Goal: Task Accomplishment & Management: Manage account settings

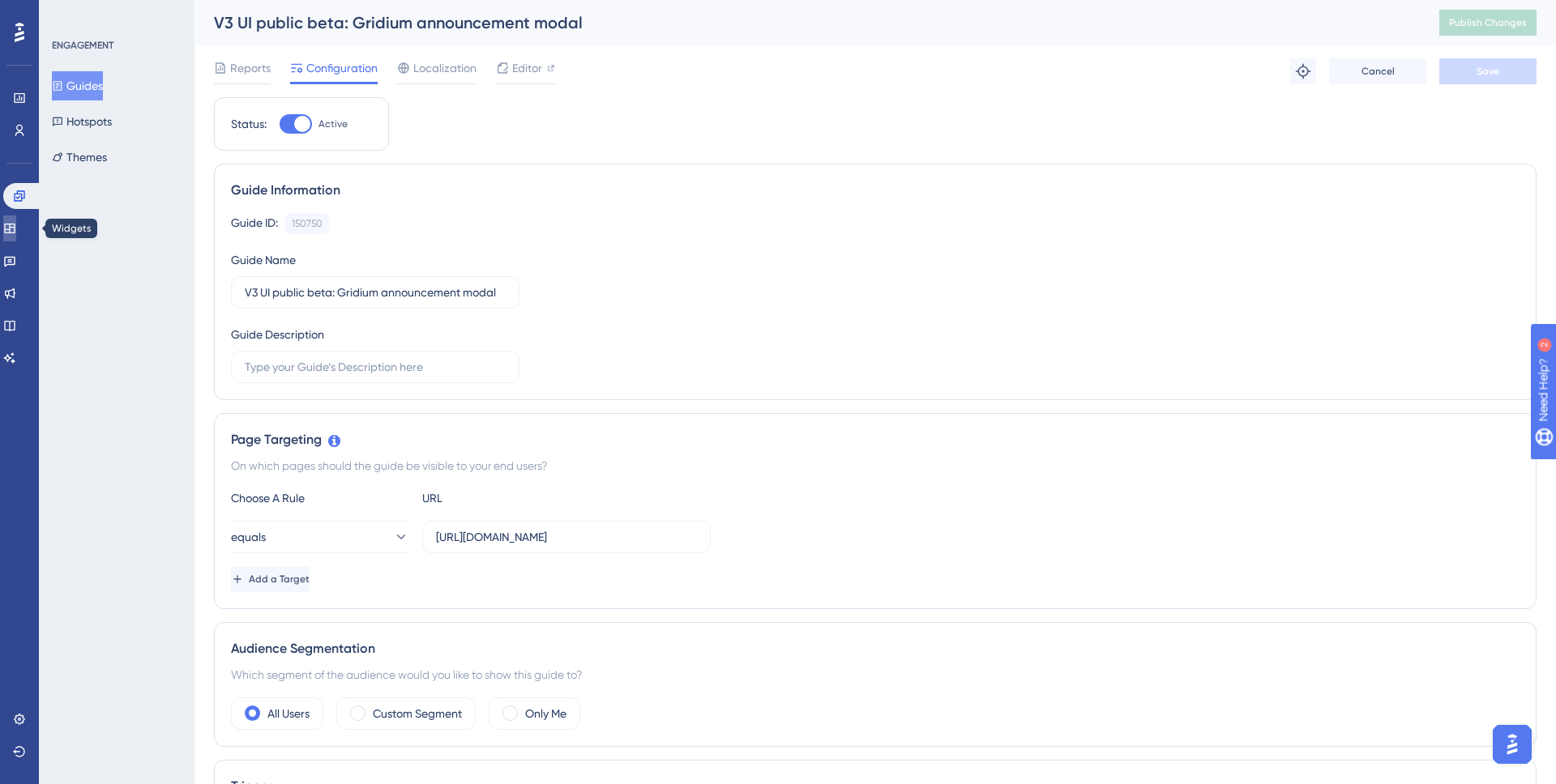
click at [9, 219] on link at bounding box center [10, 228] width 13 height 26
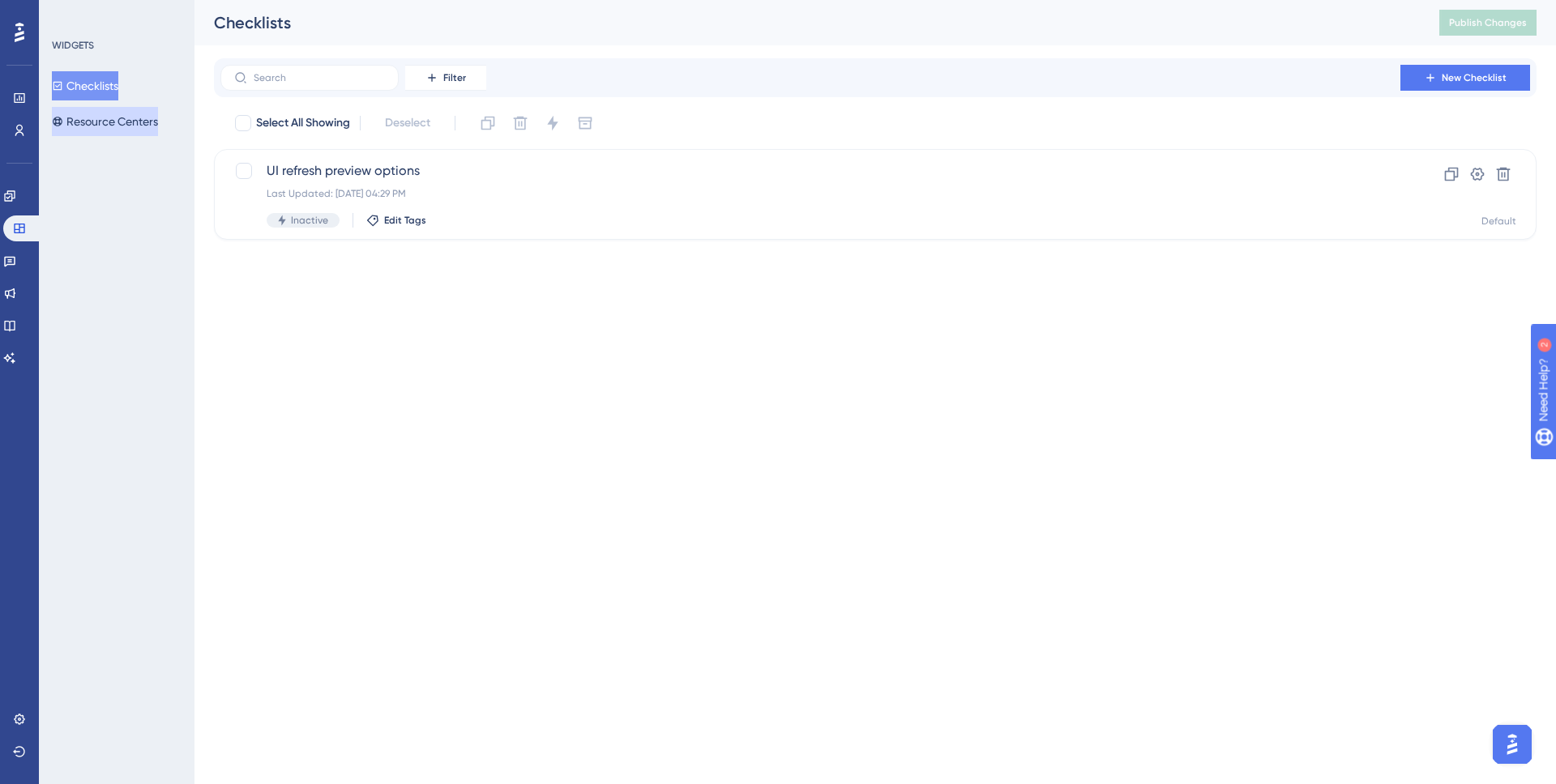
click at [94, 111] on button "Resource Centers" at bounding box center [105, 121] width 106 height 29
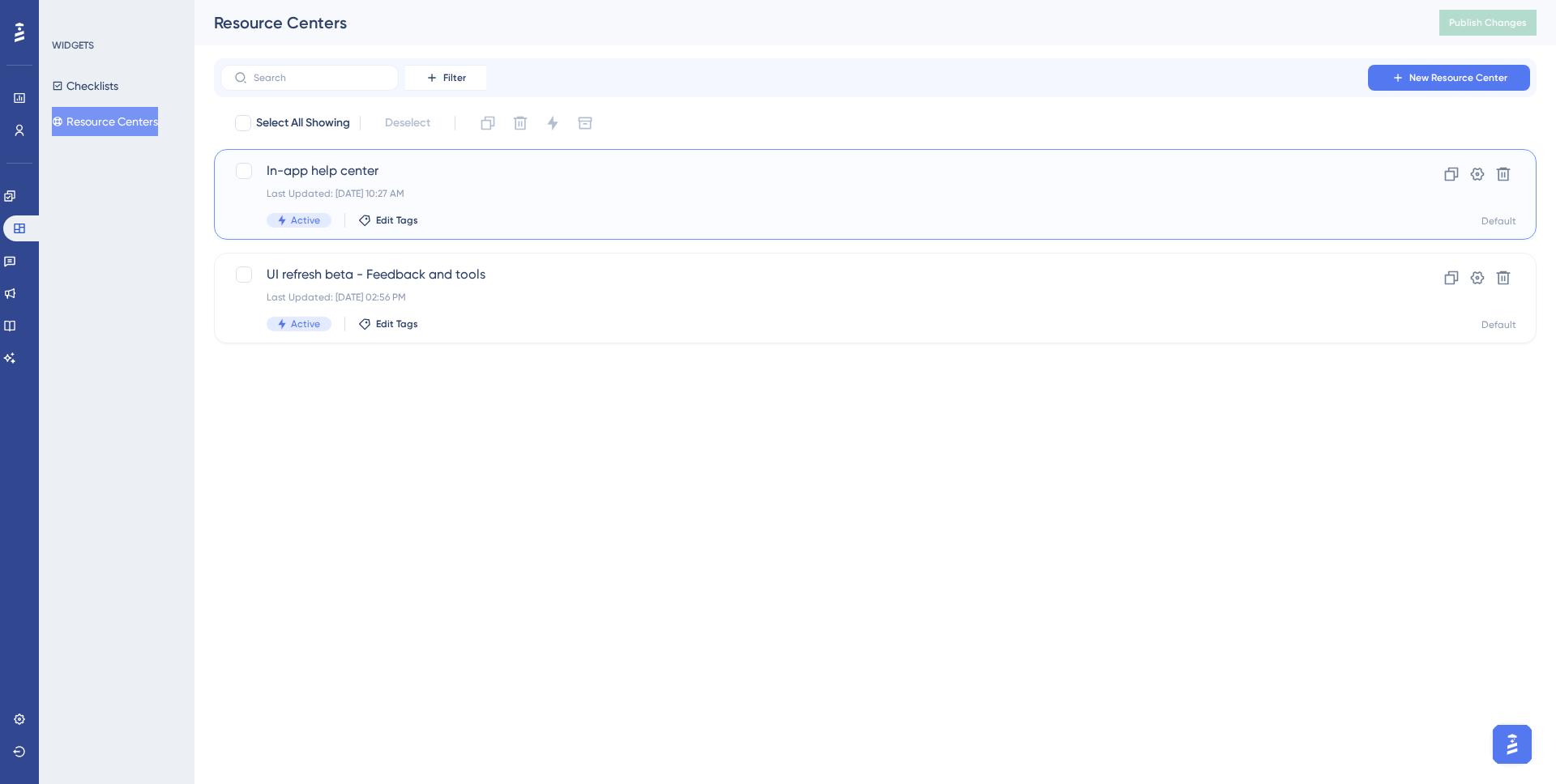
click at [434, 183] on div "In-app help center Last Updated: Aug 14 2025, 10:27 AM Active Edit Tags" at bounding box center [810, 194] width 1088 height 67
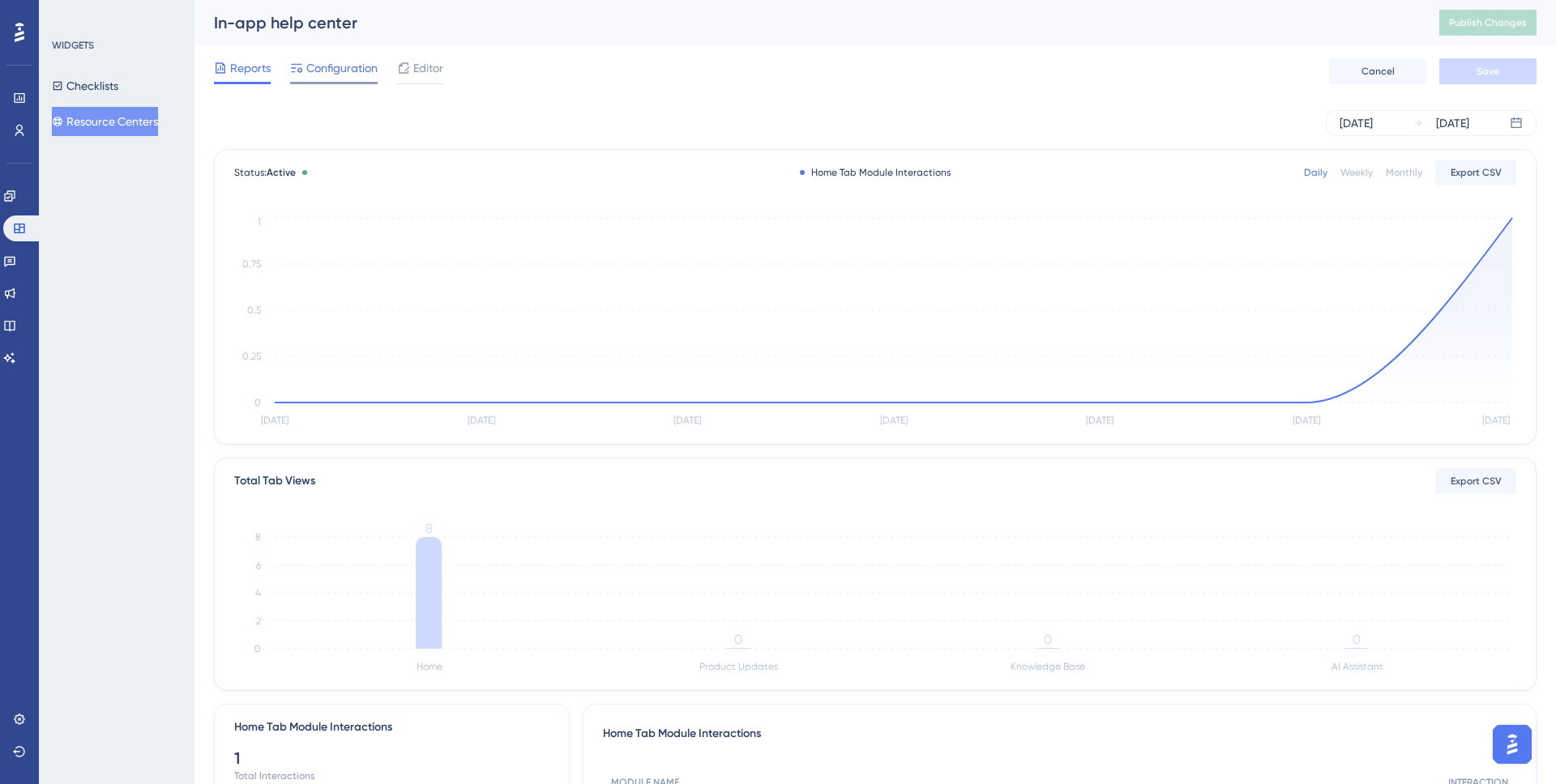
click at [370, 70] on span "Configuration" at bounding box center [342, 68] width 71 height 19
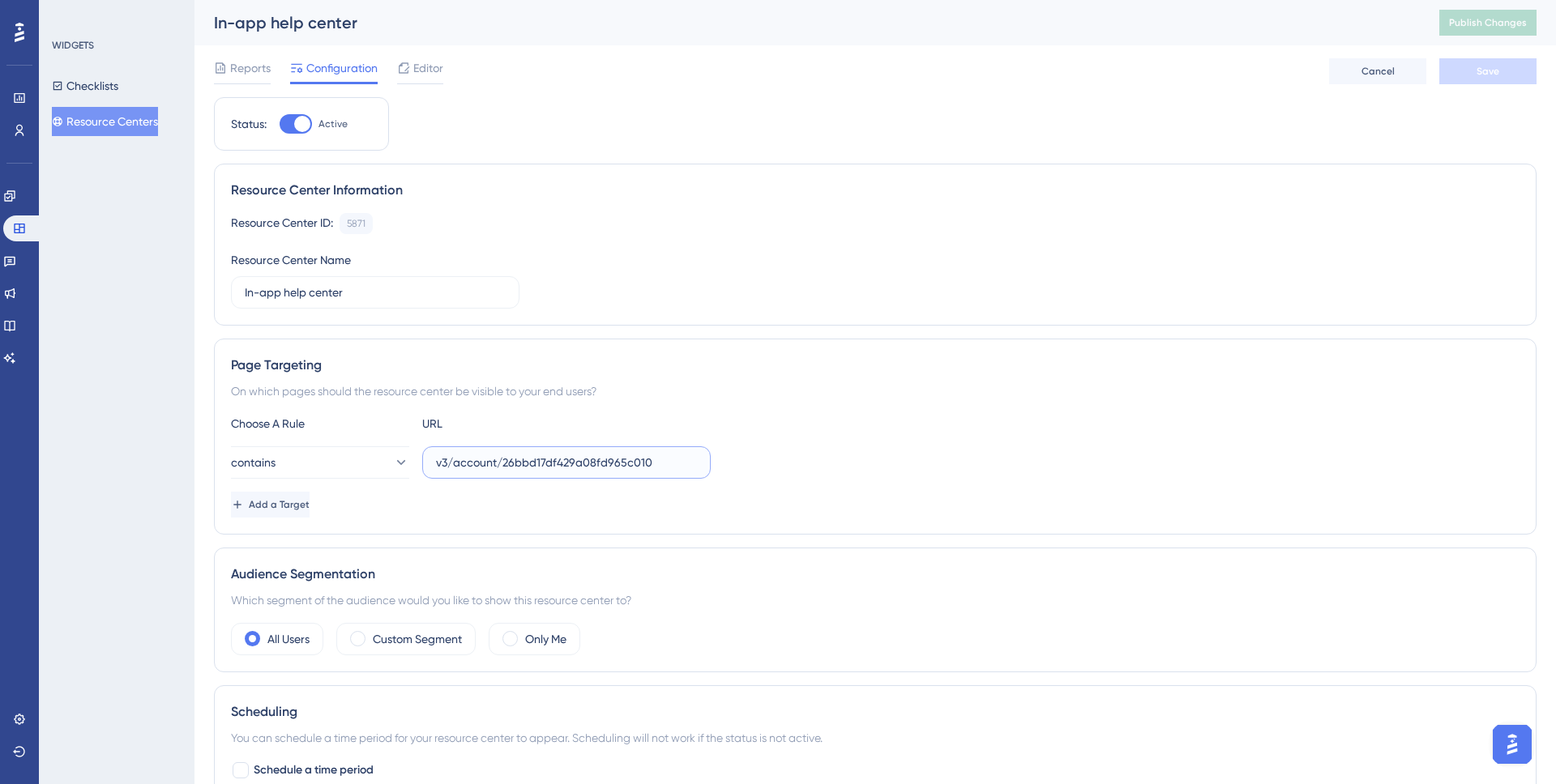
drag, startPoint x: 597, startPoint y: 458, endPoint x: 679, endPoint y: 456, distance: 82.0
click at [679, 456] on input "v3/account/26bbd17df429a08fd965c010" at bounding box center [567, 463] width 261 height 18
click at [848, 407] on div "Page Targeting On which pages should the resource center be visible to your end…" at bounding box center [875, 436] width 1323 height 196
click at [26, 122] on link at bounding box center [19, 131] width 13 height 26
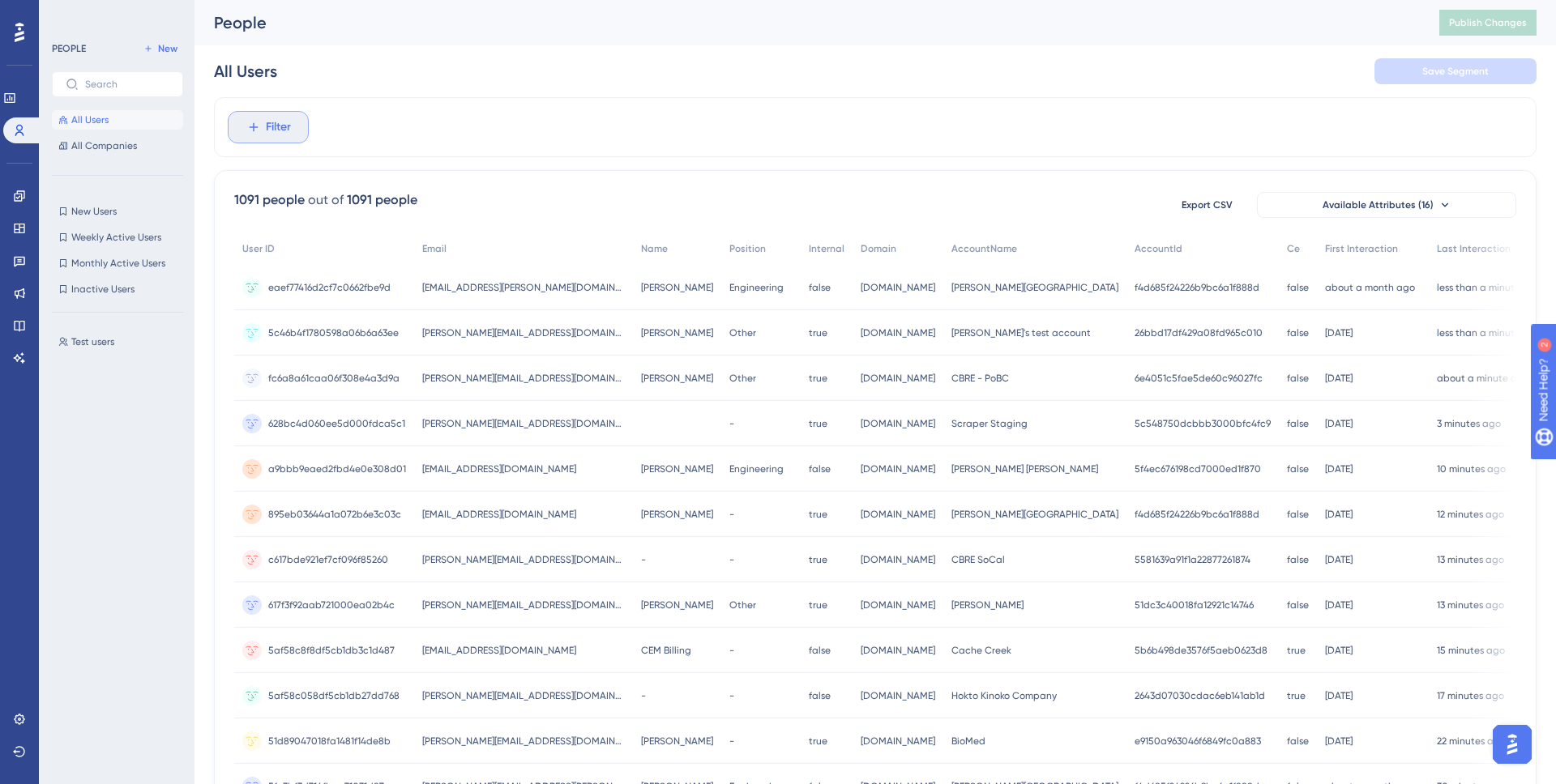
click at [247, 124] on icon at bounding box center [254, 127] width 15 height 15
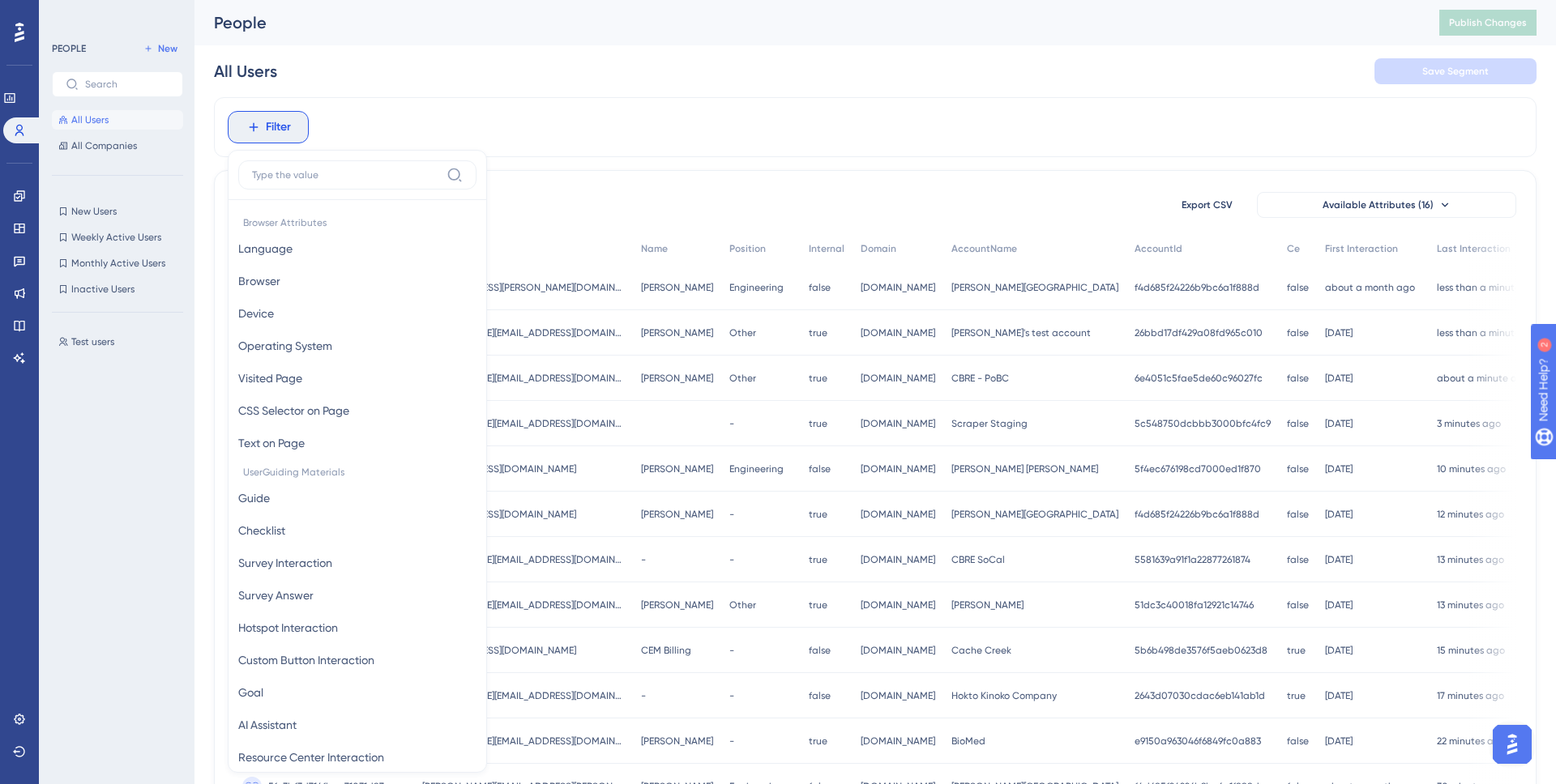
scroll to position [61, 0]
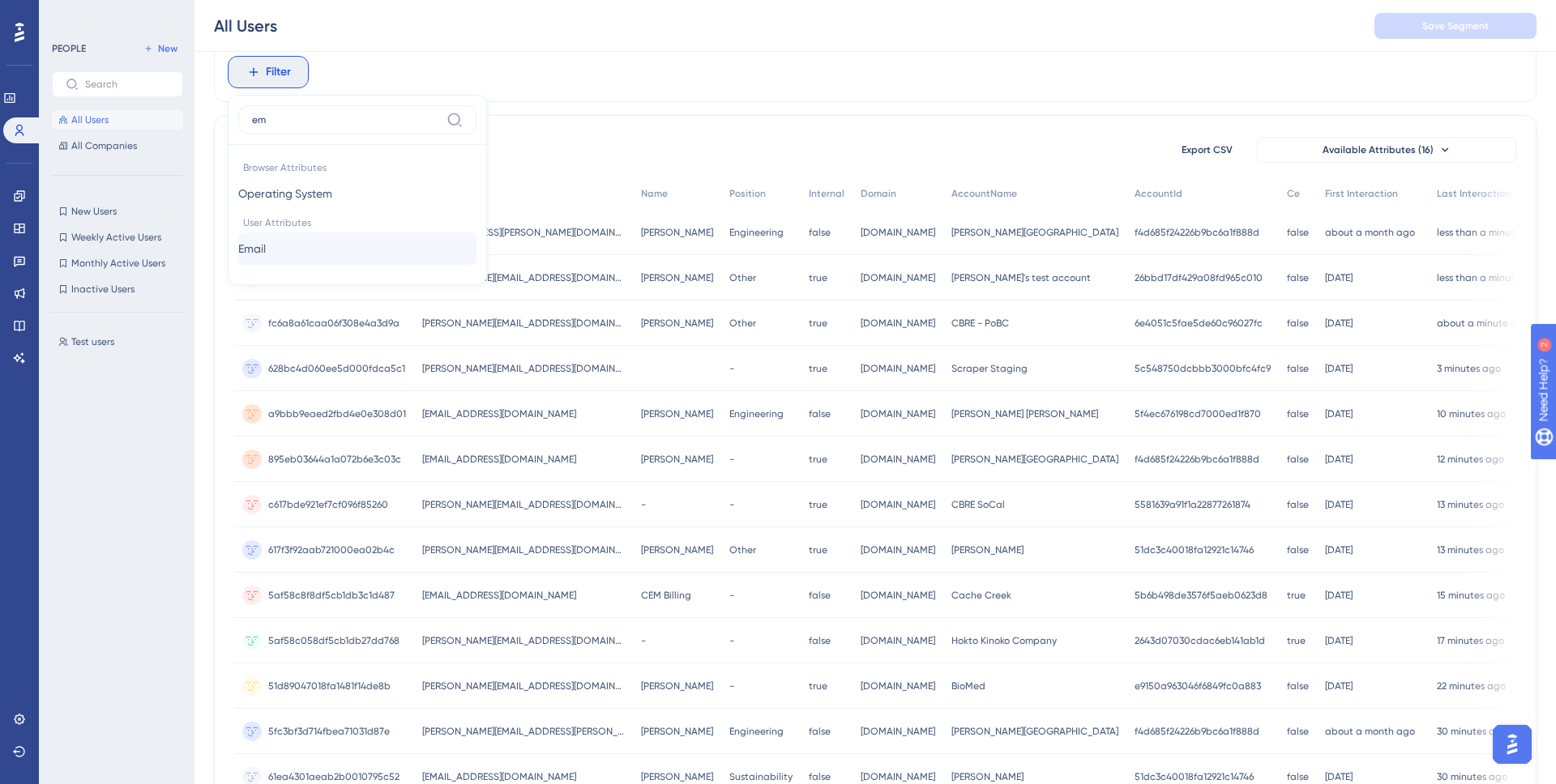
type input "em"
click at [266, 254] on span "Email" at bounding box center [252, 248] width 27 height 19
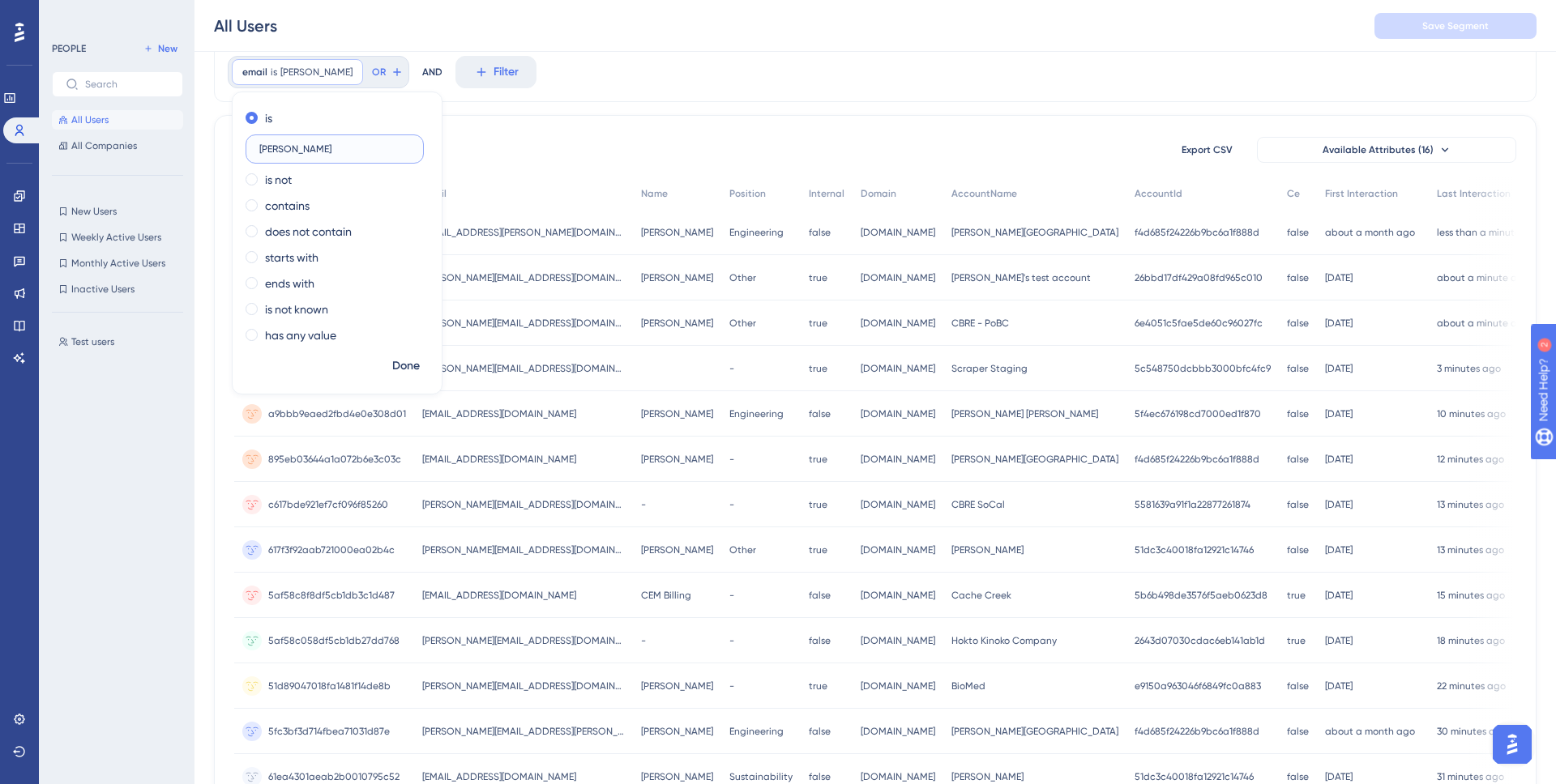
type input "adam"
click at [277, 207] on label "contains" at bounding box center [287, 205] width 45 height 19
click at [398, 379] on button "Done" at bounding box center [406, 366] width 46 height 29
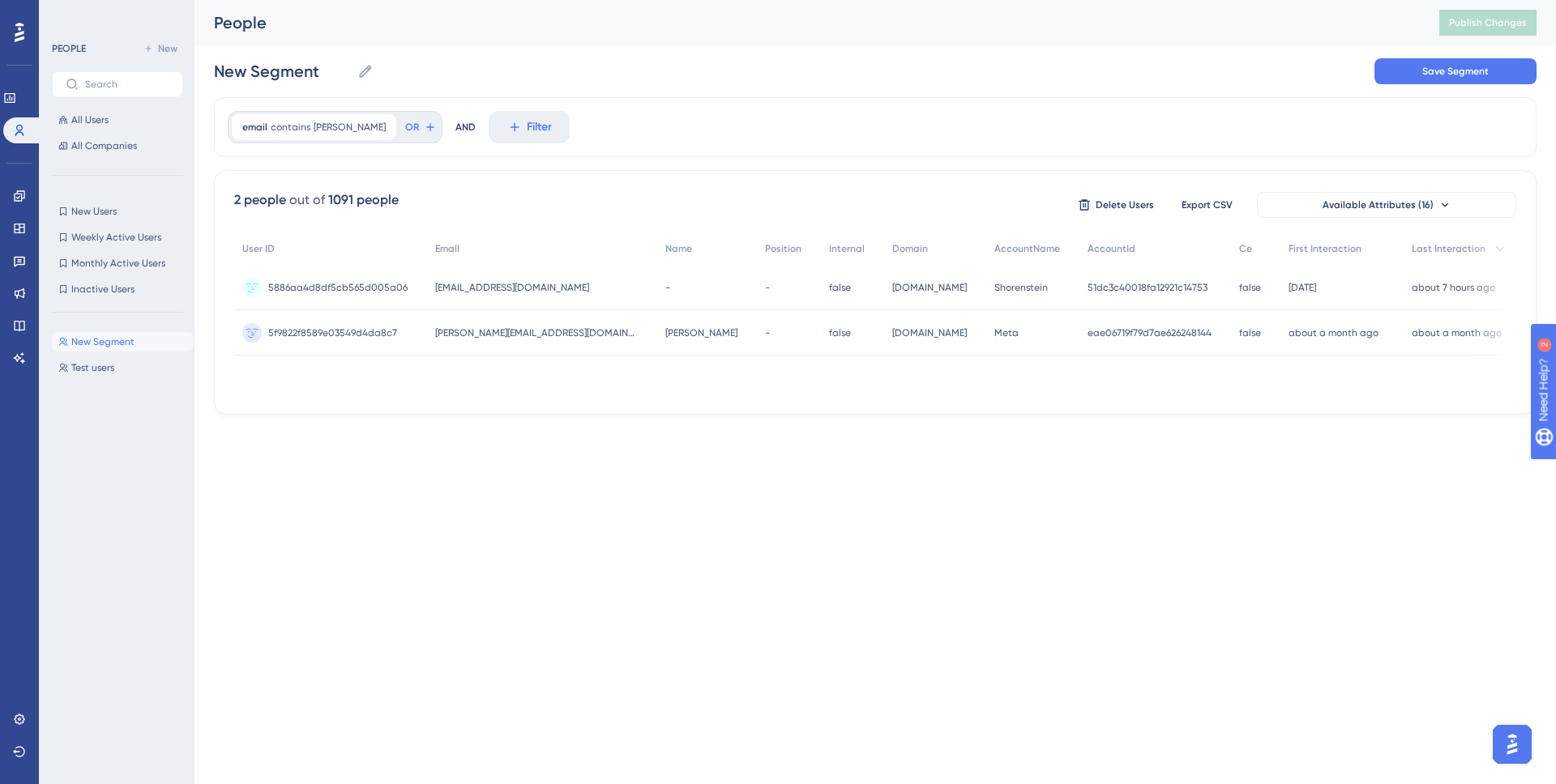
scroll to position [0, 0]
click at [379, 126] on icon at bounding box center [384, 127] width 10 height 10
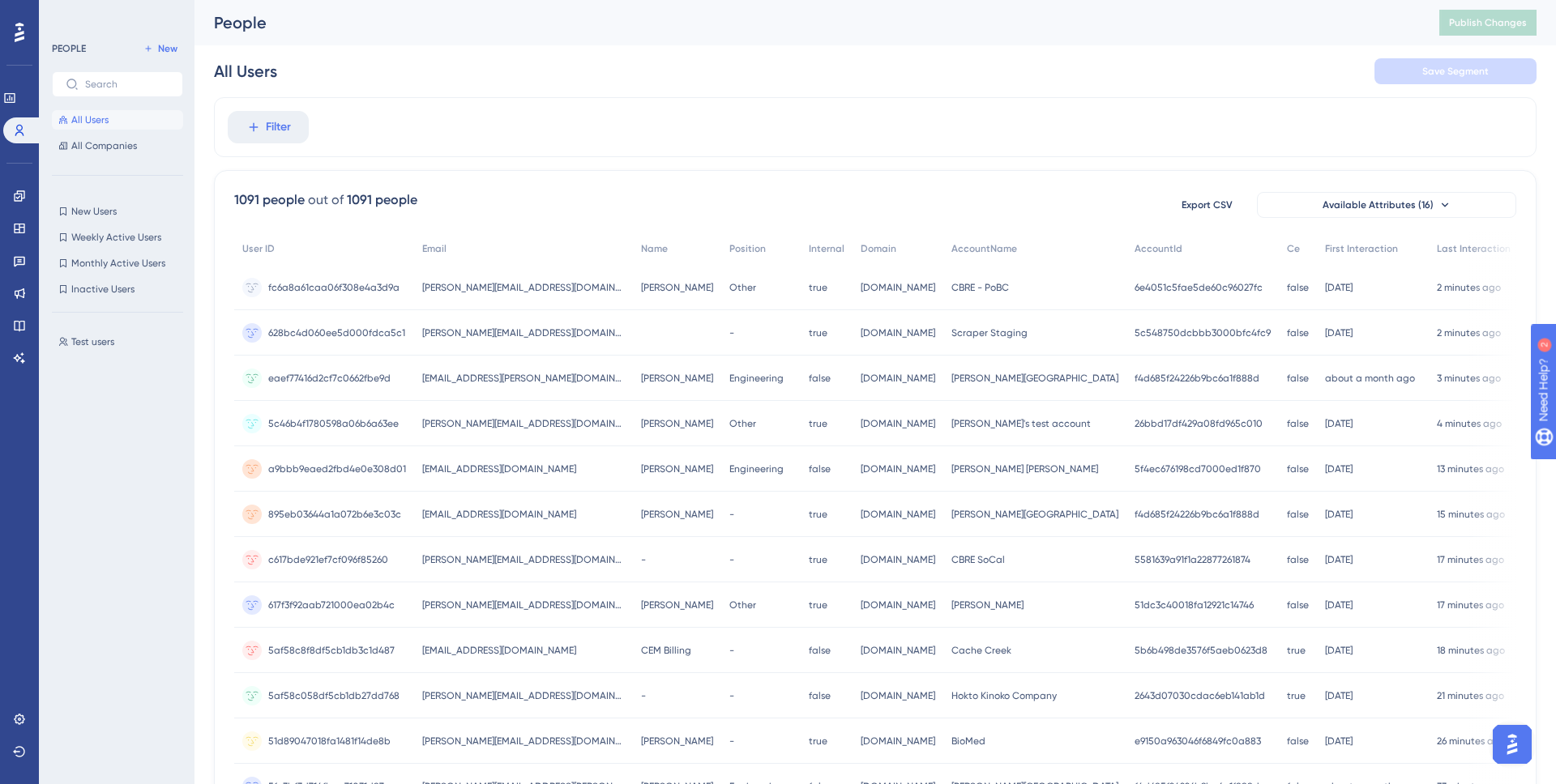
click at [1272, 98] on div "Filter" at bounding box center [875, 128] width 1323 height 60
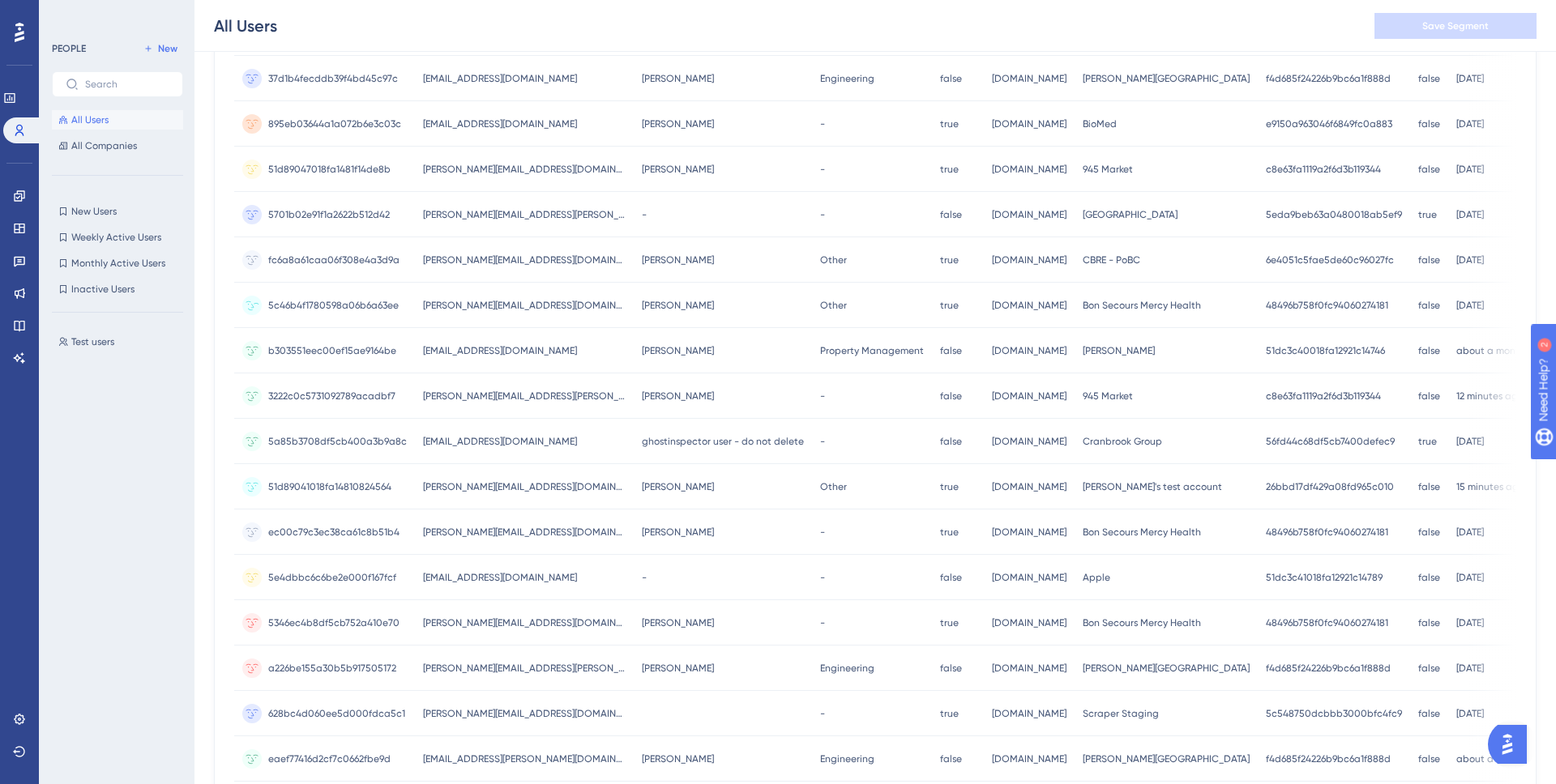
scroll to position [325, 0]
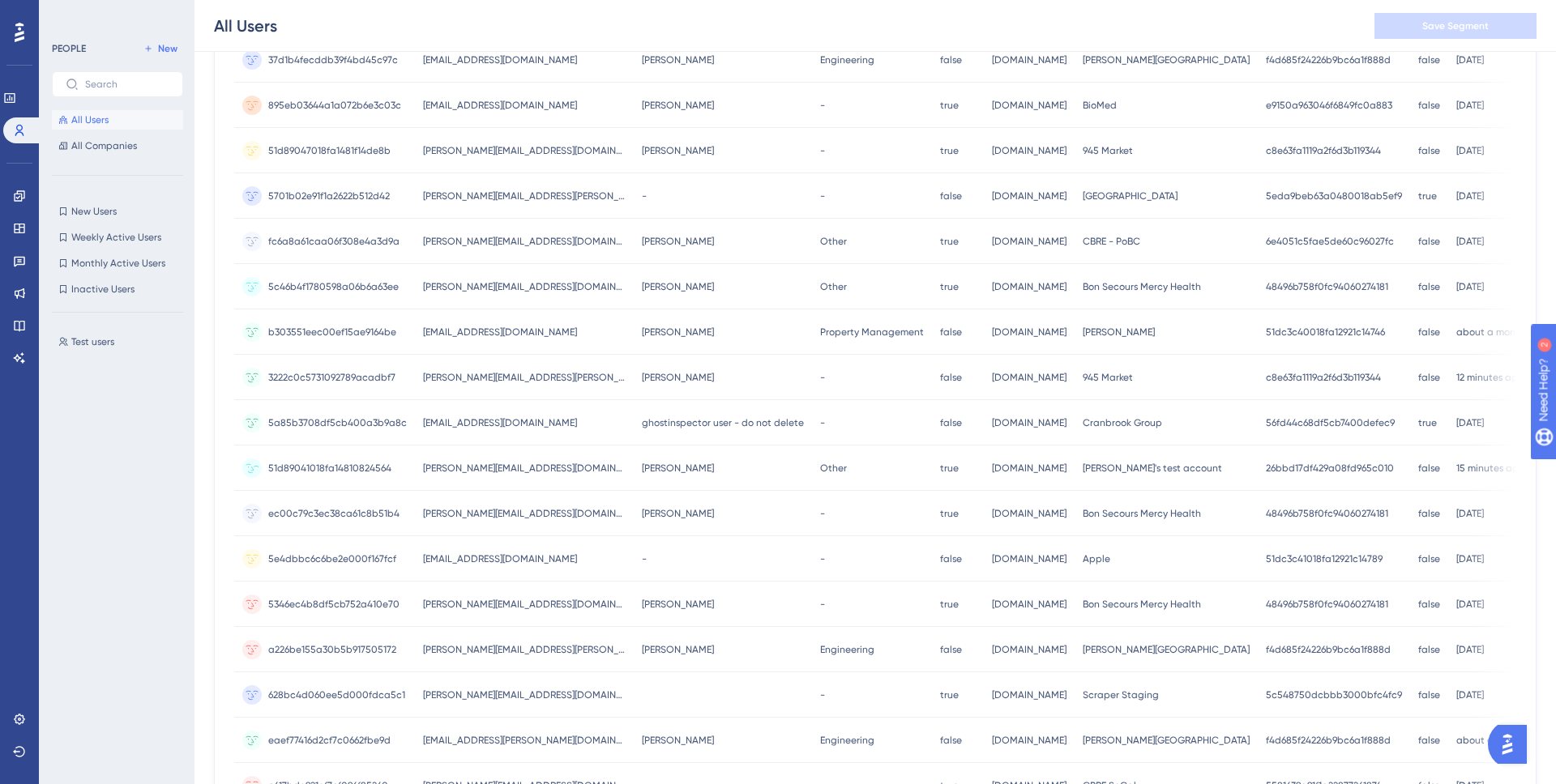
click at [489, 474] on span "adam@gridium.com" at bounding box center [524, 468] width 203 height 13
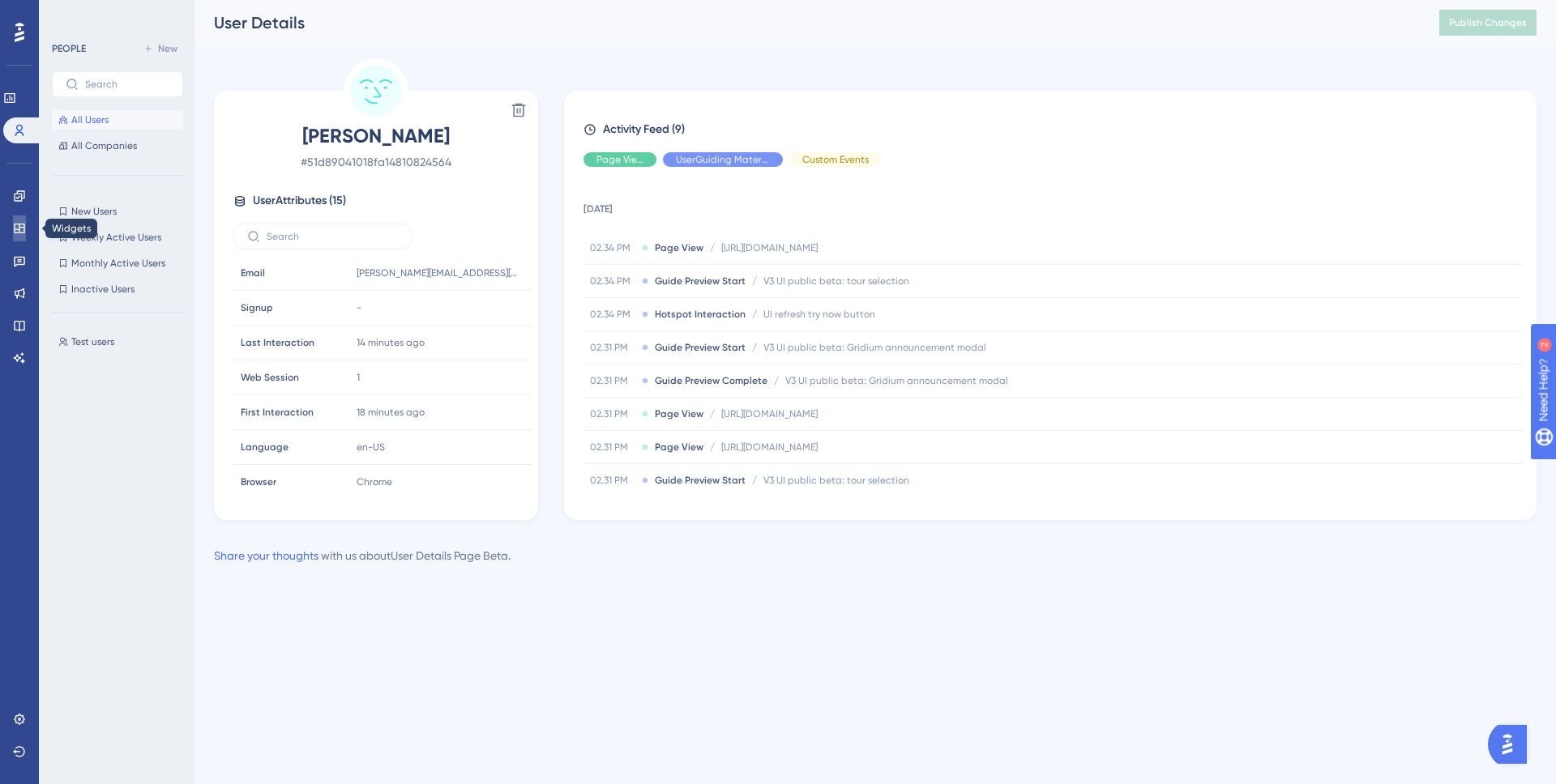
click at [16, 228] on icon at bounding box center [19, 228] width 13 height 13
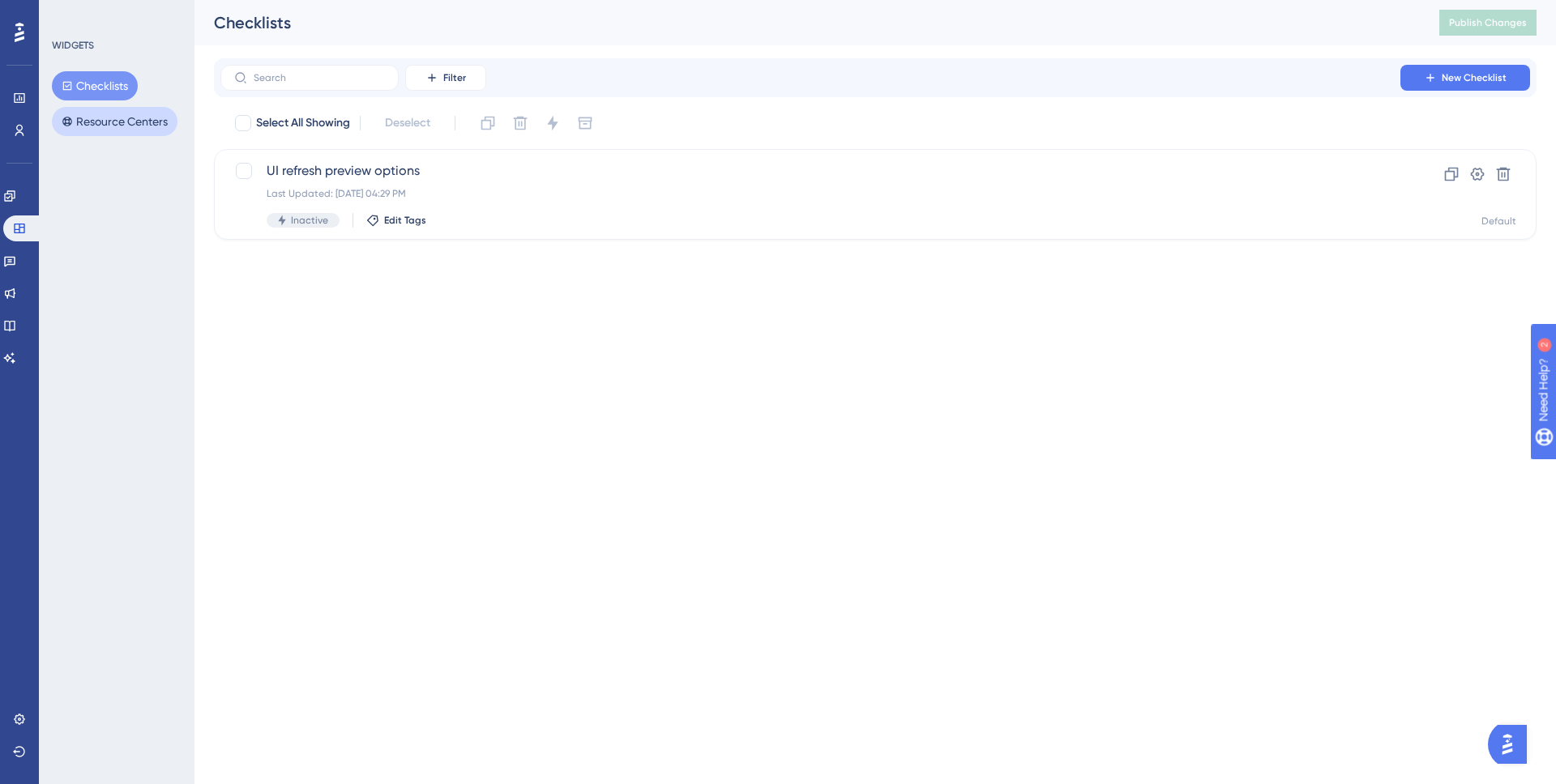
click at [138, 116] on button "Resource Centers" at bounding box center [115, 121] width 126 height 29
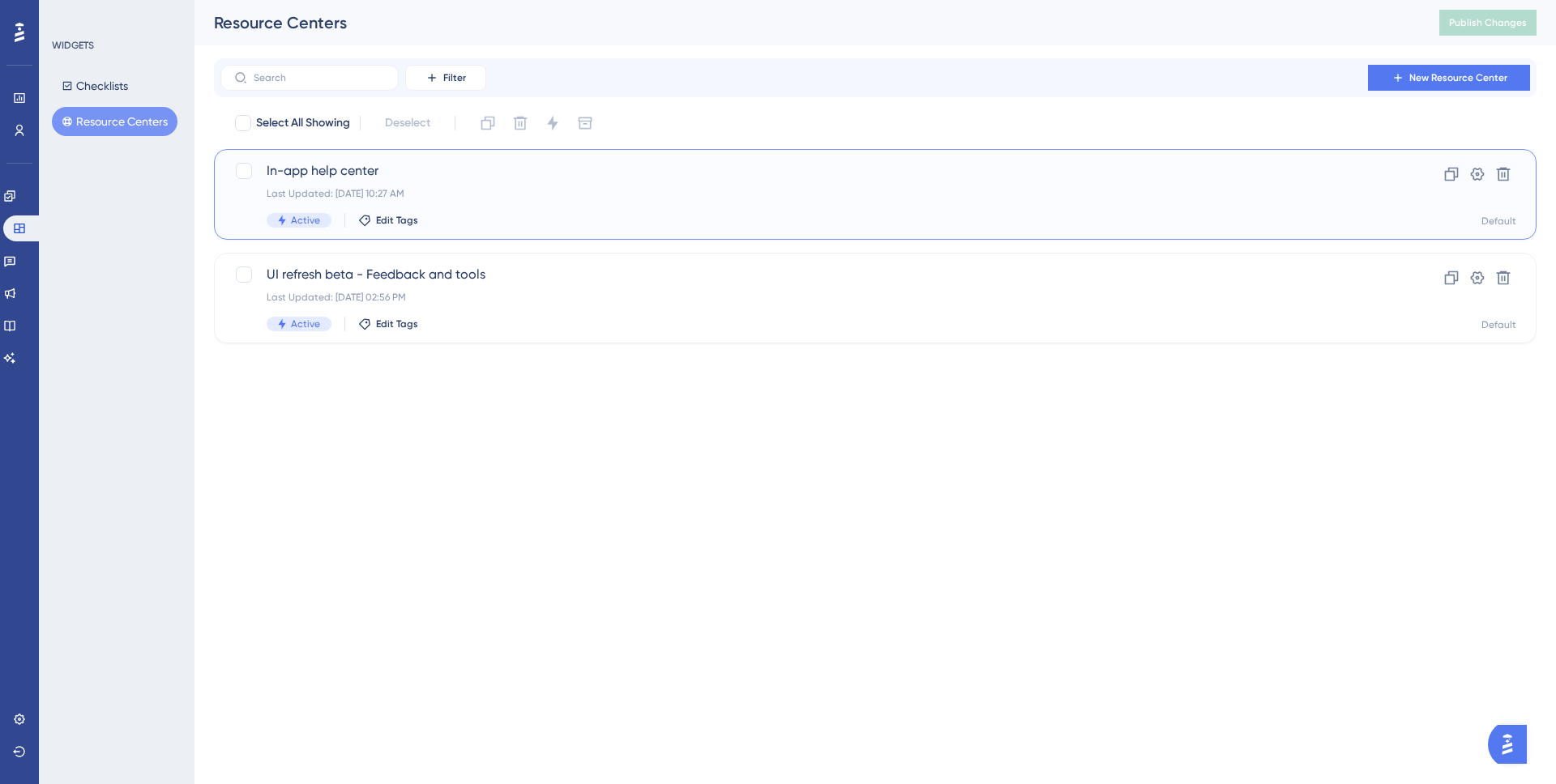
click at [505, 183] on div "In-app help center Last Updated: Aug 14 2025, 10:27 AM Active Edit Tags" at bounding box center [810, 194] width 1088 height 67
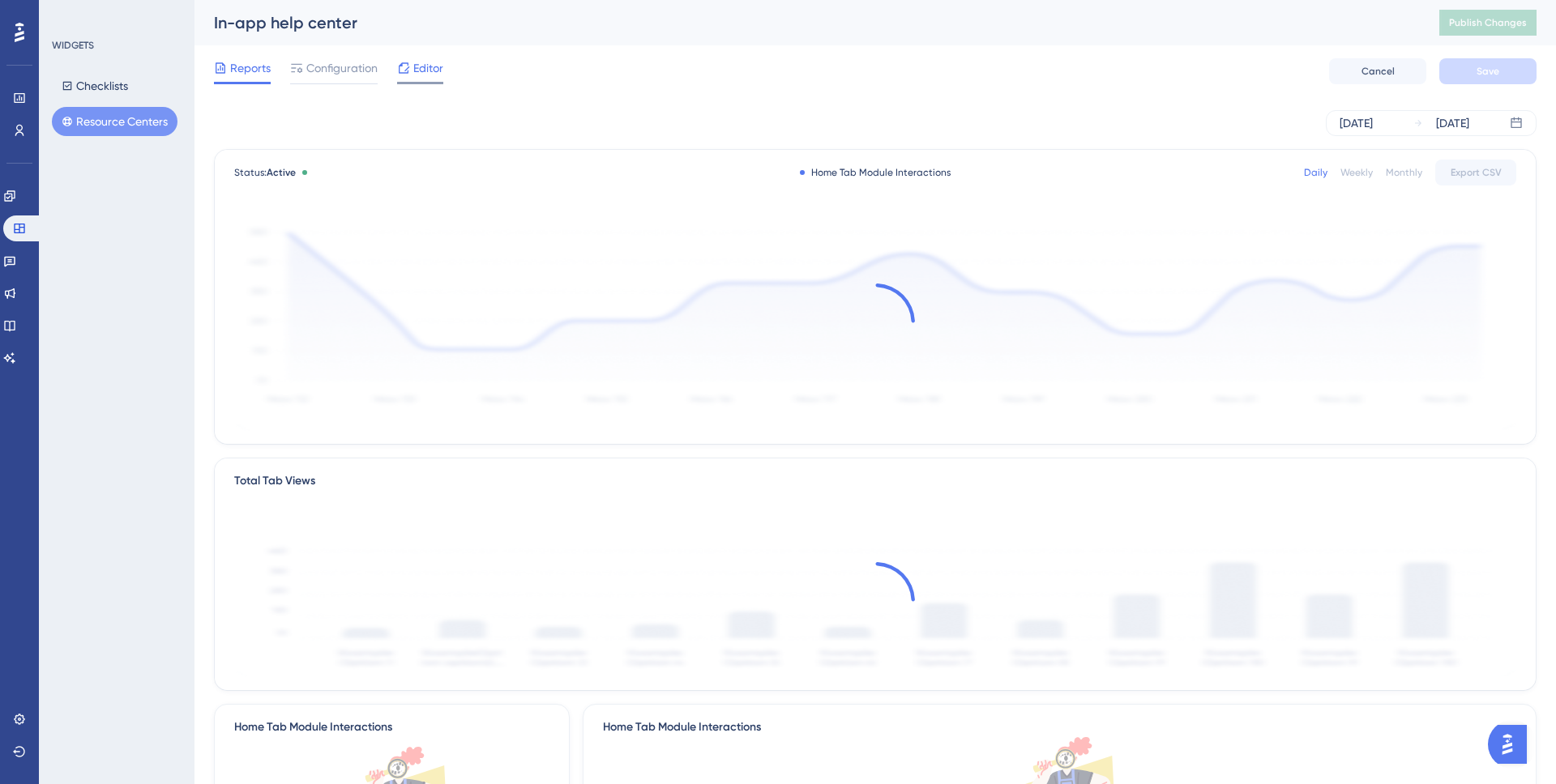
click at [420, 68] on span "Editor" at bounding box center [428, 68] width 30 height 19
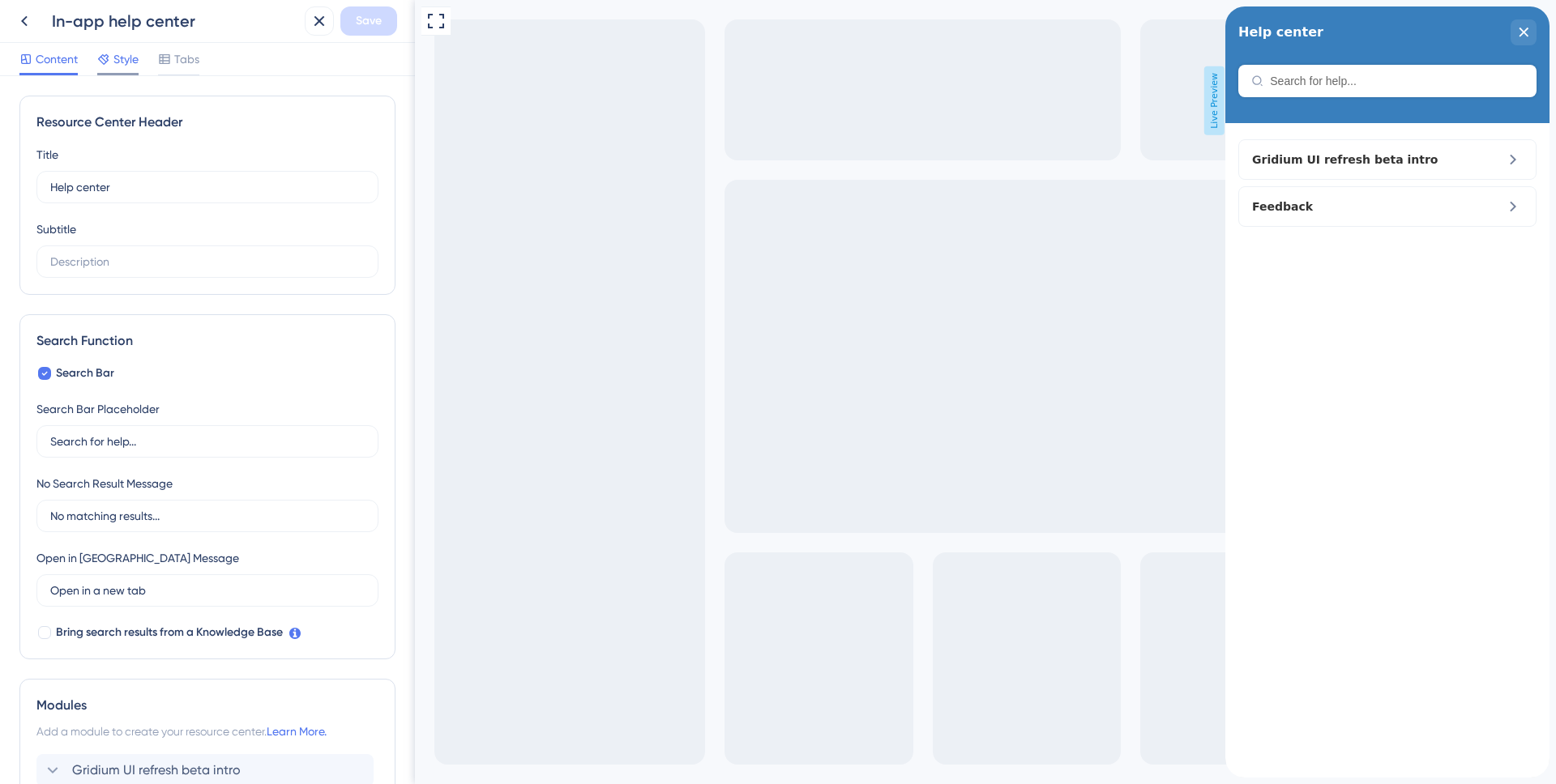
click at [124, 57] on span "Style" at bounding box center [126, 58] width 26 height 19
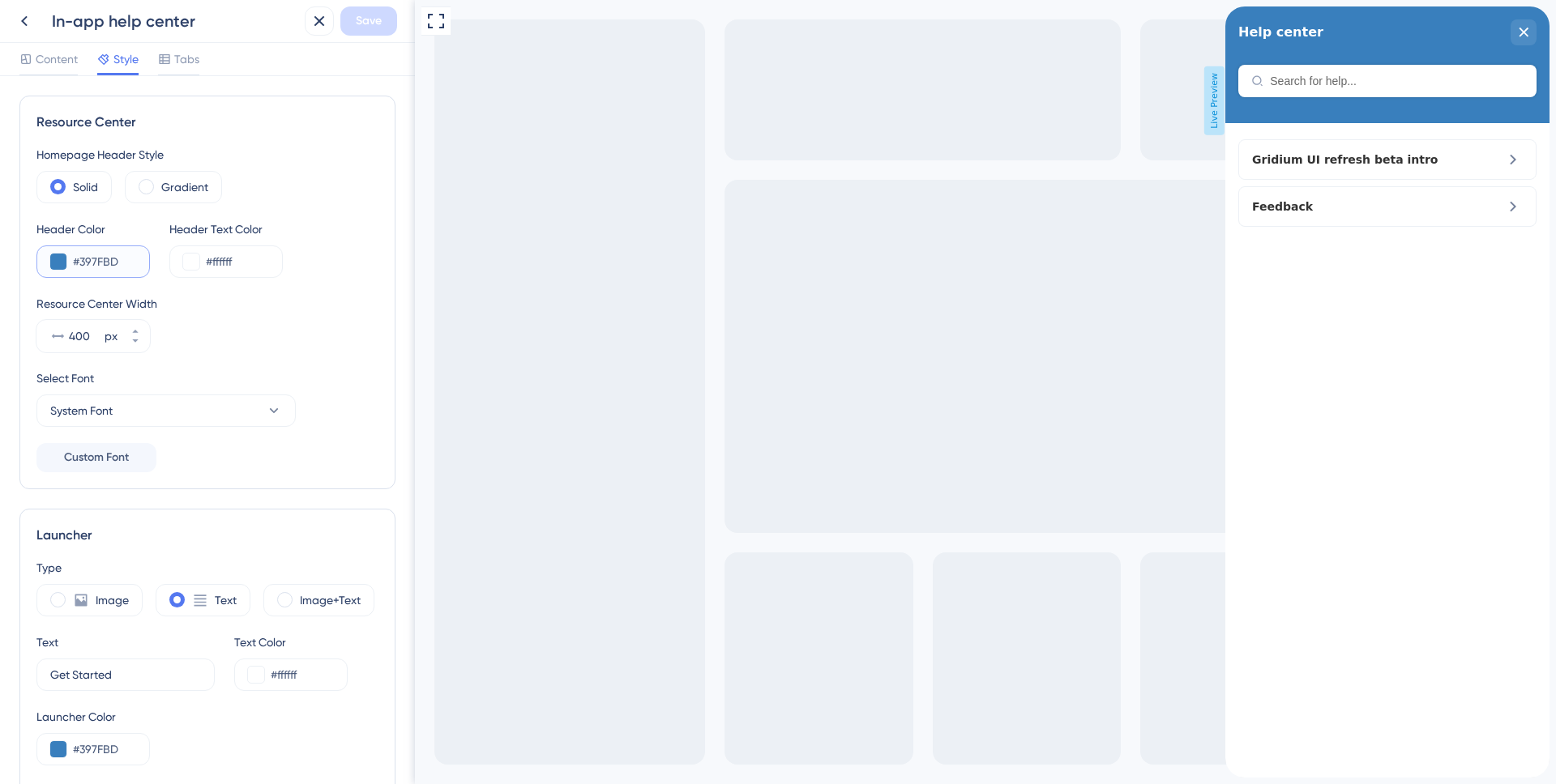
click at [95, 259] on input "#397FBD" at bounding box center [104, 261] width 63 height 19
paste input "A3B4CA"
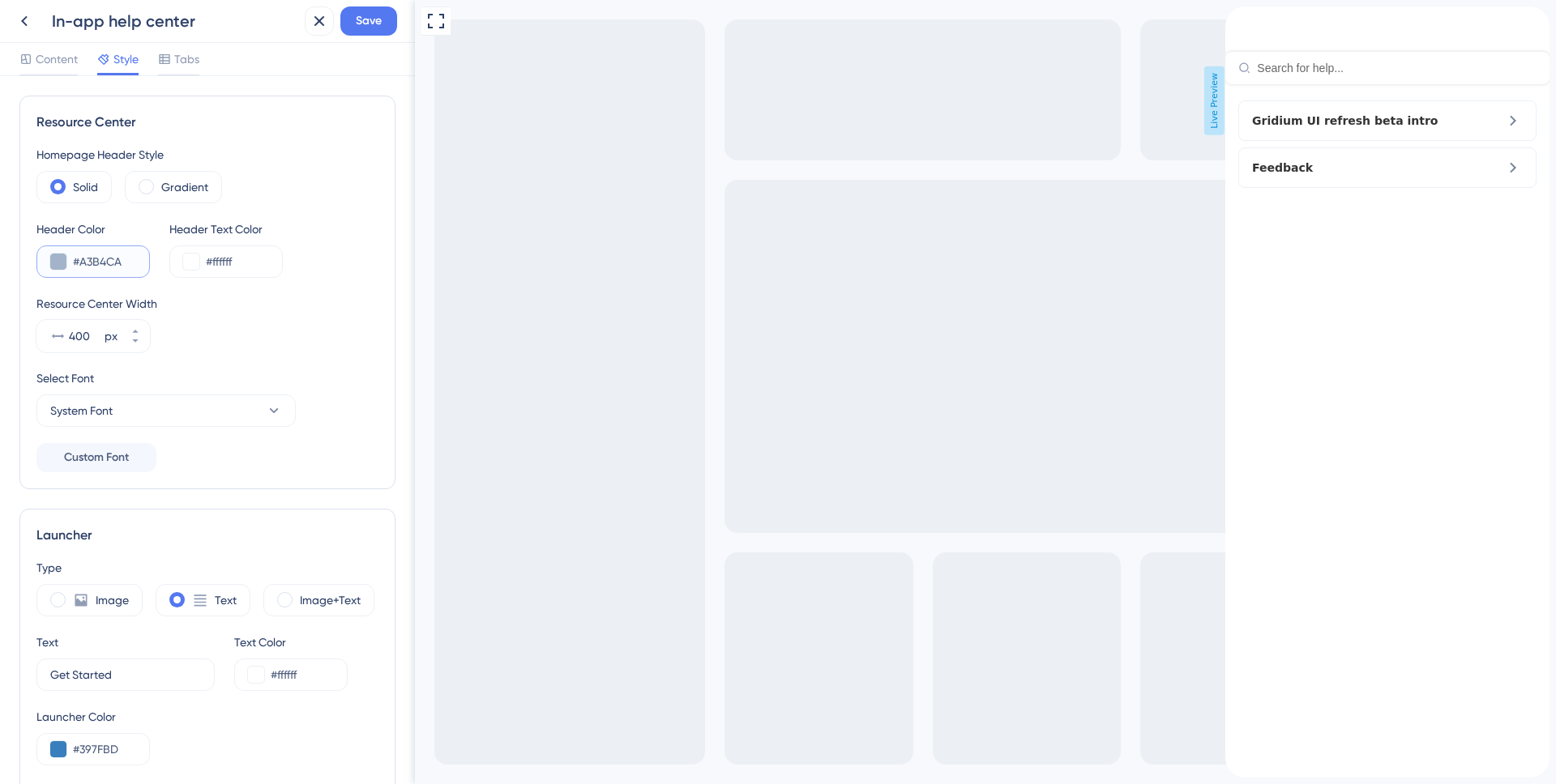
type input "#A3B4CA"
click at [241, 403] on button "System Font" at bounding box center [166, 411] width 259 height 33
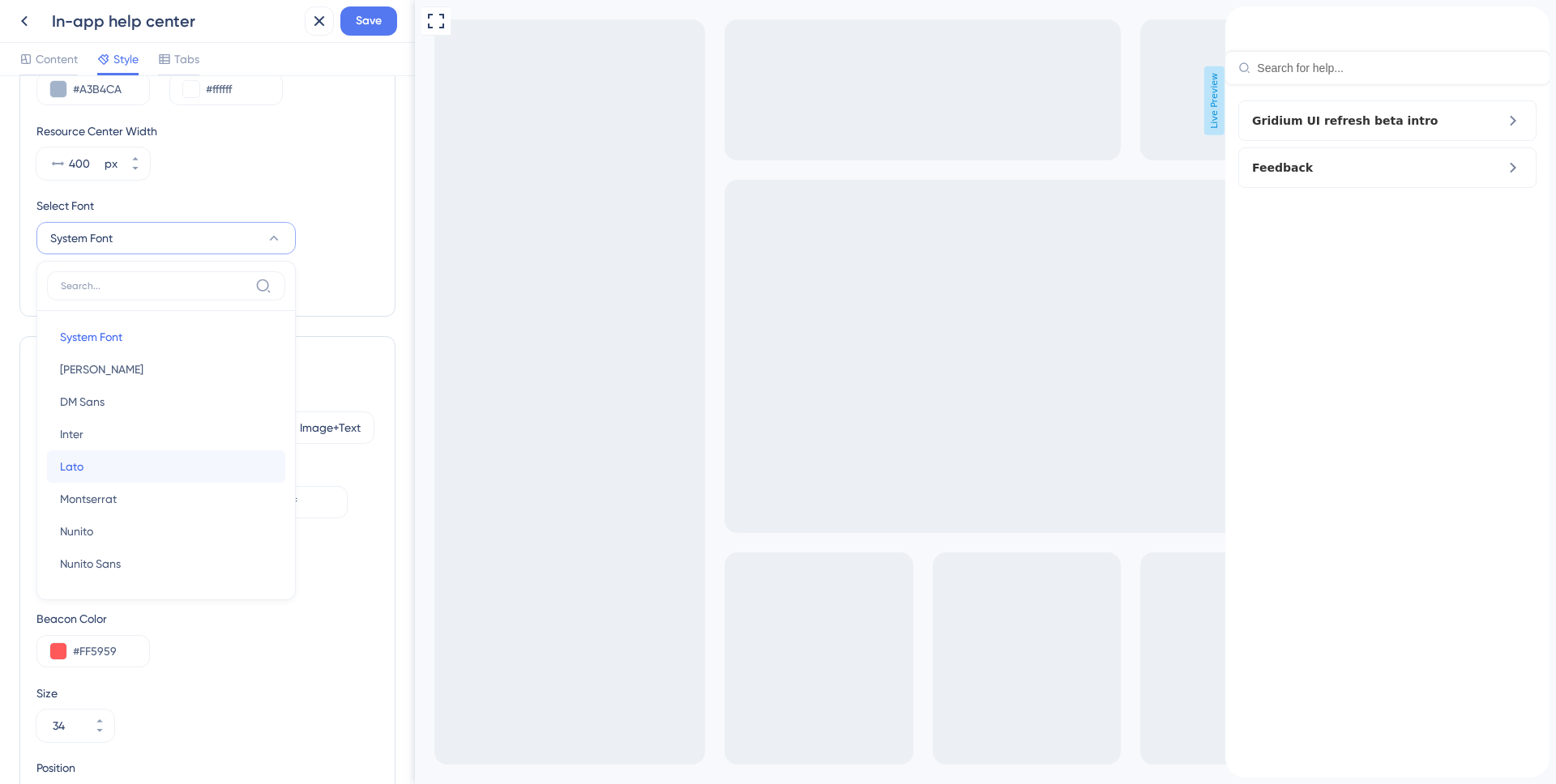
click at [158, 457] on button "Lato Lato" at bounding box center [165, 467] width 238 height 33
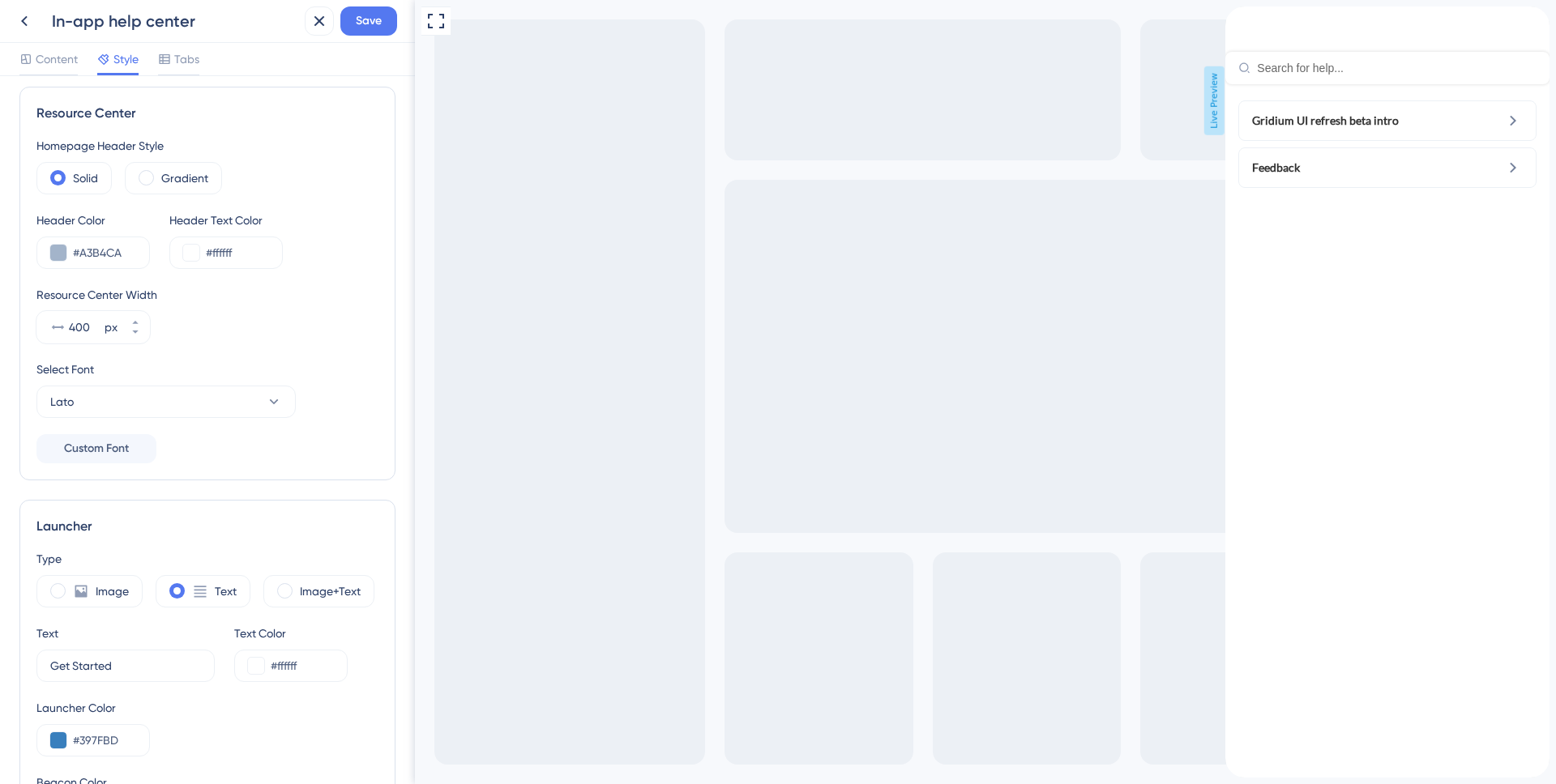
scroll to position [0, 0]
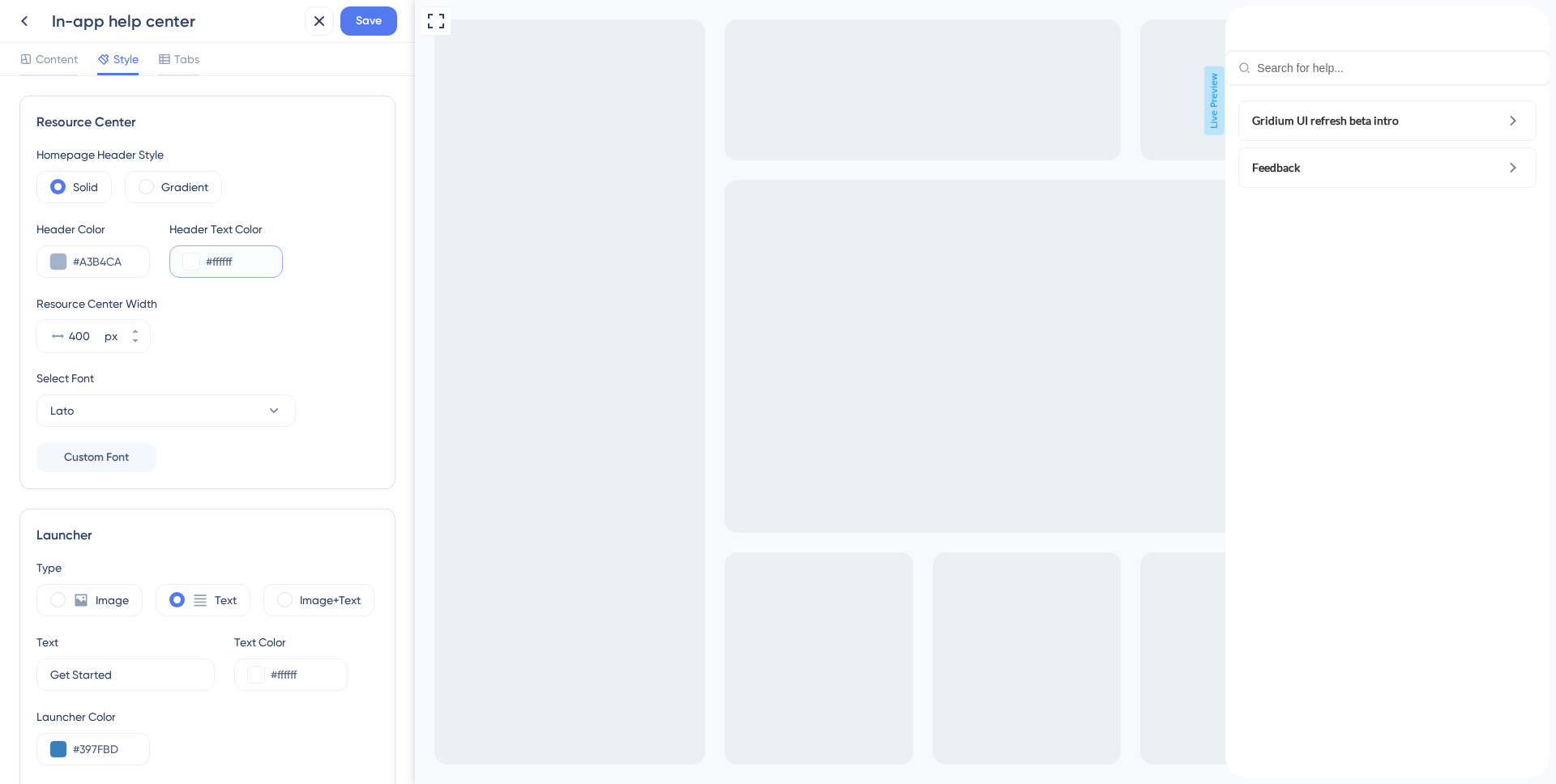
click at [227, 262] on input "#ffffff" at bounding box center [237, 261] width 63 height 19
click at [227, 263] on input "#ffffff" at bounding box center [237, 261] width 63 height 19
type input "#FFF"
click at [321, 192] on div "Solid Gradient" at bounding box center [207, 187] width 342 height 33
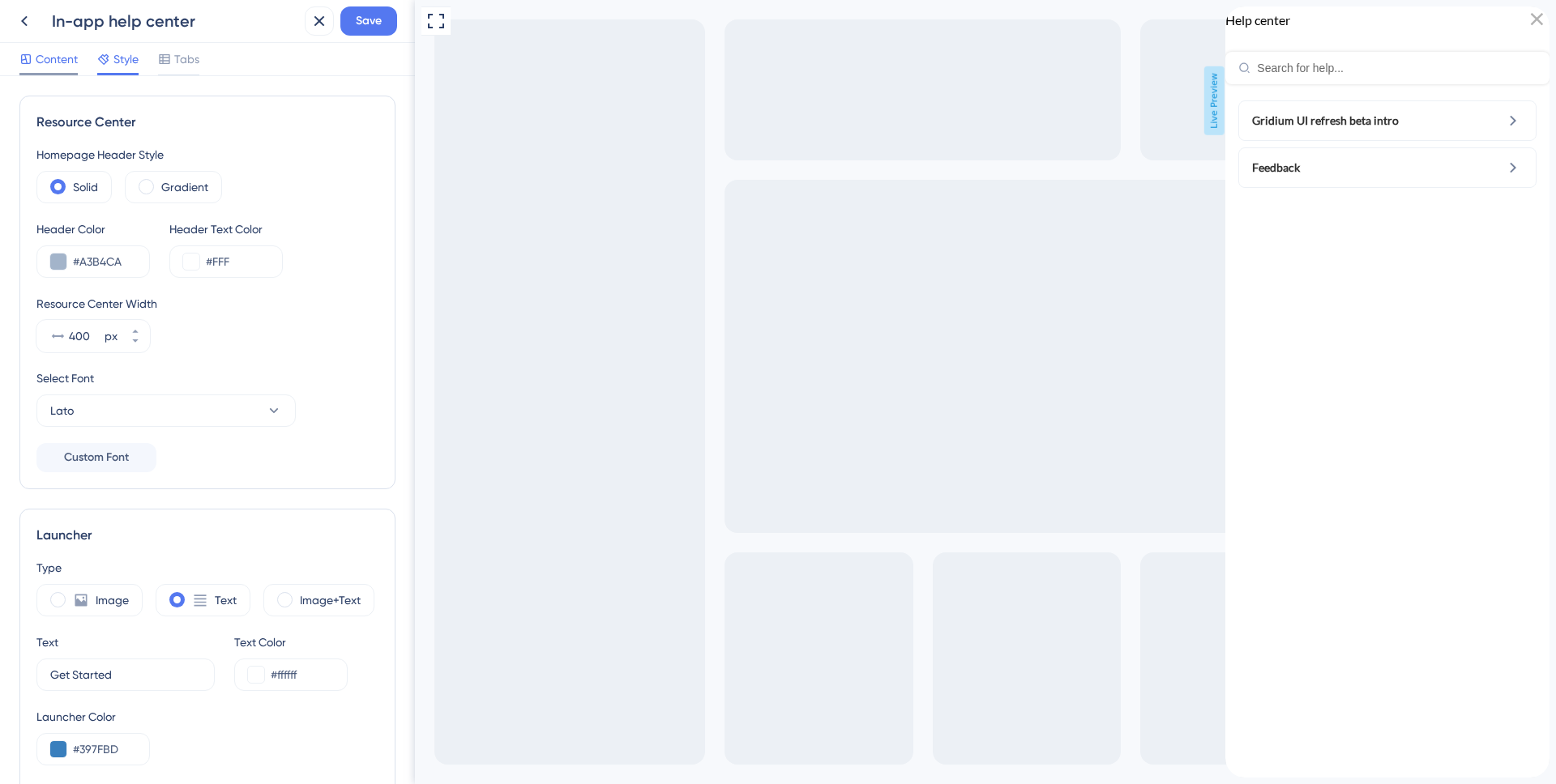
click at [73, 65] on span "Content" at bounding box center [57, 58] width 42 height 19
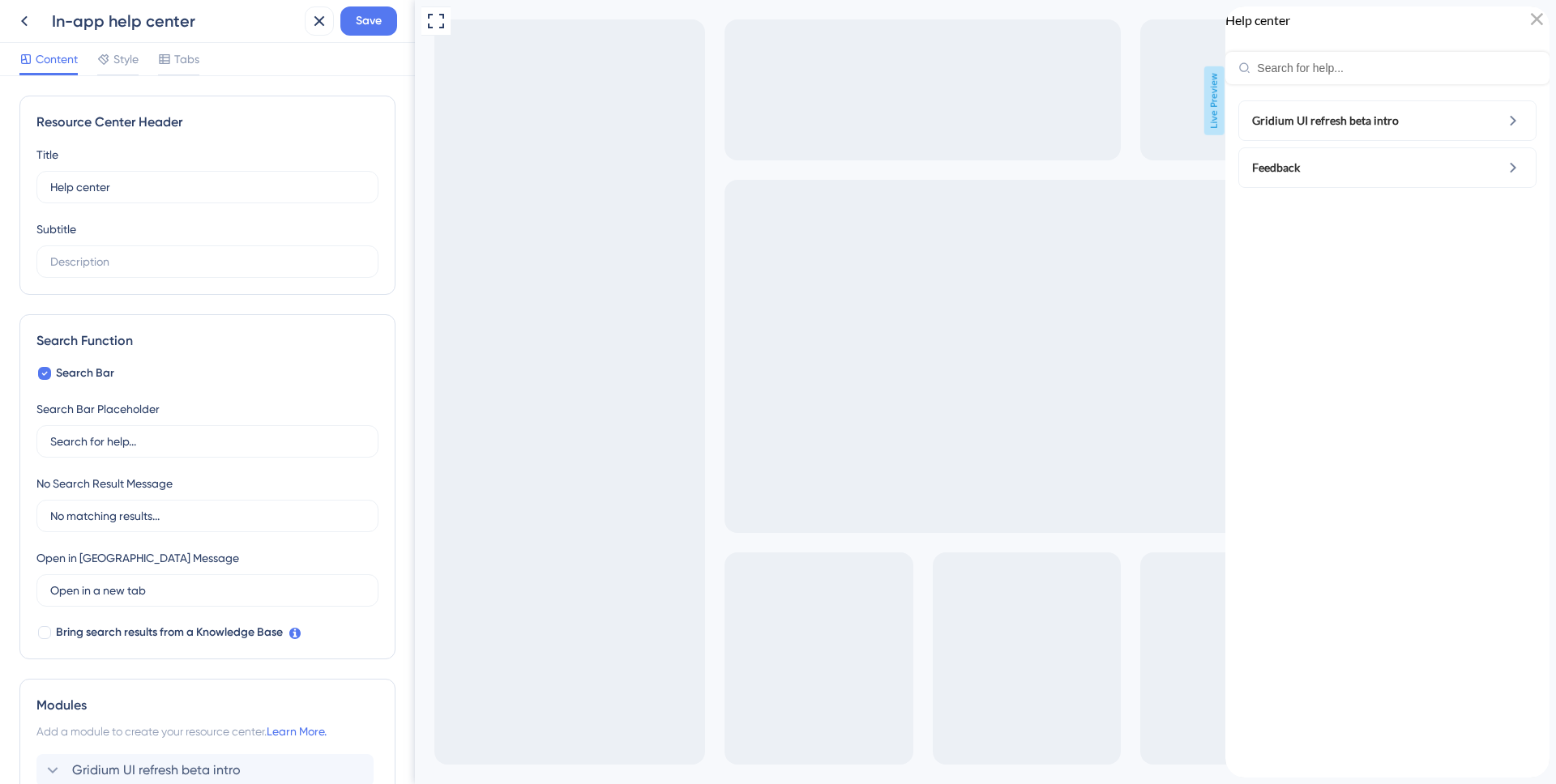
click at [1310, 537] on div "Gridium UI refresh beta intro Feedback" at bounding box center [1387, 431] width 324 height 694
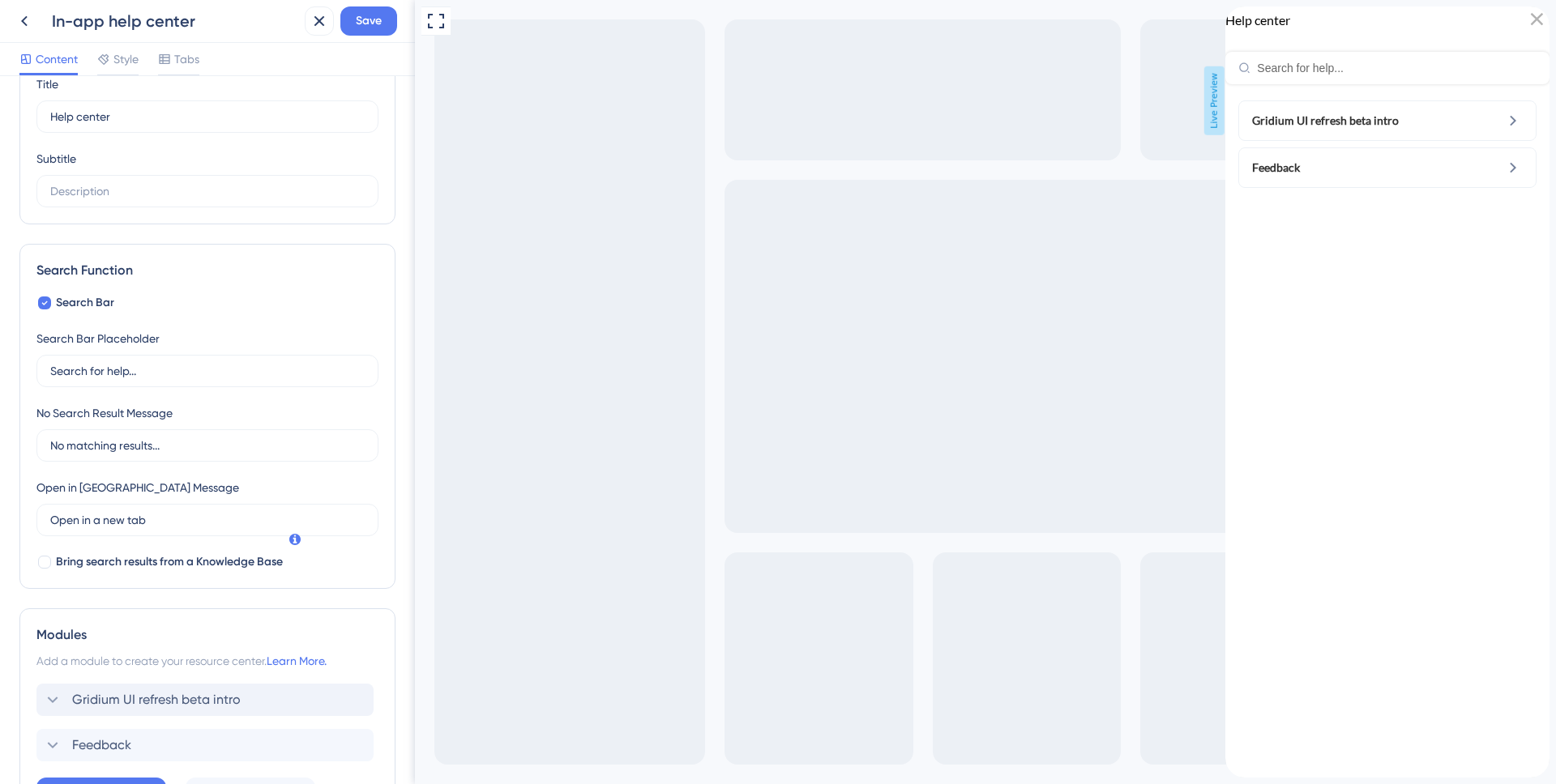
scroll to position [194, 0]
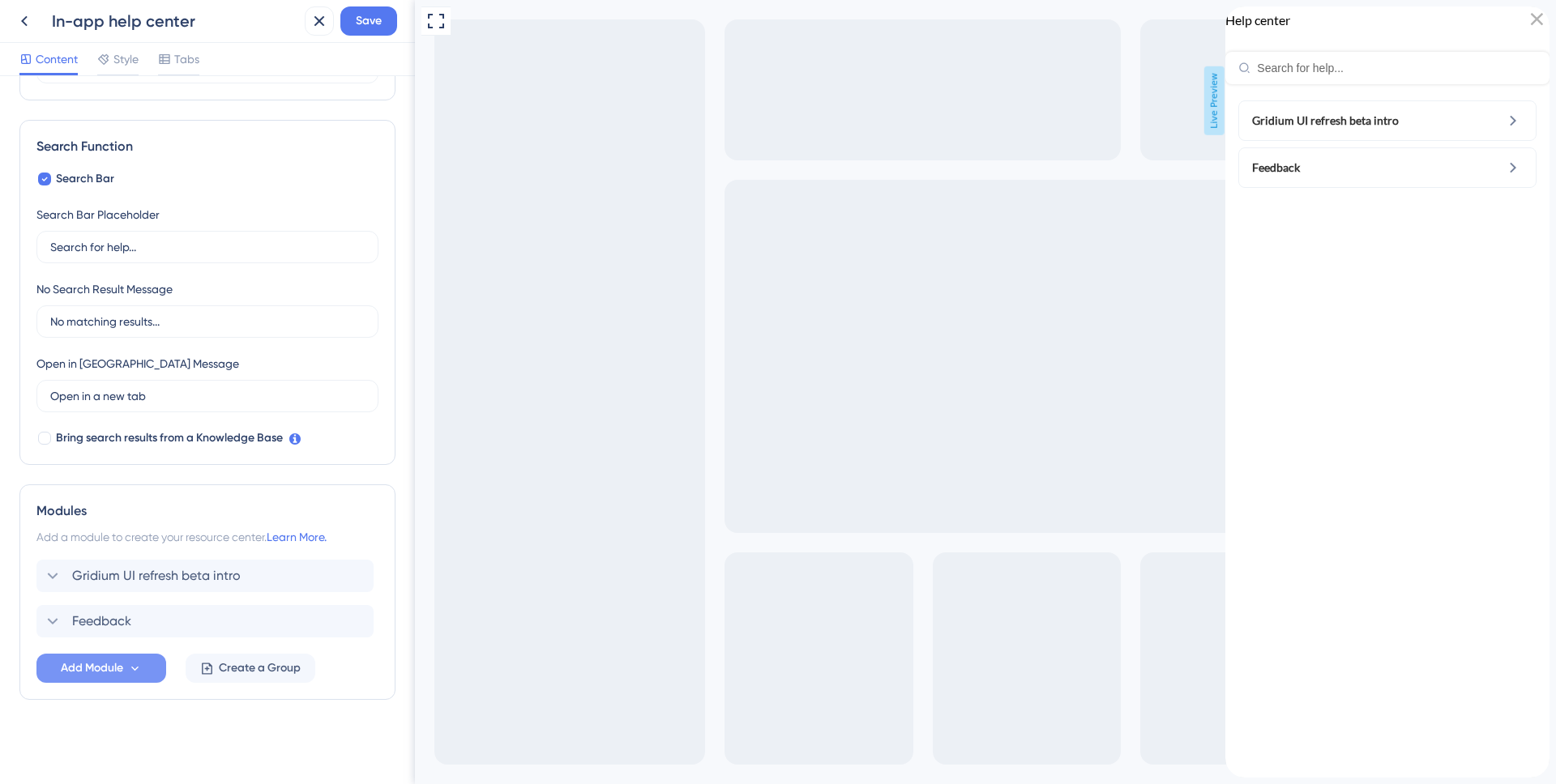
click at [83, 669] on span "Add Module" at bounding box center [92, 668] width 62 height 19
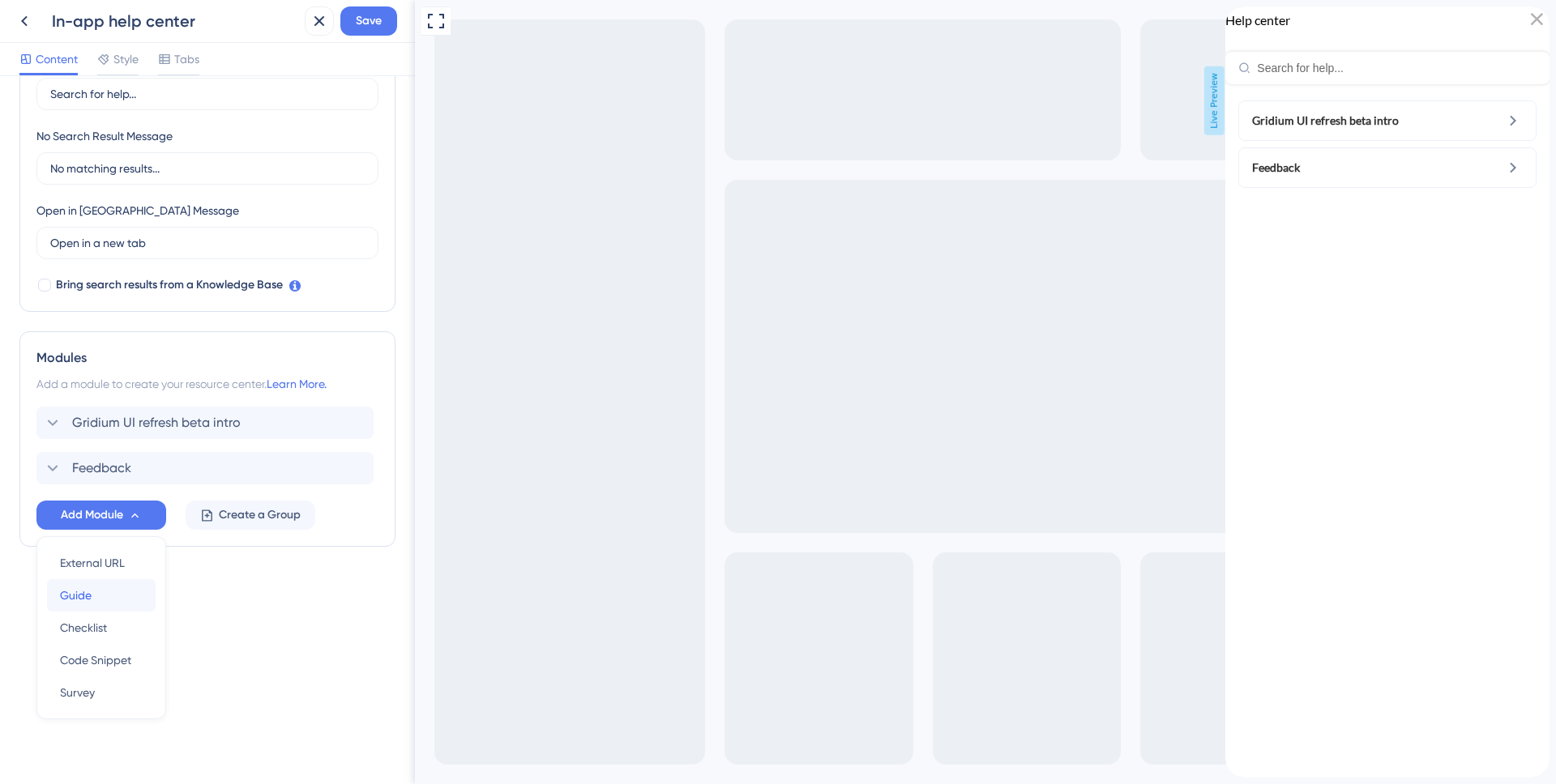
click at [105, 587] on div "Guide Guide" at bounding box center [101, 596] width 83 height 33
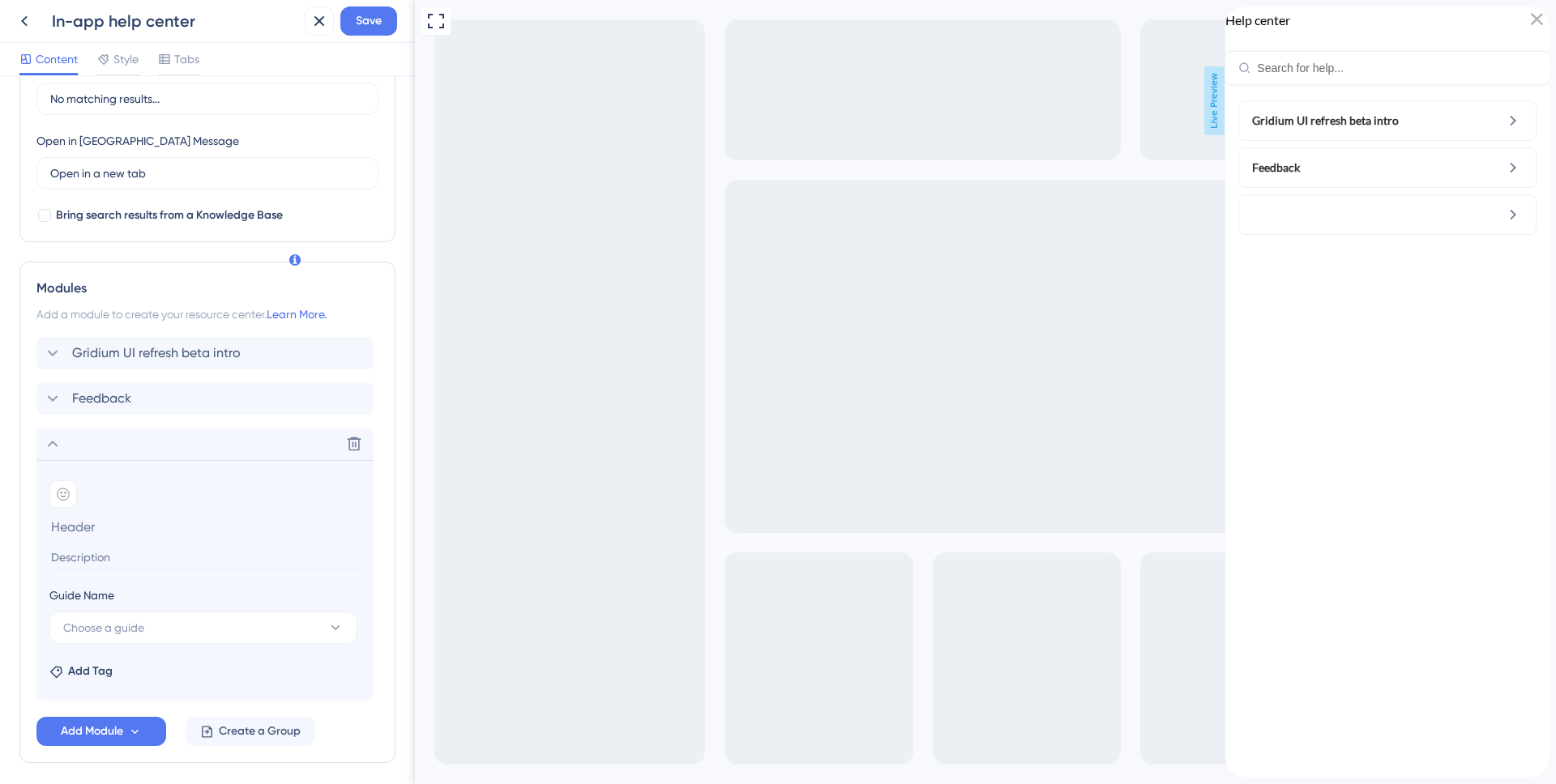
scroll to position [480, 0]
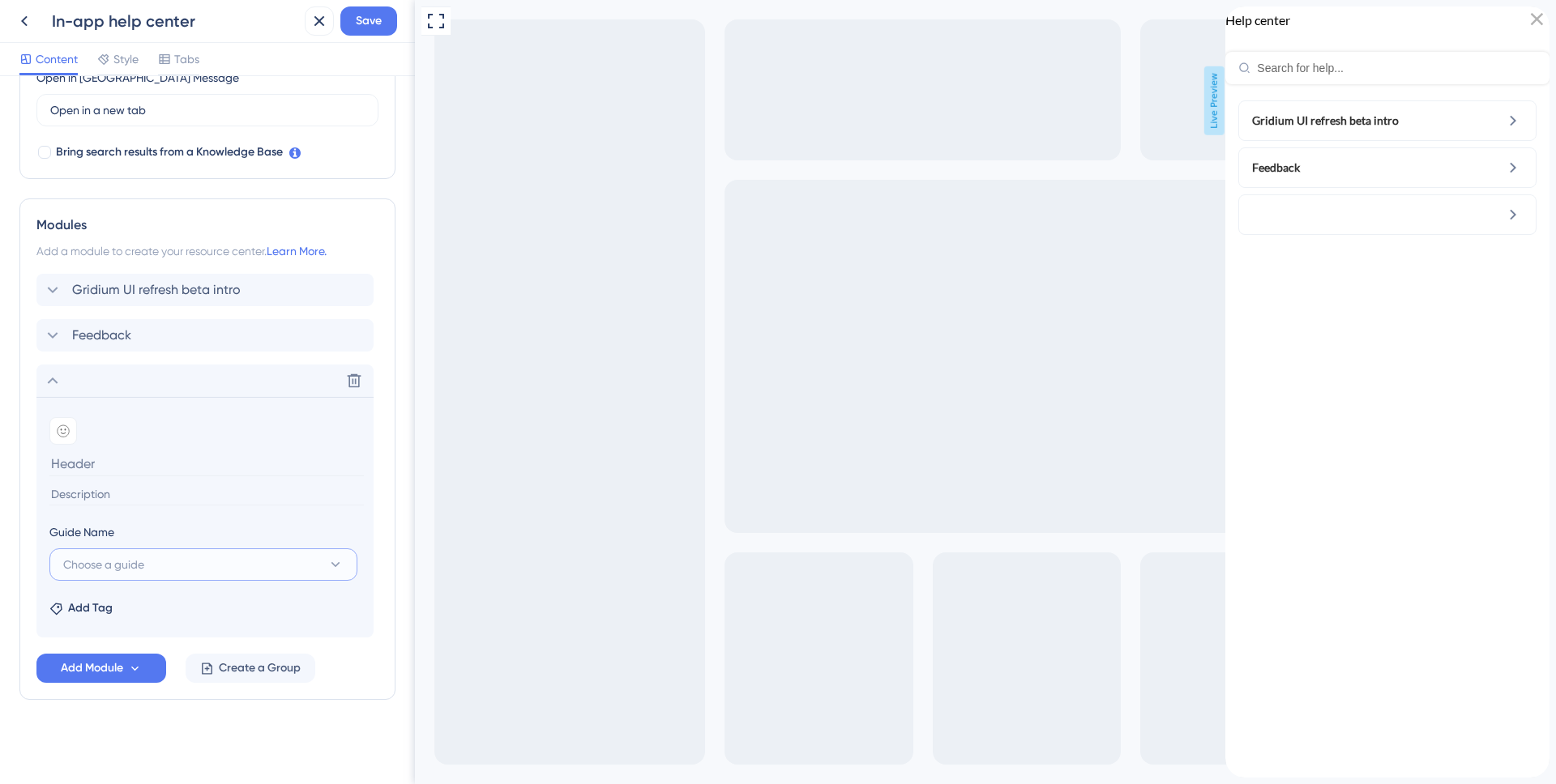
click at [188, 561] on button "Choose a guide" at bounding box center [203, 565] width 308 height 33
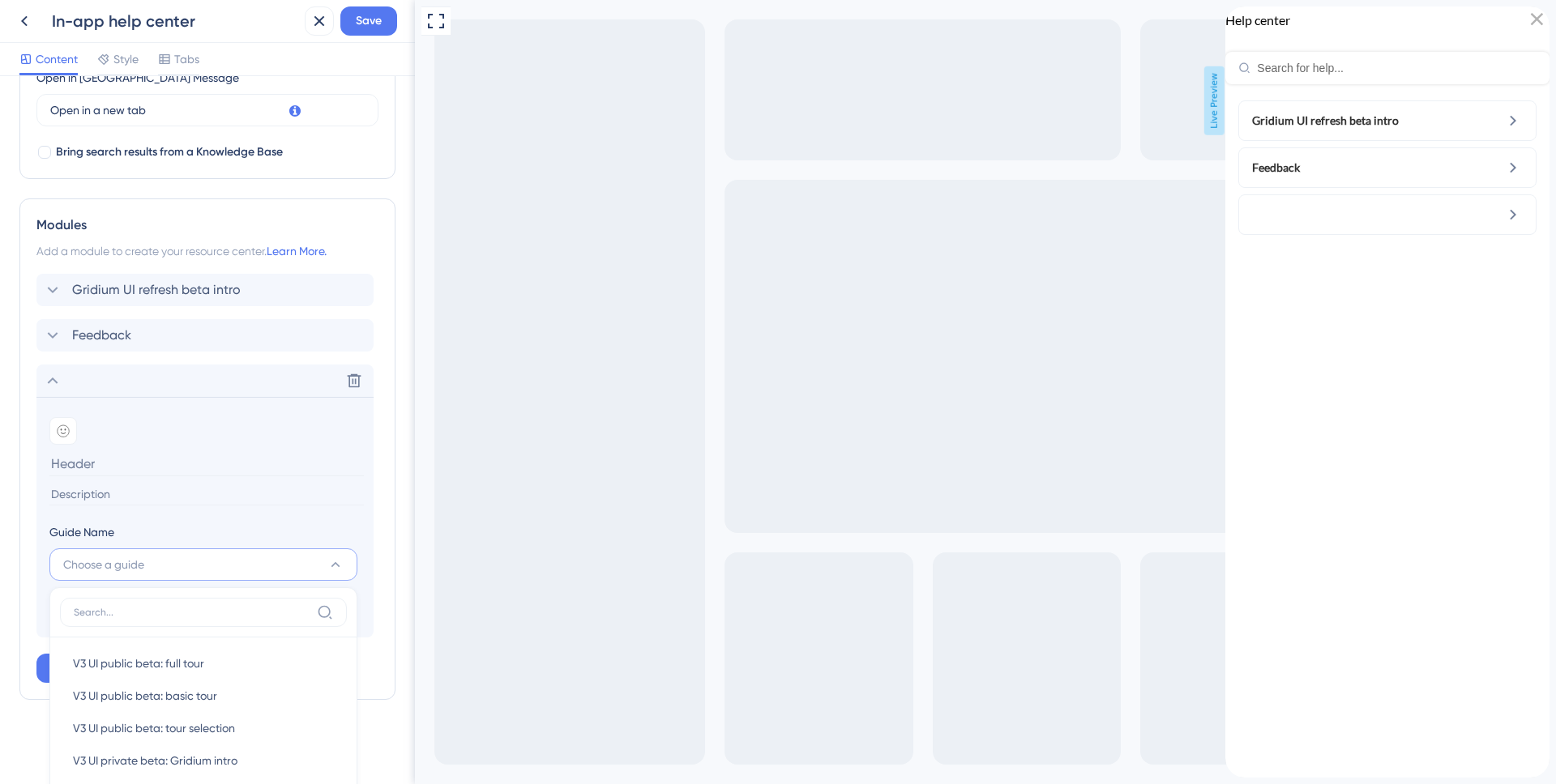
scroll to position [523, 0]
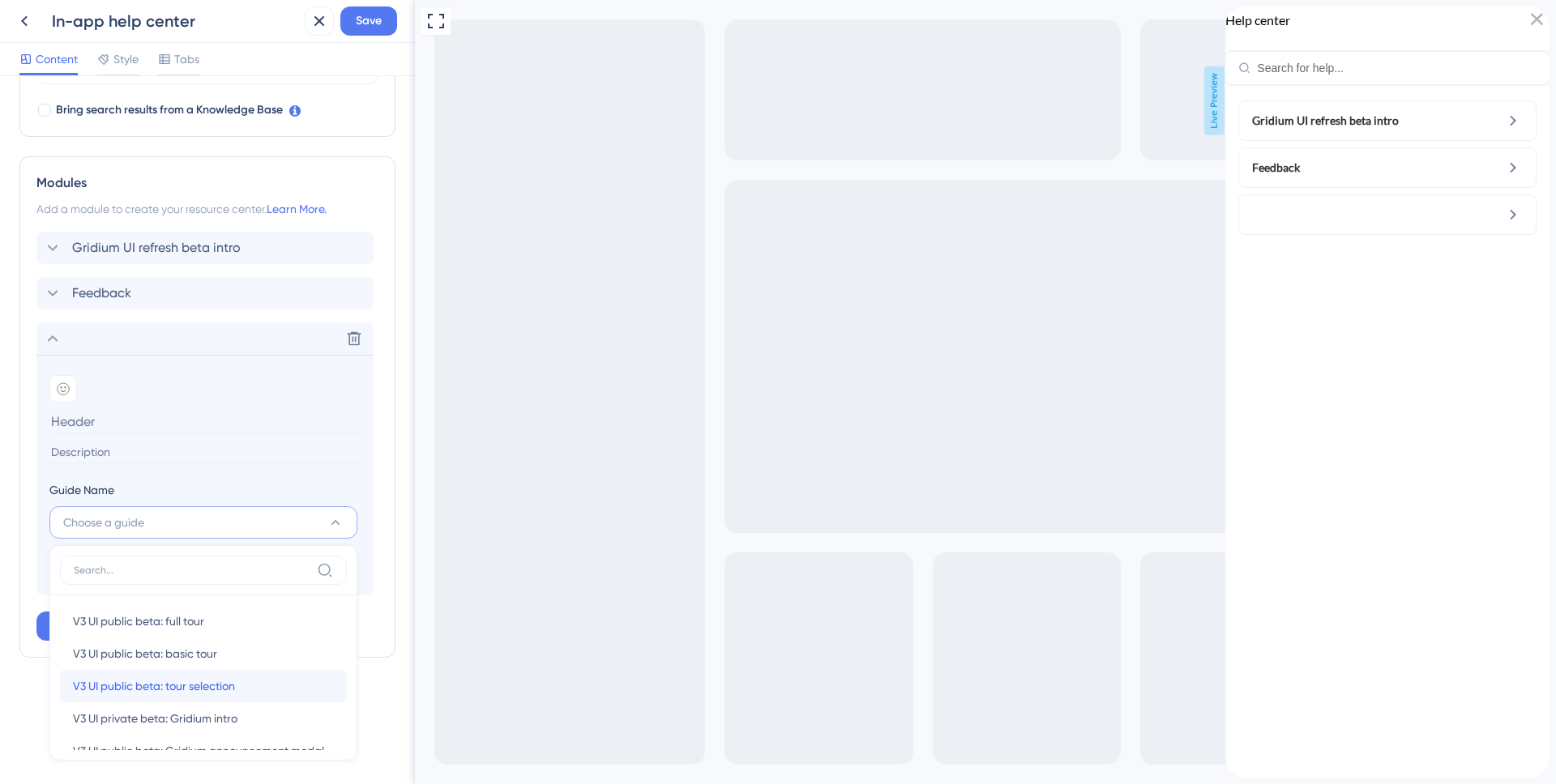
click at [213, 679] on span "V3 UI public beta: tour selection" at bounding box center [154, 685] width 163 height 19
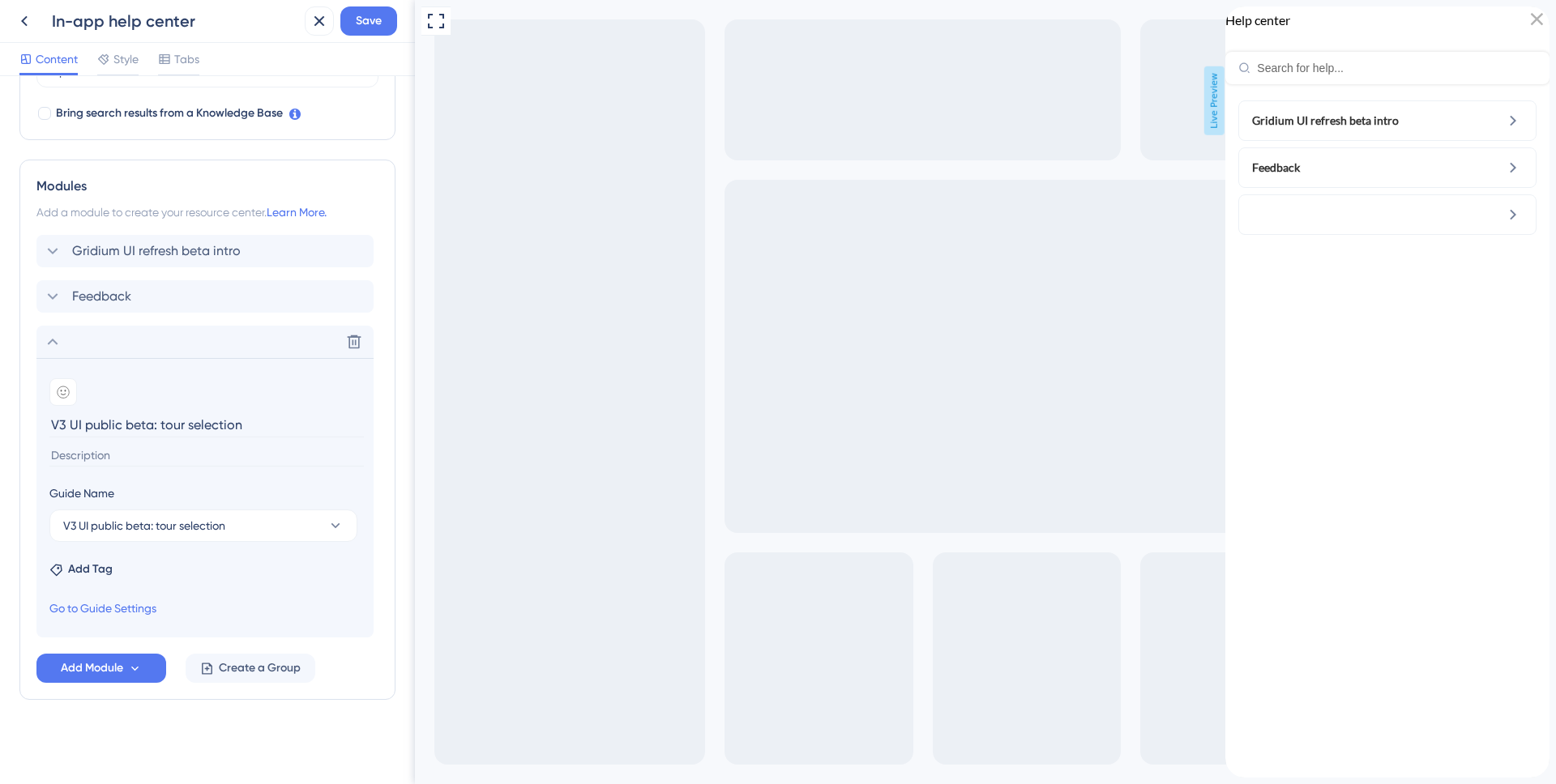
scroll to position [519, 0]
click at [272, 428] on input "V3 UI public beta: tour selection" at bounding box center [206, 425] width 314 height 26
drag, startPoint x: 285, startPoint y: 423, endPoint x: 54, endPoint y: 410, distance: 231.4
click at [54, 410] on section "Add emoji V3 UI public beta: tour selection" at bounding box center [205, 422] width 311 height 86
click at [278, 458] on input at bounding box center [206, 455] width 314 height 22
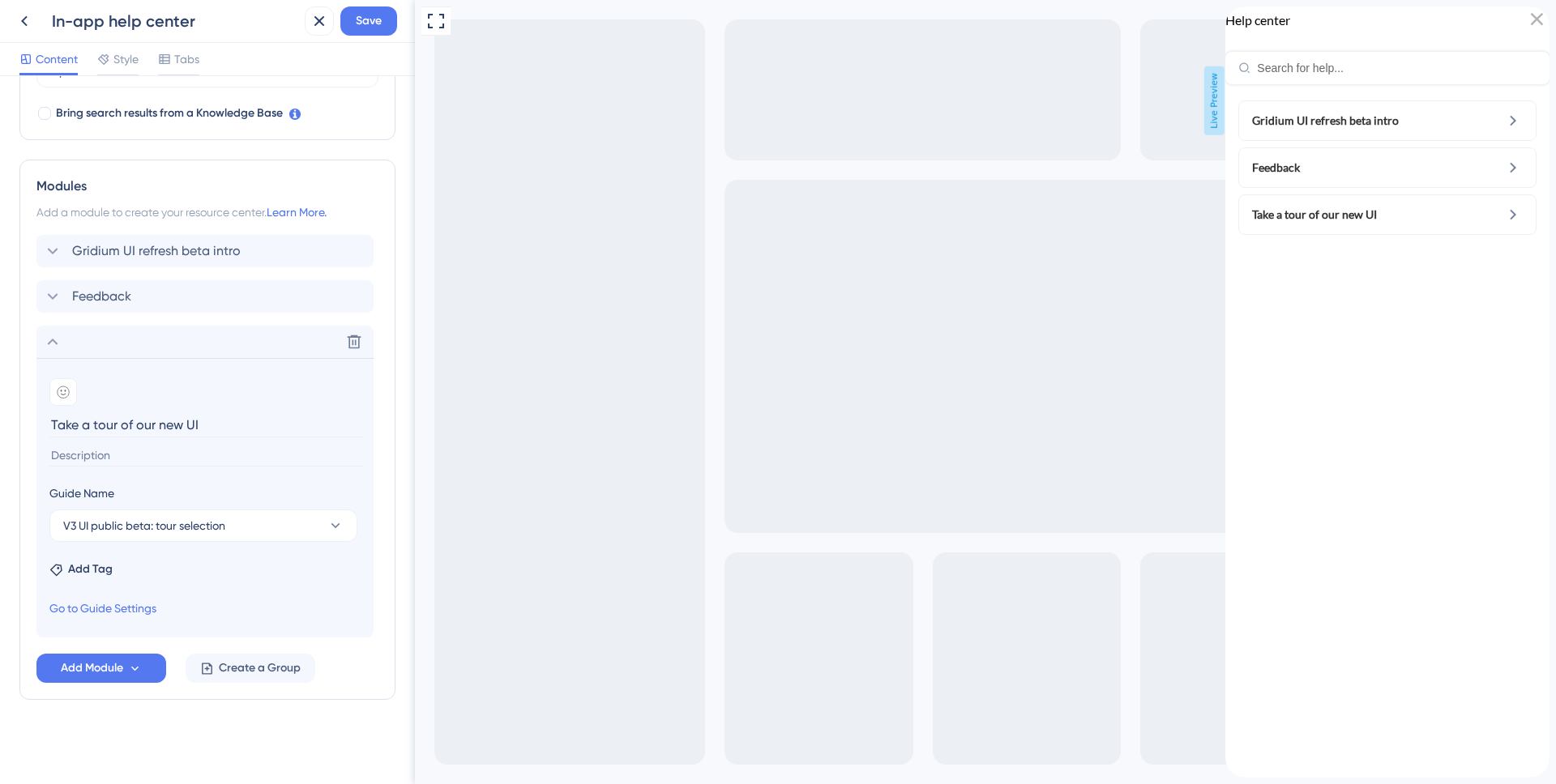
drag, startPoint x: 204, startPoint y: 429, endPoint x: 118, endPoint y: 425, distance: 86.1
click at [118, 425] on input "Take a tour of our new UI" at bounding box center [206, 425] width 314 height 26
type input "Take a tour"
click at [329, 458] on input at bounding box center [206, 455] width 314 height 22
type input "Review the walkthrough of our new UI"
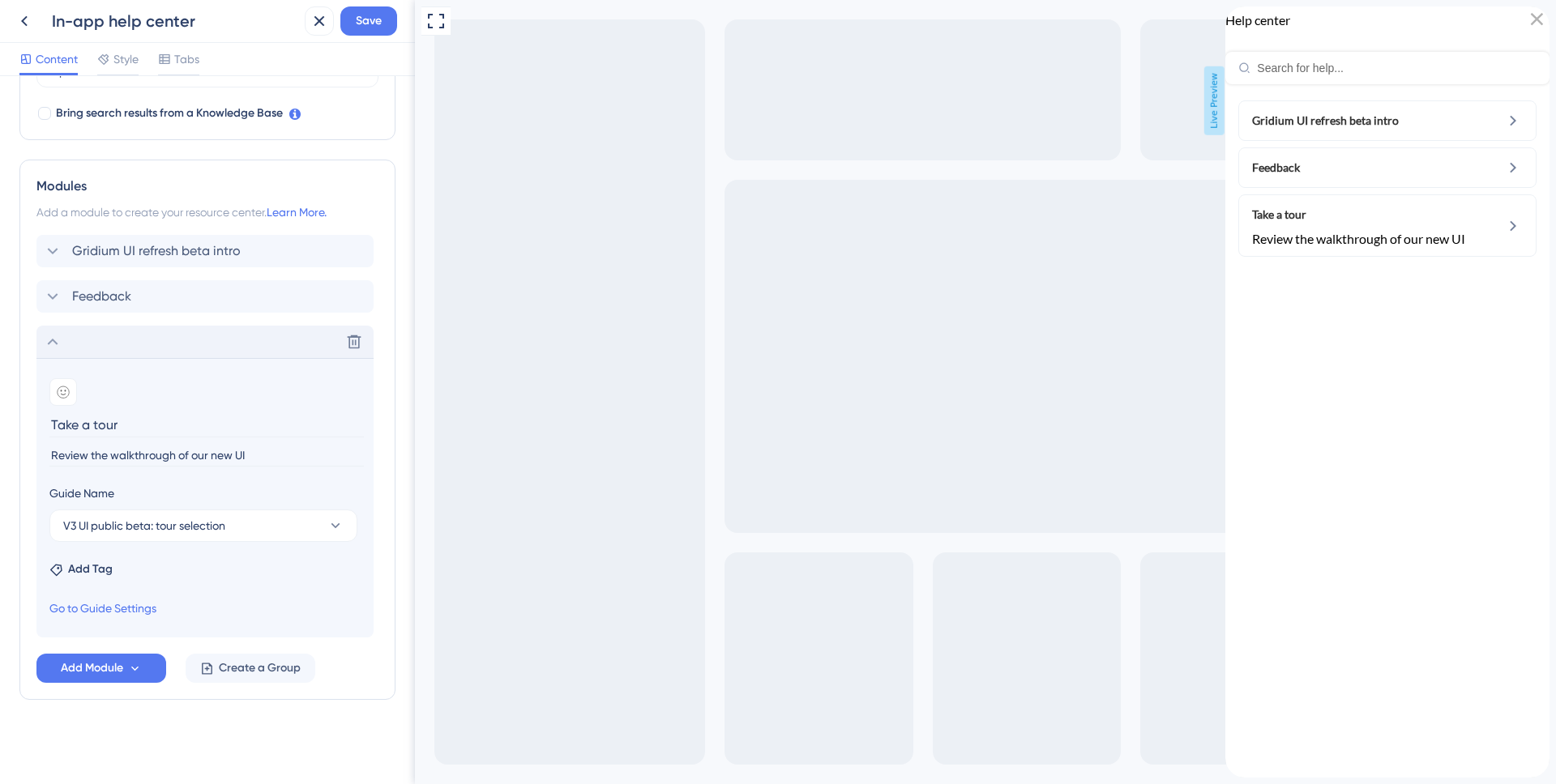
click at [64, 342] on div "Delete" at bounding box center [205, 342] width 337 height 33
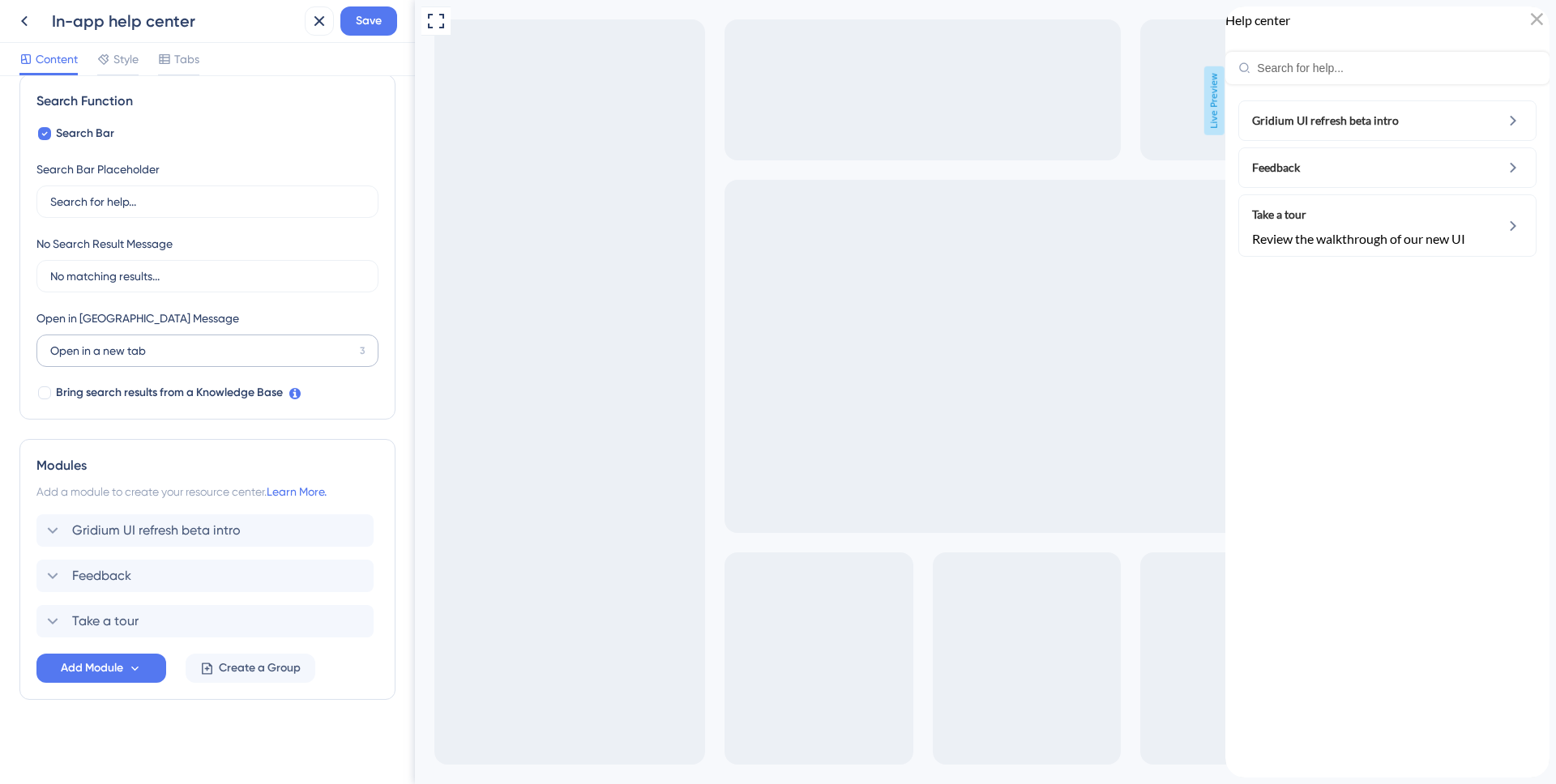
scroll to position [240, 0]
click at [350, 528] on icon at bounding box center [354, 531] width 16 height 16
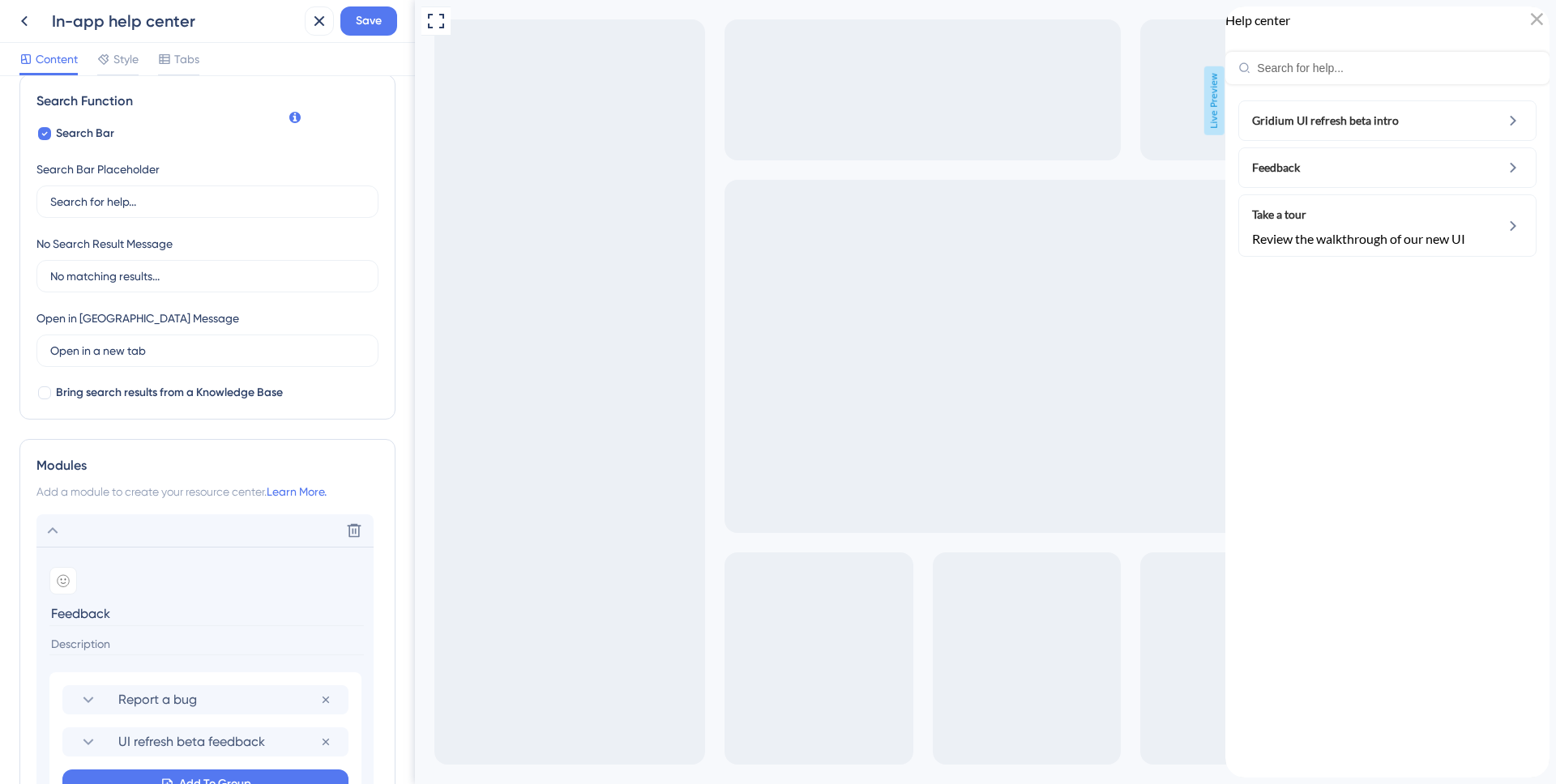
scroll to position [516, 0]
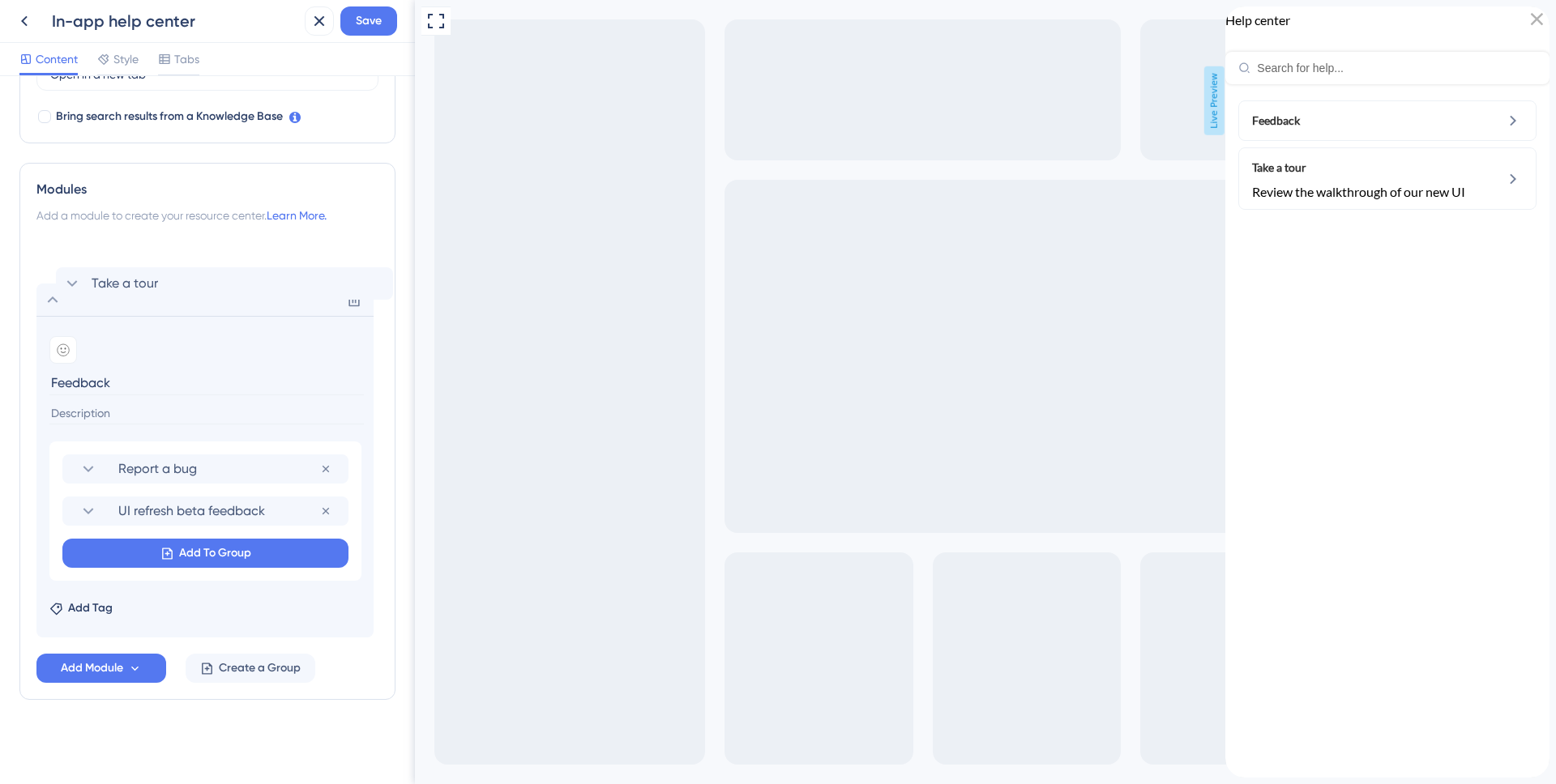
drag, startPoint x: 43, startPoint y: 618, endPoint x: 61, endPoint y: 265, distance: 353.5
click at [61, 265] on div "Delete Add emoji Feedback Report a bug Remove from group UI refresh beta feedba…" at bounding box center [207, 438] width 342 height 400
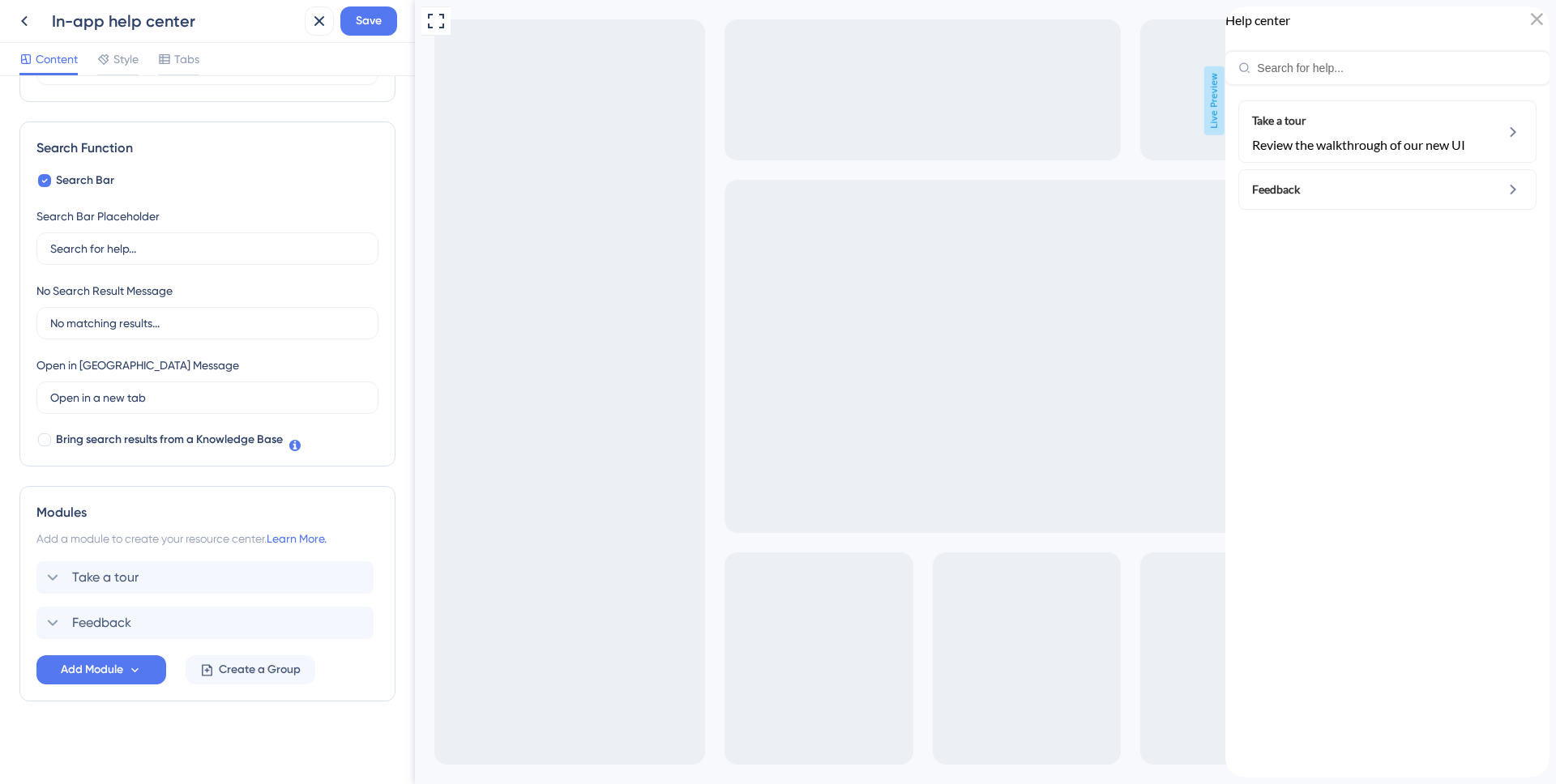
scroll to position [194, 0]
click at [110, 671] on span "Add Module" at bounding box center [92, 668] width 62 height 19
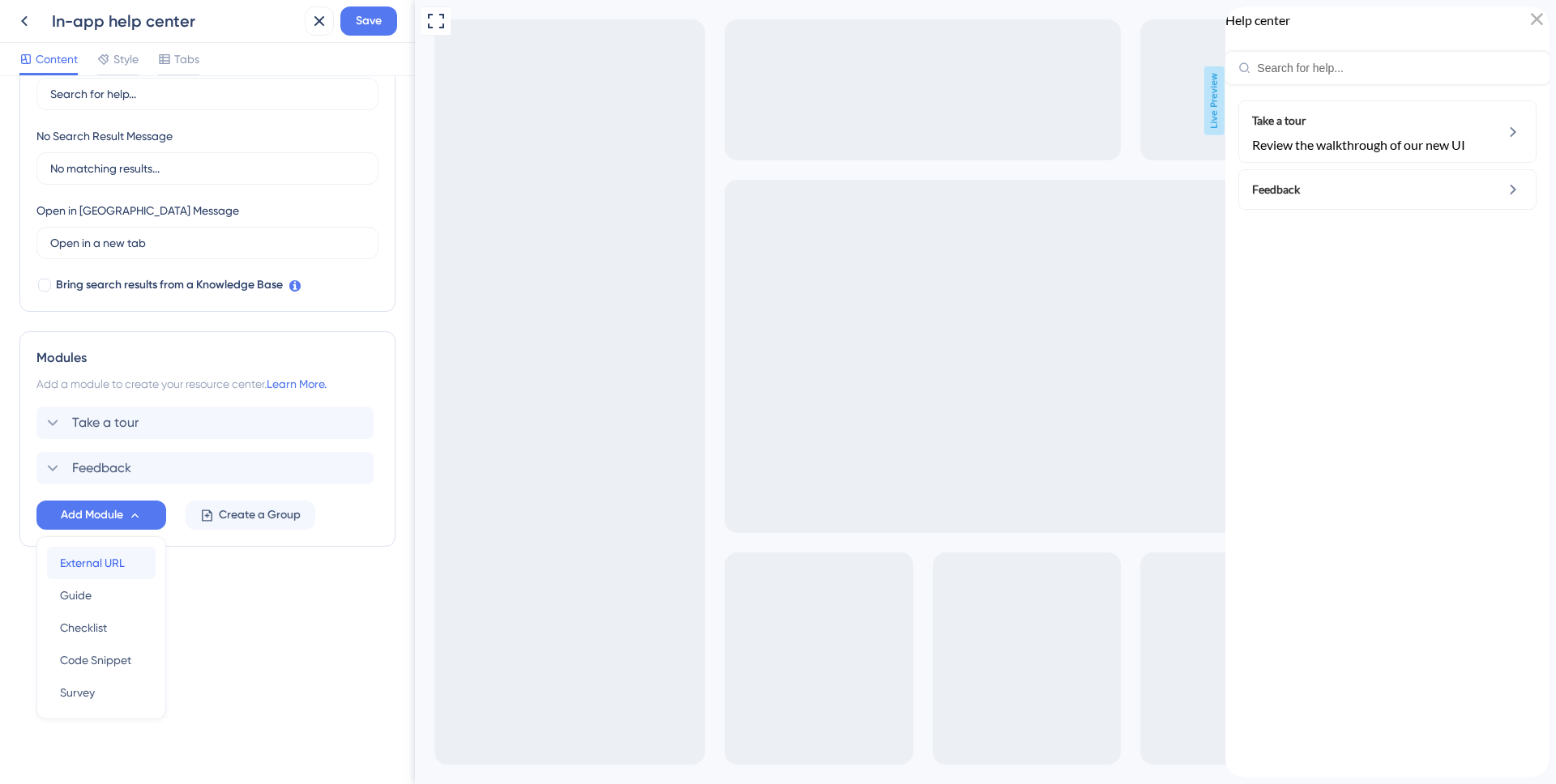
click at [89, 564] on span "External URL" at bounding box center [92, 562] width 65 height 19
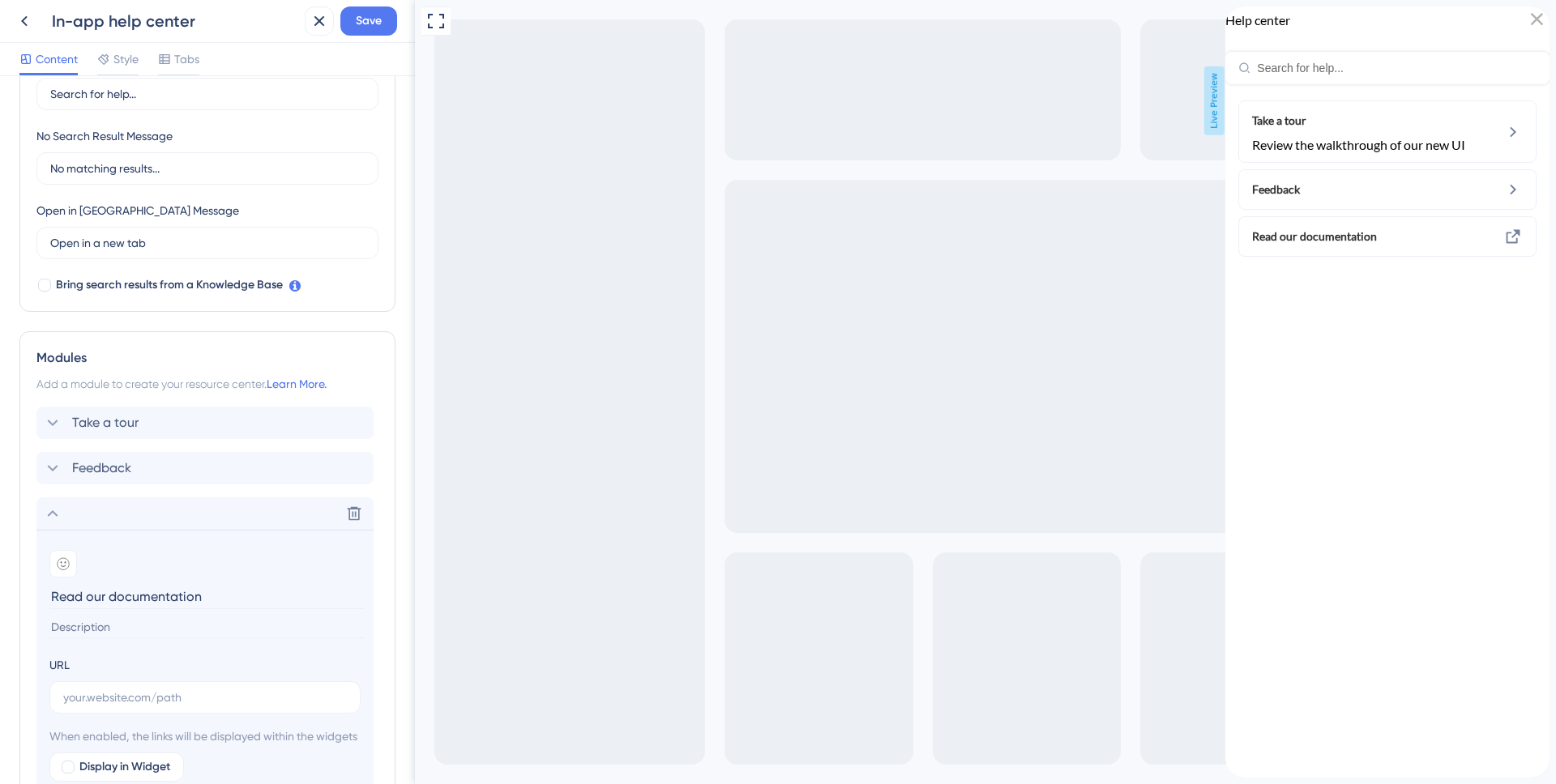
drag, startPoint x: 233, startPoint y: 597, endPoint x: 37, endPoint y: 596, distance: 196.0
click at [37, 596] on section "Add emoji Read our documentation URL When enabled, the links will be displayed …" at bounding box center [205, 685] width 337 height 308
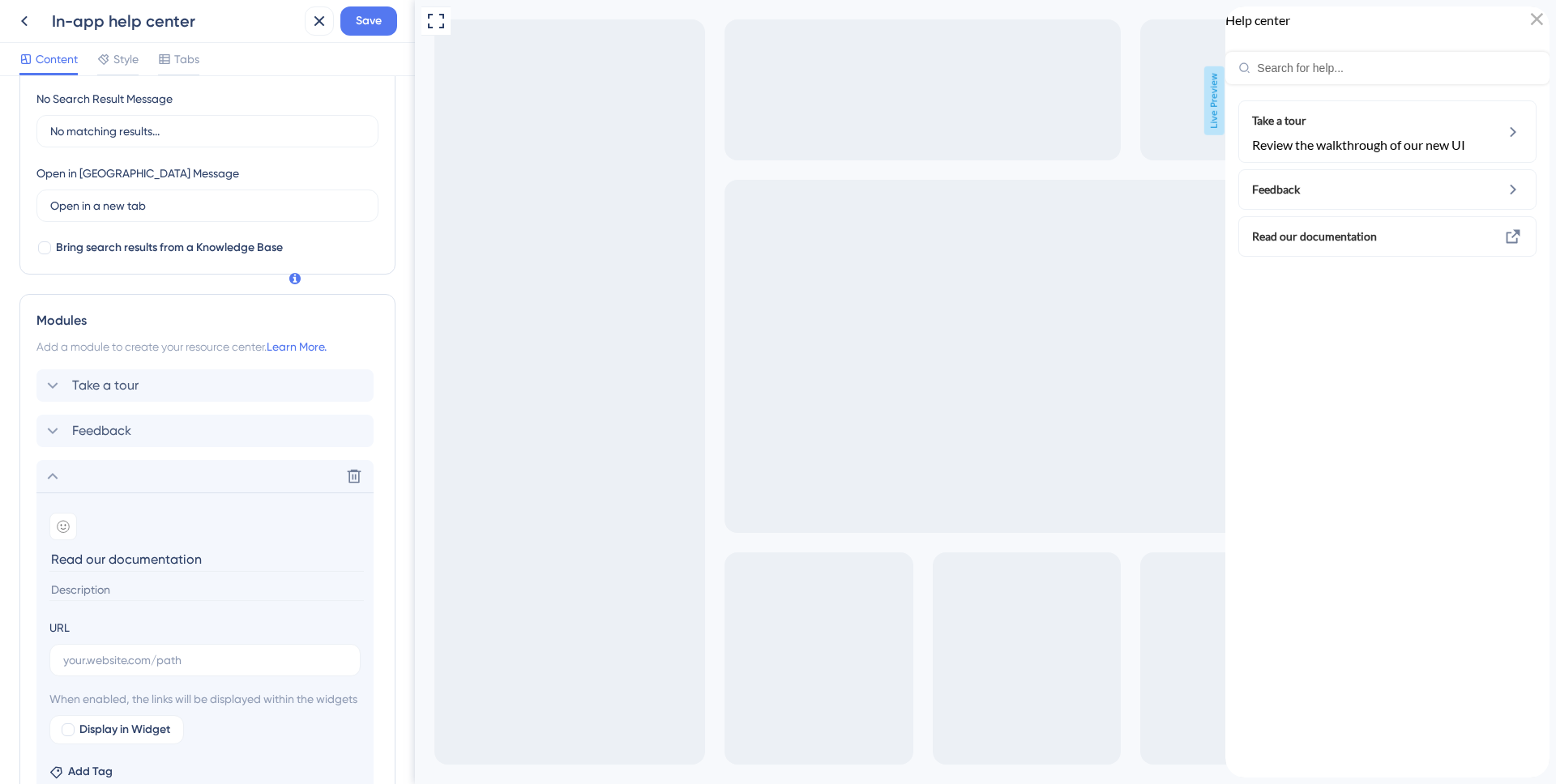
scroll to position [568, 0]
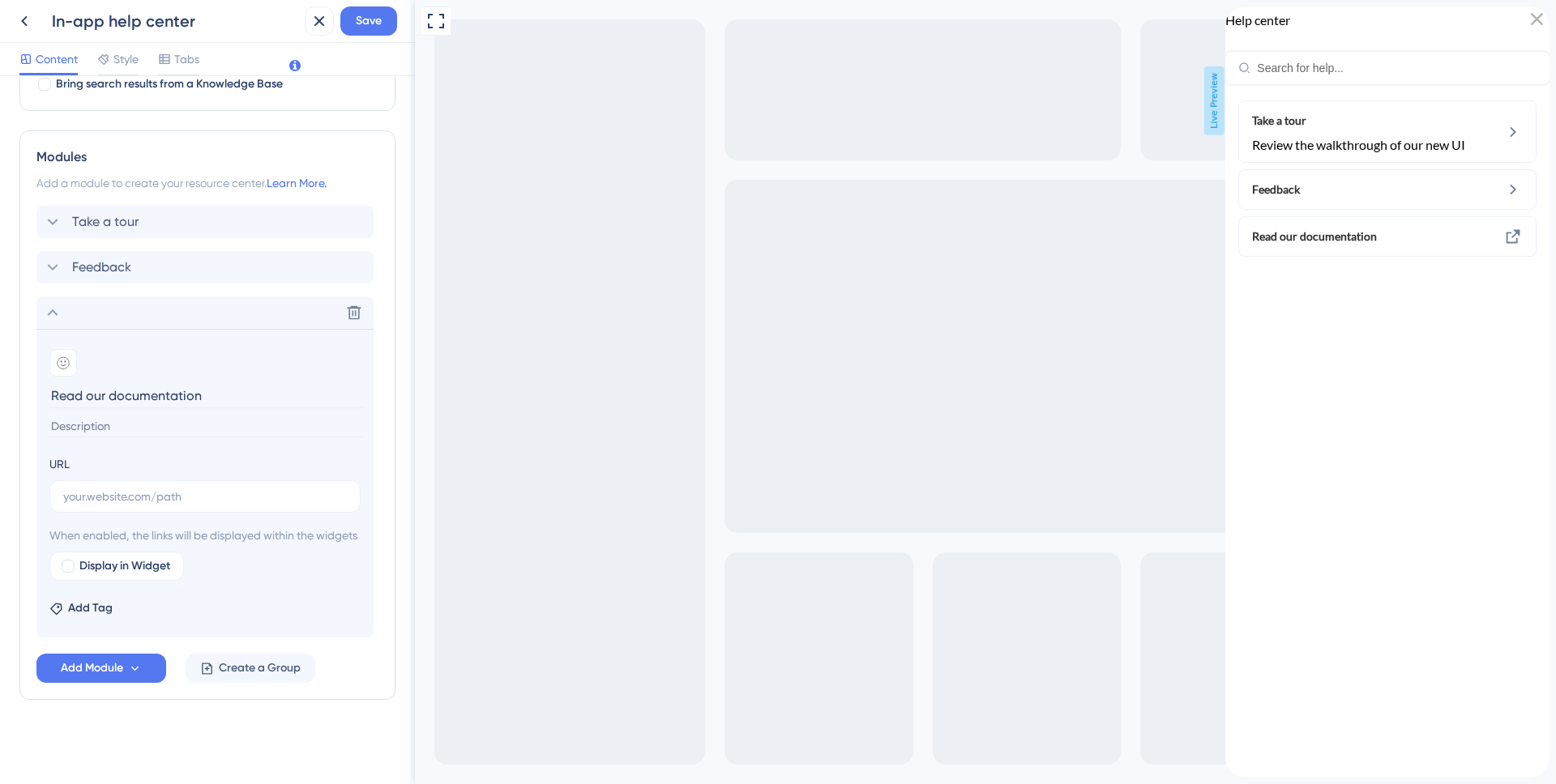
type input "Read our documentation"
click at [148, 415] on input at bounding box center [206, 426] width 314 height 22
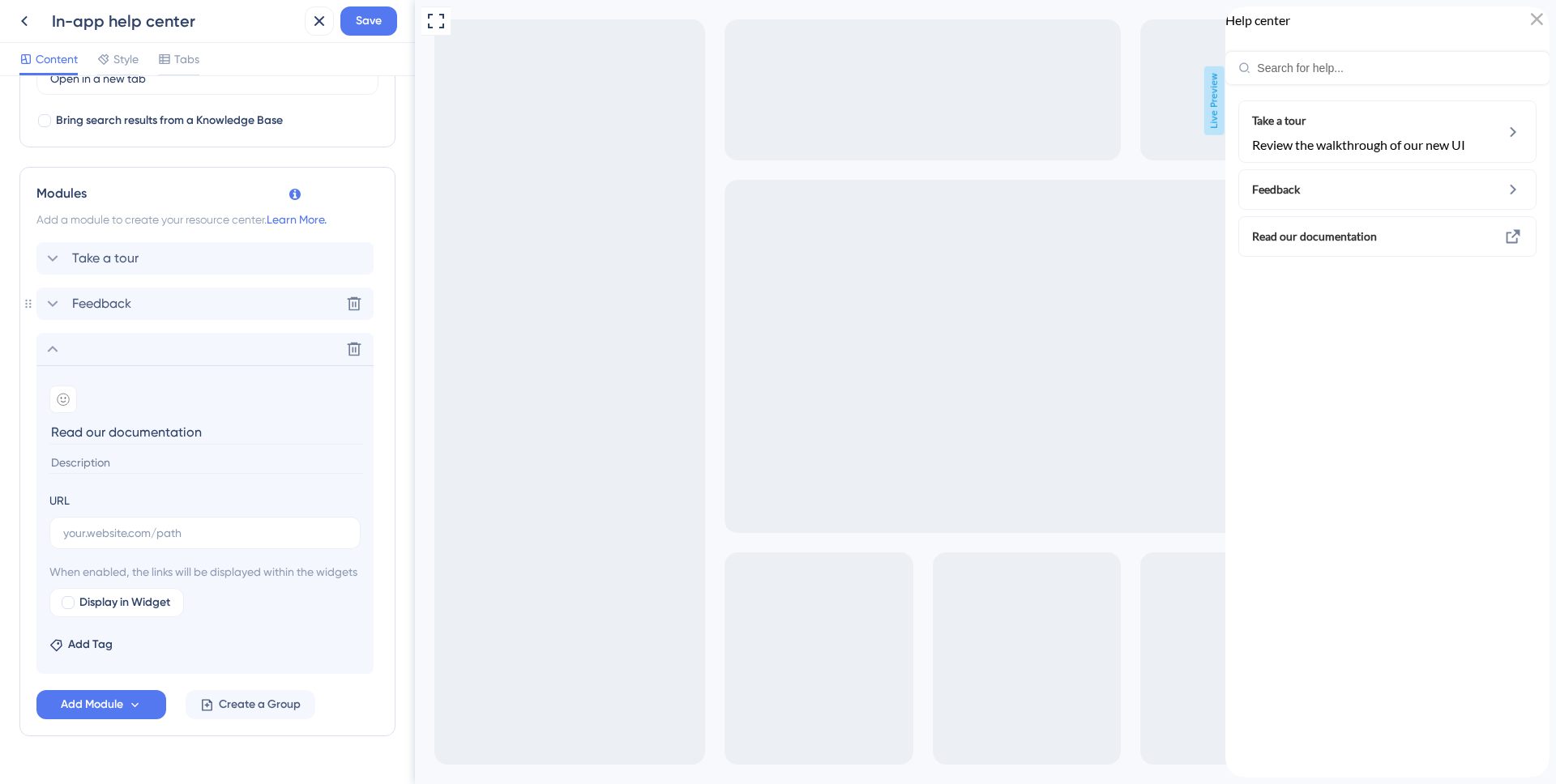
scroll to position [434, 0]
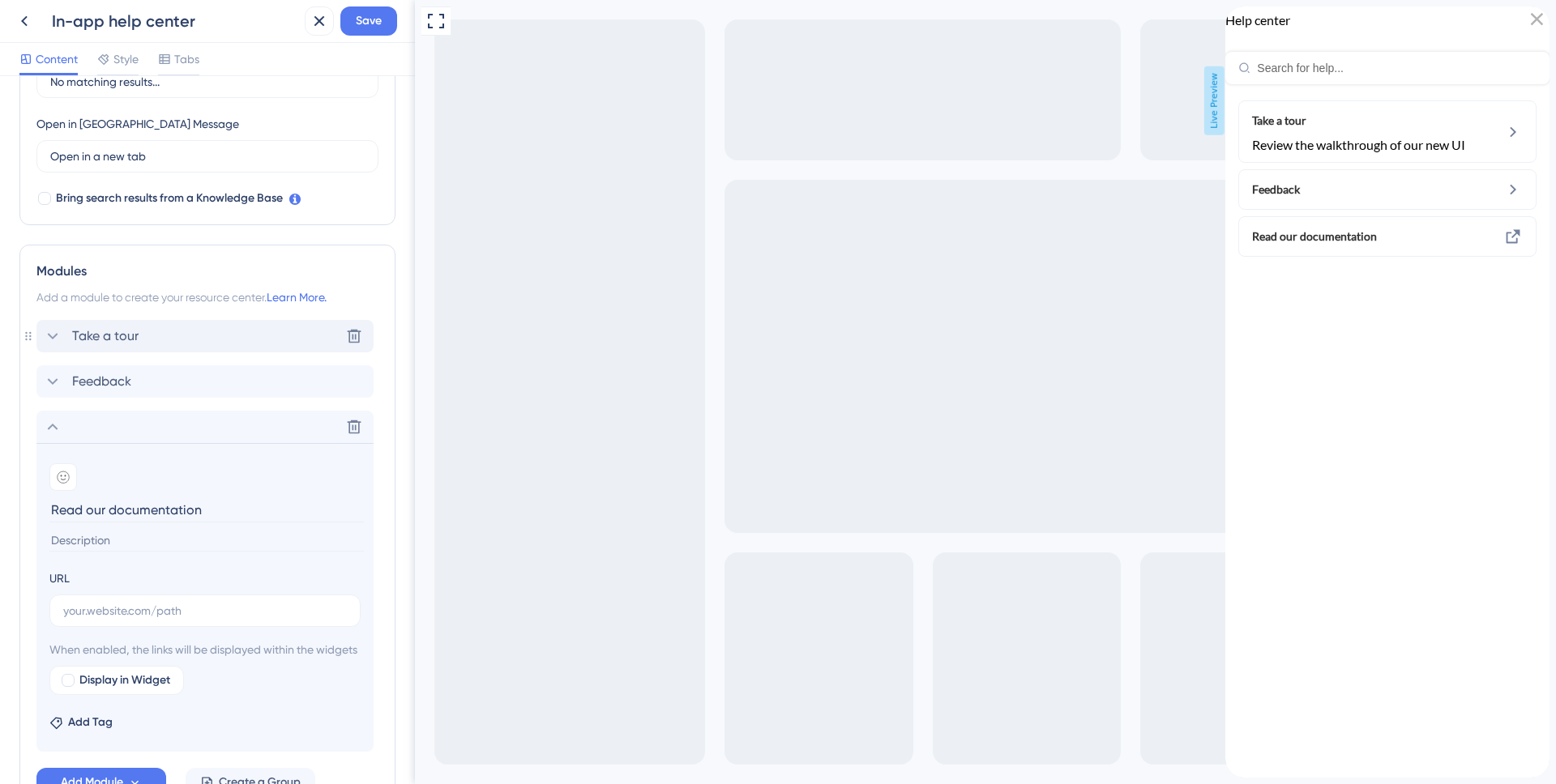
click at [132, 348] on div "Take a tour Delete" at bounding box center [205, 337] width 337 height 33
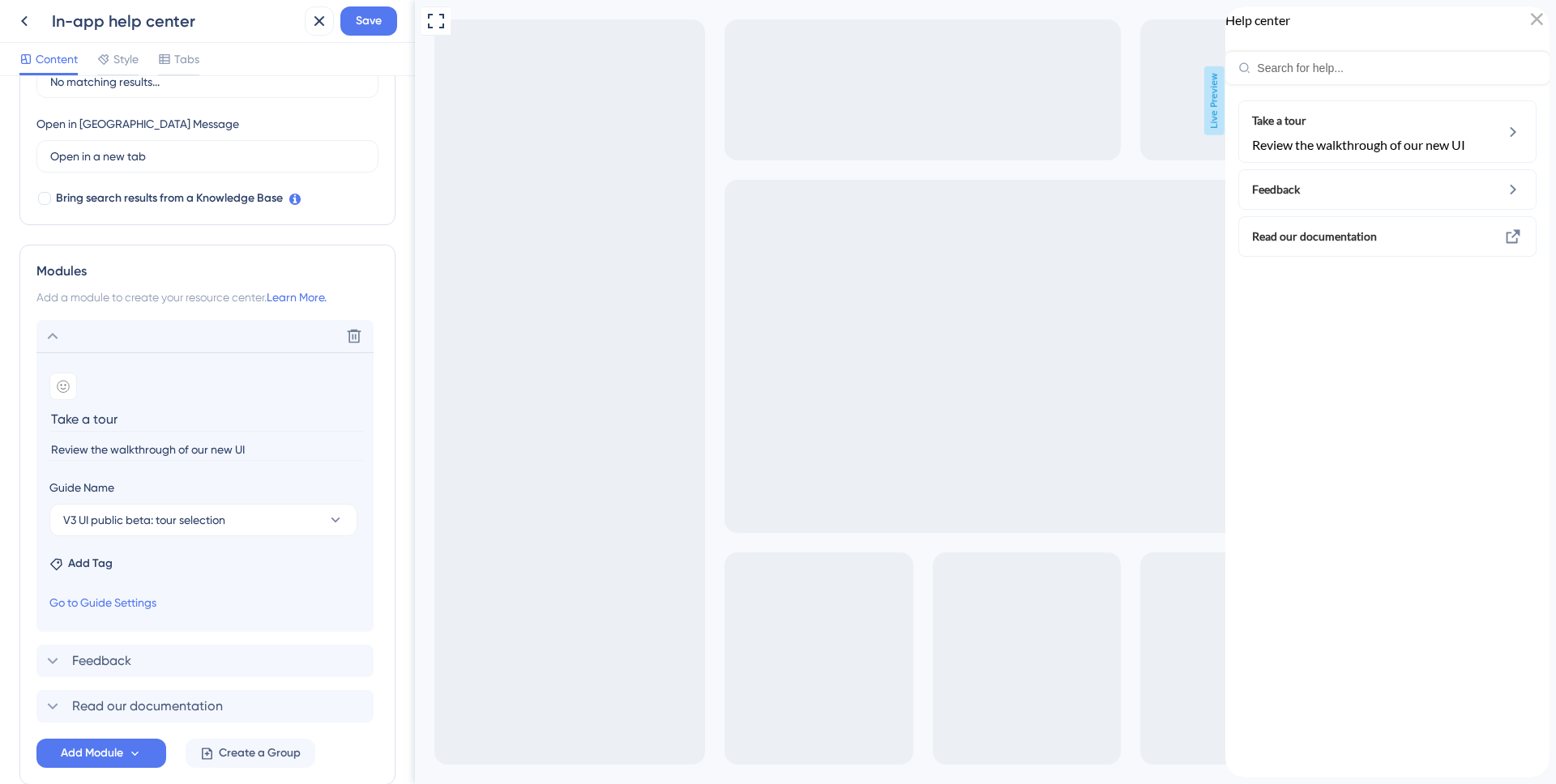
drag, startPoint x: 173, startPoint y: 423, endPoint x: 30, endPoint y: 422, distance: 143.0
click at [30, 422] on div "Modules Add a module to create your resource center. Learn More. Delete Add emo…" at bounding box center [207, 515] width 376 height 540
click at [386, 418] on div "Modules Add a module to create your resource center. Learn More. Delete Add emo…" at bounding box center [207, 515] width 376 height 540
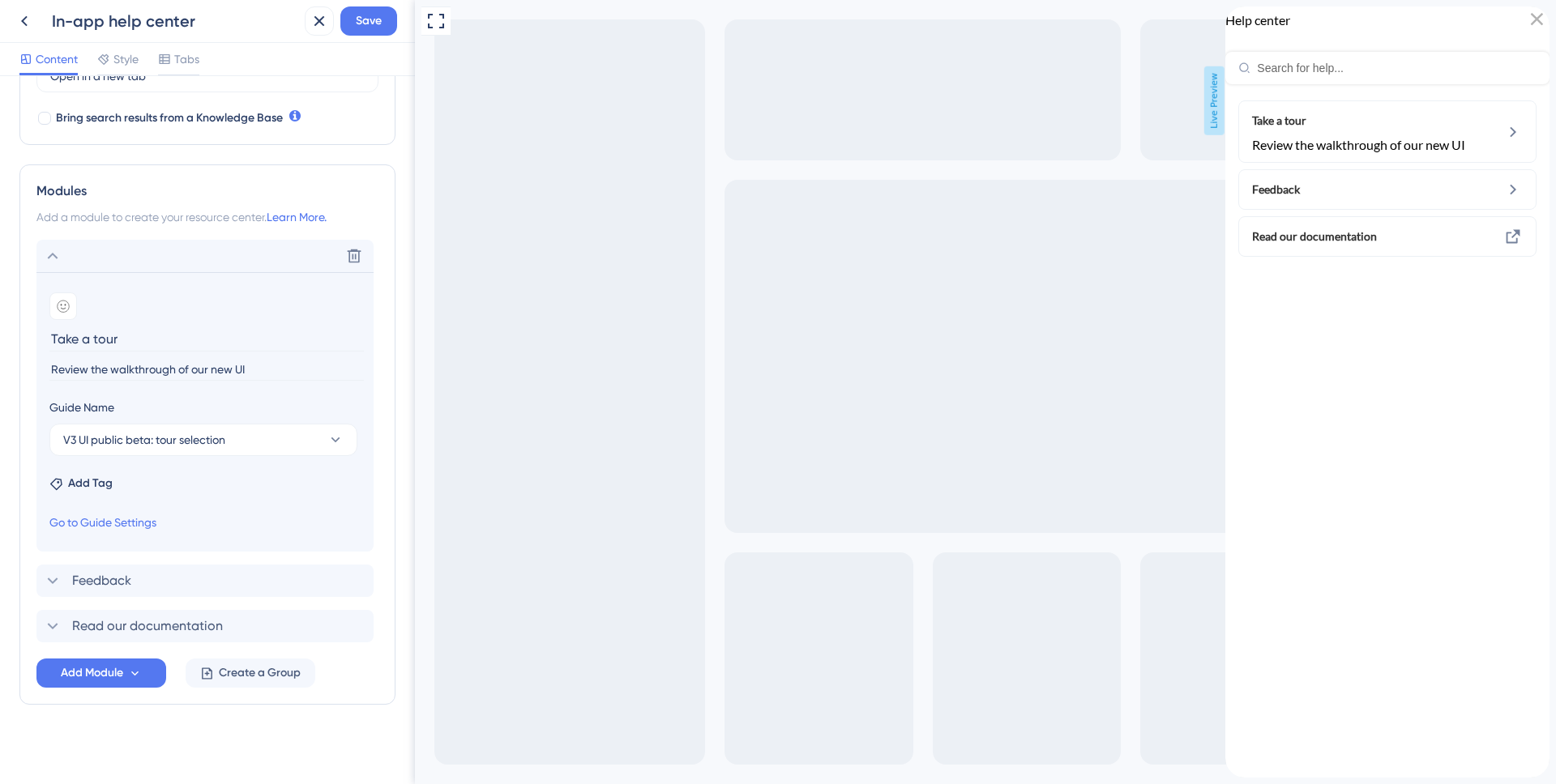
scroll to position [519, 0]
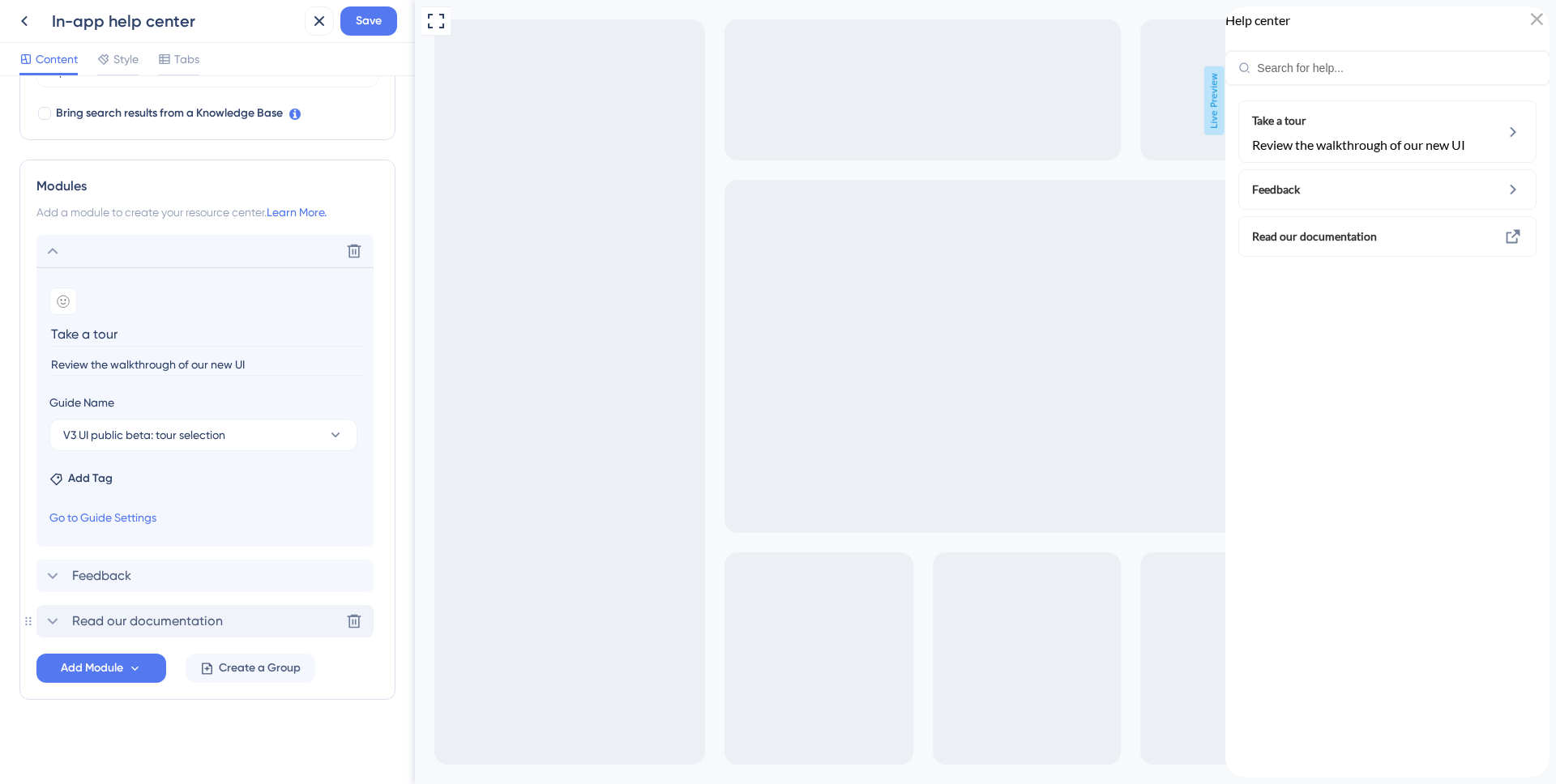
click at [163, 619] on span "Read our documentation" at bounding box center [147, 621] width 151 height 19
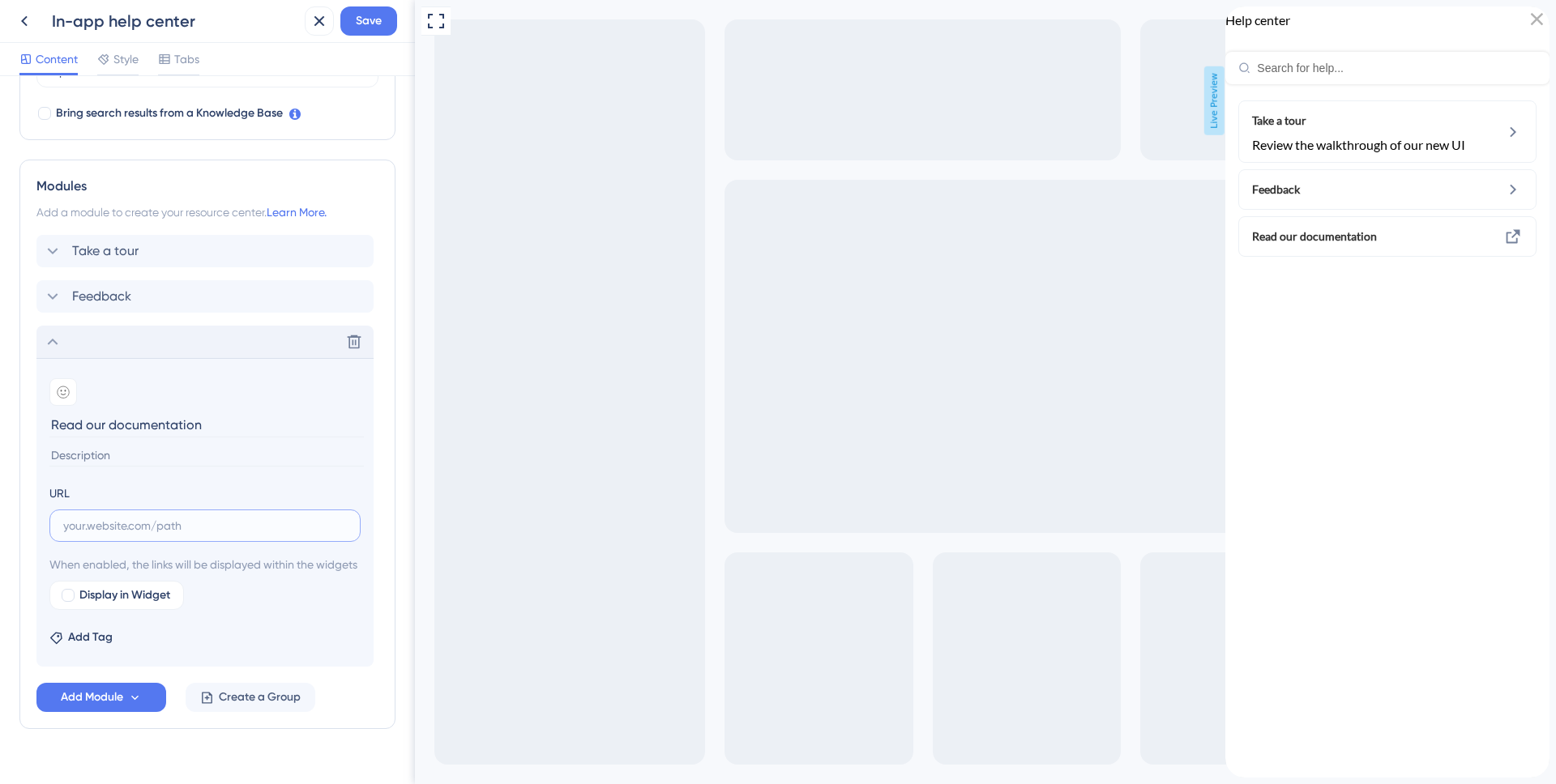
click at [226, 530] on input "text" at bounding box center [205, 526] width 284 height 18
paste input "https://gridium.com/snapmeter-help/"
type input "https://gridium.com/snapmeter-help/"
click at [191, 450] on input at bounding box center [206, 455] width 314 height 22
click at [220, 451] on input "Learn how to use Gridium" at bounding box center [206, 455] width 314 height 22
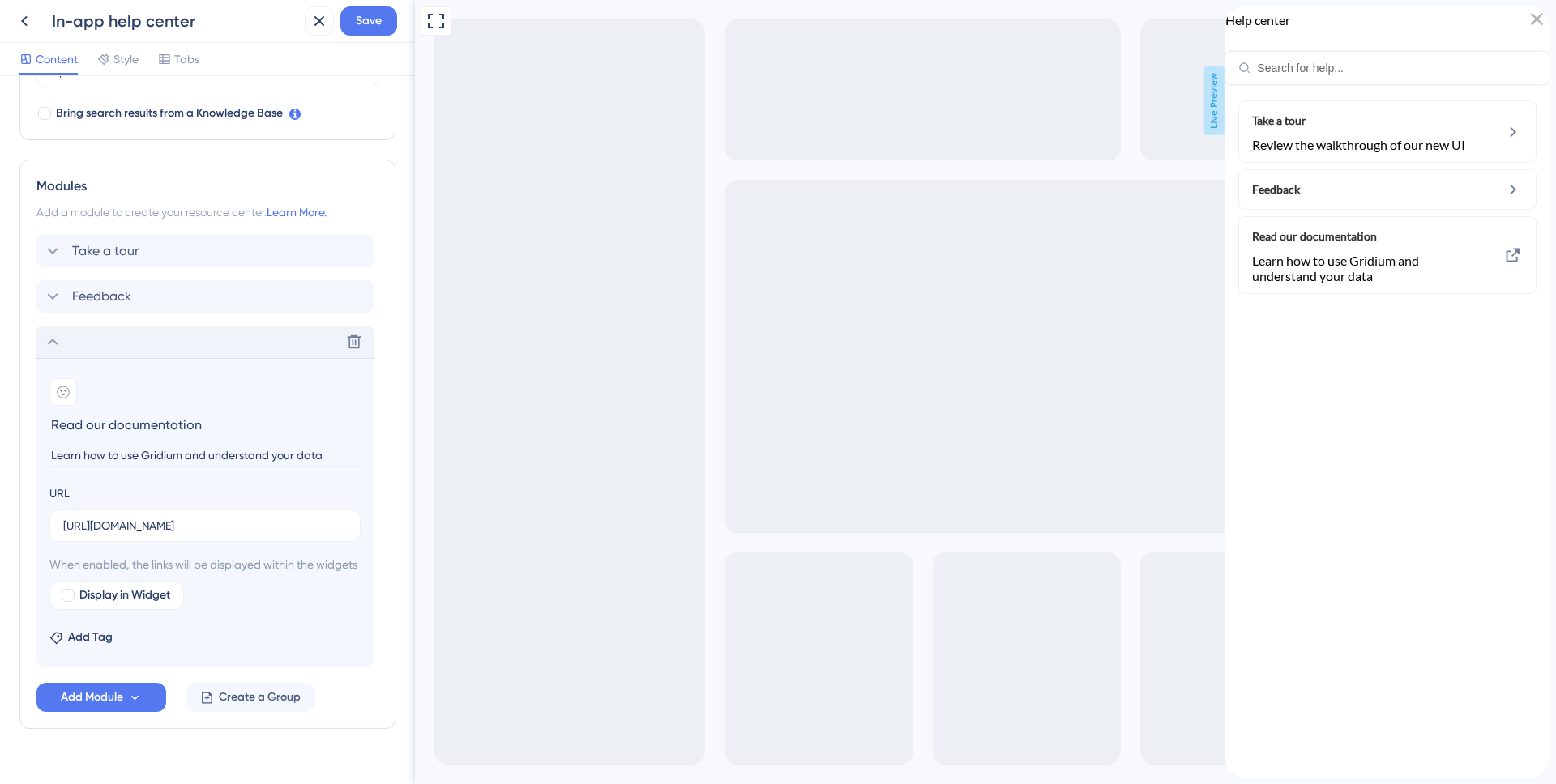
type input "Learn how to use Gridium and understand your data"
click at [231, 269] on div "Take a tour Feedback Delete Add emoji Read our documentation Learn how to use G…" at bounding box center [207, 450] width 342 height 432
click at [231, 253] on div "Take a tour Delete" at bounding box center [205, 251] width 337 height 33
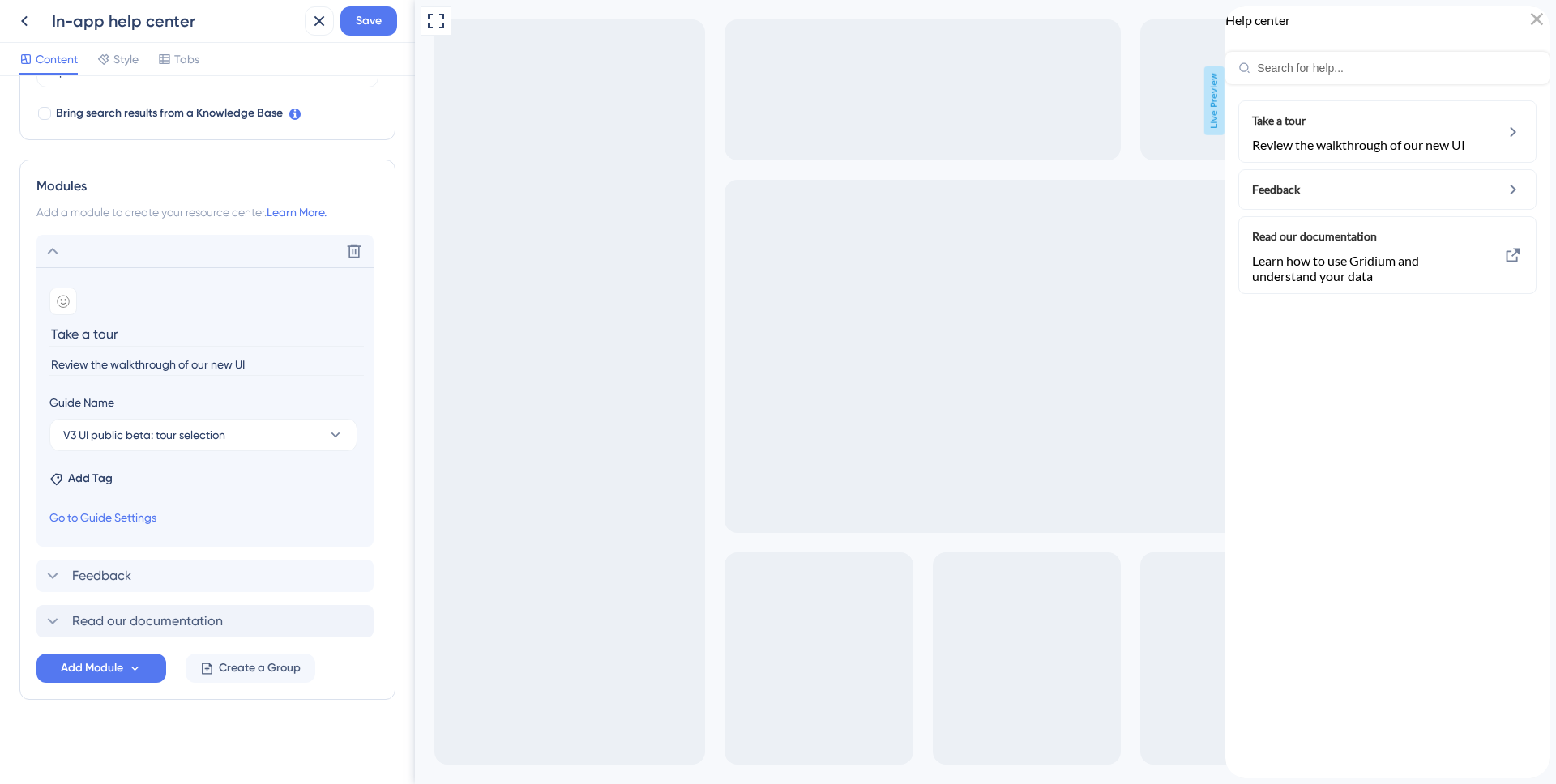
click at [173, 363] on input "Review the walkthrough of our new UI" at bounding box center [206, 365] width 314 height 22
type input "Review the walkthroughs of our new UI"
click at [130, 243] on div "Delete" at bounding box center [205, 251] width 337 height 33
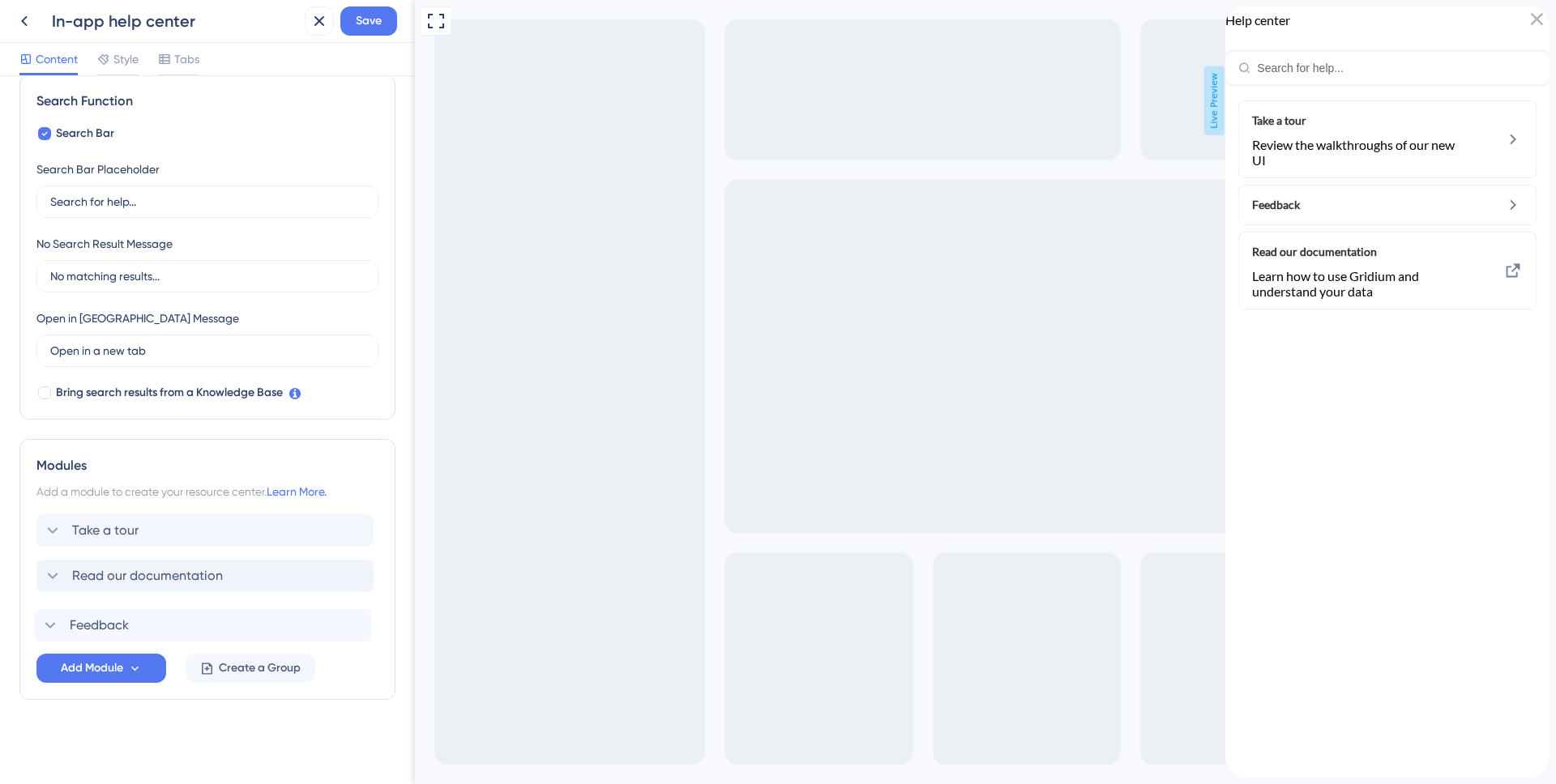
drag, startPoint x: 123, startPoint y: 580, endPoint x: 121, endPoint y: 632, distance: 52.0
click at [121, 632] on div "Take a tour Feedback Read our documentation" at bounding box center [207, 576] width 342 height 123
click at [164, 618] on div "Feedback Delete" at bounding box center [205, 622] width 337 height 33
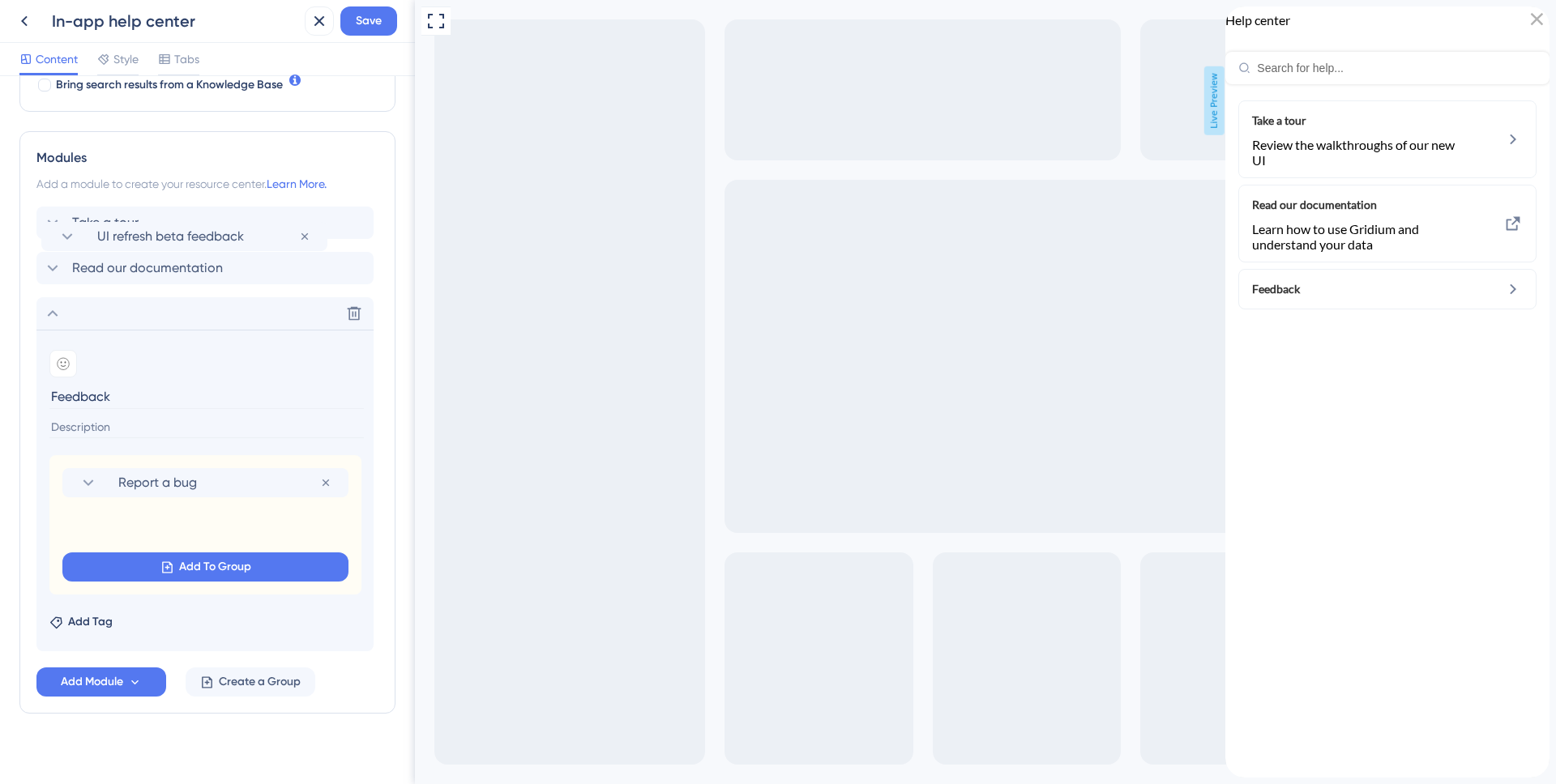
scroll to position [544, 0]
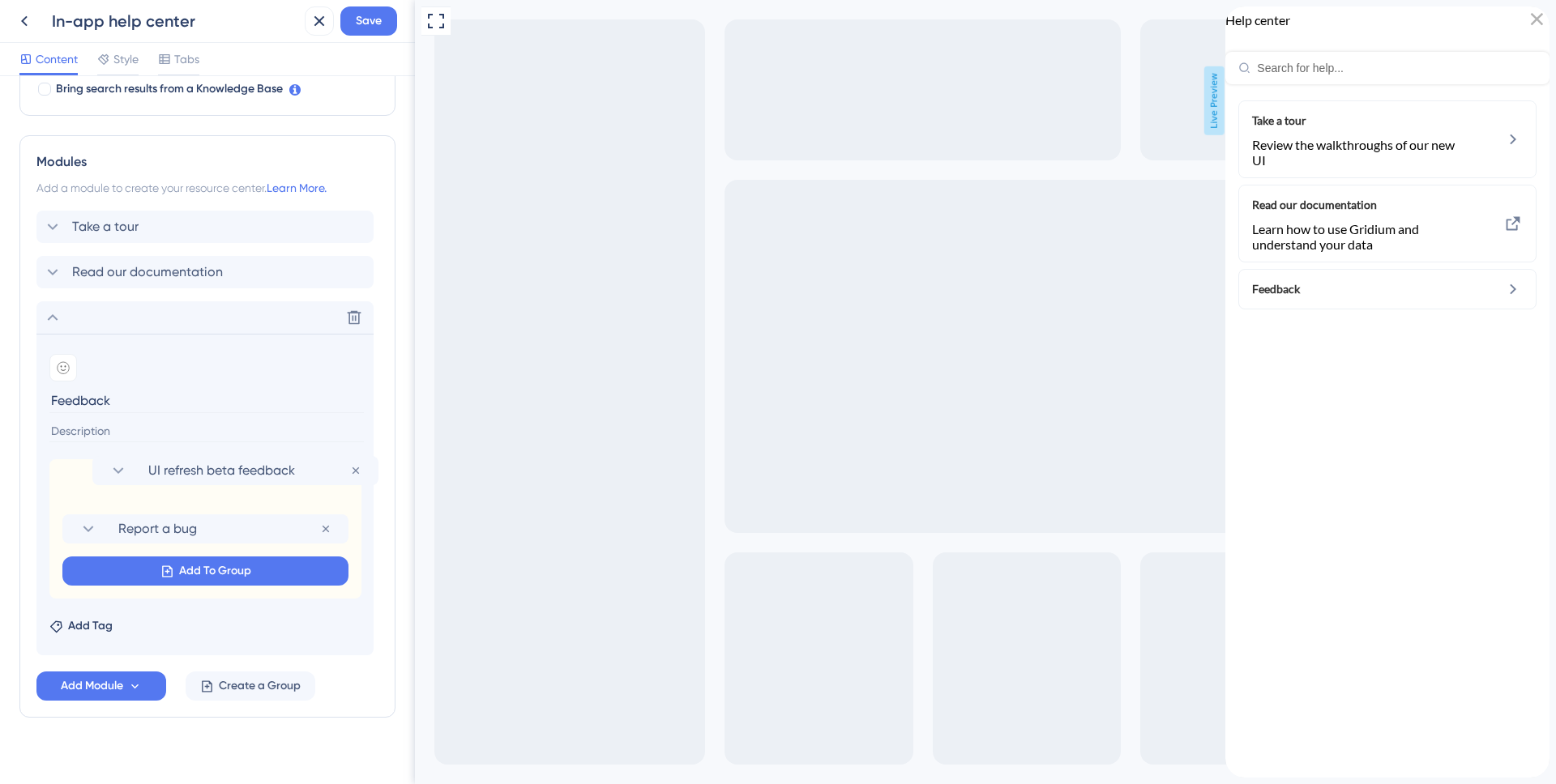
drag, startPoint x: 60, startPoint y: 545, endPoint x: 94, endPoint y: 490, distance: 64.7
click at [94, 490] on div "Report a bug Remove from group UI refresh beta feedback Remove from group Add T…" at bounding box center [205, 528] width 312 height 140
click at [325, 528] on icon at bounding box center [325, 528] width 6 height 6
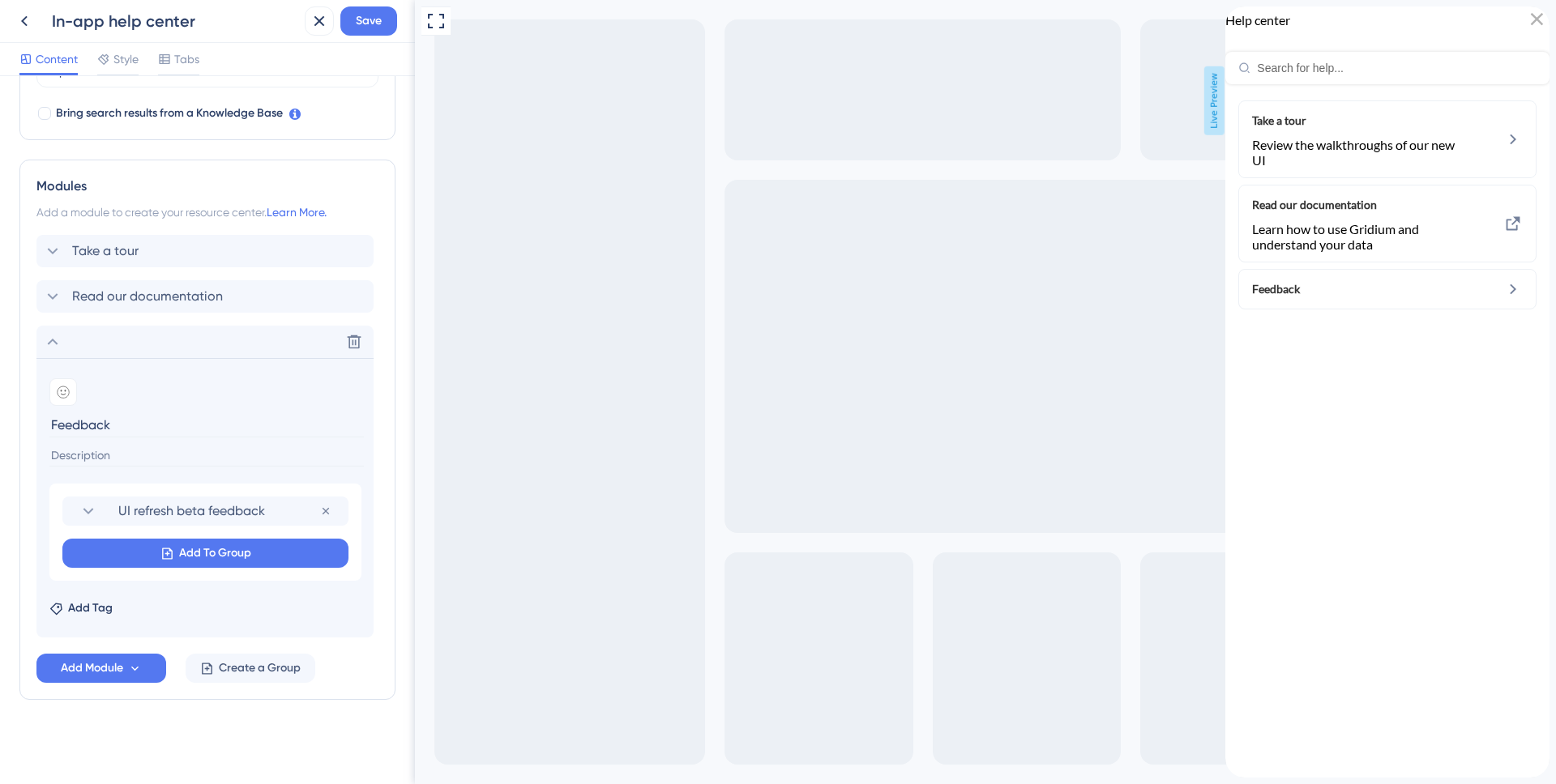
scroll to position [519, 0]
click at [327, 507] on icon at bounding box center [326, 511] width 13 height 13
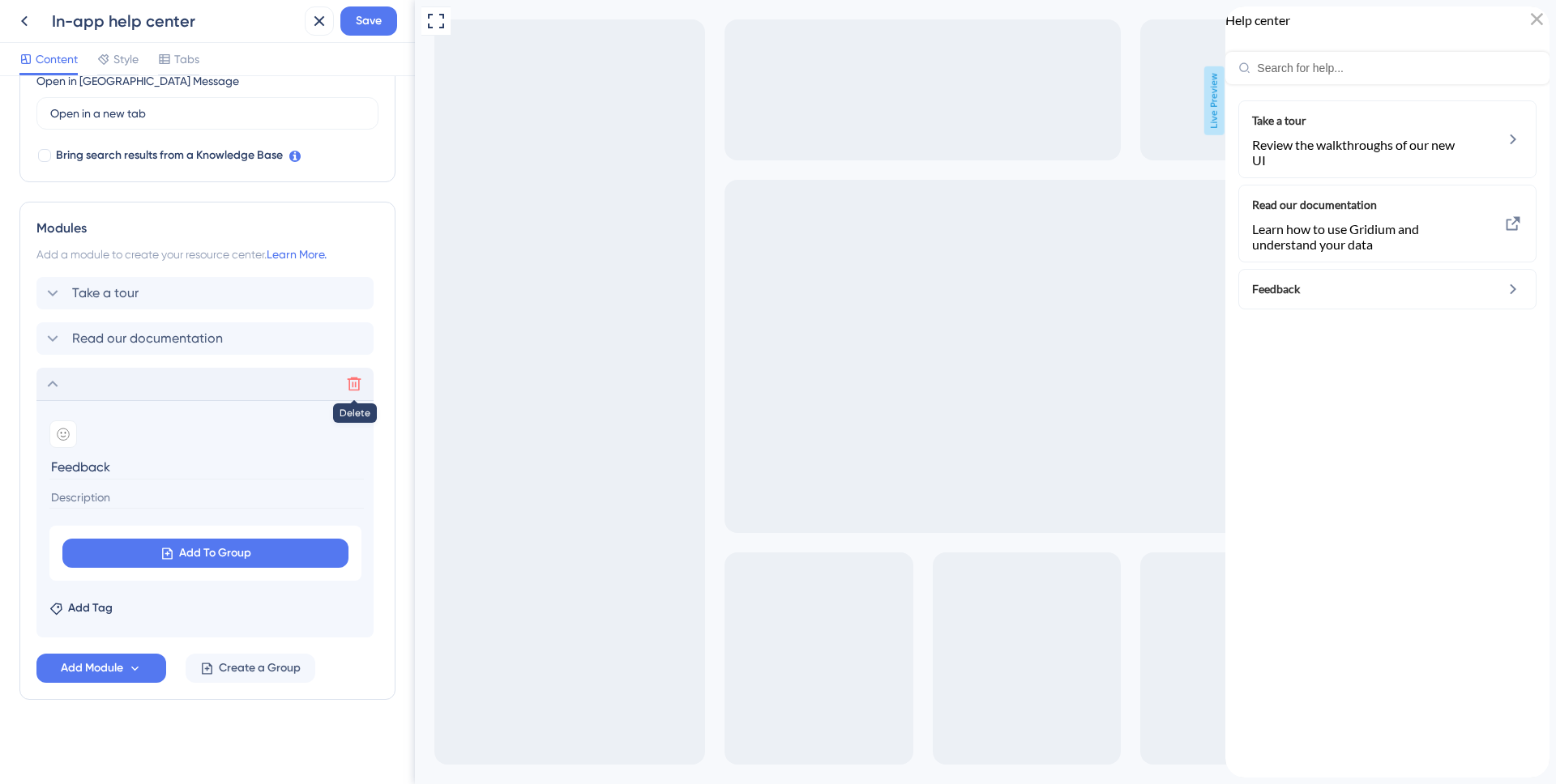
click at [357, 383] on icon at bounding box center [354, 384] width 16 height 16
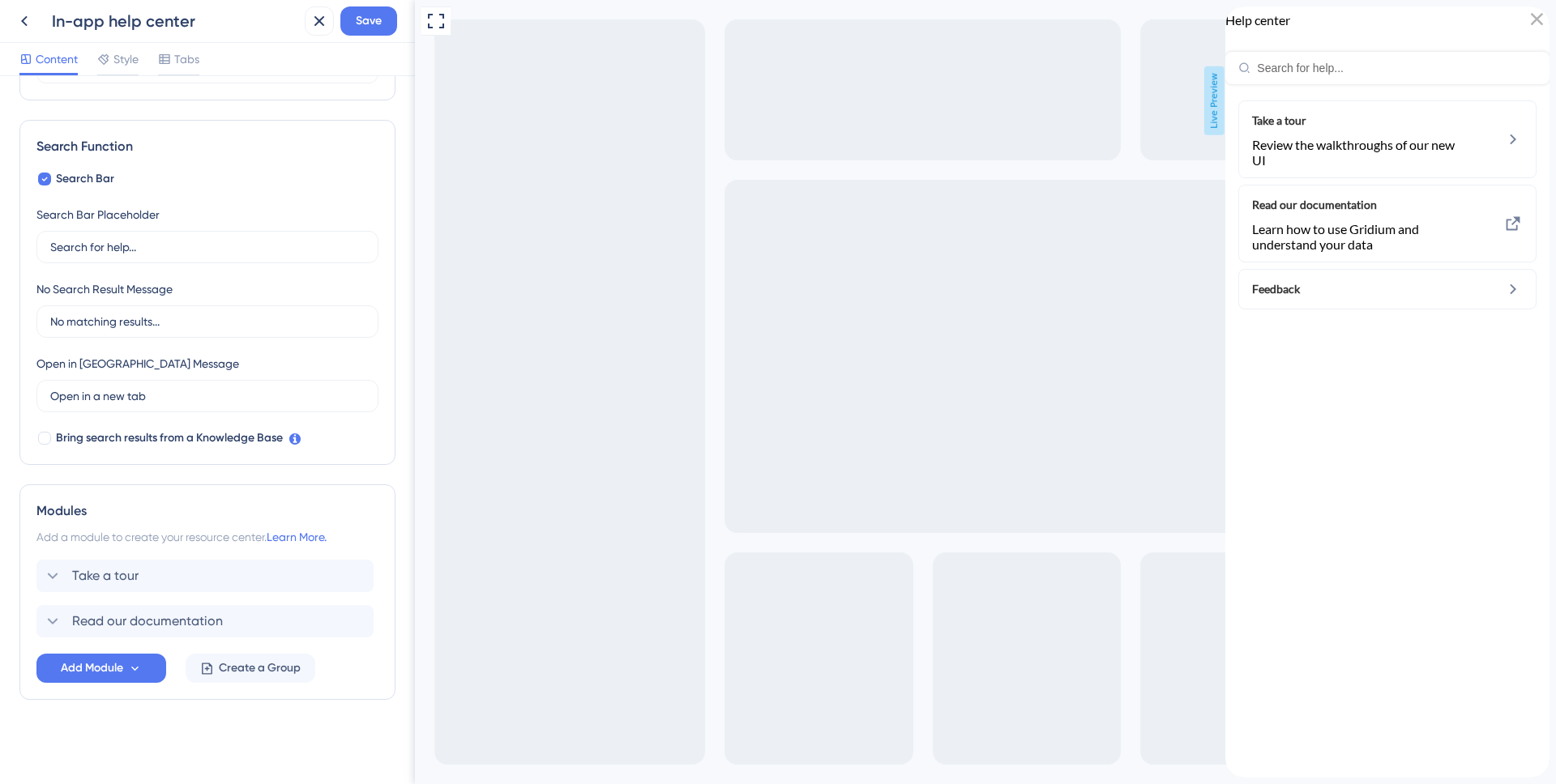
scroll to position [194, 0]
click at [131, 677] on button "Add Module" at bounding box center [101, 668] width 130 height 29
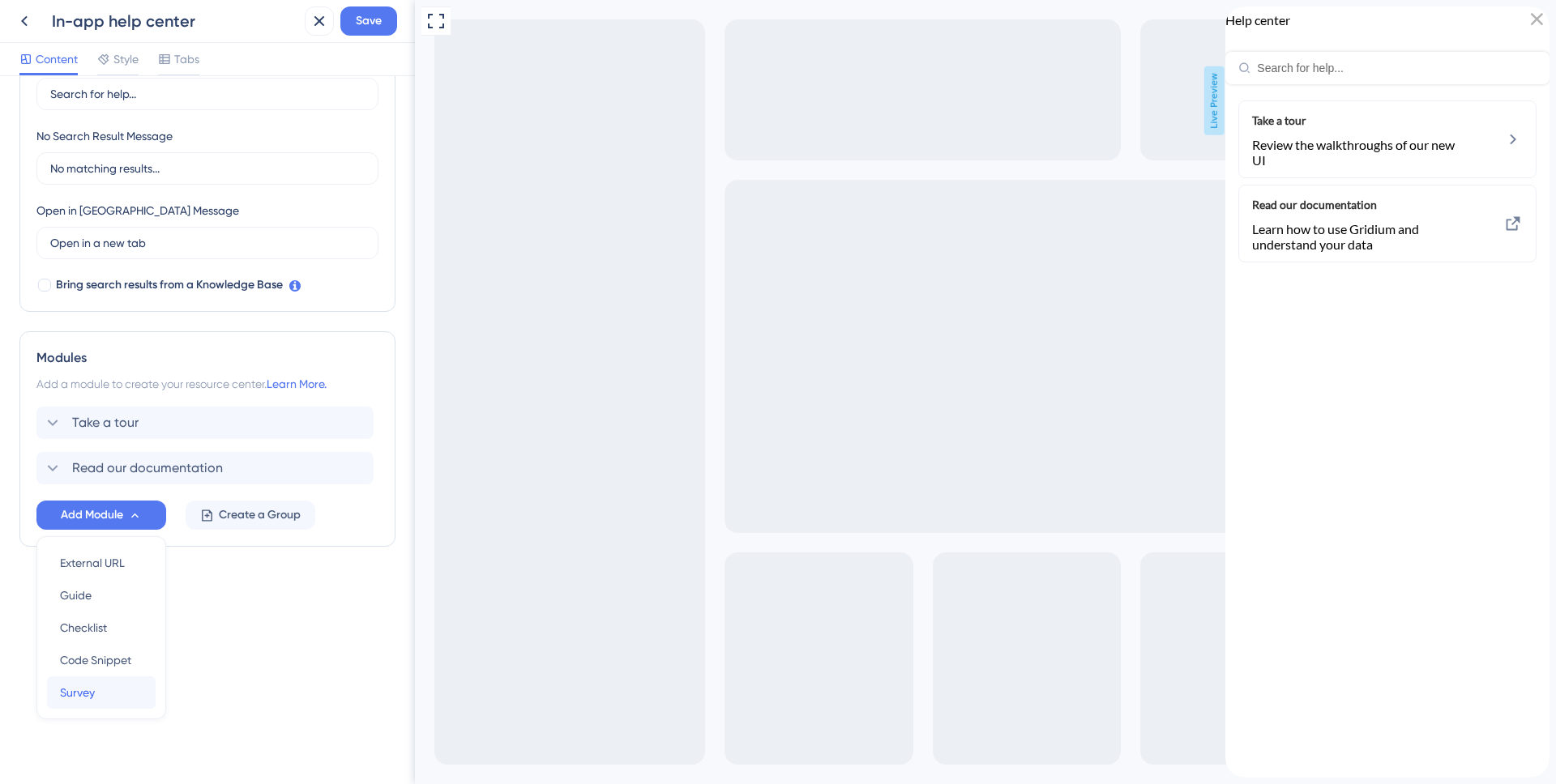
click at [108, 685] on div "Survey Survey" at bounding box center [101, 693] width 83 height 33
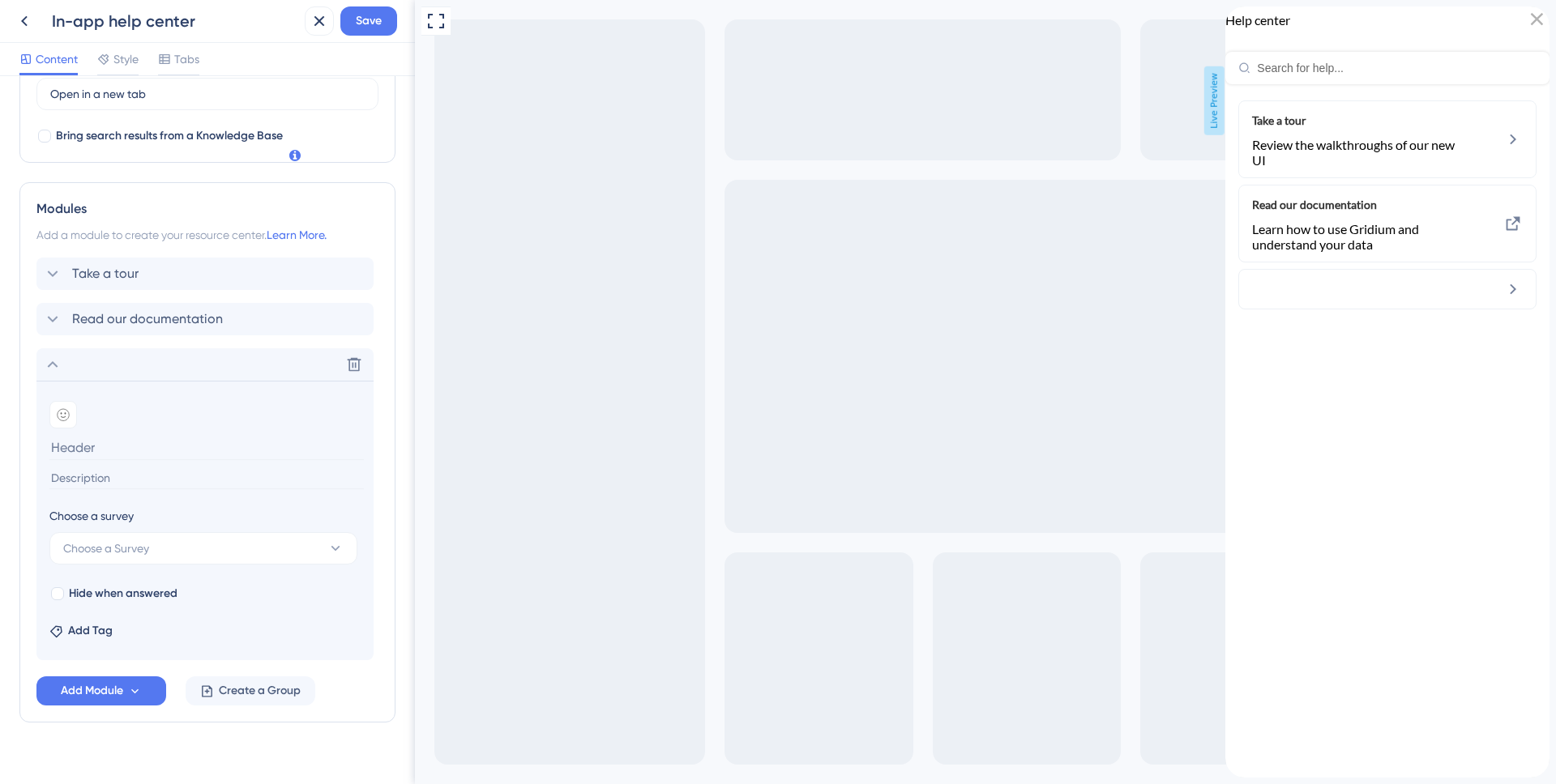
scroll to position [519, 0]
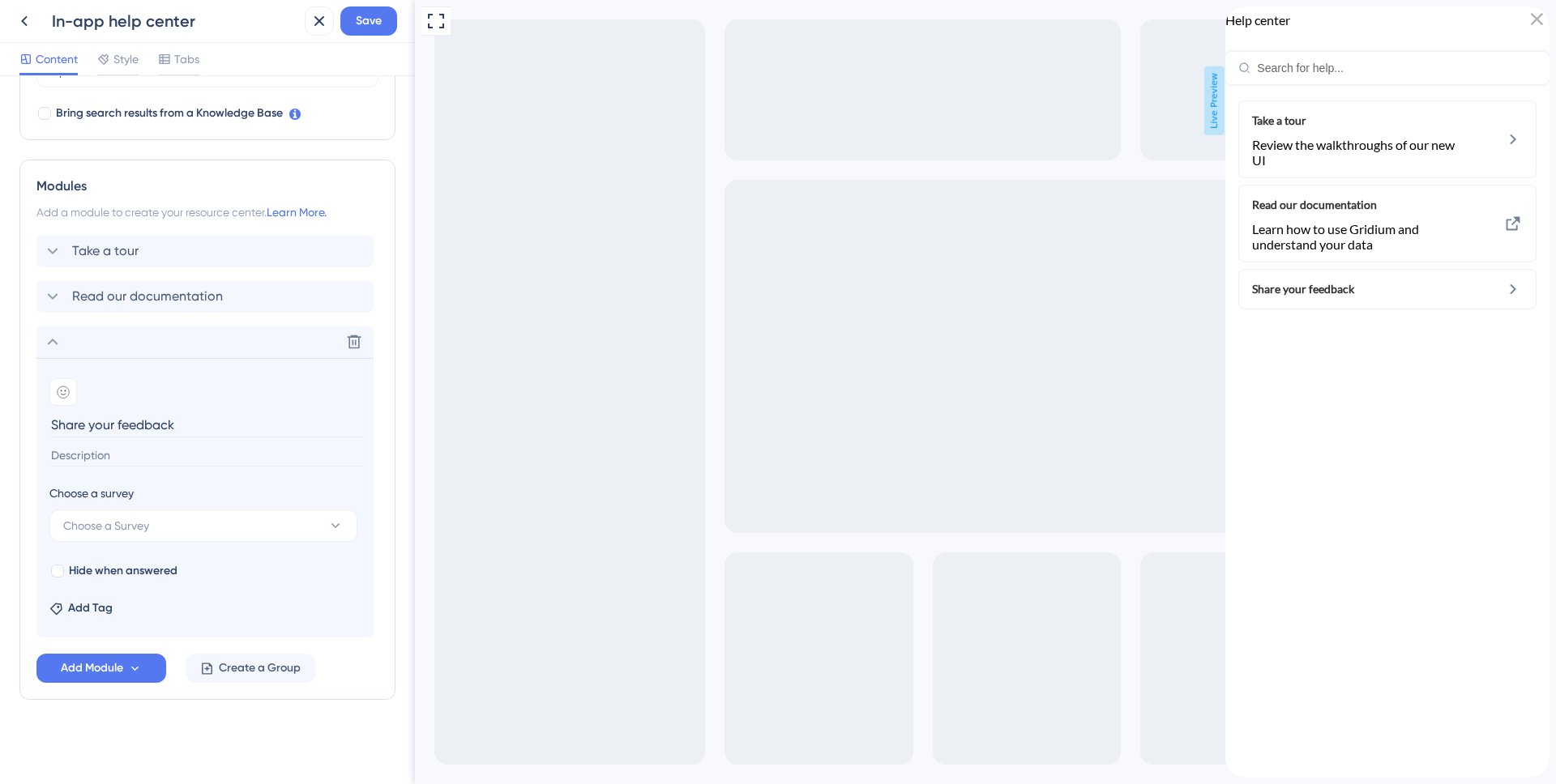
type input "Share your feedback"
type input "Tell us what you think of the new Gridium updates"
click at [101, 256] on span "Take a tour" at bounding box center [105, 251] width 67 height 19
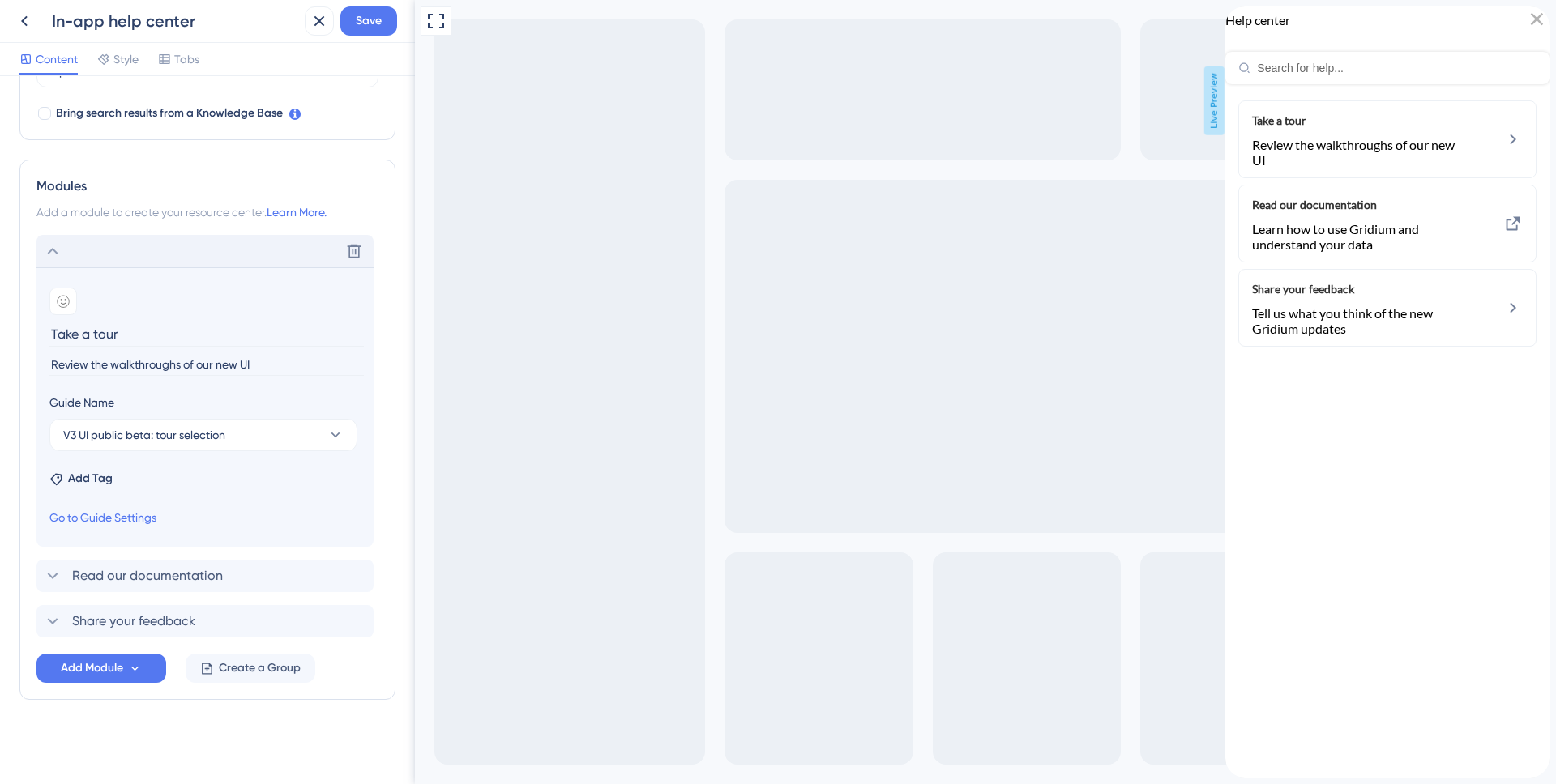
click at [258, 360] on input "Review the walkthroughs of our new UI" at bounding box center [206, 365] width 314 height 22
type input "Review the walkthroughs of our new look"
drag, startPoint x: 123, startPoint y: 614, endPoint x: 124, endPoint y: 549, distance: 65.0
click at [124, 549] on div "Delete Add emoji Take a tour Review the walkthroughs of our new look Guide Name…" at bounding box center [207, 435] width 342 height 402
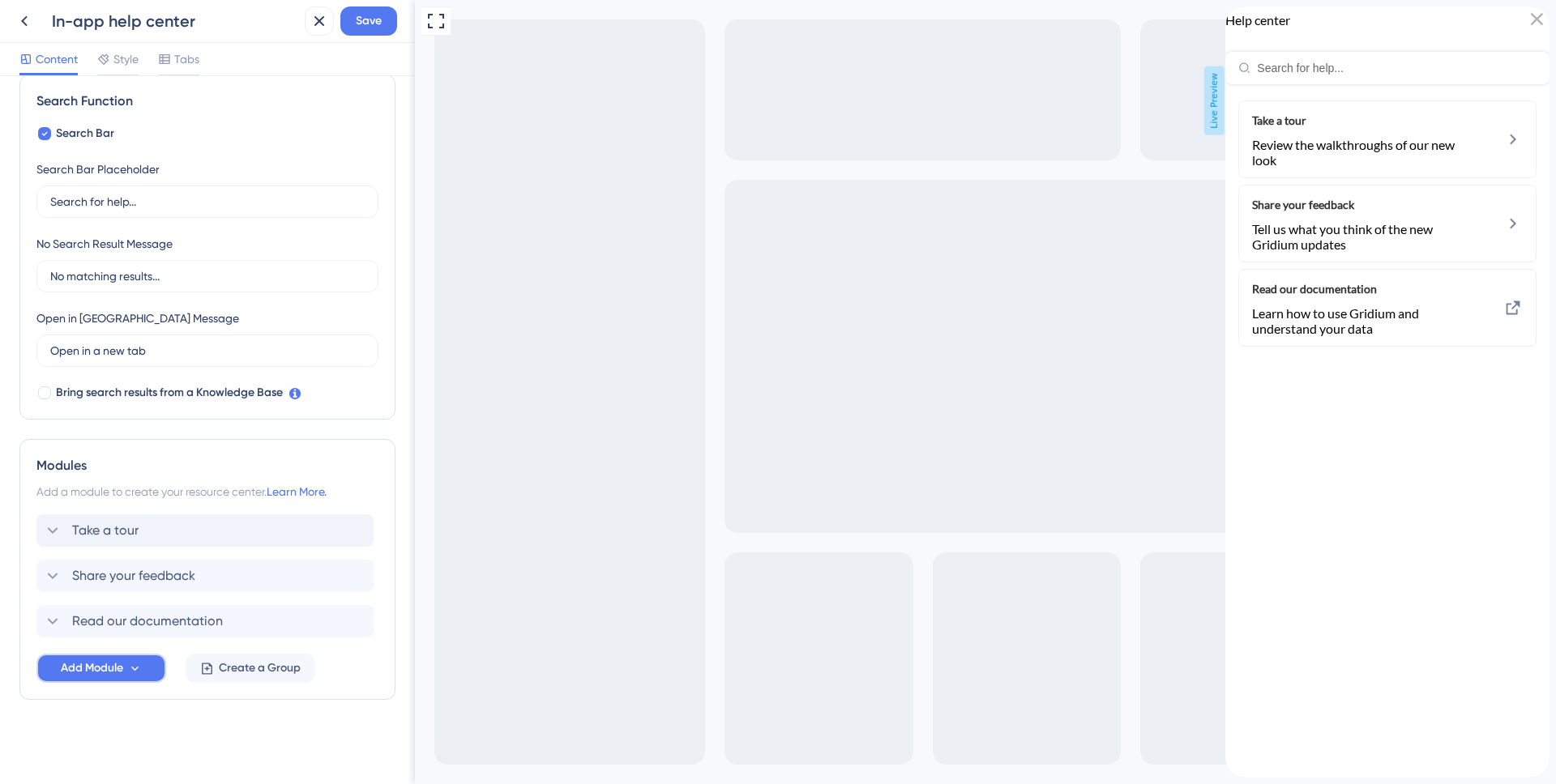
click at [130, 672] on icon at bounding box center [134, 668] width 14 height 14
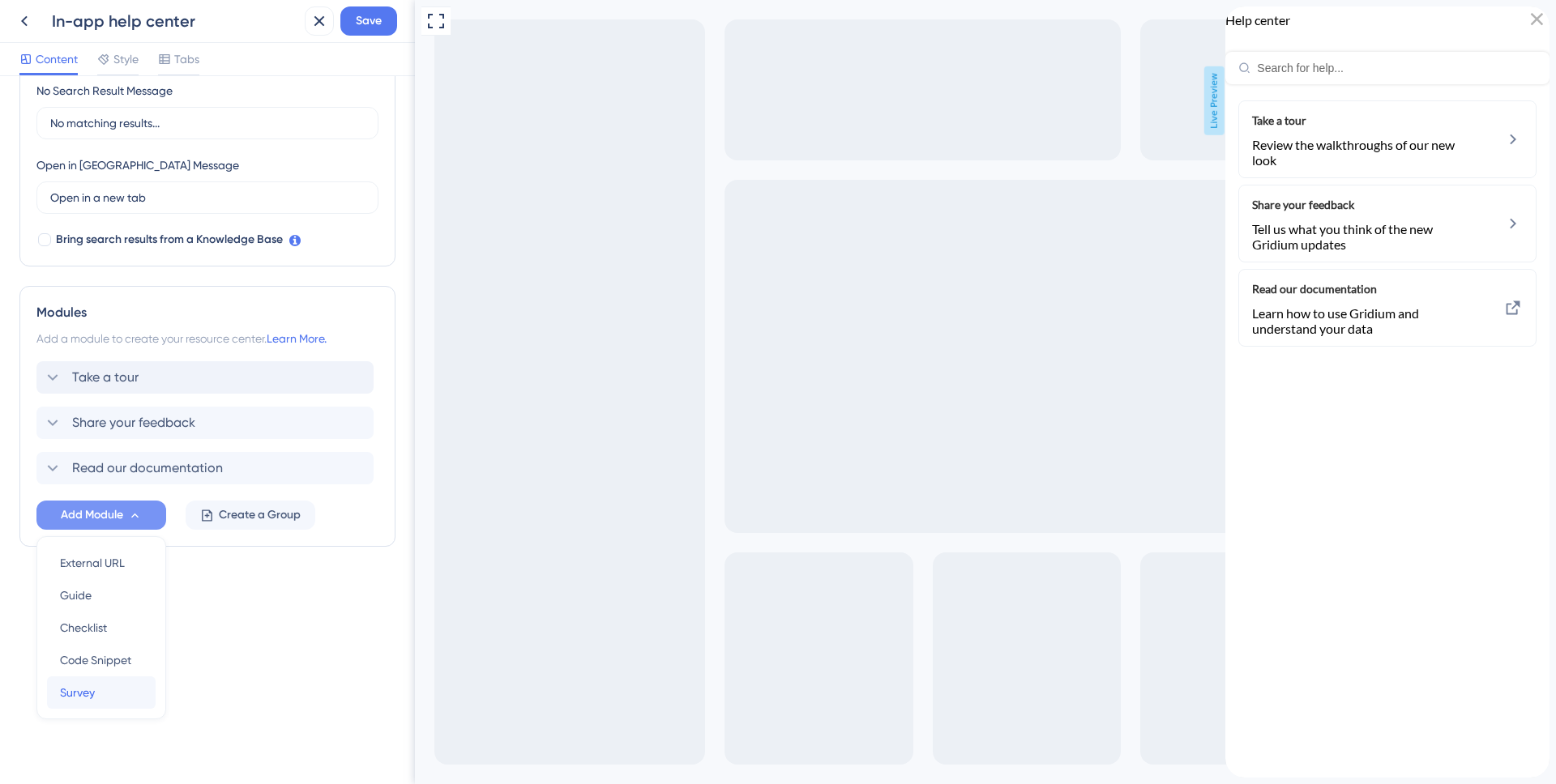
click at [98, 697] on div "Survey Survey" at bounding box center [101, 693] width 83 height 33
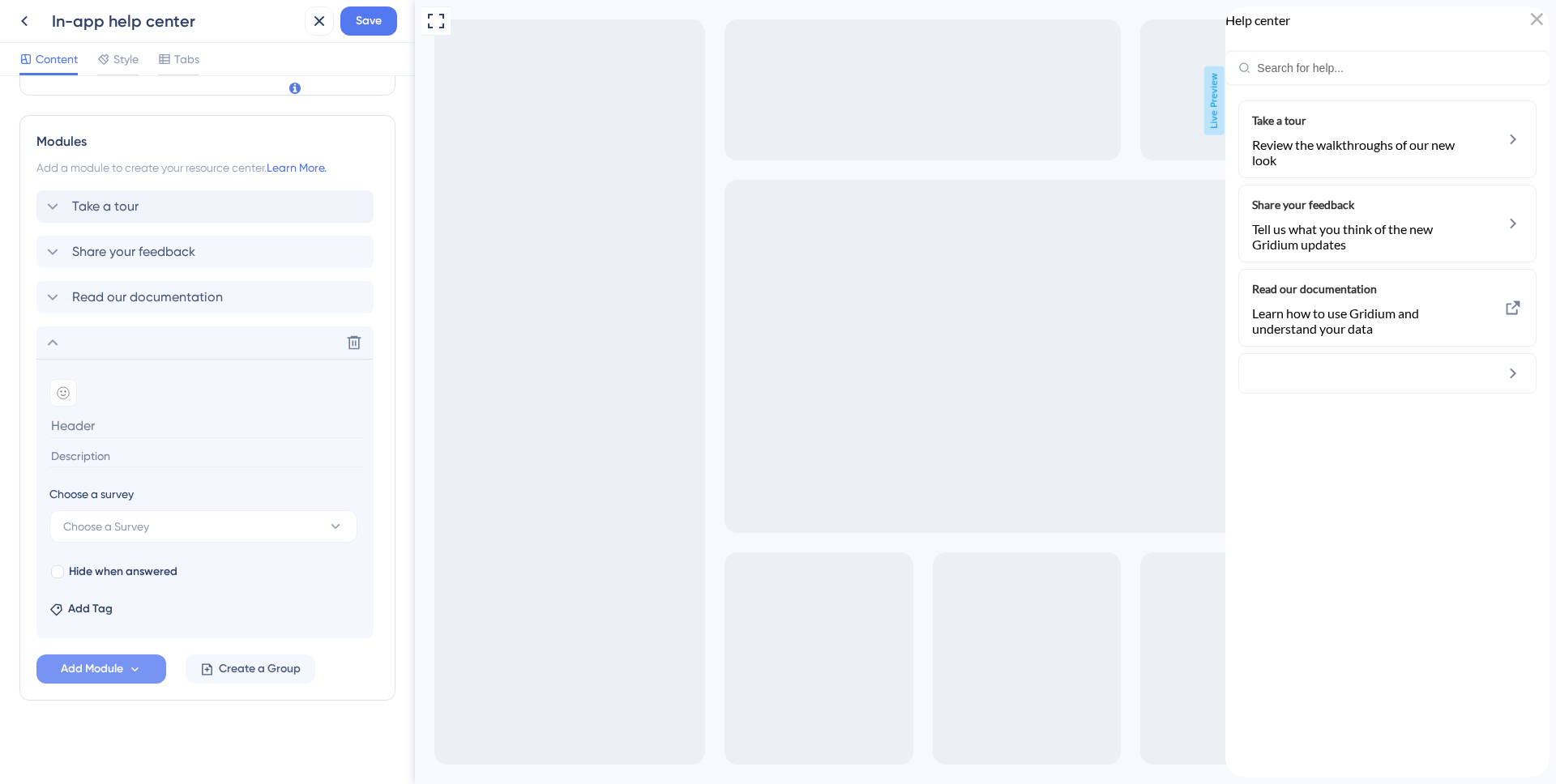
scroll to position [565, 0]
type input "Submit a bug report"
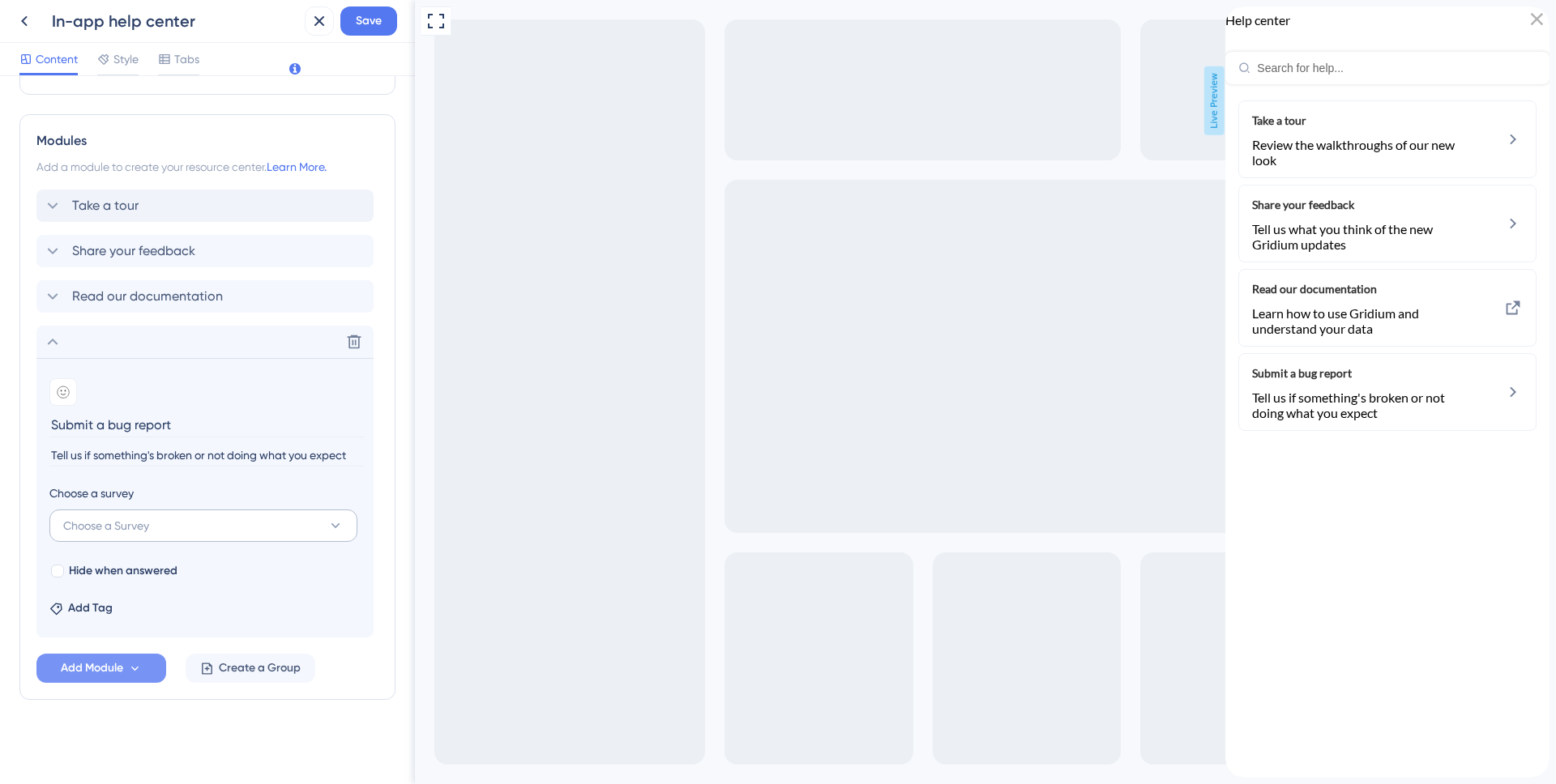
type input "Tell us if something's broken or not doing what you expect"
click at [131, 517] on span "Choose a Survey" at bounding box center [106, 525] width 86 height 19
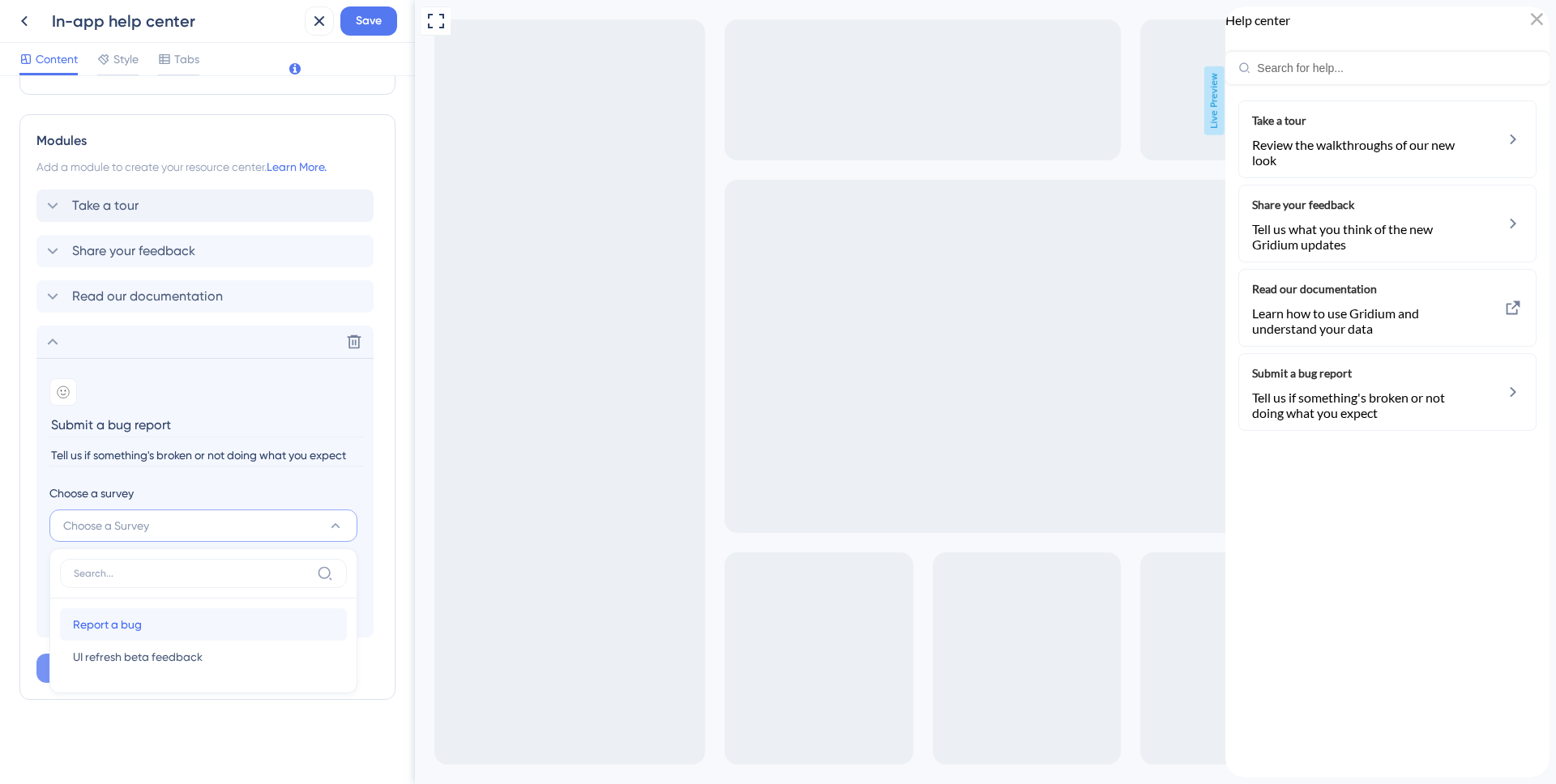
click at [80, 624] on span "Report a bug" at bounding box center [107, 624] width 68 height 19
type input "Report a bug"
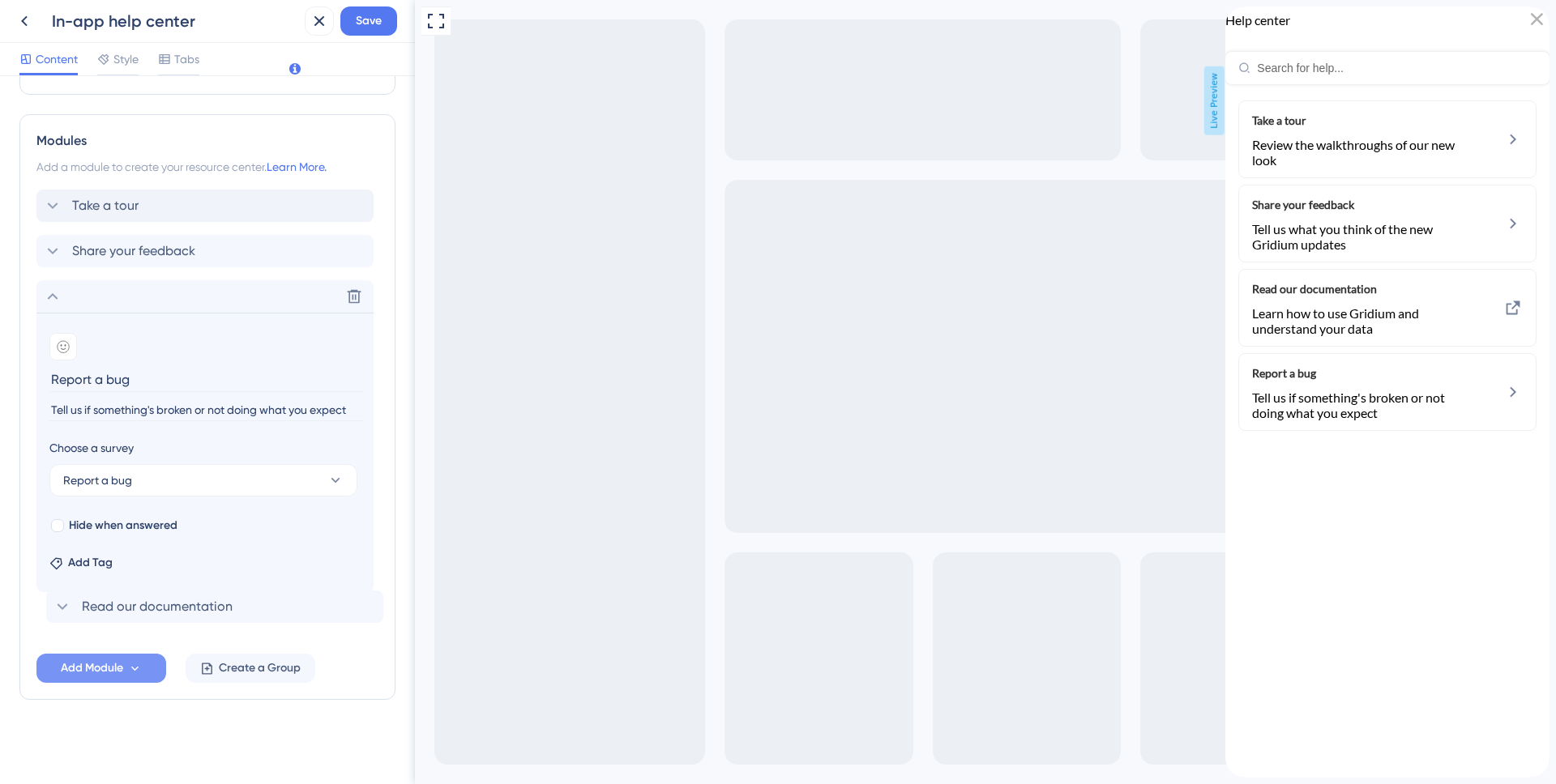
drag, startPoint x: 131, startPoint y: 295, endPoint x: 142, endPoint y: 613, distance: 318.2
click at [142, 613] on div "Take a tour Share your feedback Read our documentation Delete Add emoji Report …" at bounding box center [207, 413] width 342 height 448
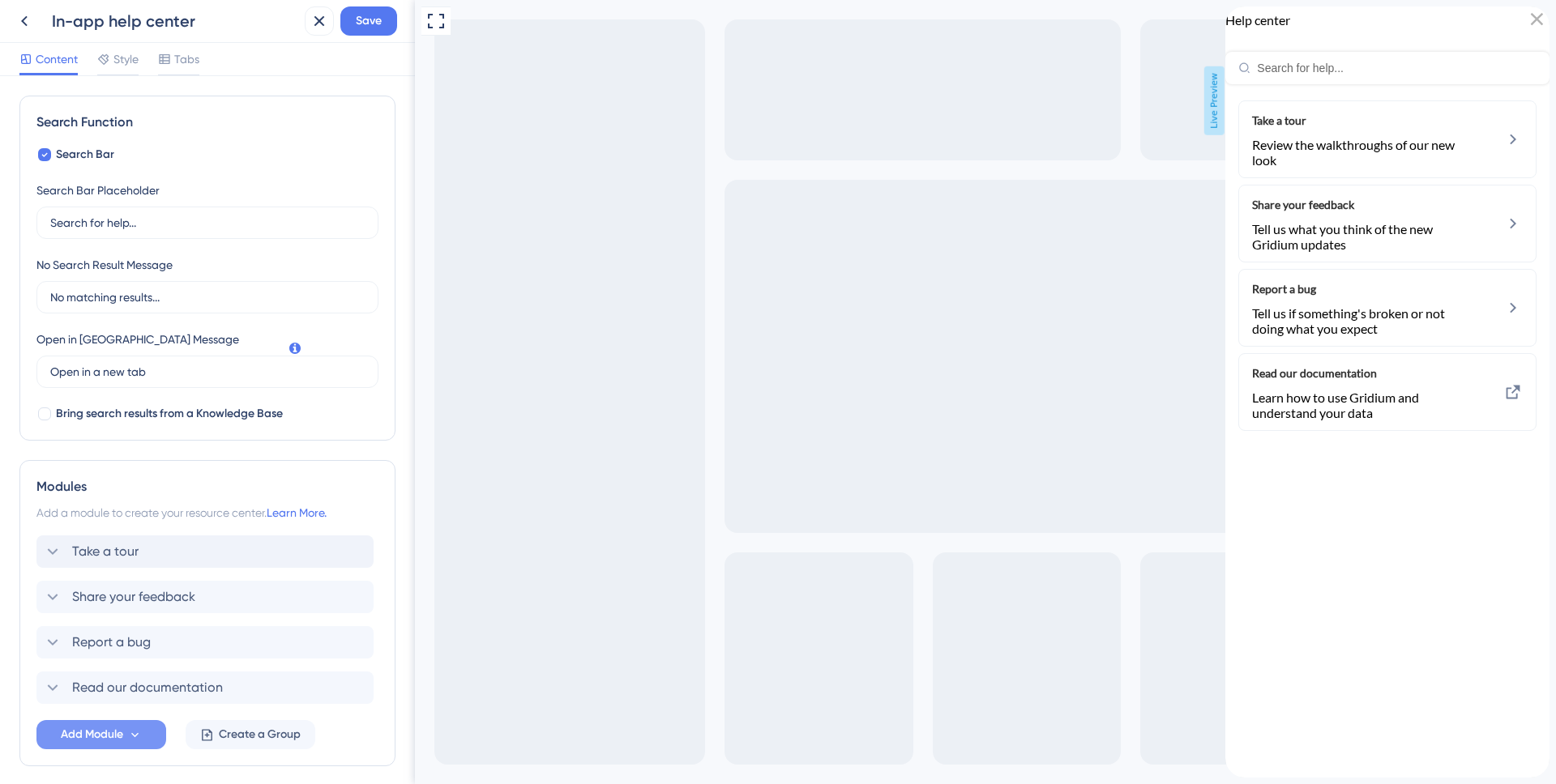
scroll to position [133, 0]
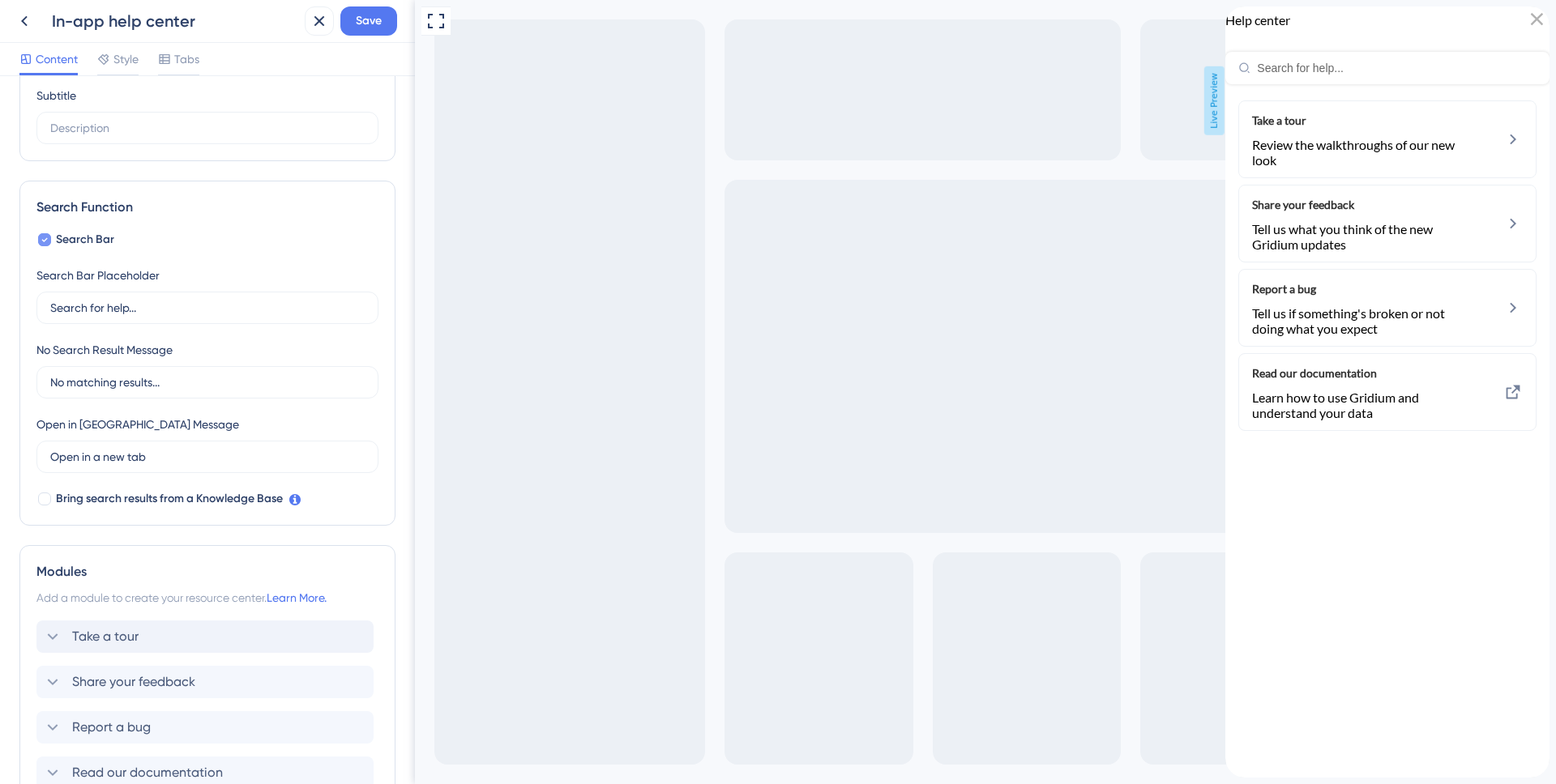
click at [54, 242] on label "Search Bar" at bounding box center [75, 239] width 78 height 19
checkbox input "false"
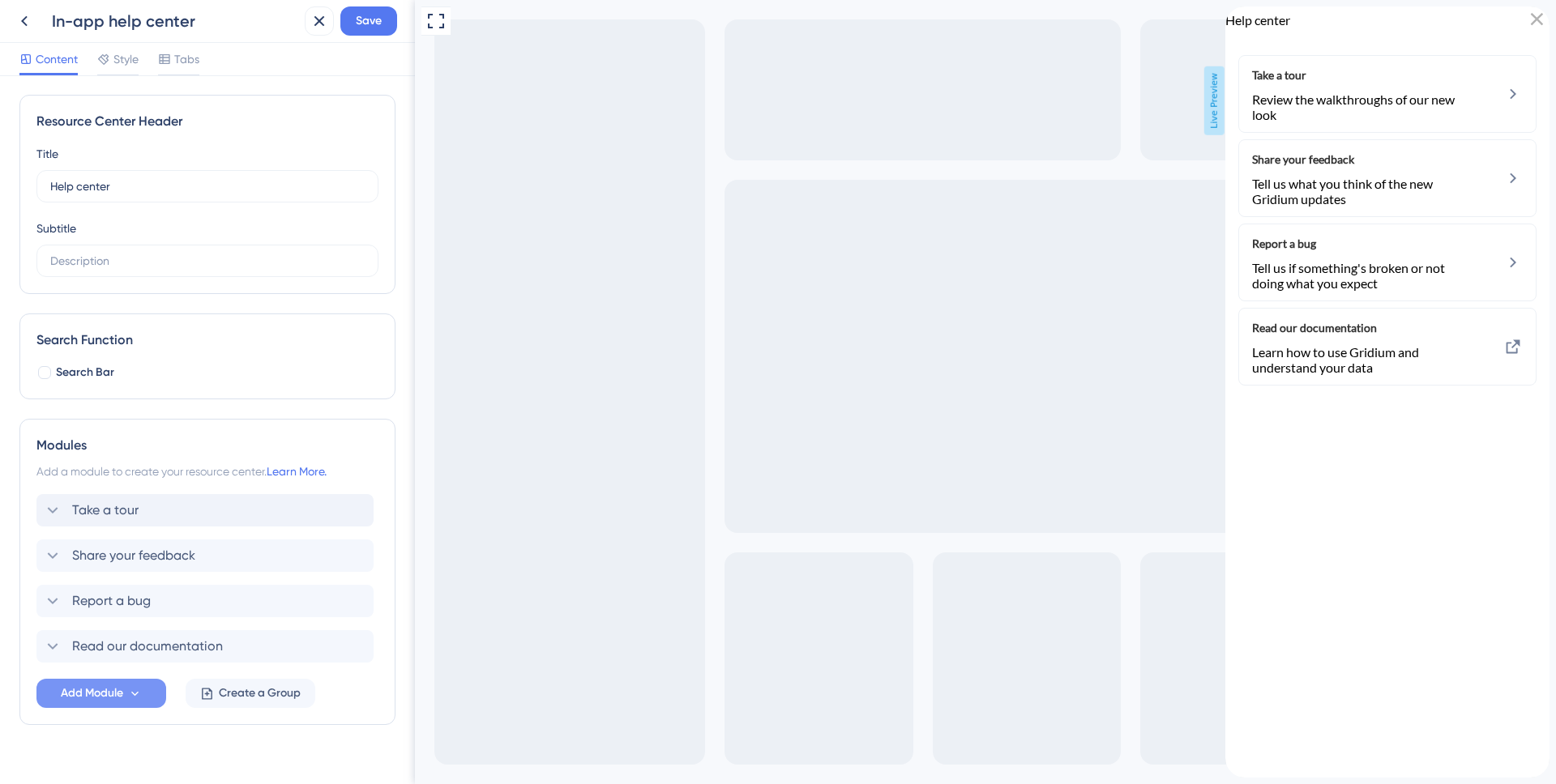
scroll to position [0, 0]
click at [250, 266] on input "text" at bounding box center [207, 262] width 314 height 18
click at [290, 416] on div "Resource Center Header Title Help center 17 Help center Subtitle Search Functio…" at bounding box center [207, 411] width 376 height 631
click at [159, 516] on div "Take a tour Delete" at bounding box center [205, 511] width 337 height 33
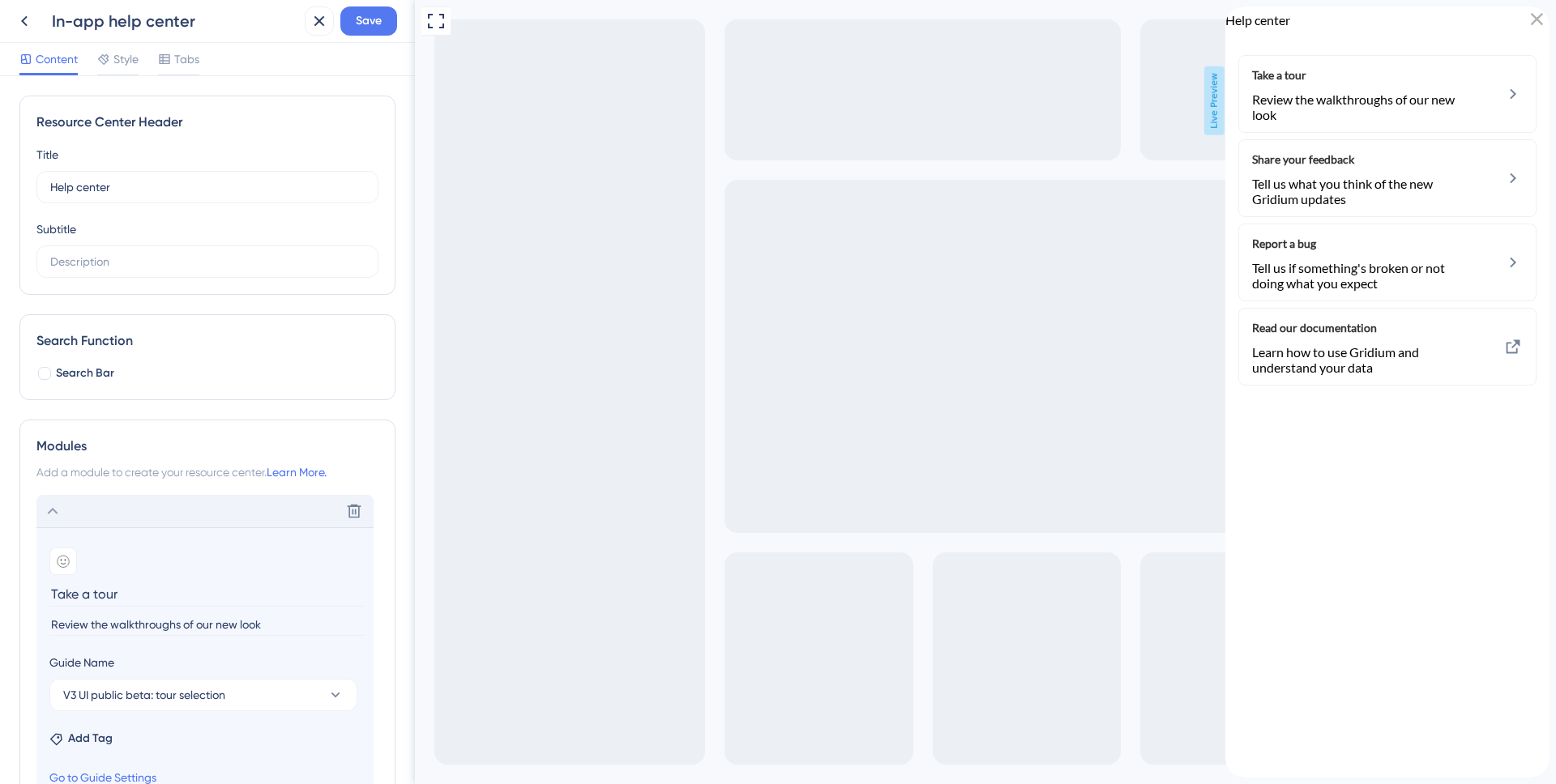
click at [159, 516] on div "Delete" at bounding box center [205, 511] width 337 height 33
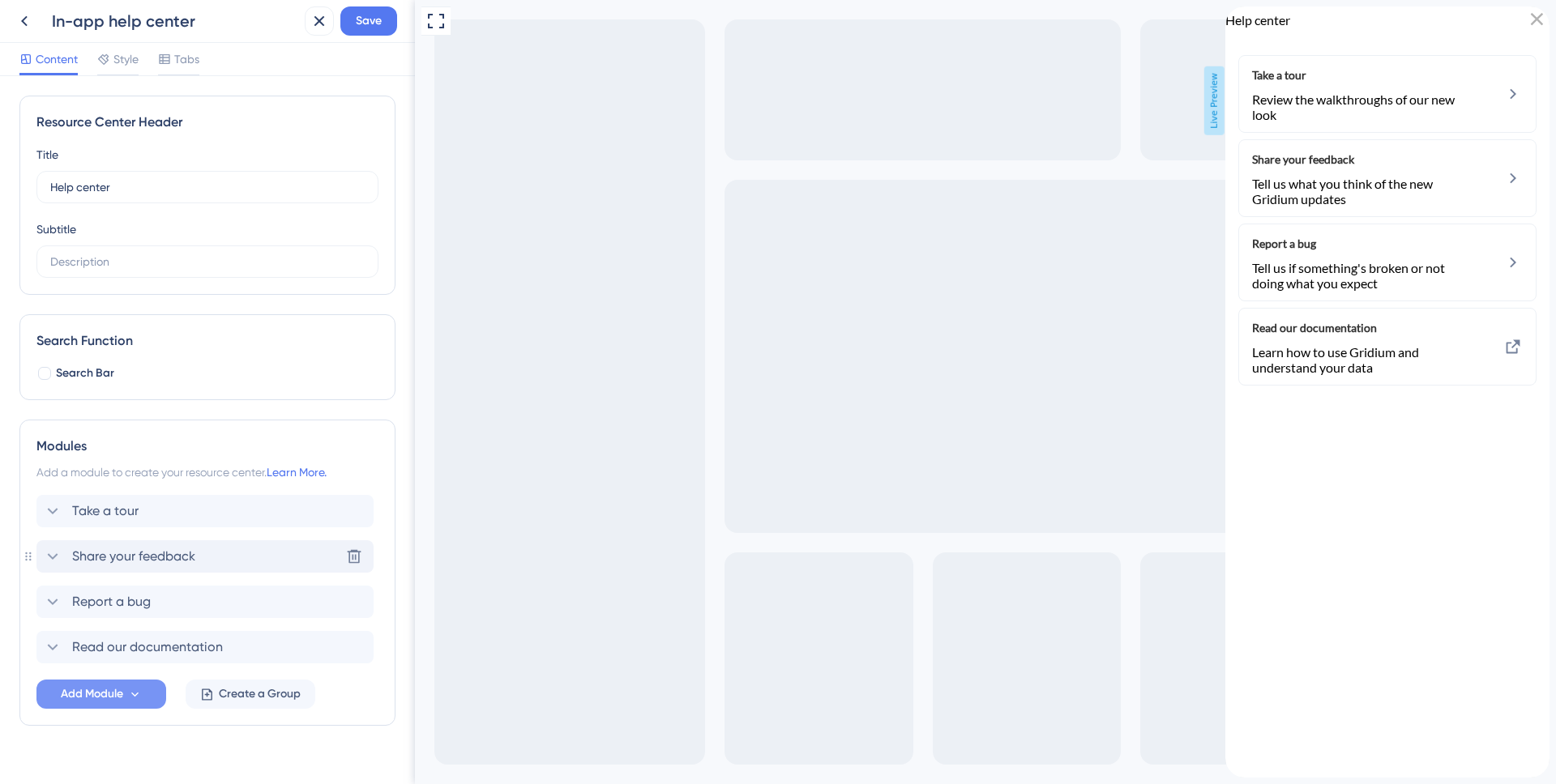
click at [164, 542] on div "Share your feedback Delete" at bounding box center [205, 557] width 337 height 33
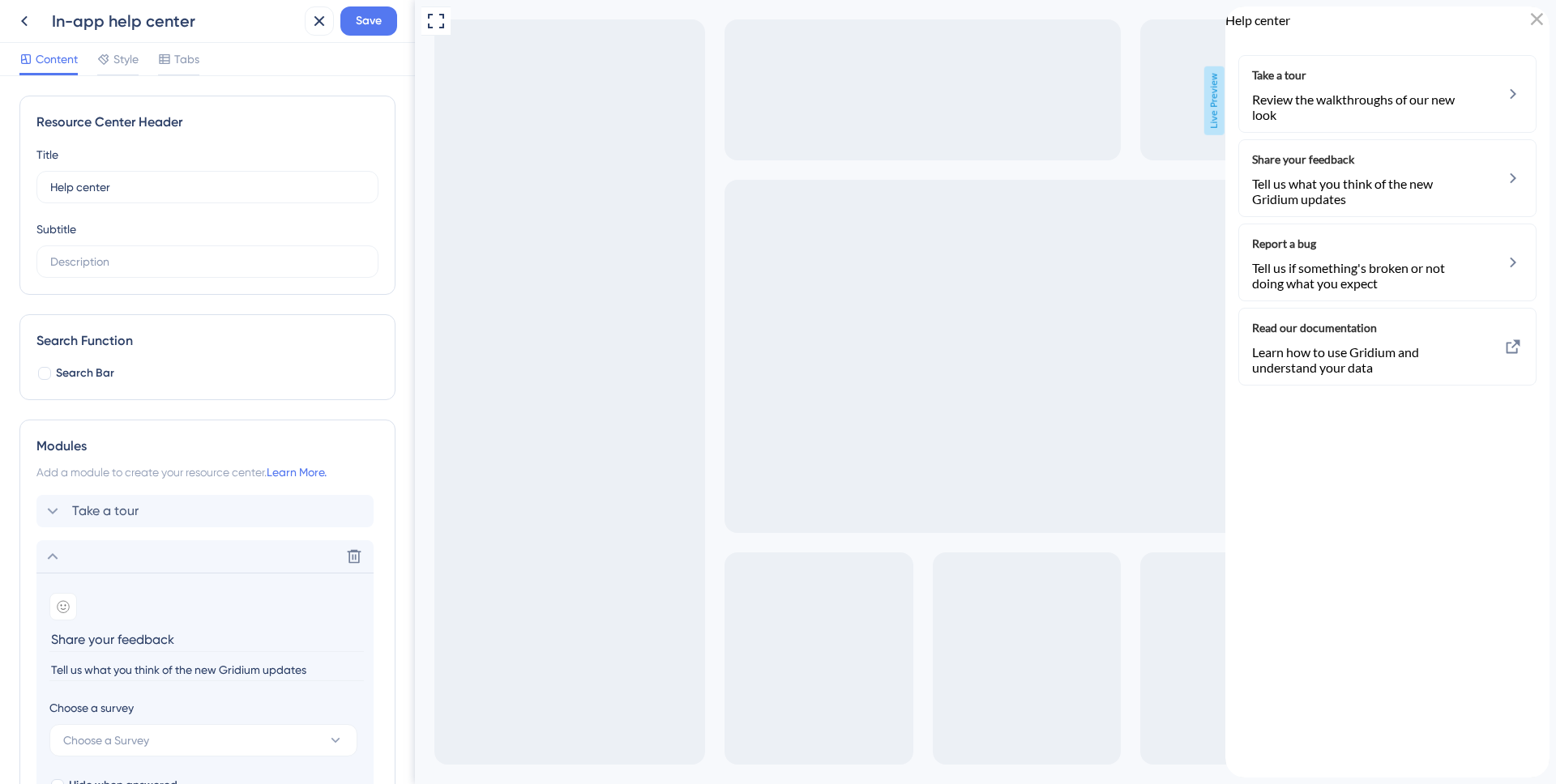
click at [229, 663] on input "Tell us what you think of the new Gridium updates" at bounding box center [206, 671] width 314 height 22
click at [233, 667] on input "Tell us what you think of the new Gridium updates" at bounding box center [206, 671] width 314 height 22
type input "Tell us what you think of the new app updates"
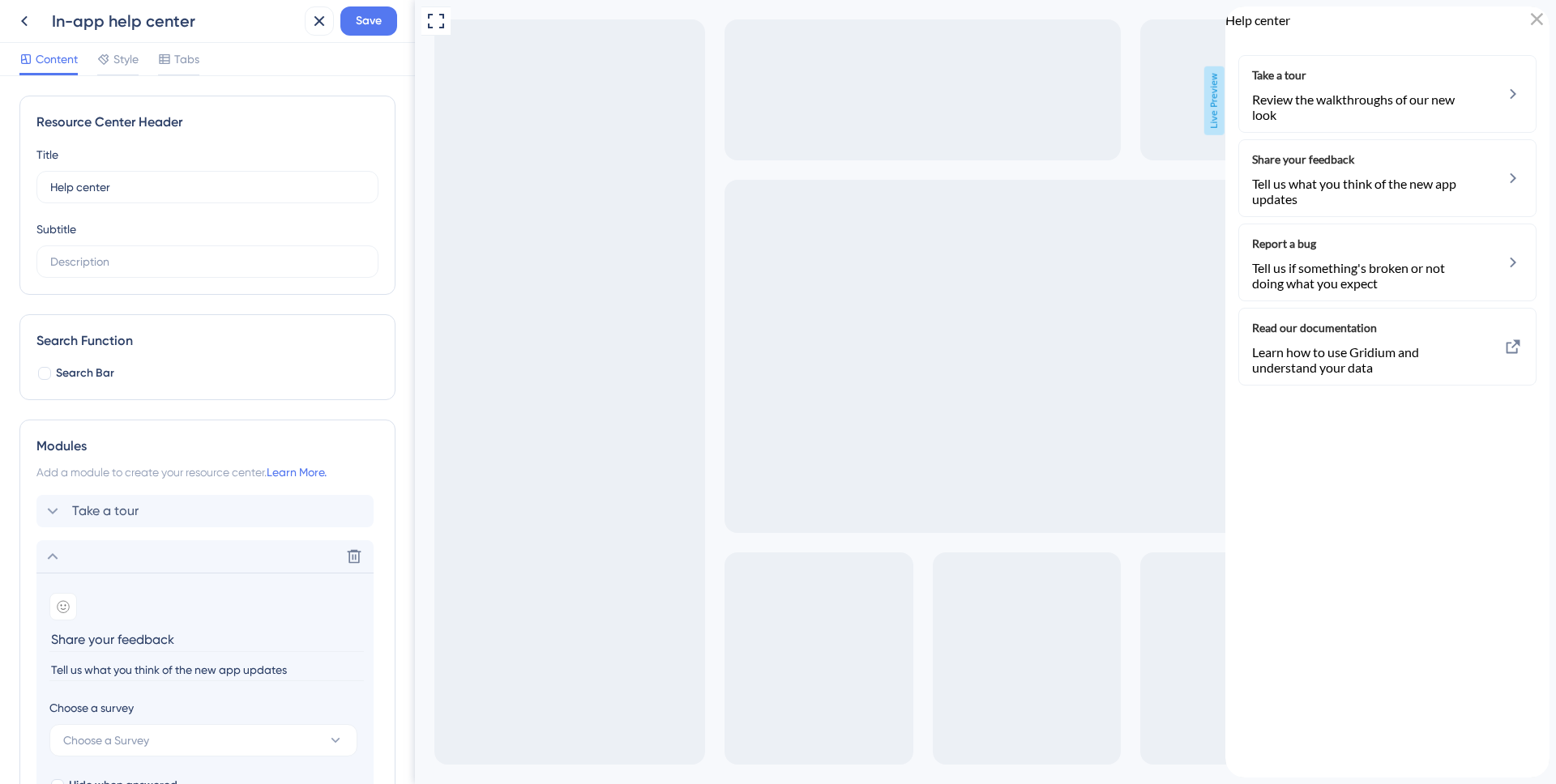
click at [379, 600] on div "Modules Add a module to create your resource center. Learn More. Take a tour De…" at bounding box center [207, 713] width 376 height 586
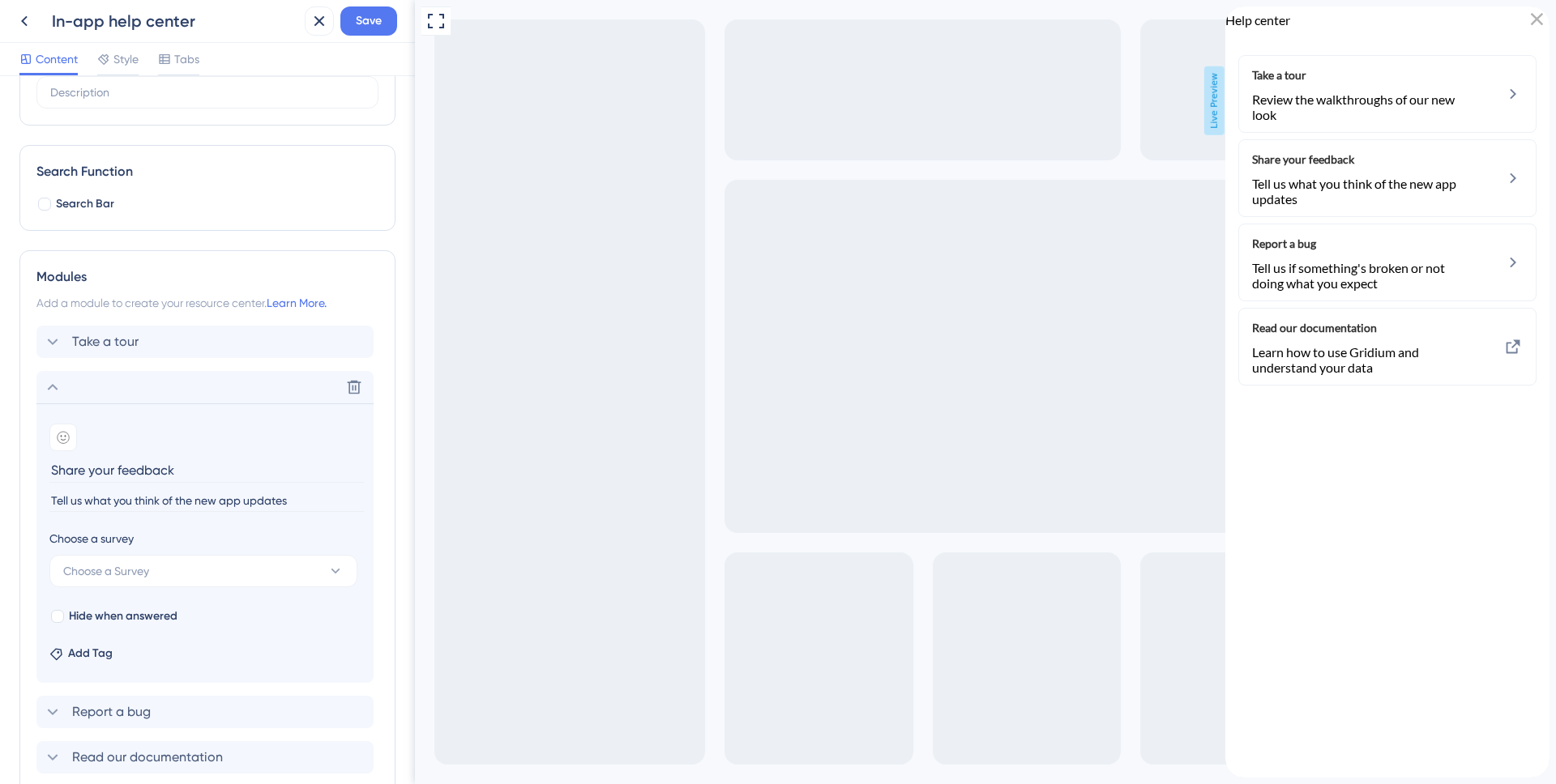
scroll to position [306, 0]
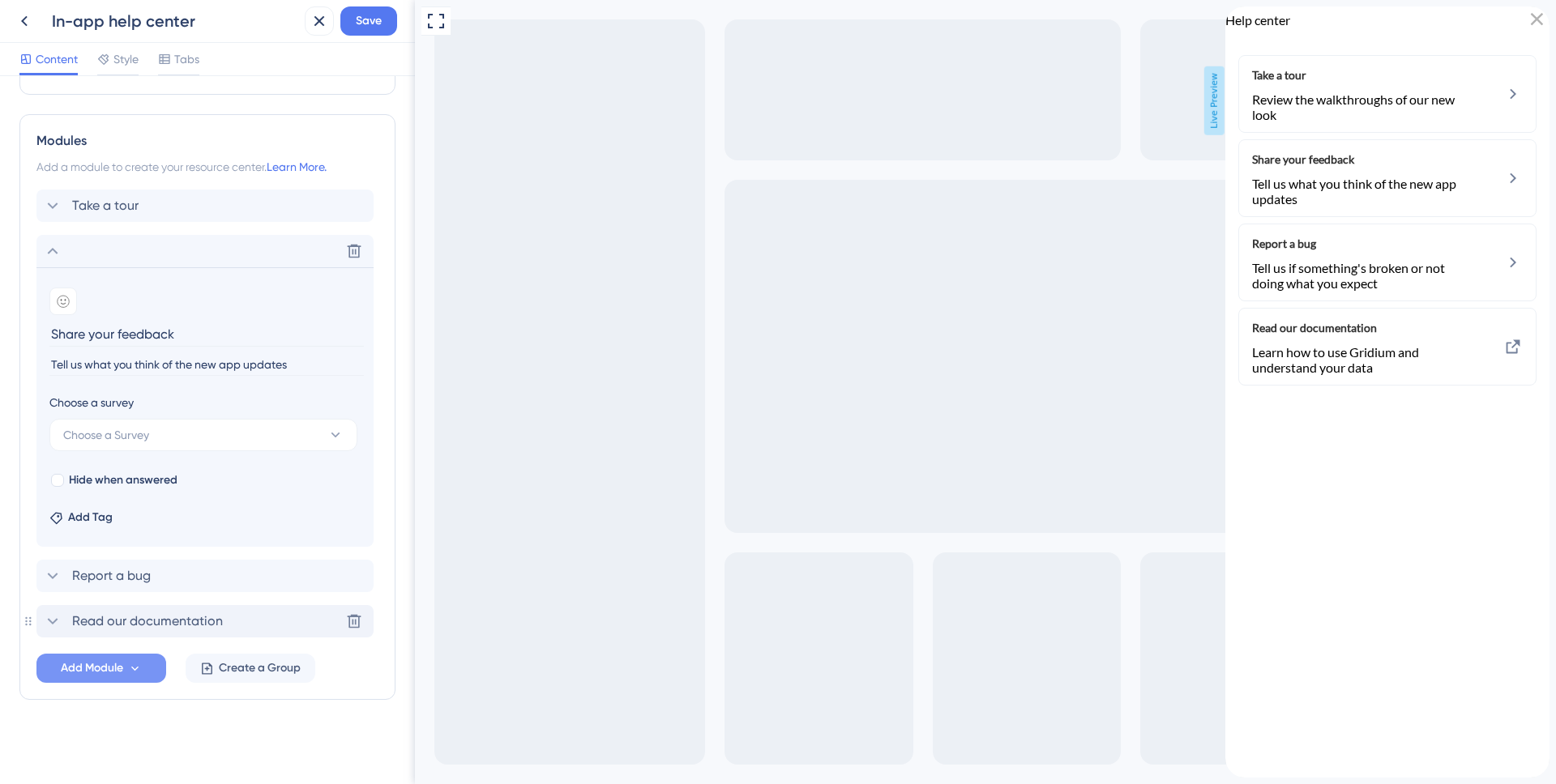
click at [150, 629] on span "Read our documentation" at bounding box center [147, 621] width 151 height 19
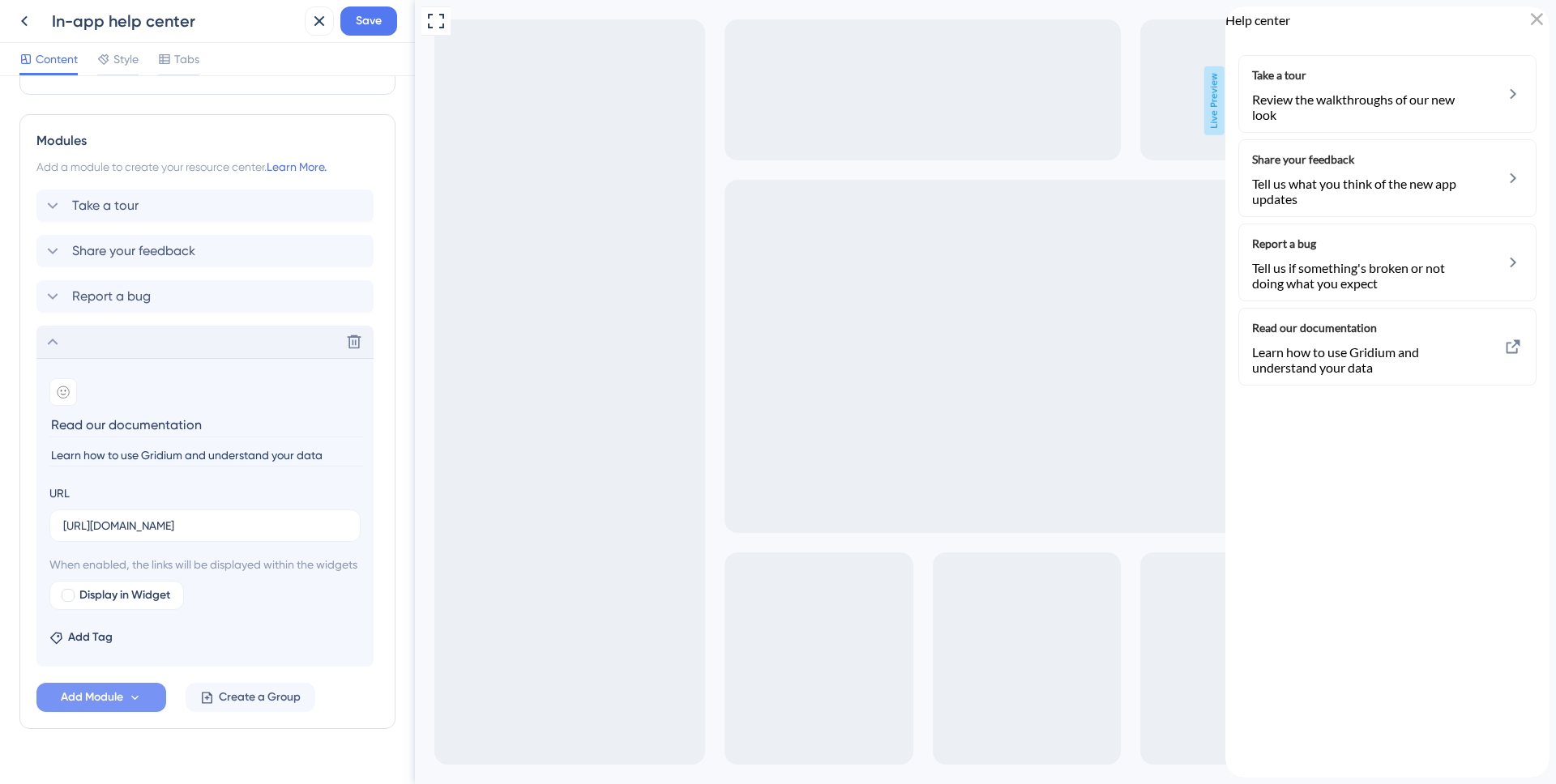
click at [155, 456] on input "Learn how to use Gridium and understand your data" at bounding box center [206, 455] width 314 height 22
drag, startPoint x: 155, startPoint y: 456, endPoint x: 187, endPoint y: 465, distance: 33.2
click at [155, 456] on input "Learn how to use Gridium and understand your data" at bounding box center [206, 455] width 314 height 22
type input "Learn how to use the app and understand your data"
click at [392, 456] on div "Modules Add a module to create your resource center. Learn More. Take a tour Sh…" at bounding box center [207, 422] width 376 height 615
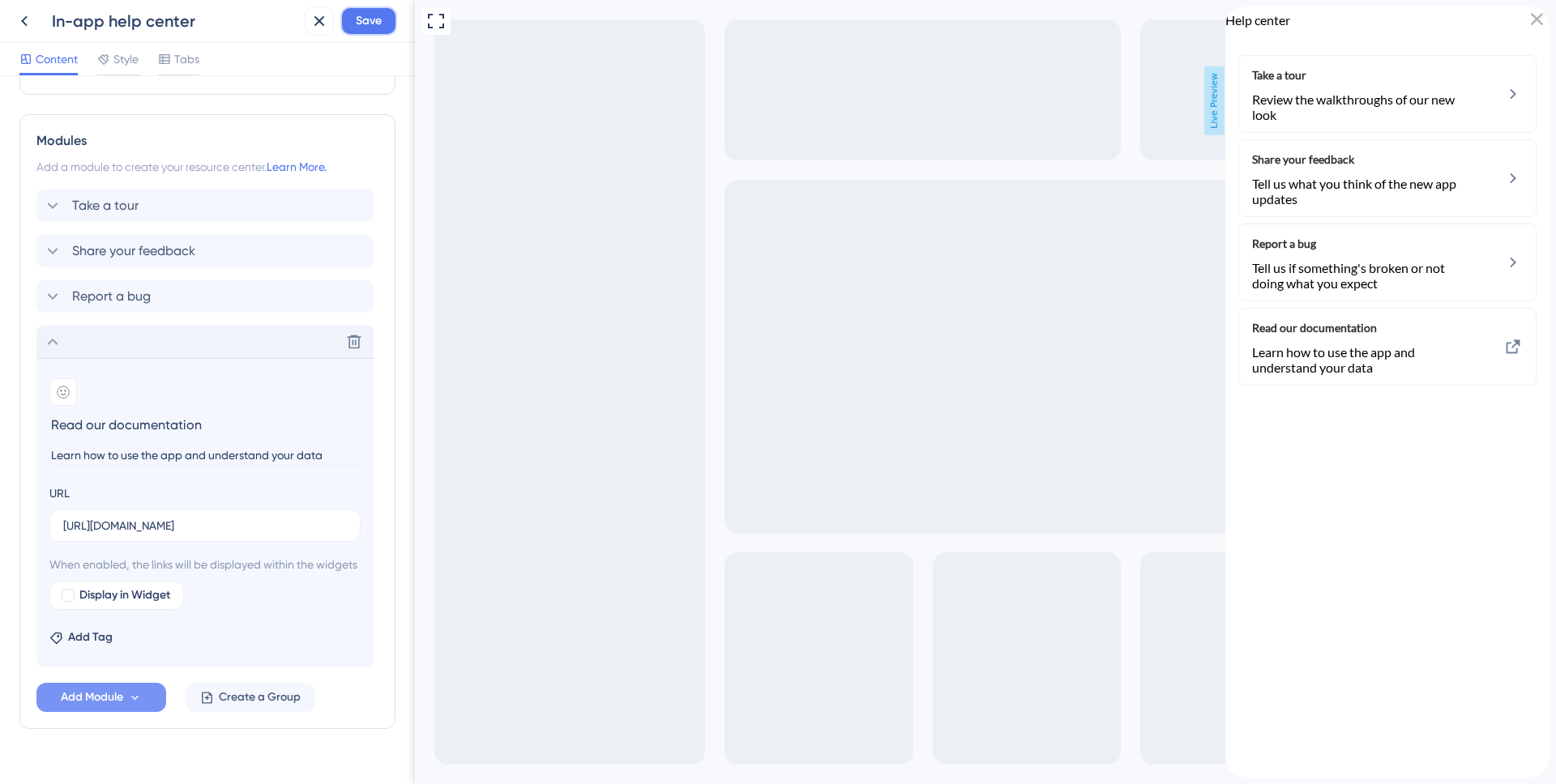
click at [365, 32] on button "Save" at bounding box center [369, 21] width 57 height 29
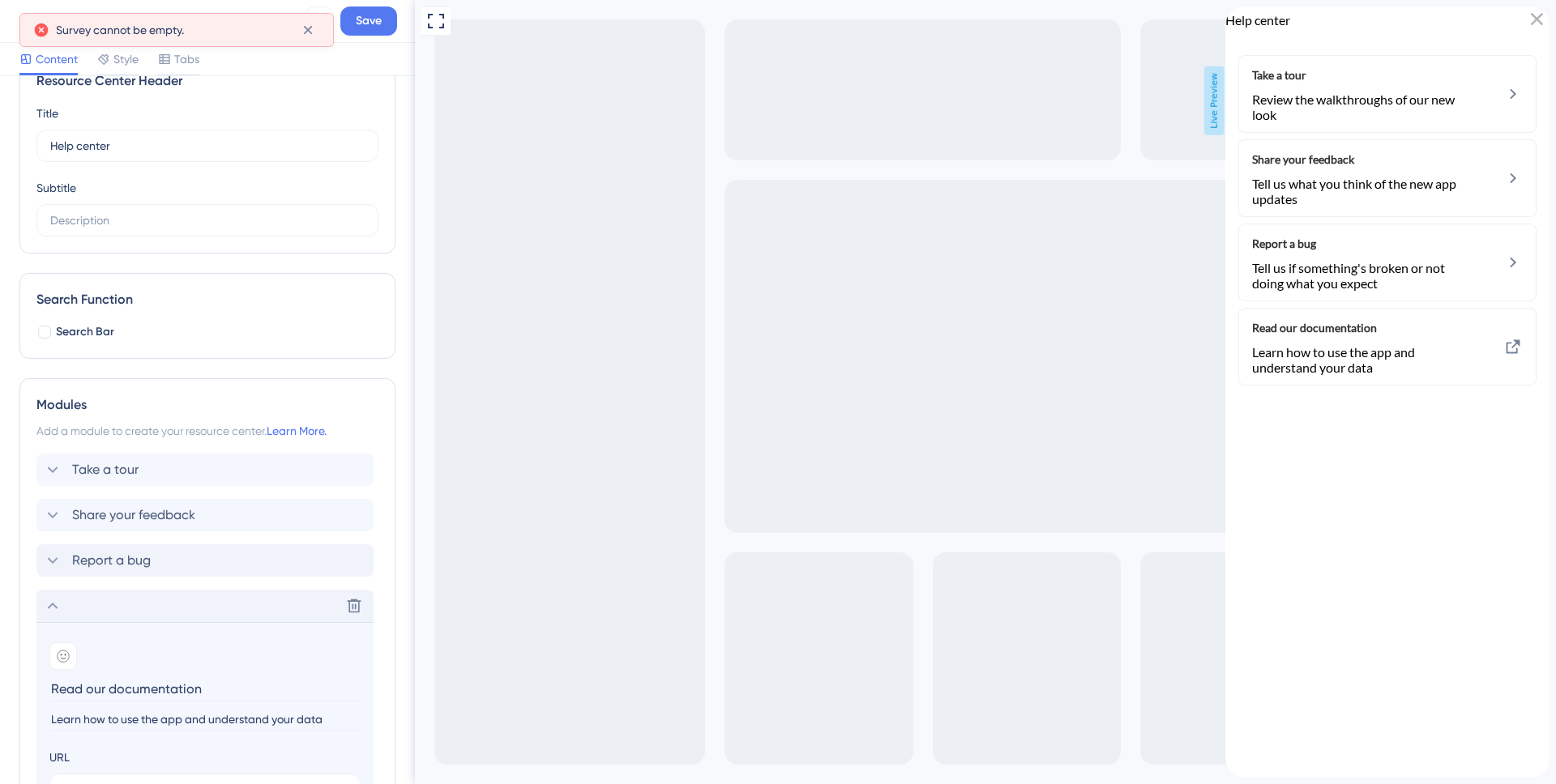
scroll to position [354, 0]
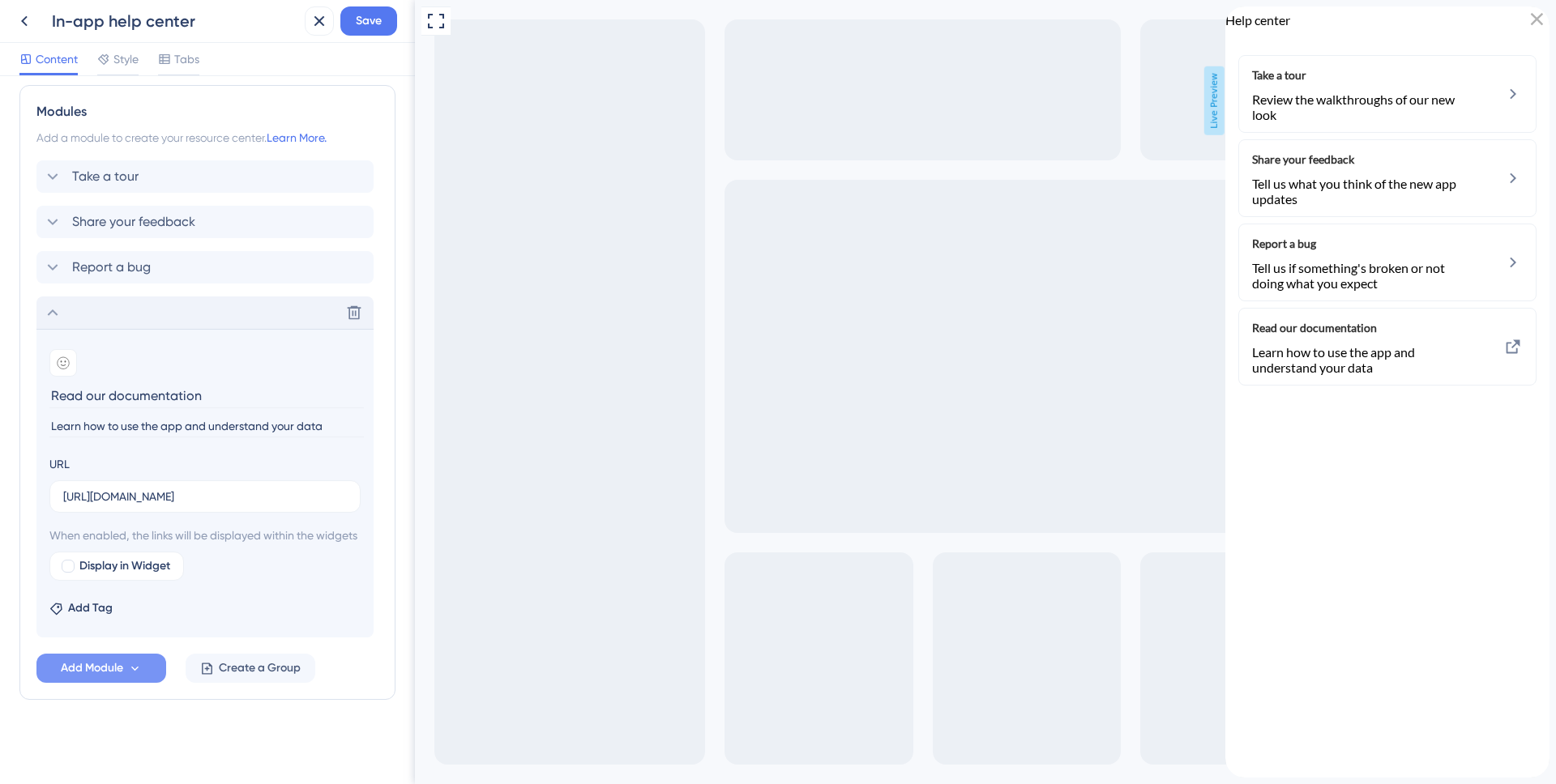
click at [61, 303] on icon at bounding box center [52, 312] width 19 height 19
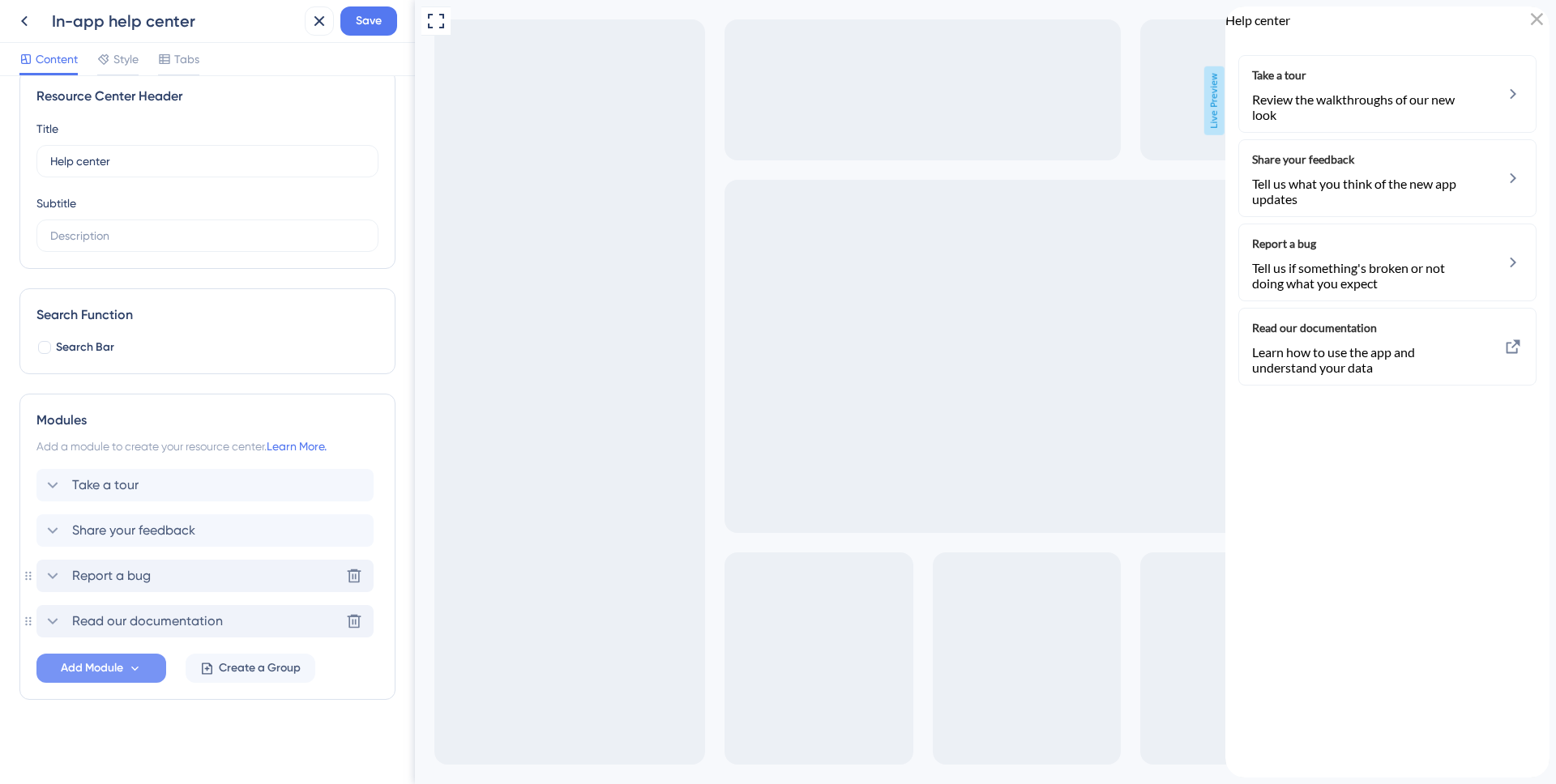
click at [54, 580] on icon at bounding box center [52, 576] width 19 height 19
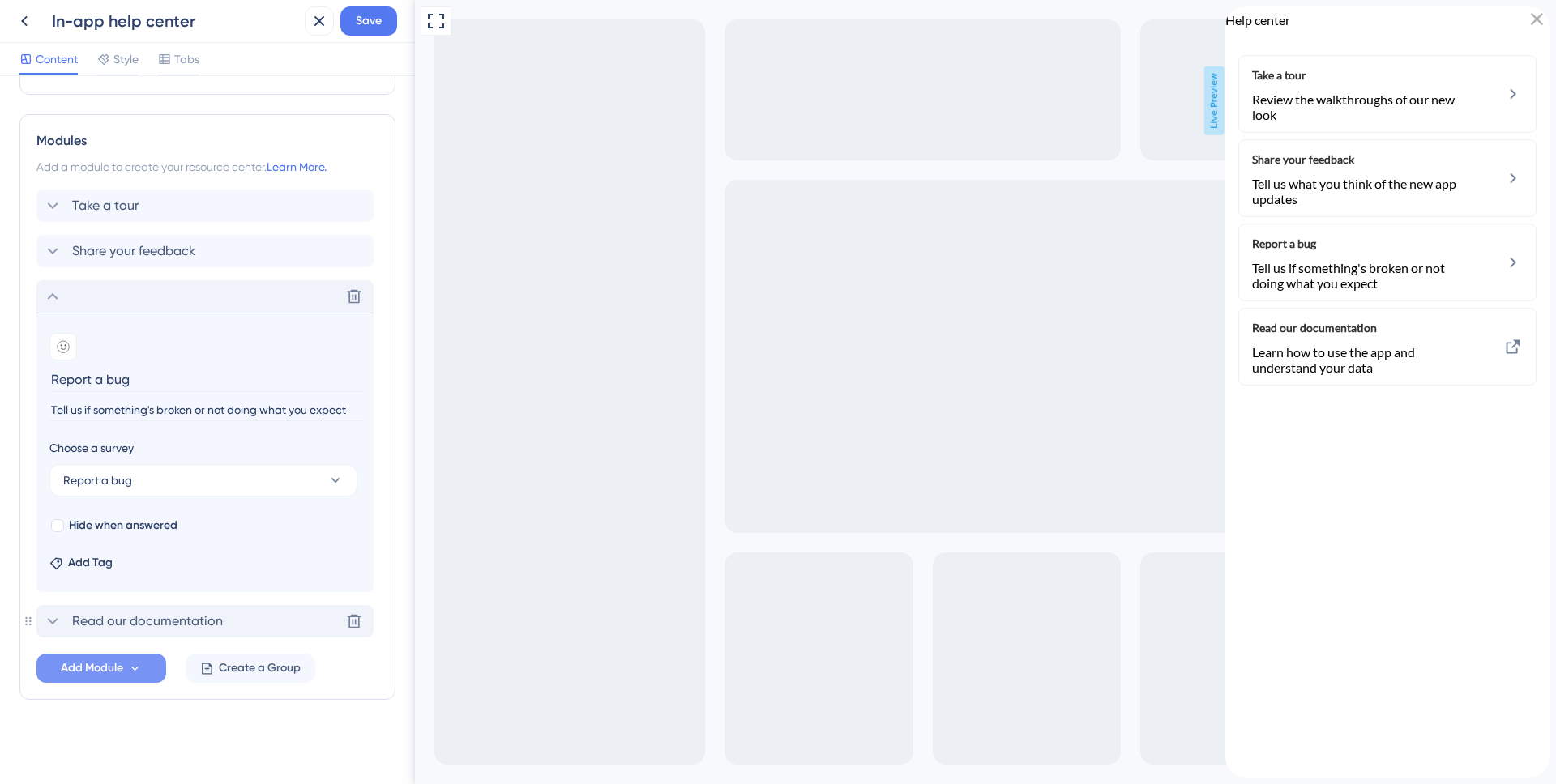
click at [52, 305] on icon at bounding box center [52, 296] width 19 height 19
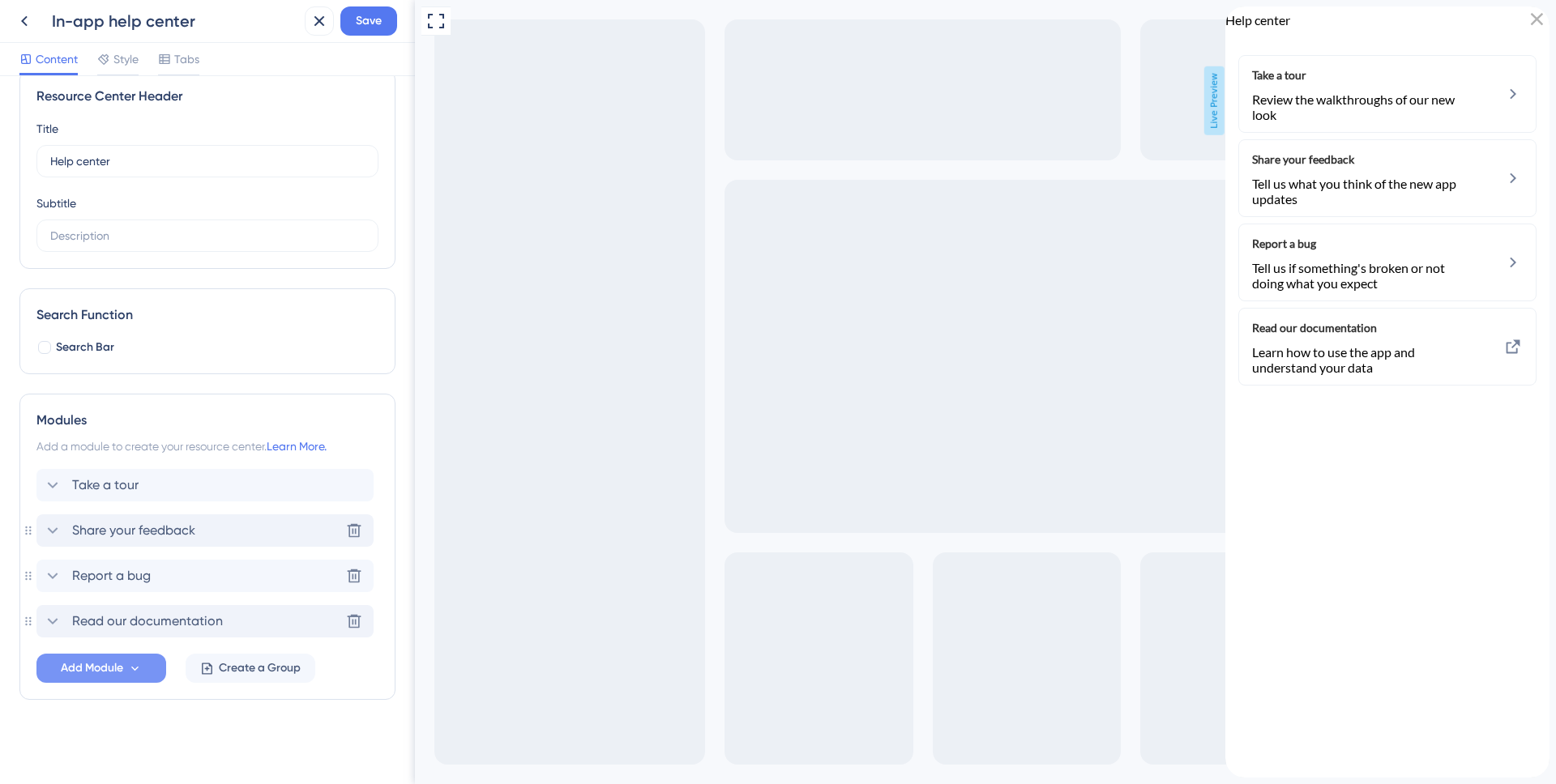
click at [53, 528] on icon at bounding box center [52, 530] width 19 height 19
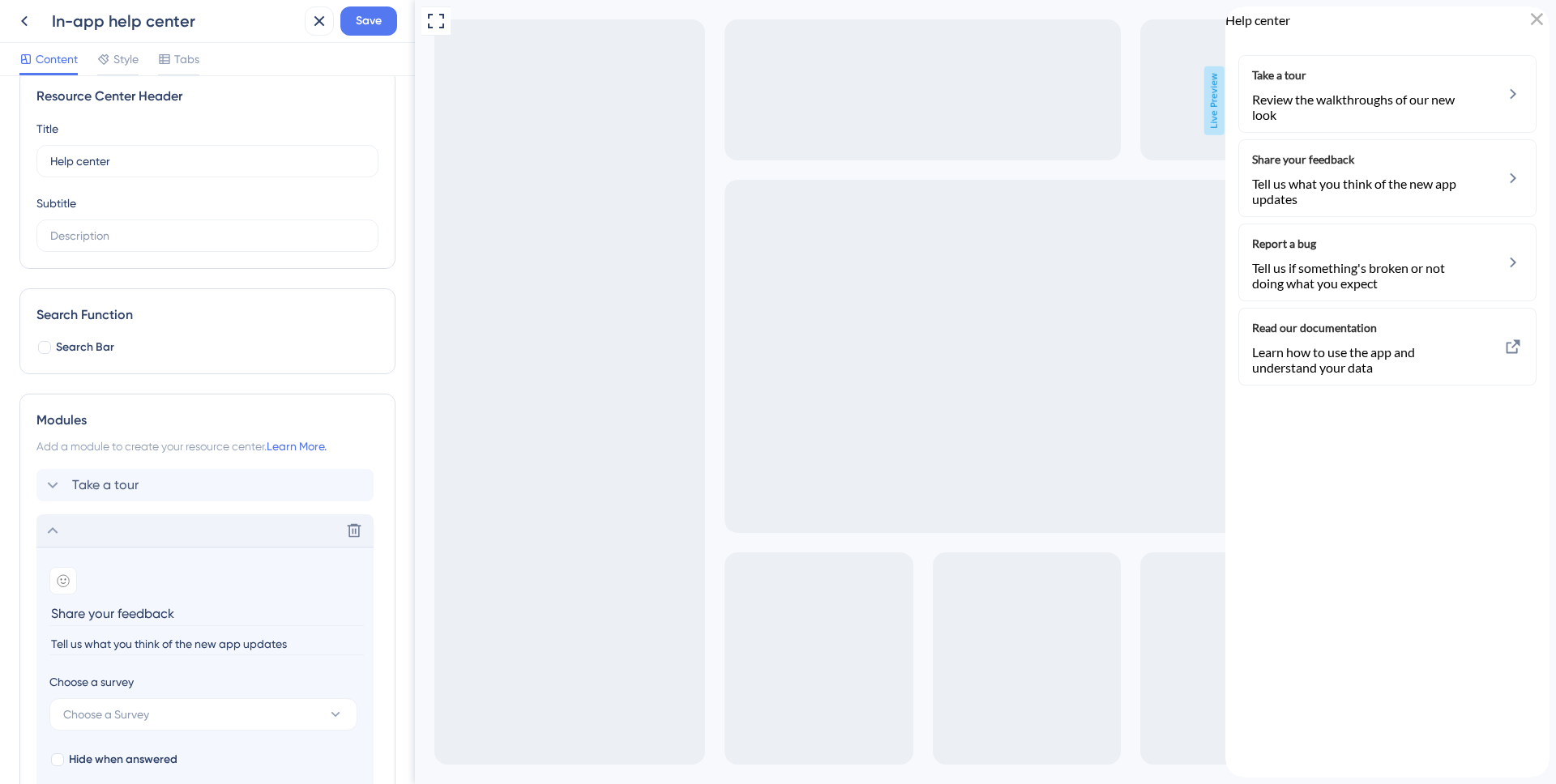
scroll to position [306, 0]
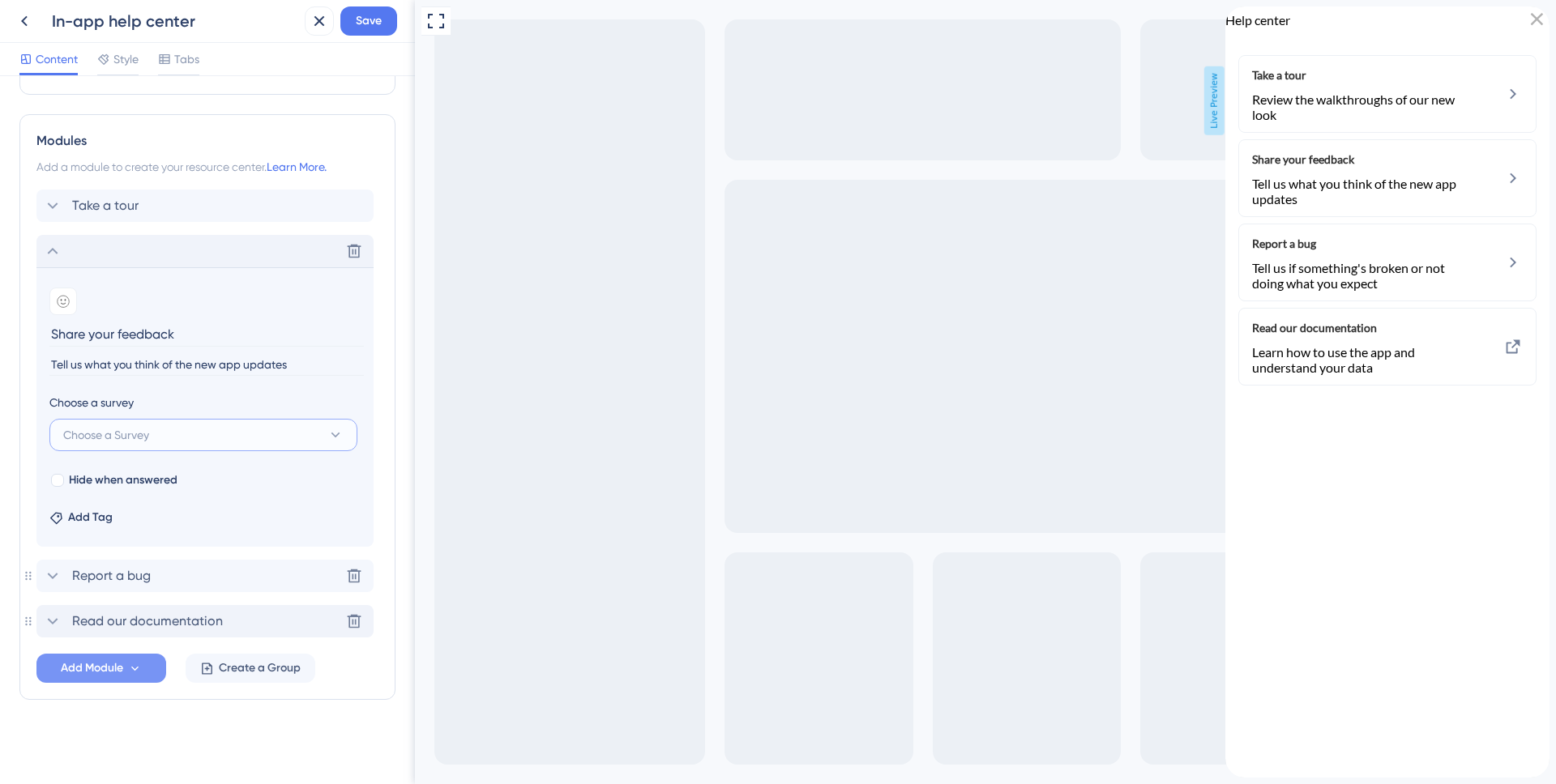
click at [233, 441] on button "Choose a Survey" at bounding box center [203, 435] width 308 height 33
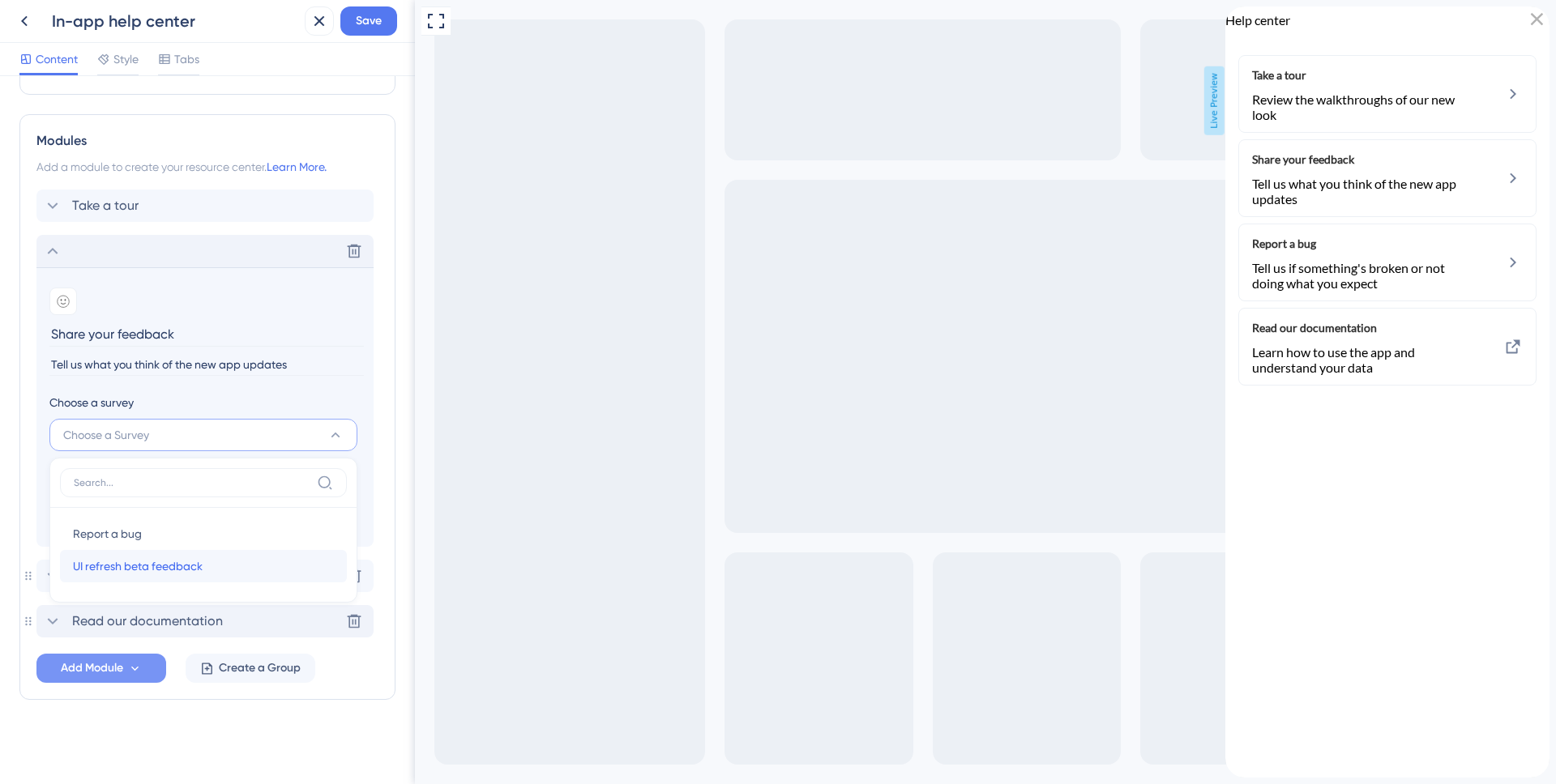
click at [164, 559] on span "UI refresh beta feedback" at bounding box center [138, 566] width 130 height 19
type input "UI refresh beta feedback"
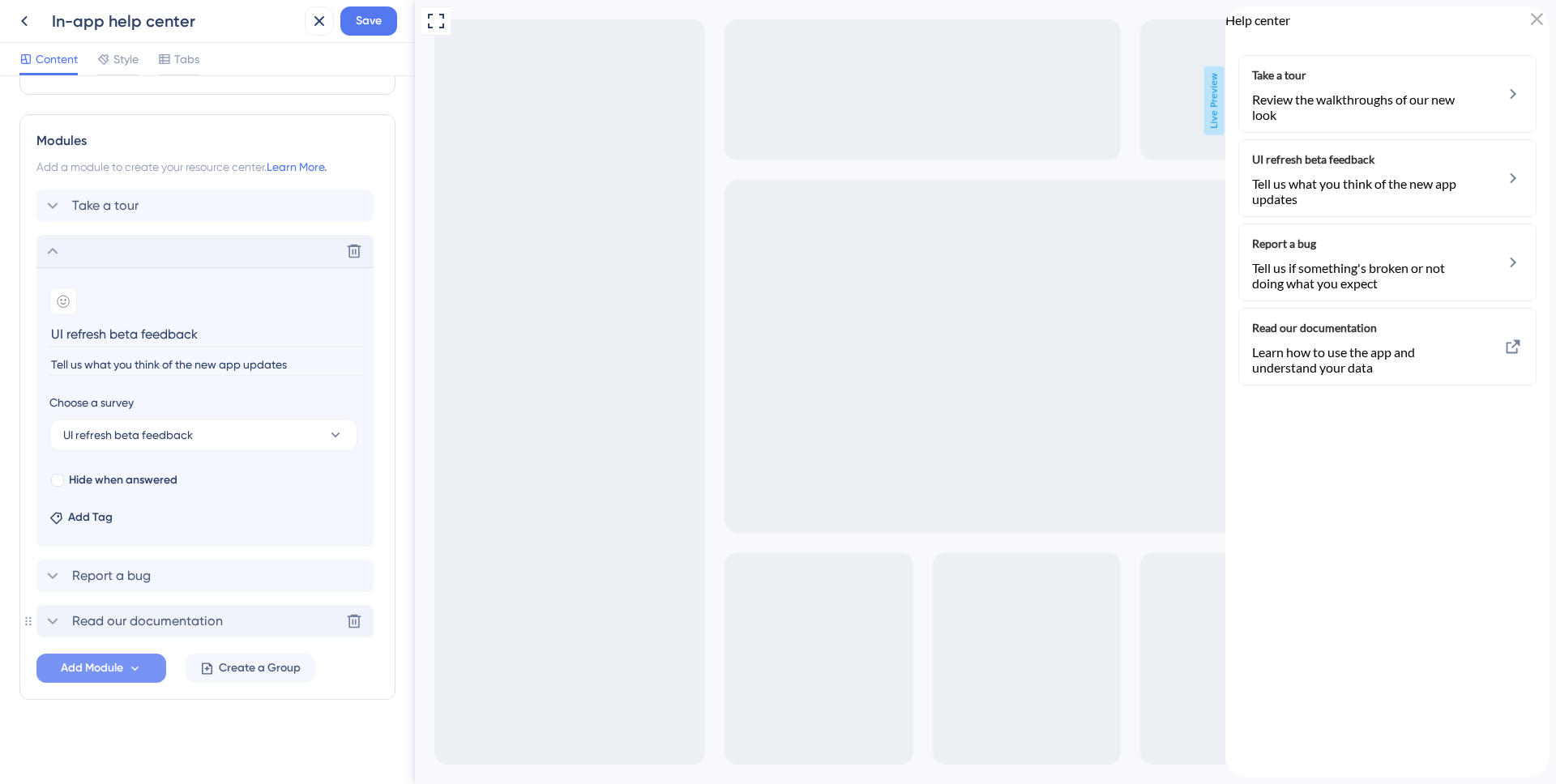
click at [363, 37] on div "In-app help center Save" at bounding box center [207, 21] width 415 height 43
click at [363, 28] on span "Save" at bounding box center [369, 20] width 26 height 19
click at [305, 36] on icon at bounding box center [308, 30] width 16 height 16
click at [32, 23] on icon at bounding box center [24, 20] width 19 height 19
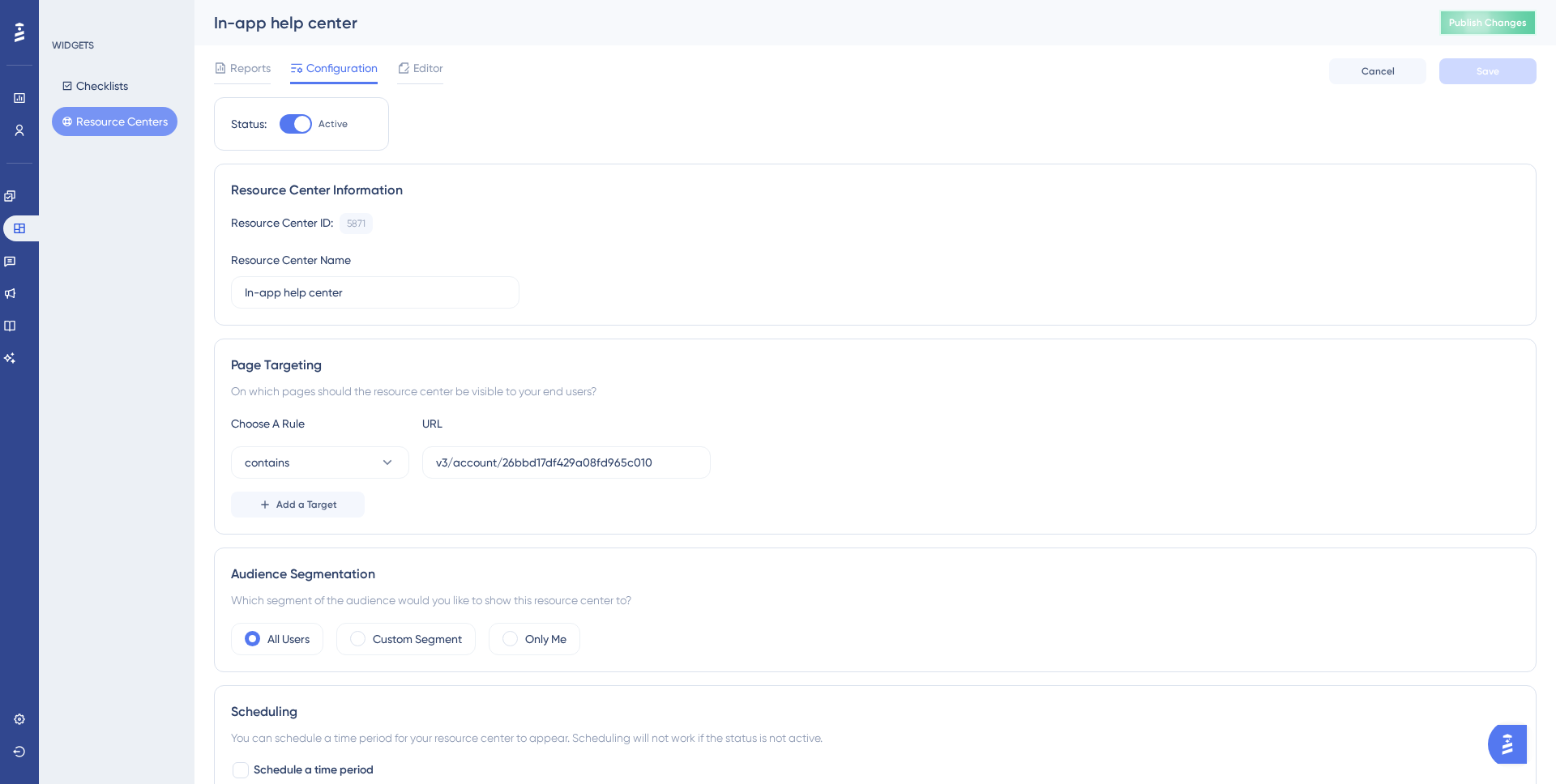
click at [1477, 31] on button "Publish Changes" at bounding box center [1488, 23] width 98 height 26
click at [401, 70] on icon at bounding box center [404, 68] width 13 height 13
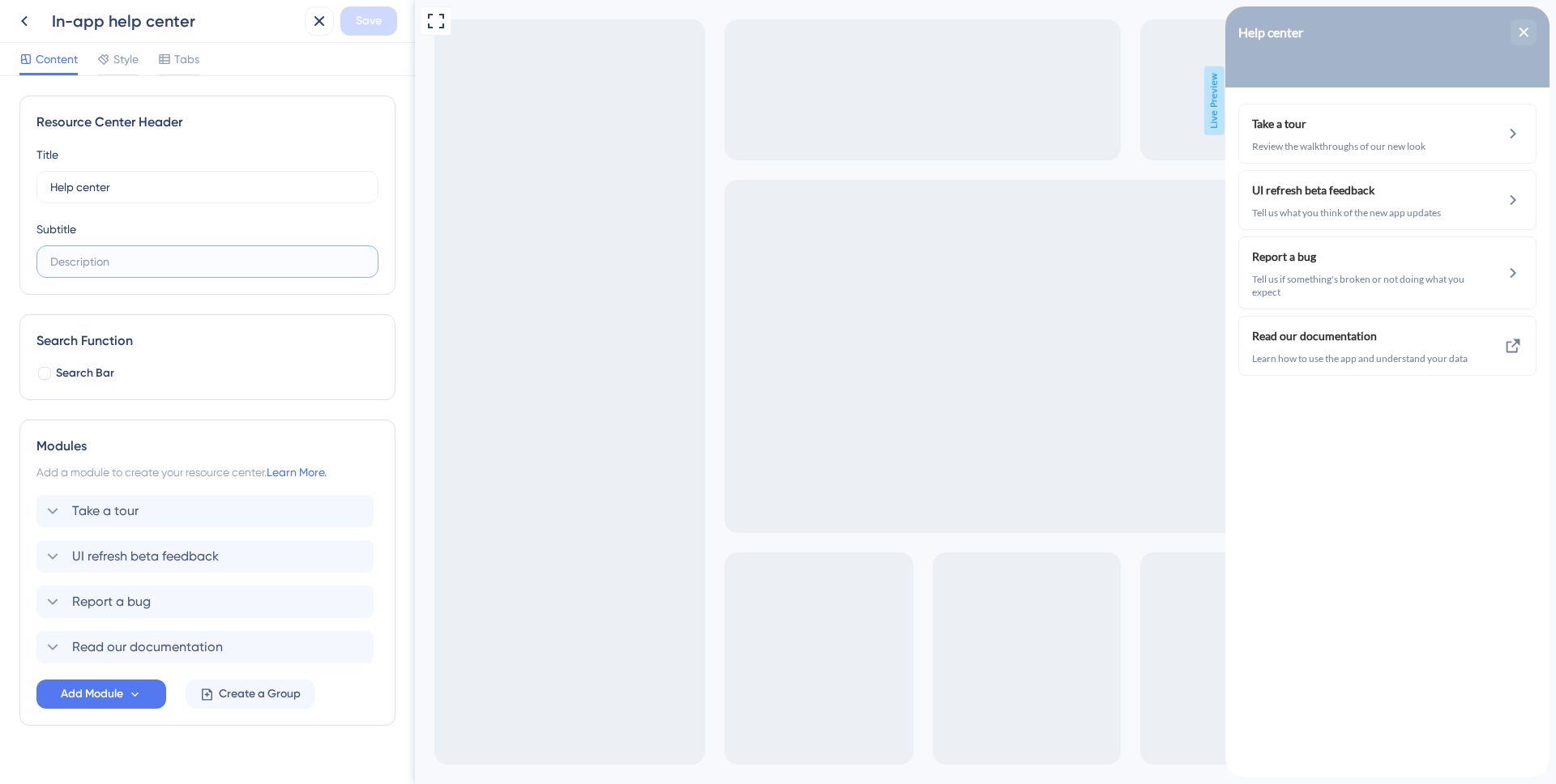
click at [94, 257] on input "text" at bounding box center [207, 262] width 314 height 18
click at [219, 255] on input "Resources and guides for" at bounding box center [201, 262] width 301 height 18
click at [218, 266] on input "Resources and guides for" at bounding box center [201, 262] width 301 height 18
click at [339, 256] on input "Resources and guides for" at bounding box center [201, 262] width 301 height 18
type input "Resources and guides"
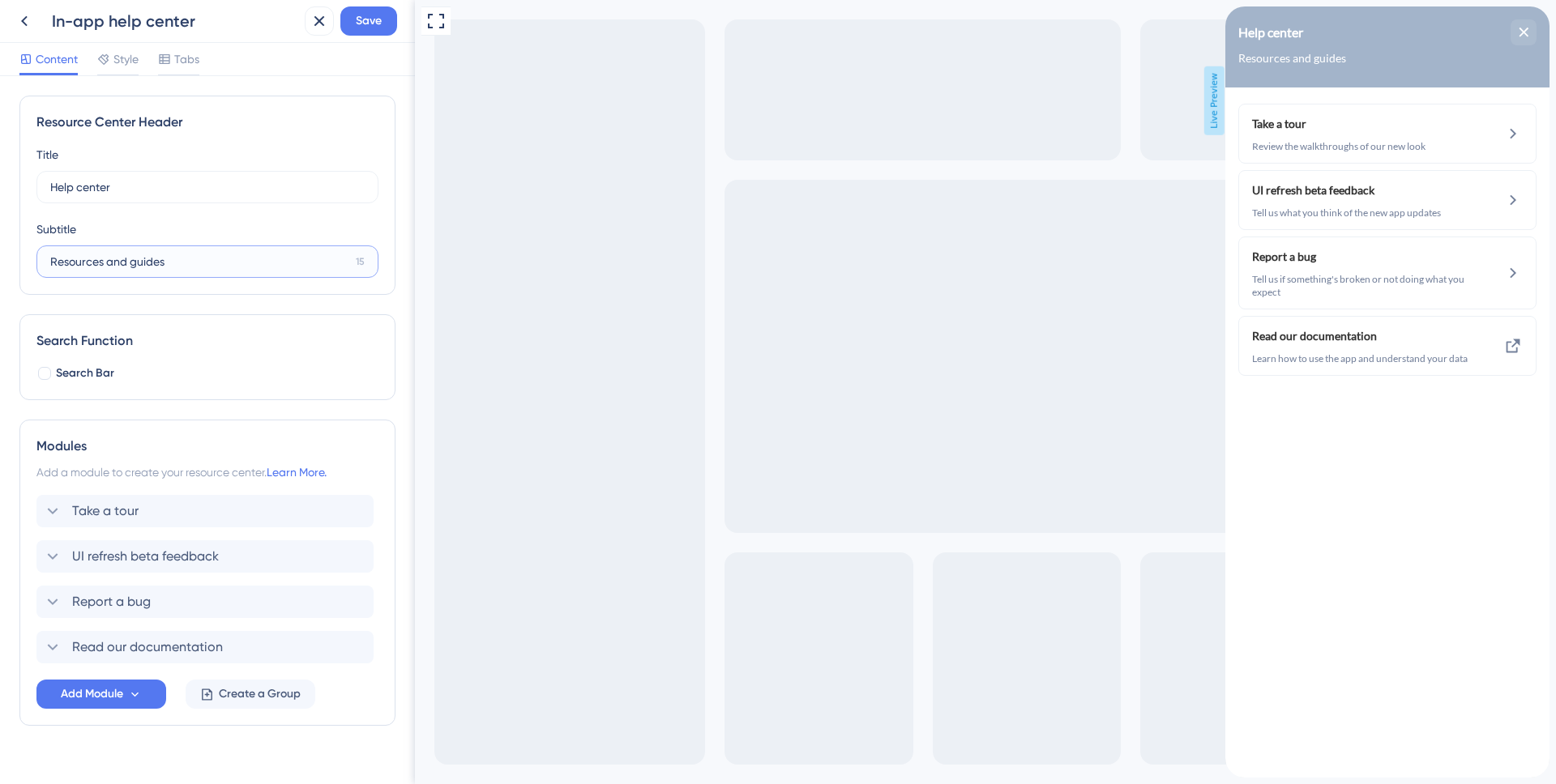
drag, startPoint x: 278, startPoint y: 256, endPoint x: 23, endPoint y: 256, distance: 255.0
click at [23, 256] on div "Resource Center Header Title Help center 17 Help center Subtitle Resources and …" at bounding box center [207, 195] width 376 height 199
click at [411, 131] on div "Resource Center Header Title Help center 17 Help center Subtitle Search Functio…" at bounding box center [207, 430] width 415 height 708
click at [107, 61] on icon at bounding box center [103, 59] width 11 height 11
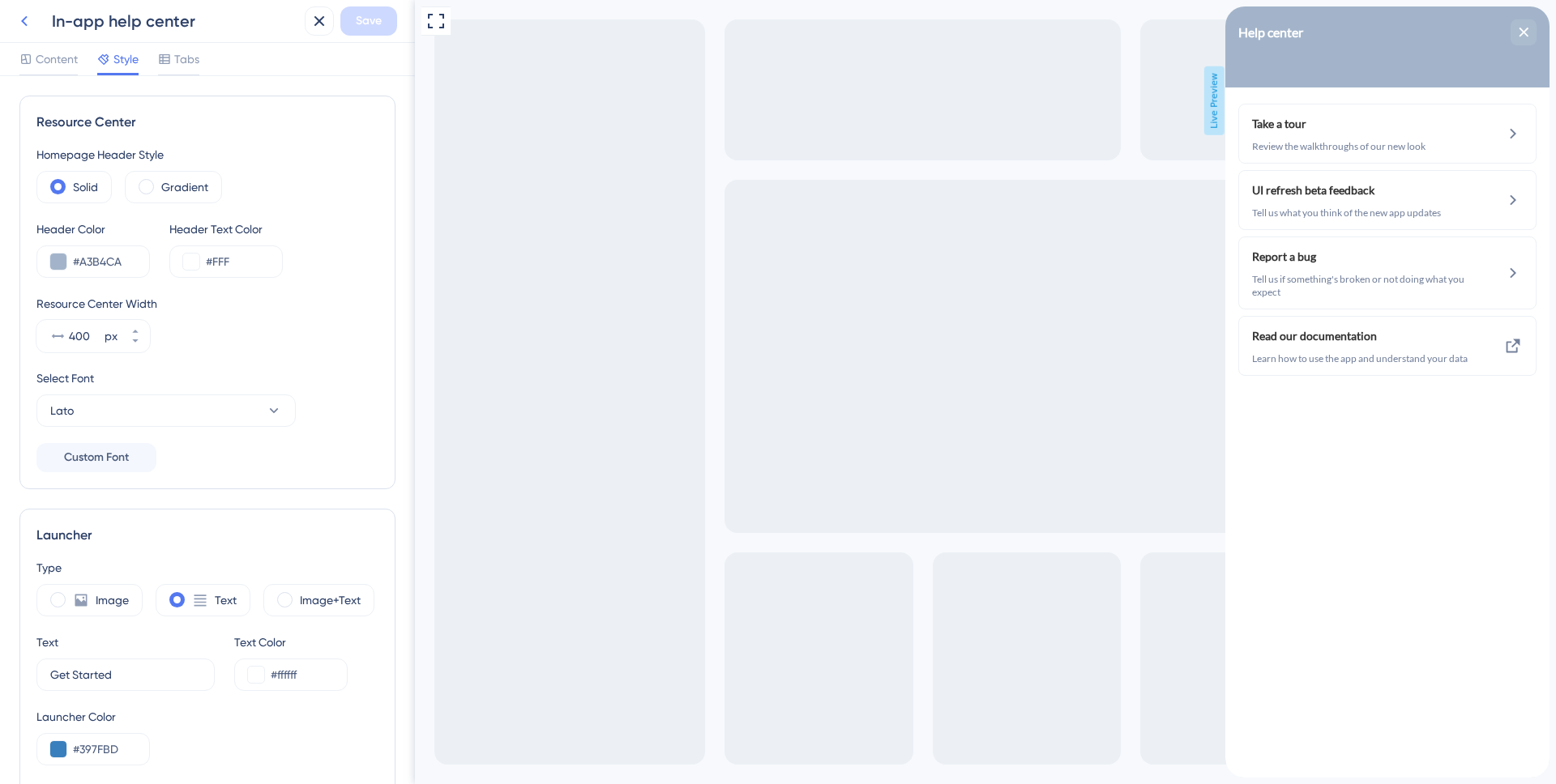
click at [35, 23] on button at bounding box center [25, 21] width 29 height 29
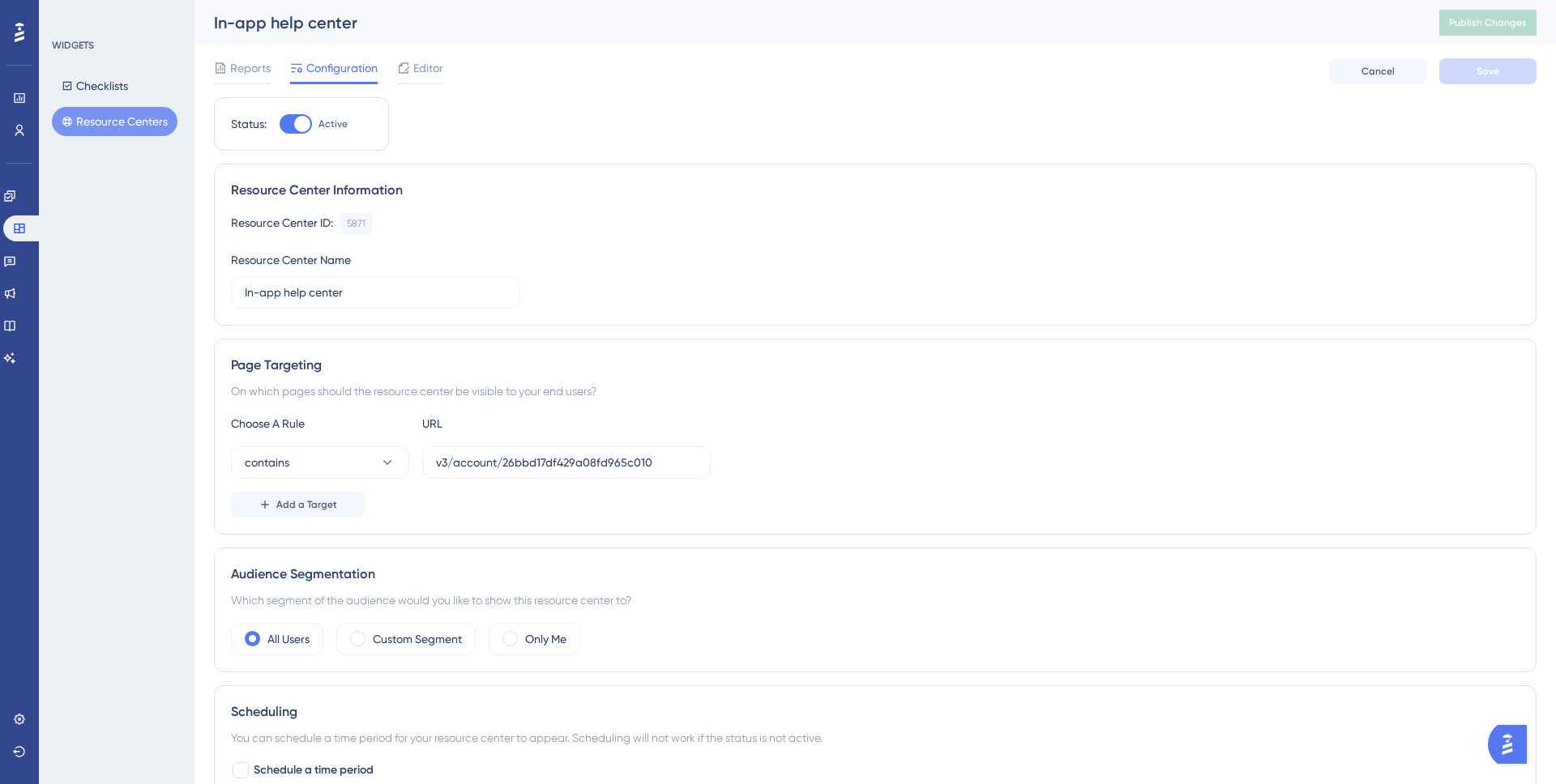
click at [98, 116] on button "Resource Centers" at bounding box center [115, 121] width 126 height 29
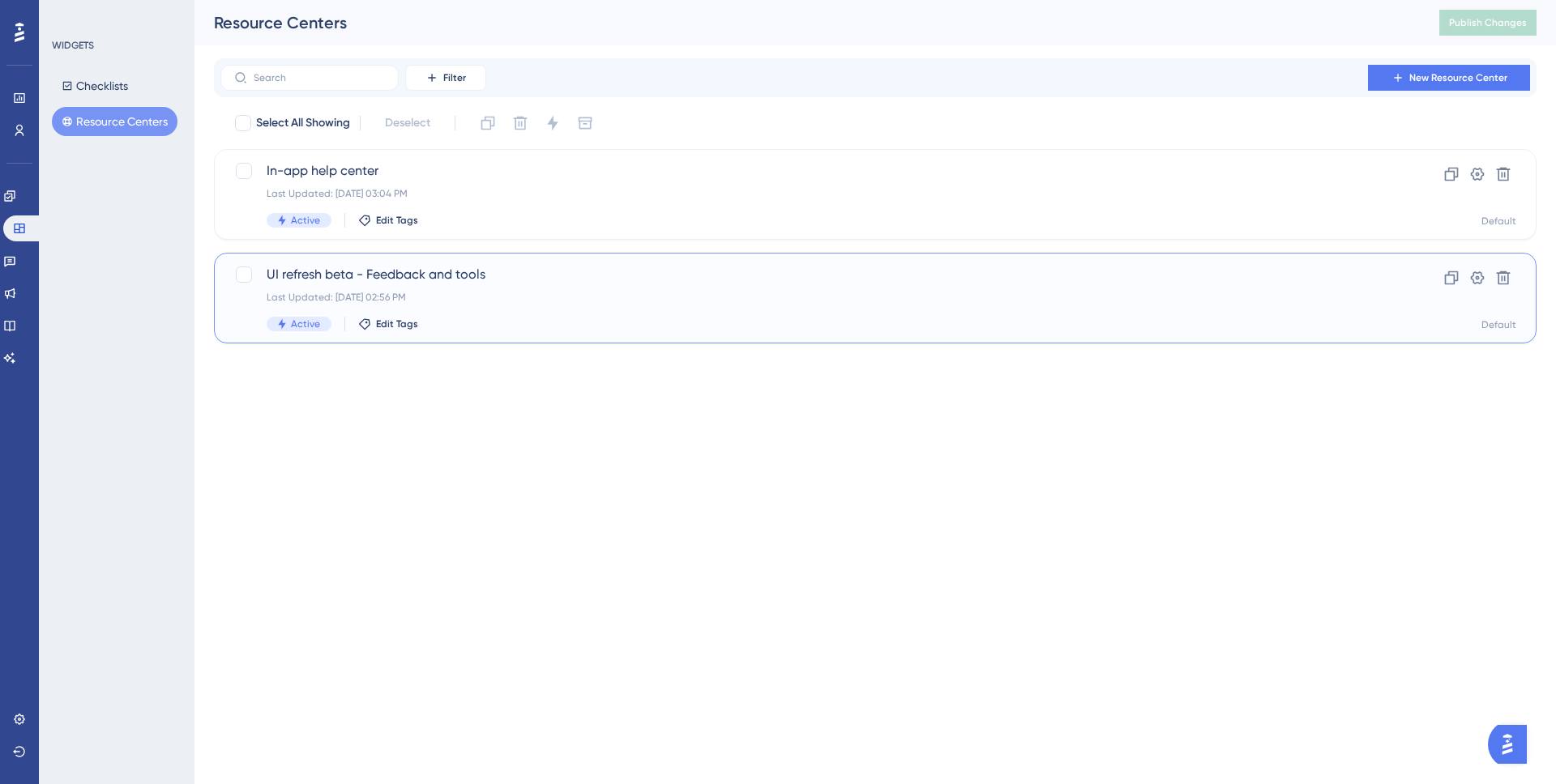
click at [489, 284] on span "UI refresh beta - Feedback and tools" at bounding box center [810, 274] width 1088 height 19
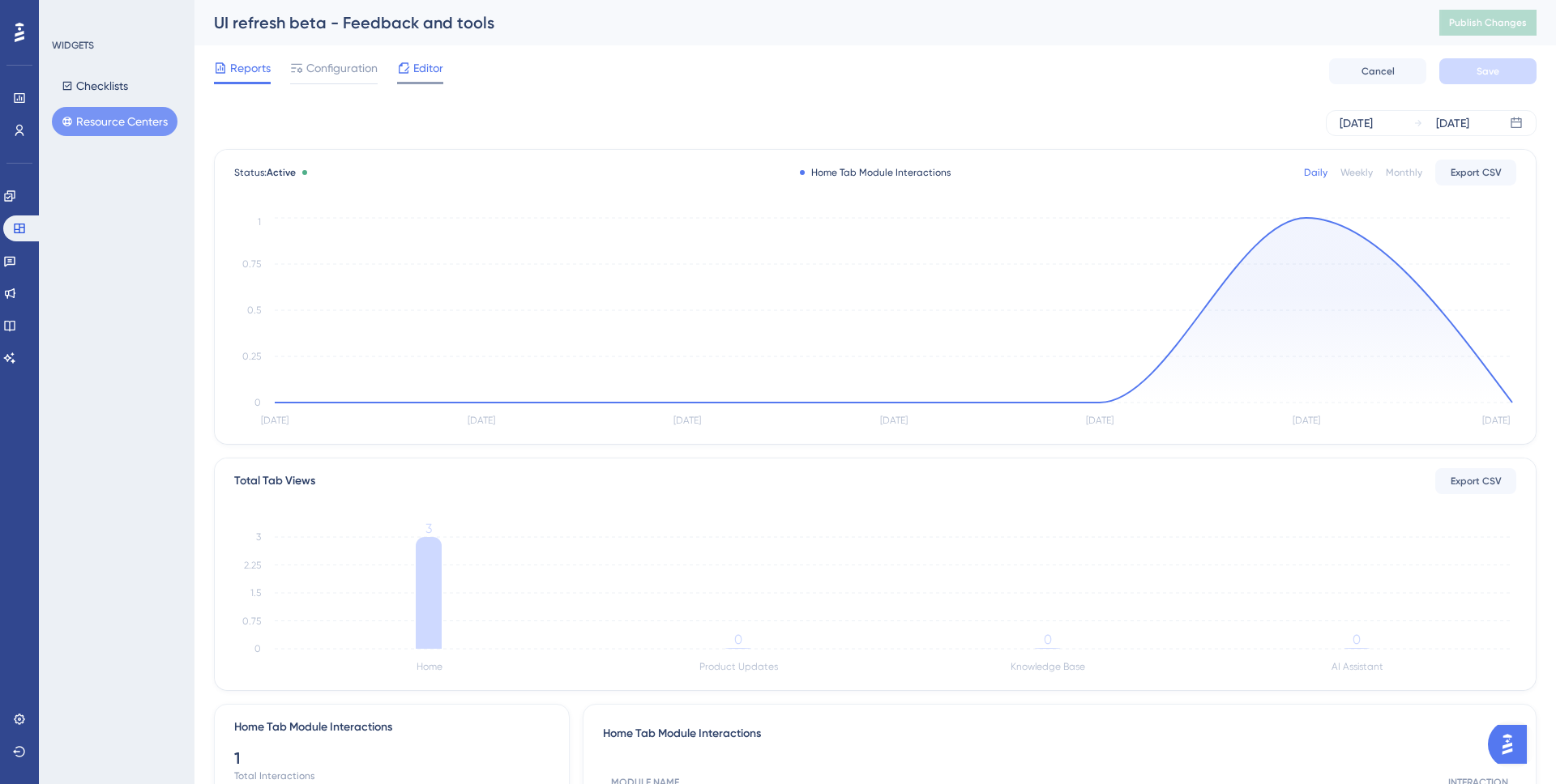
click at [415, 64] on span "Editor" at bounding box center [428, 68] width 30 height 19
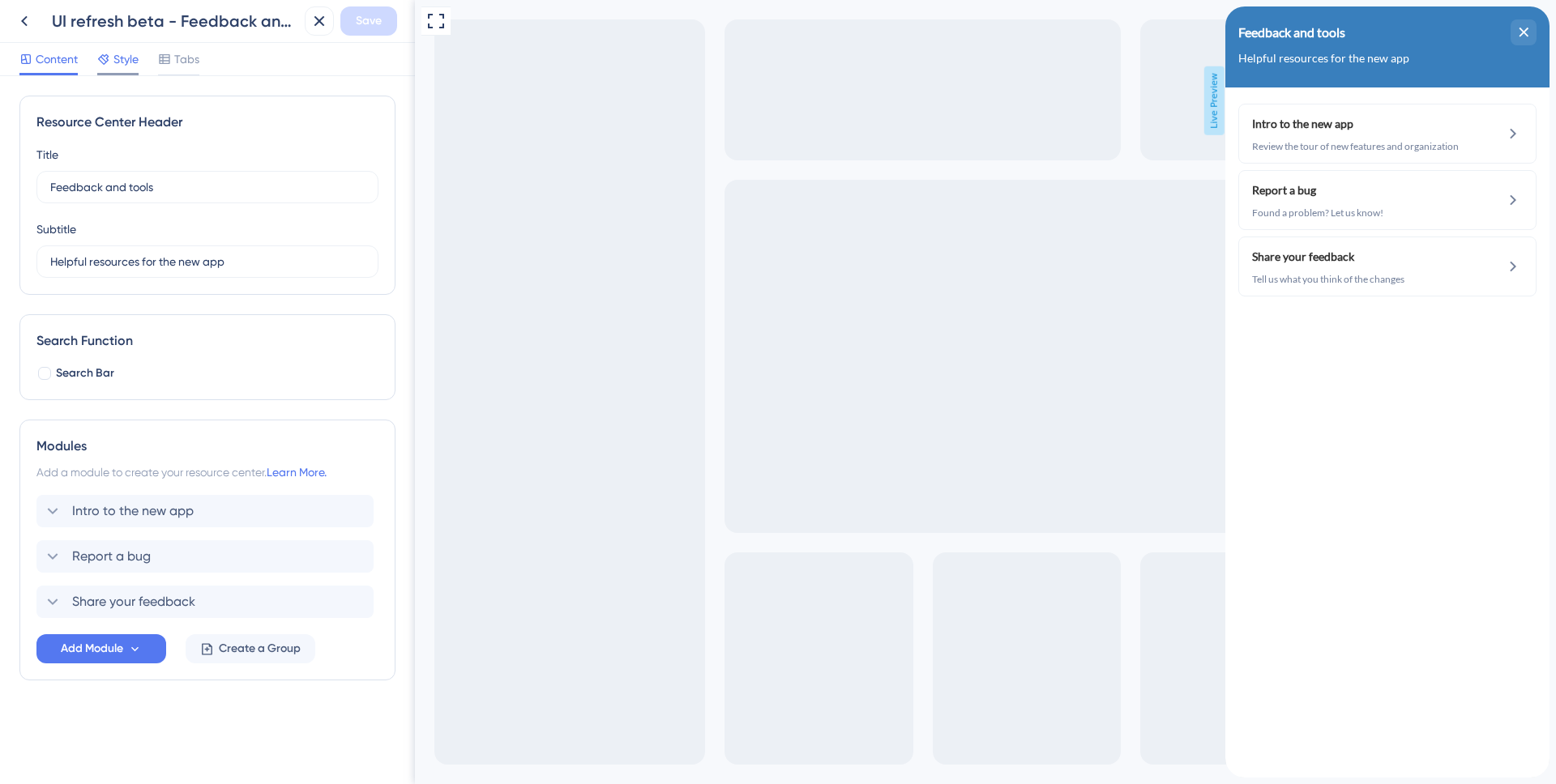
click at [128, 68] on span "Style" at bounding box center [126, 58] width 26 height 19
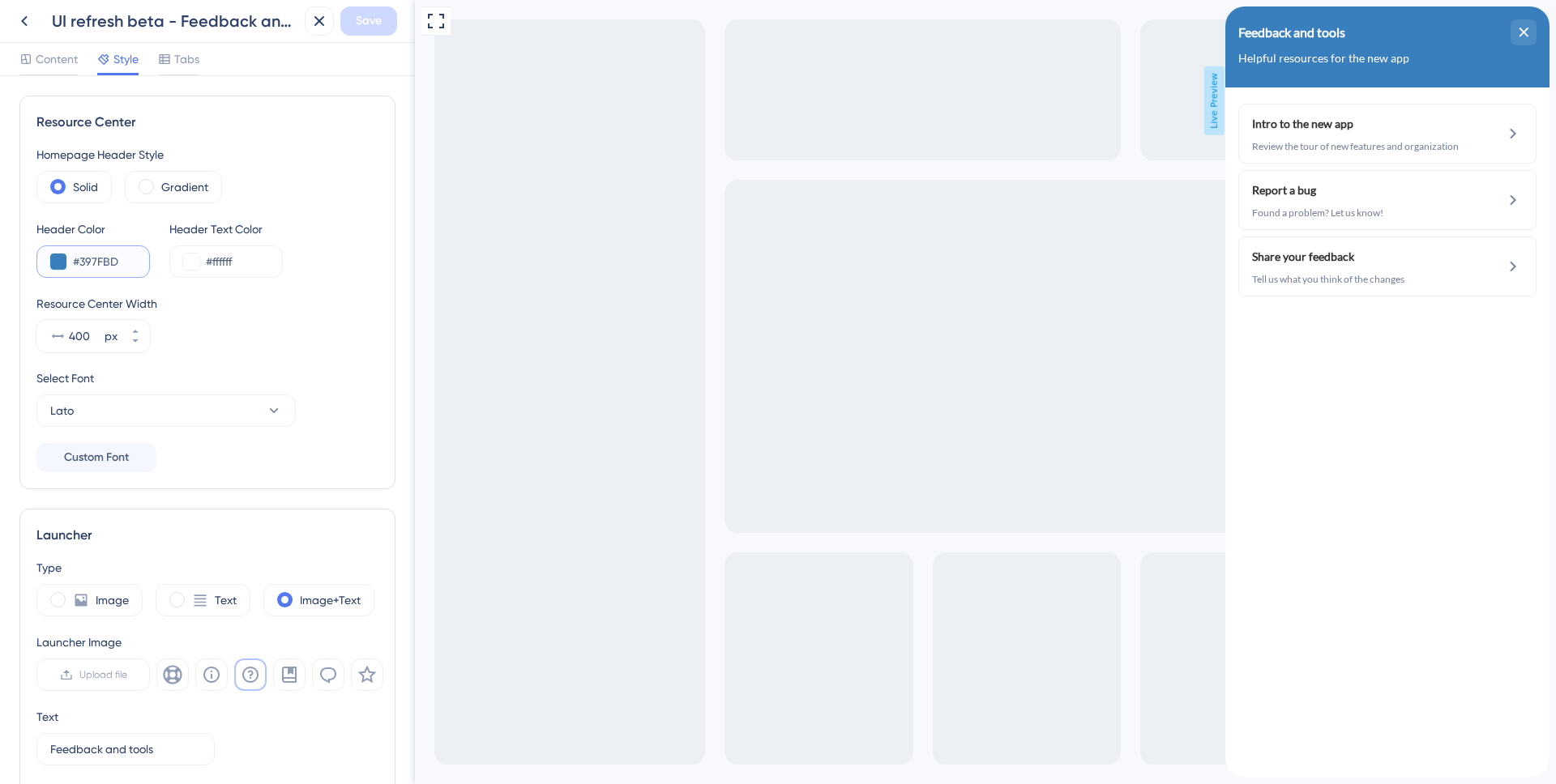
click at [101, 256] on input "#397FBD" at bounding box center [104, 261] width 63 height 19
paste input "A3B4CA"
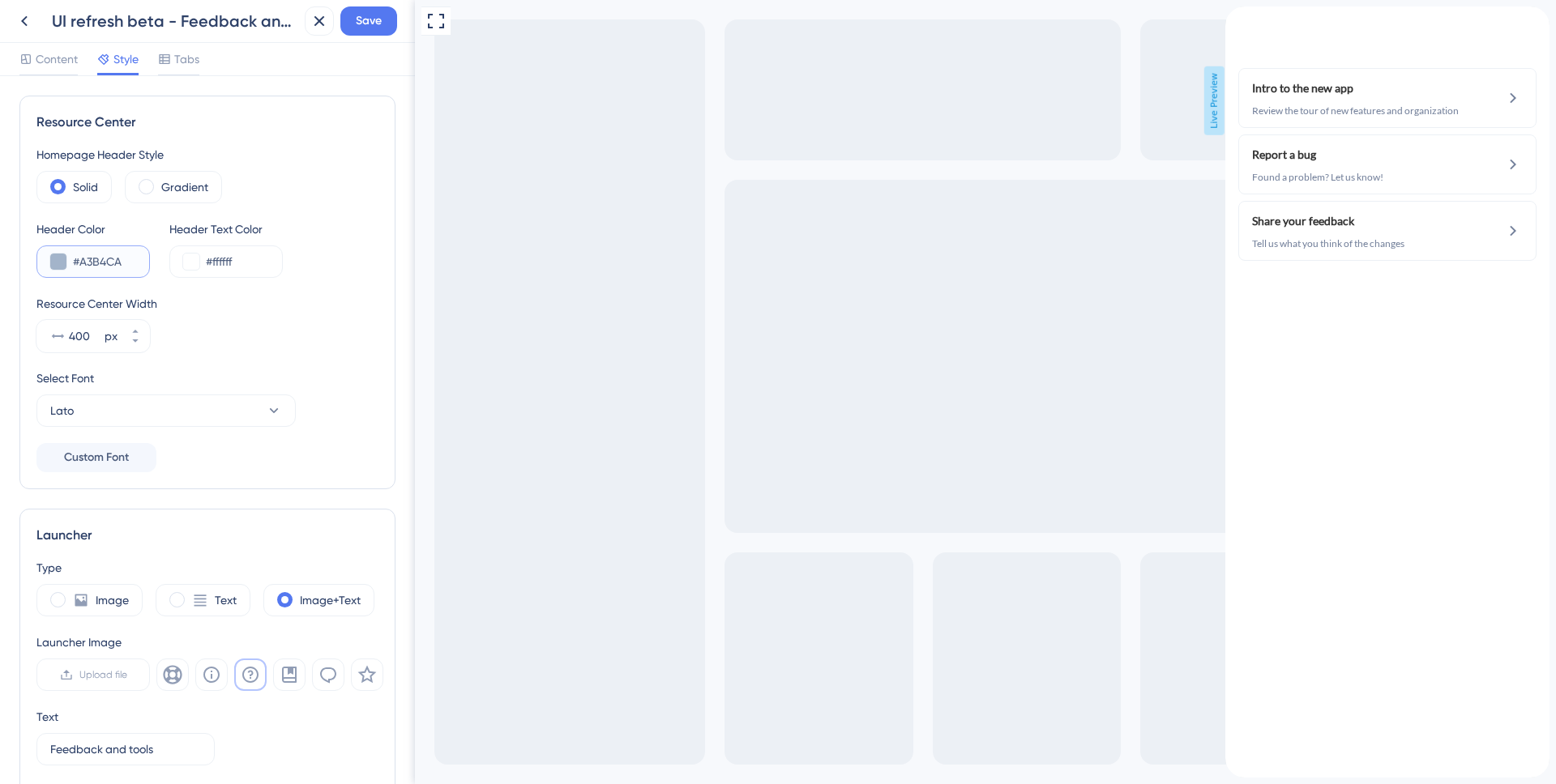
type input "#A3B4CA"
click at [263, 313] on div "Resource Center Width" at bounding box center [207, 303] width 342 height 19
click at [357, 28] on span "Save" at bounding box center [369, 20] width 26 height 19
click at [314, 31] on icon at bounding box center [308, 30] width 16 height 16
click at [19, 20] on icon at bounding box center [24, 20] width 19 height 19
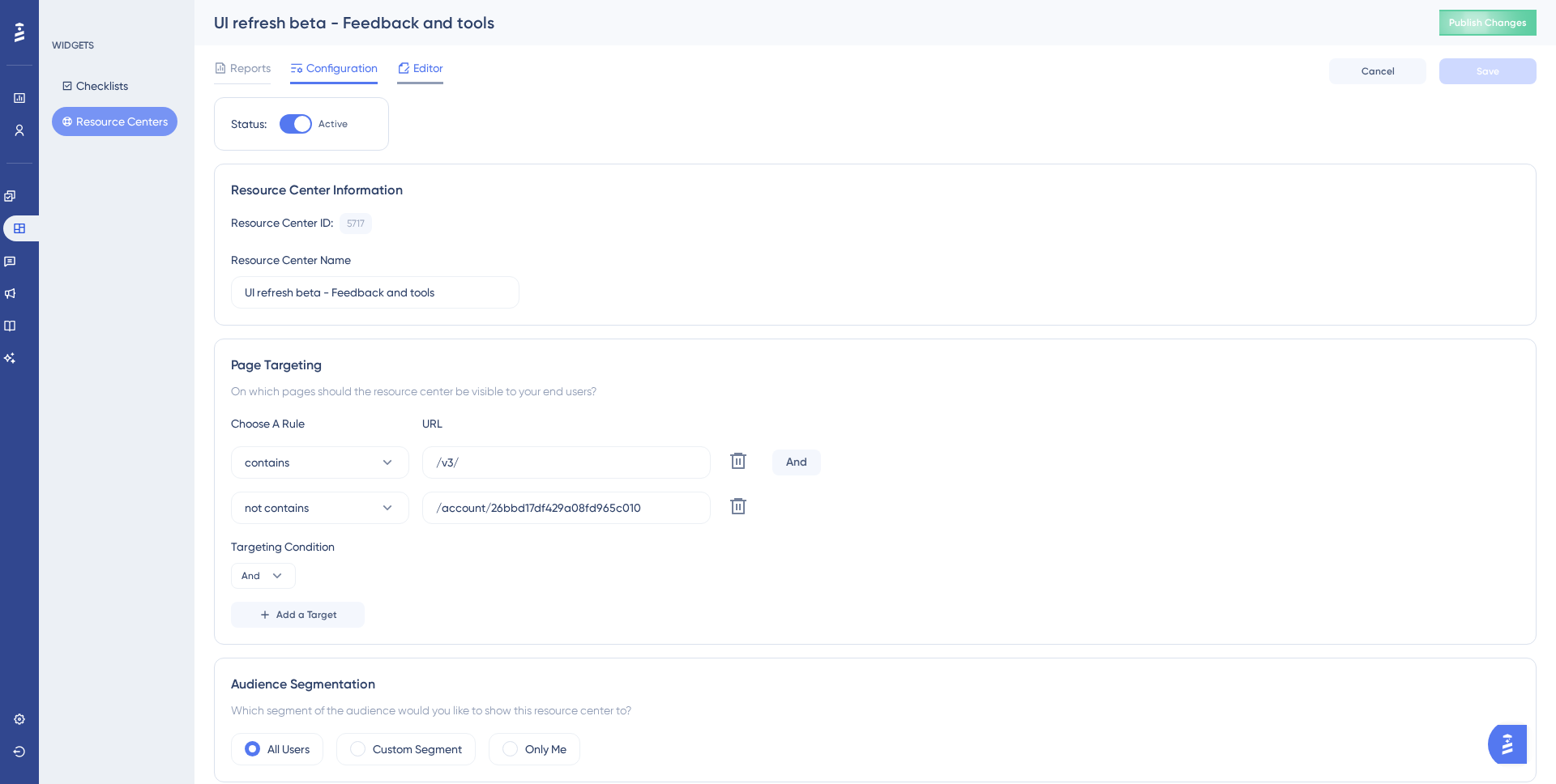
click at [408, 72] on icon at bounding box center [404, 68] width 13 height 13
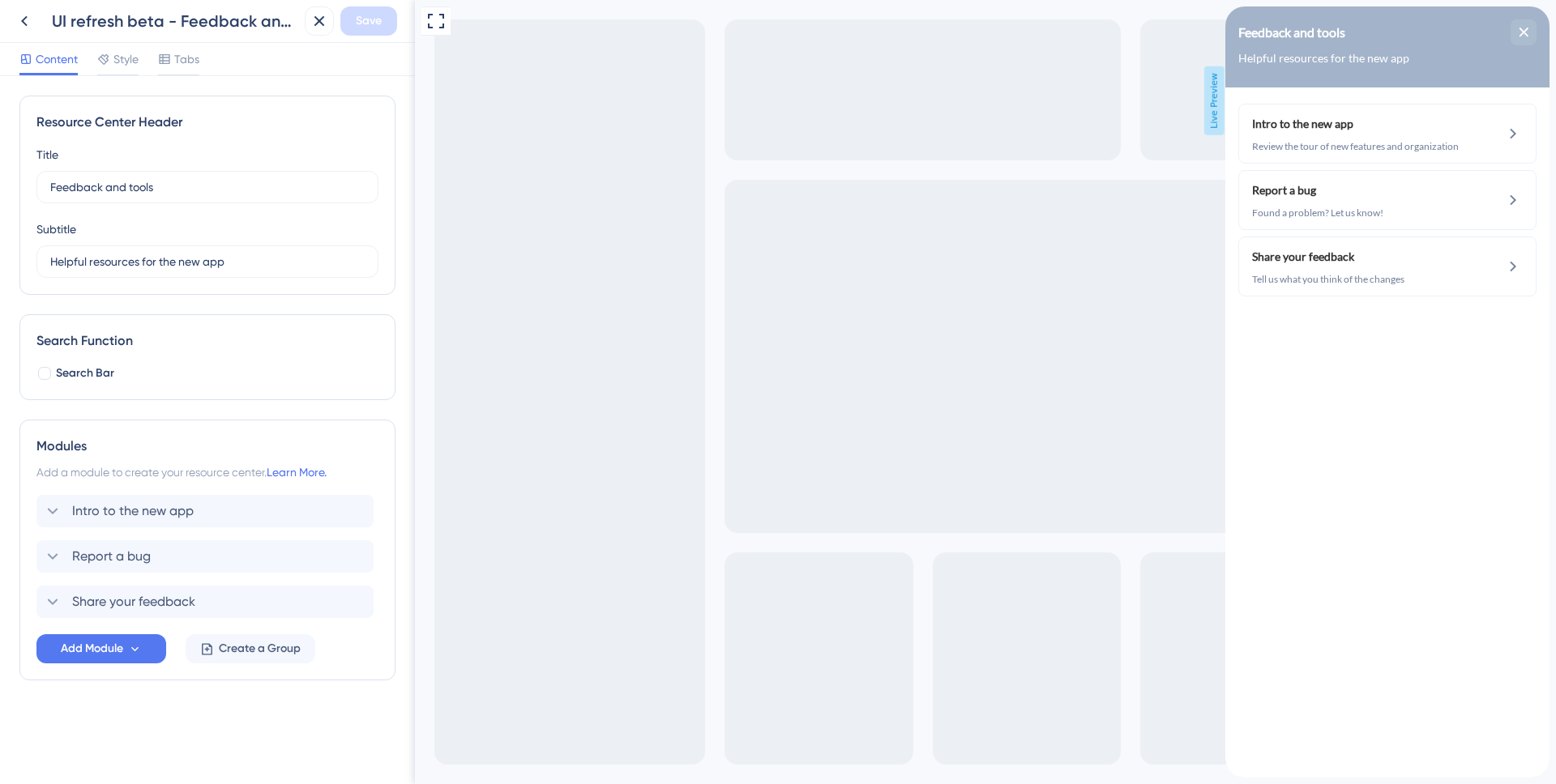
click at [143, 62] on div "Content Style Tabs" at bounding box center [109, 62] width 180 height 26
click at [128, 61] on span "Style" at bounding box center [126, 58] width 26 height 19
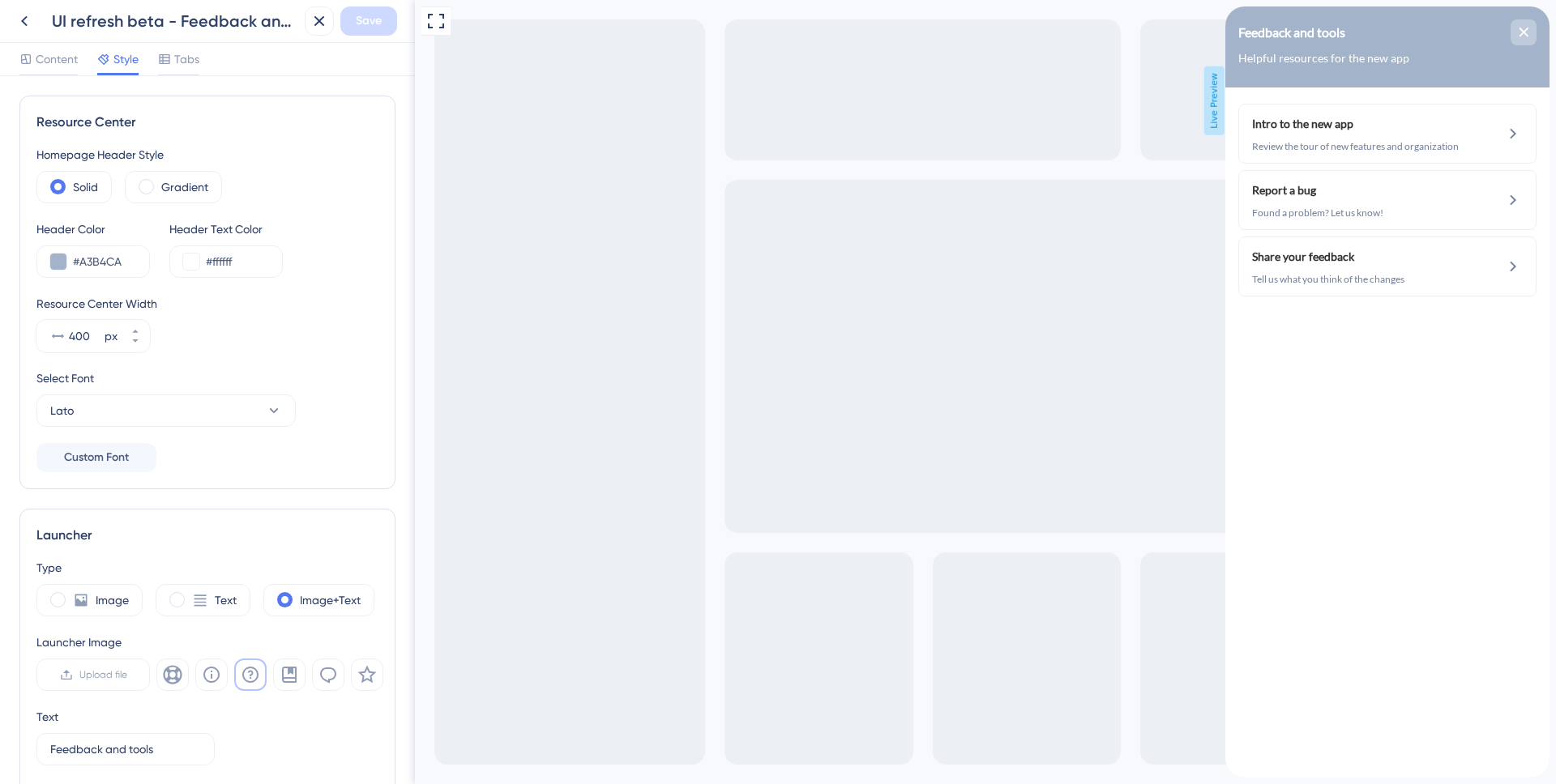
click at [1527, 35] on icon "close resource center" at bounding box center [1524, 32] width 9 height 9
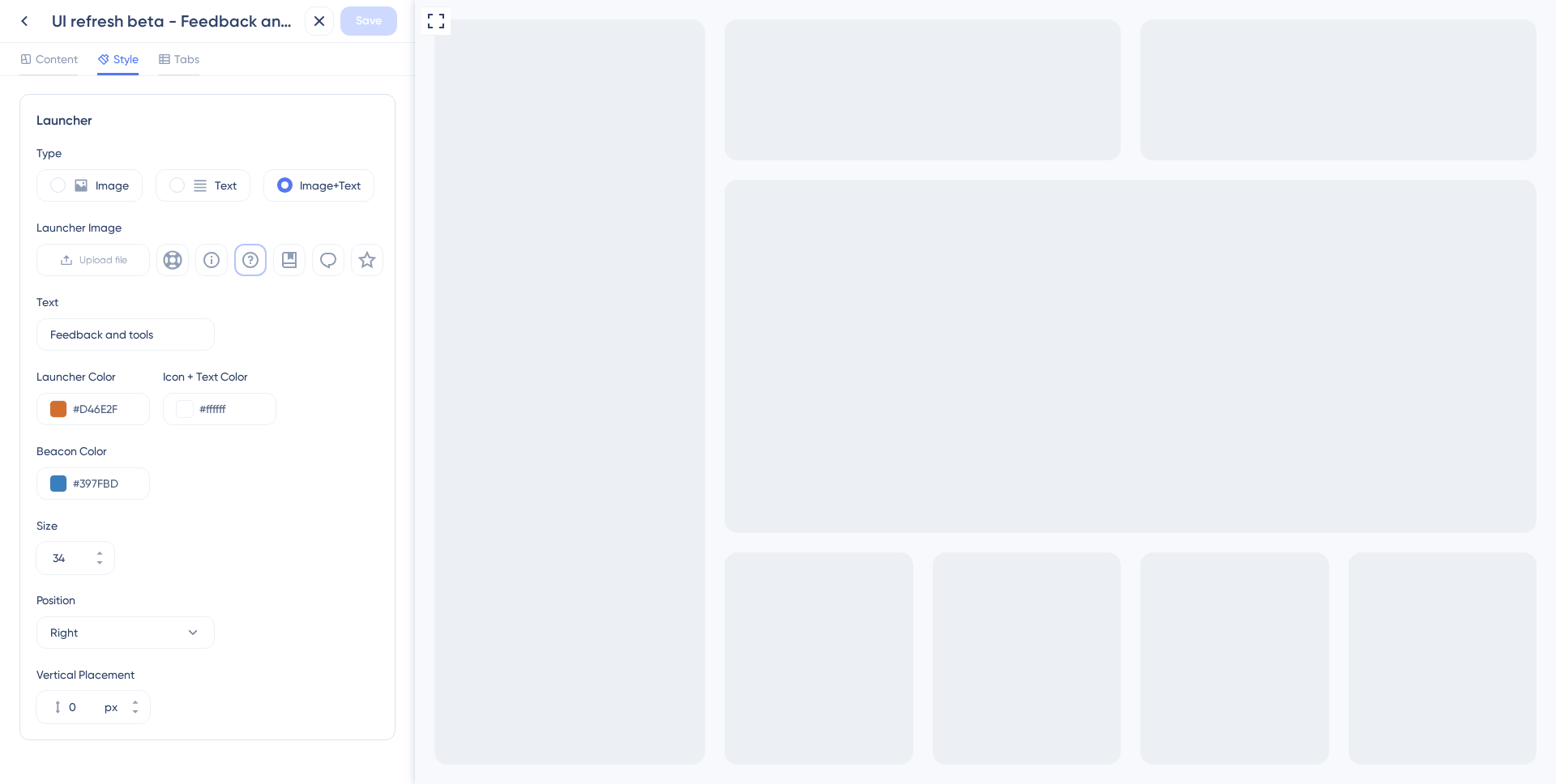
scroll to position [389, 0]
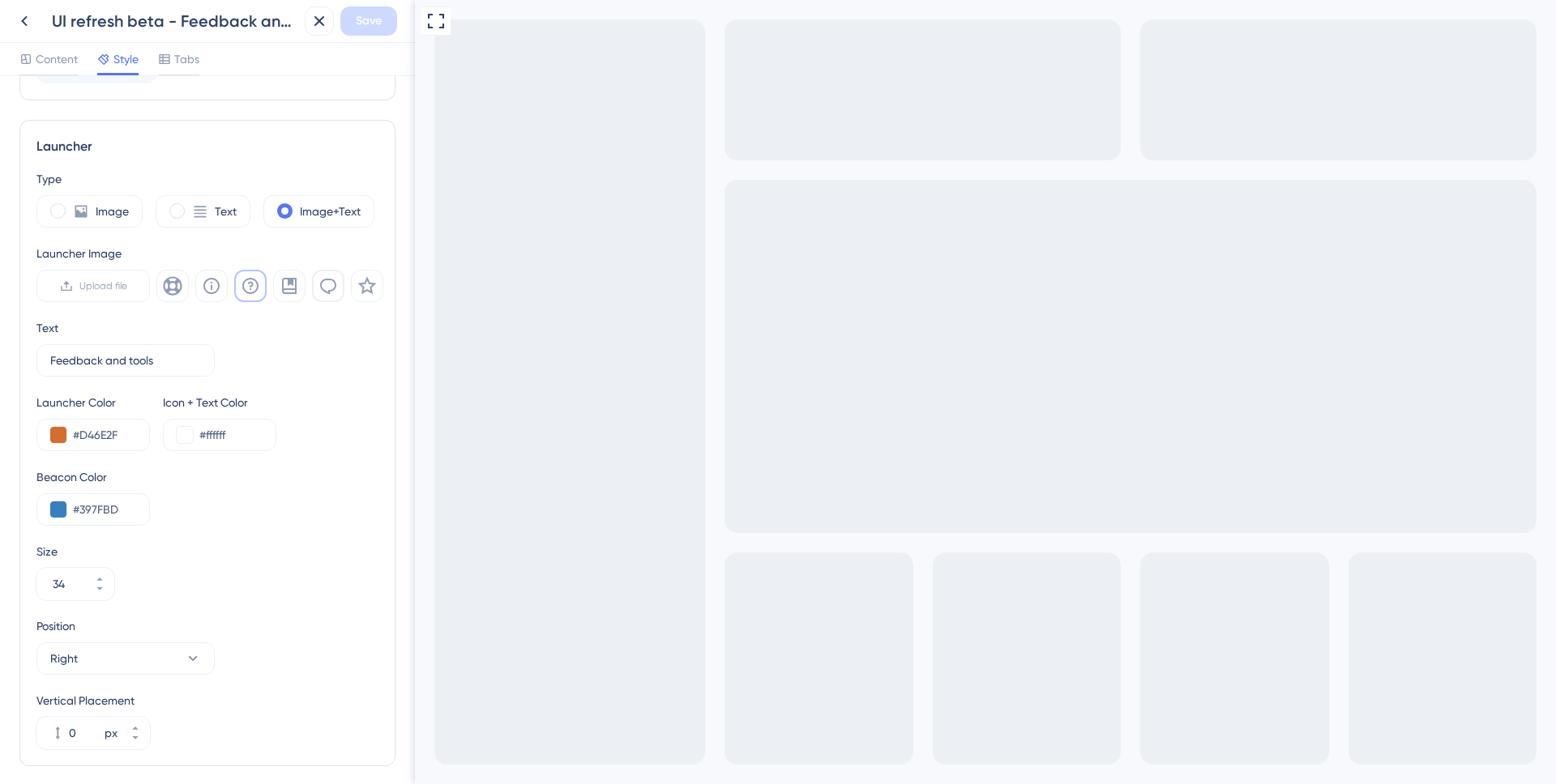
click at [329, 292] on icon at bounding box center [329, 287] width 16 height 16
click at [122, 212] on label "Image" at bounding box center [112, 211] width 33 height 19
type input "44"
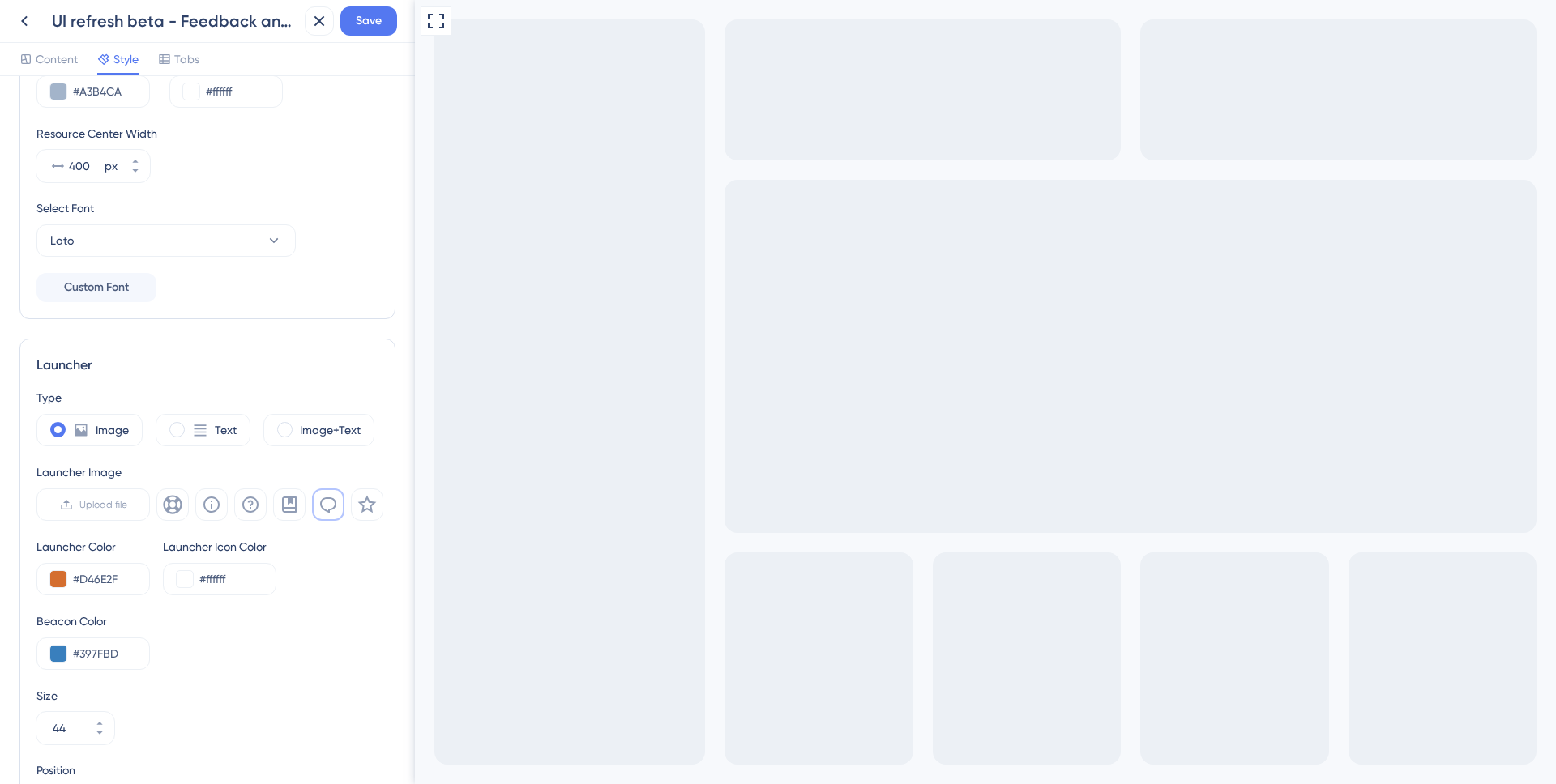
scroll to position [0, 0]
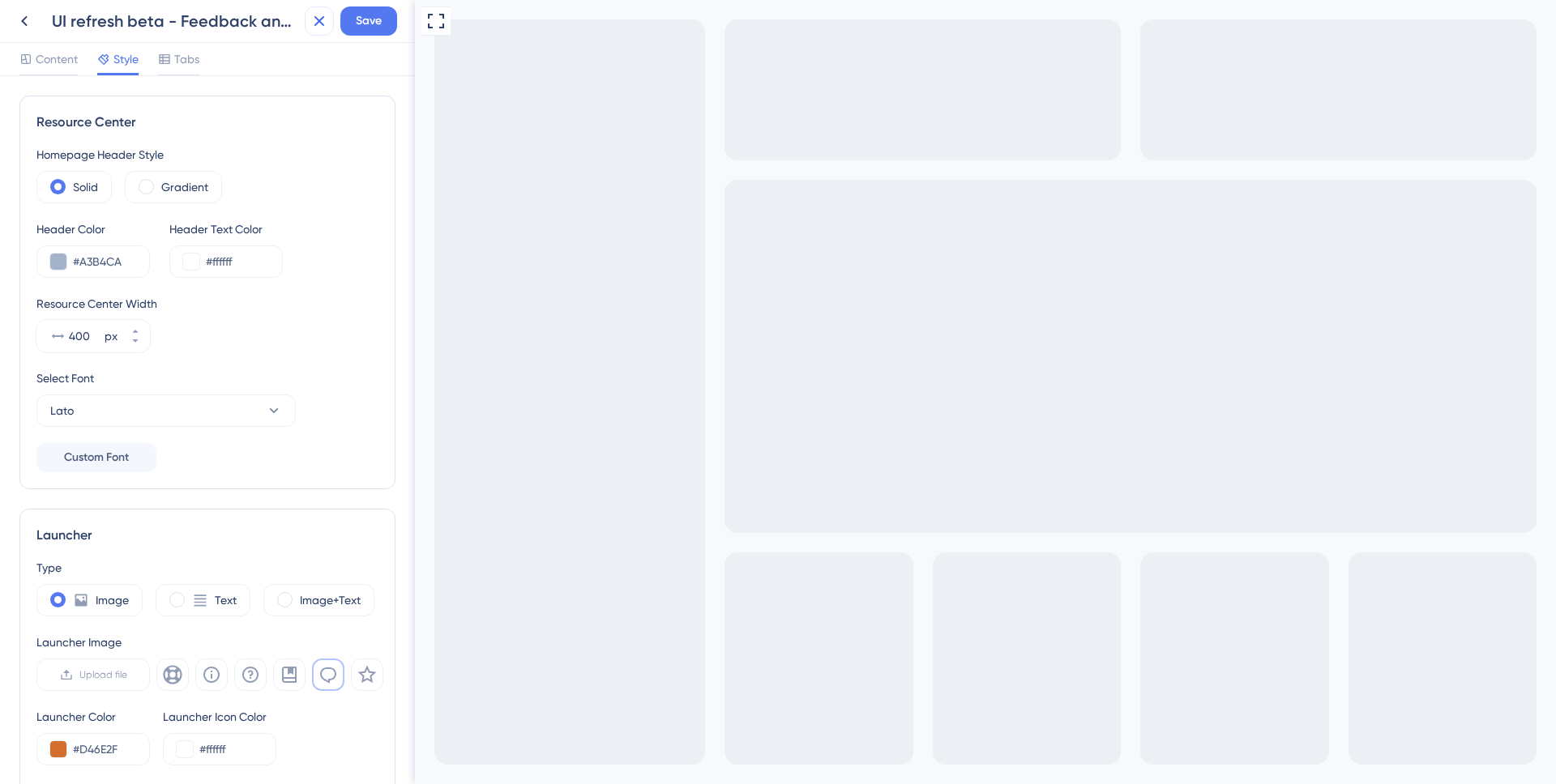
click at [310, 22] on icon at bounding box center [319, 20] width 19 height 19
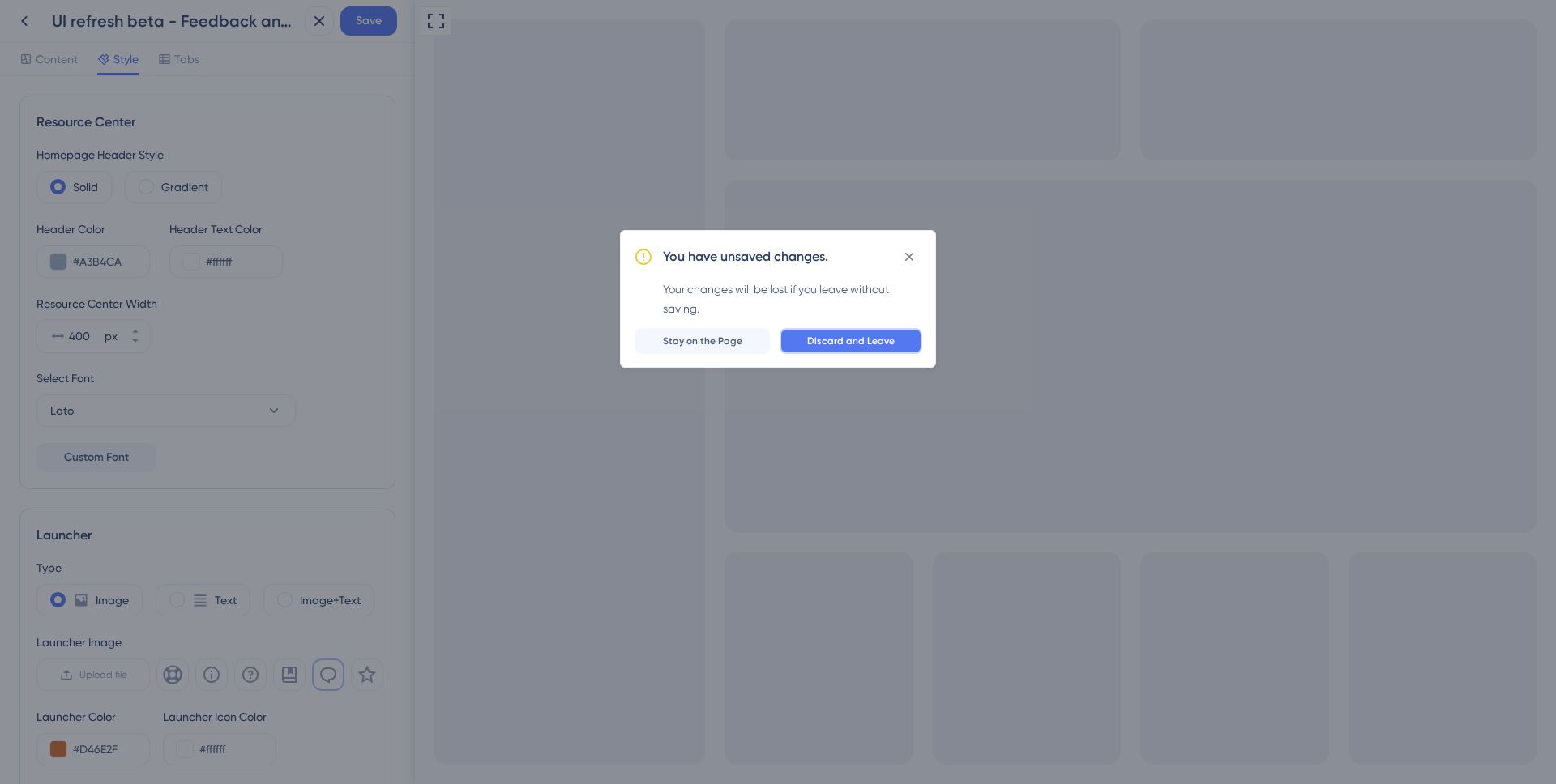
click at [820, 346] on span "Discard and Leave" at bounding box center [851, 341] width 88 height 13
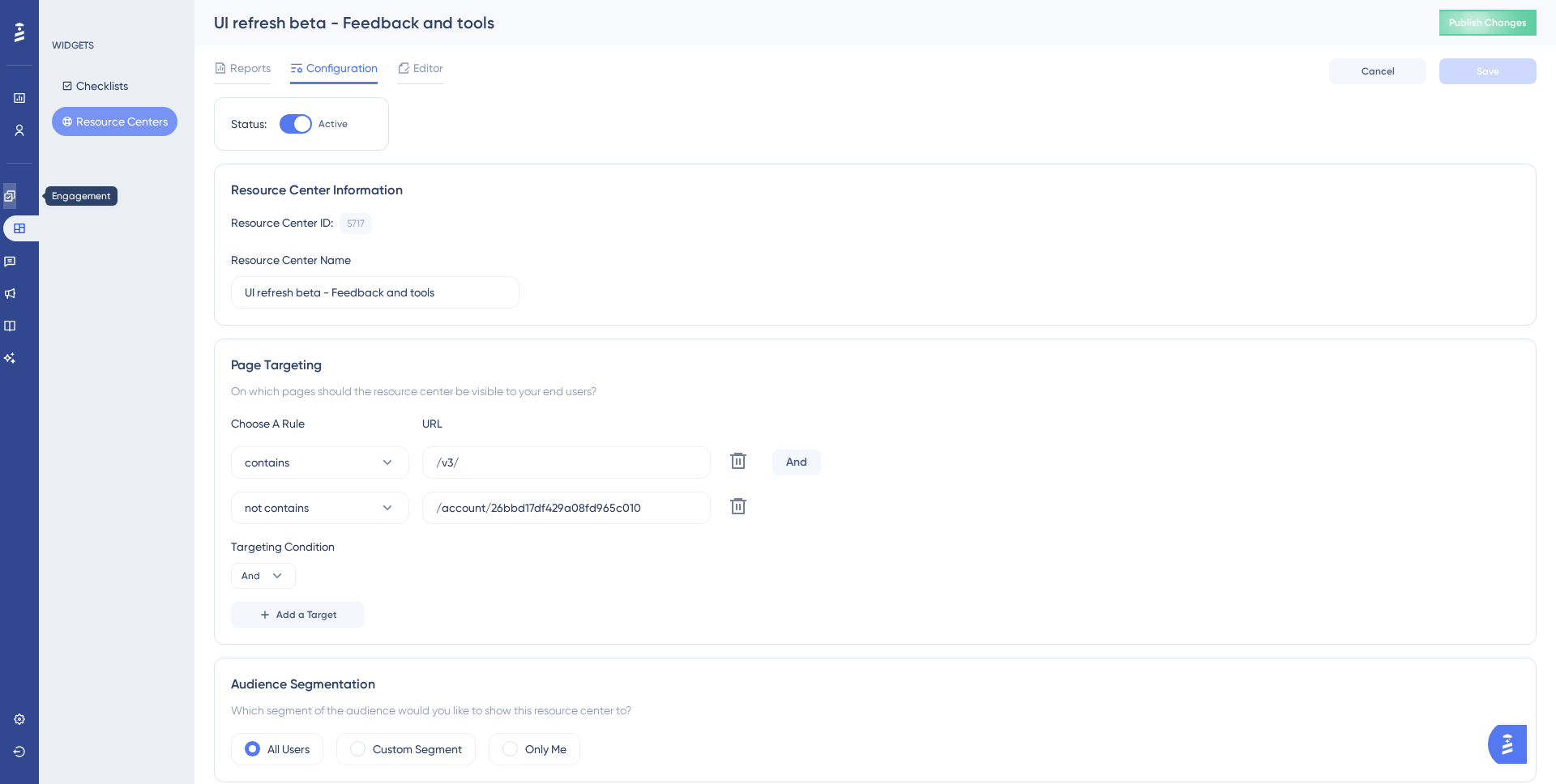
click at [16, 195] on icon at bounding box center [10, 196] width 13 height 13
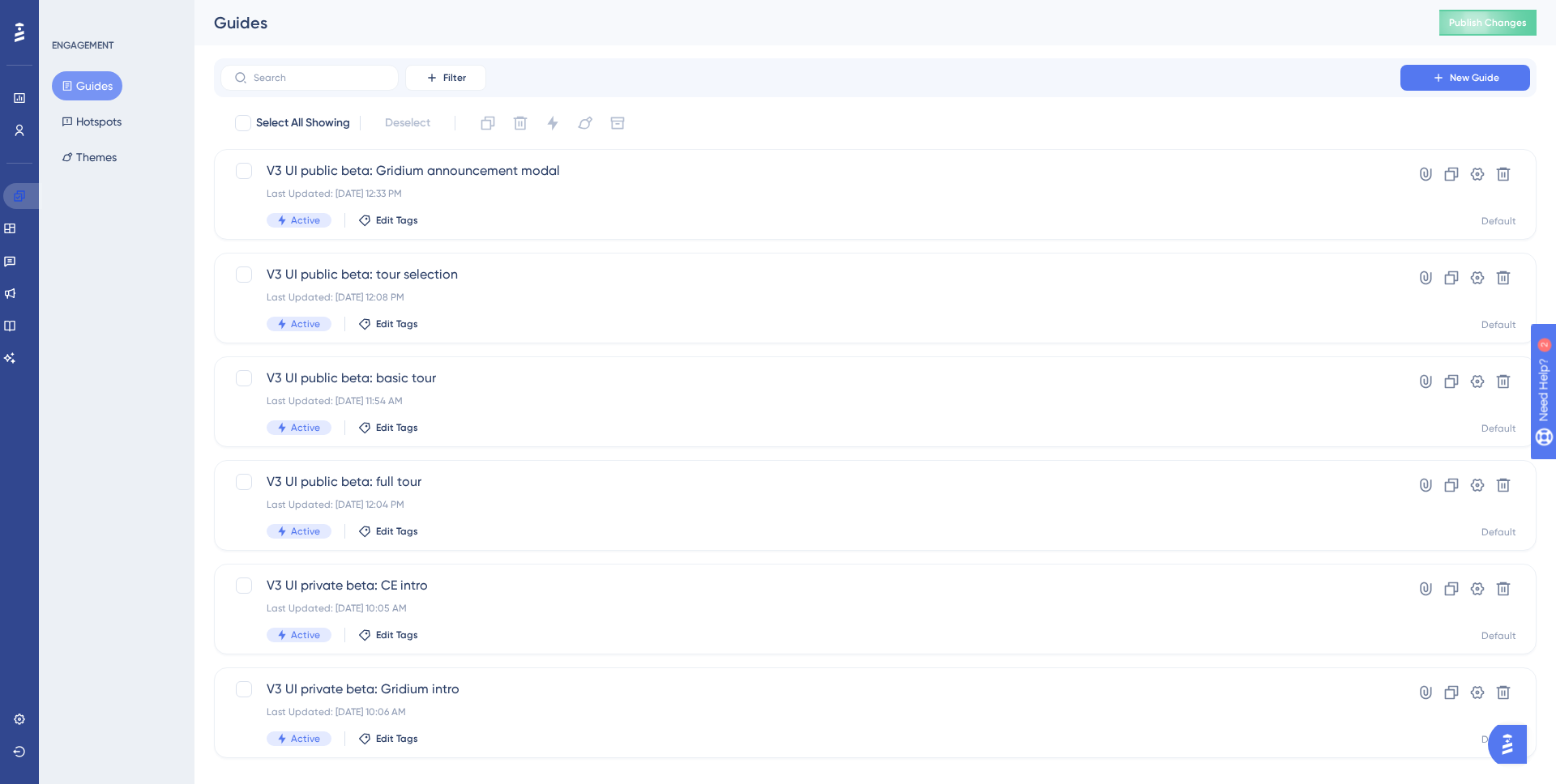
click at [22, 205] on link at bounding box center [23, 196] width 39 height 26
click at [16, 227] on icon at bounding box center [10, 228] width 13 height 13
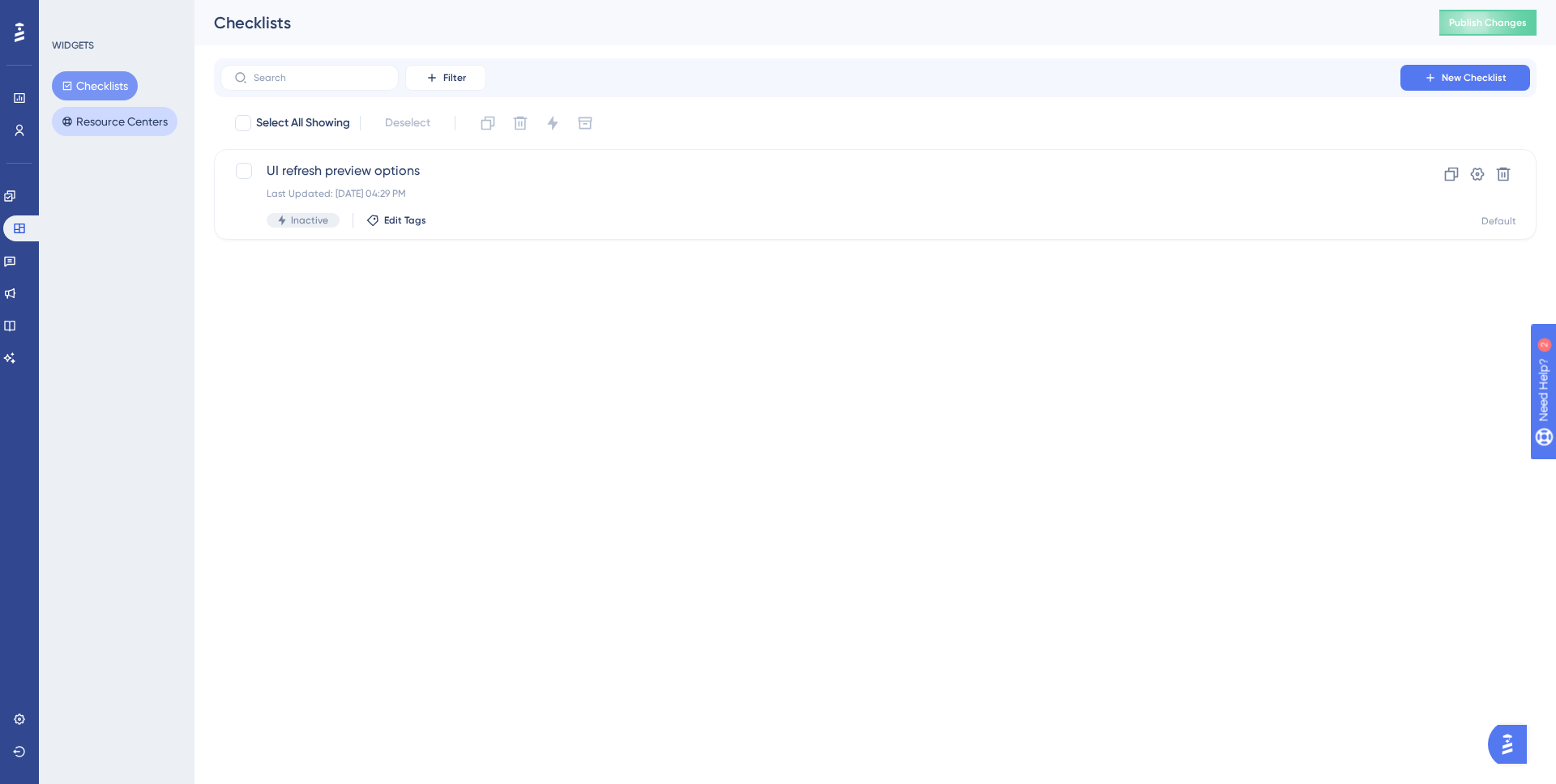
click at [119, 125] on button "Resource Centers" at bounding box center [115, 121] width 126 height 29
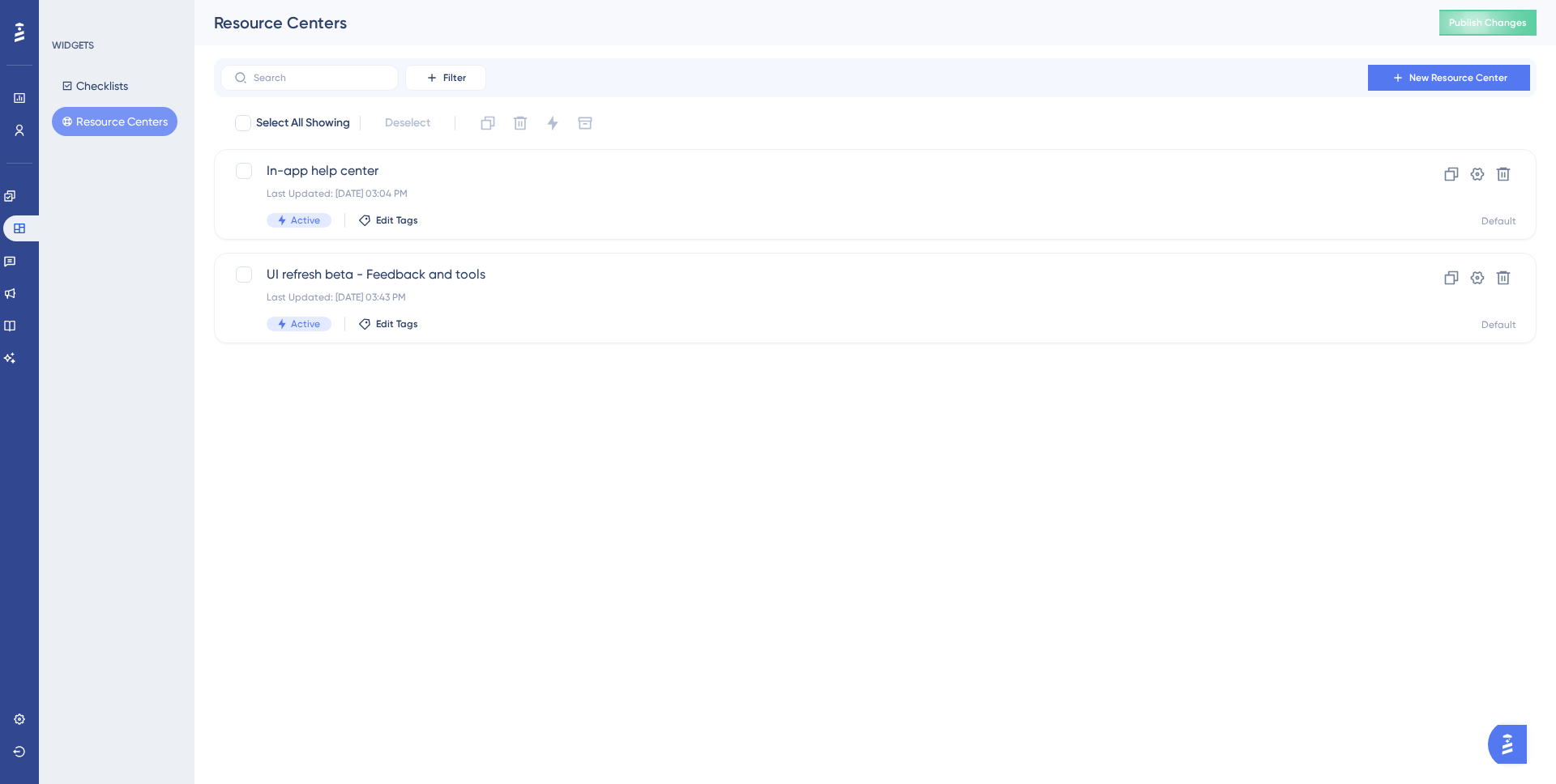
click at [1115, 0] on html "Performance Users Engagement Widgets Feedback Product Updates Knowledge Base AI…" at bounding box center [778, 0] width 1556 height 0
click at [470, 285] on div "UI refresh beta - Feedback and tools Last Updated: Aug 26 2025, 03:43 PM Active…" at bounding box center [810, 298] width 1088 height 67
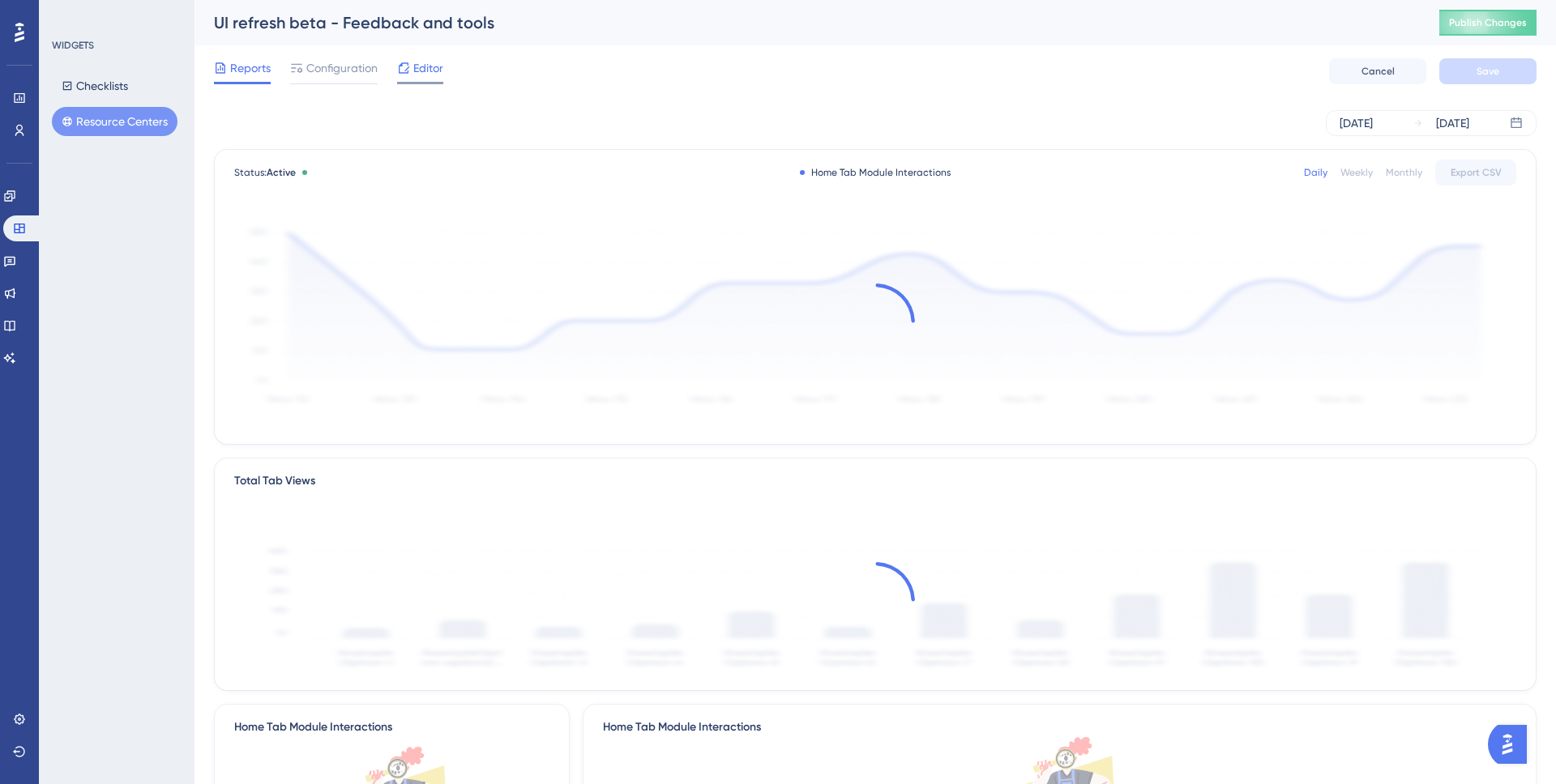
click at [423, 76] on span "Editor" at bounding box center [428, 68] width 30 height 19
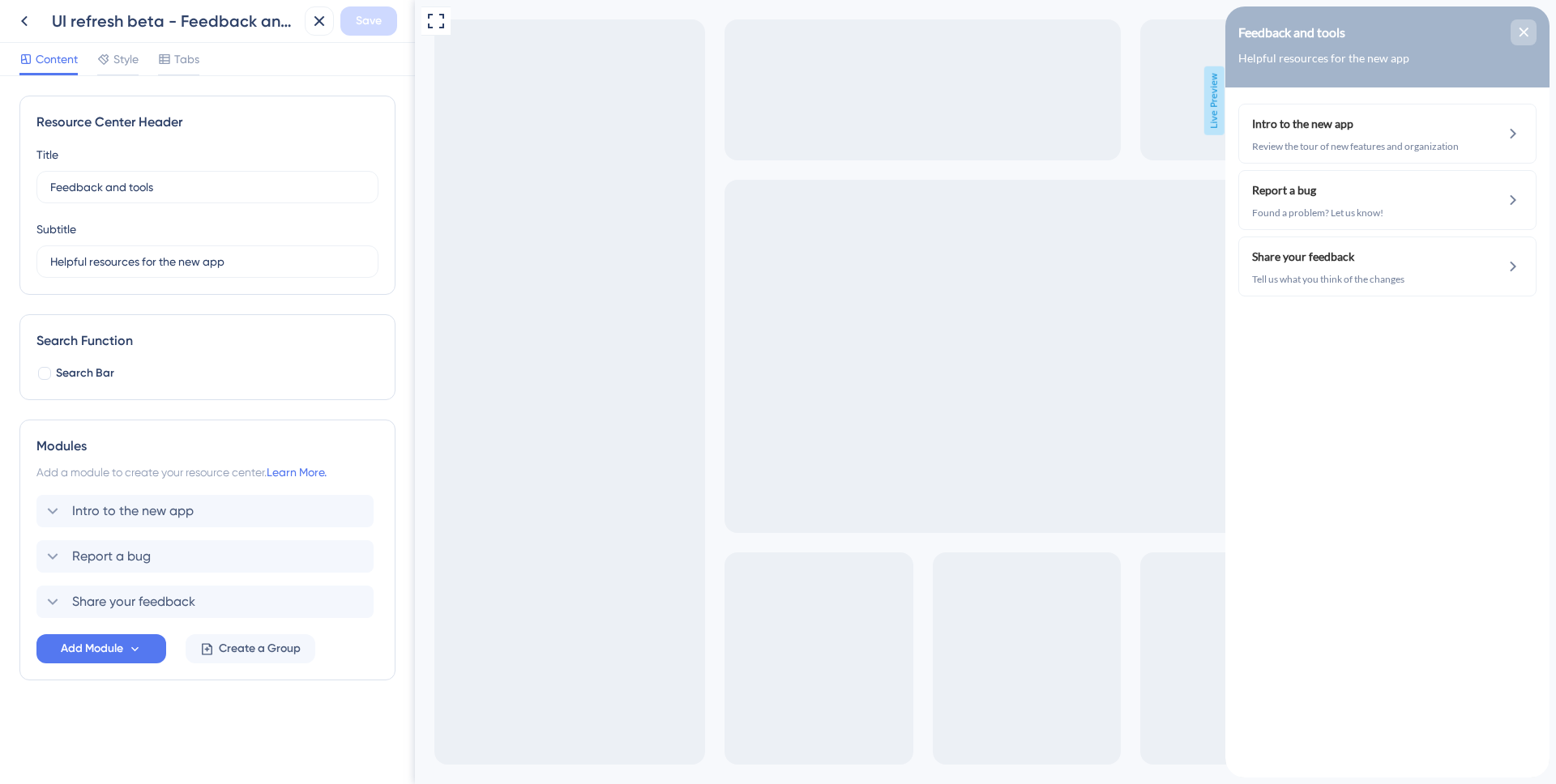
click at [1528, 34] on icon "close resource center" at bounding box center [1524, 32] width 10 height 10
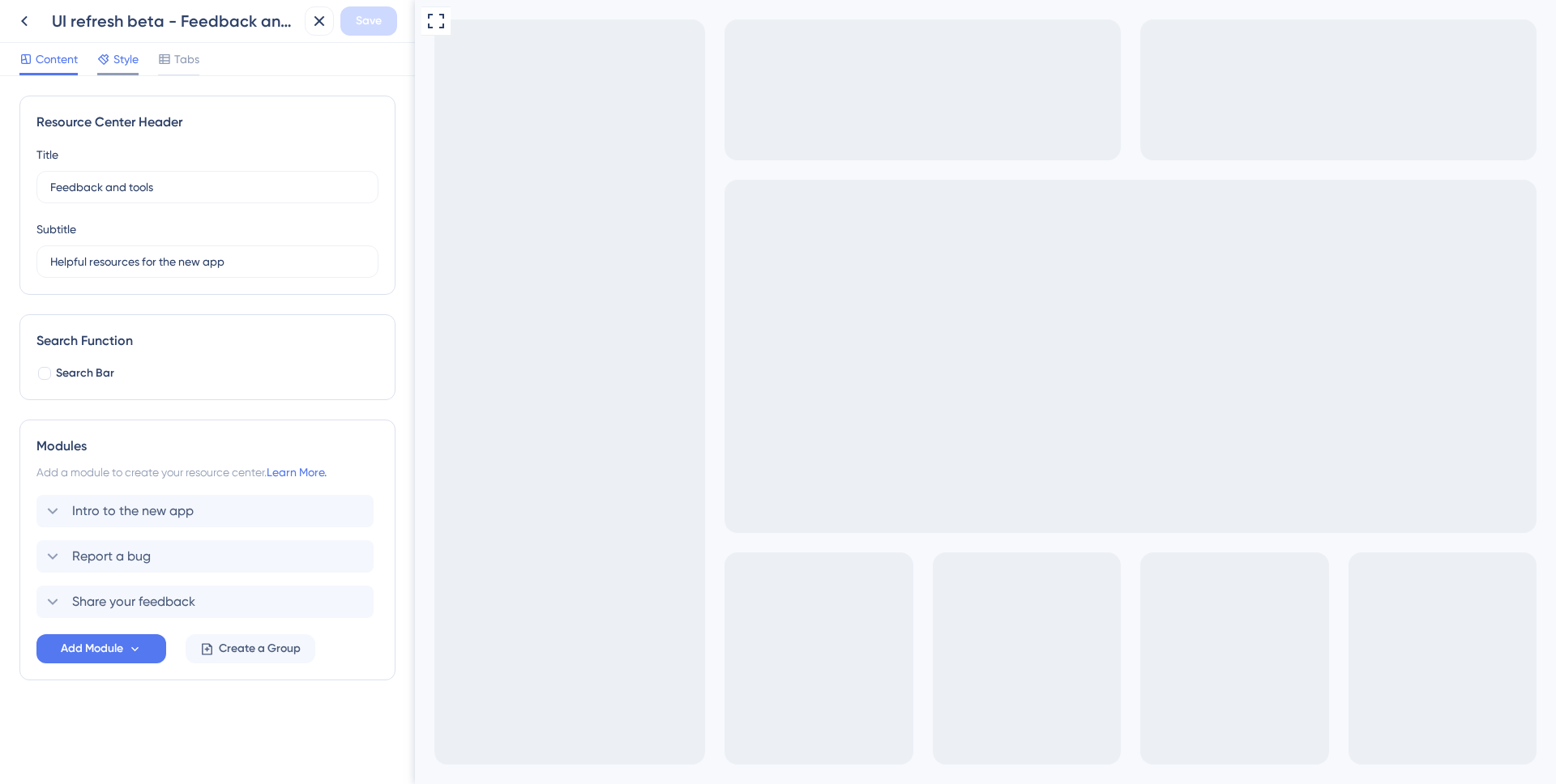
click at [119, 73] on div at bounding box center [118, 74] width 41 height 3
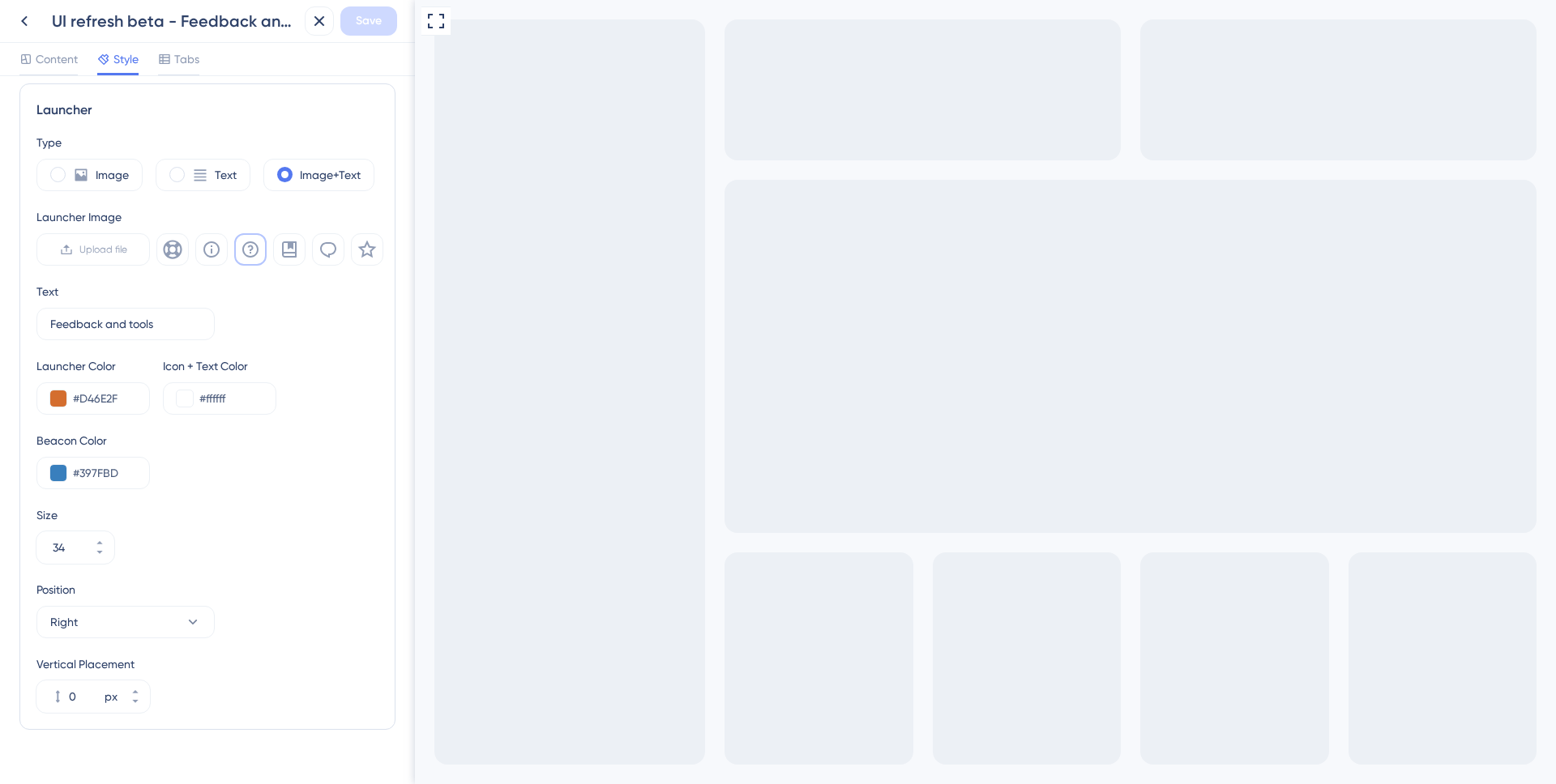
scroll to position [455, 0]
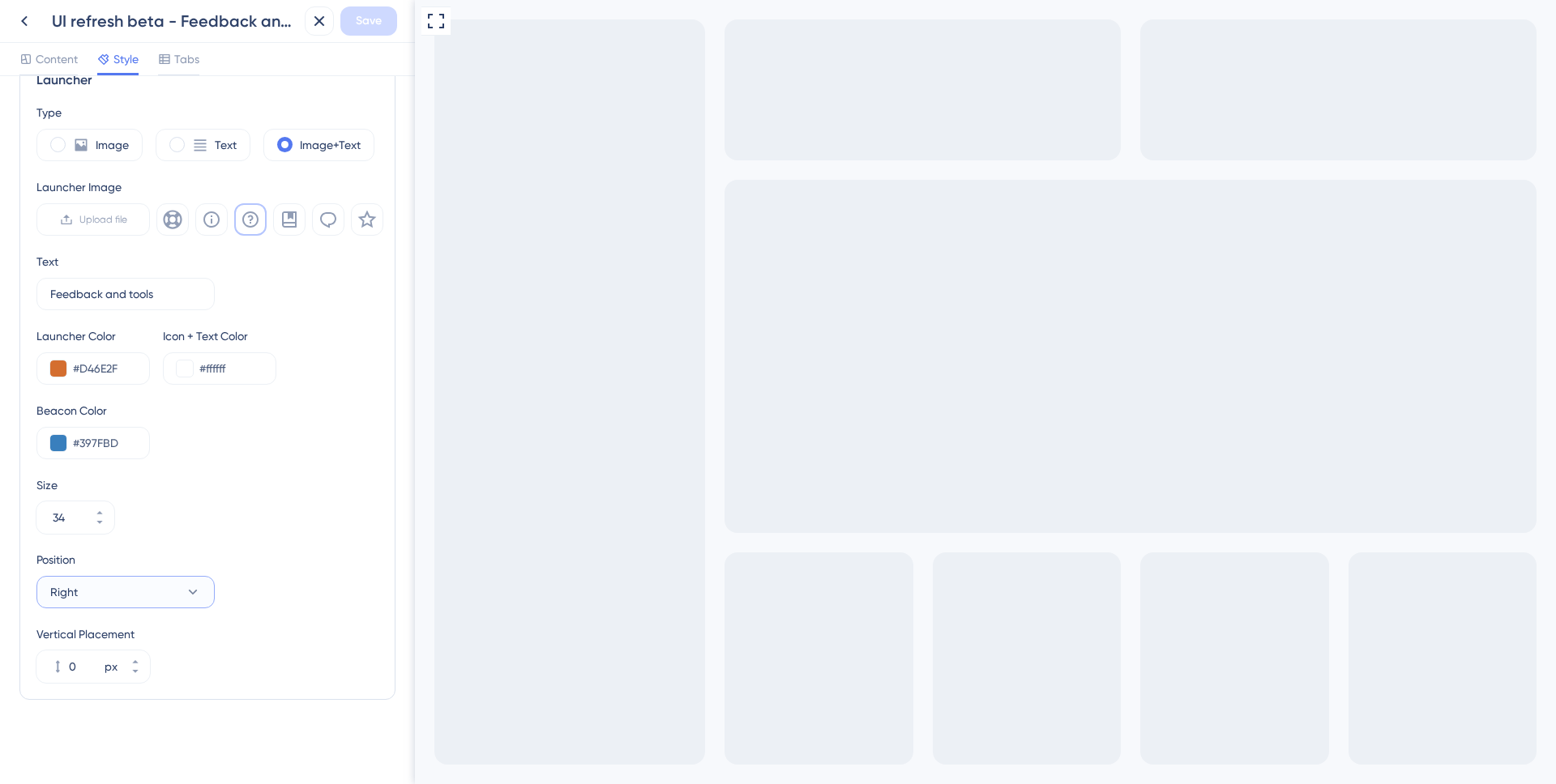
click at [188, 584] on icon at bounding box center [193, 592] width 16 height 16
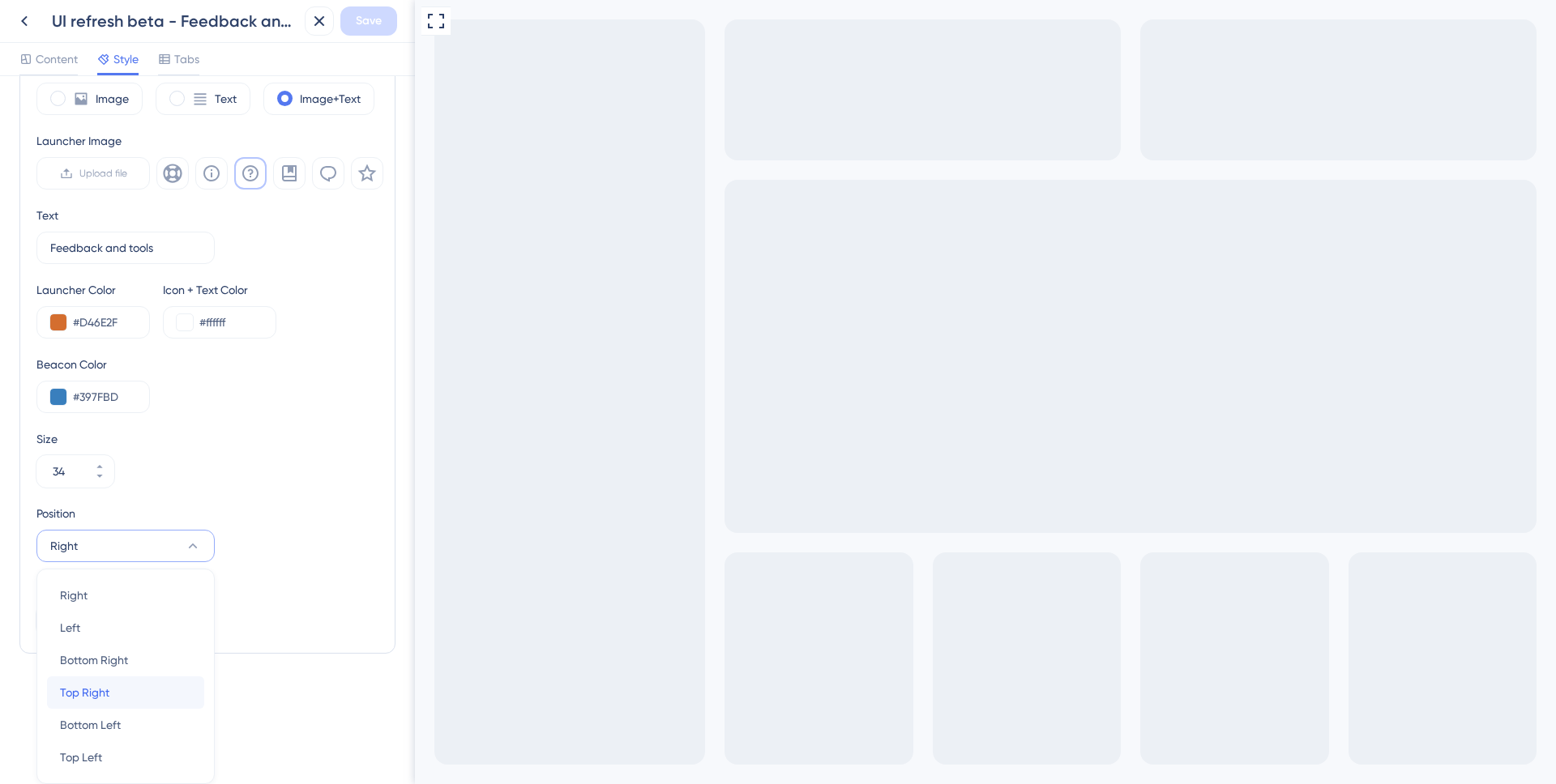
click at [131, 688] on div "Top Right Top Right" at bounding box center [126, 693] width 131 height 33
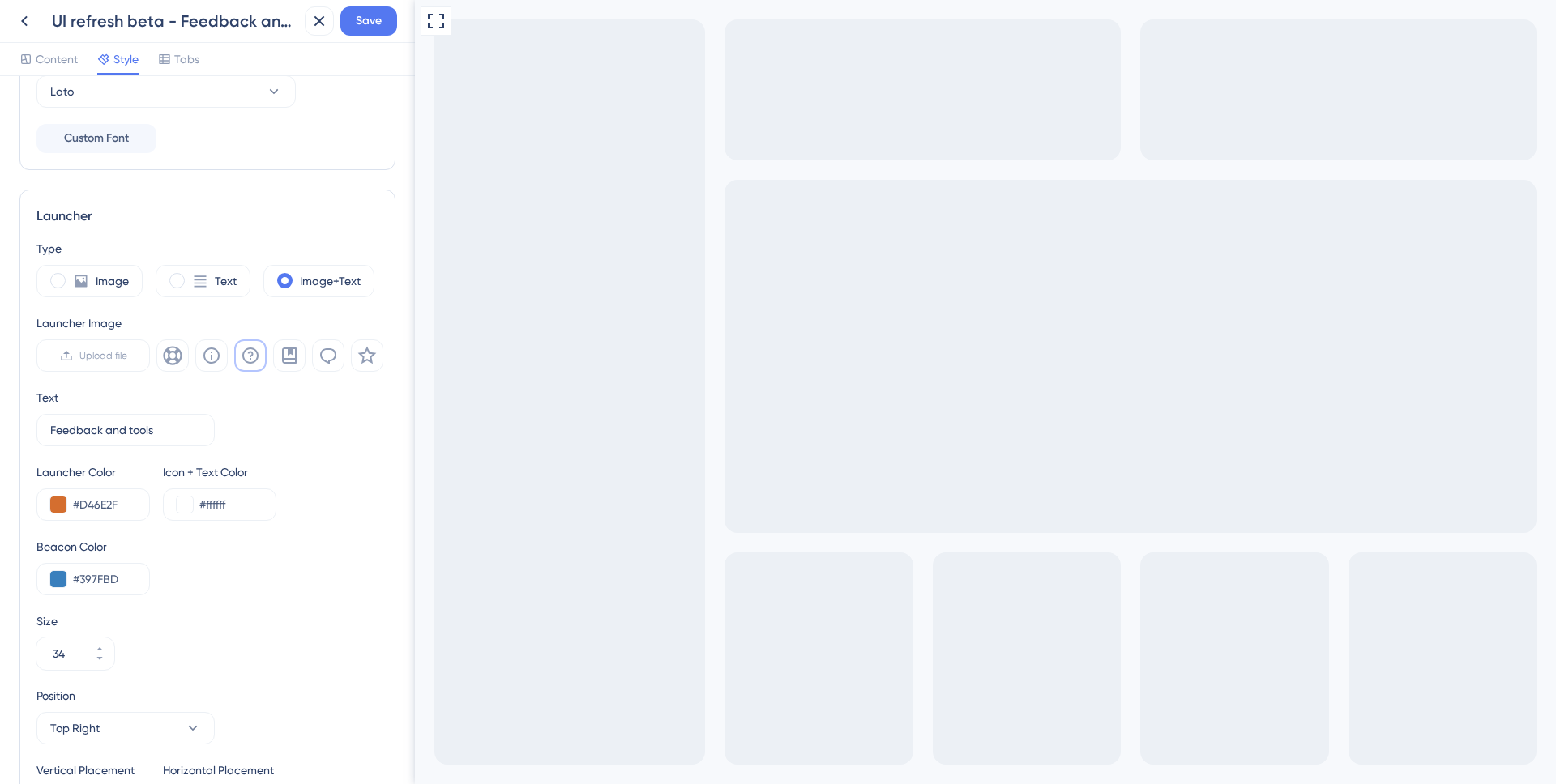
scroll to position [455, 0]
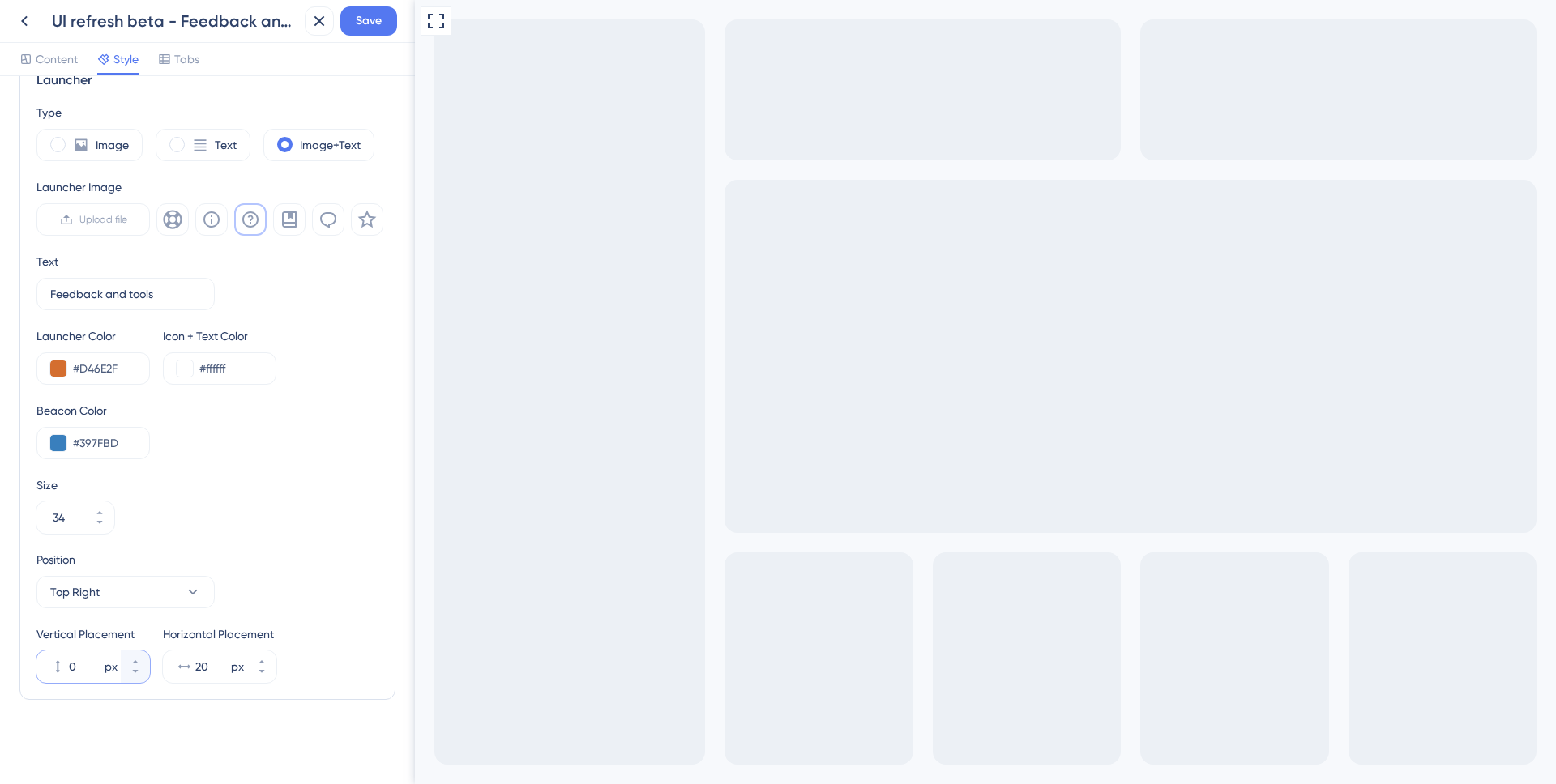
click at [76, 667] on input "0" at bounding box center [85, 666] width 33 height 19
type input "50"
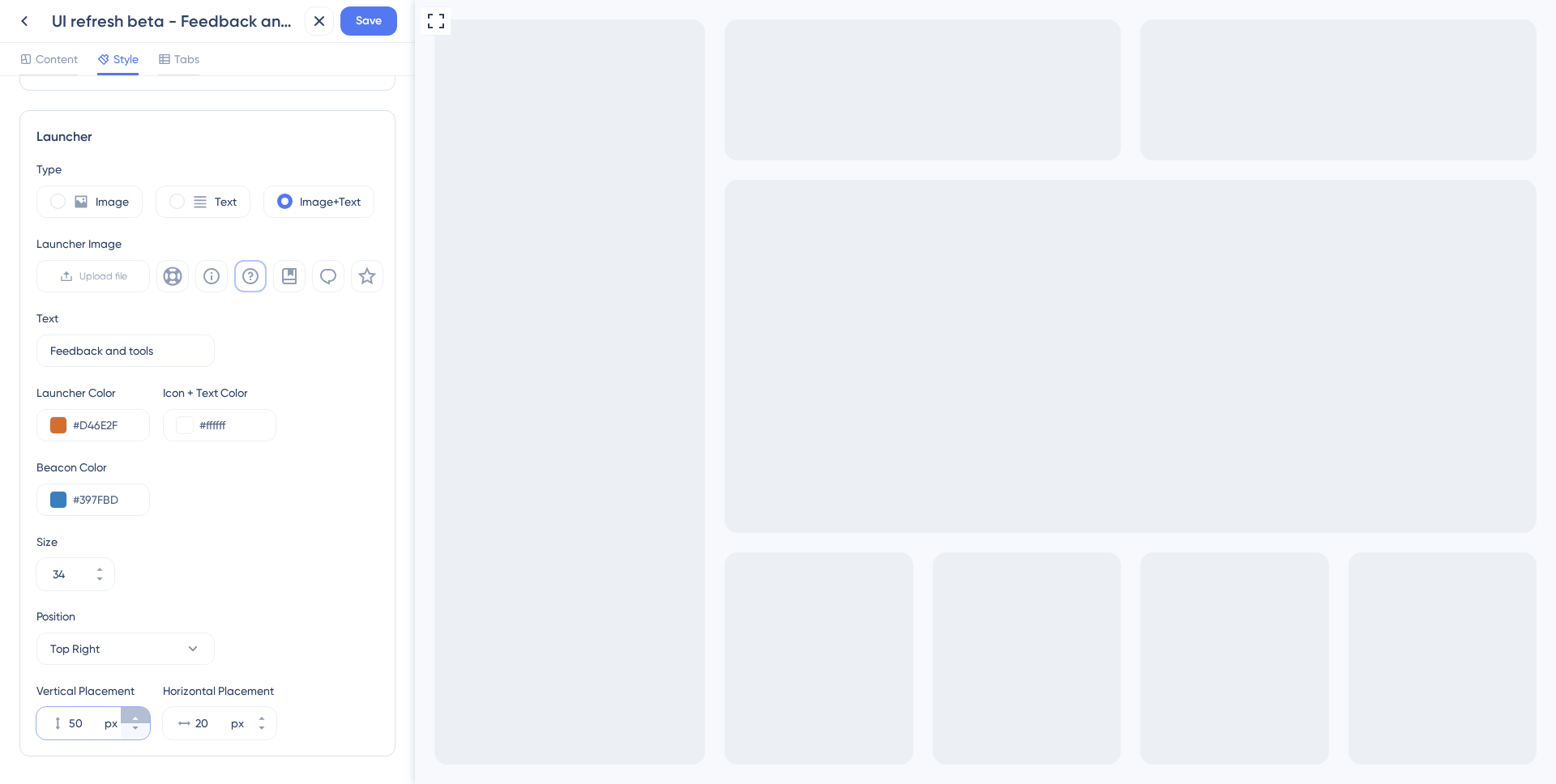
scroll to position [386, 0]
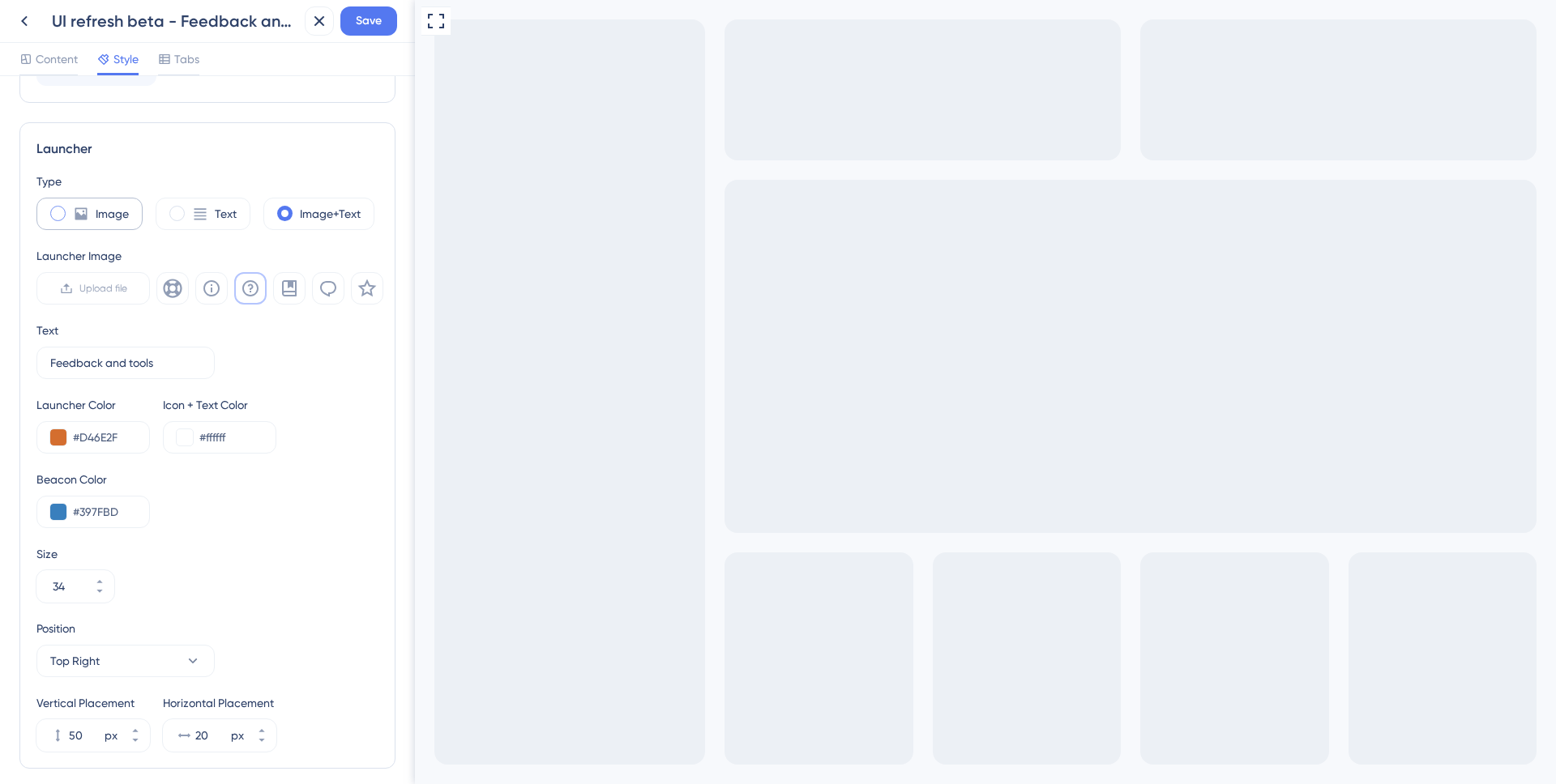
click at [61, 211] on span at bounding box center [58, 213] width 16 height 16
click at [70, 208] on input "radio" at bounding box center [70, 208] width 0 height 0
type input "44"
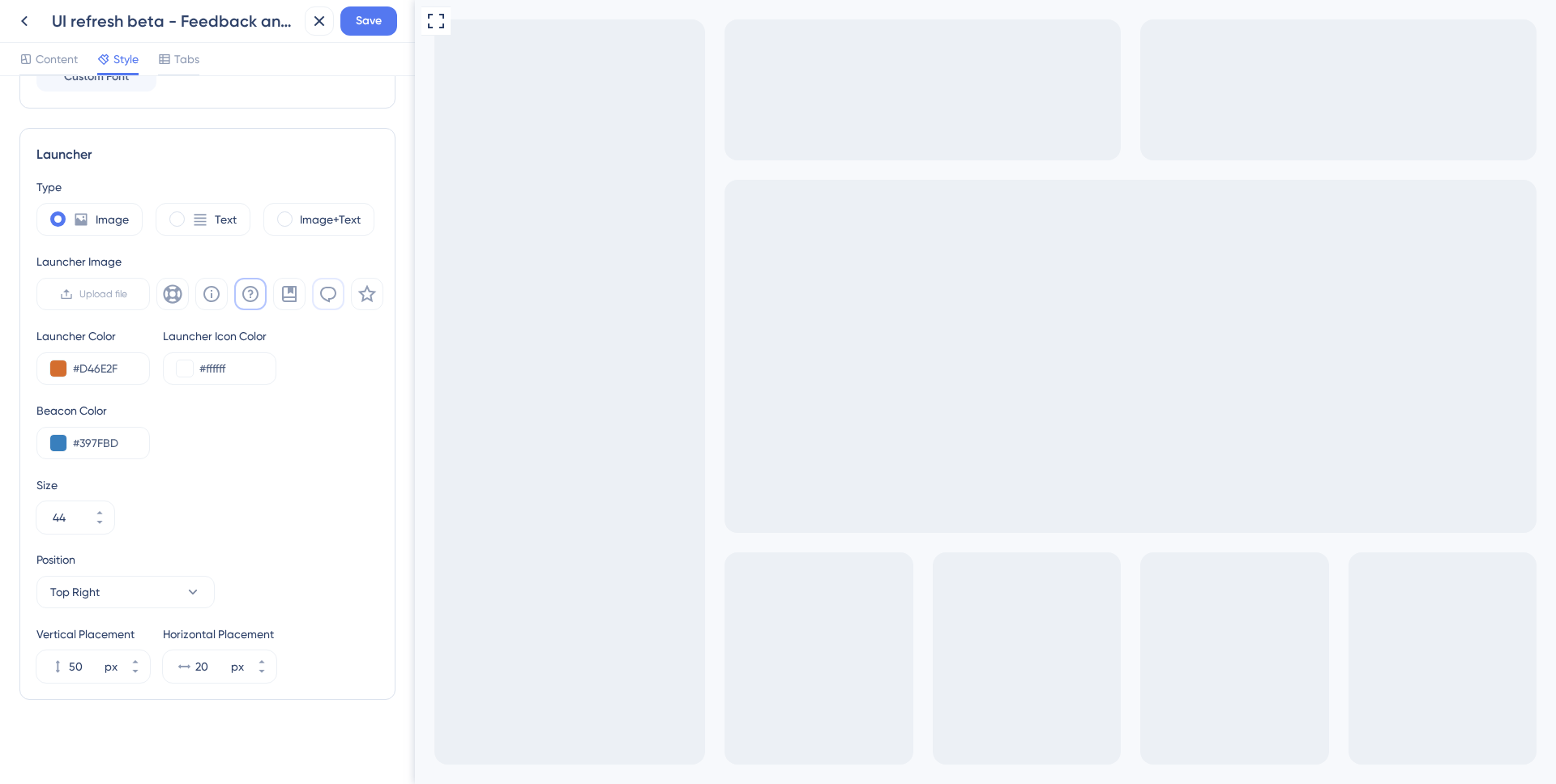
click at [321, 304] on button at bounding box center [329, 294] width 33 height 33
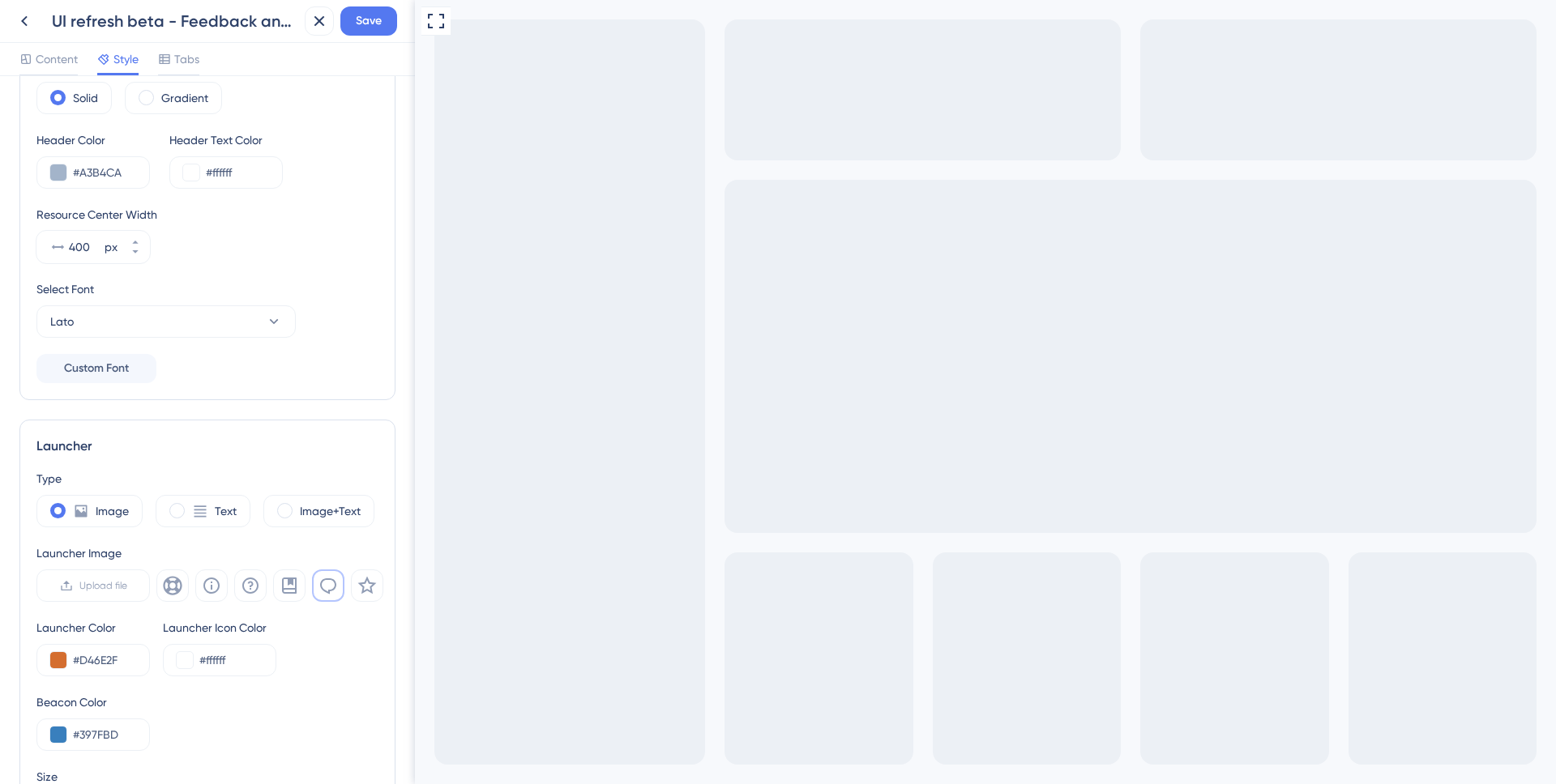
scroll to position [0, 0]
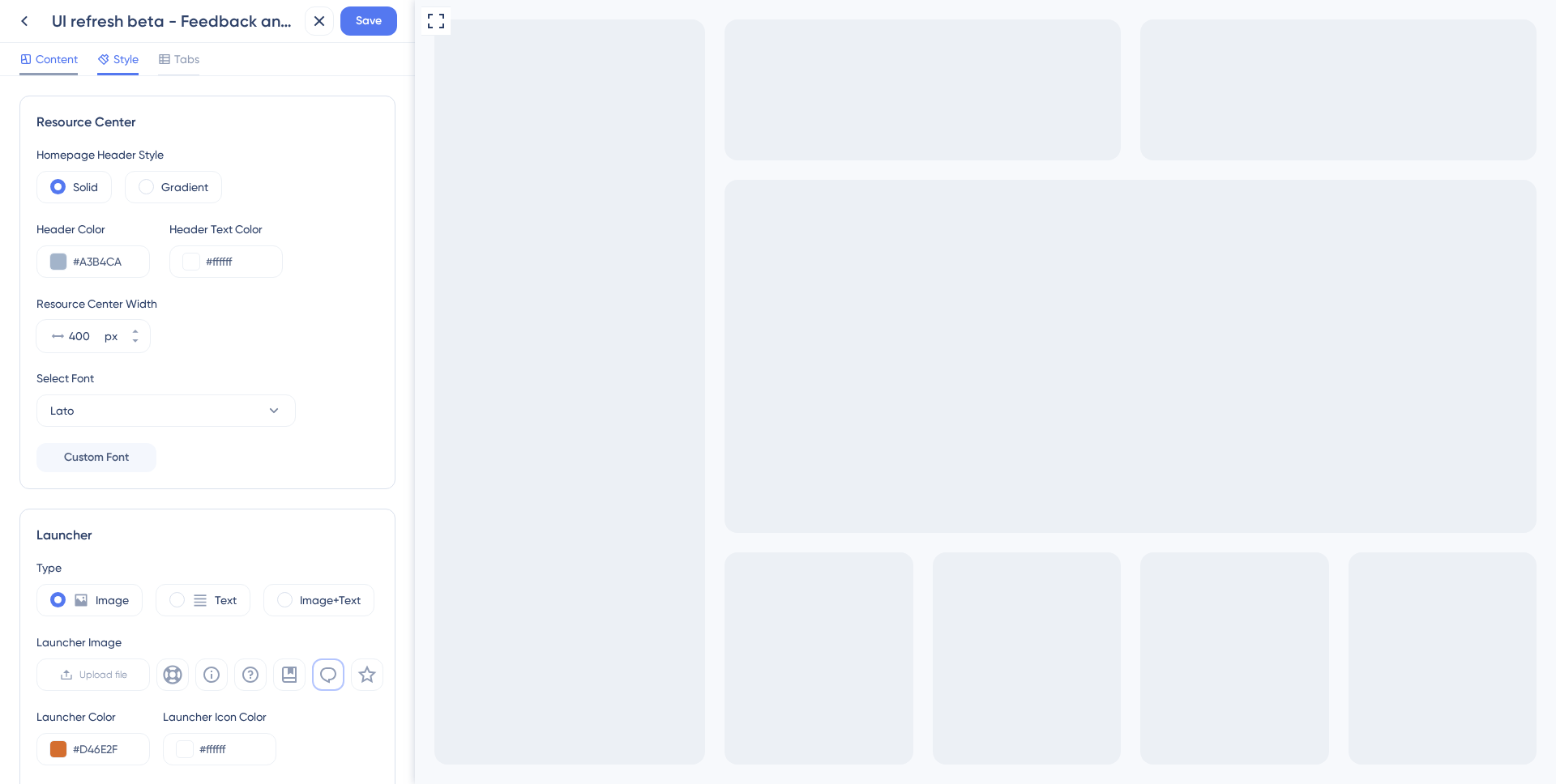
click at [66, 66] on span "Content" at bounding box center [57, 58] width 42 height 19
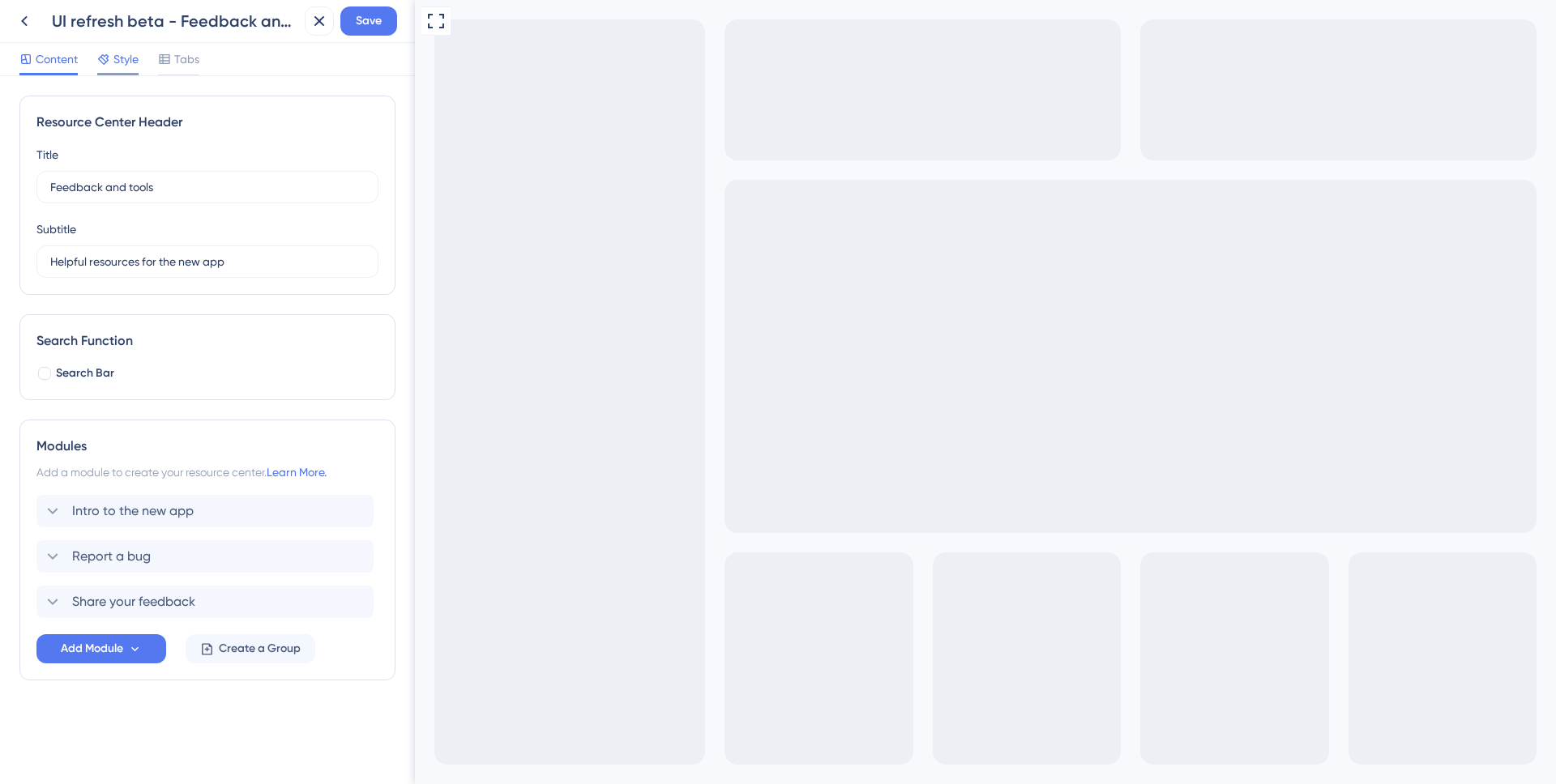
click at [105, 61] on icon at bounding box center [104, 59] width 13 height 13
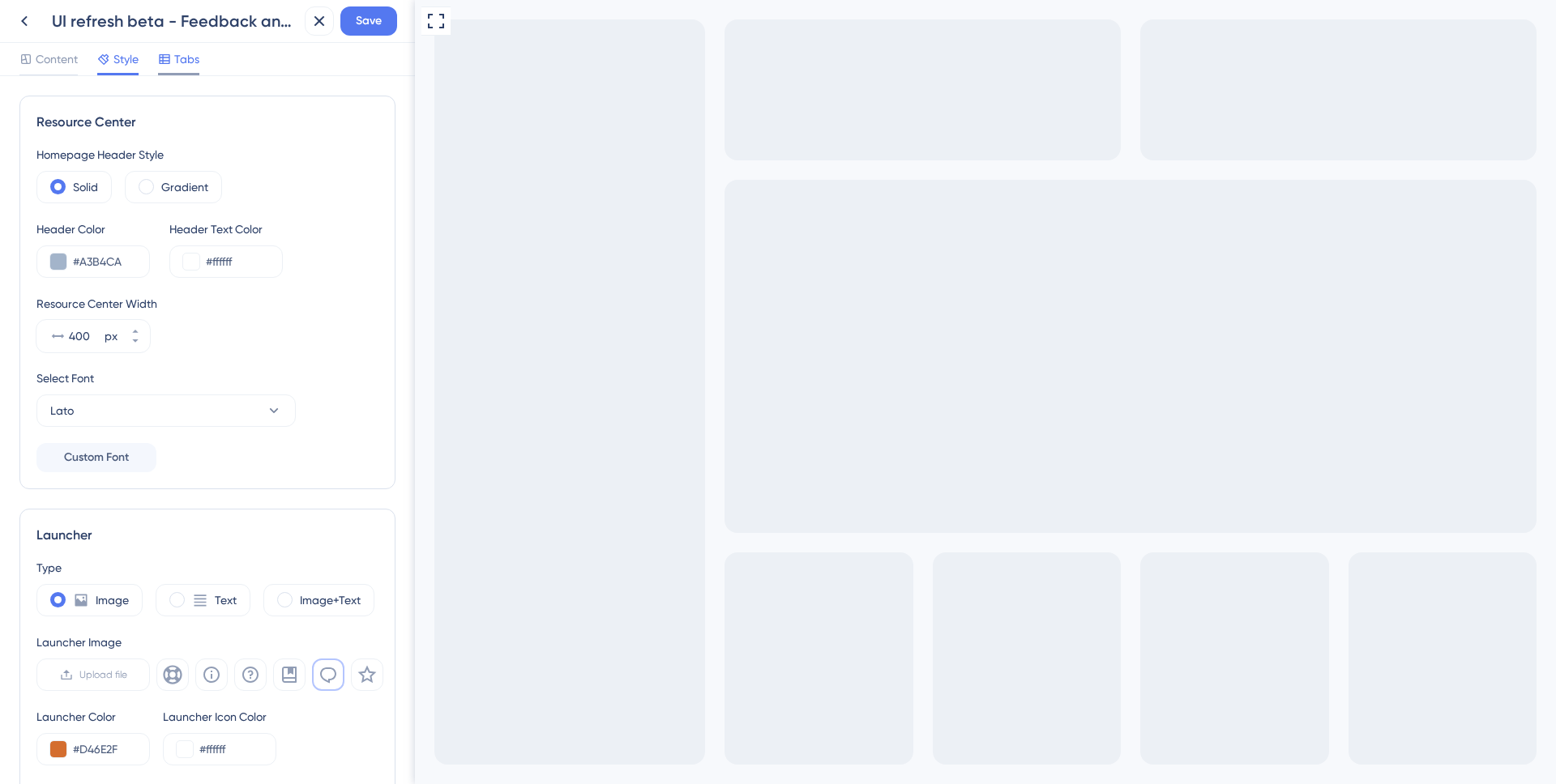
click at [195, 75] on div at bounding box center [178, 74] width 41 height 3
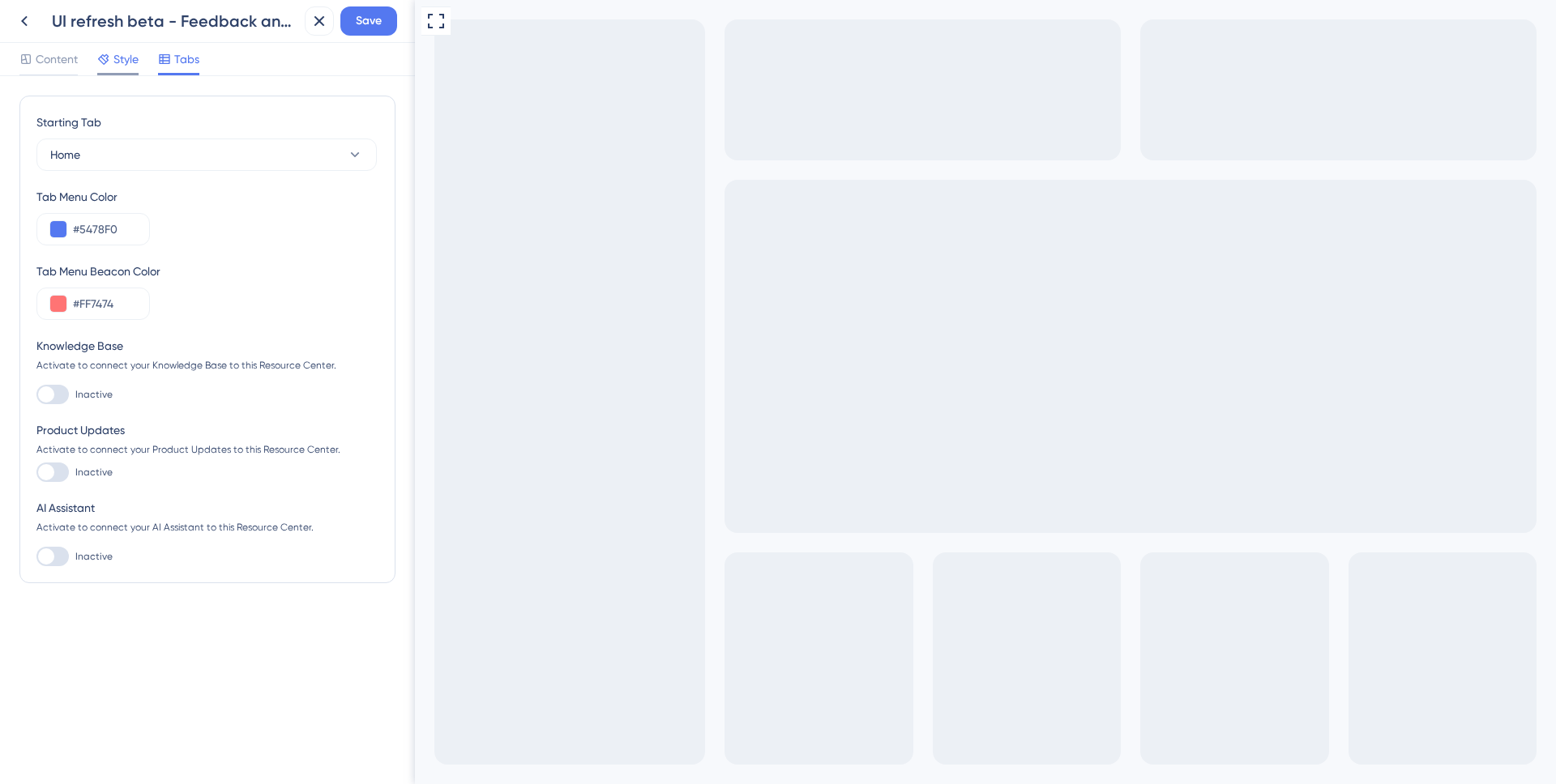
click at [98, 68] on div at bounding box center [104, 58] width 13 height 19
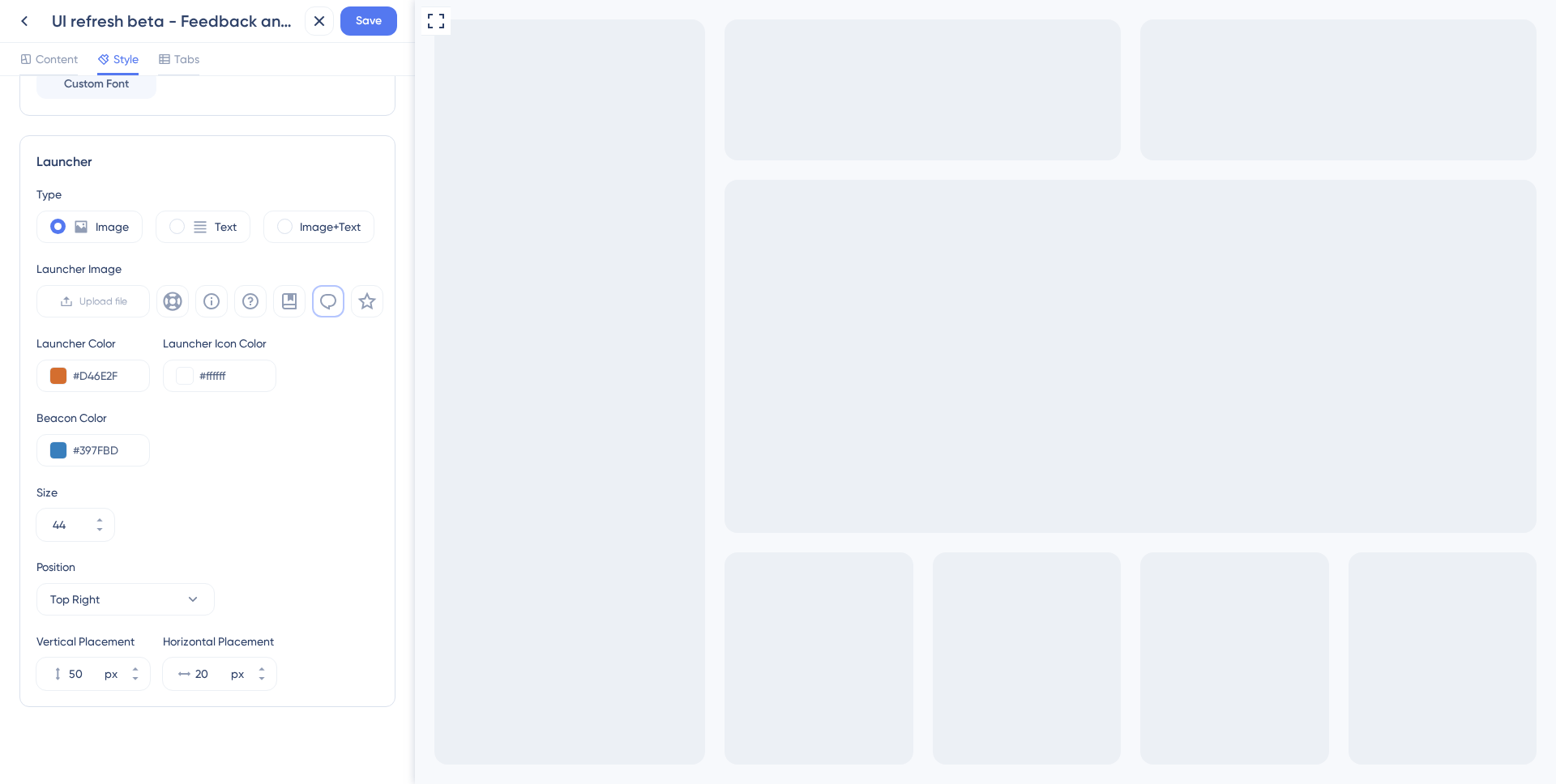
scroll to position [381, 0]
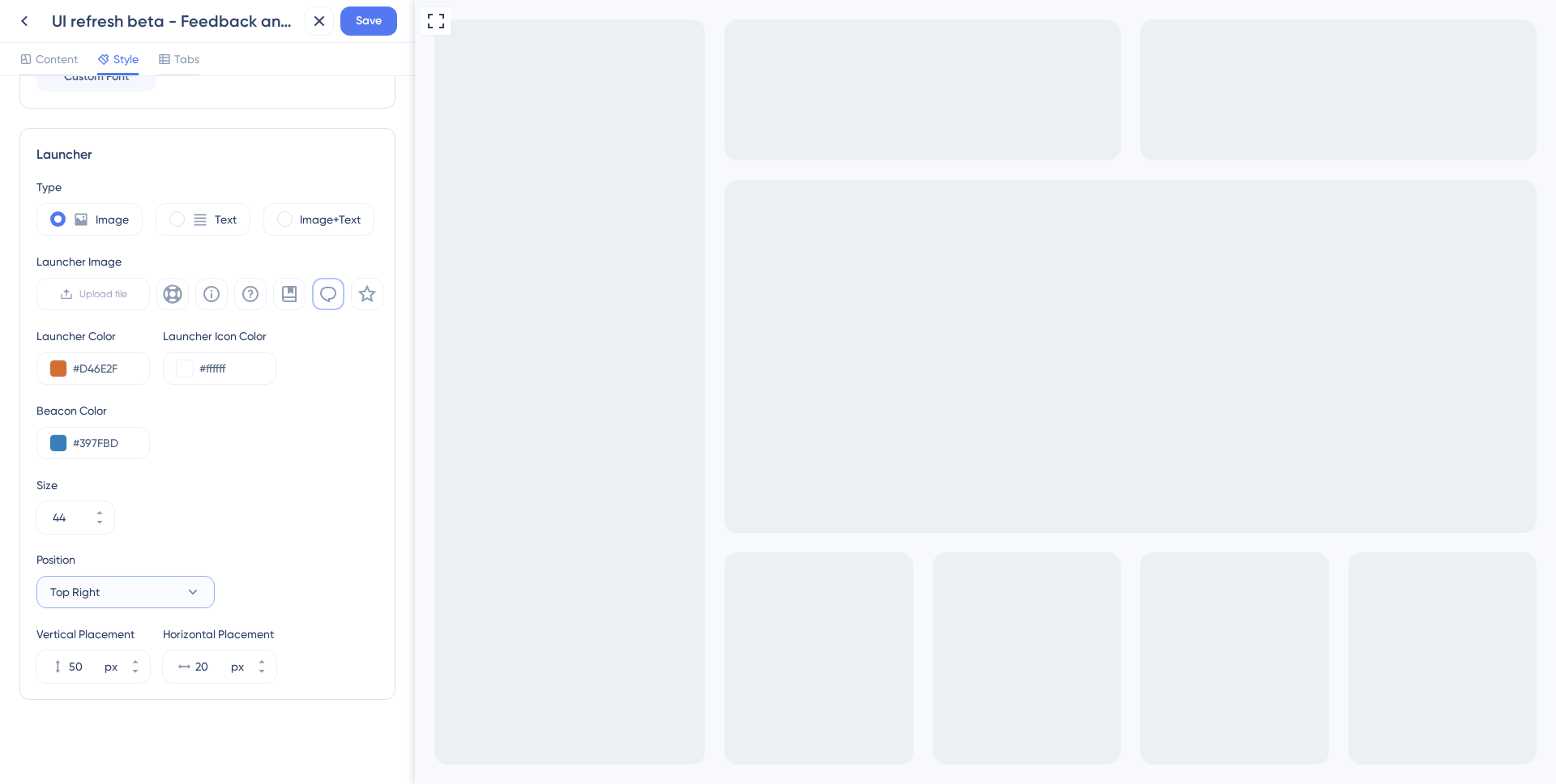
click at [158, 590] on button "Top Right" at bounding box center [125, 592] width 178 height 33
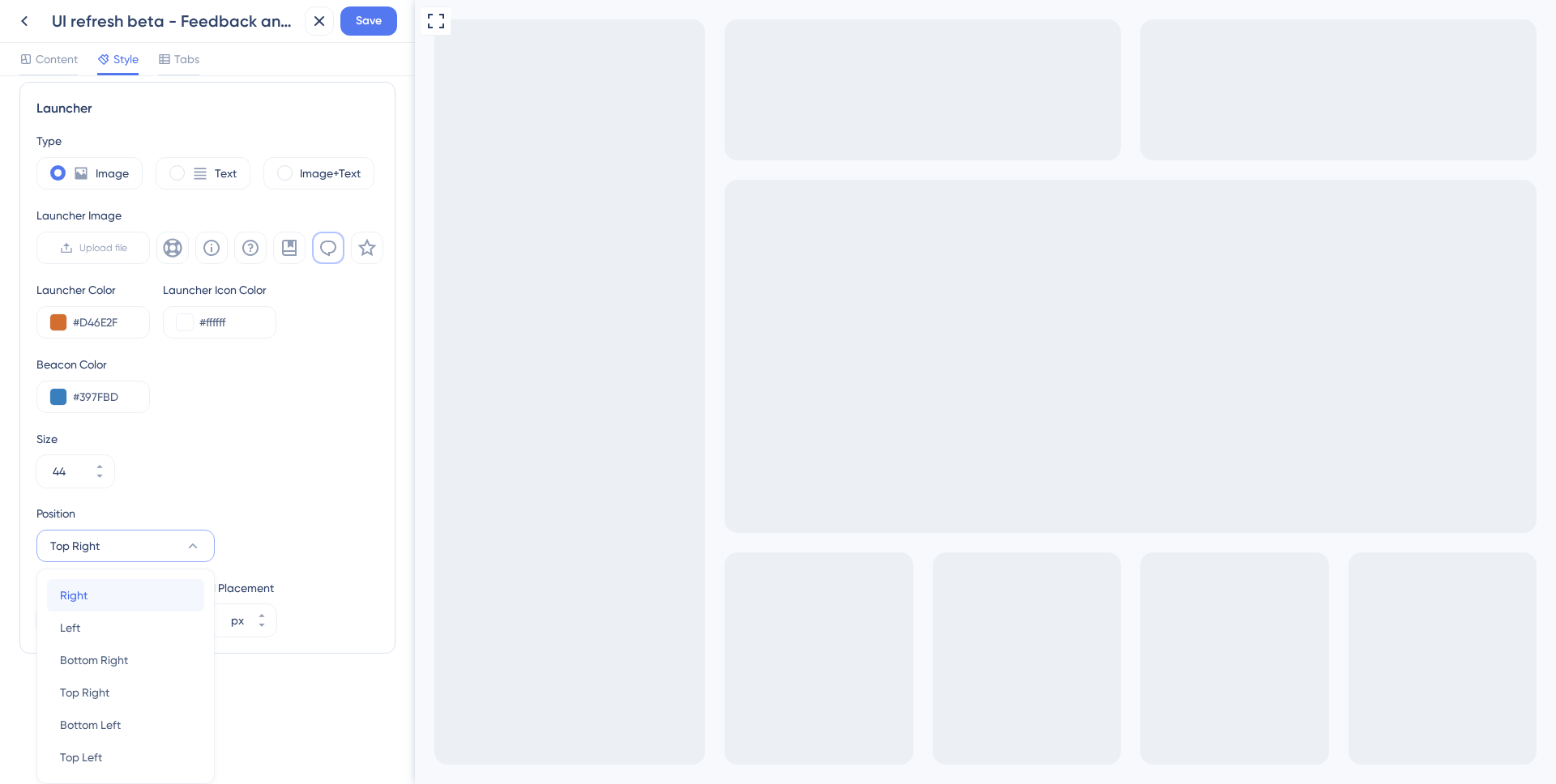
click at [114, 598] on div "Right Right" at bounding box center [126, 596] width 131 height 33
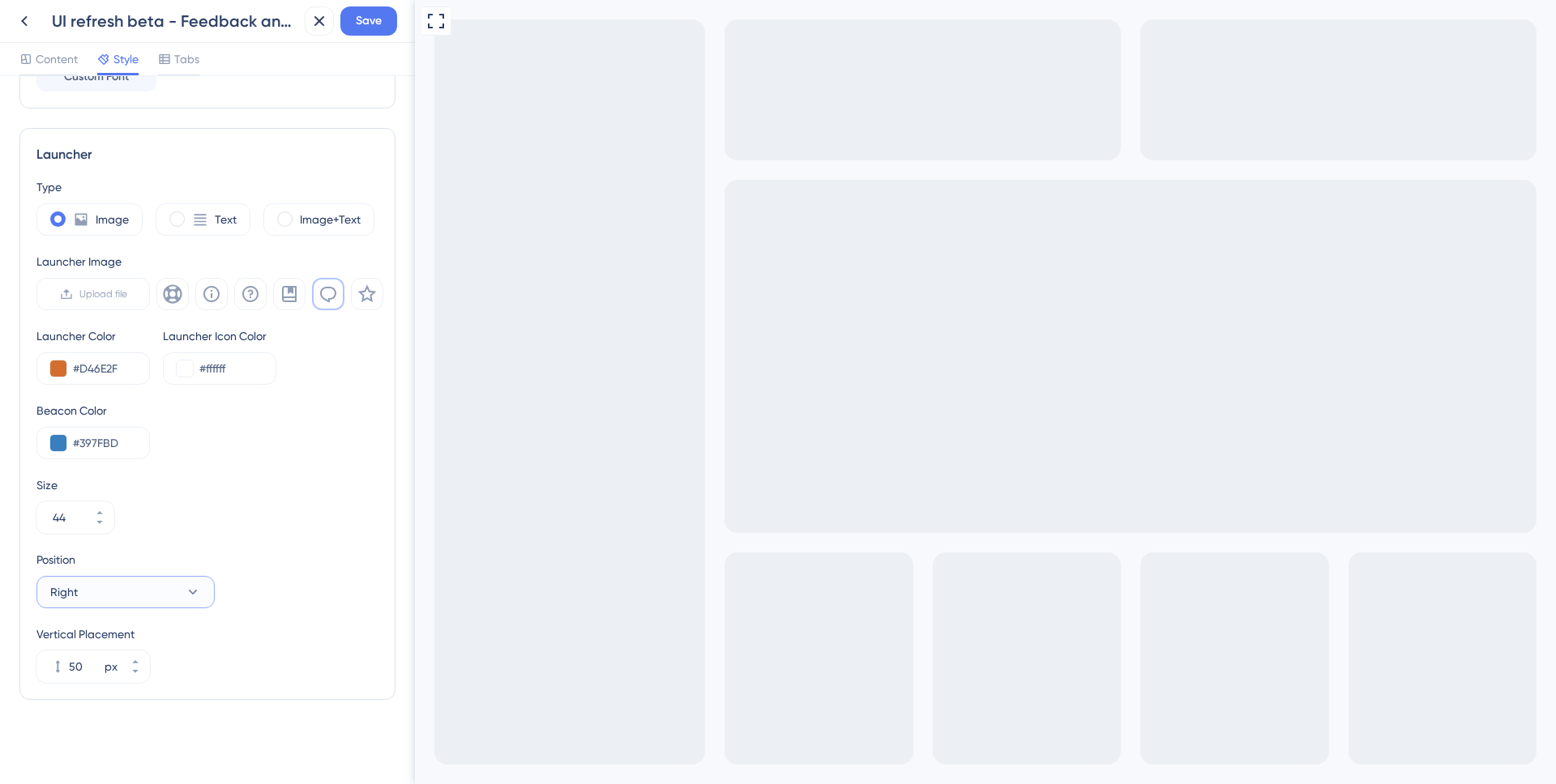
click at [147, 606] on button "Right" at bounding box center [125, 592] width 178 height 33
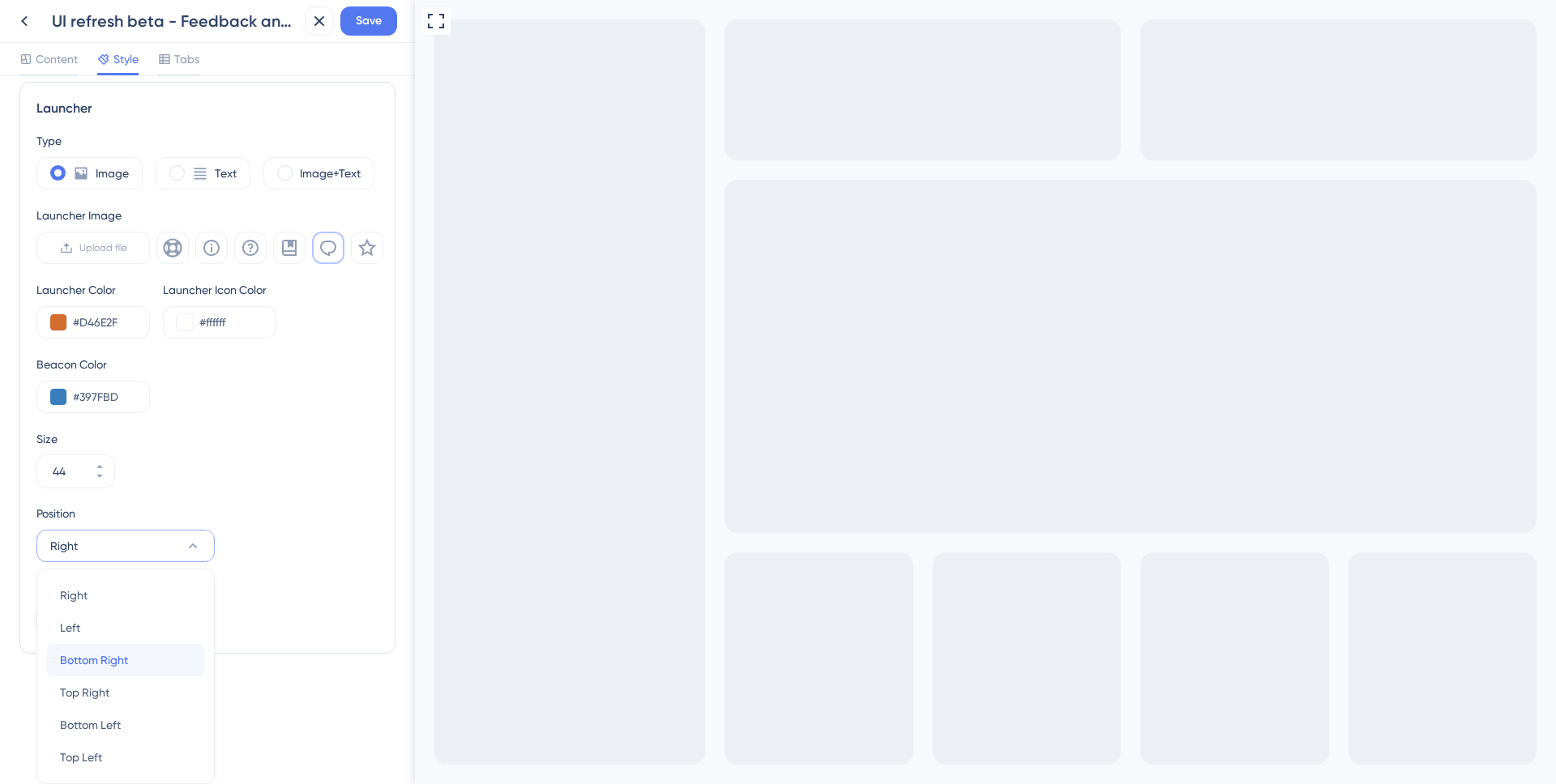
click at [151, 653] on div "Bottom Right Bottom Right" at bounding box center [126, 661] width 131 height 33
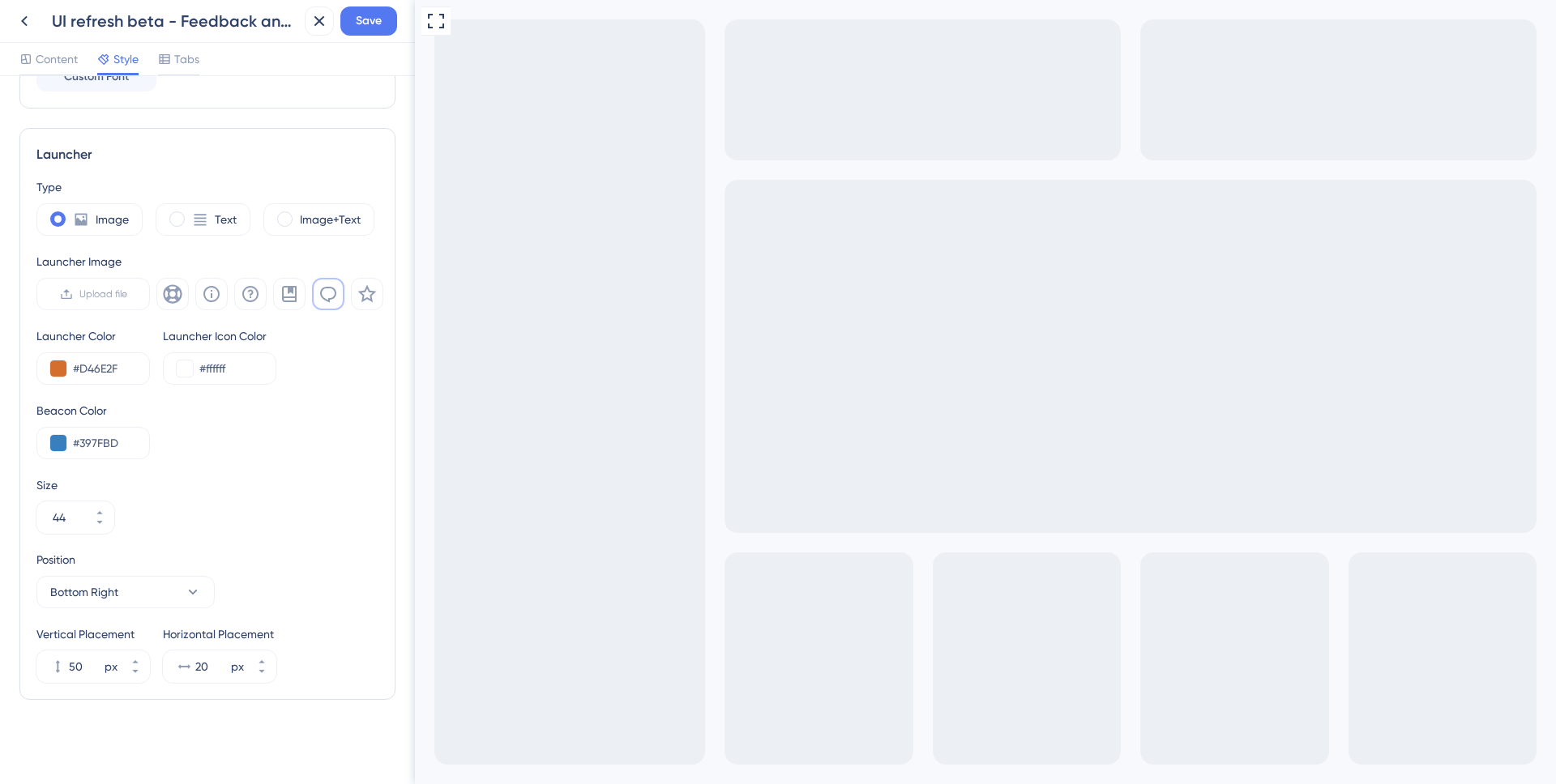
scroll to position [381, 0]
click at [102, 444] on input "#397FBD" at bounding box center [104, 443] width 63 height 19
click at [336, 437] on div "Beacon Color #FFF" at bounding box center [207, 430] width 342 height 58
click at [118, 447] on input "#FFF" at bounding box center [104, 443] width 63 height 19
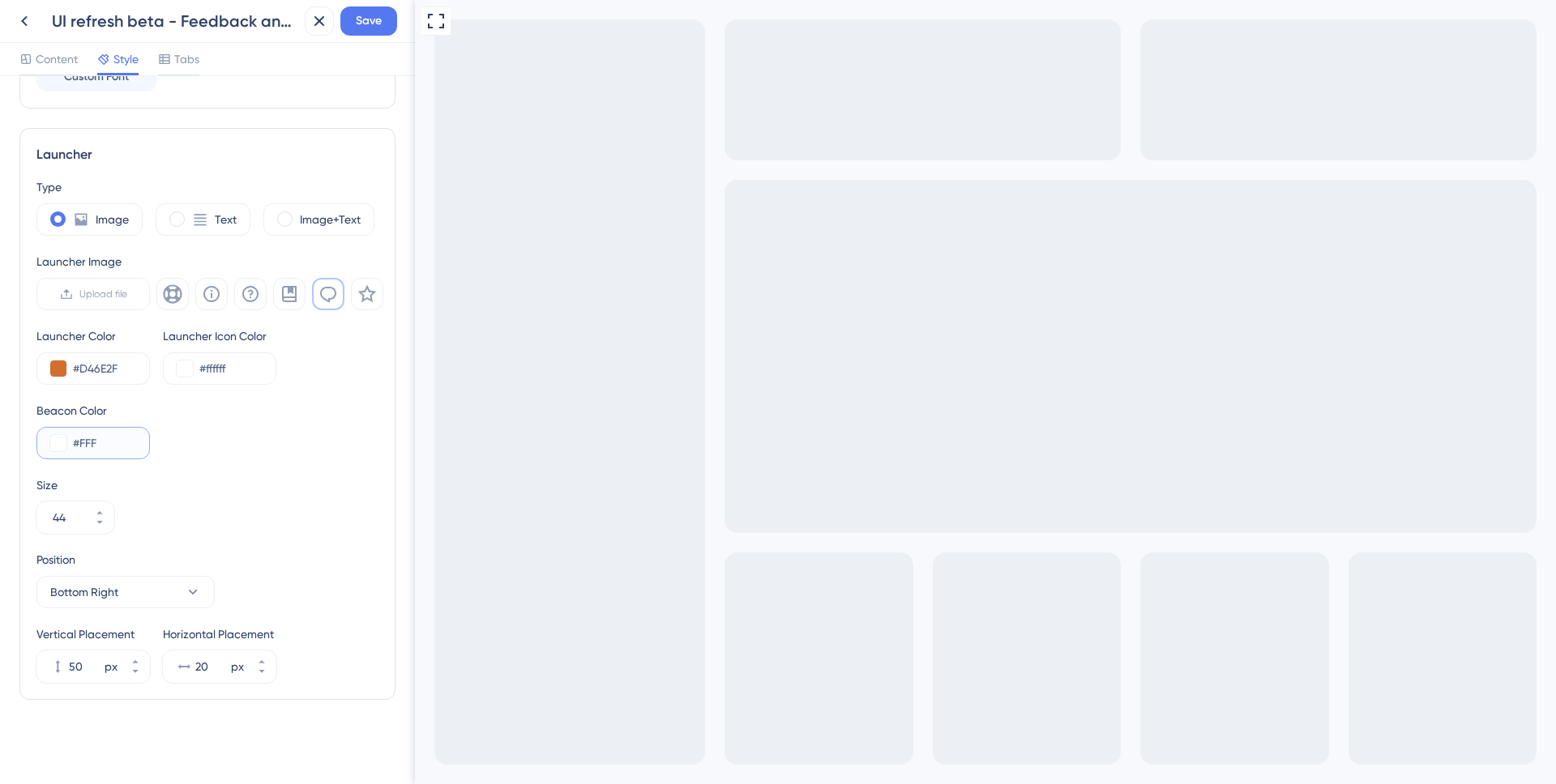
click at [118, 447] on input "#FFF" at bounding box center [104, 443] width 63 height 19
paste input "397FBD"
type input "#397FBD"
click at [274, 423] on div "Beacon Color #397FBD" at bounding box center [207, 430] width 342 height 58
click at [72, 516] on input "44" at bounding box center [68, 517] width 29 height 19
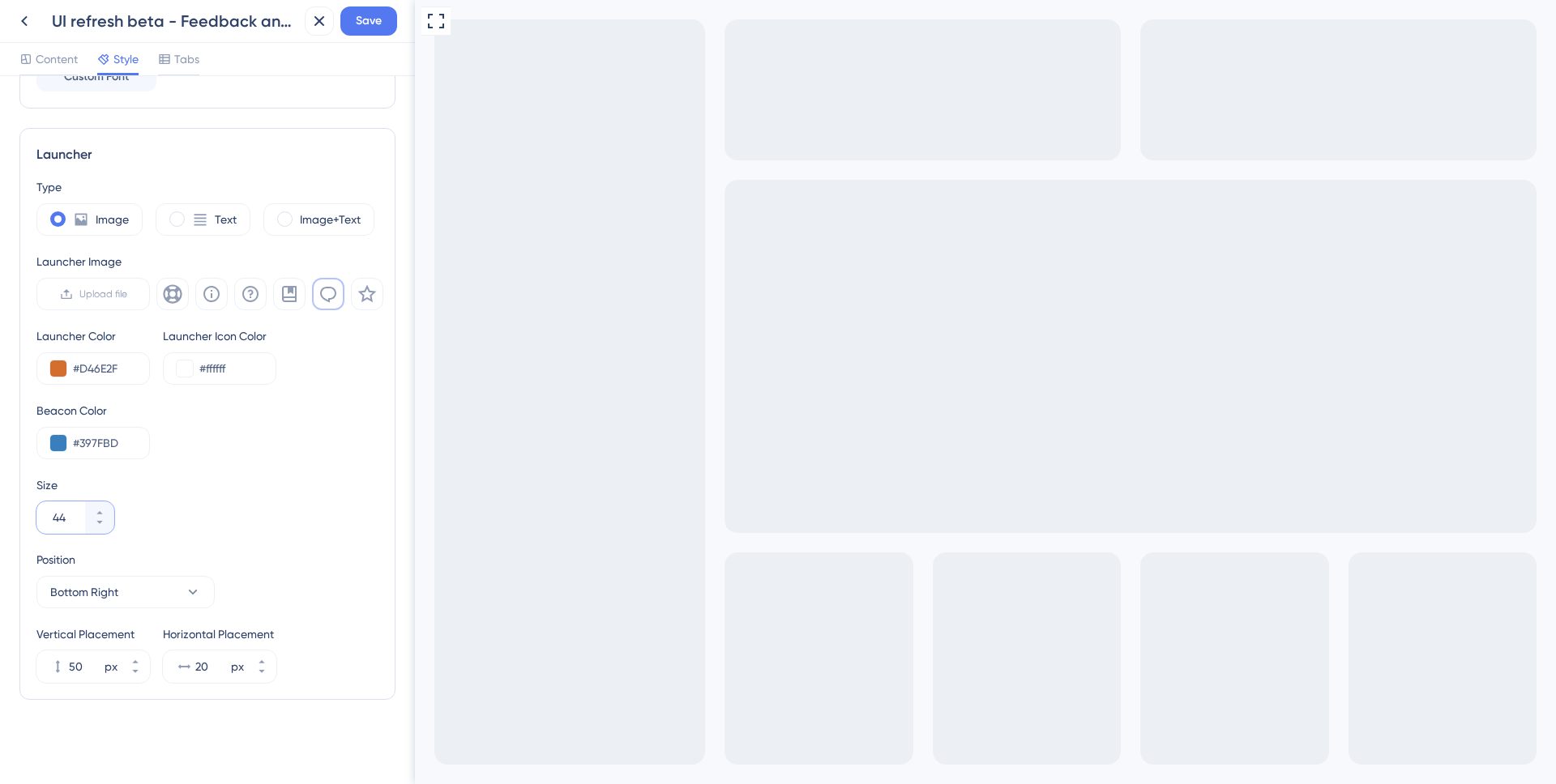
click at [72, 516] on input "44" at bounding box center [68, 517] width 29 height 19
click at [64, 517] on input "44" at bounding box center [68, 517] width 29 height 19
type input "024"
click at [65, 518] on input "024" at bounding box center [68, 517] width 29 height 19
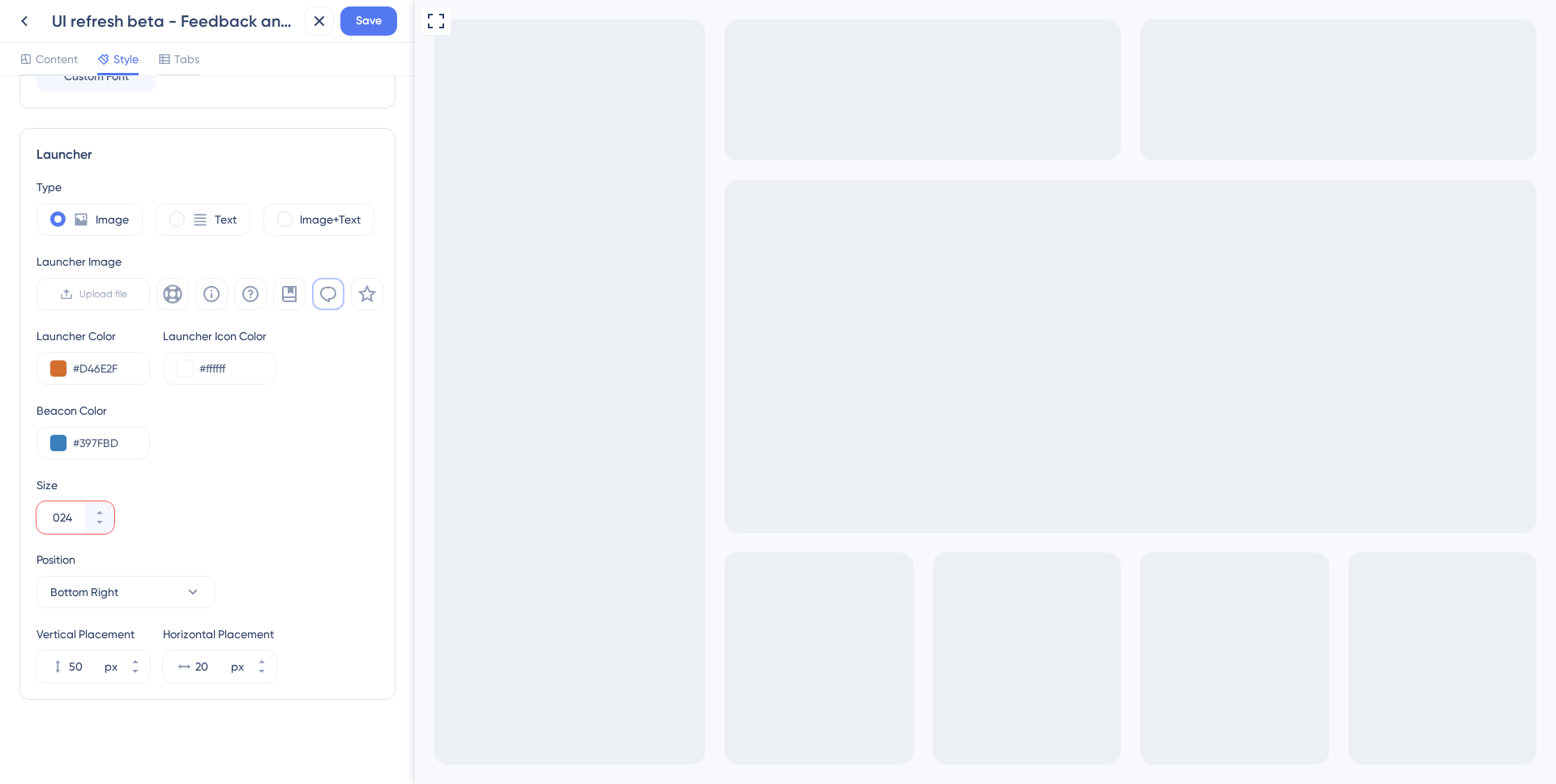
click at [65, 518] on input "024" at bounding box center [68, 517] width 29 height 19
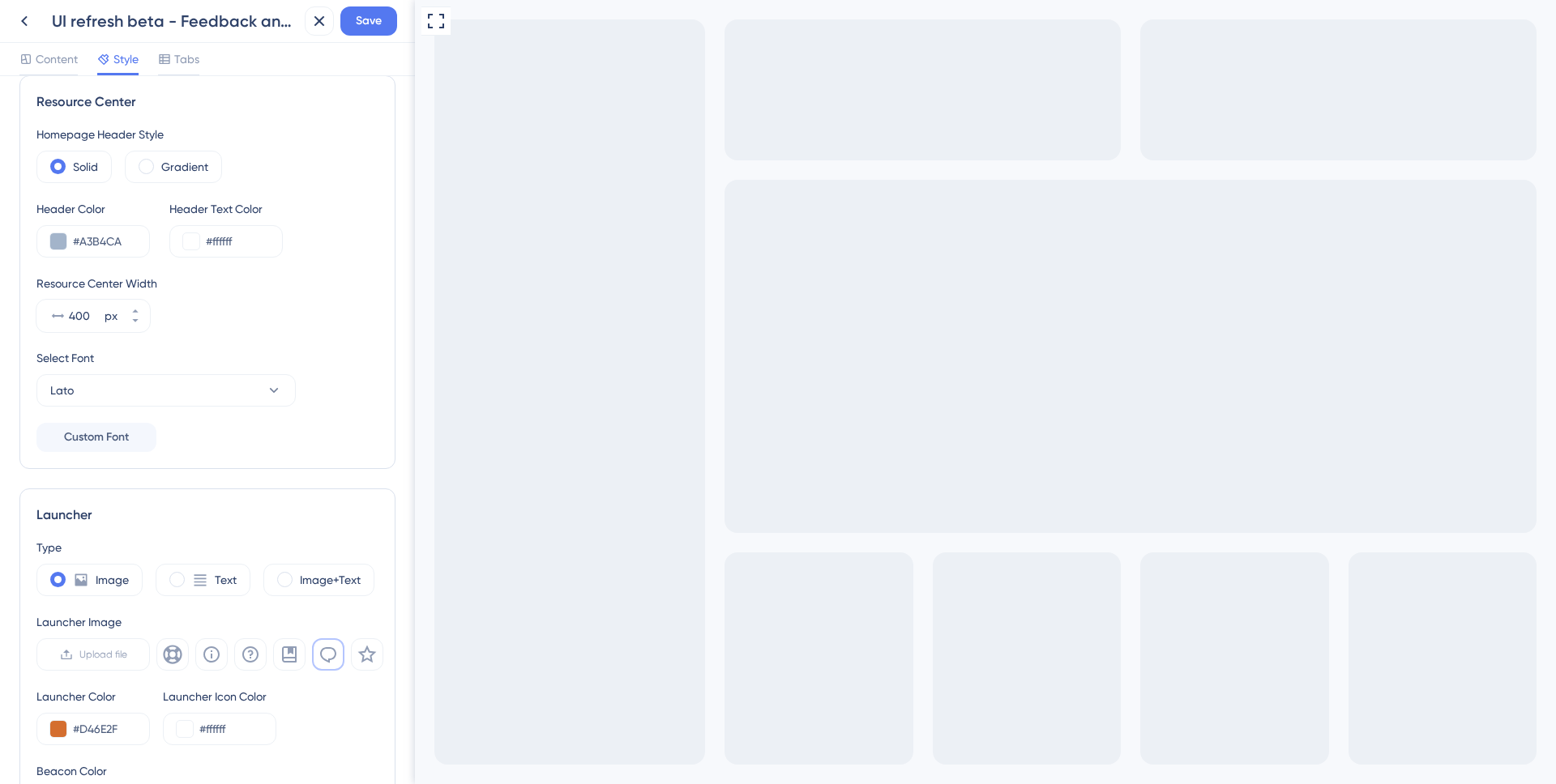
scroll to position [36, 0]
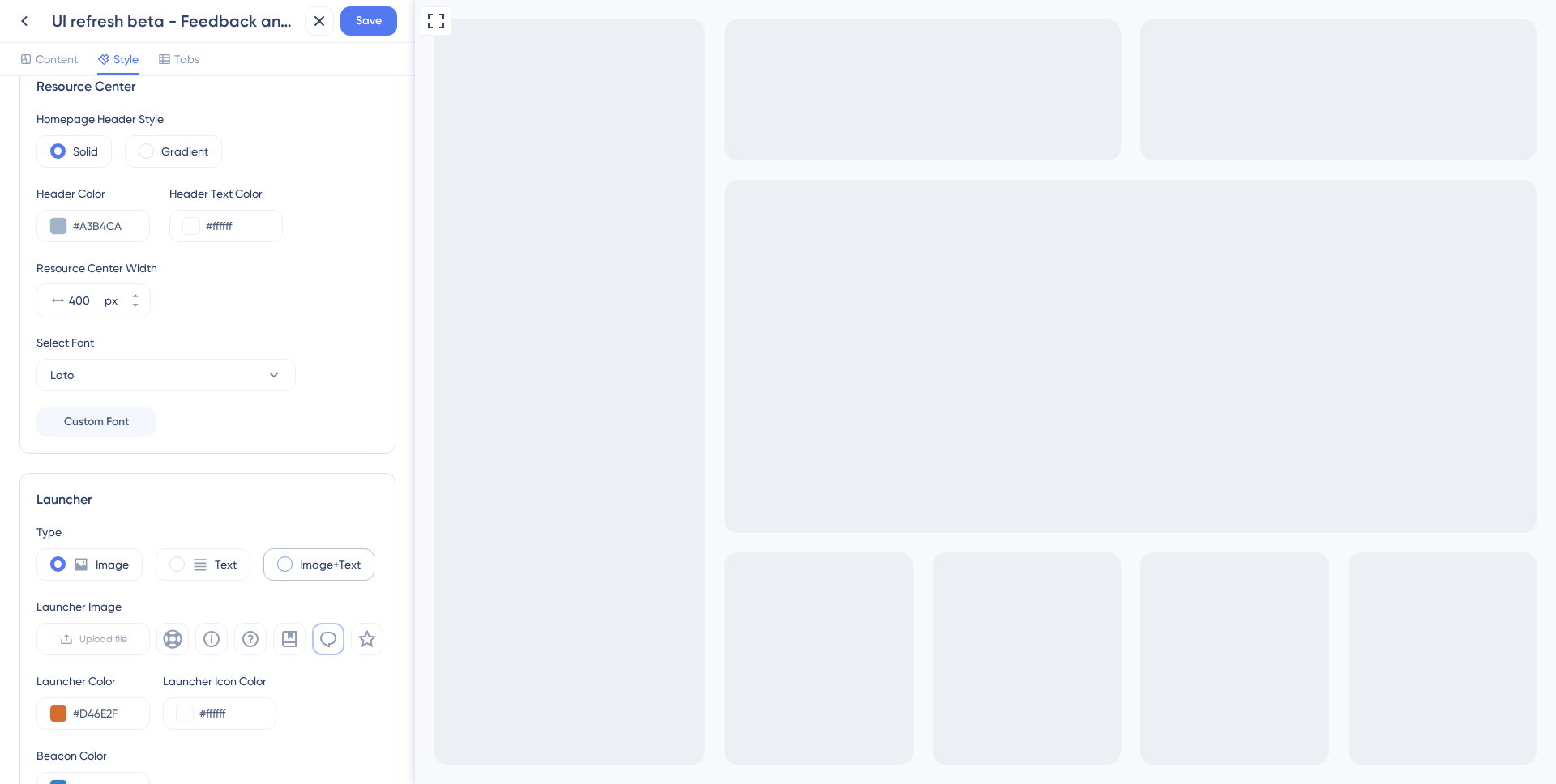
click at [317, 565] on label "Image+Text" at bounding box center [330, 564] width 61 height 19
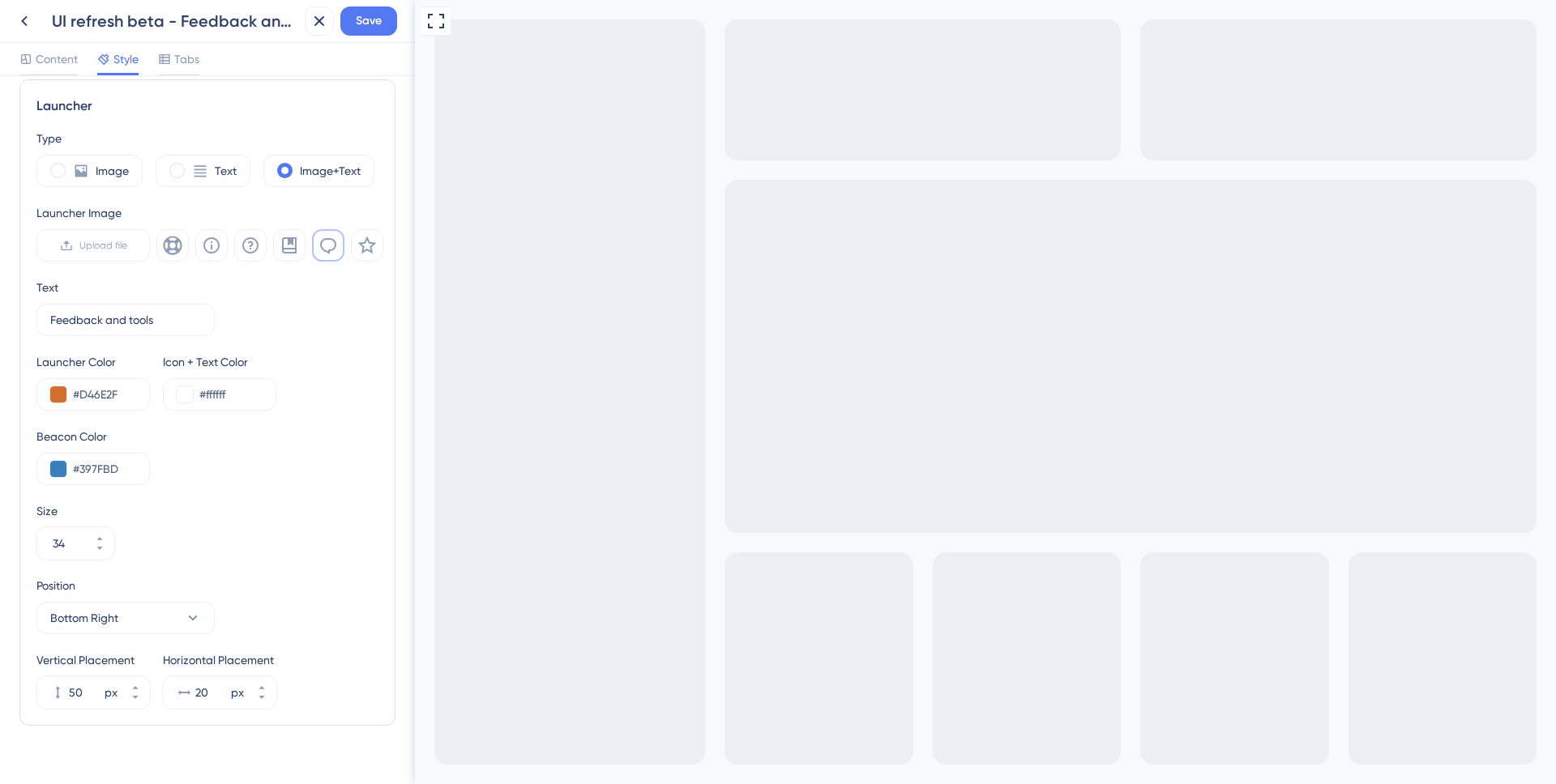
scroll to position [455, 0]
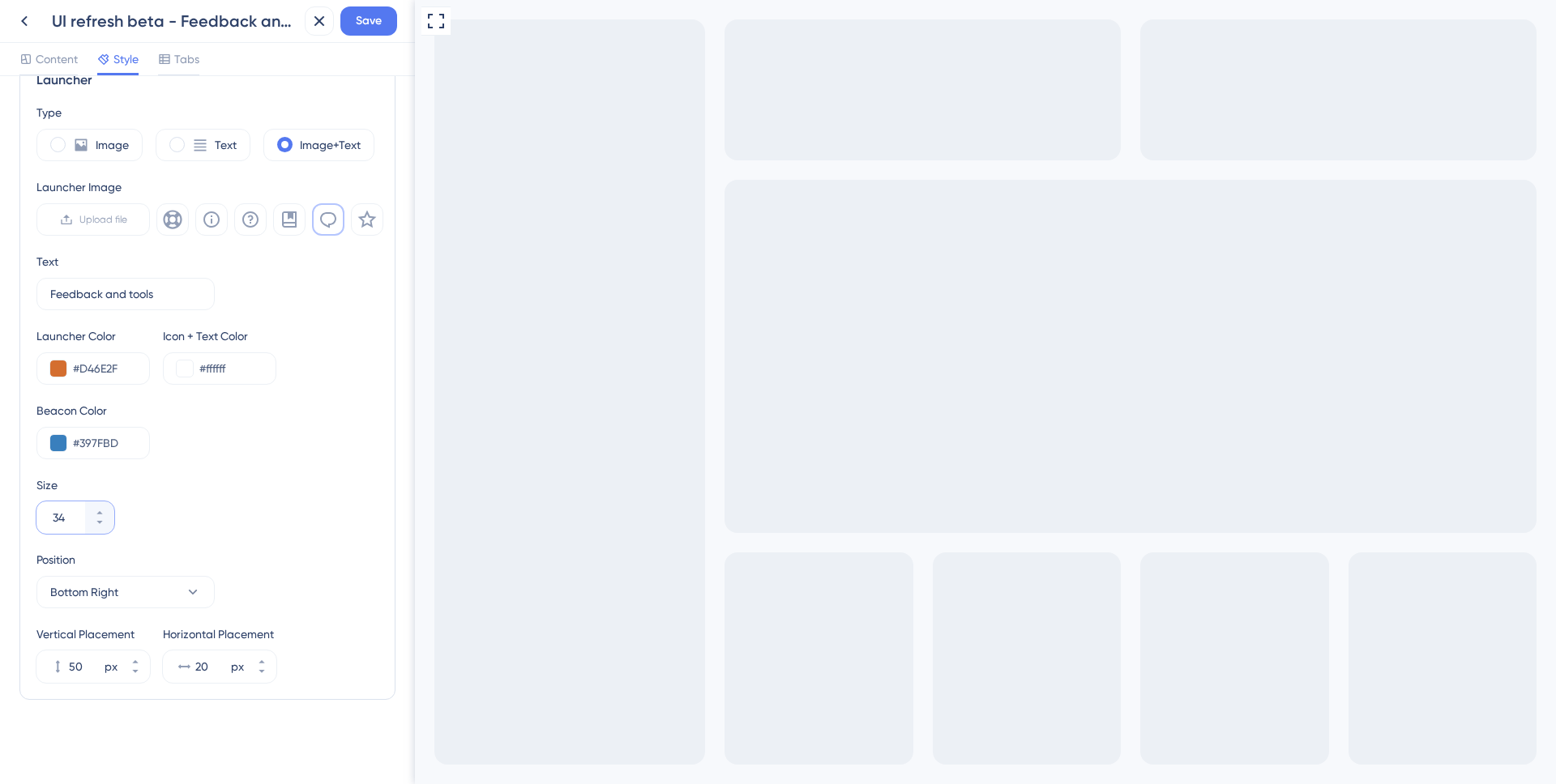
click at [62, 523] on input "34" at bounding box center [68, 517] width 29 height 19
click at [57, 517] on input "34" at bounding box center [68, 517] width 29 height 19
click at [67, 516] on input "304" at bounding box center [68, 517] width 29 height 19
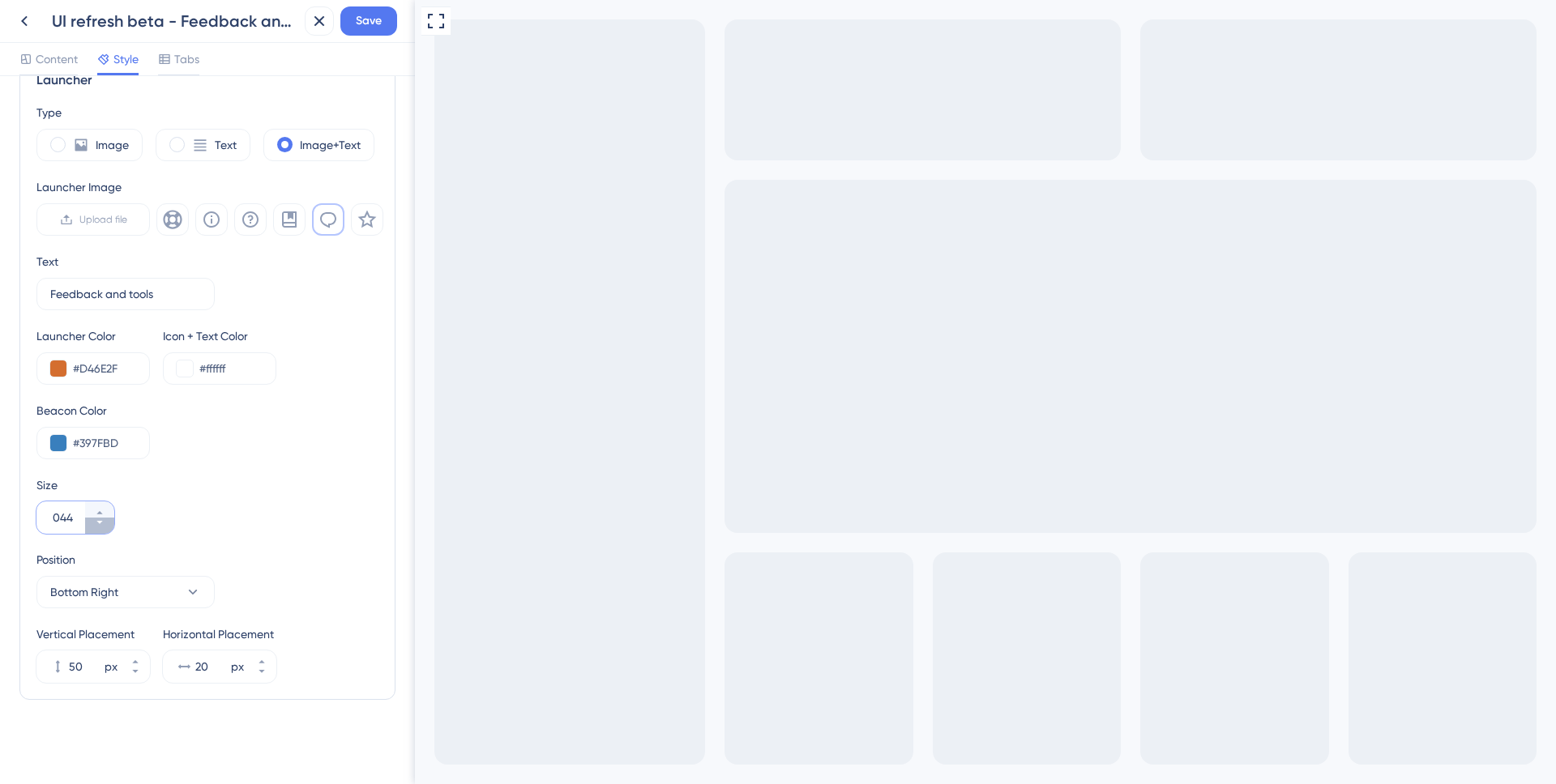
click at [108, 523] on button "044" at bounding box center [100, 526] width 29 height 16
click at [107, 523] on button "43" at bounding box center [100, 526] width 29 height 16
click at [107, 523] on button "42" at bounding box center [100, 526] width 29 height 16
click at [107, 523] on button "41" at bounding box center [100, 526] width 29 height 16
click at [107, 523] on button "40" at bounding box center [100, 526] width 29 height 16
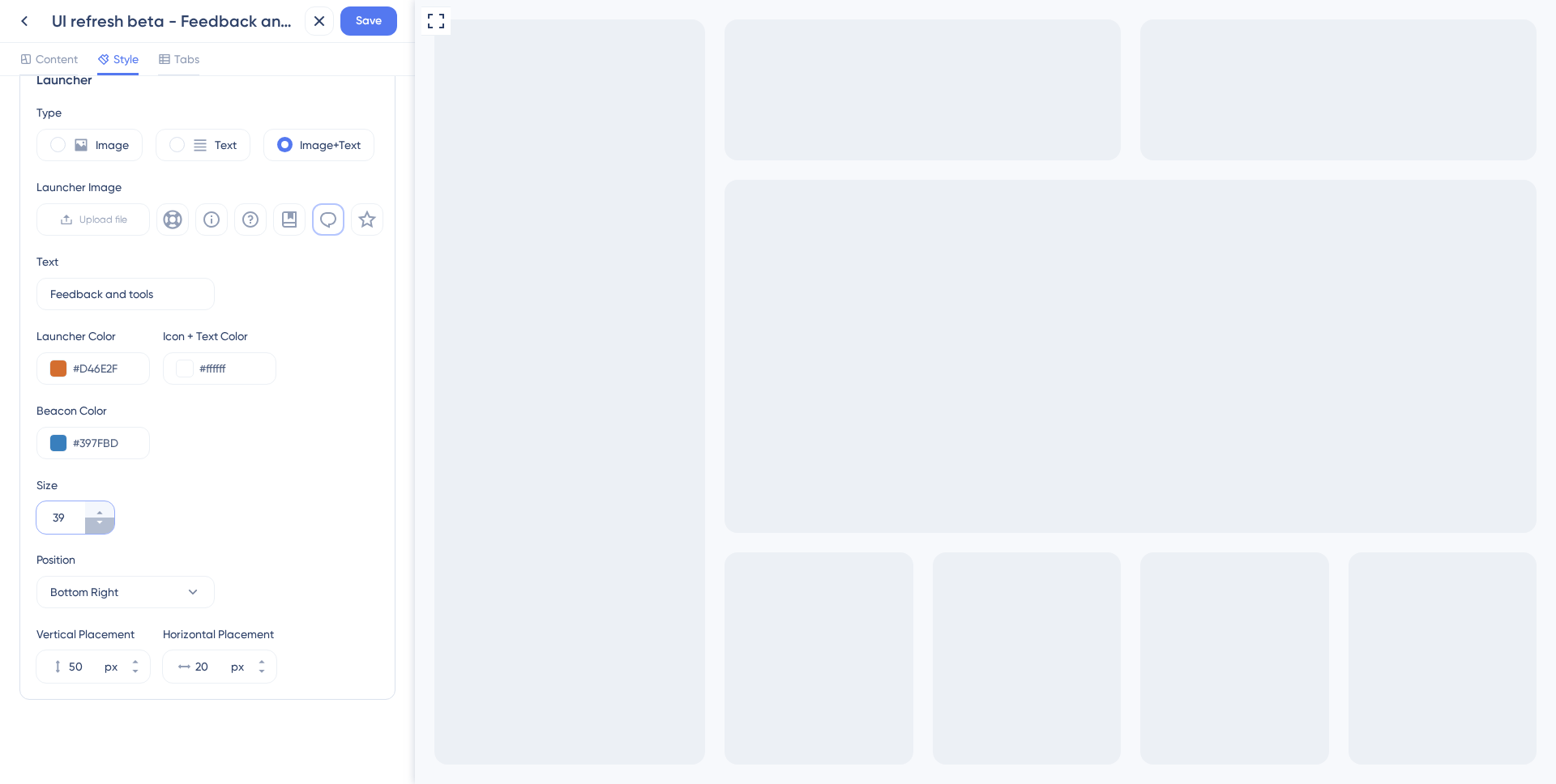
click at [107, 523] on button "39" at bounding box center [100, 526] width 29 height 16
click at [107, 523] on button "38" at bounding box center [100, 526] width 29 height 16
click at [107, 523] on button "37" at bounding box center [100, 526] width 29 height 16
click at [107, 523] on button "36" at bounding box center [100, 526] width 29 height 16
click at [107, 523] on button "35" at bounding box center [100, 526] width 29 height 16
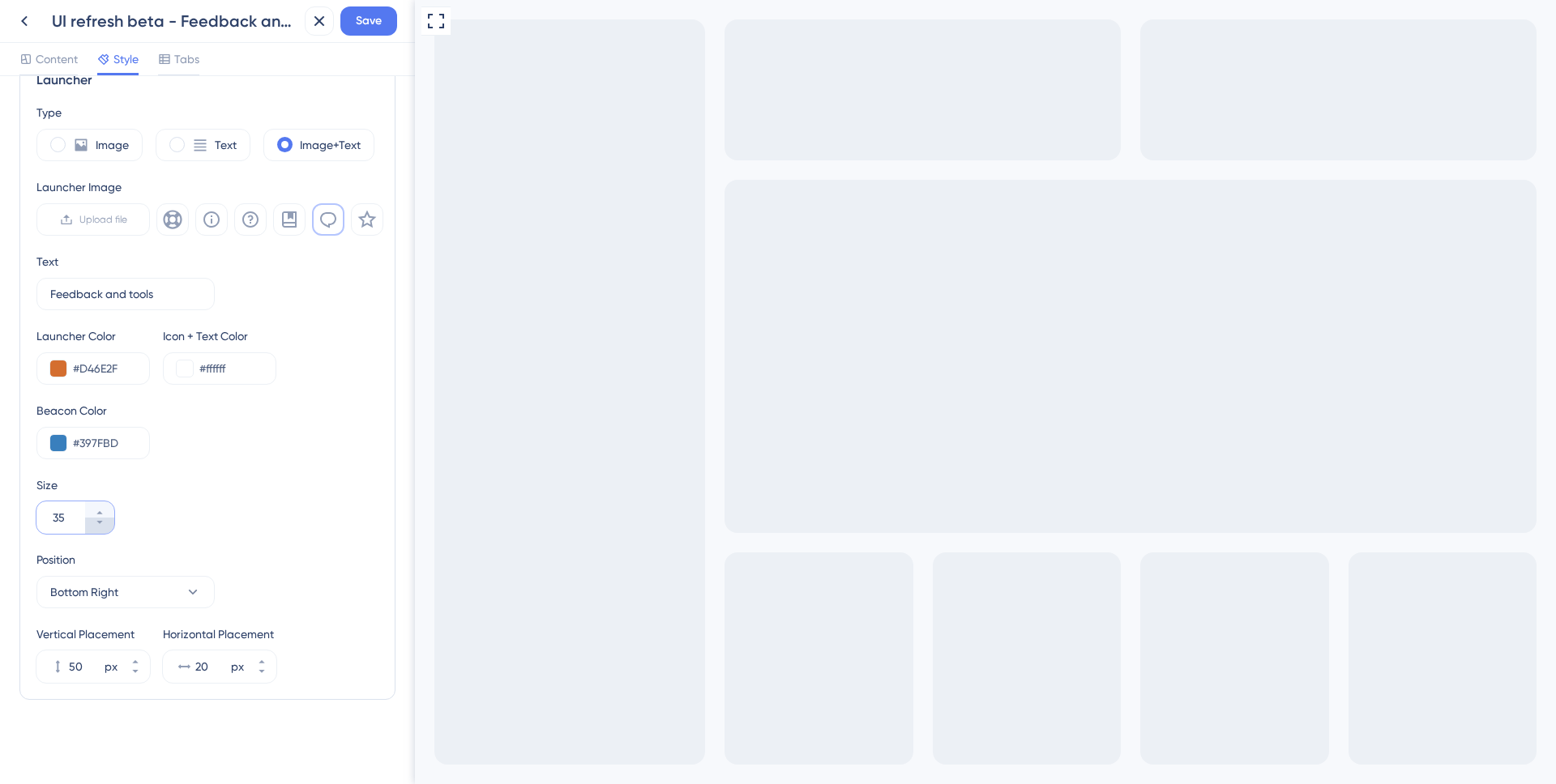
type input "34"
click at [73, 667] on input "50" at bounding box center [85, 666] width 33 height 19
type input "30"
click at [58, 526] on input "34" at bounding box center [68, 517] width 29 height 19
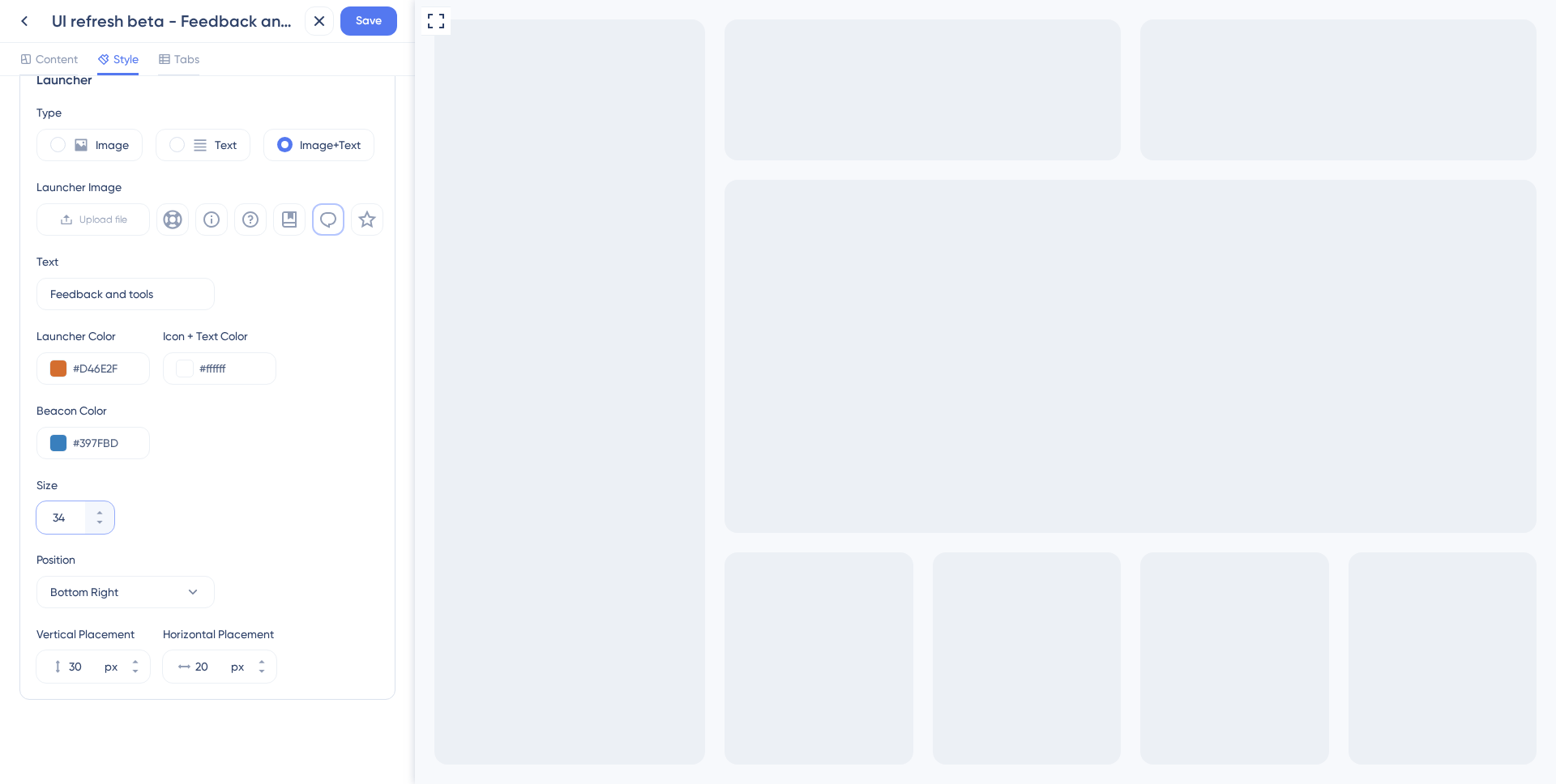
click at [58, 526] on input "34" at bounding box center [68, 517] width 29 height 19
click at [61, 521] on input "050" at bounding box center [68, 517] width 29 height 19
click at [91, 526] on button "050" at bounding box center [100, 526] width 29 height 16
click at [93, 525] on button "49" at bounding box center [100, 526] width 29 height 16
click at [93, 525] on button "48" at bounding box center [100, 526] width 29 height 16
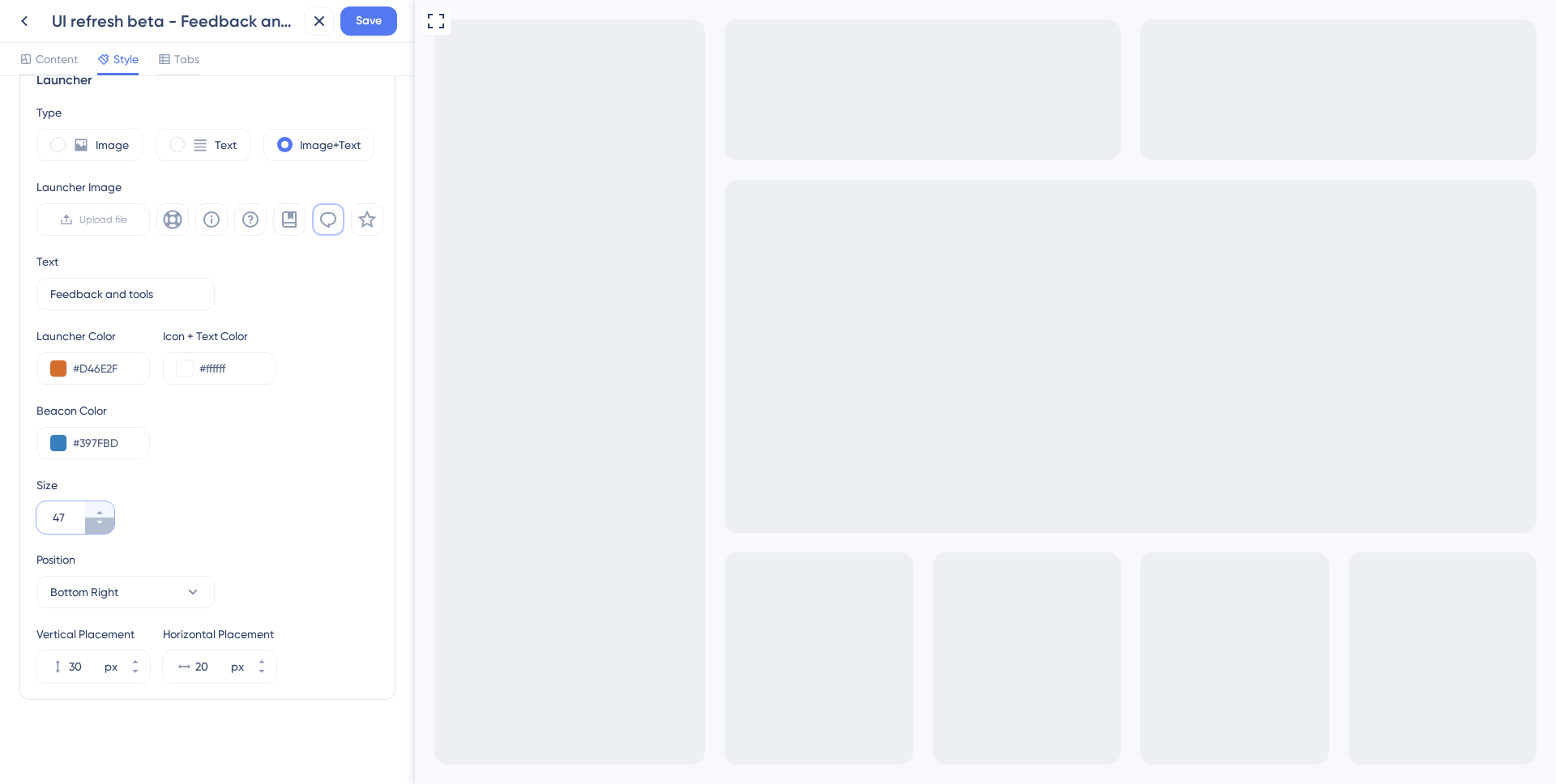
click at [93, 525] on button "47" at bounding box center [100, 526] width 29 height 16
click at [93, 525] on button "46" at bounding box center [100, 526] width 29 height 16
click at [93, 525] on button "45" at bounding box center [100, 526] width 29 height 16
click at [93, 525] on button "44" at bounding box center [100, 526] width 29 height 16
click at [93, 525] on button "43" at bounding box center [100, 526] width 29 height 16
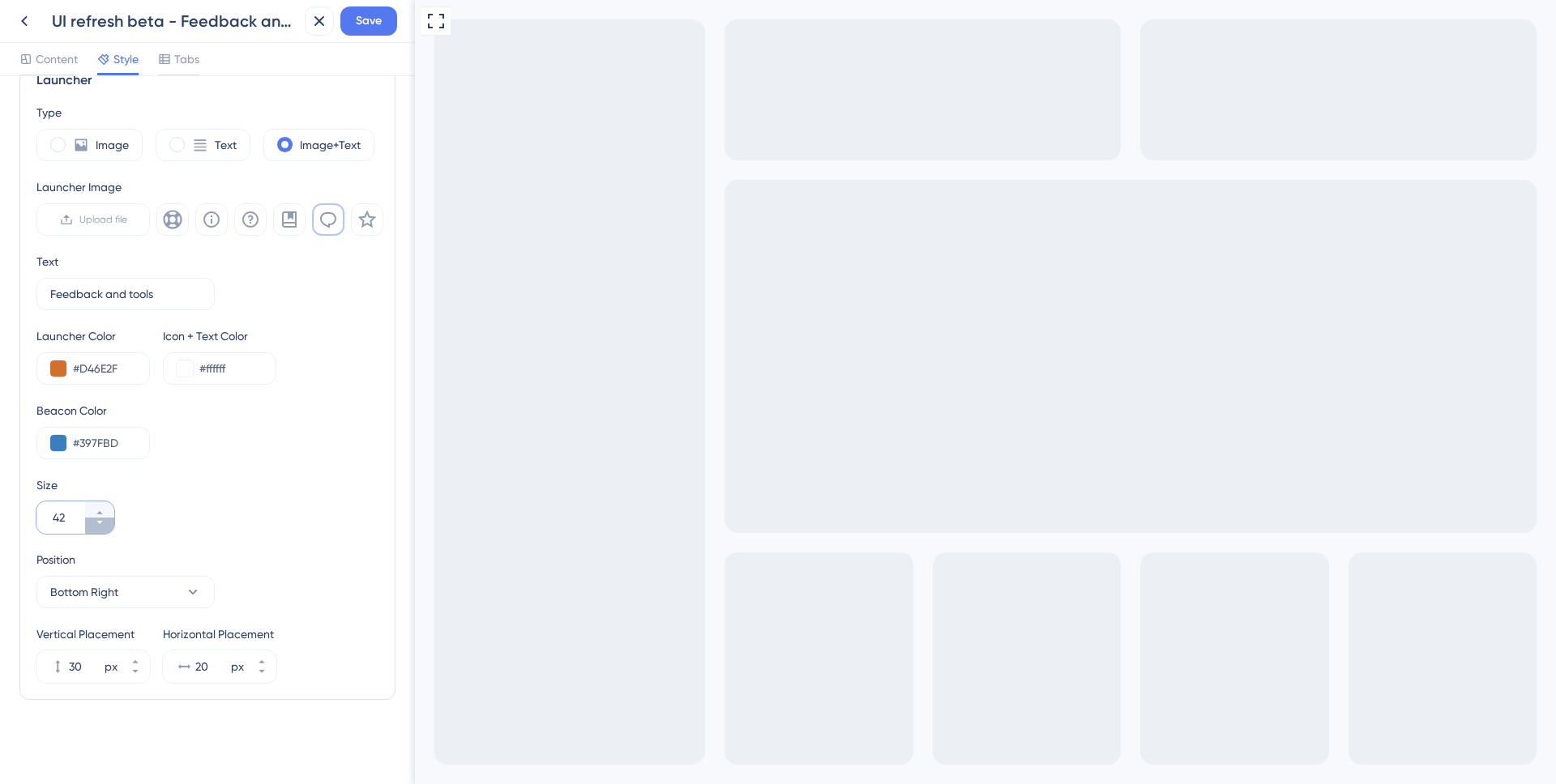
click at [93, 525] on button "42" at bounding box center [100, 526] width 29 height 16
click at [93, 525] on button "41" at bounding box center [100, 526] width 29 height 16
click at [93, 525] on button "40" at bounding box center [100, 526] width 29 height 16
click at [93, 525] on button "39" at bounding box center [100, 526] width 29 height 16
click at [93, 525] on button "38" at bounding box center [100, 526] width 29 height 16
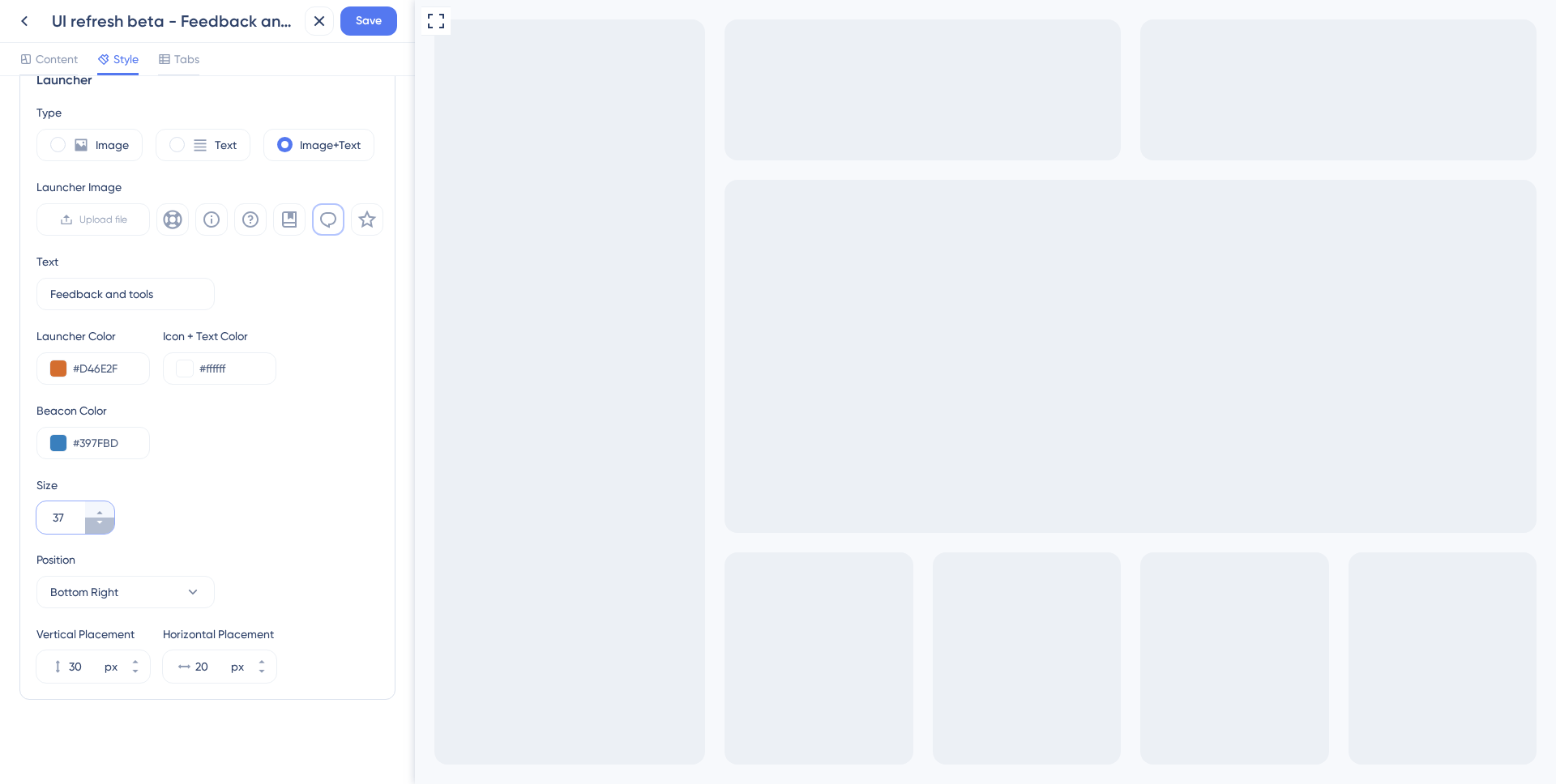
click at [93, 525] on button "37" at bounding box center [100, 526] width 29 height 16
click at [93, 525] on button "36" at bounding box center [100, 526] width 29 height 16
click at [93, 525] on button "35" at bounding box center [100, 526] width 29 height 16
type input "34"
click at [205, 672] on input "20" at bounding box center [212, 666] width 33 height 19
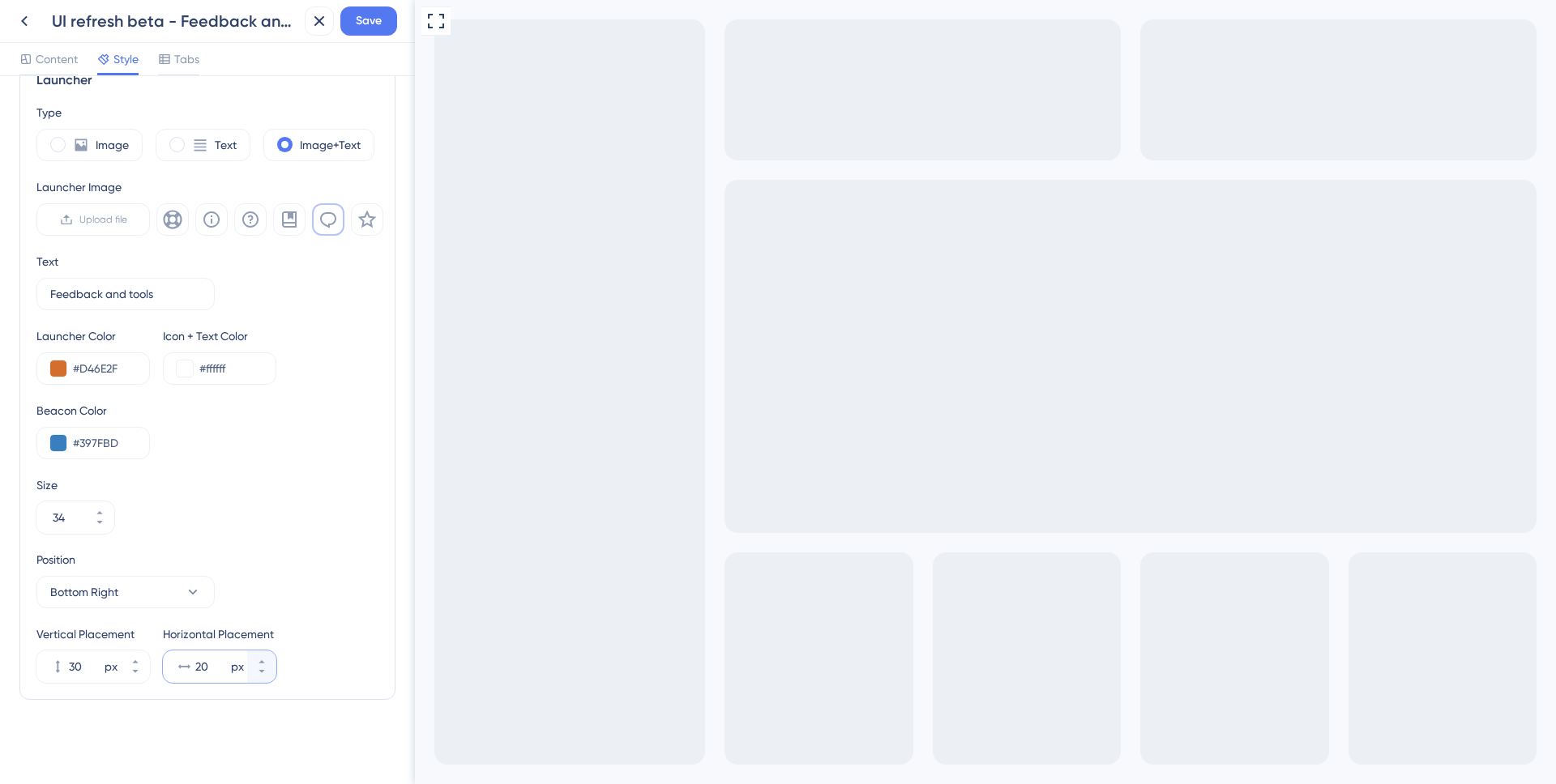
click at [205, 672] on input "20" at bounding box center [212, 666] width 33 height 19
type input "100"
click at [350, 16] on button "Save" at bounding box center [369, 21] width 57 height 29
click at [314, 30] on icon at bounding box center [308, 30] width 16 height 16
click at [314, 24] on icon at bounding box center [319, 20] width 19 height 19
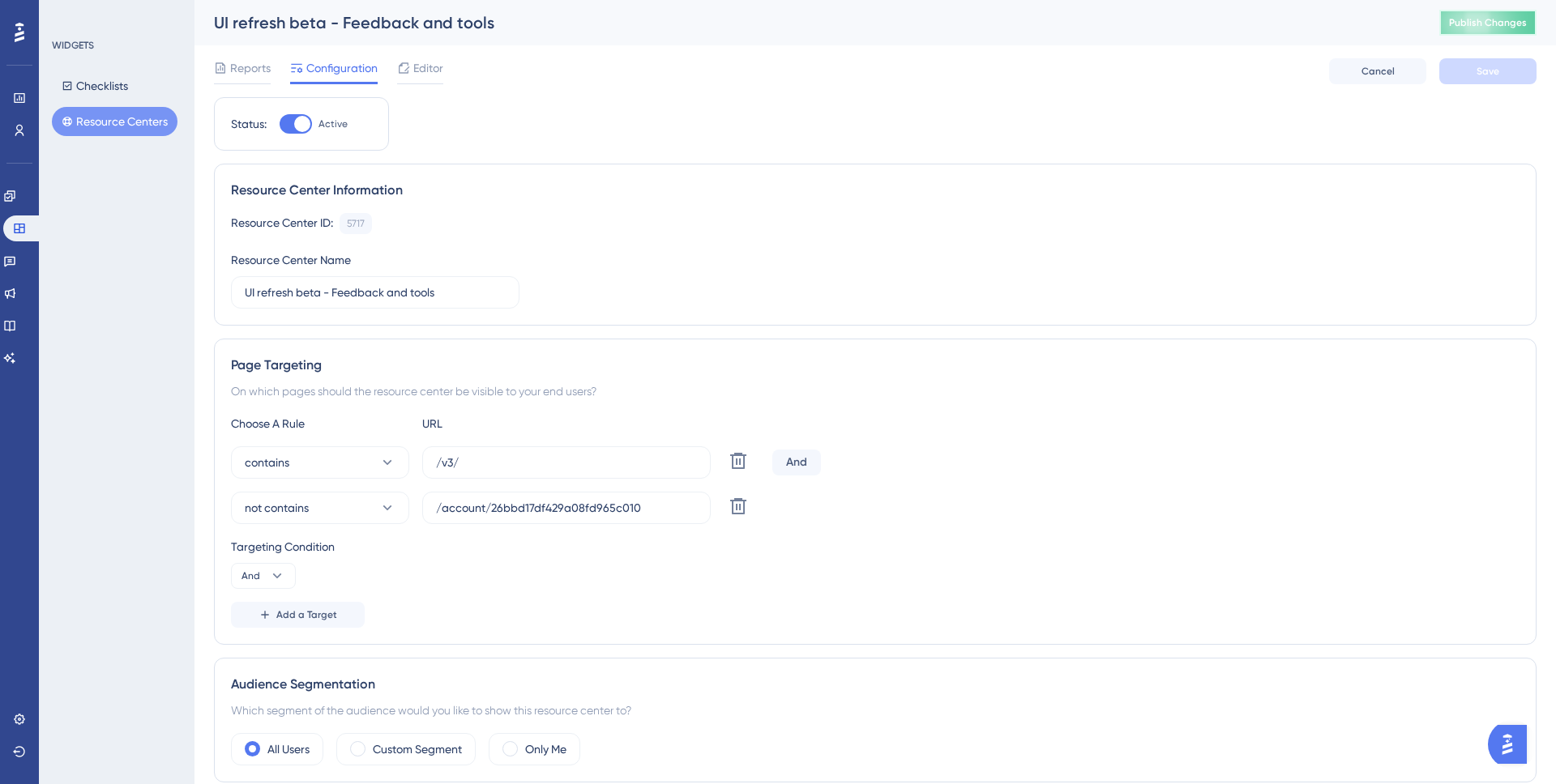
click at [1465, 23] on span "Publish Changes" at bounding box center [1488, 23] width 78 height 13
click at [436, 63] on span "Editor" at bounding box center [428, 68] width 30 height 19
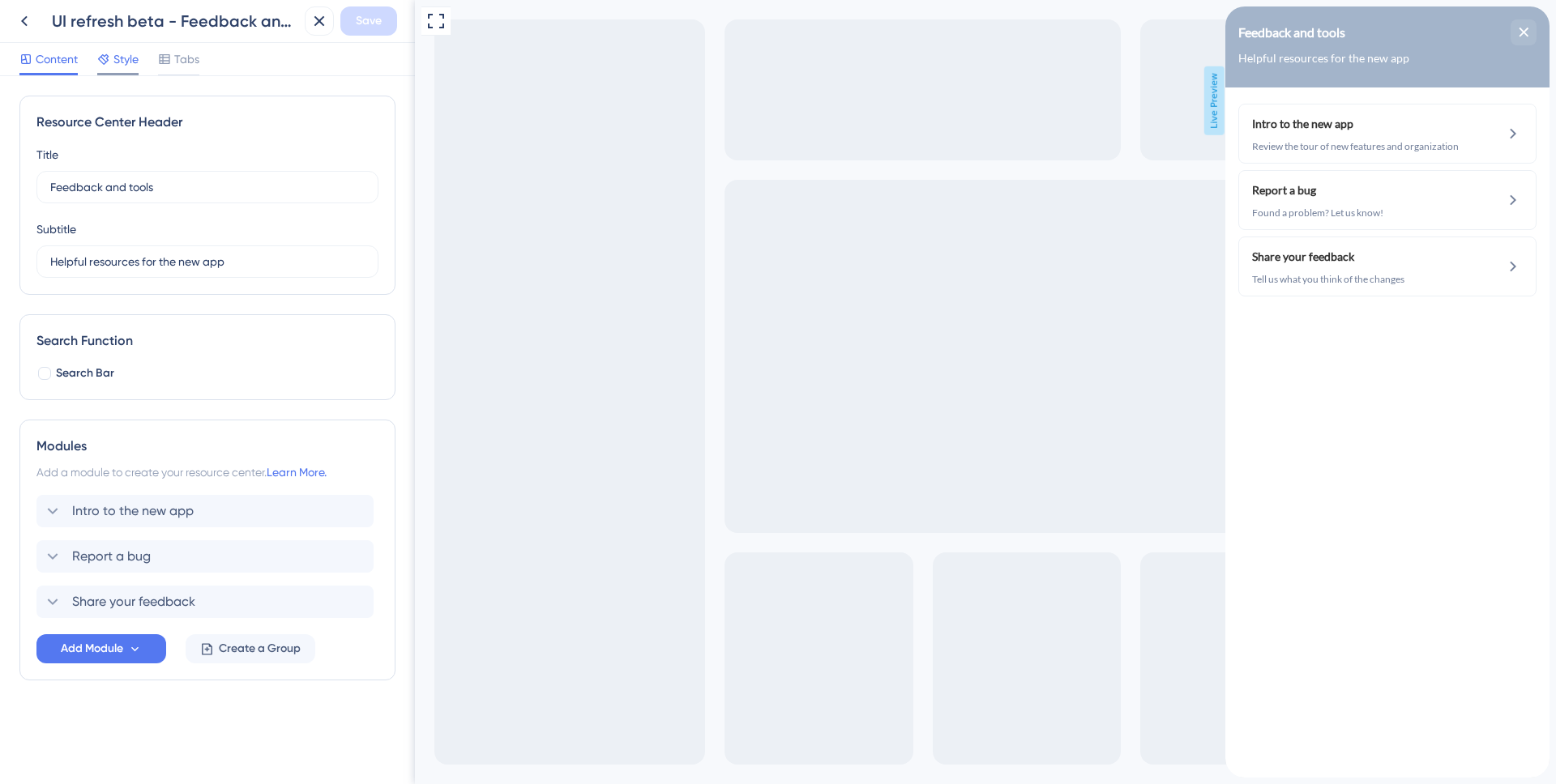
click at [132, 64] on span "Style" at bounding box center [126, 58] width 26 height 19
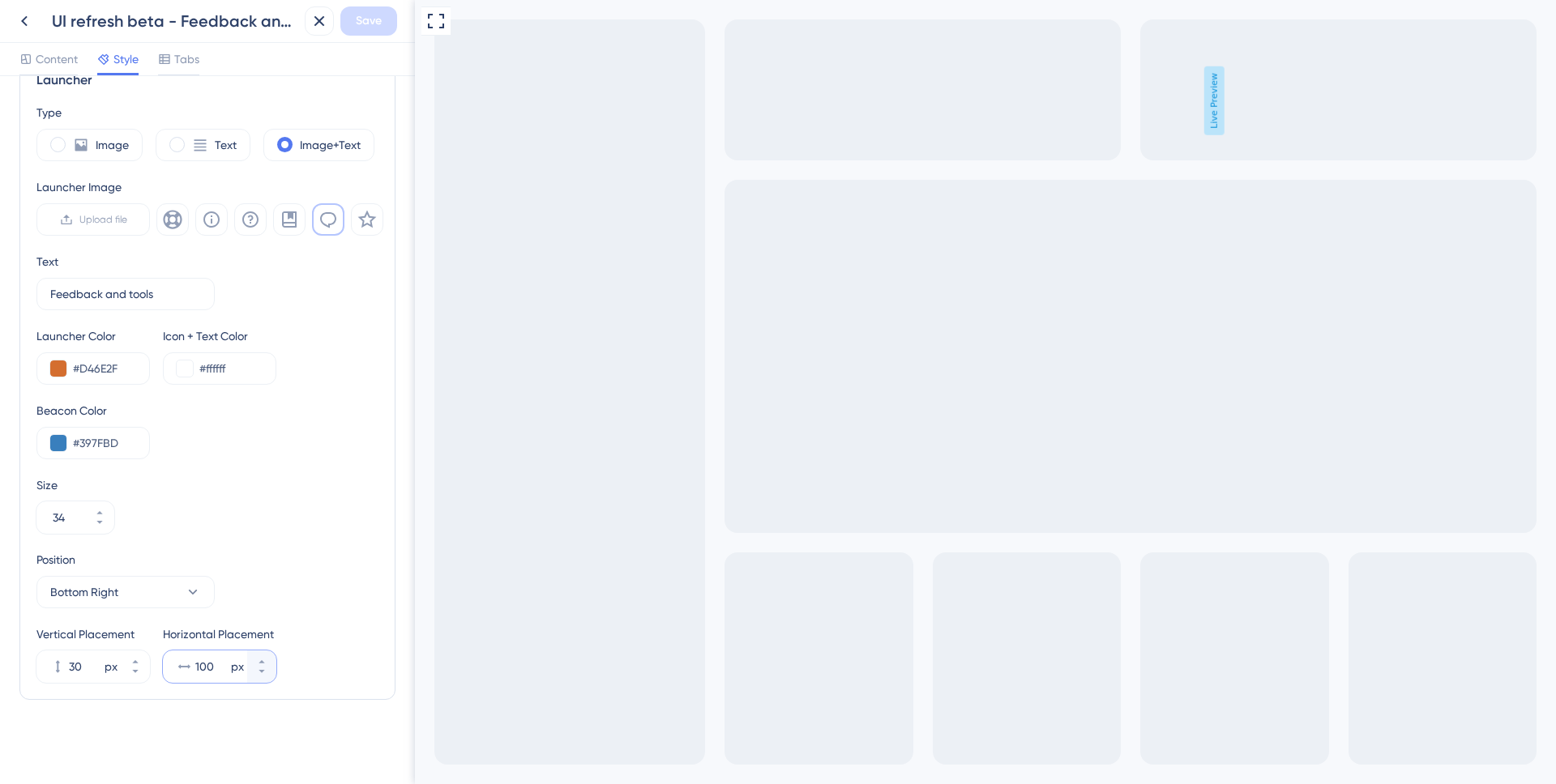
click at [208, 665] on input "100" at bounding box center [212, 666] width 33 height 19
type input "80"
click at [370, 29] on span "Save" at bounding box center [369, 20] width 26 height 19
click at [307, 26] on icon at bounding box center [308, 30] width 16 height 16
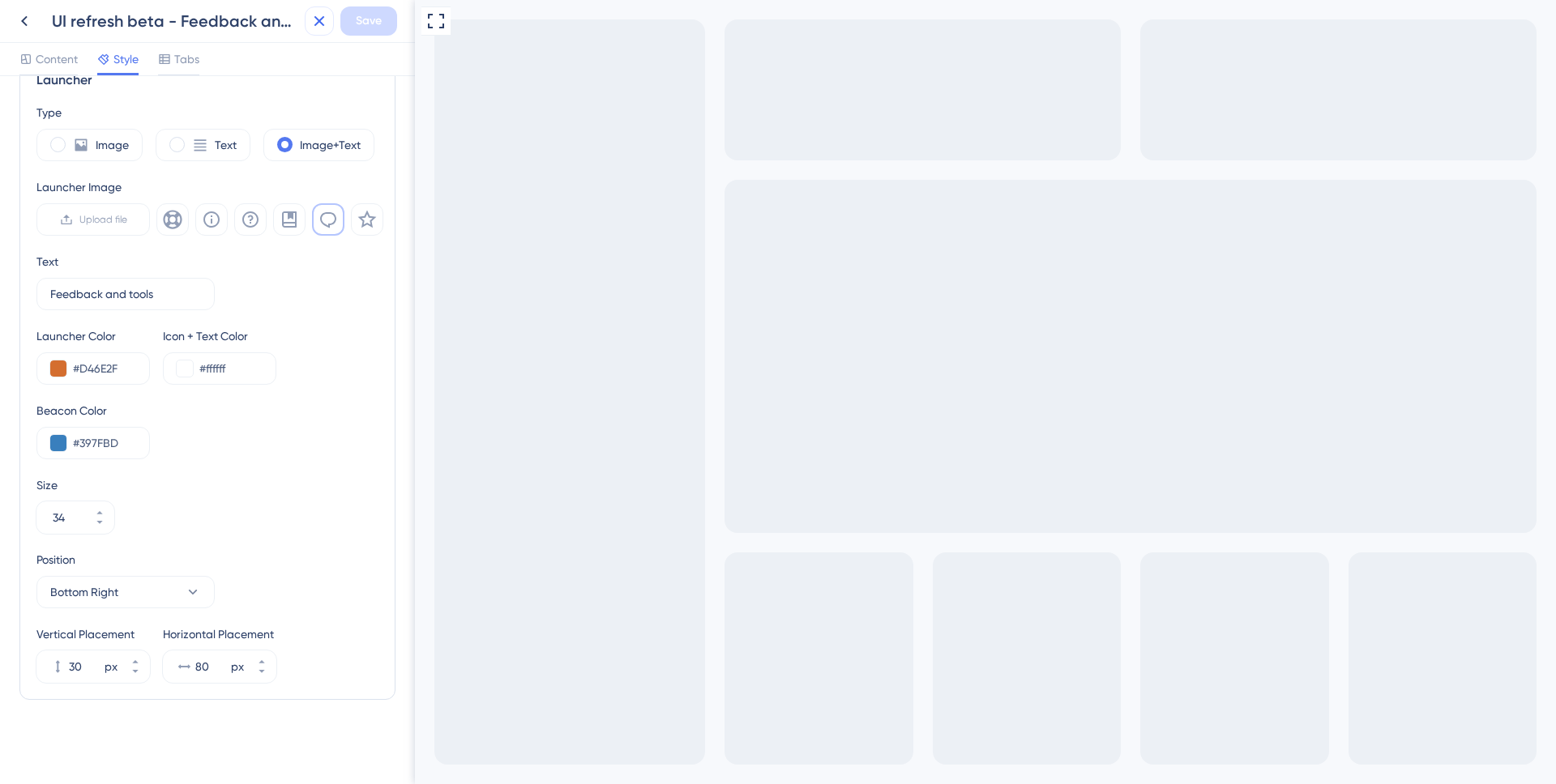
click at [313, 22] on icon at bounding box center [319, 20] width 19 height 19
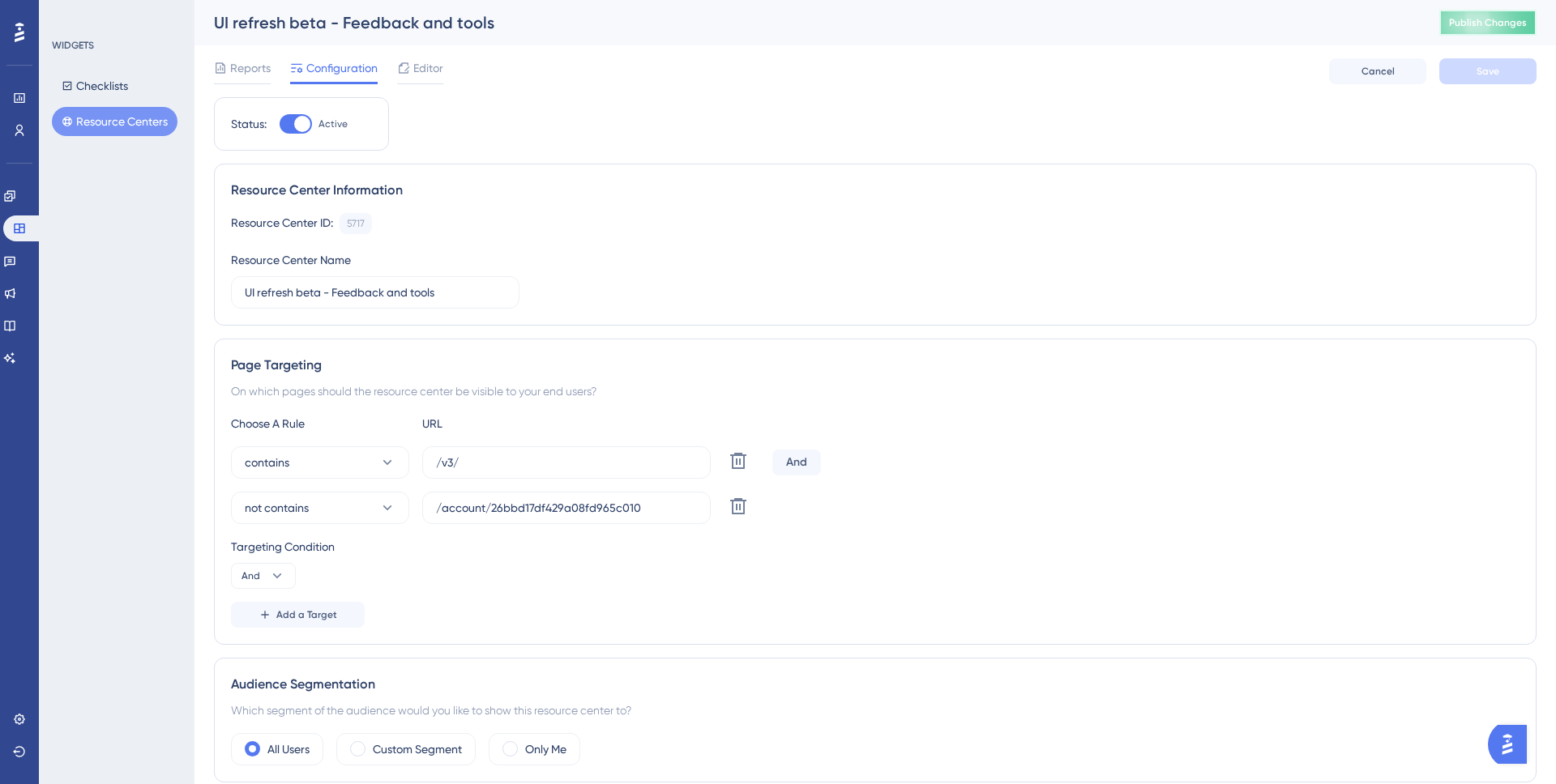
click at [1472, 23] on span "Publish Changes" at bounding box center [1488, 23] width 78 height 13
click at [429, 62] on span "Editor" at bounding box center [428, 68] width 30 height 19
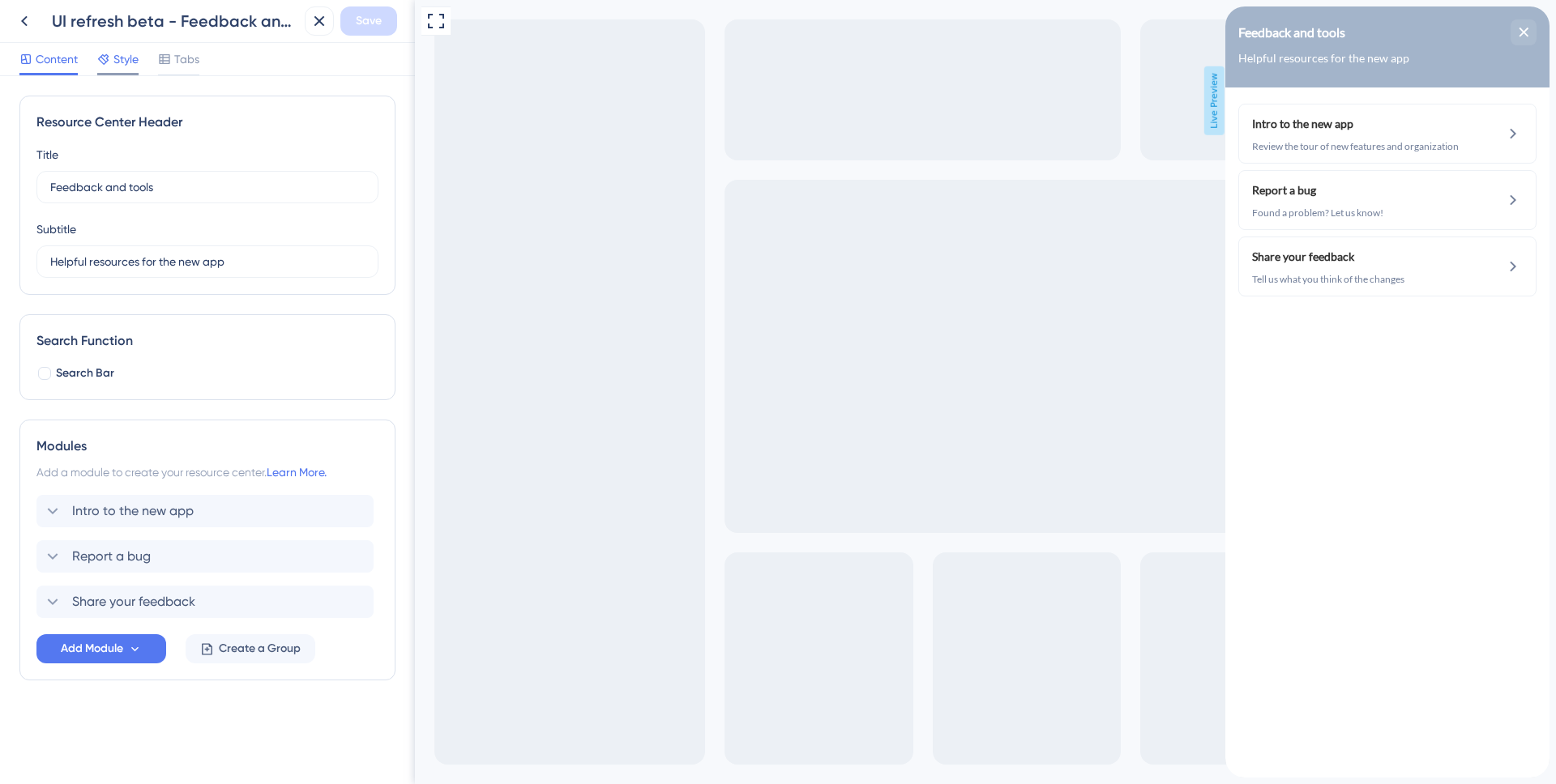
click at [131, 68] on span "Style" at bounding box center [126, 58] width 26 height 19
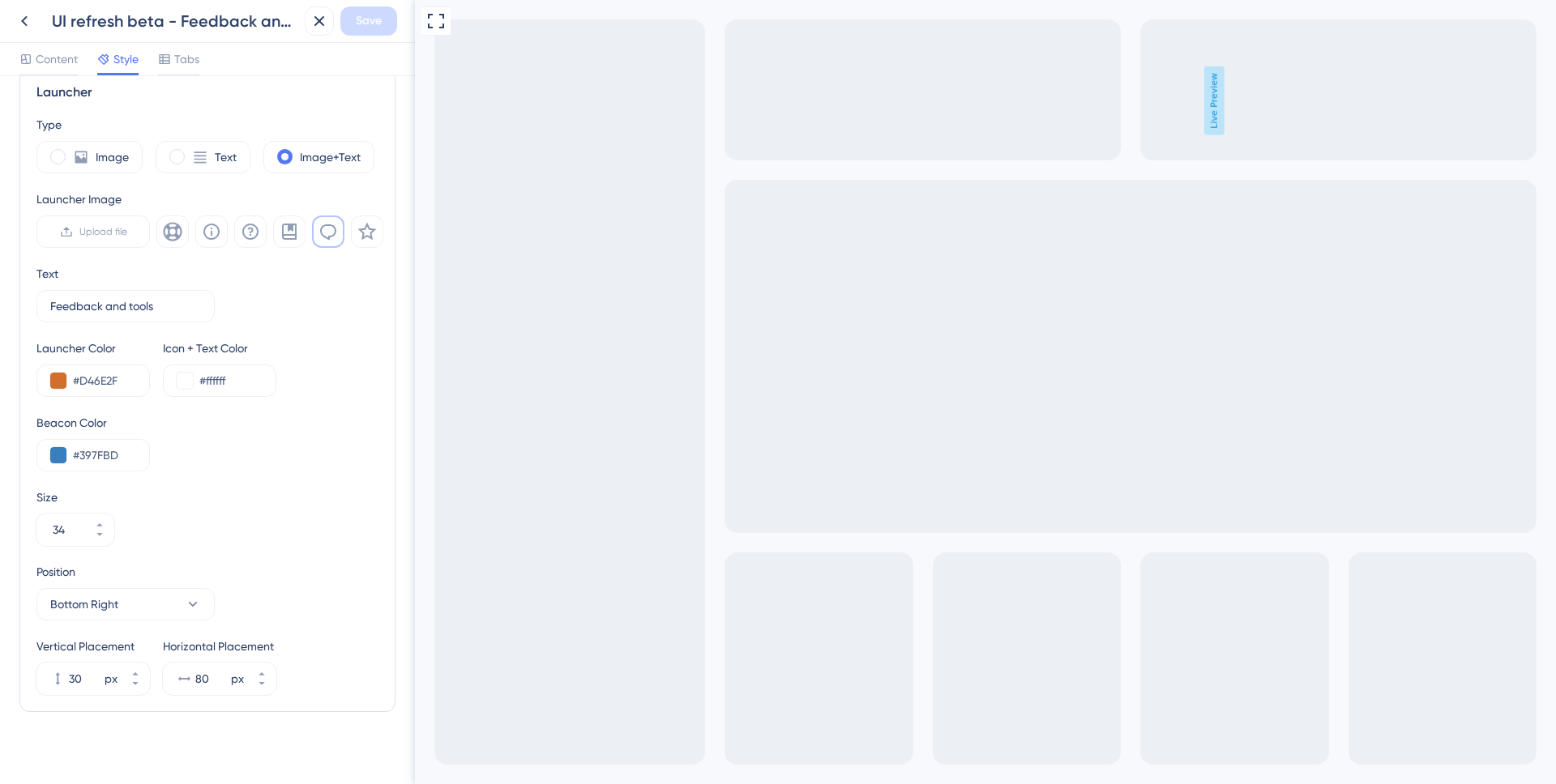
scroll to position [455, 0]
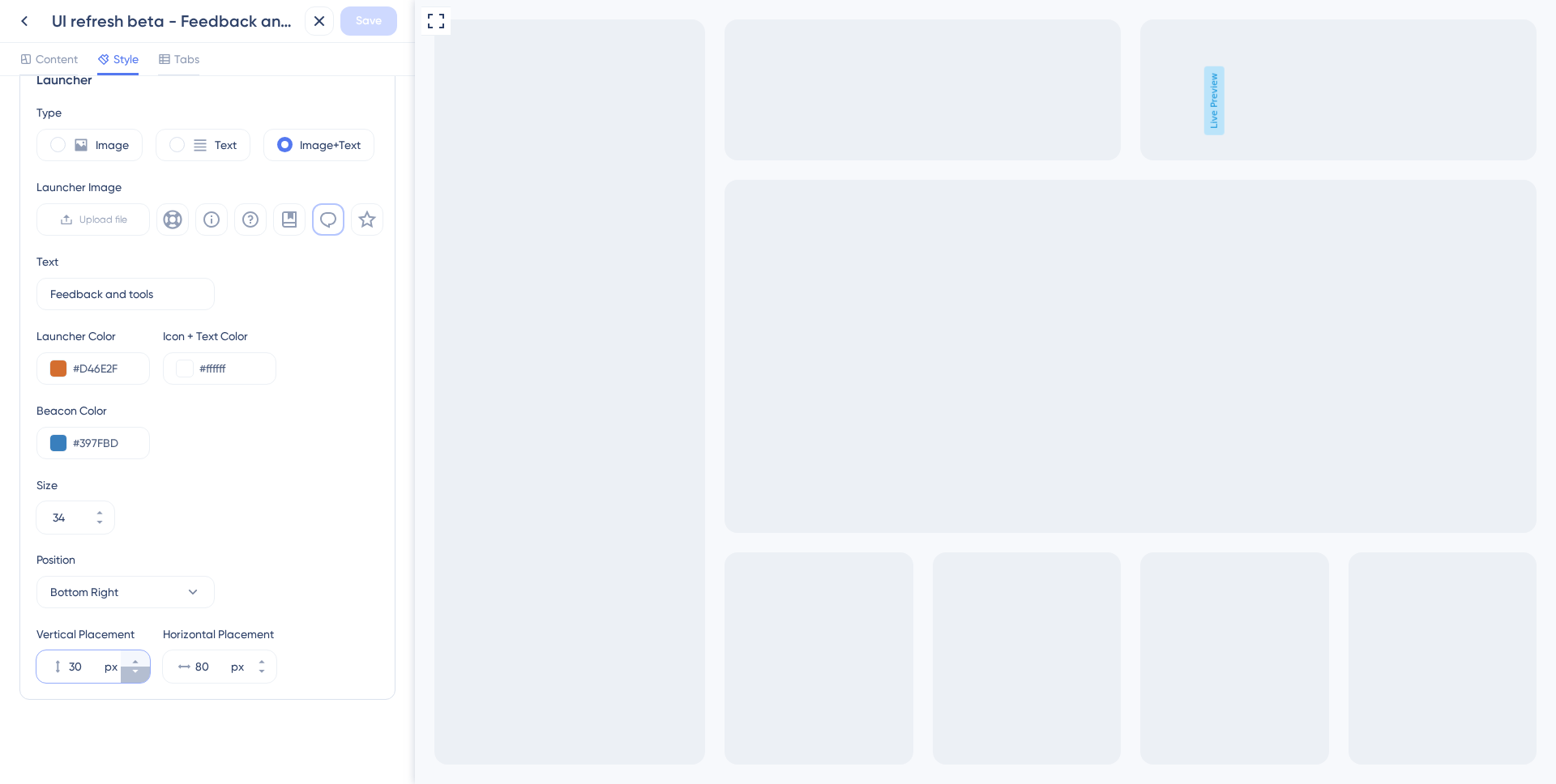
click at [127, 679] on button "30 px" at bounding box center [135, 675] width 29 height 16
click at [127, 679] on button "29 px" at bounding box center [135, 675] width 29 height 16
type input "28"
click at [363, 25] on span "Save" at bounding box center [369, 20] width 26 height 19
click at [301, 39] on button at bounding box center [308, 30] width 26 height 26
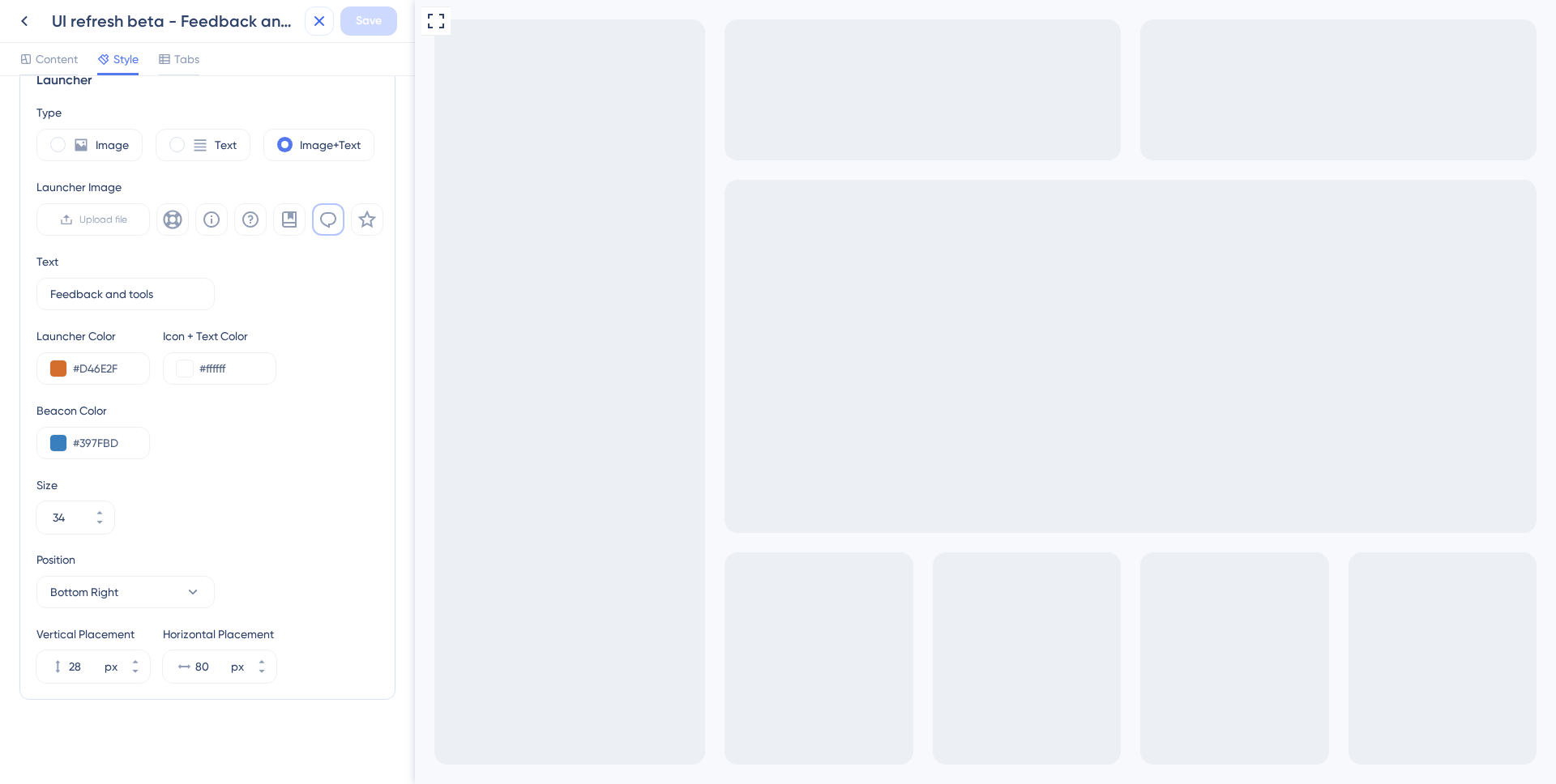
click at [314, 27] on icon at bounding box center [319, 20] width 19 height 19
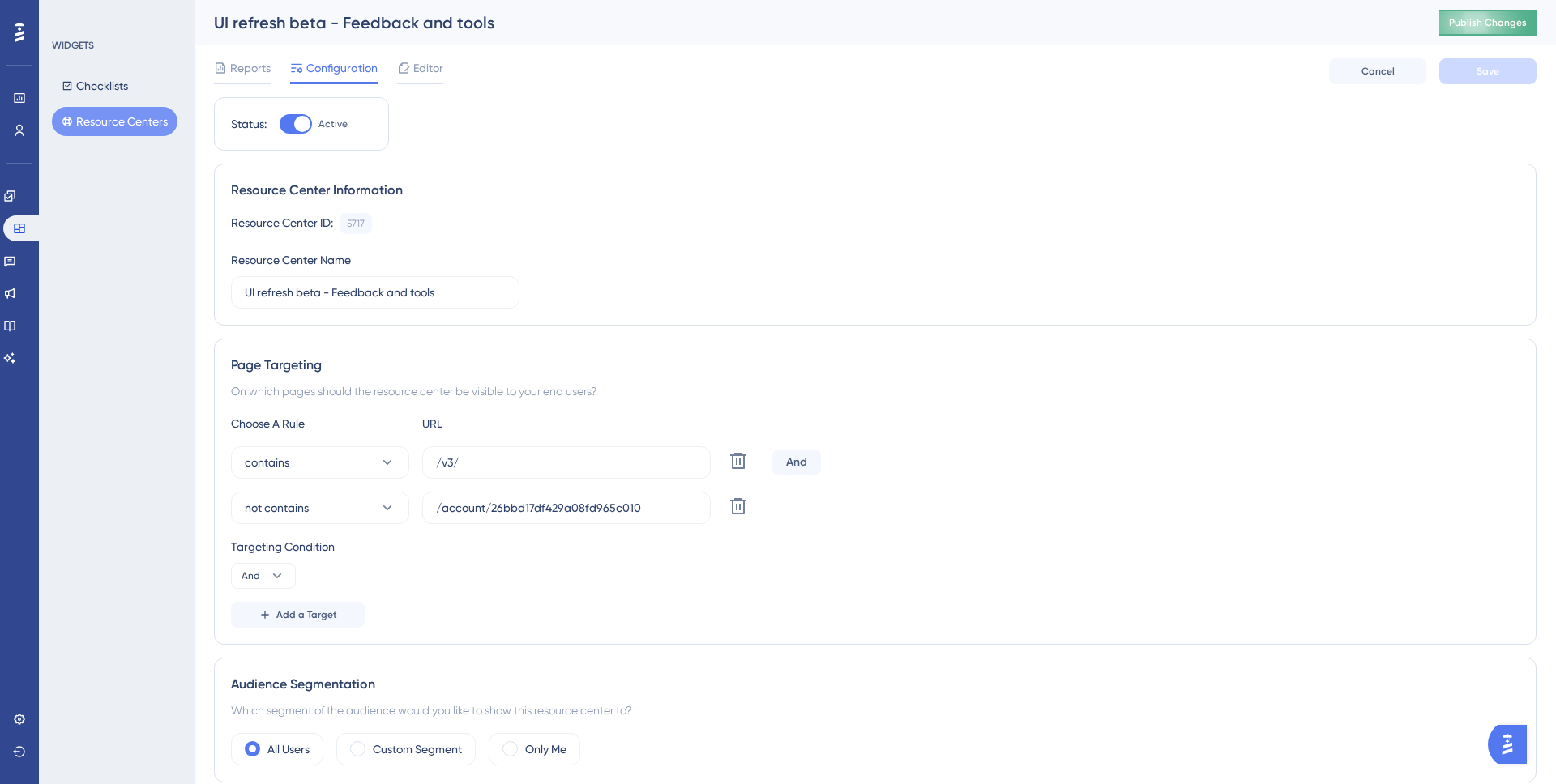
click at [1488, 21] on span "Publish Changes" at bounding box center [1488, 23] width 78 height 13
click at [14, 193] on icon at bounding box center [9, 196] width 11 height 11
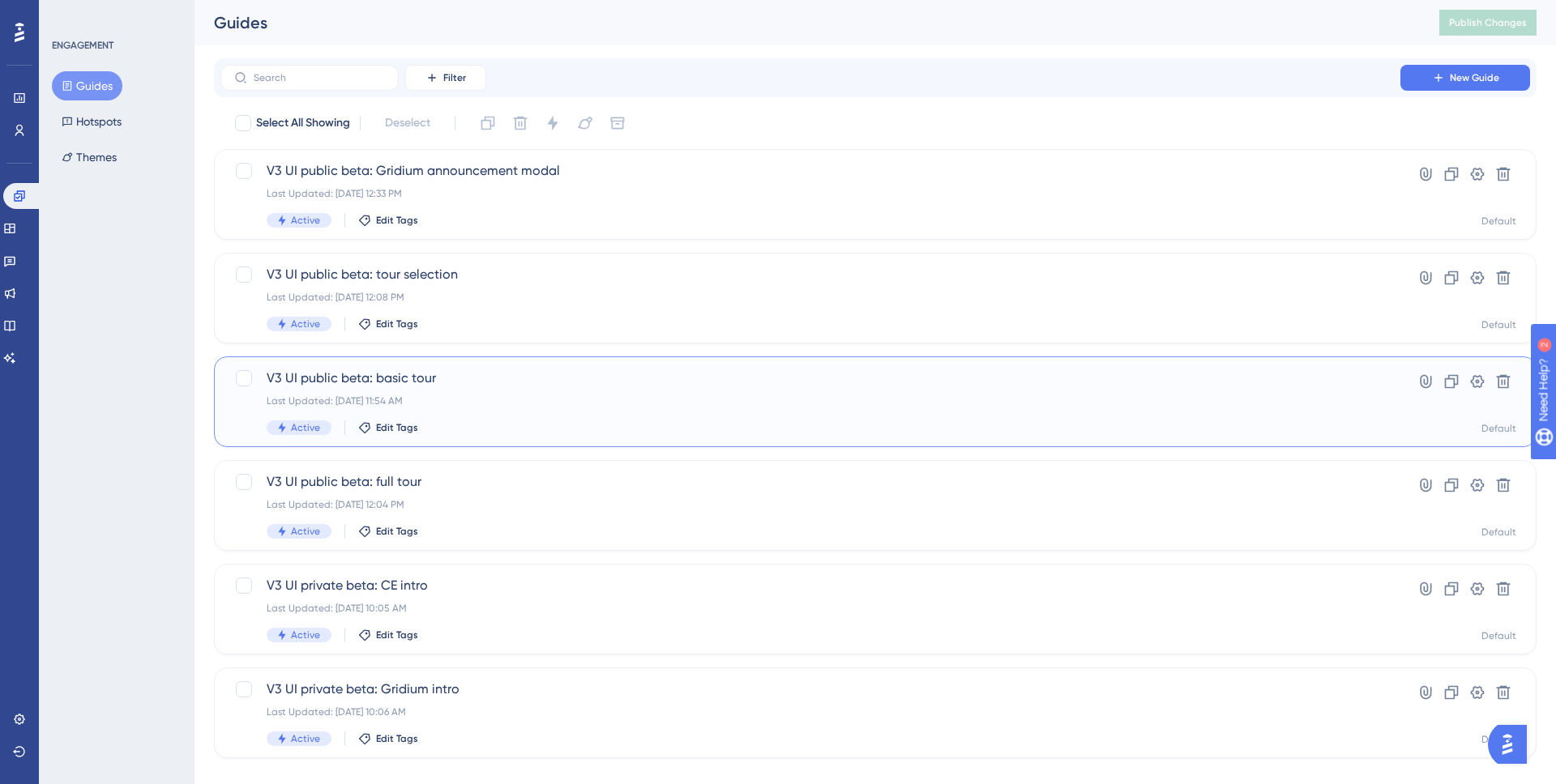
click at [469, 392] on div "V3 UI public beta: basic tour Last Updated: Aug 26 2025, 11:54 AM Active Edit T…" at bounding box center [810, 402] width 1088 height 67
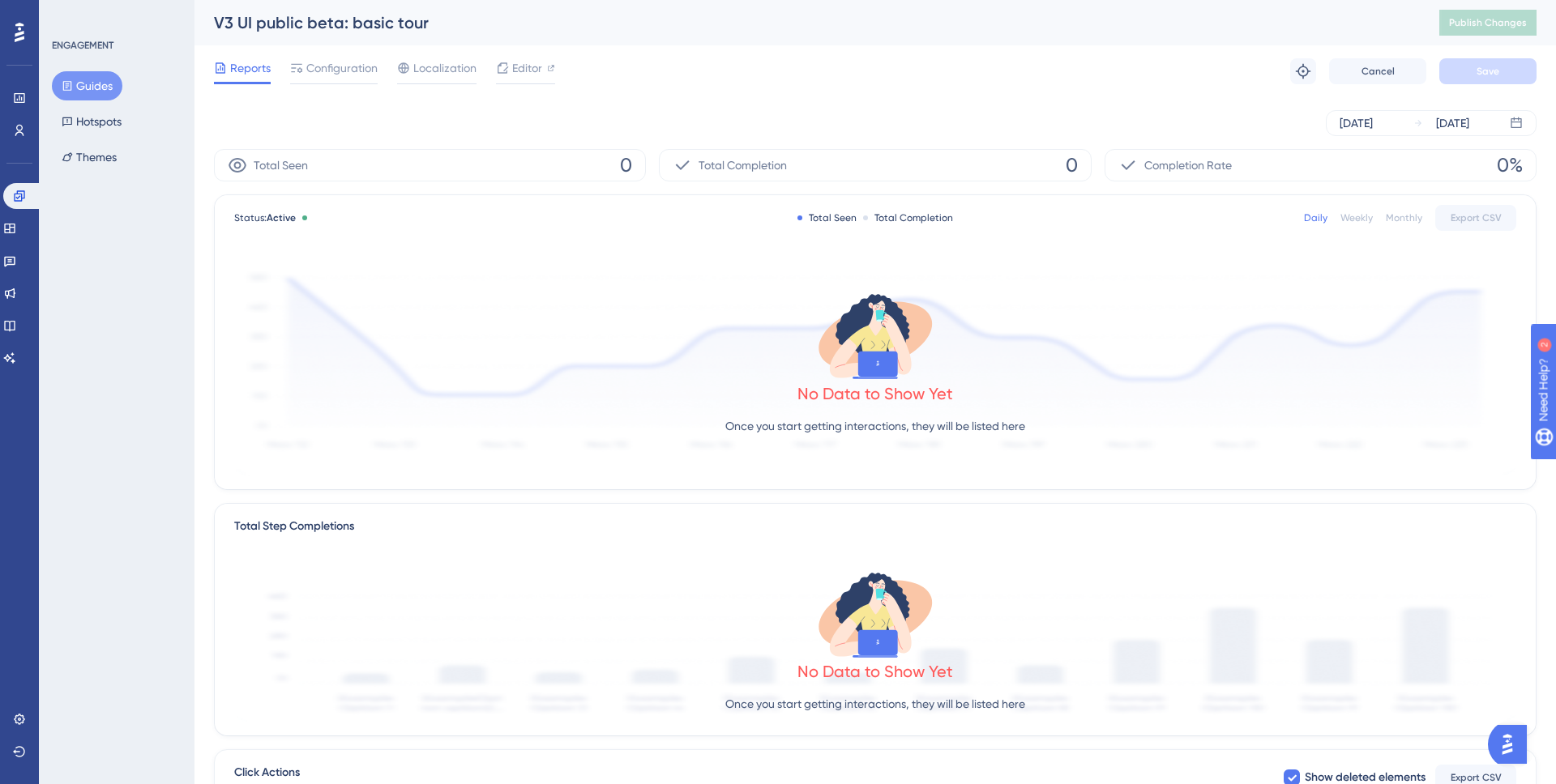
click at [693, 96] on div "Reports Configuration Localization Editor Troubleshoot Cancel Save" at bounding box center [875, 71] width 1323 height 52
click at [506, 72] on icon at bounding box center [503, 68] width 11 height 11
click at [112, 86] on button "Guides" at bounding box center [87, 86] width 70 height 29
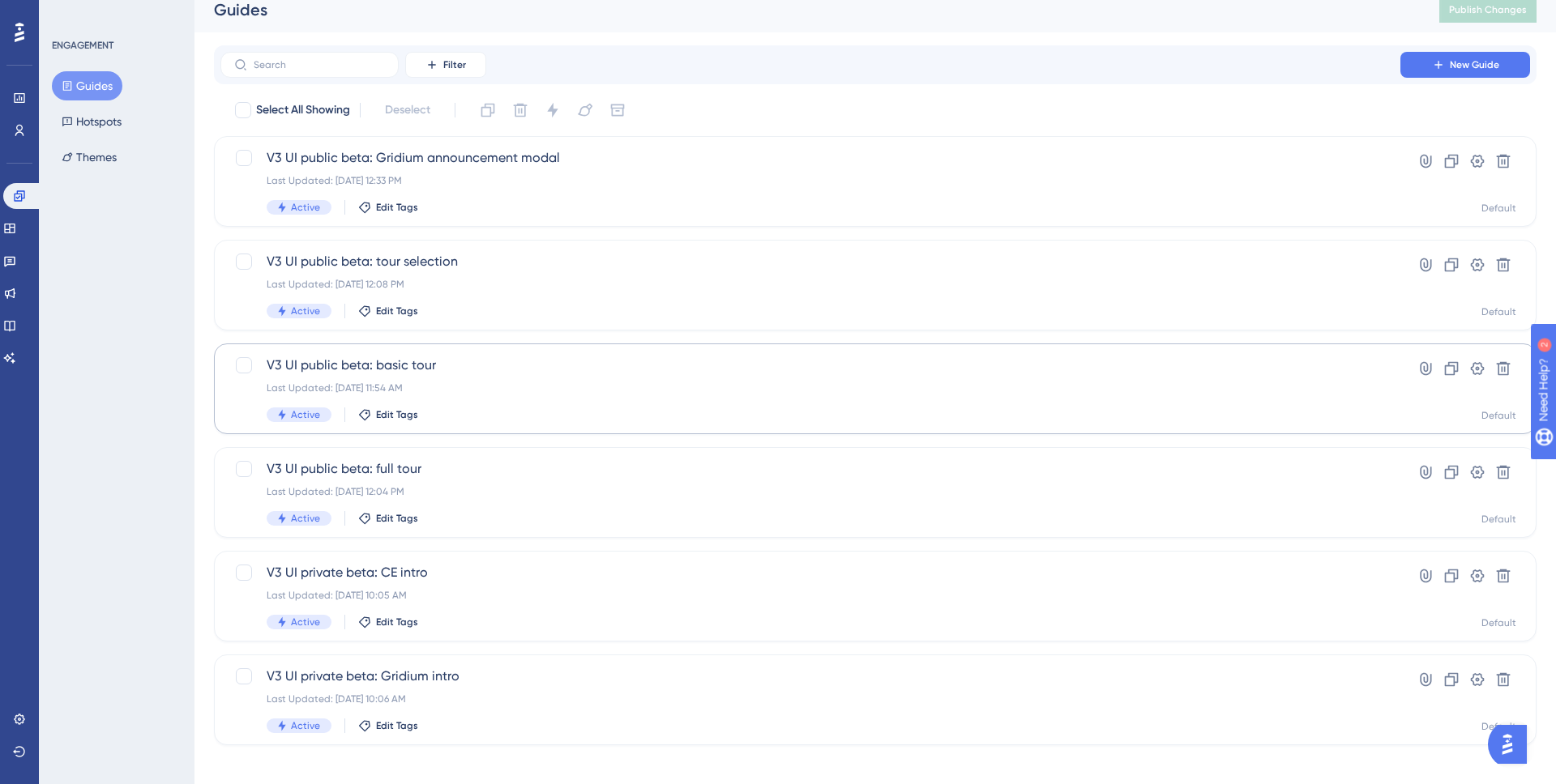
scroll to position [26, 0]
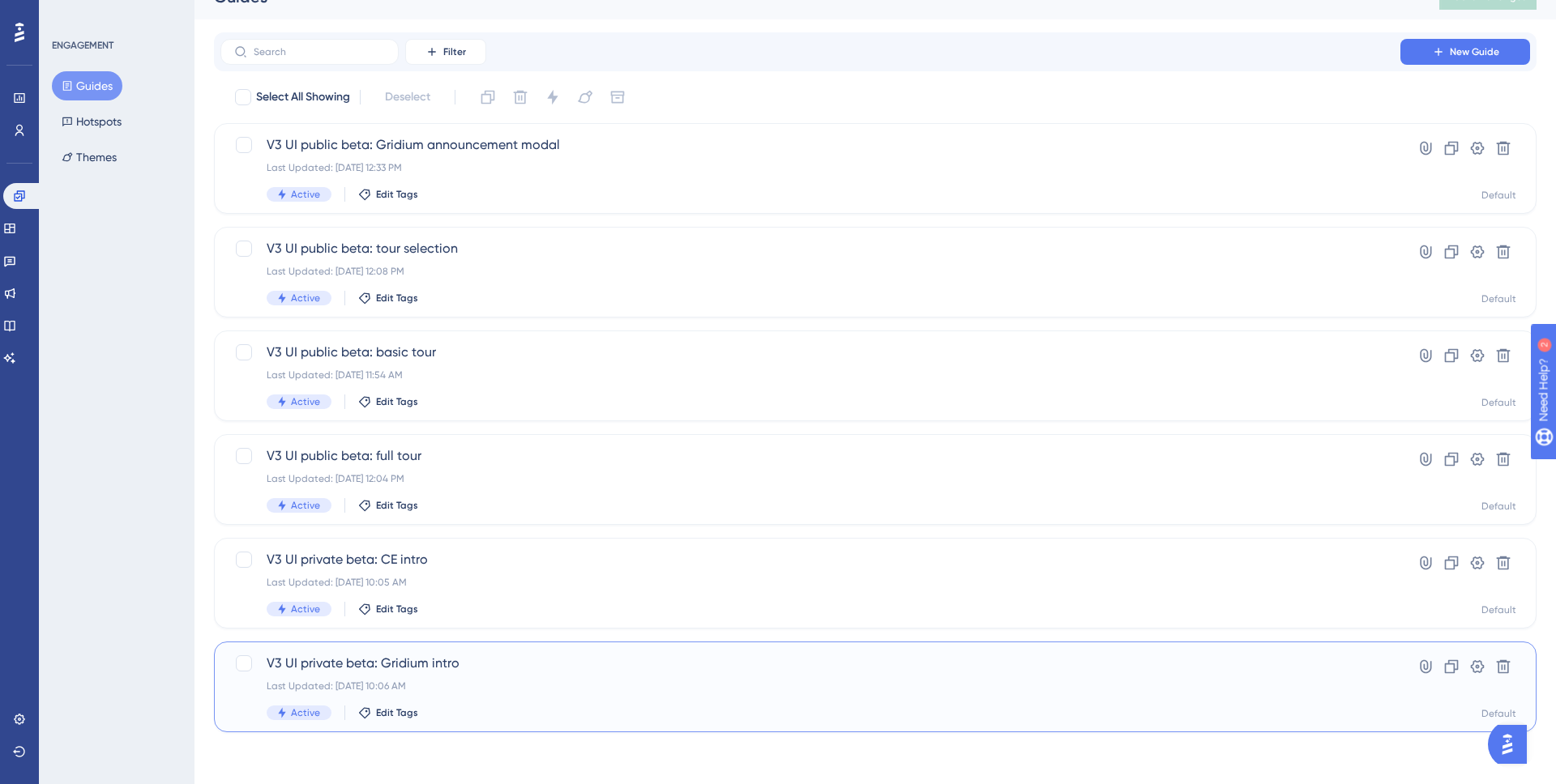
click at [458, 668] on span "V3 UI private beta: Gridium intro" at bounding box center [810, 663] width 1088 height 19
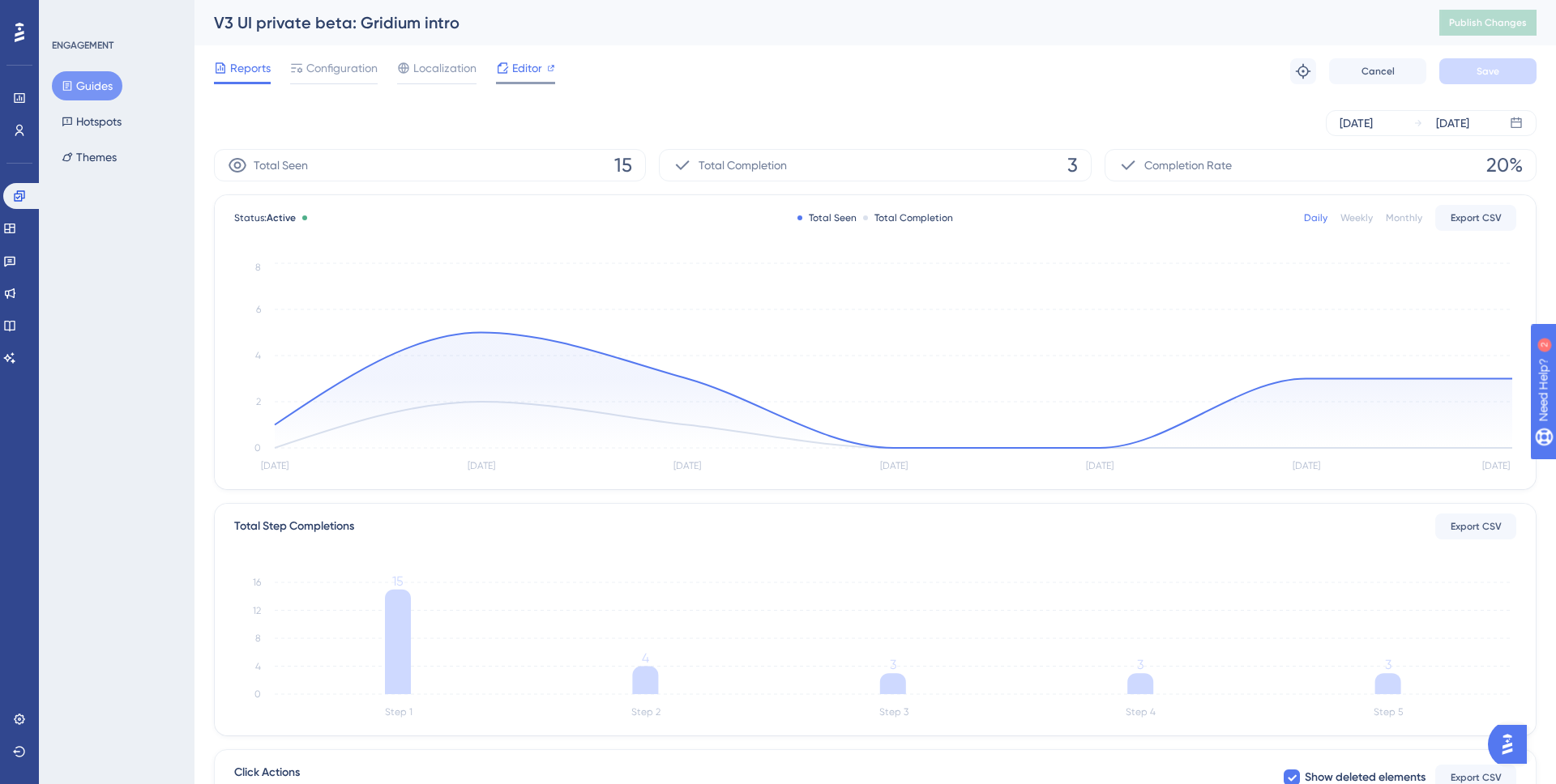
click at [521, 63] on span "Editor" at bounding box center [527, 68] width 30 height 19
click at [81, 99] on button "Guides" at bounding box center [87, 86] width 70 height 29
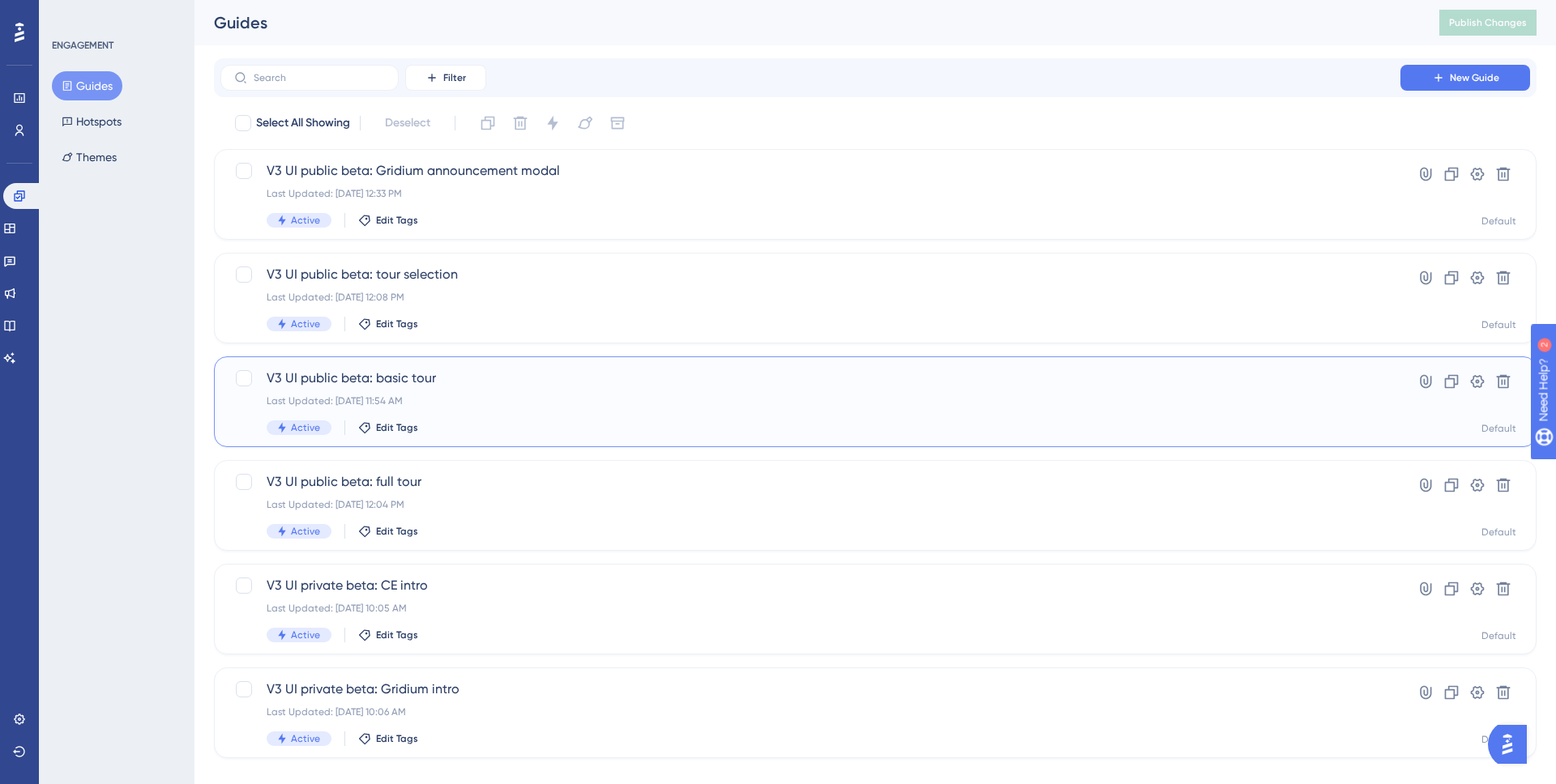
click at [449, 373] on span "V3 UI public beta: basic tour" at bounding box center [810, 378] width 1088 height 19
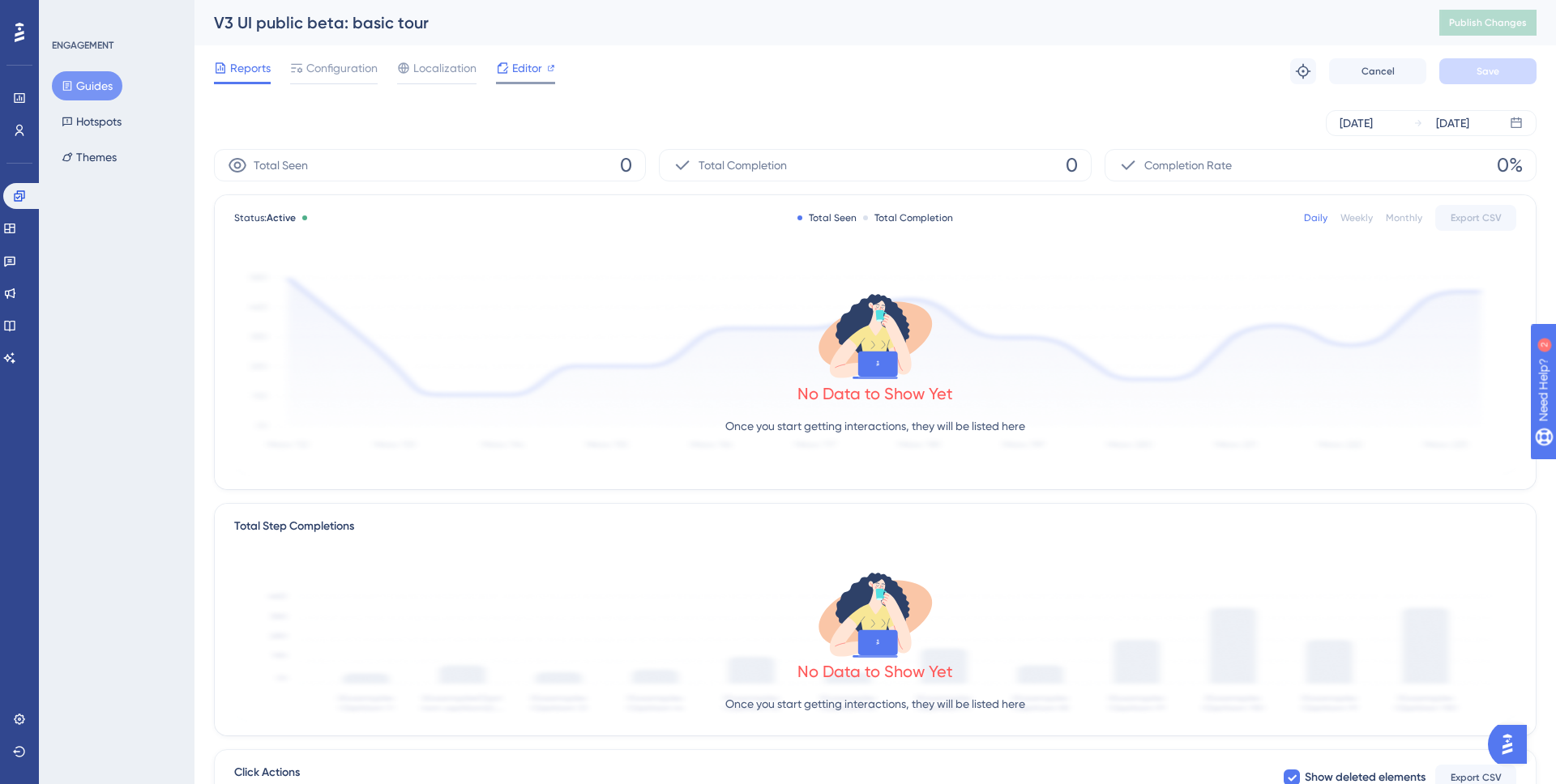
click at [531, 68] on span "Editor" at bounding box center [527, 68] width 30 height 19
click at [14, 220] on link at bounding box center [10, 228] width 13 height 26
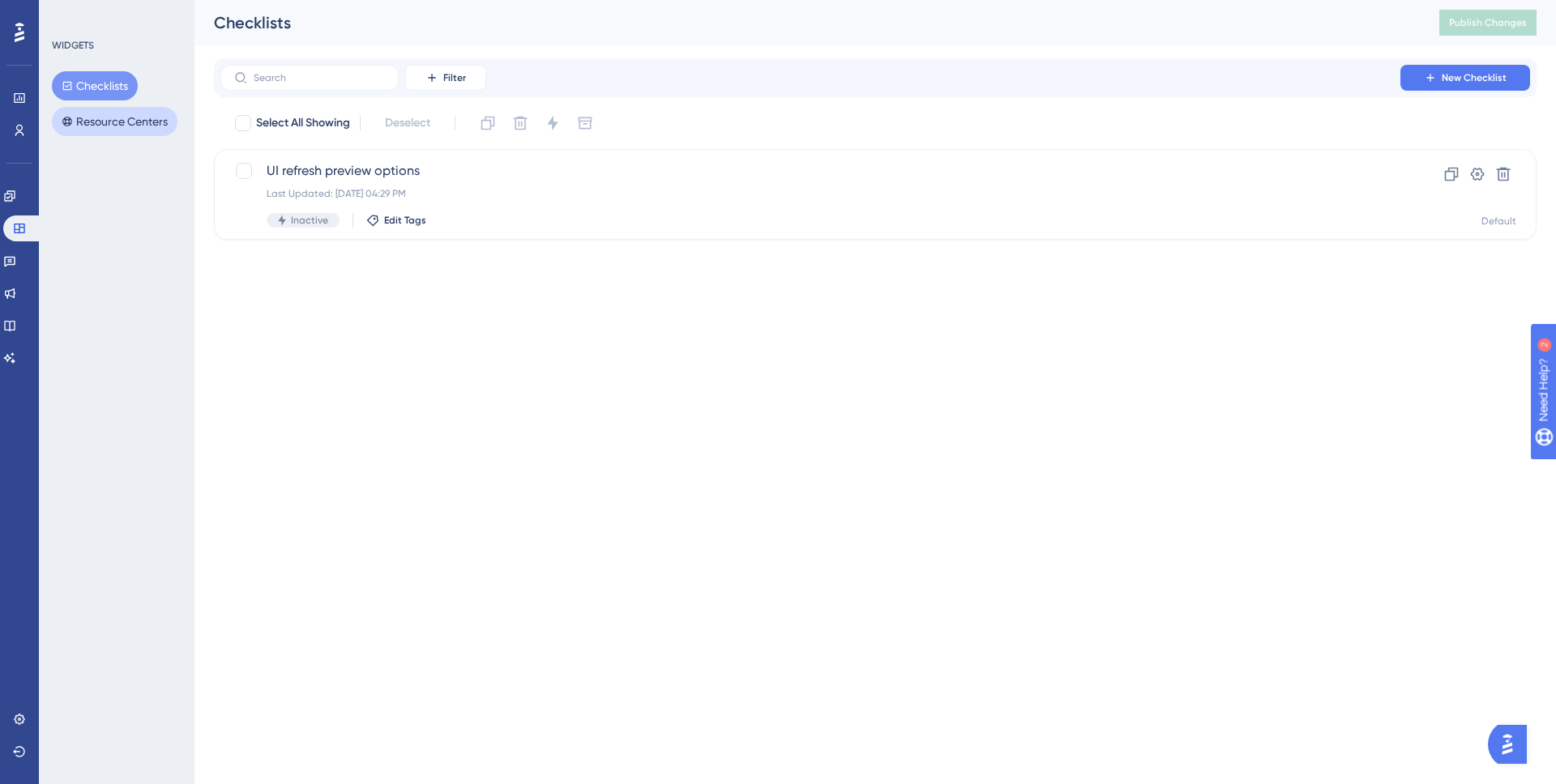
click at [81, 119] on button "Resource Centers" at bounding box center [115, 121] width 126 height 29
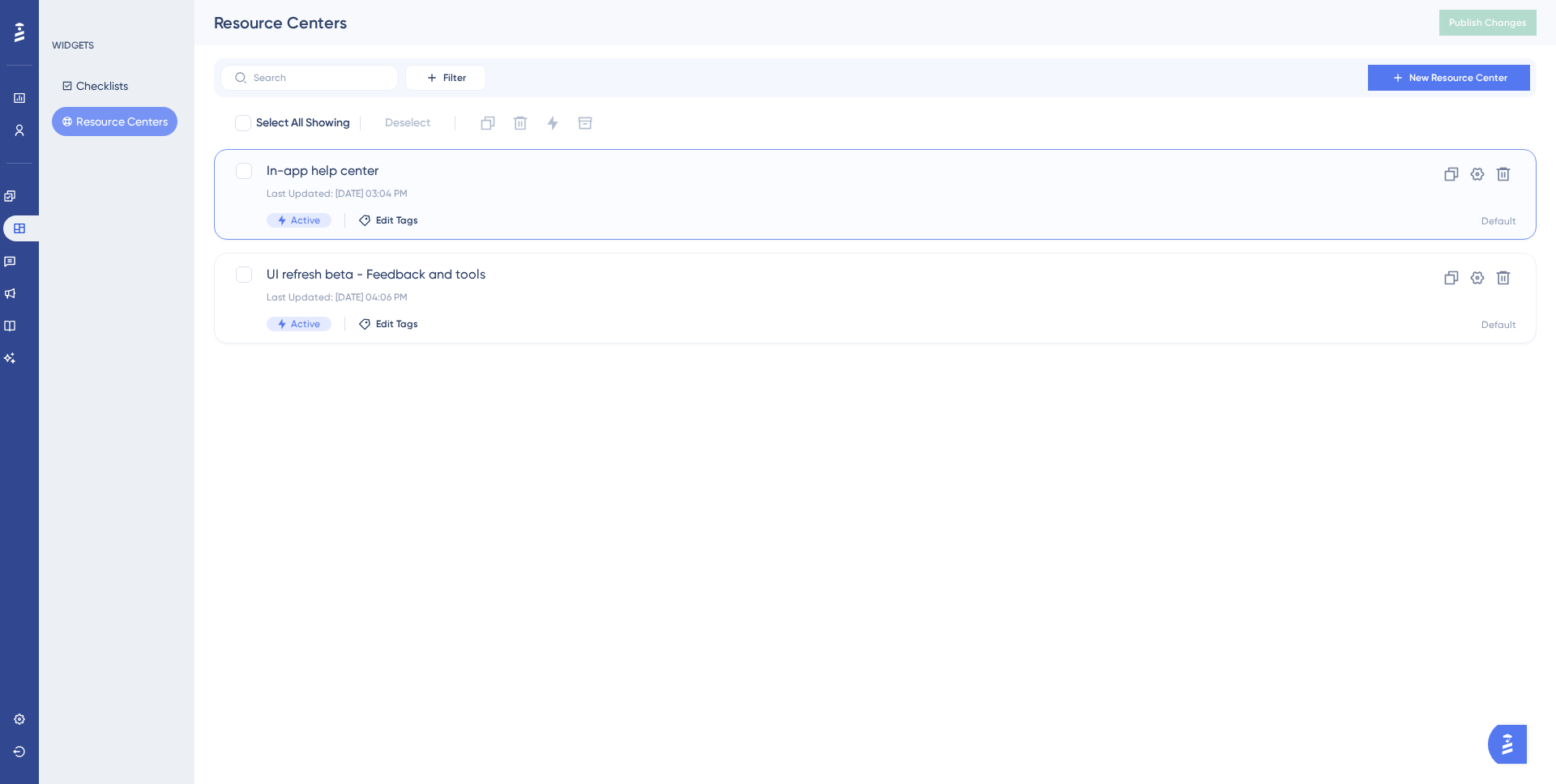
click at [551, 198] on div "Last Updated: Aug 26 2025, 03:04 PM" at bounding box center [810, 193] width 1088 height 13
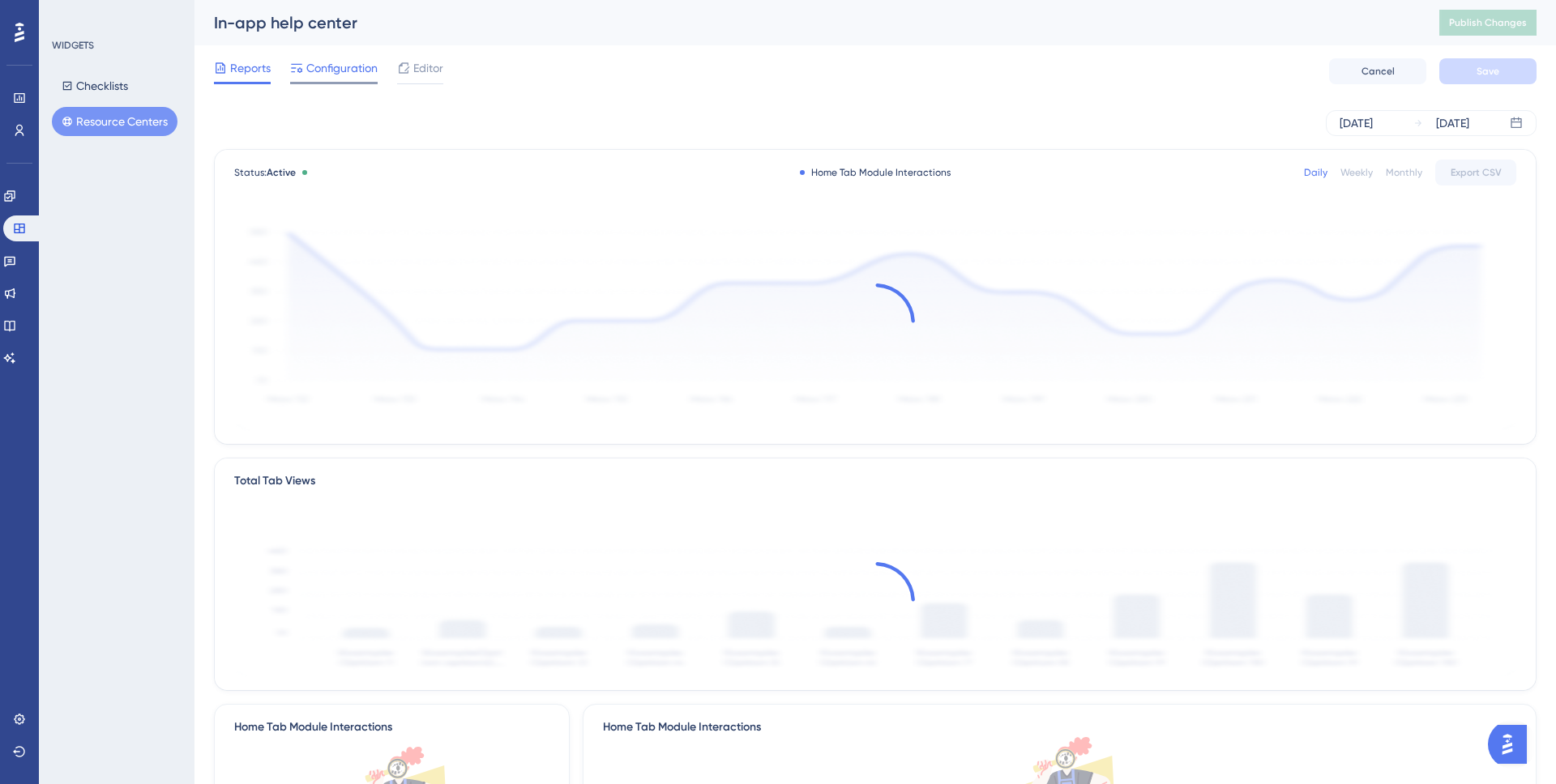
click at [335, 74] on span "Configuration" at bounding box center [342, 68] width 71 height 19
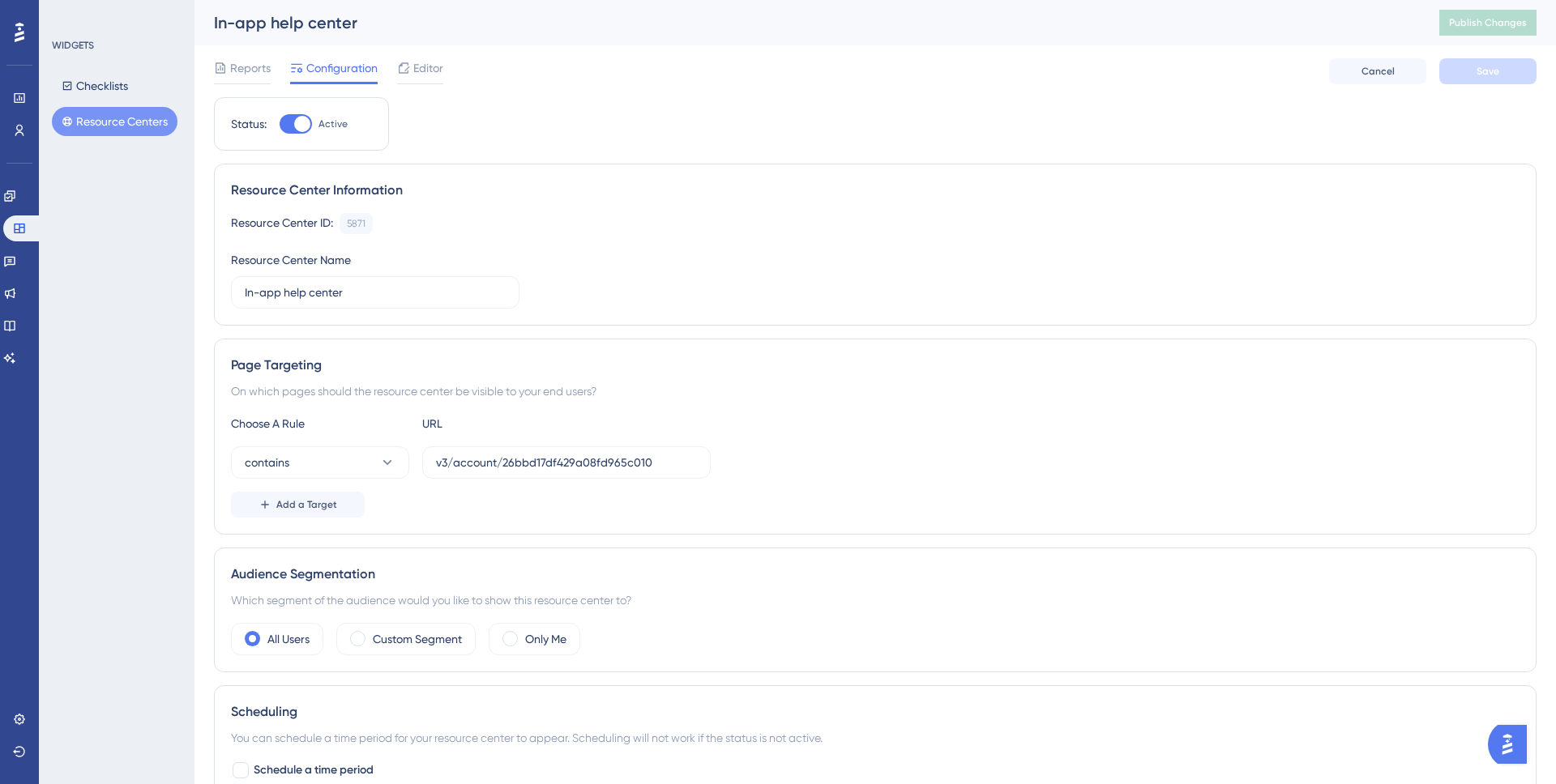
click at [302, 117] on div at bounding box center [302, 124] width 16 height 16
click at [279, 124] on input "Active" at bounding box center [279, 124] width 1 height 1
checkbox input "false"
click at [1512, 71] on button "Save" at bounding box center [1488, 71] width 98 height 26
click at [143, 112] on button "Resource Centers" at bounding box center [115, 121] width 126 height 29
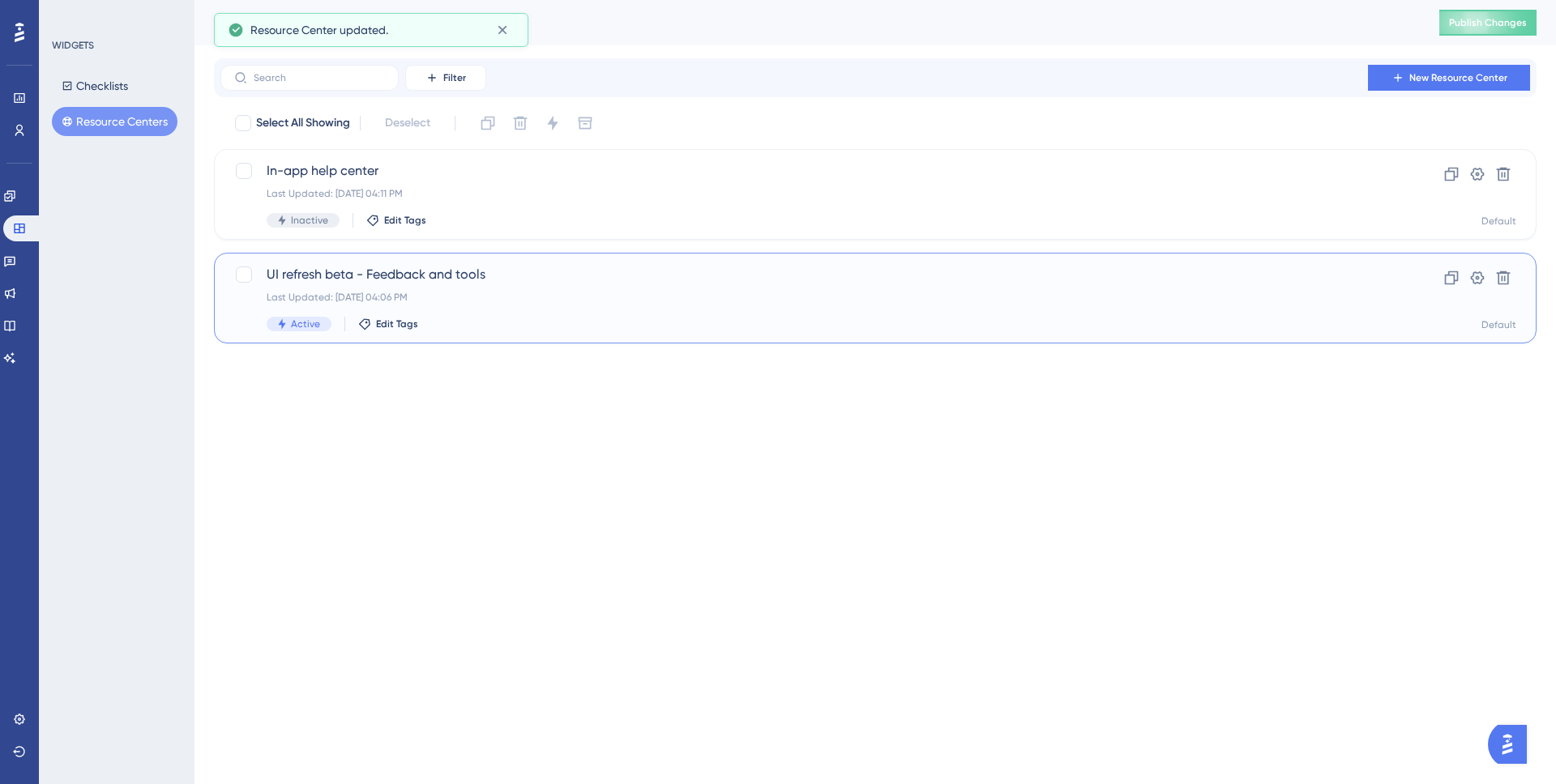
click at [567, 283] on span "UI refresh beta - Feedback and tools" at bounding box center [810, 274] width 1088 height 19
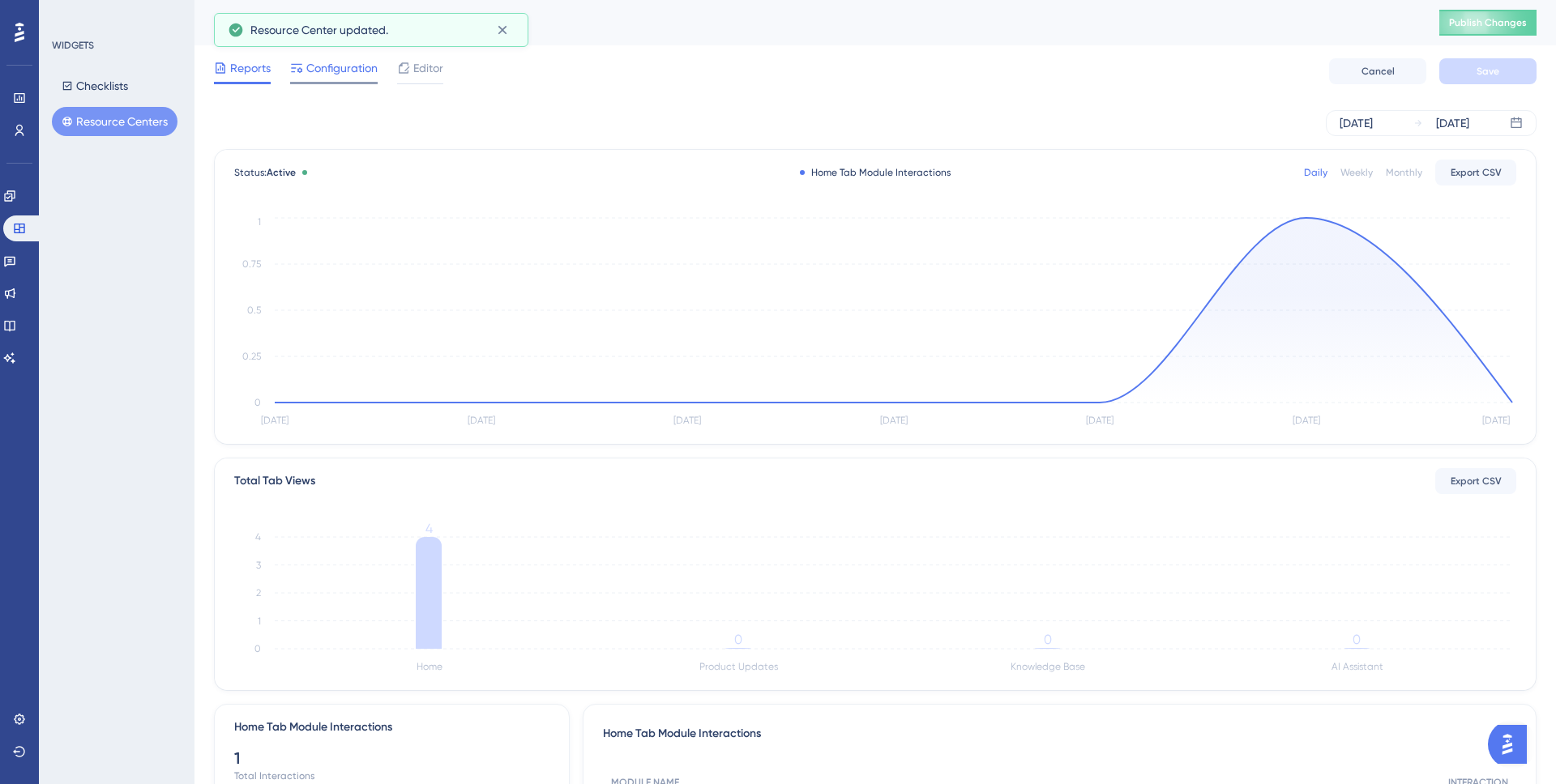
click at [330, 80] on div "Configuration" at bounding box center [334, 71] width 88 height 26
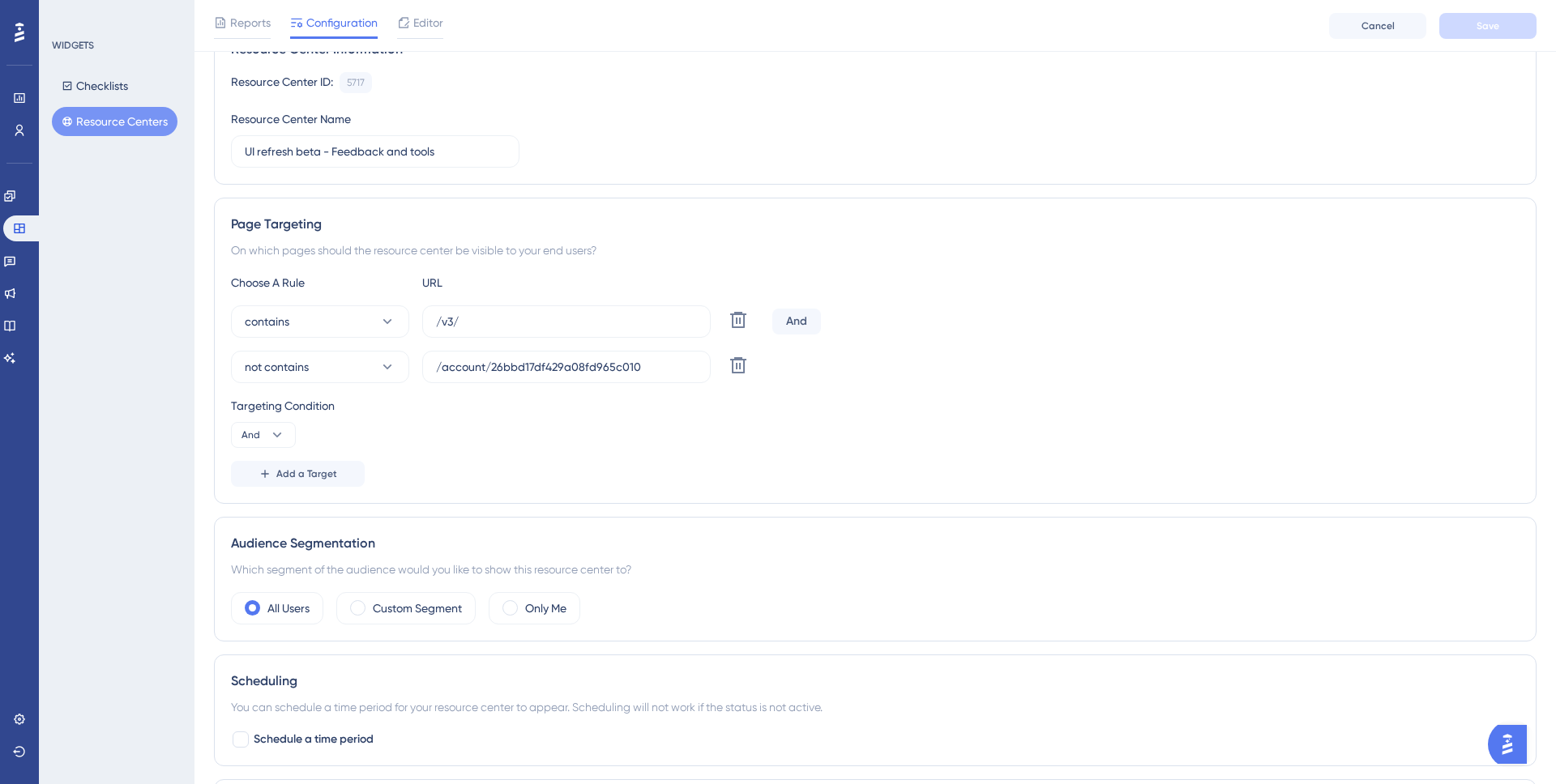
scroll to position [114, 0]
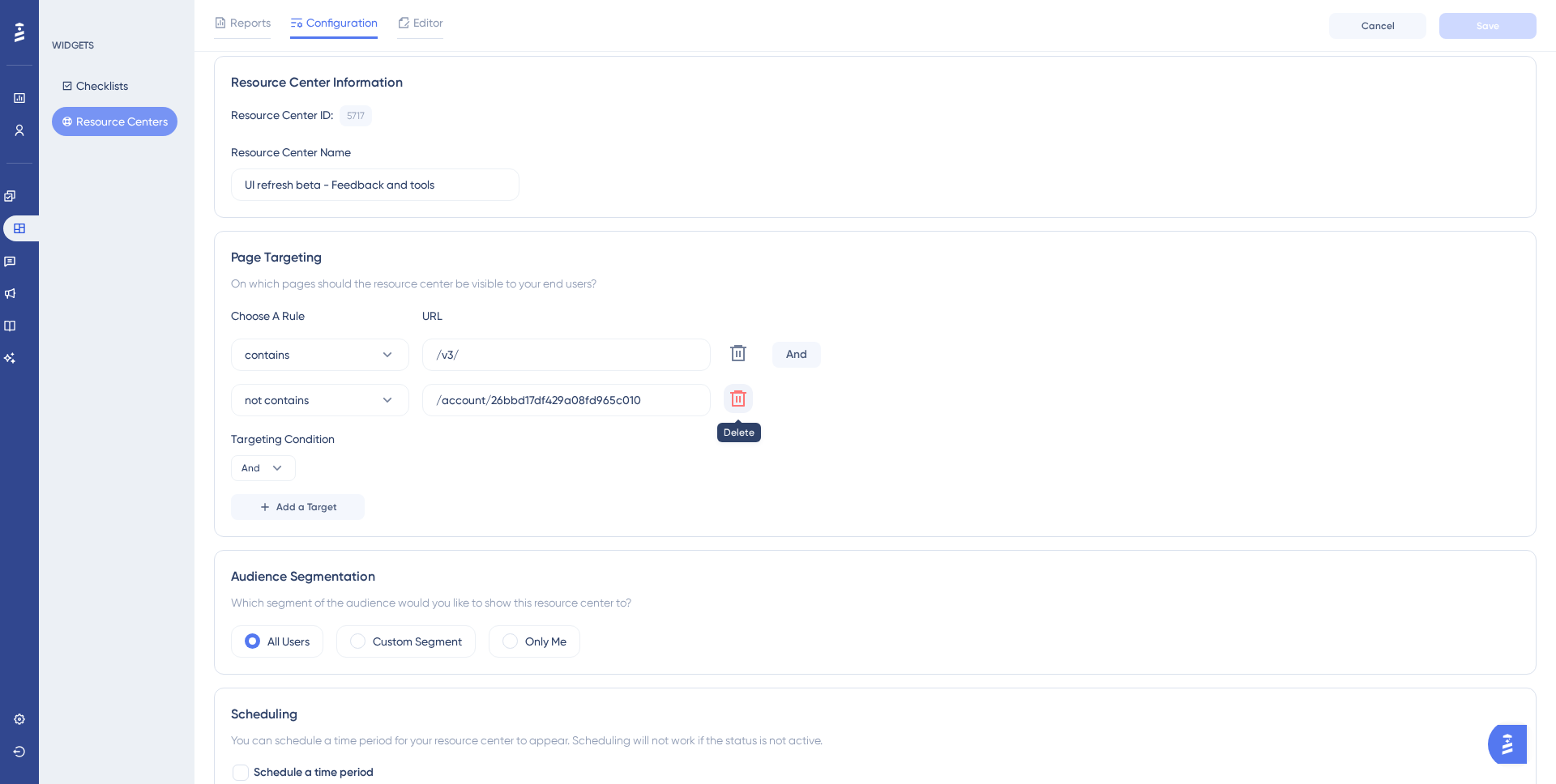
click at [727, 401] on button at bounding box center [739, 399] width 29 height 29
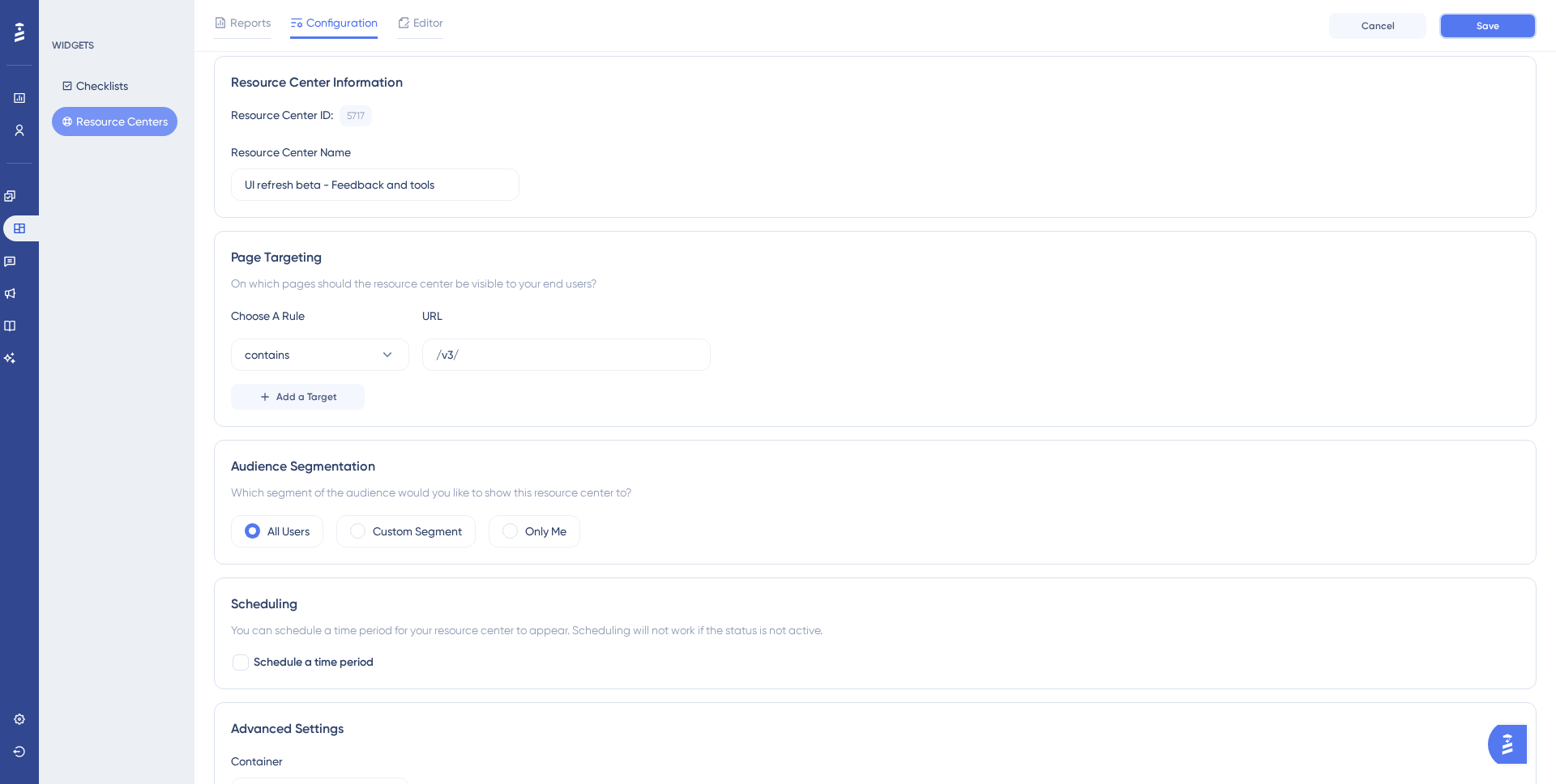
click at [1487, 26] on span "Save" at bounding box center [1488, 26] width 23 height 13
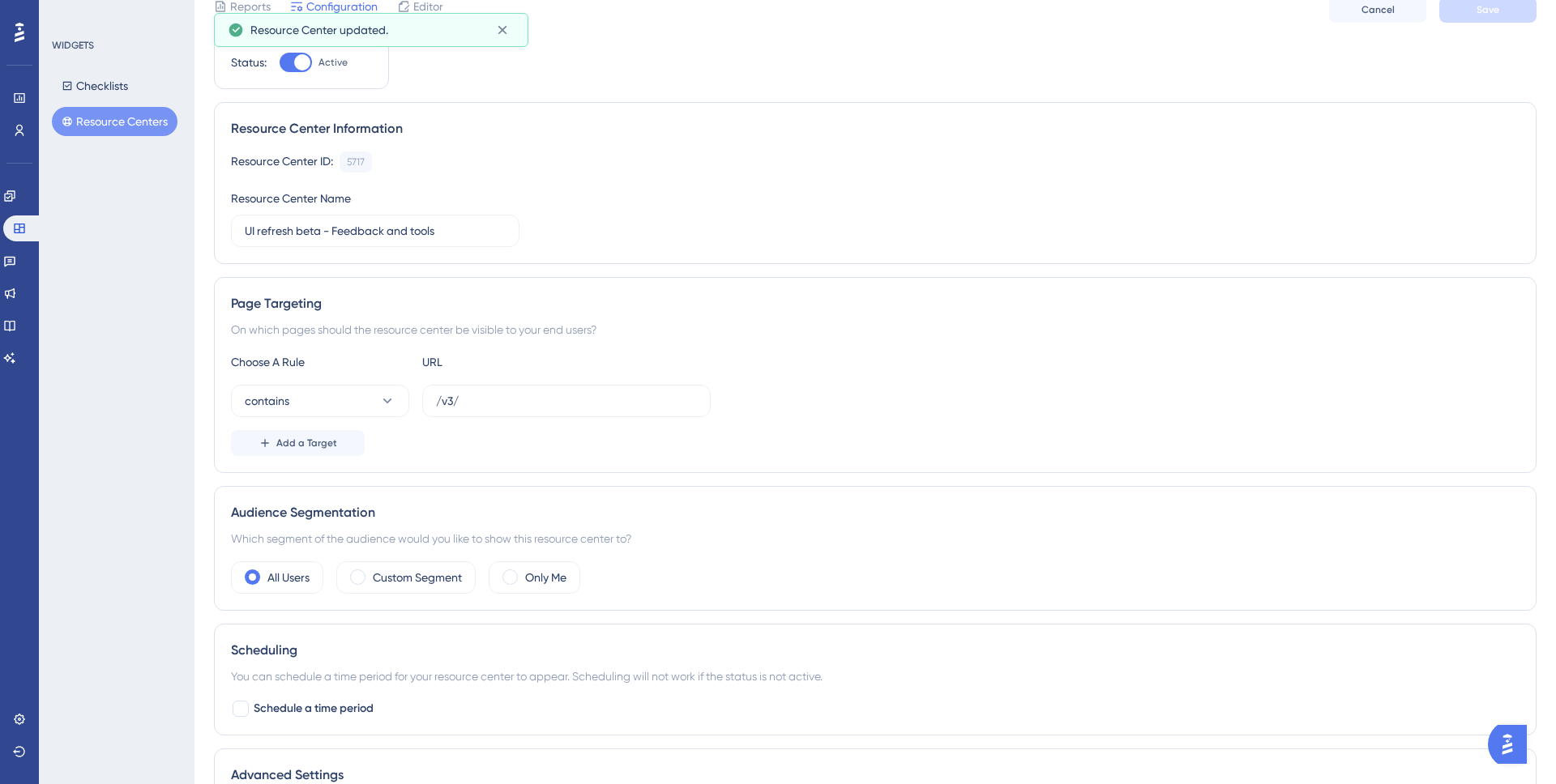
scroll to position [0, 0]
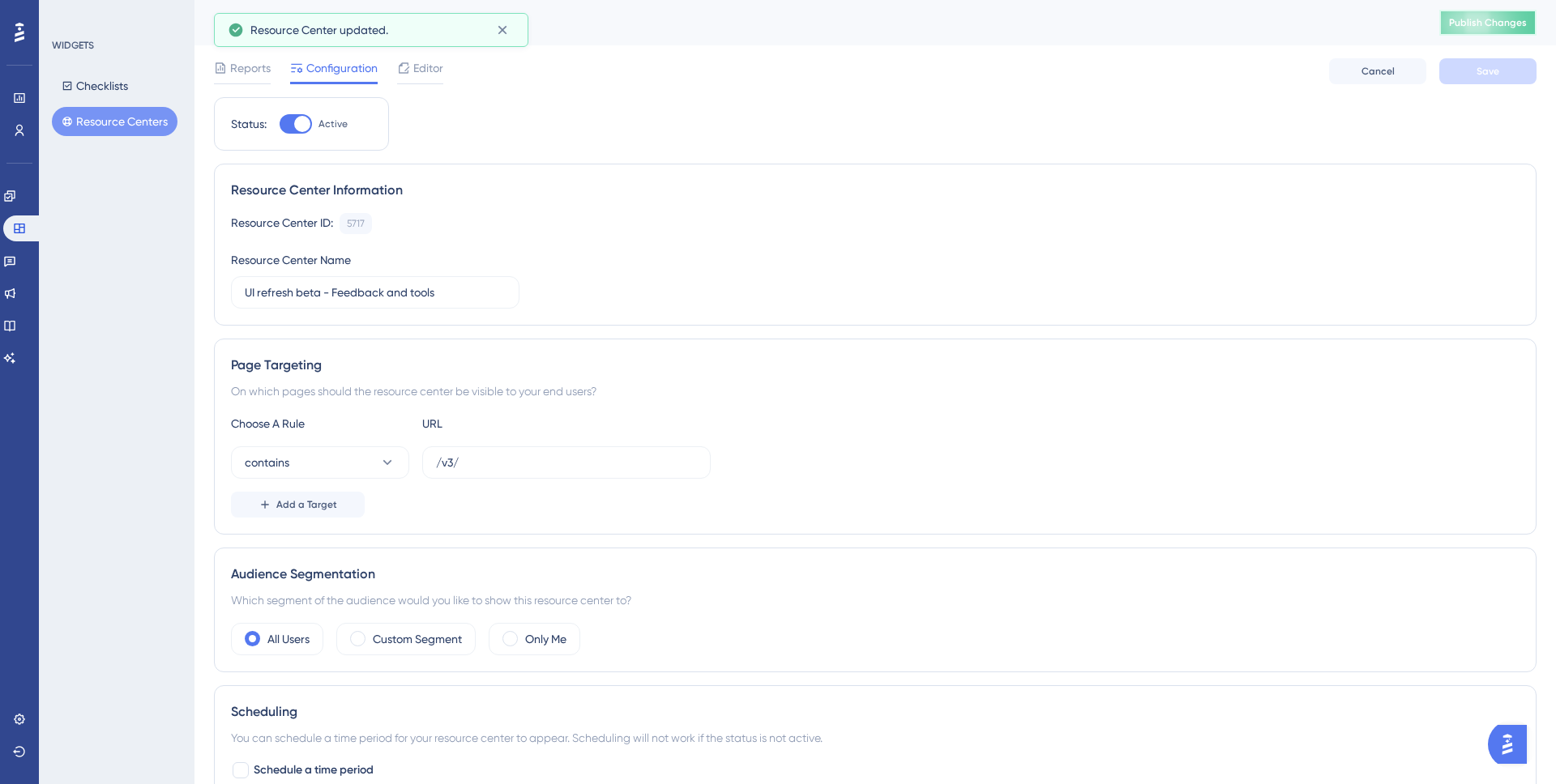
click at [1447, 22] on button "Publish Changes" at bounding box center [1488, 23] width 98 height 26
click at [11, 203] on link at bounding box center [10, 196] width 13 height 26
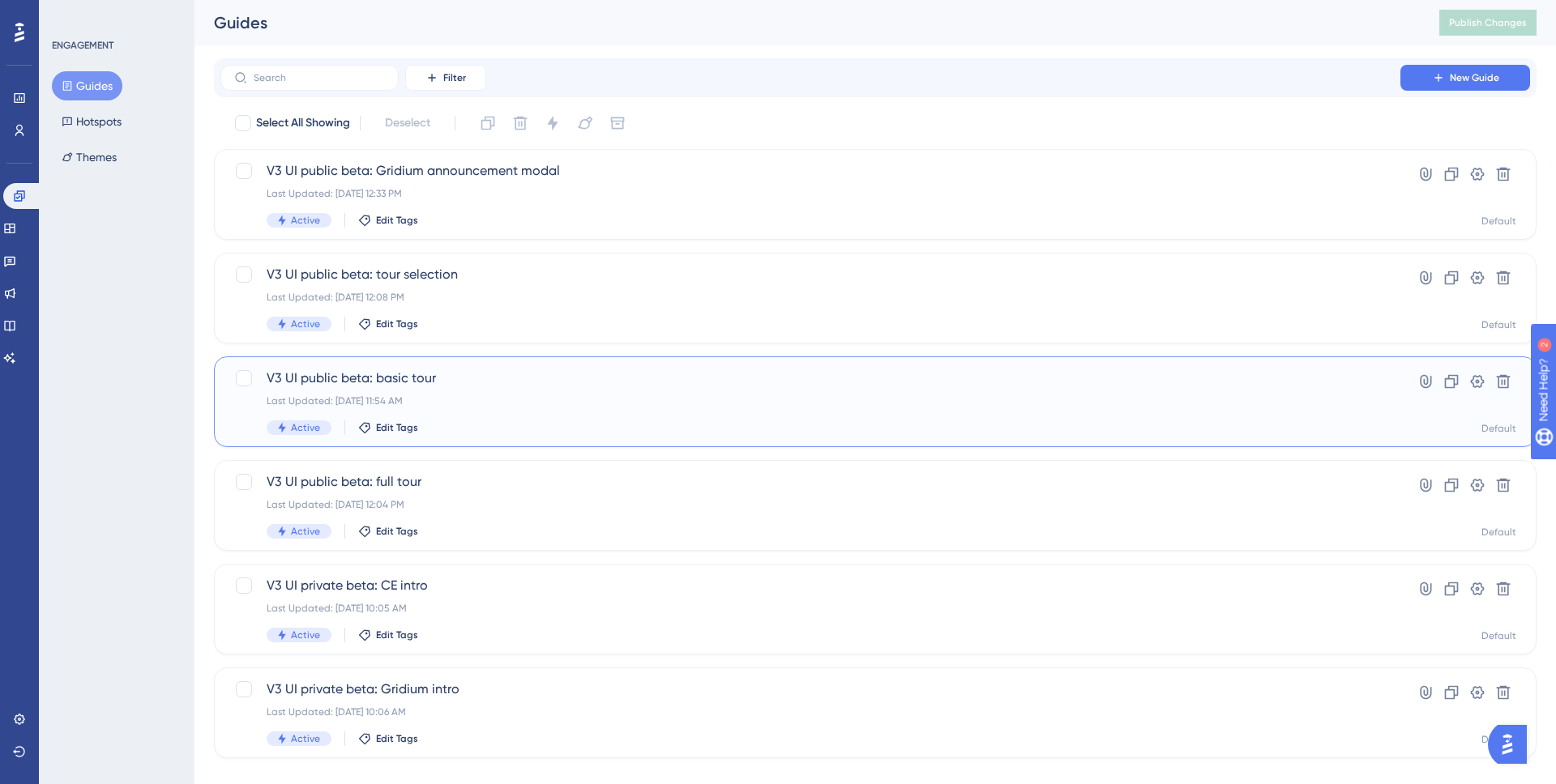
click at [451, 395] on div "Last Updated: Aug 26 2025, 11:54 AM" at bounding box center [810, 401] width 1088 height 13
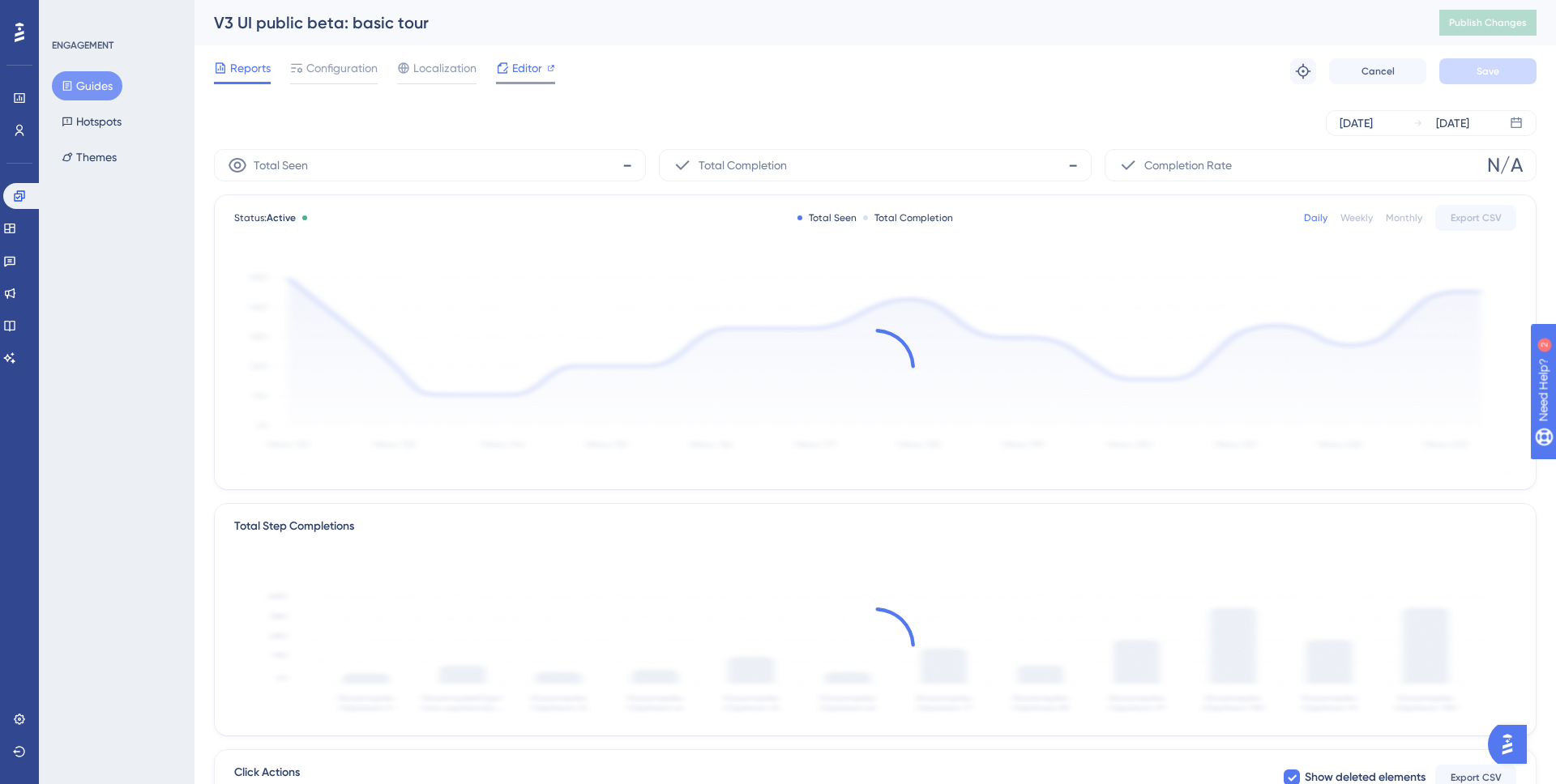
click at [533, 76] on span "Editor" at bounding box center [527, 68] width 30 height 19
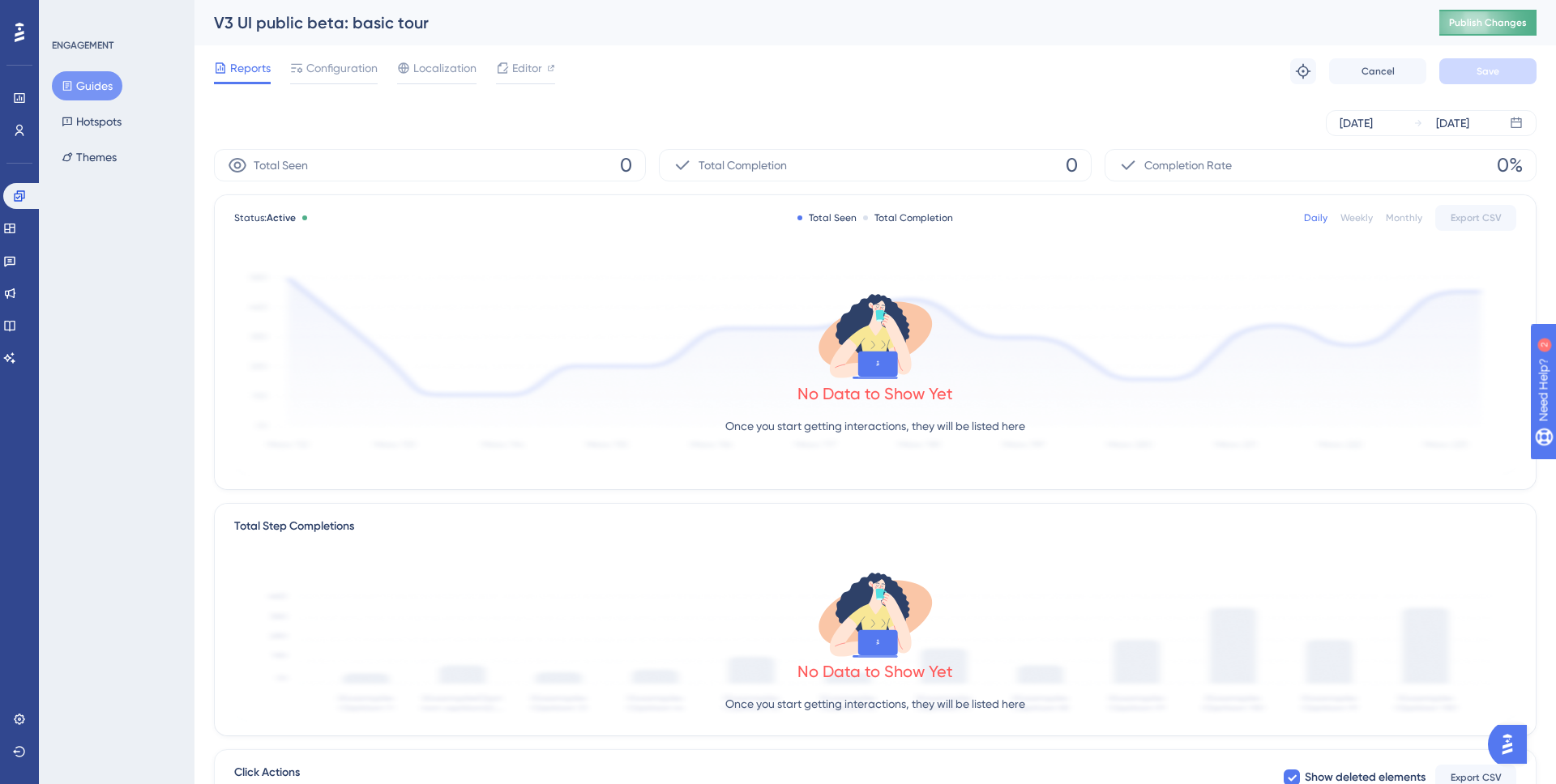
click at [1469, 27] on span "Publish Changes" at bounding box center [1488, 23] width 78 height 13
click at [110, 84] on button "Guides" at bounding box center [87, 86] width 70 height 29
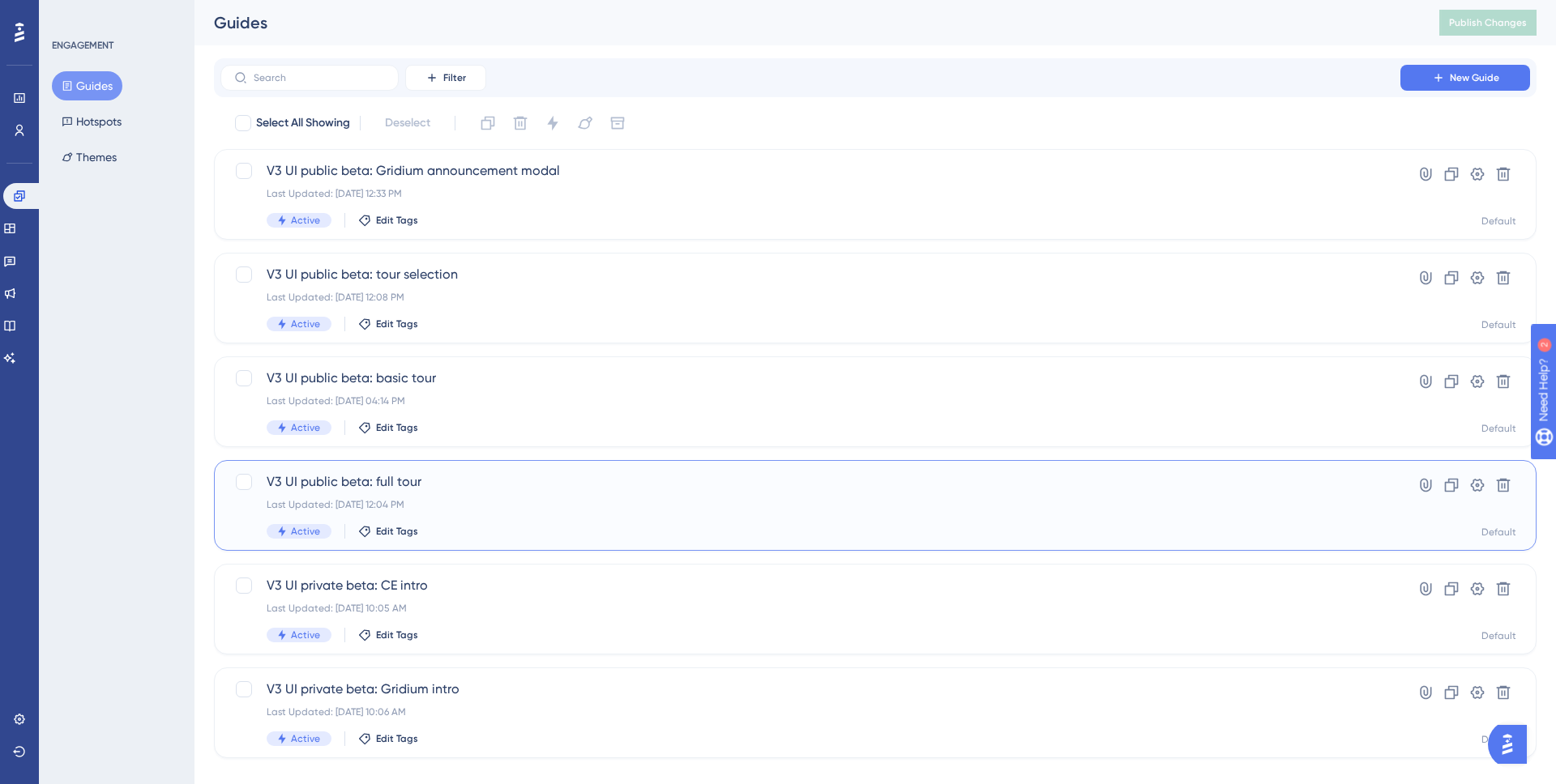
click at [429, 478] on span "V3 UI public beta: full tour" at bounding box center [810, 482] width 1088 height 19
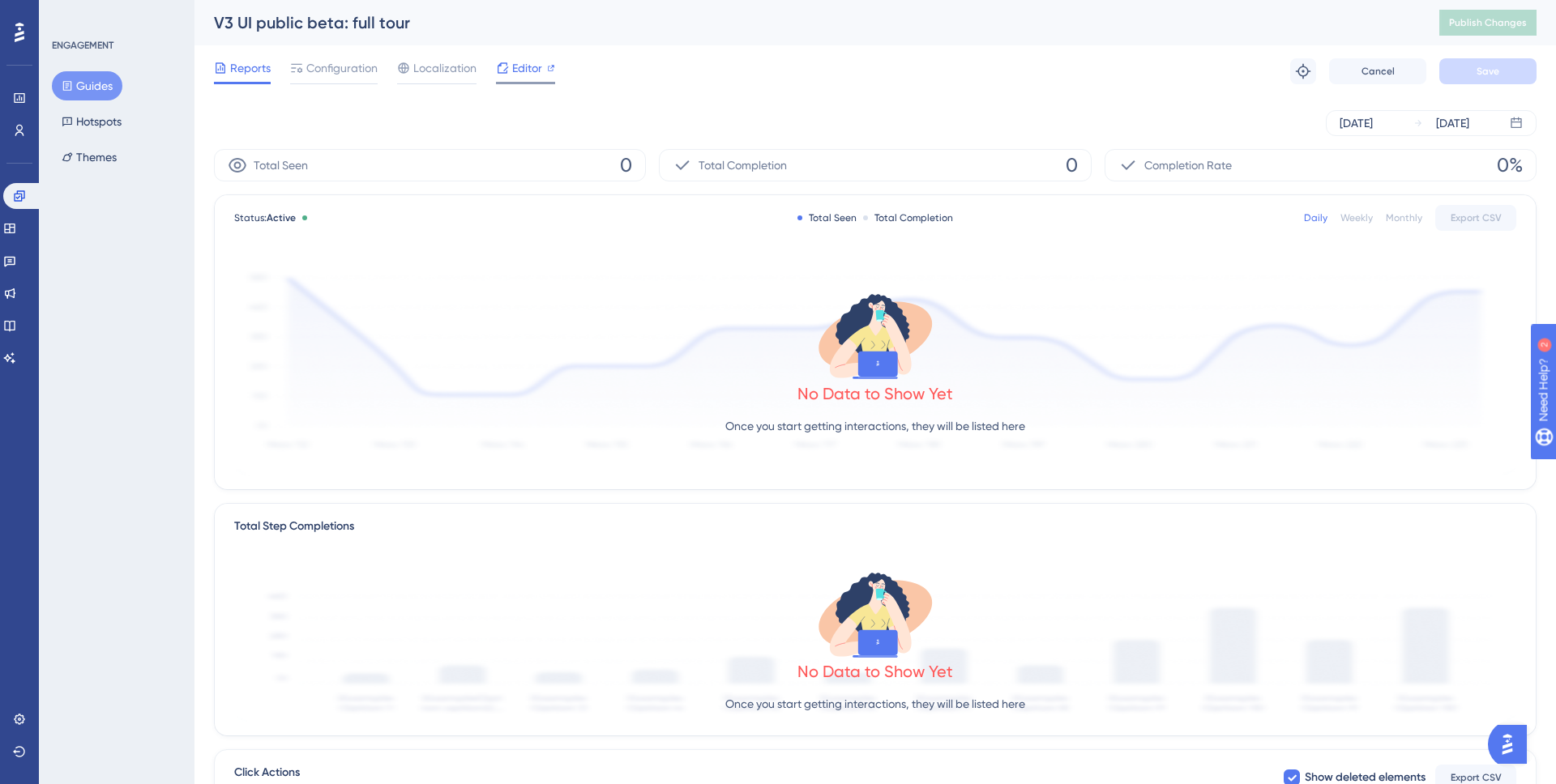
click at [509, 70] on icon at bounding box center [502, 68] width 13 height 13
click at [1495, 29] on button "Publish Changes" at bounding box center [1488, 23] width 98 height 26
click at [542, 76] on div "Editor" at bounding box center [525, 68] width 59 height 19
click at [89, 90] on button "Guides" at bounding box center [87, 86] width 70 height 29
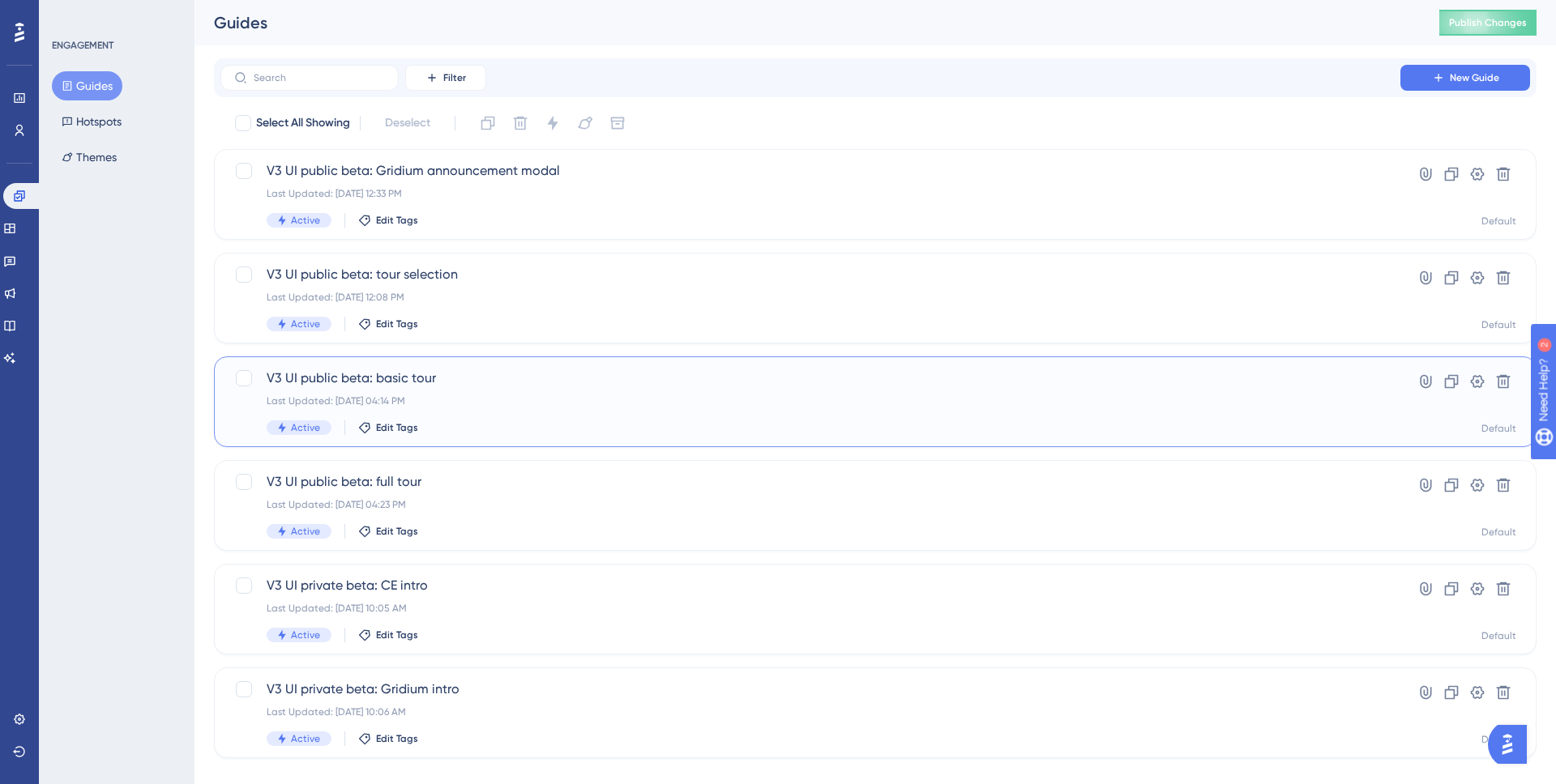
click at [465, 429] on div "Active Edit Tags" at bounding box center [810, 428] width 1088 height 15
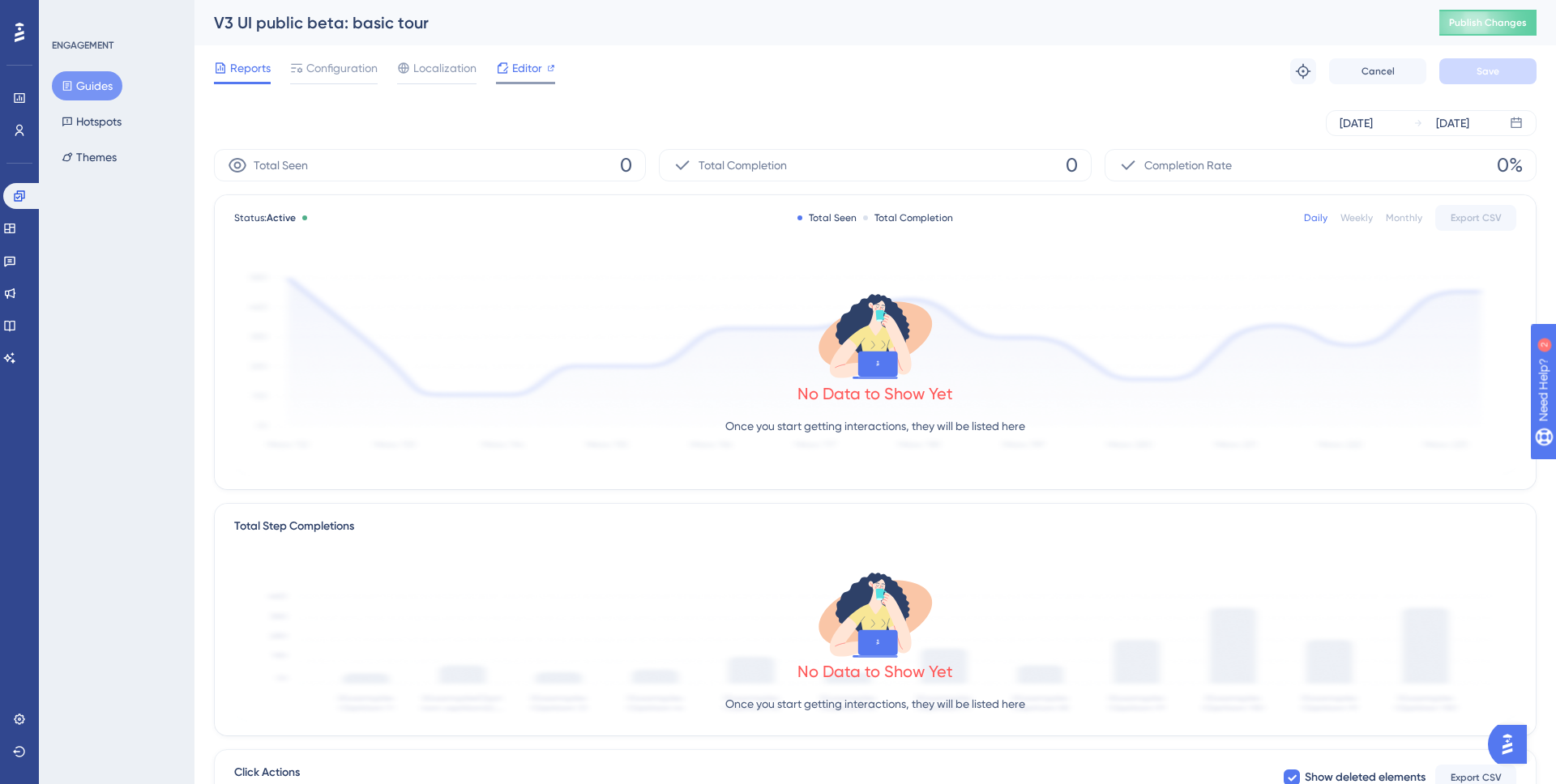
click at [544, 66] on div "Editor" at bounding box center [525, 68] width 59 height 19
click at [1482, 12] on button "Publish Changes" at bounding box center [1488, 23] width 98 height 26
click at [15, 199] on icon at bounding box center [19, 196] width 11 height 11
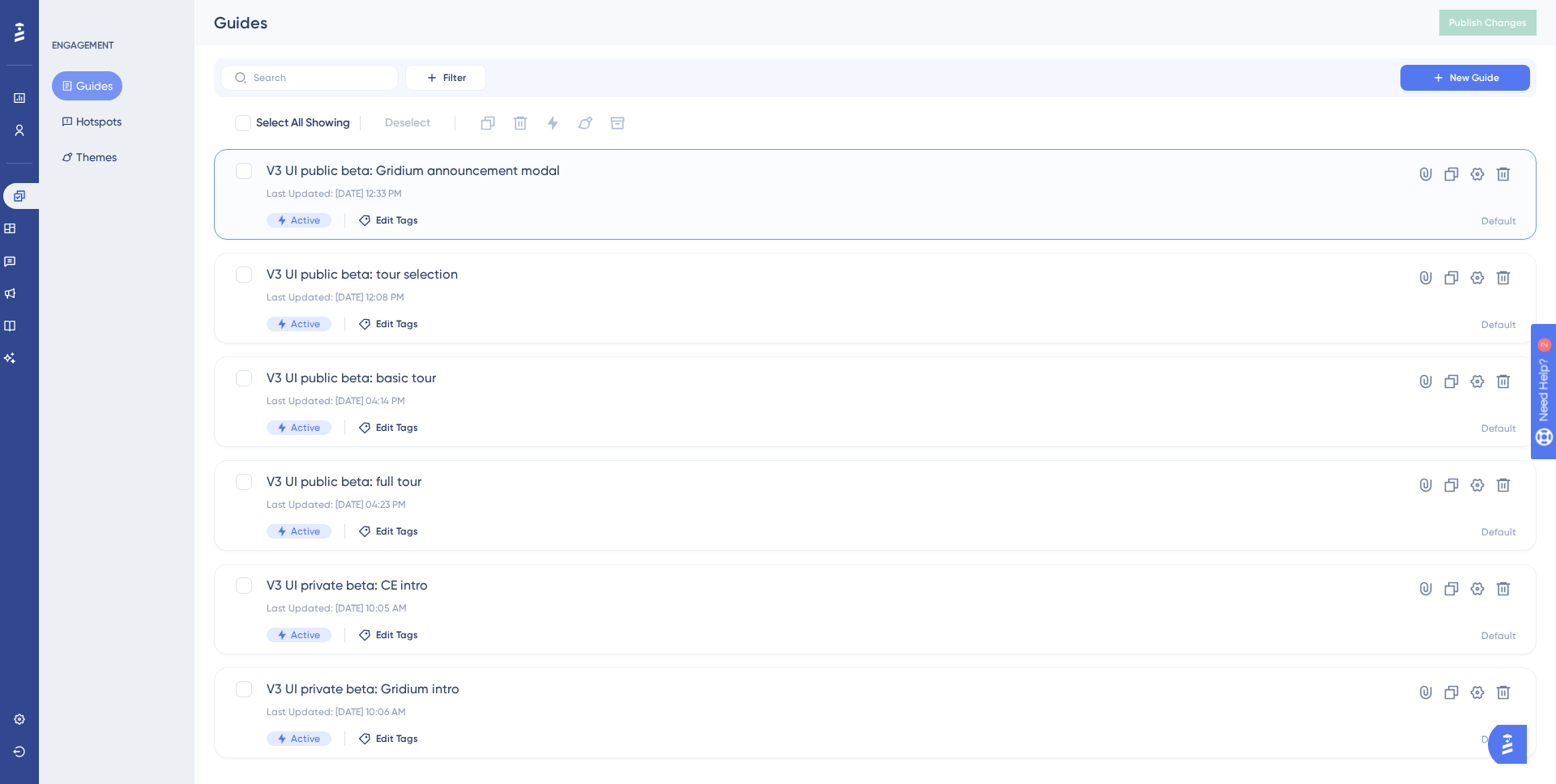
click at [531, 172] on span "V3 UI public beta: Gridium announcement modal" at bounding box center [810, 171] width 1088 height 19
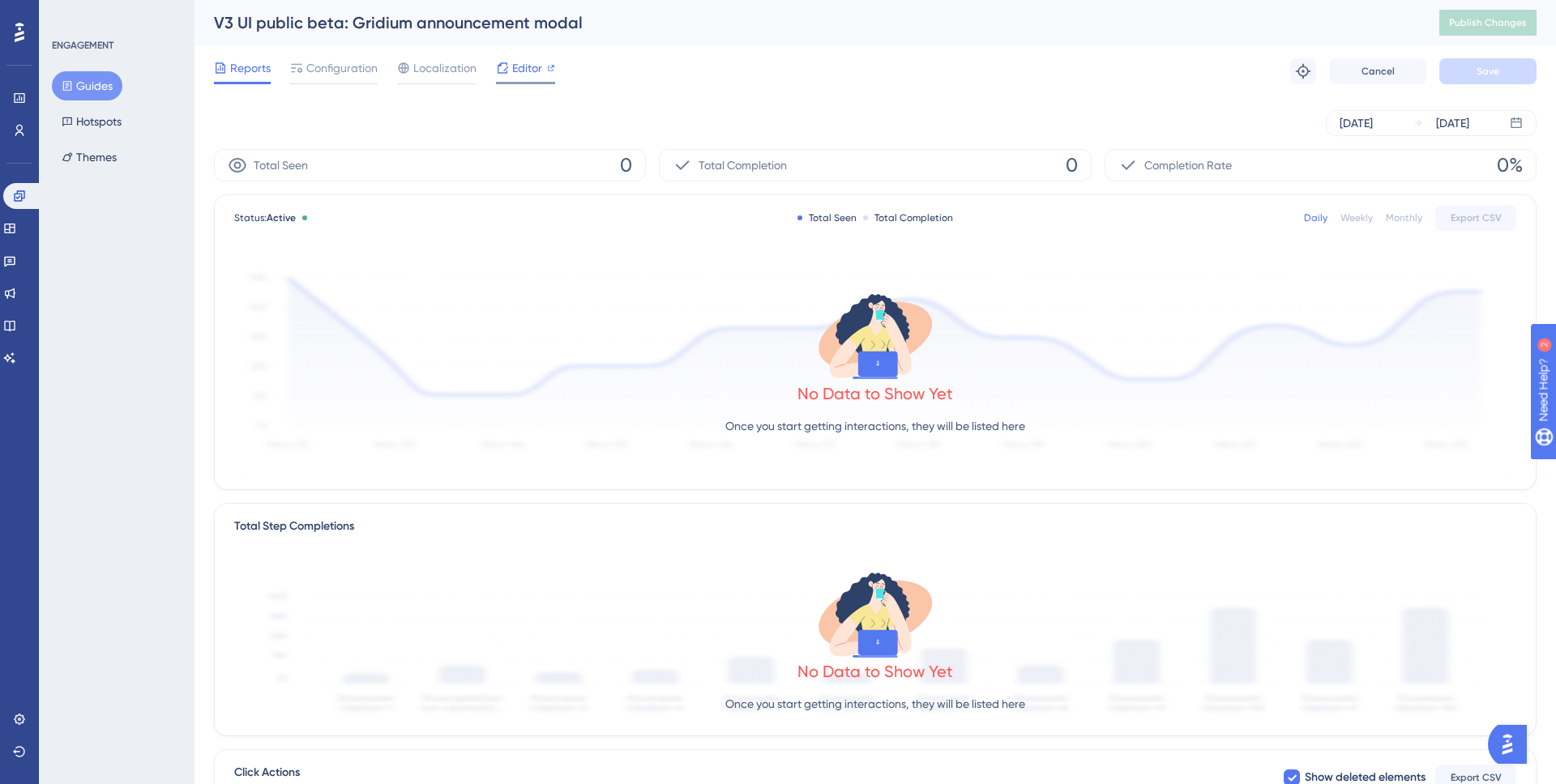
click at [531, 68] on span "Editor" at bounding box center [527, 68] width 30 height 19
click at [1481, 23] on span "Publish Changes" at bounding box center [1488, 23] width 78 height 13
click at [89, 89] on button "Guides" at bounding box center [87, 86] width 70 height 29
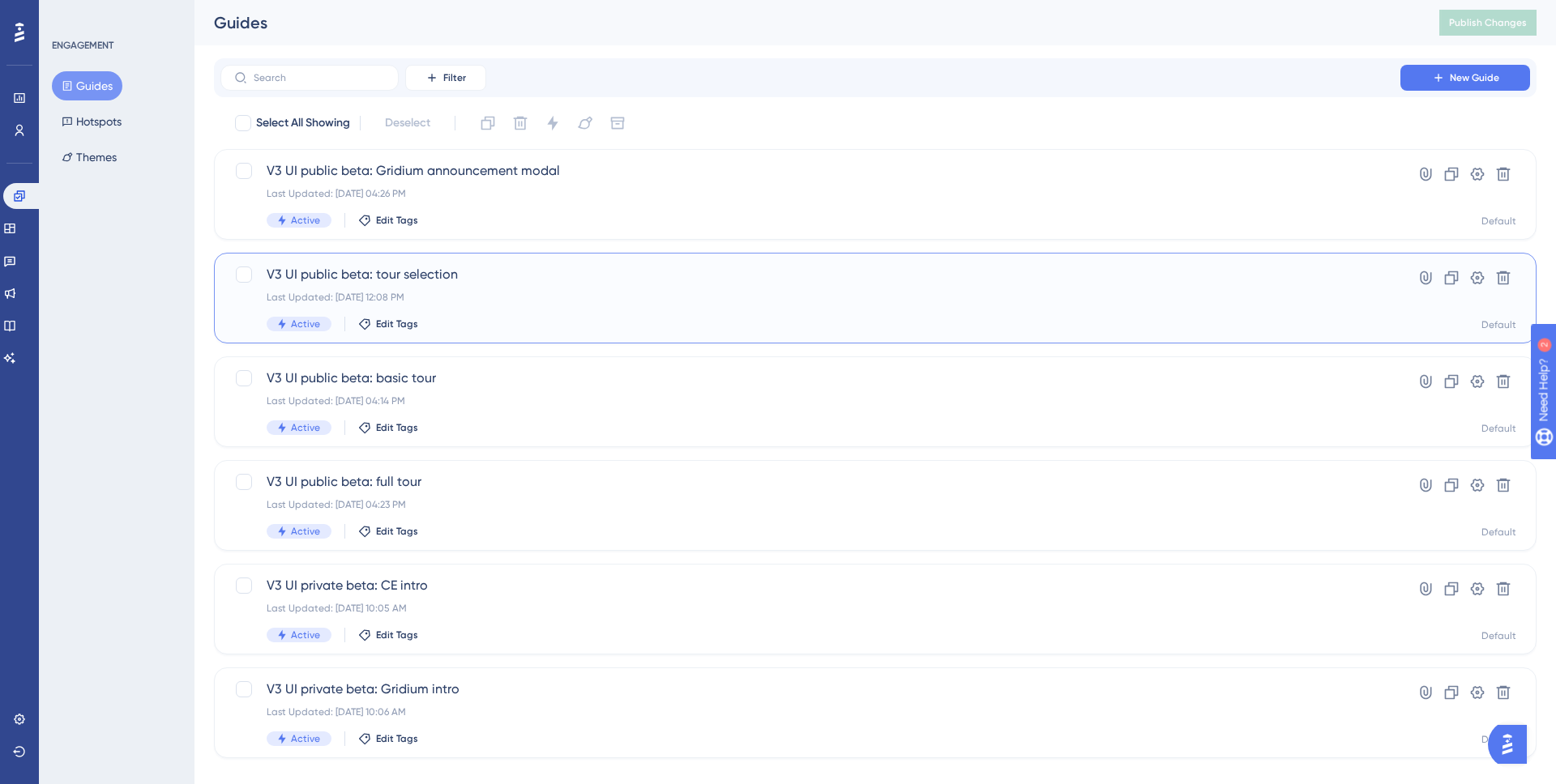
click at [500, 284] on span "V3 UI public beta: tour selection" at bounding box center [810, 274] width 1088 height 19
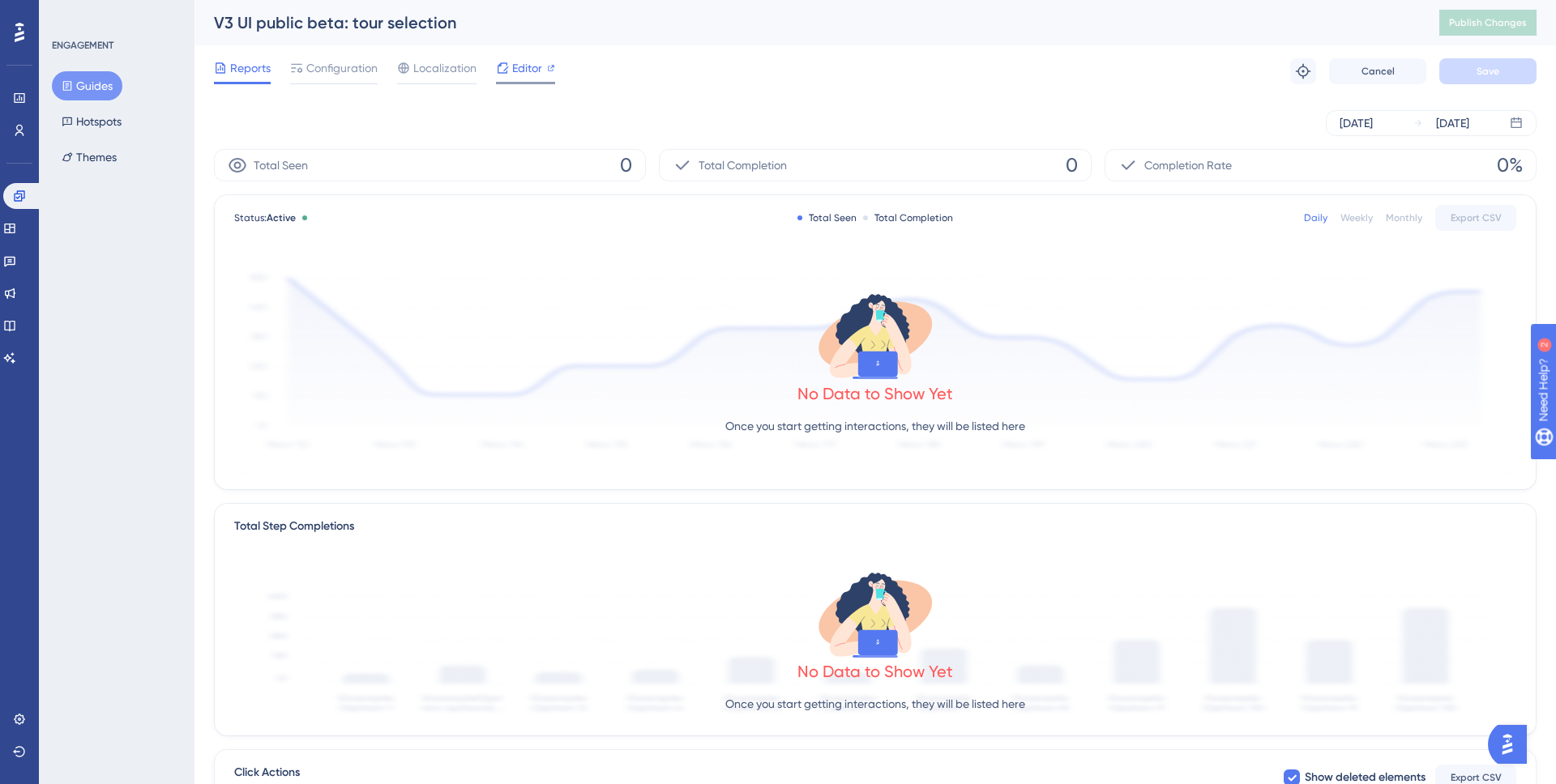
click at [538, 72] on span "Editor" at bounding box center [527, 68] width 30 height 19
click at [306, 56] on div "Reports Configuration Localization Editor Troubleshoot Cancel Save" at bounding box center [875, 71] width 1323 height 52
click at [314, 73] on span "Configuration" at bounding box center [342, 68] width 71 height 19
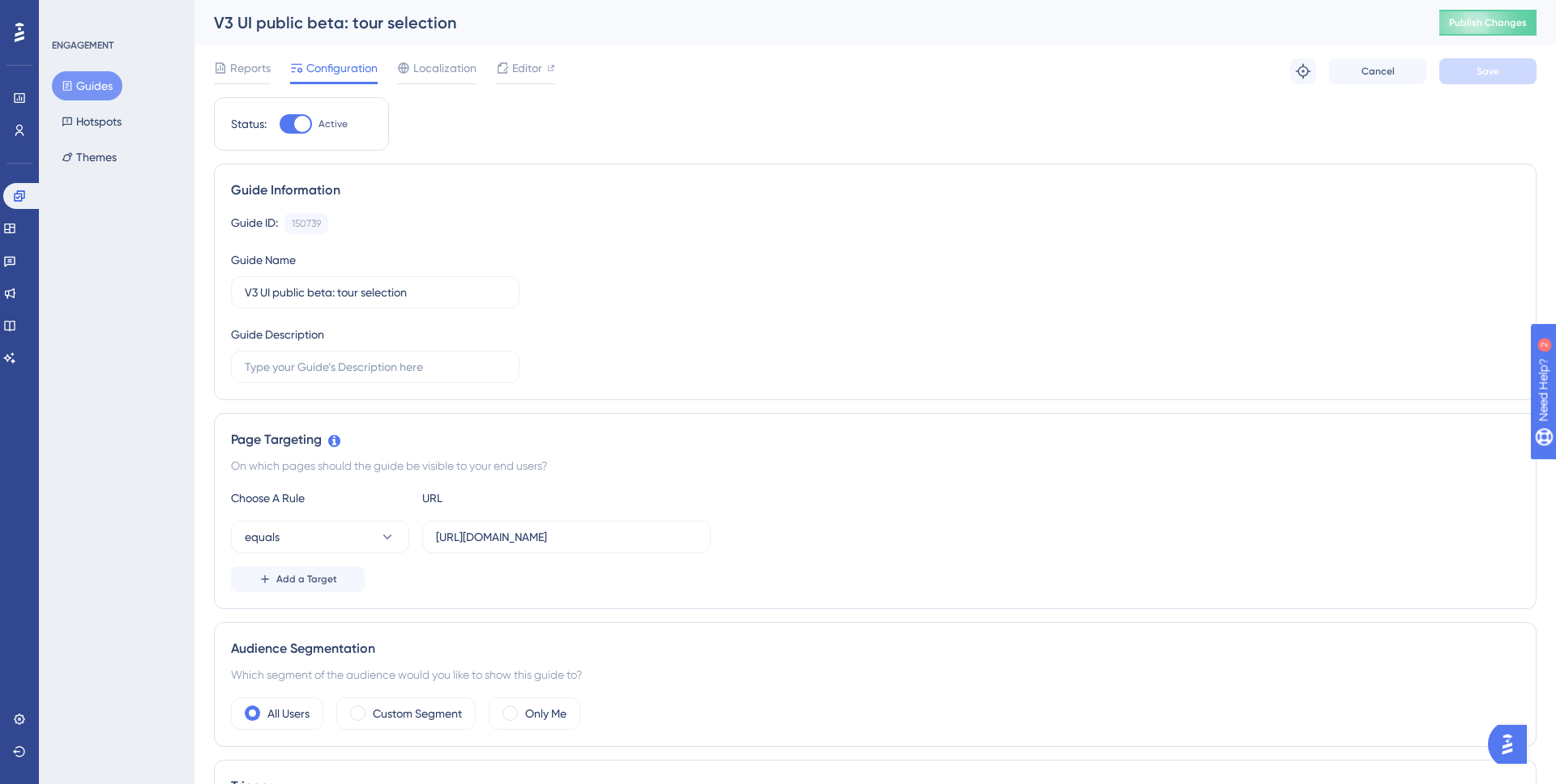
click at [857, 342] on div "Guide ID: 150739 Copy Guide Name V3 UI public beta: tour selection Guide Descri…" at bounding box center [875, 298] width 1288 height 170
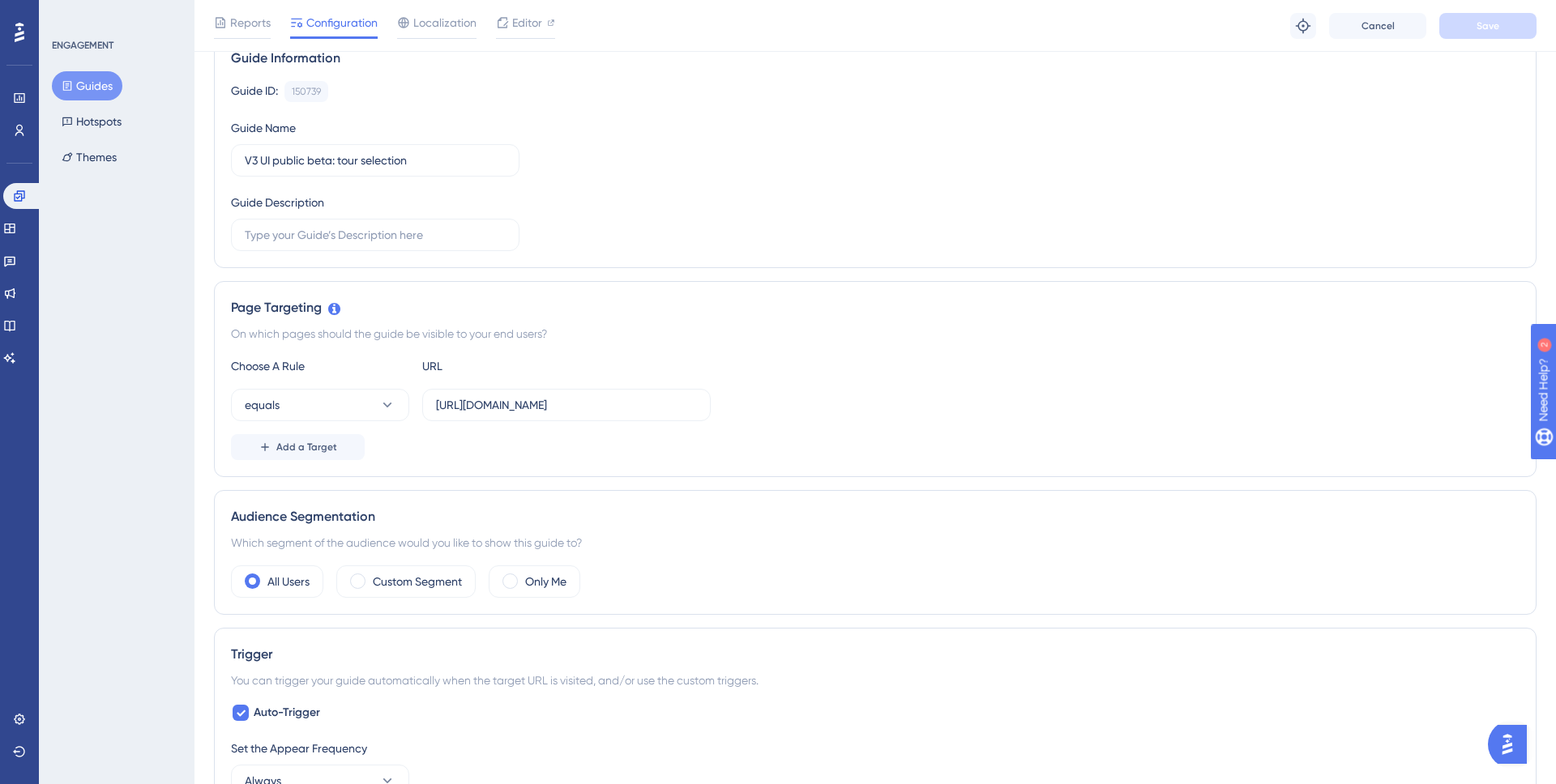
scroll to position [127, 0]
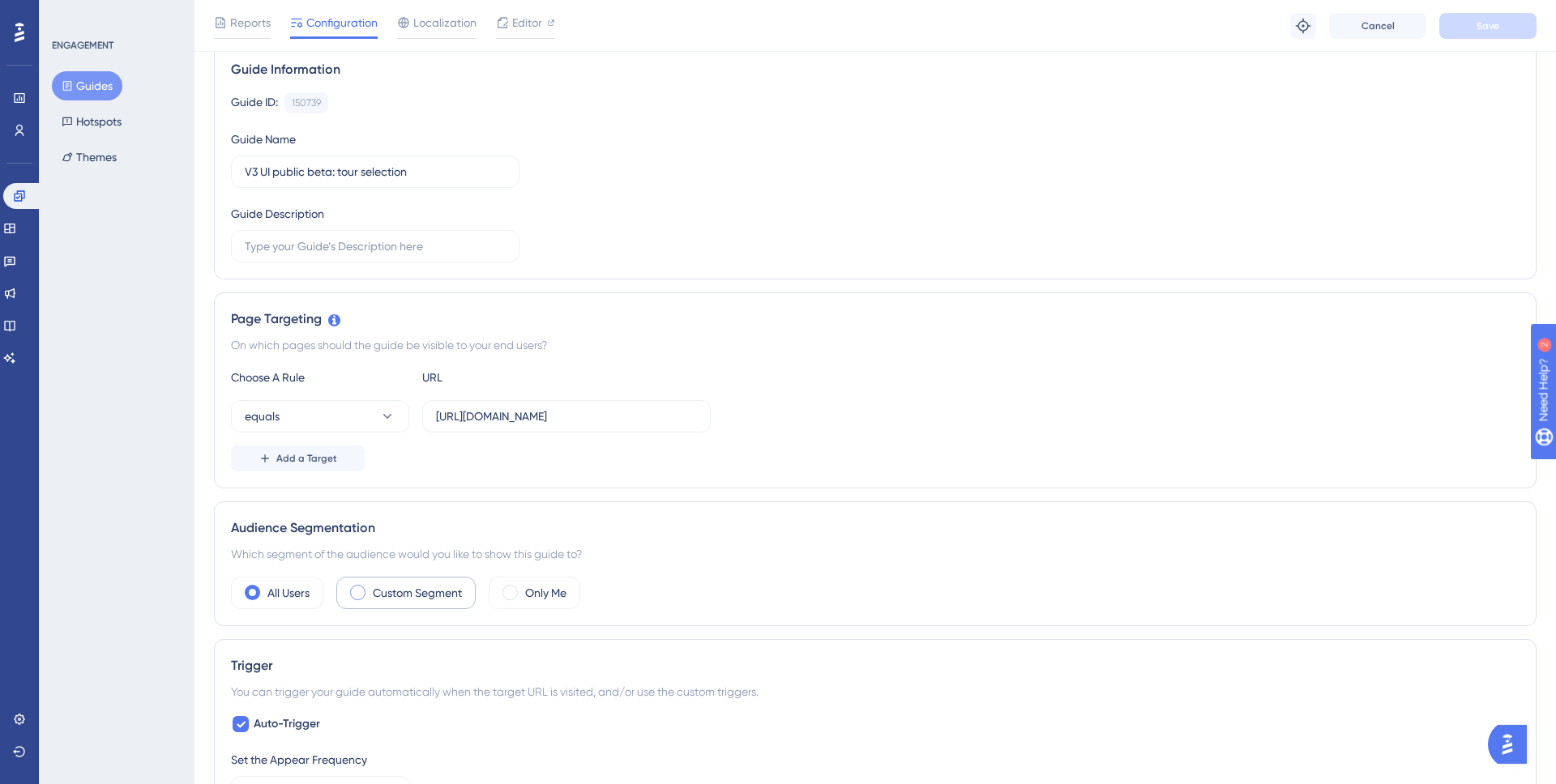
click at [393, 609] on div "Custom Segment" at bounding box center [405, 593] width 140 height 33
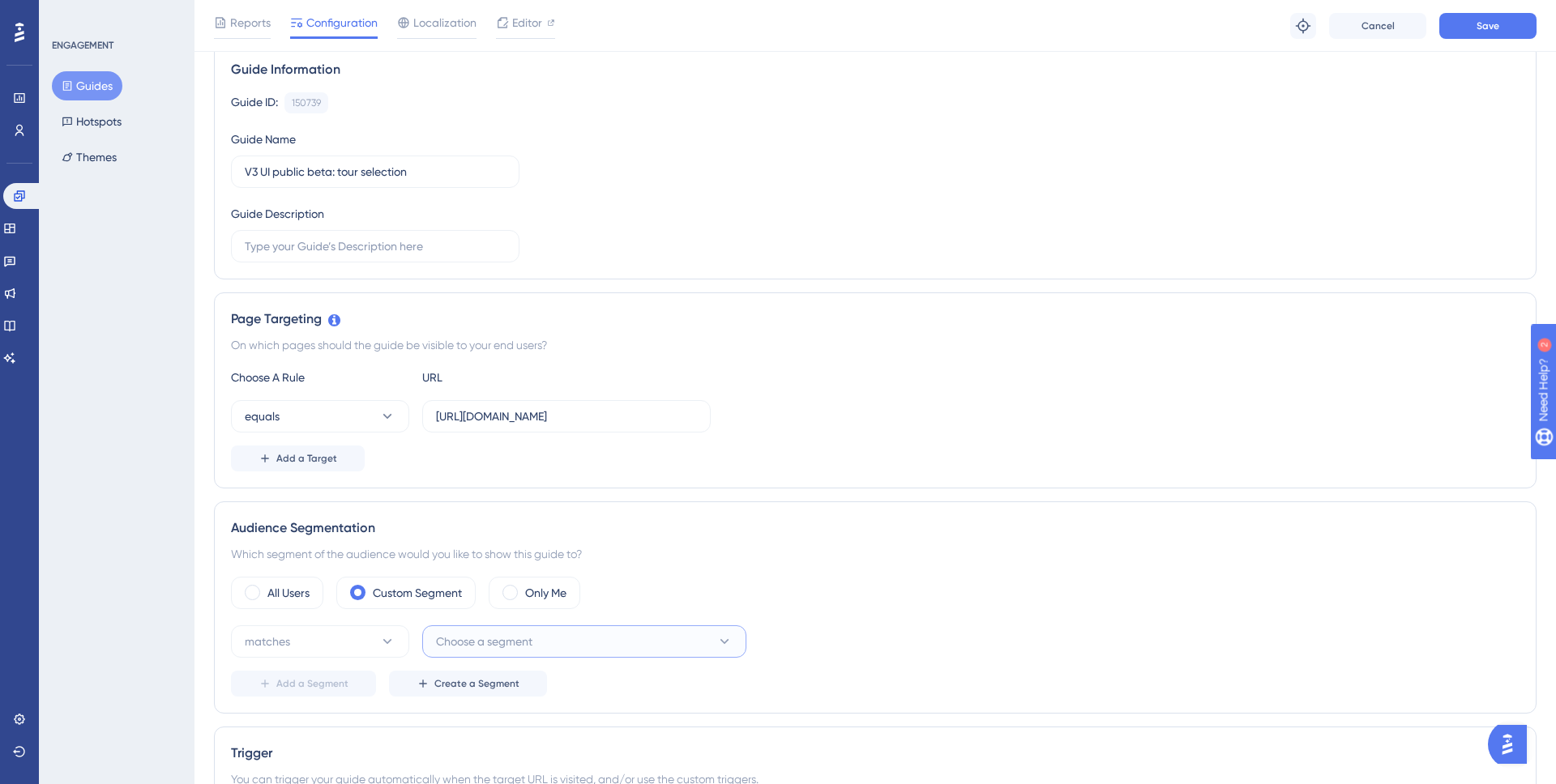
click at [507, 637] on span "Choose a segment" at bounding box center [485, 641] width 97 height 19
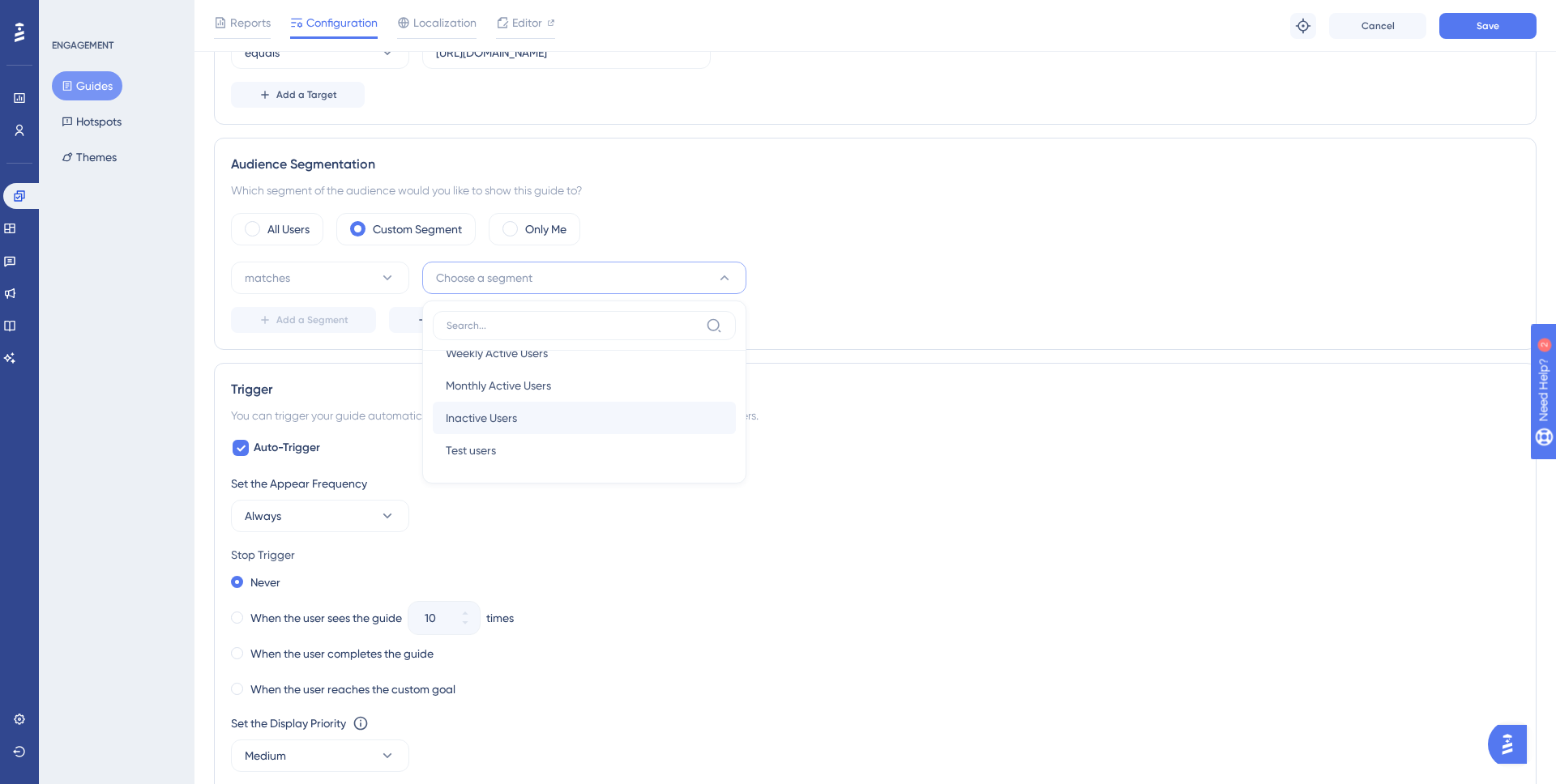
scroll to position [59, 0]
click at [928, 295] on div "matches Choose a segment New Users New Users Weekly Active Users Weekly Active …" at bounding box center [875, 298] width 1288 height 71
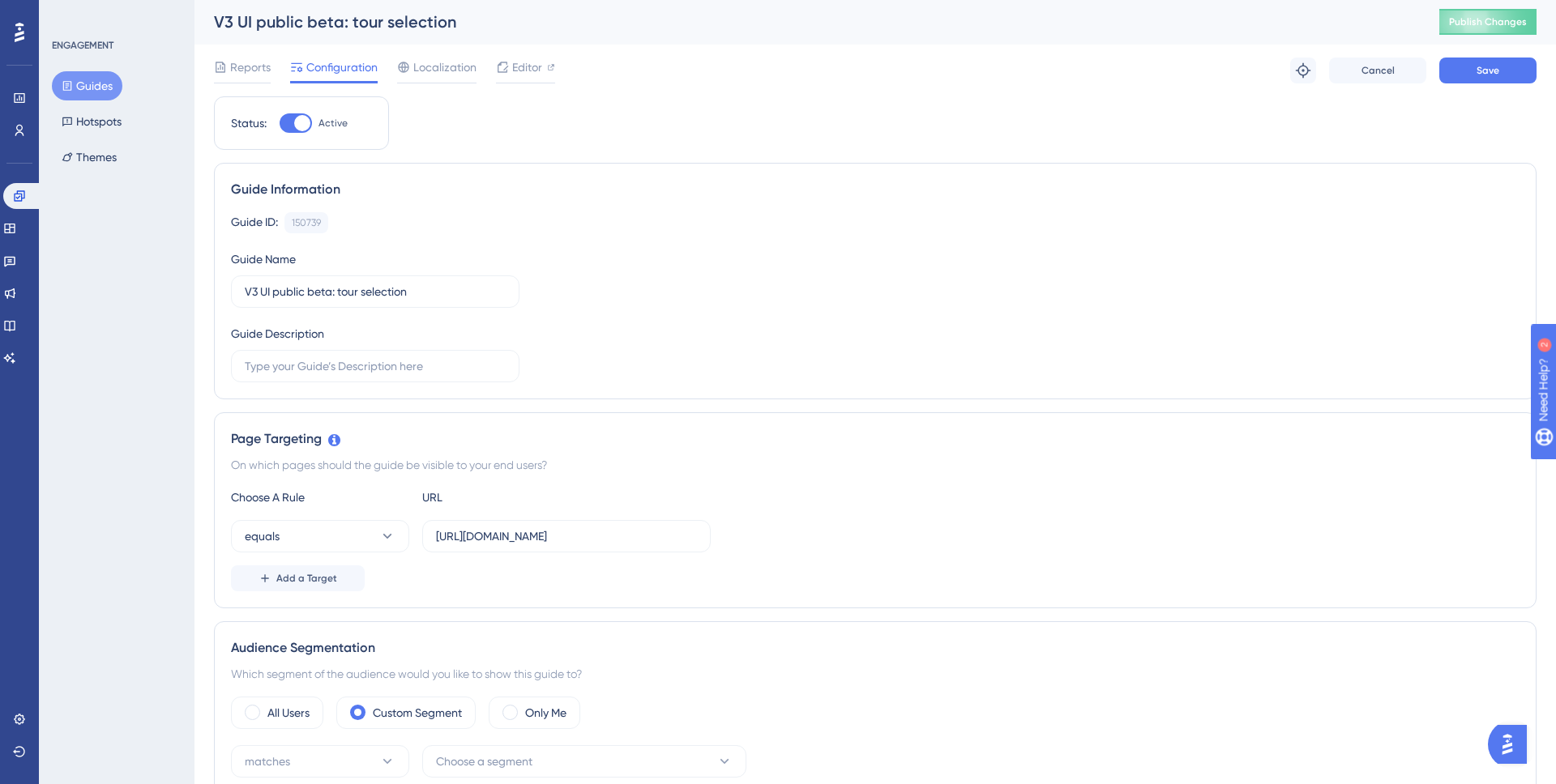
scroll to position [305, 0]
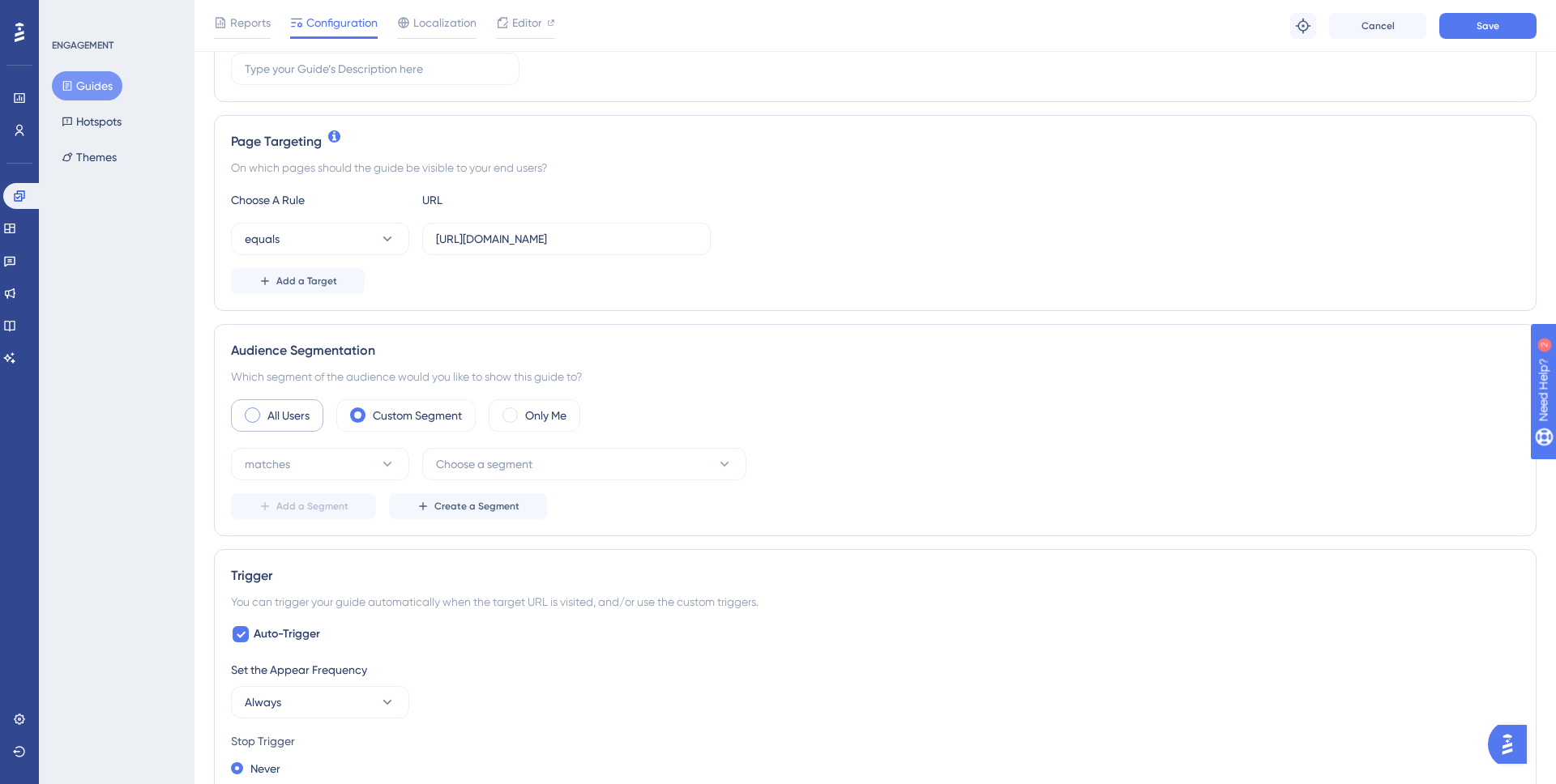
click at [283, 415] on label "All Users" at bounding box center [289, 415] width 42 height 19
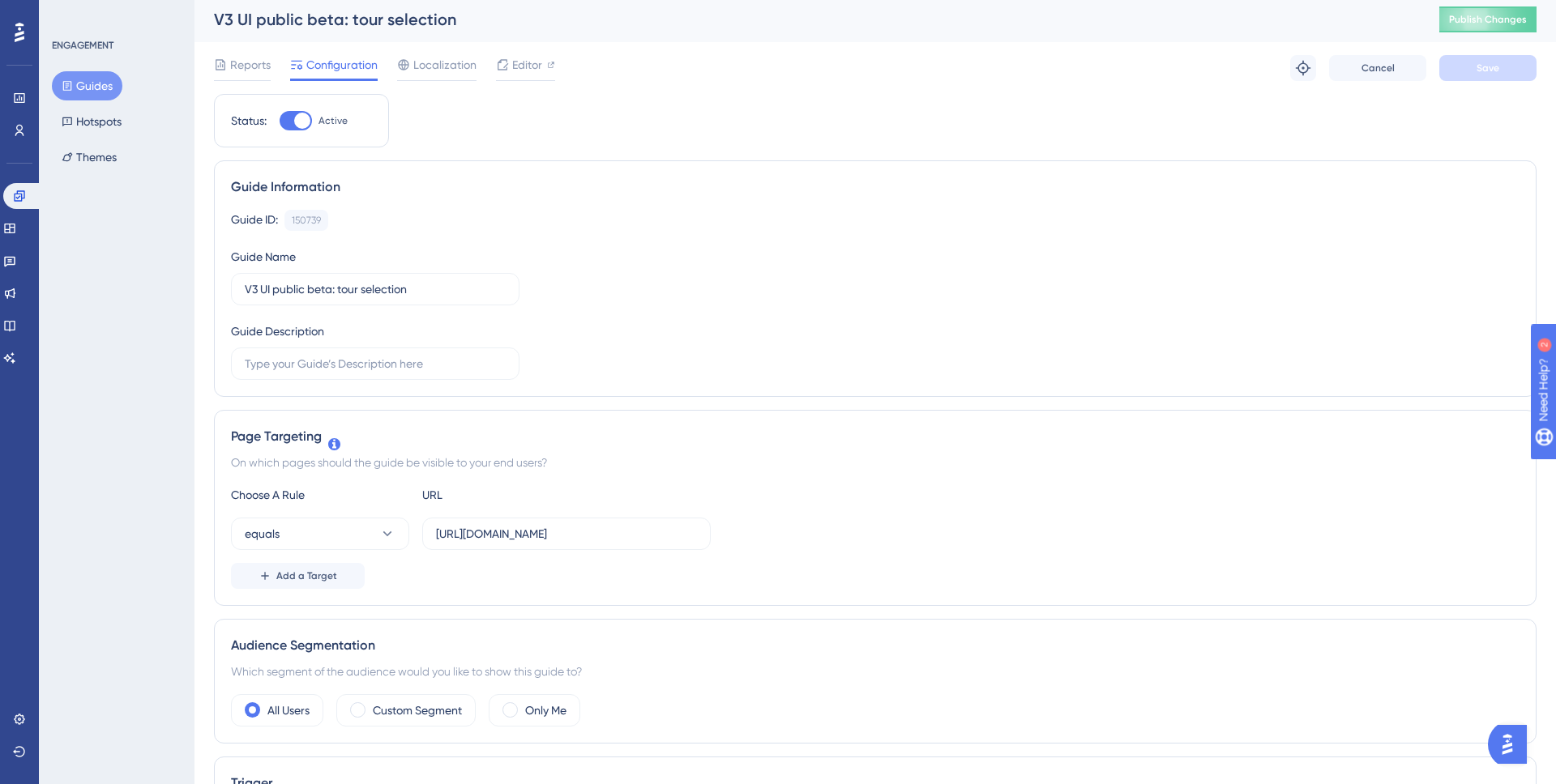
scroll to position [0, 0]
click at [14, 121] on link at bounding box center [19, 131] width 13 height 26
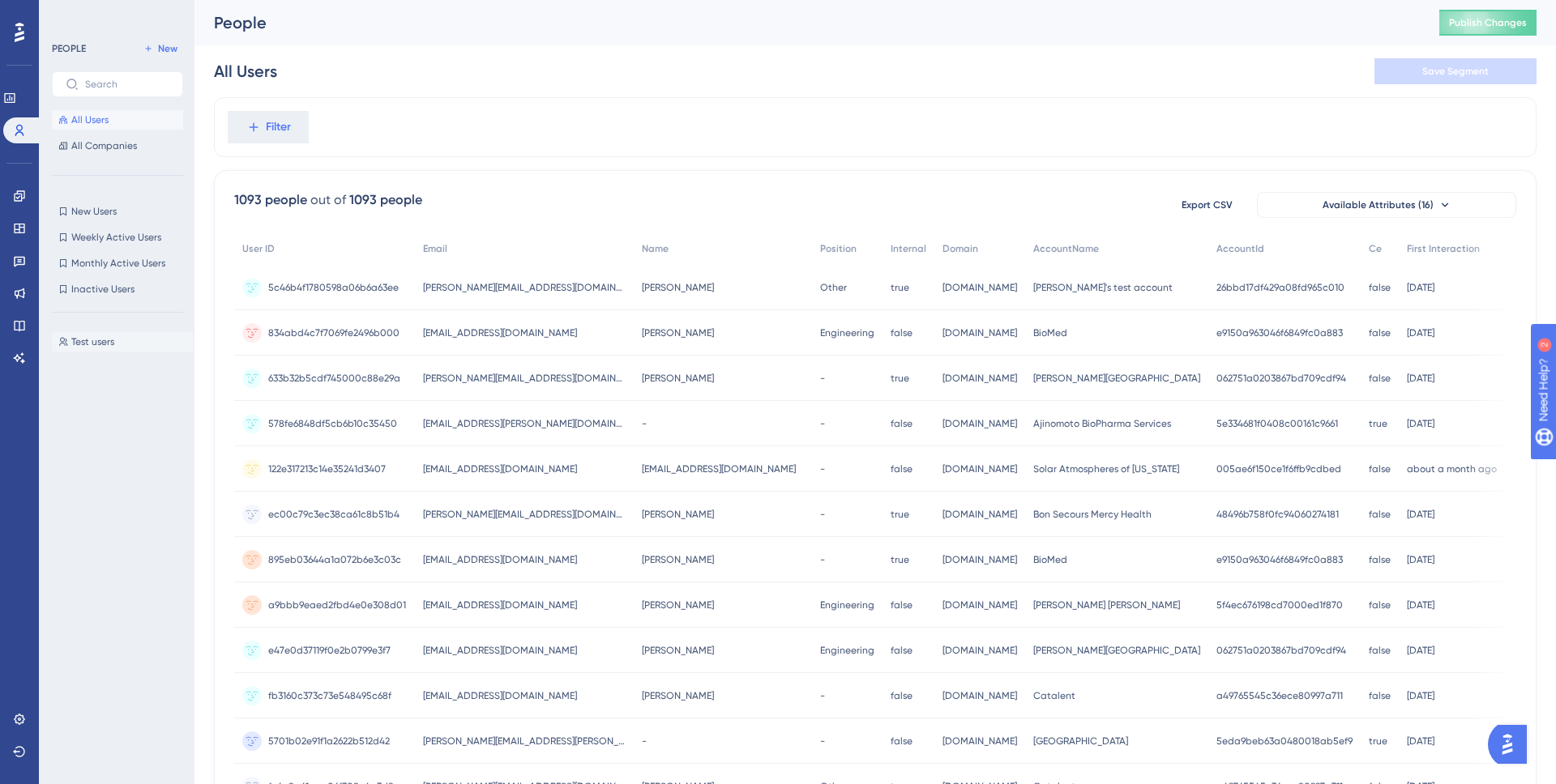
click at [83, 340] on span "Test users" at bounding box center [92, 342] width 43 height 13
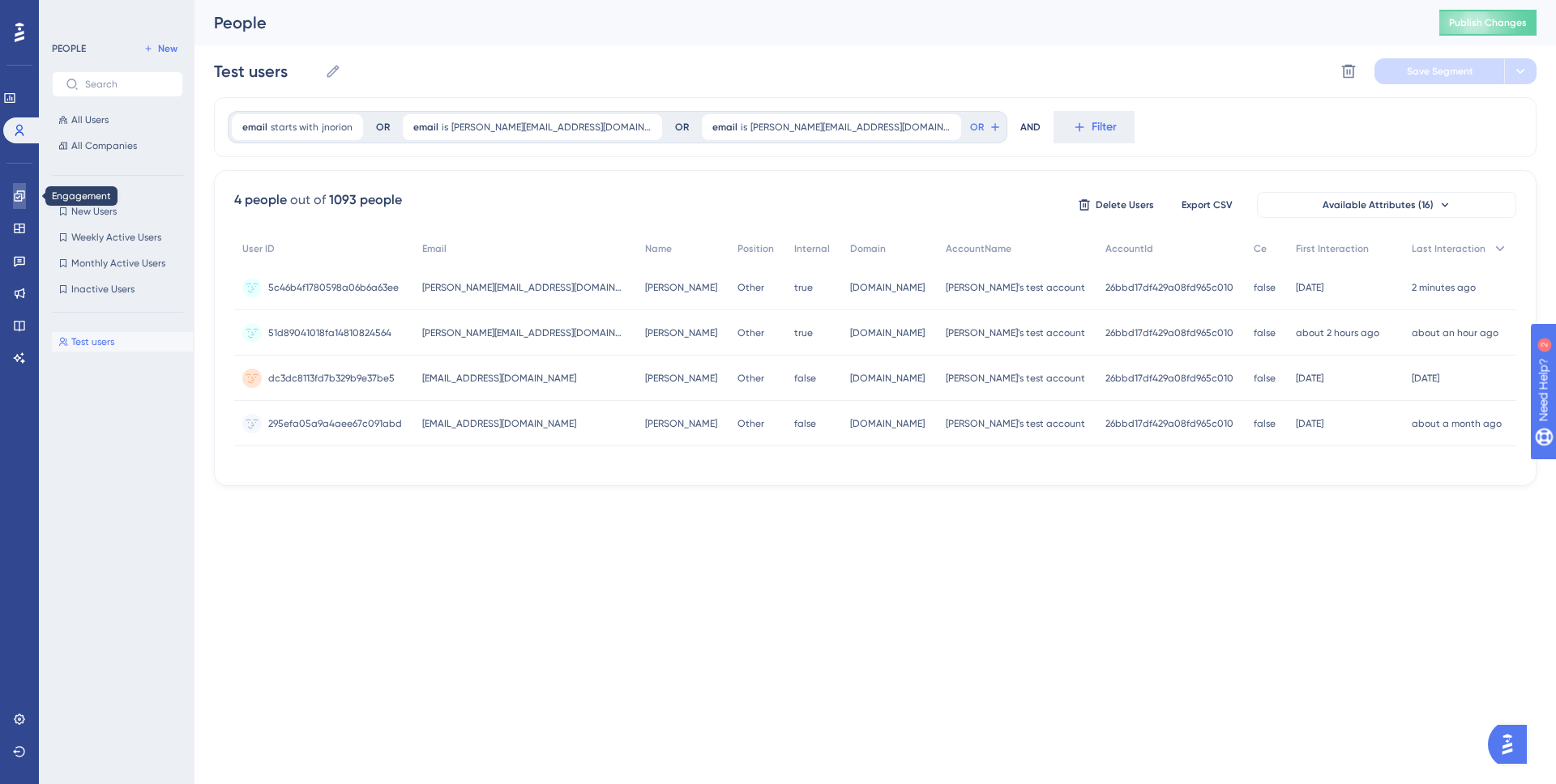
click at [26, 197] on link at bounding box center [19, 196] width 13 height 26
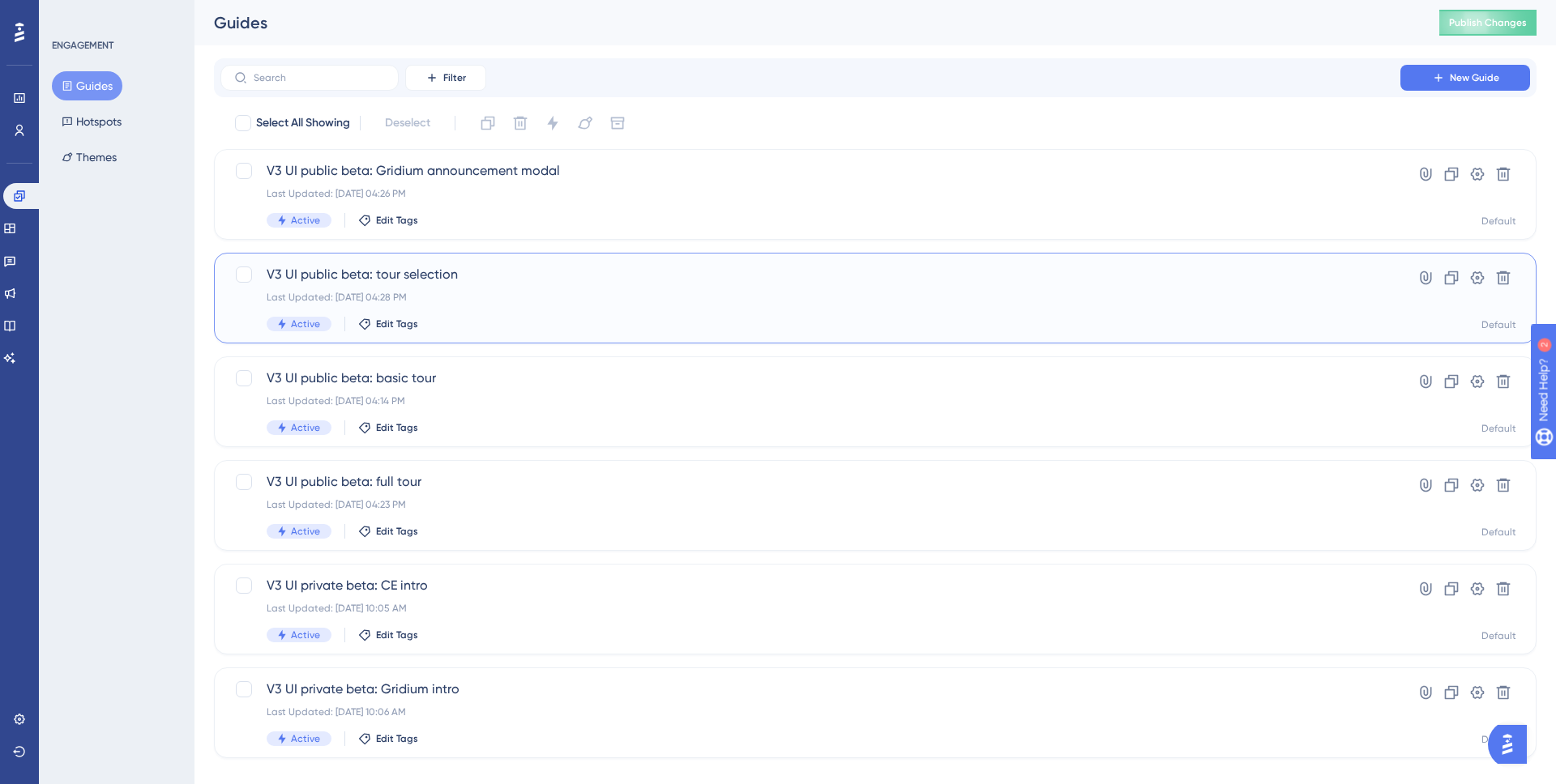
click at [494, 283] on span "V3 UI public beta: tour selection" at bounding box center [810, 274] width 1088 height 19
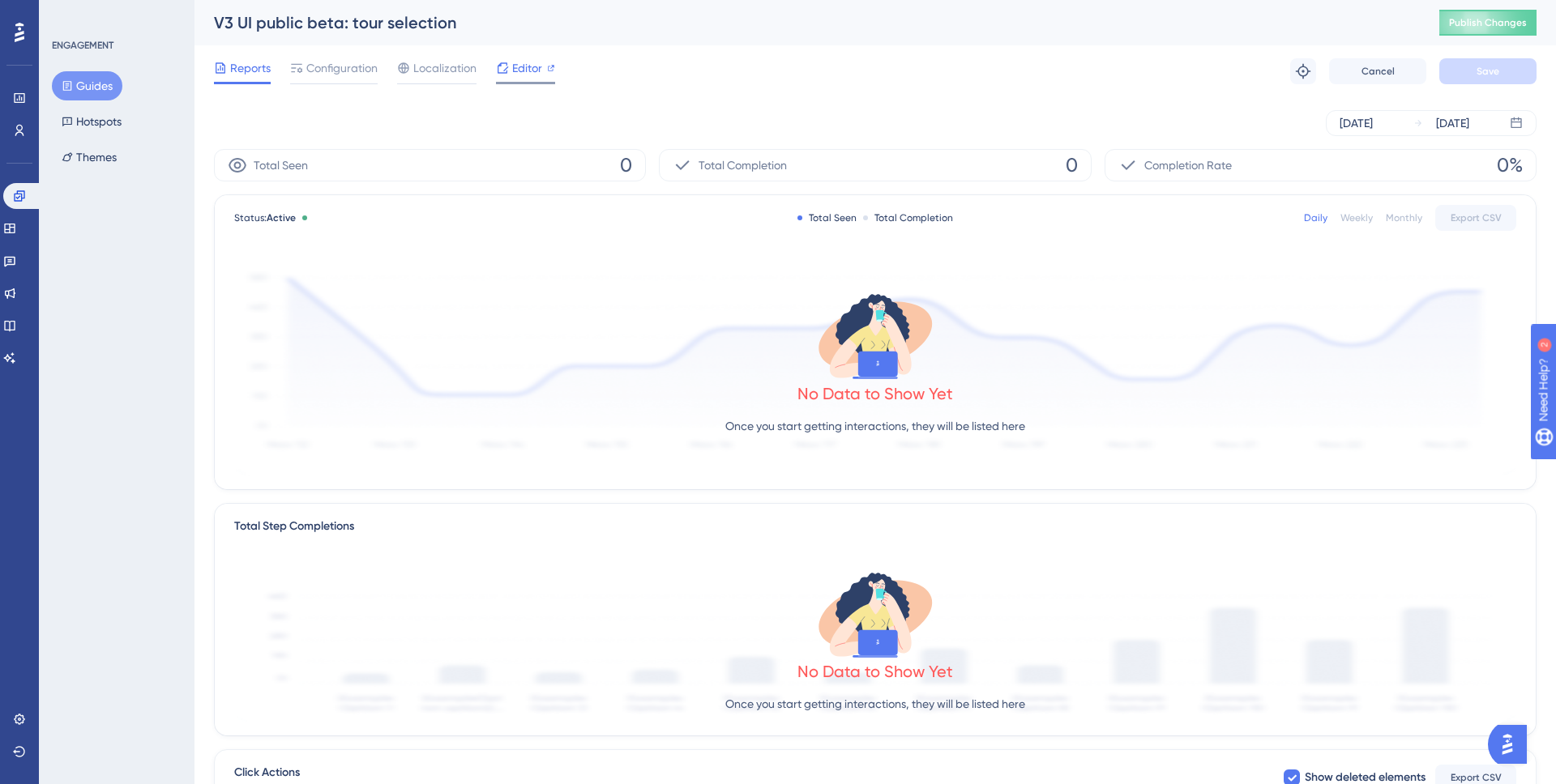
click at [524, 65] on span "Editor" at bounding box center [527, 68] width 30 height 19
click at [321, 71] on span "Configuration" at bounding box center [342, 68] width 71 height 19
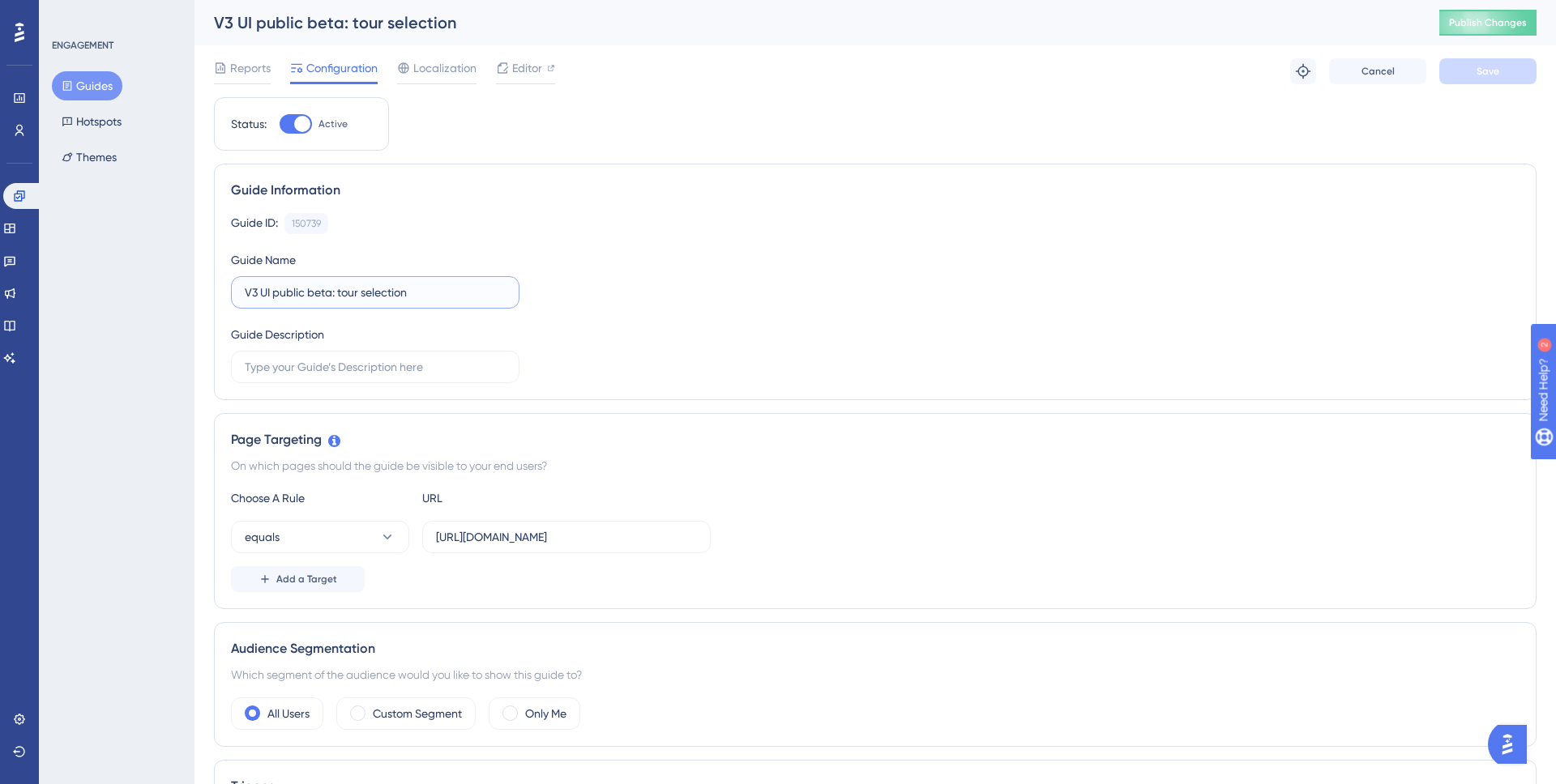
click at [451, 300] on input "V3 UI public beta: tour selection" at bounding box center [375, 293] width 261 height 18
type input "V3 UI public beta: tour selection - Gridium"
click at [1488, 84] on div "Reports Configuration Localization Editor Troubleshoot Cancel Save" at bounding box center [875, 71] width 1323 height 52
click at [1487, 78] on button "Save" at bounding box center [1488, 71] width 98 height 26
click at [96, 91] on button "Guides" at bounding box center [87, 86] width 70 height 29
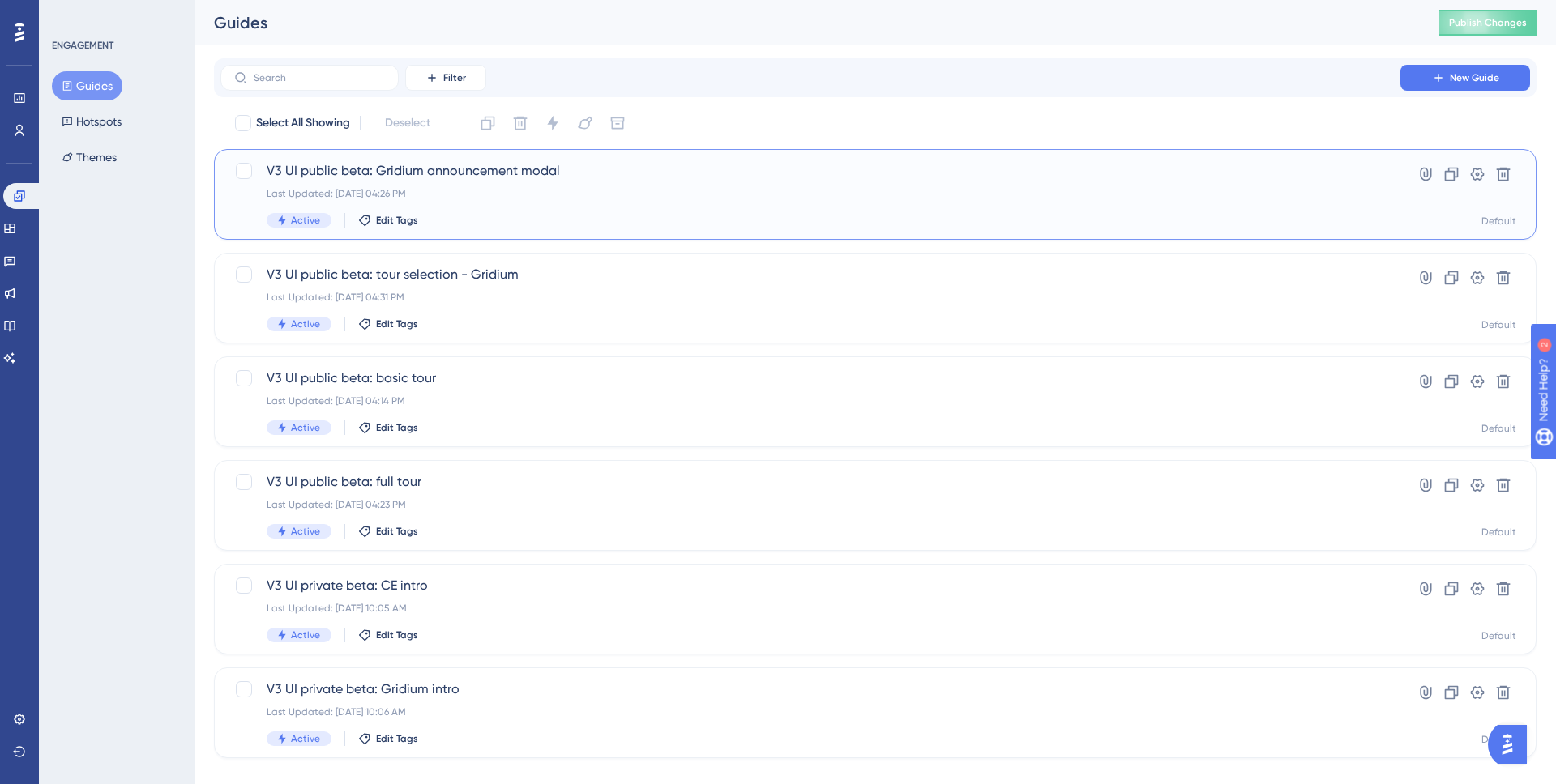
click at [846, 174] on span "V3 UI public beta: Gridium announcement modal" at bounding box center [810, 171] width 1088 height 19
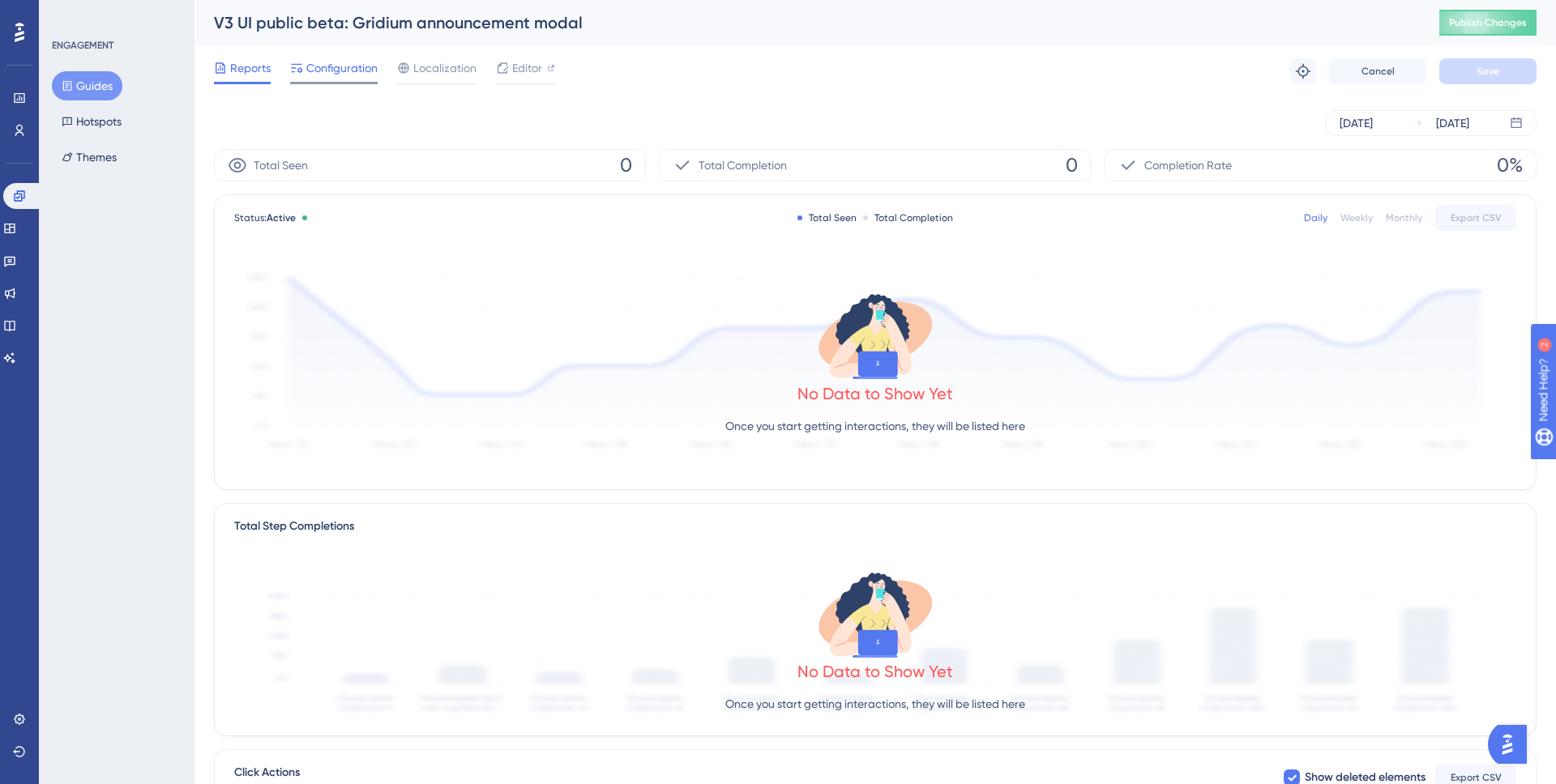
click at [356, 69] on span "Configuration" at bounding box center [342, 68] width 71 height 19
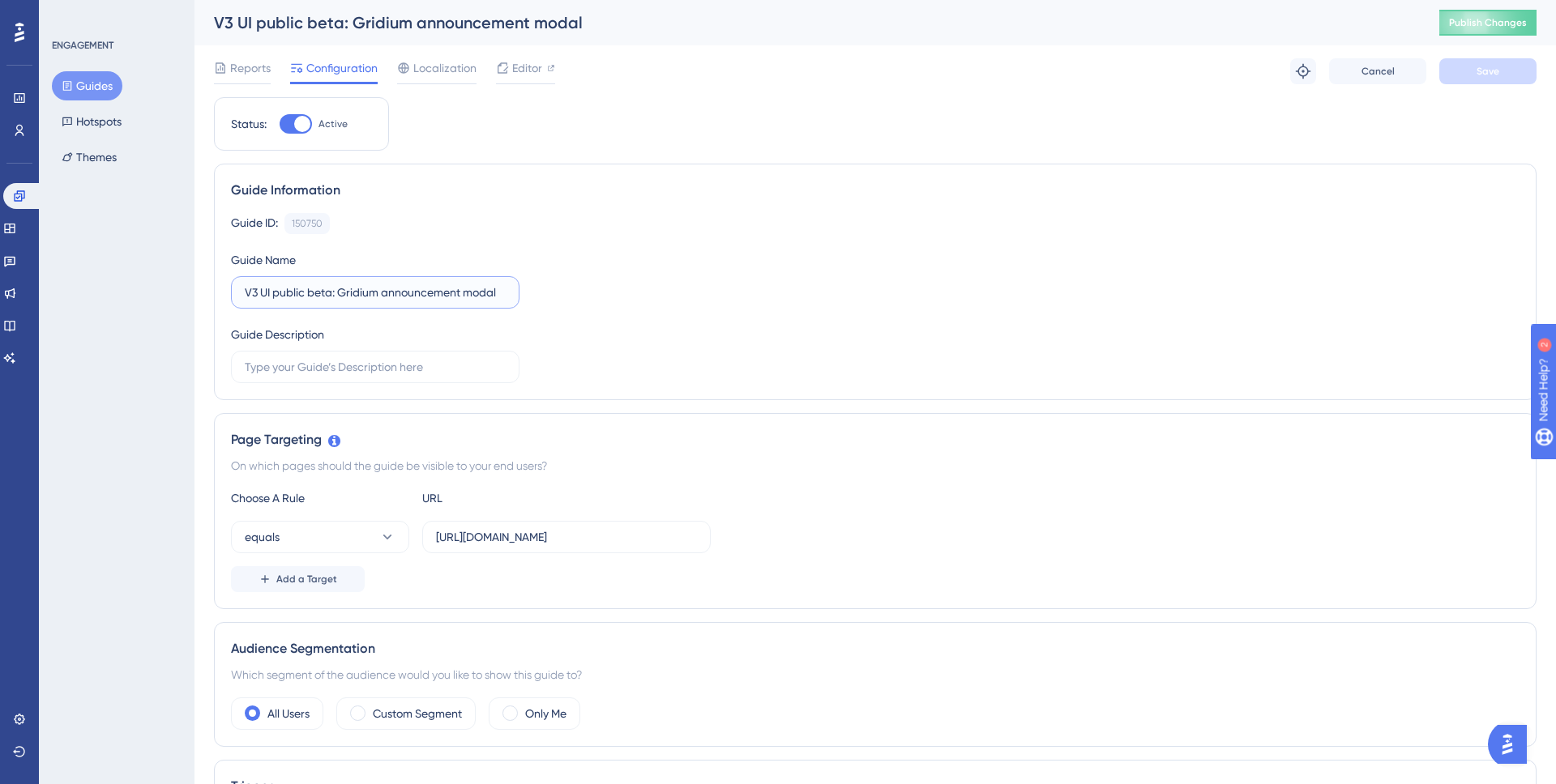
click at [352, 295] on input "V3 UI public beta: Gridium announcement modal" at bounding box center [375, 293] width 261 height 18
click at [508, 299] on label "V3 UI public beta: announcement modal" at bounding box center [375, 293] width 289 height 33
click at [506, 299] on input "V3 UI public beta: announcement modal" at bounding box center [375, 293] width 261 height 18
click at [503, 292] on input "V3 UI public beta: announcement modal" at bounding box center [375, 293] width 261 height 18
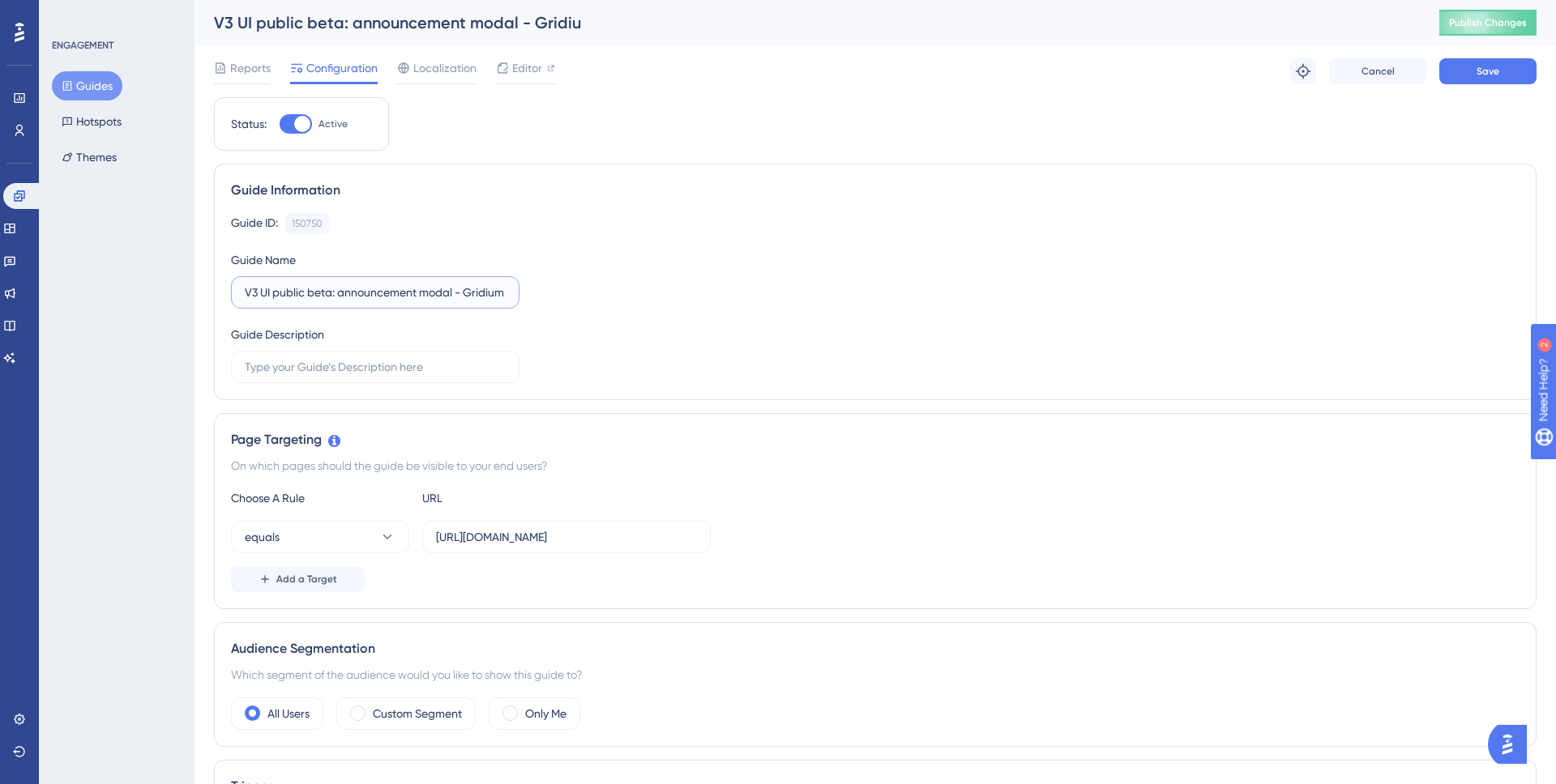
scroll to position [0, 1]
type input "V3 UI public beta: announcement modal - Gridium"
click at [1496, 74] on span "Save" at bounding box center [1488, 71] width 23 height 13
click at [105, 95] on button "Guides" at bounding box center [87, 86] width 70 height 29
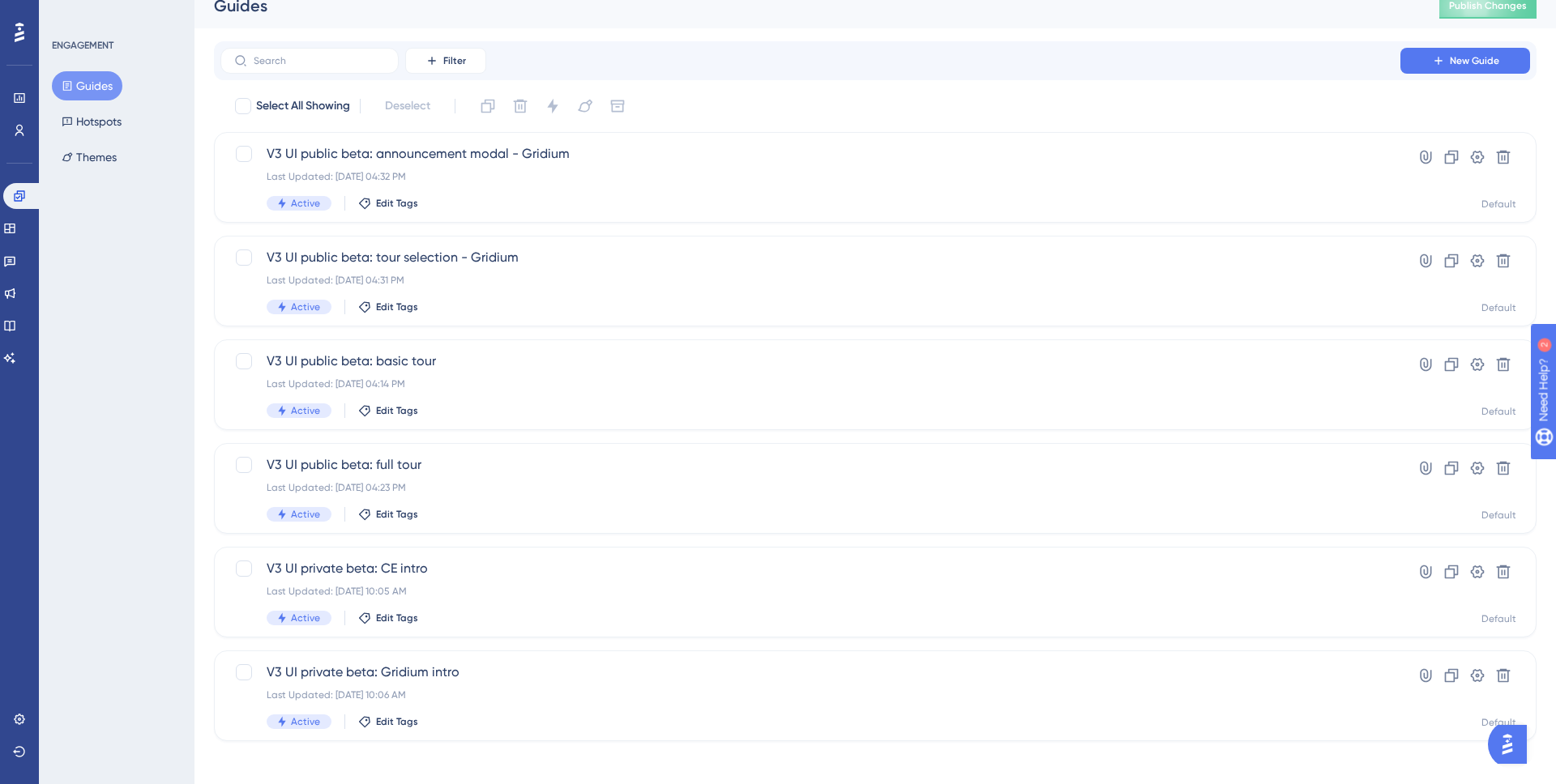
scroll to position [26, 0]
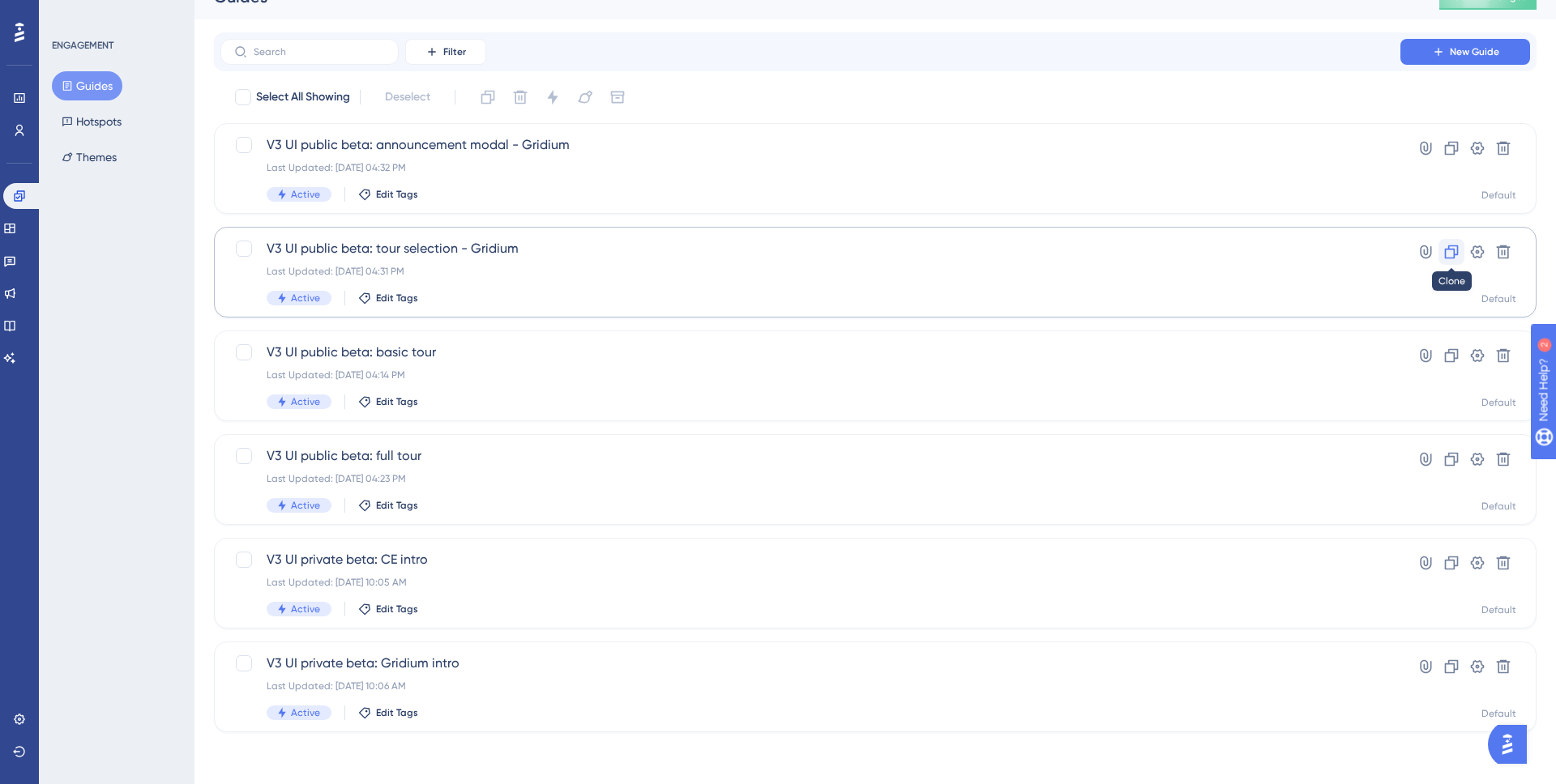
click at [1448, 252] on icon at bounding box center [1452, 252] width 16 height 16
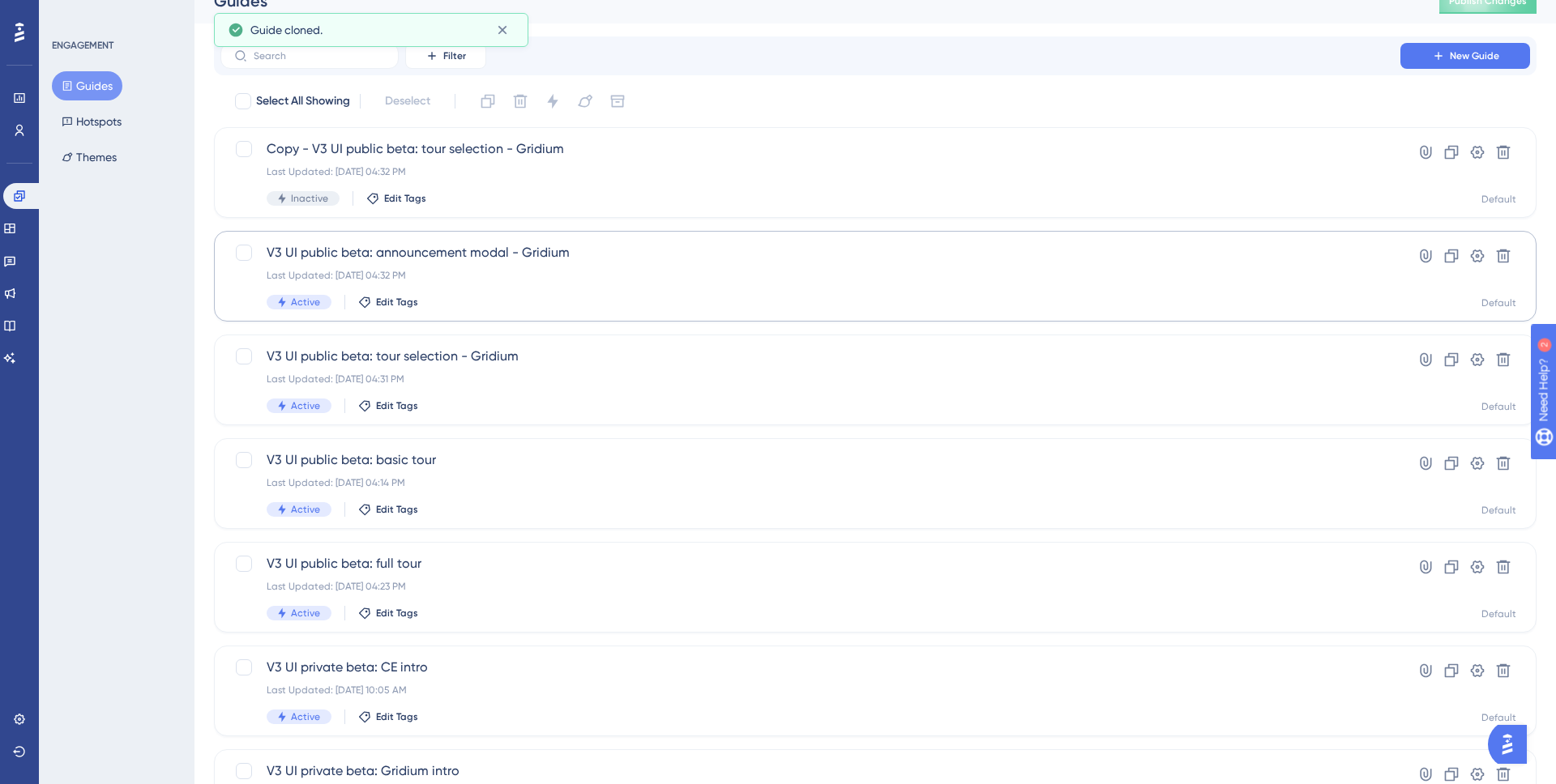
scroll to position [0, 0]
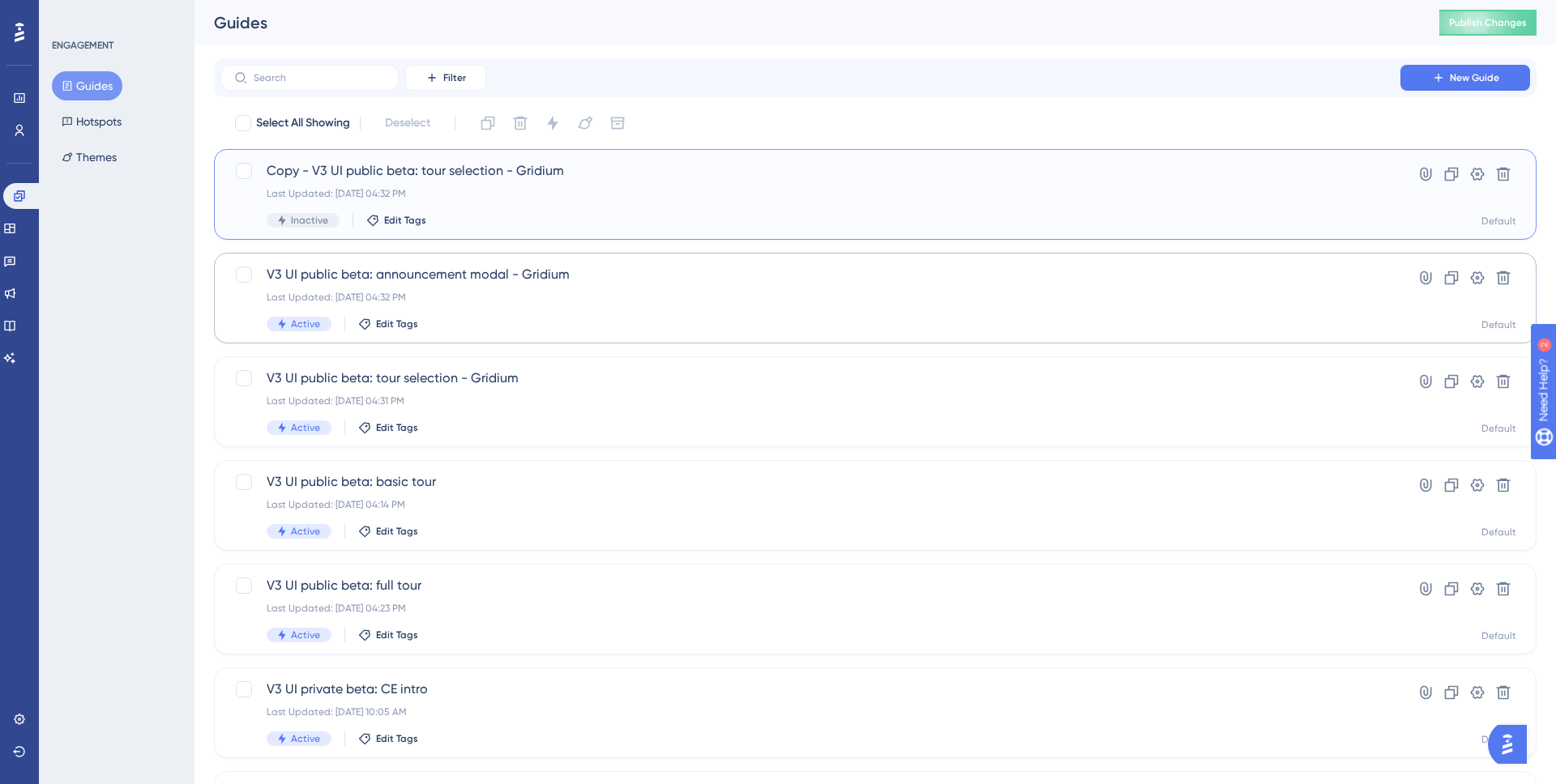
click at [611, 204] on div "Copy - V3 UI public beta: tour selection - Gridium Last Updated: Aug 26 2025, 0…" at bounding box center [810, 194] width 1088 height 67
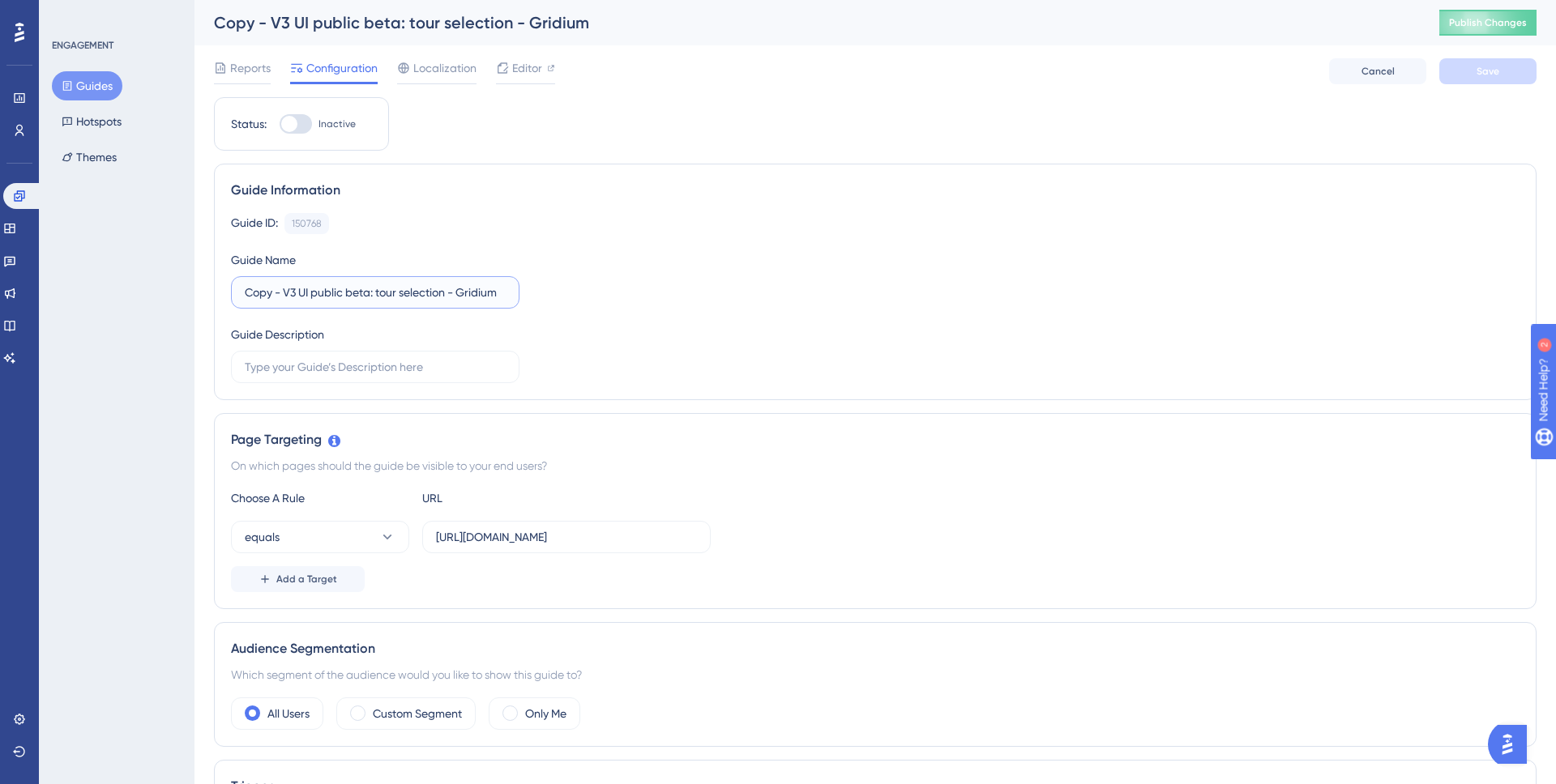
drag, startPoint x: 286, startPoint y: 289, endPoint x: 231, endPoint y: 287, distance: 55.0
click at [231, 287] on label "Copy - V3 UI public beta: tour selection - Gridium" at bounding box center [375, 293] width 289 height 33
click at [426, 292] on input "V3 UI public beta: tour selection - Gridium" at bounding box center [375, 293] width 261 height 18
type input "V3 UI public beta: tour selection - CE"
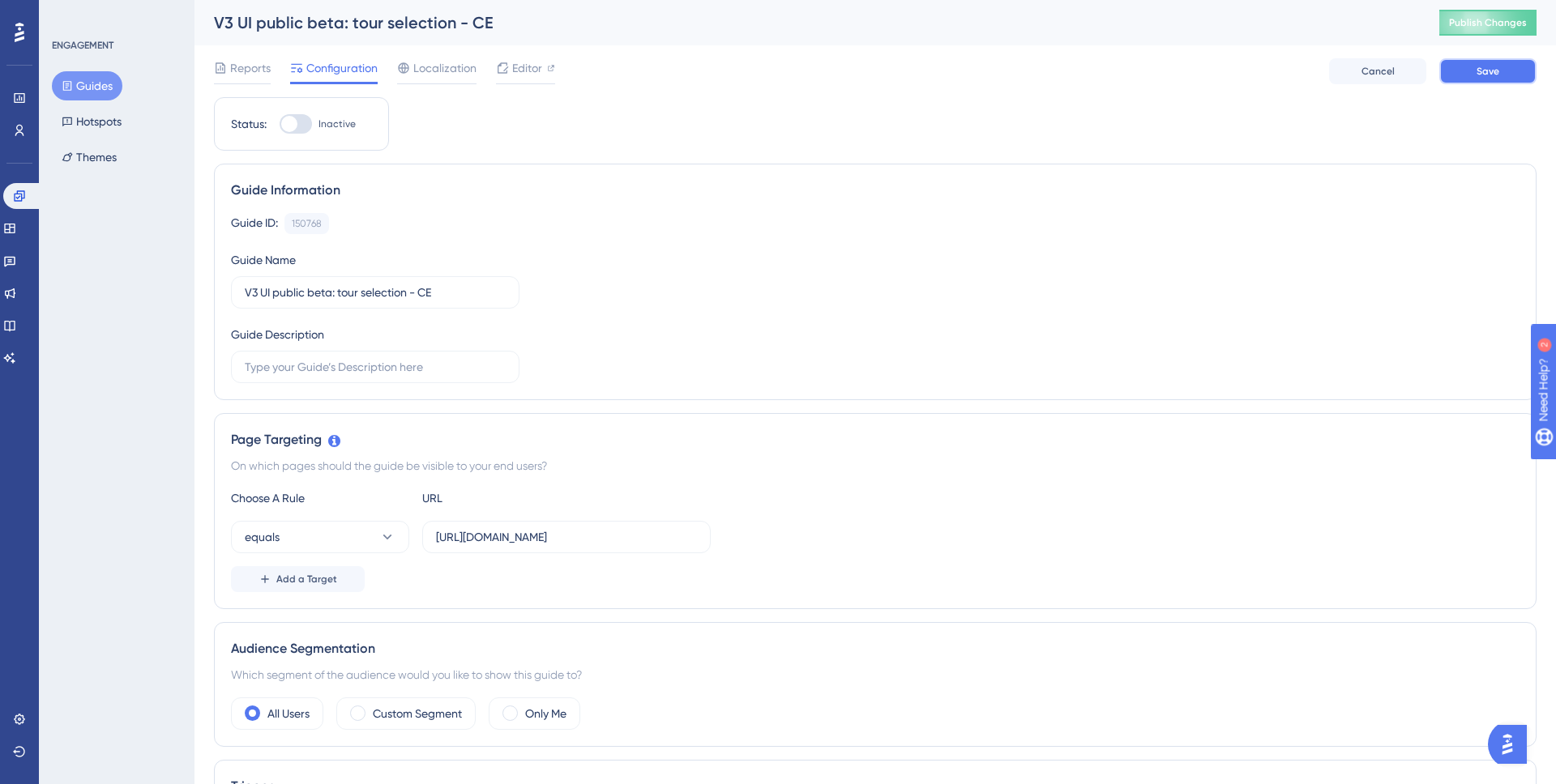
click at [1470, 78] on button "Save" at bounding box center [1488, 71] width 98 height 26
click at [531, 68] on span "Editor" at bounding box center [527, 68] width 30 height 19
click at [101, 98] on button "Guides" at bounding box center [87, 86] width 70 height 29
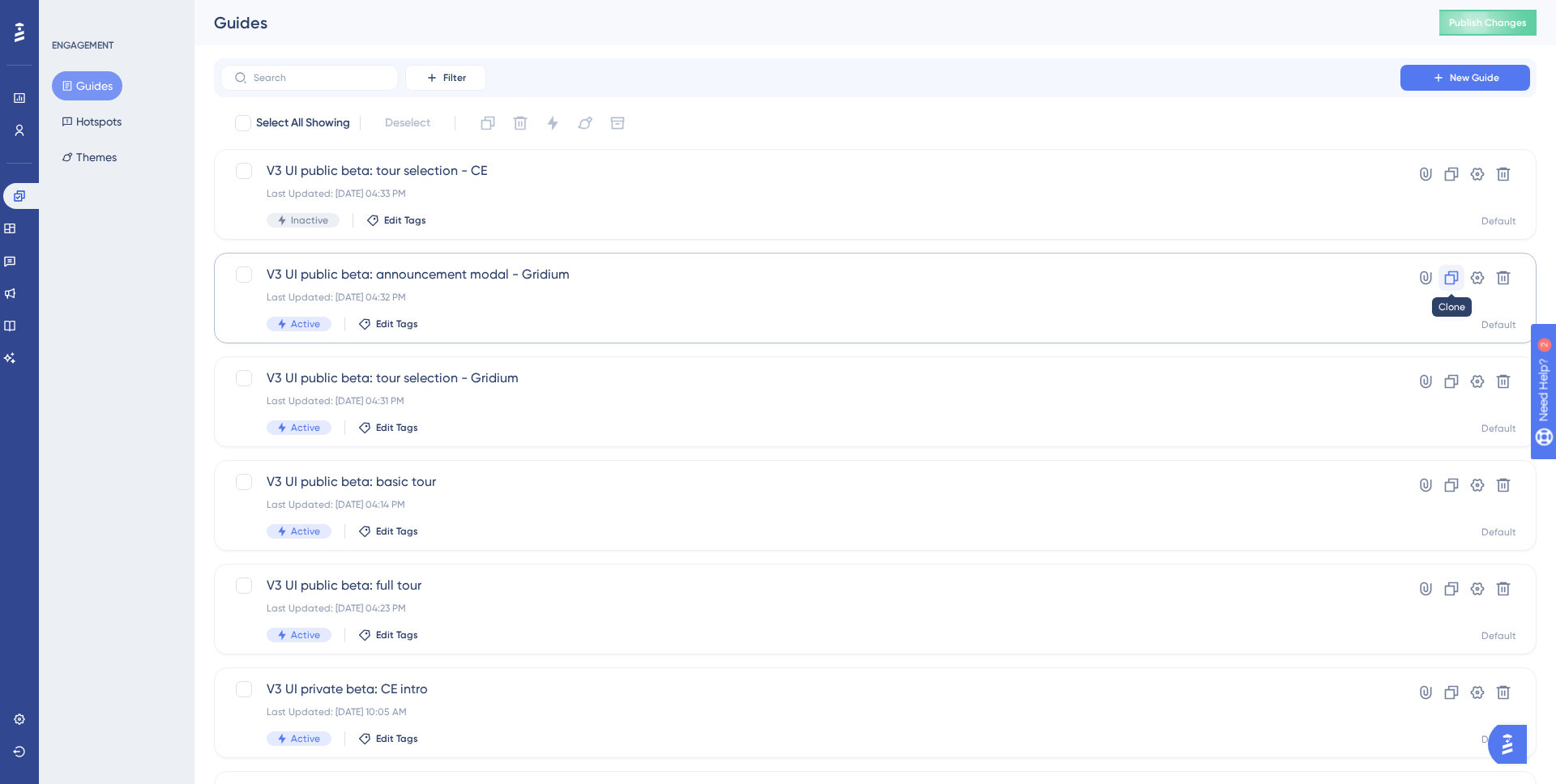
click at [1449, 279] on icon at bounding box center [1452, 278] width 16 height 16
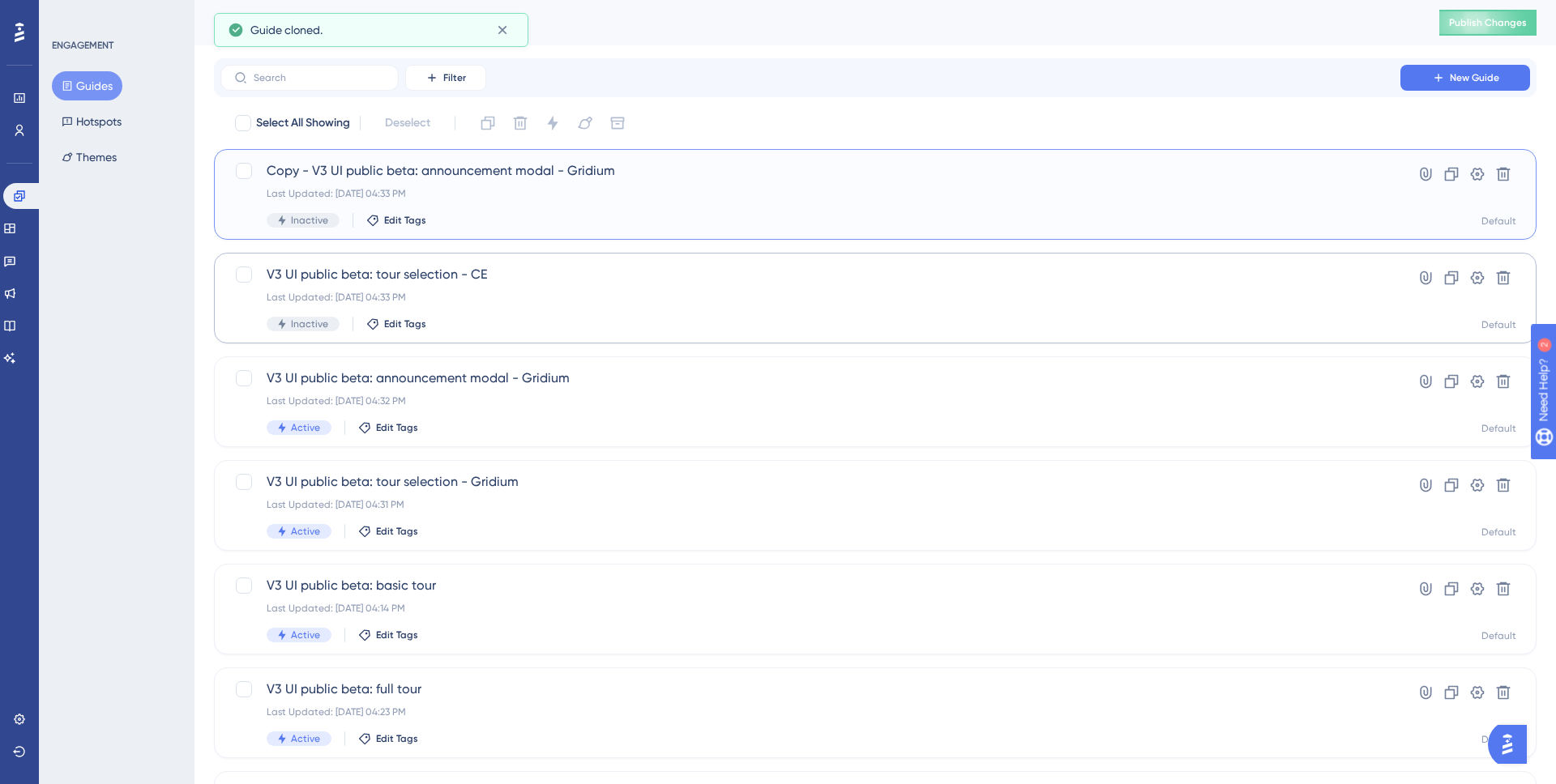
click at [647, 172] on span "Copy - V3 UI public beta: announcement modal - Gridium" at bounding box center [810, 171] width 1088 height 19
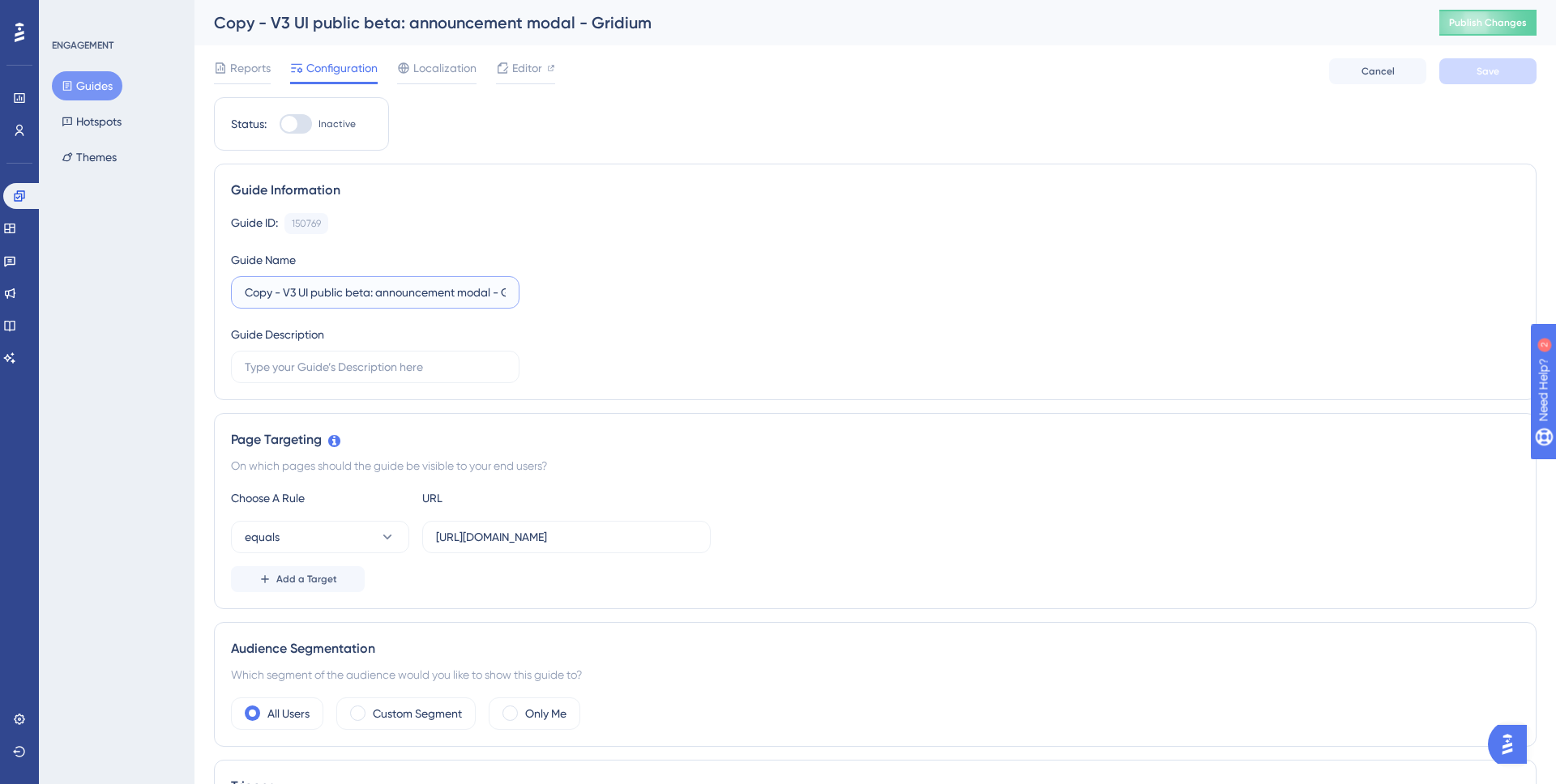
drag, startPoint x: 286, startPoint y: 292, endPoint x: 191, endPoint y: 290, distance: 95.0
click at [477, 295] on input "V3 UI public beta: announcement modal - Gridium" at bounding box center [375, 293] width 261 height 18
type input "V3 UI public beta: announcement modal - CE"
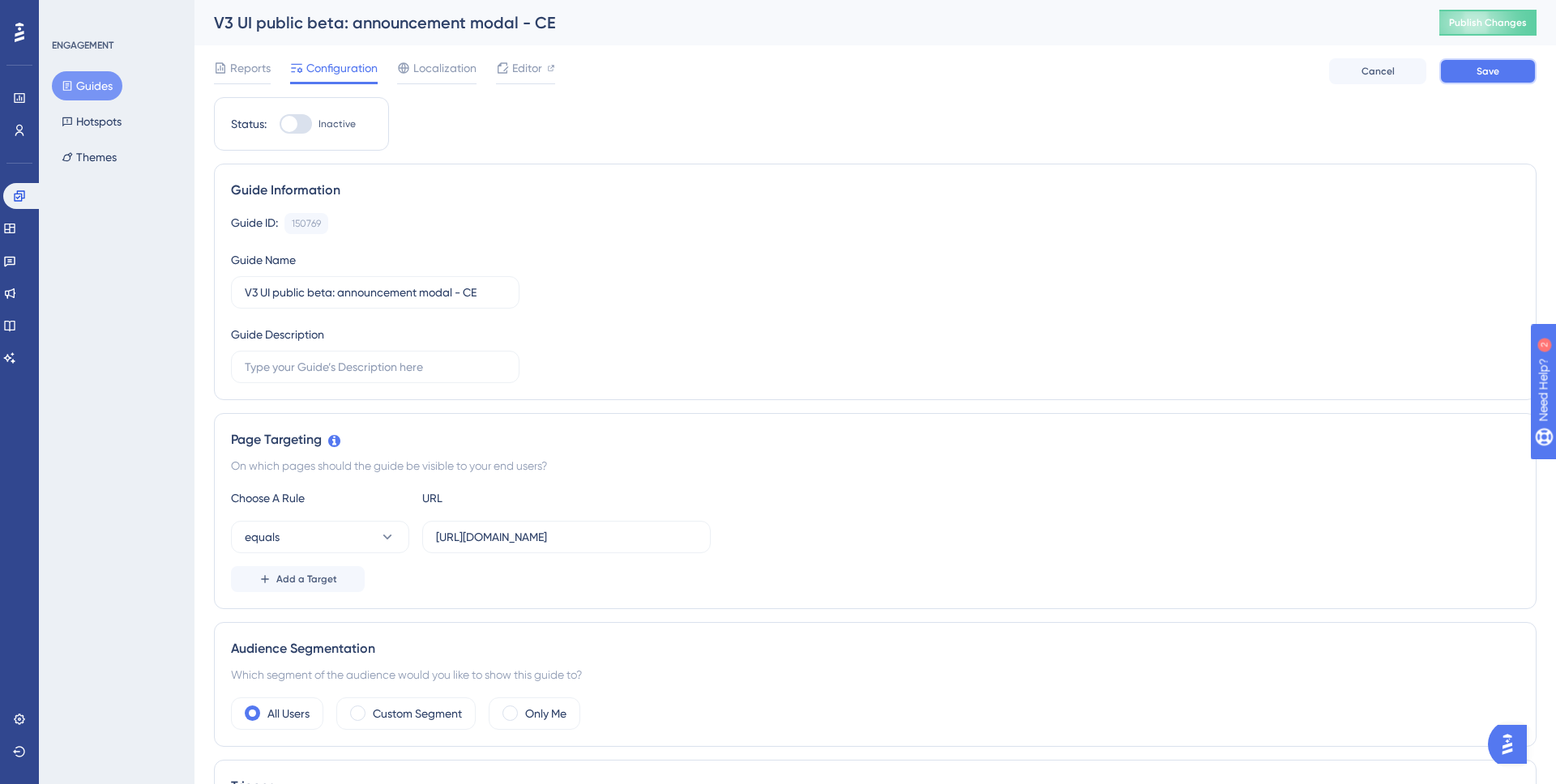
click at [1501, 78] on button "Save" at bounding box center [1488, 71] width 98 height 26
click at [518, 70] on span "Editor" at bounding box center [527, 68] width 30 height 19
click at [88, 97] on button "Guides" at bounding box center [87, 86] width 70 height 29
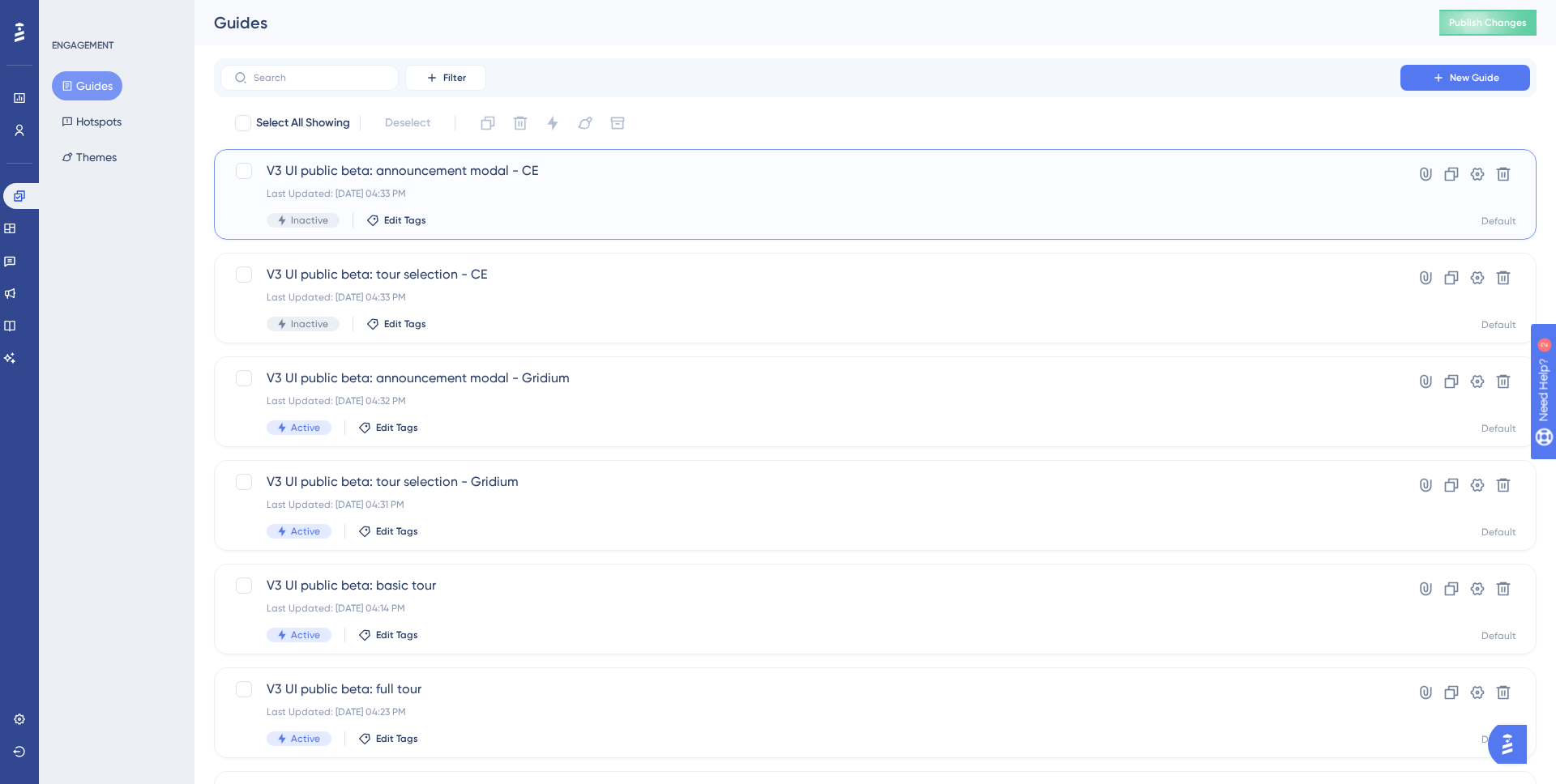
click at [550, 198] on div "Last Updated: Aug 26 2025, 04:33 PM" at bounding box center [810, 193] width 1088 height 13
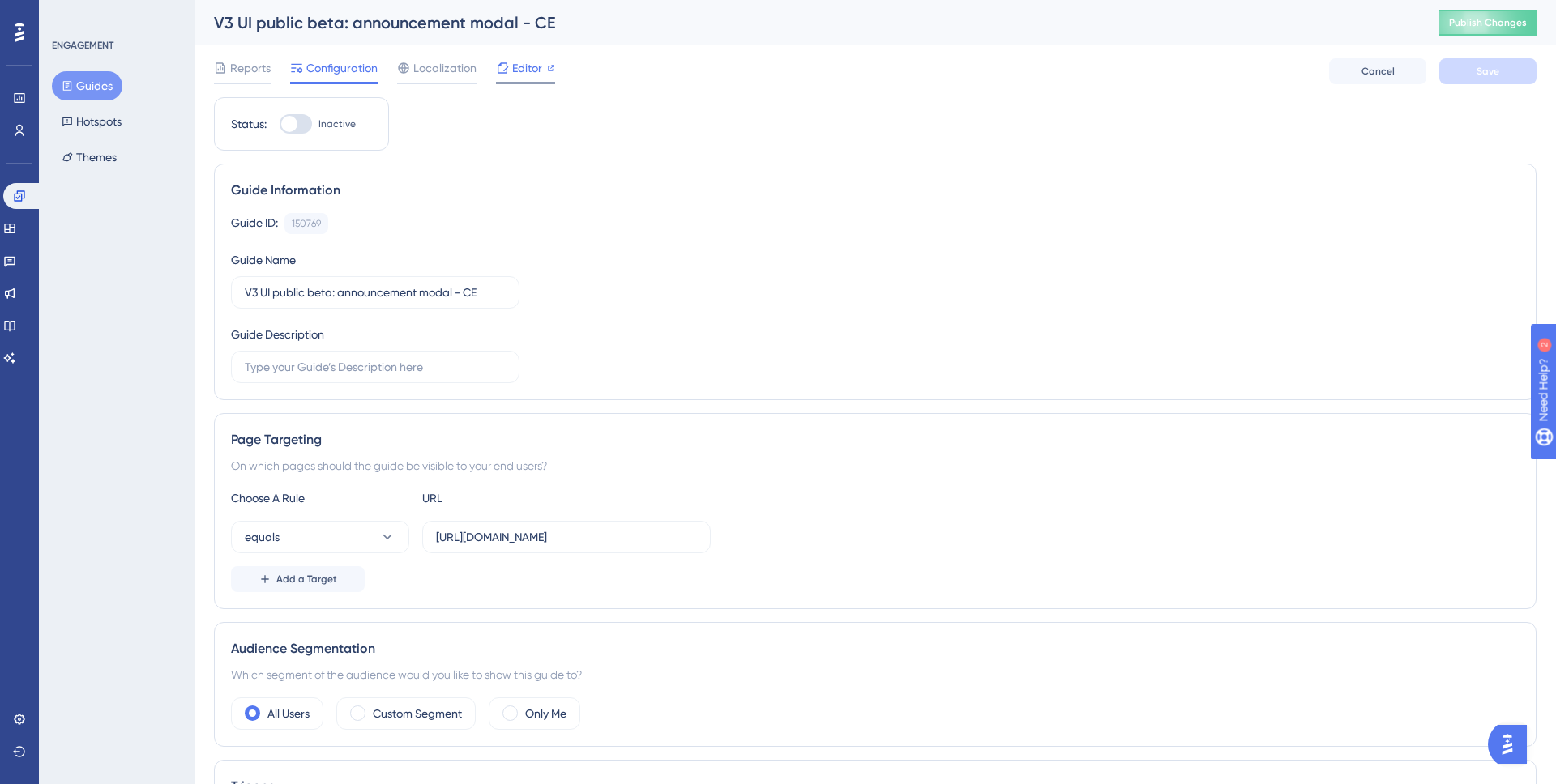
click at [542, 76] on div "Editor" at bounding box center [525, 68] width 59 height 19
click at [498, 79] on div "Editor" at bounding box center [525, 71] width 59 height 26
click at [76, 83] on button "Guides" at bounding box center [87, 86] width 70 height 29
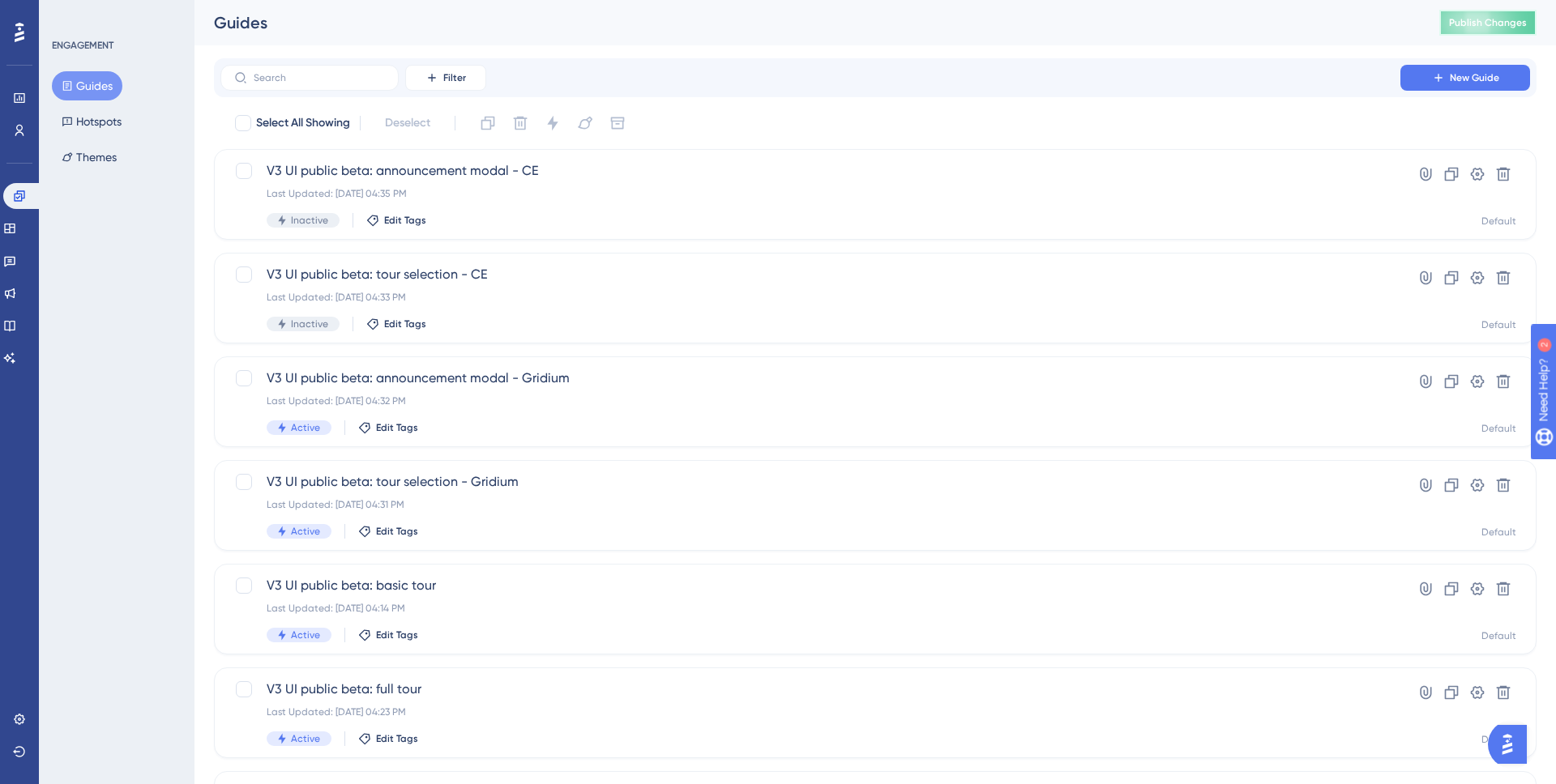
click at [1484, 28] on span "Publish Changes" at bounding box center [1488, 23] width 78 height 13
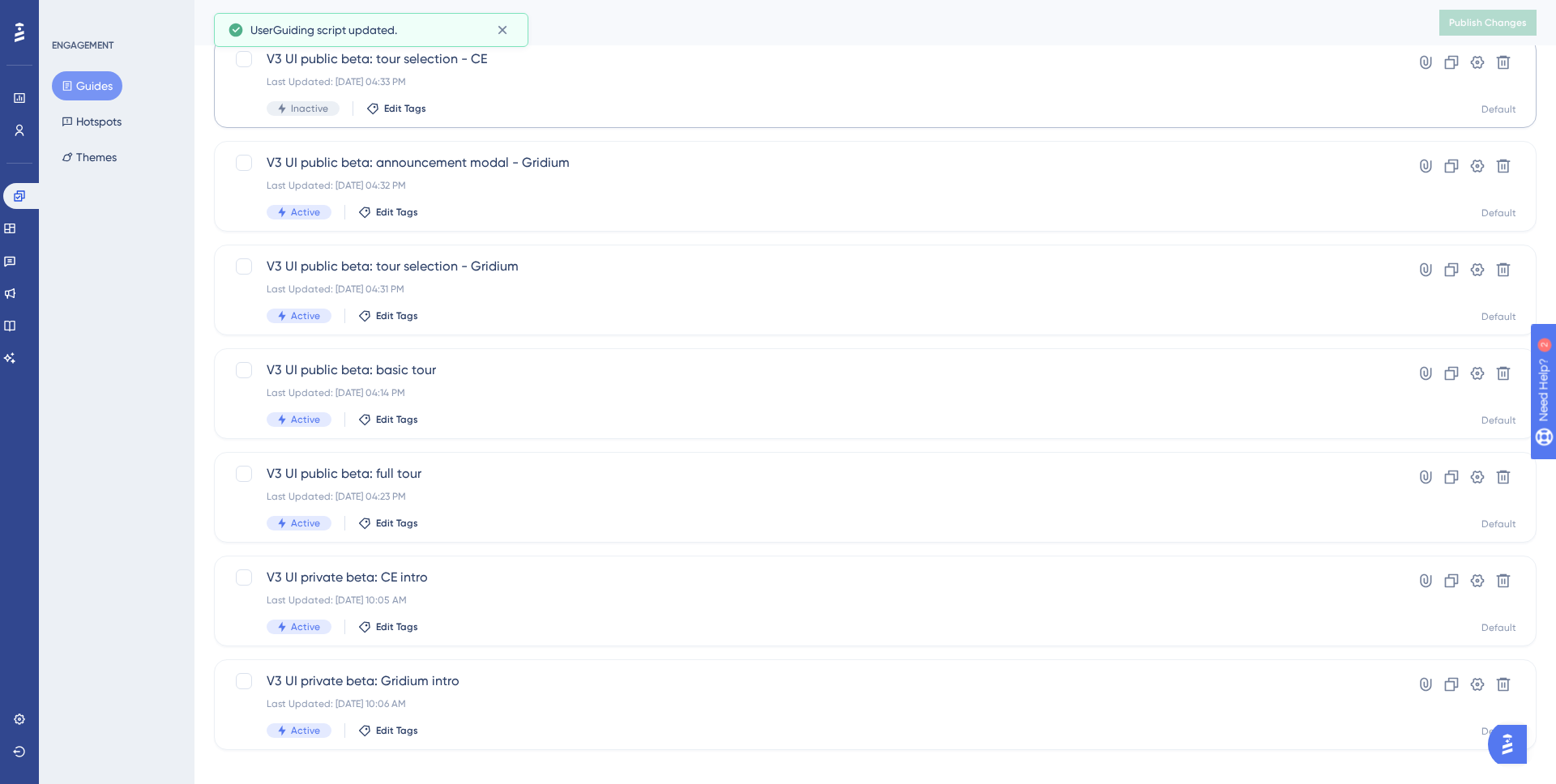
scroll to position [234, 0]
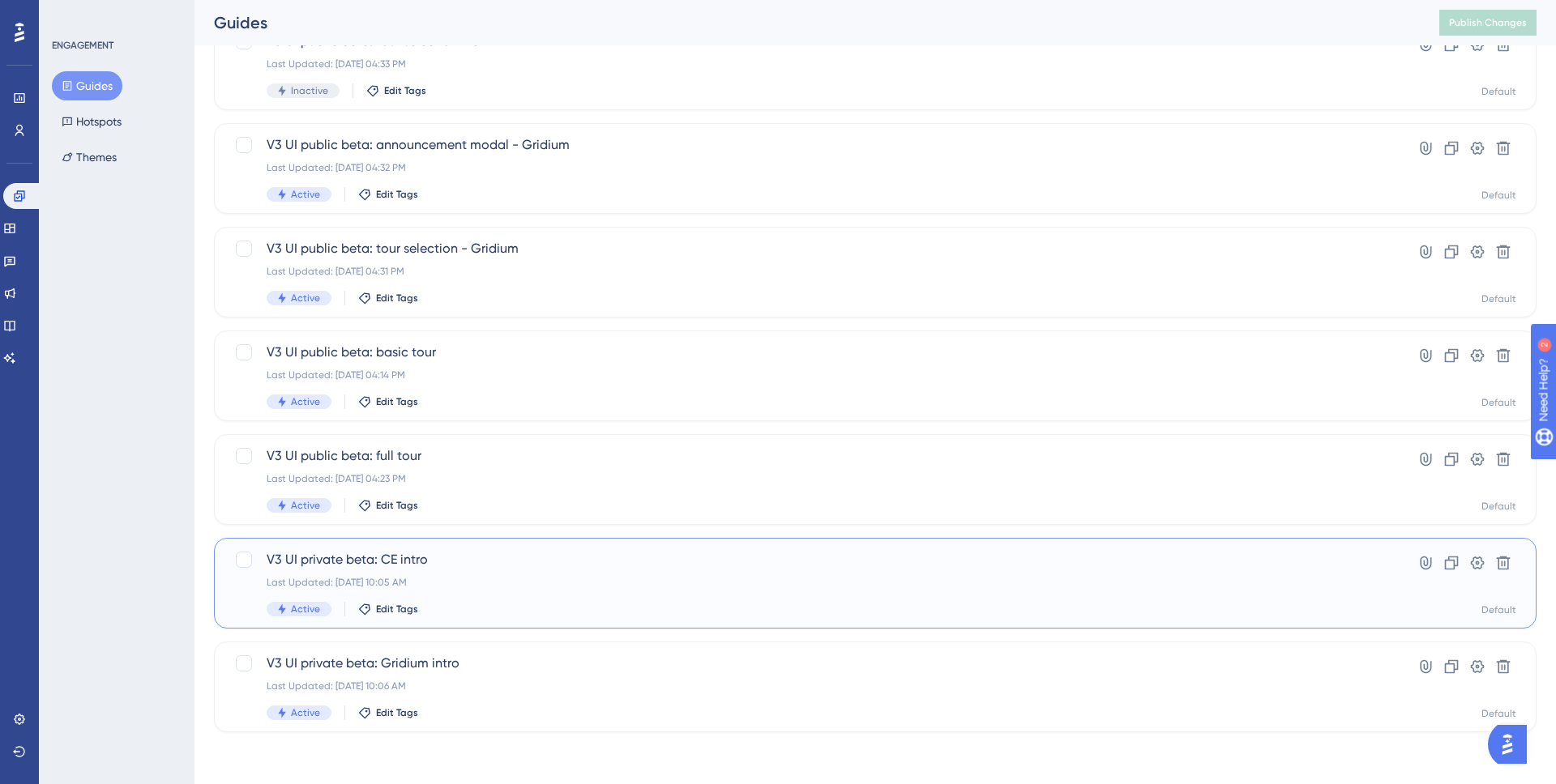
click at [359, 553] on span "V3 UI private beta: CE intro" at bounding box center [810, 559] width 1088 height 19
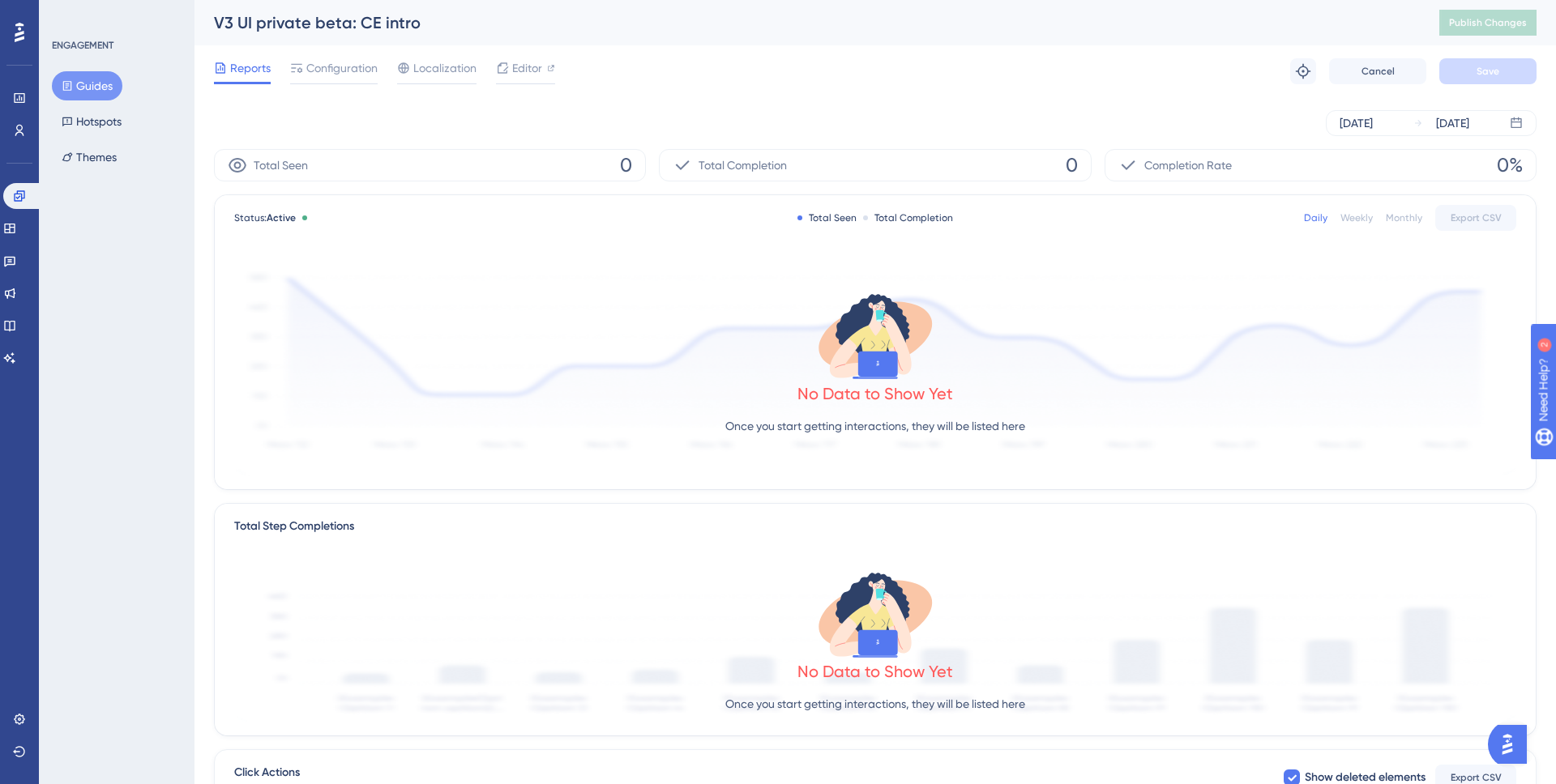
click at [325, 50] on div "Reports Configuration Localization Editor Troubleshoot Cancel Save" at bounding box center [875, 71] width 1323 height 52
click at [329, 62] on span "Configuration" at bounding box center [342, 68] width 71 height 19
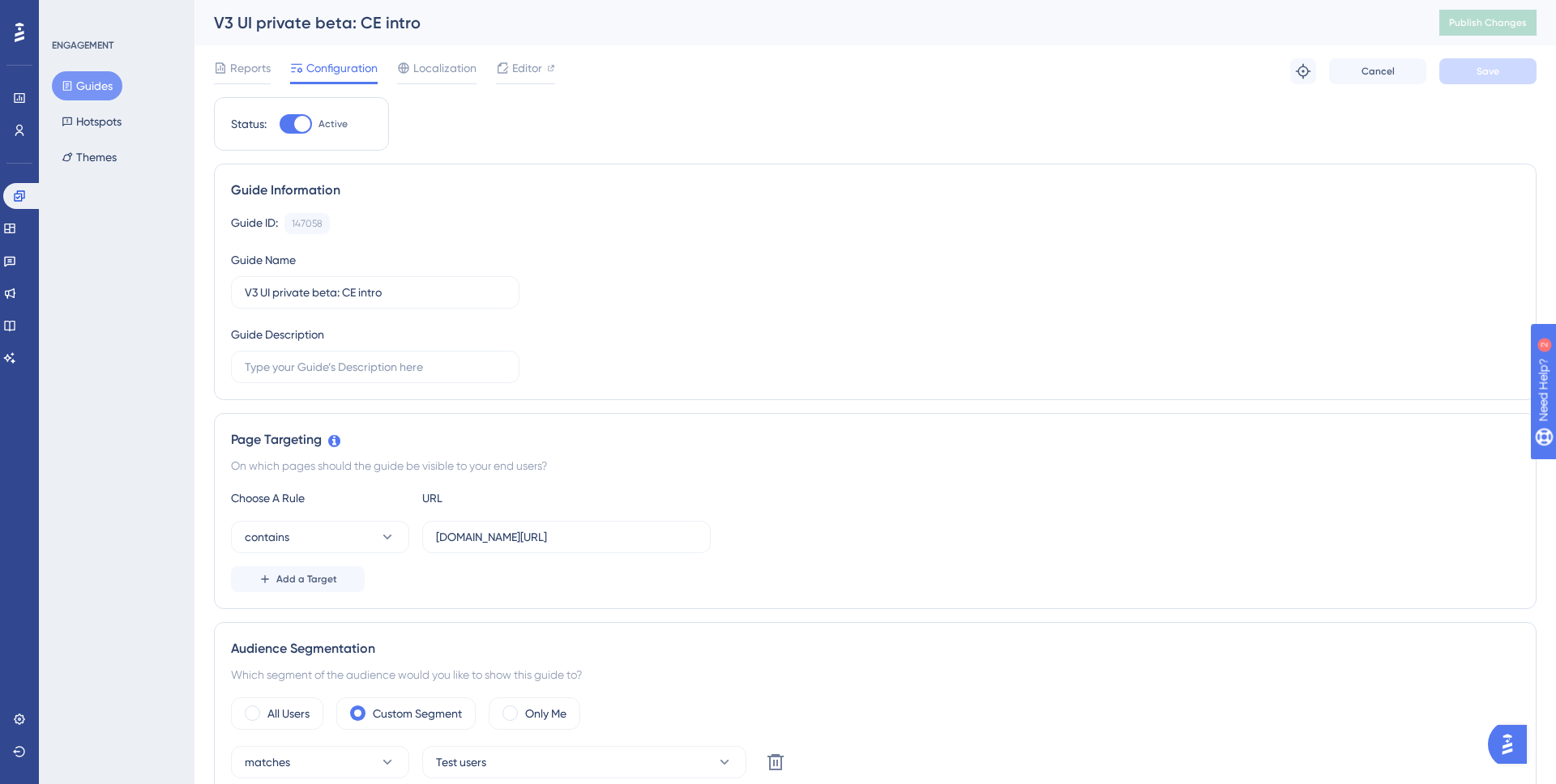
click at [295, 123] on div at bounding box center [302, 124] width 16 height 16
click at [279, 124] on input "Active" at bounding box center [279, 124] width 1 height 1
checkbox input "false"
click at [1470, 68] on button "Save" at bounding box center [1488, 71] width 98 height 26
click at [110, 85] on button "Guides" at bounding box center [87, 86] width 70 height 29
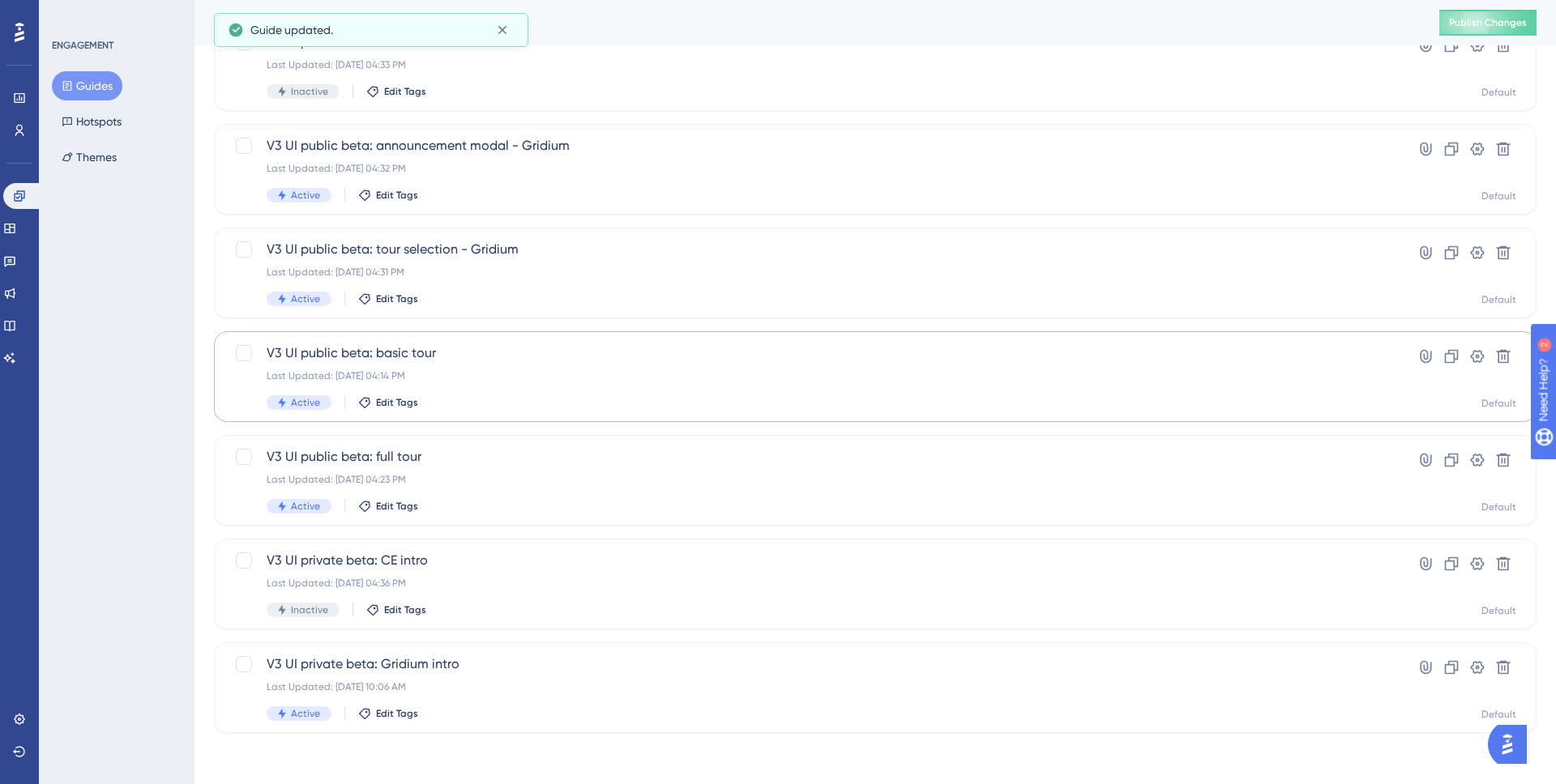
scroll to position [234, 0]
click at [466, 660] on span "V3 UI private beta: Gridium intro" at bounding box center [810, 663] width 1088 height 19
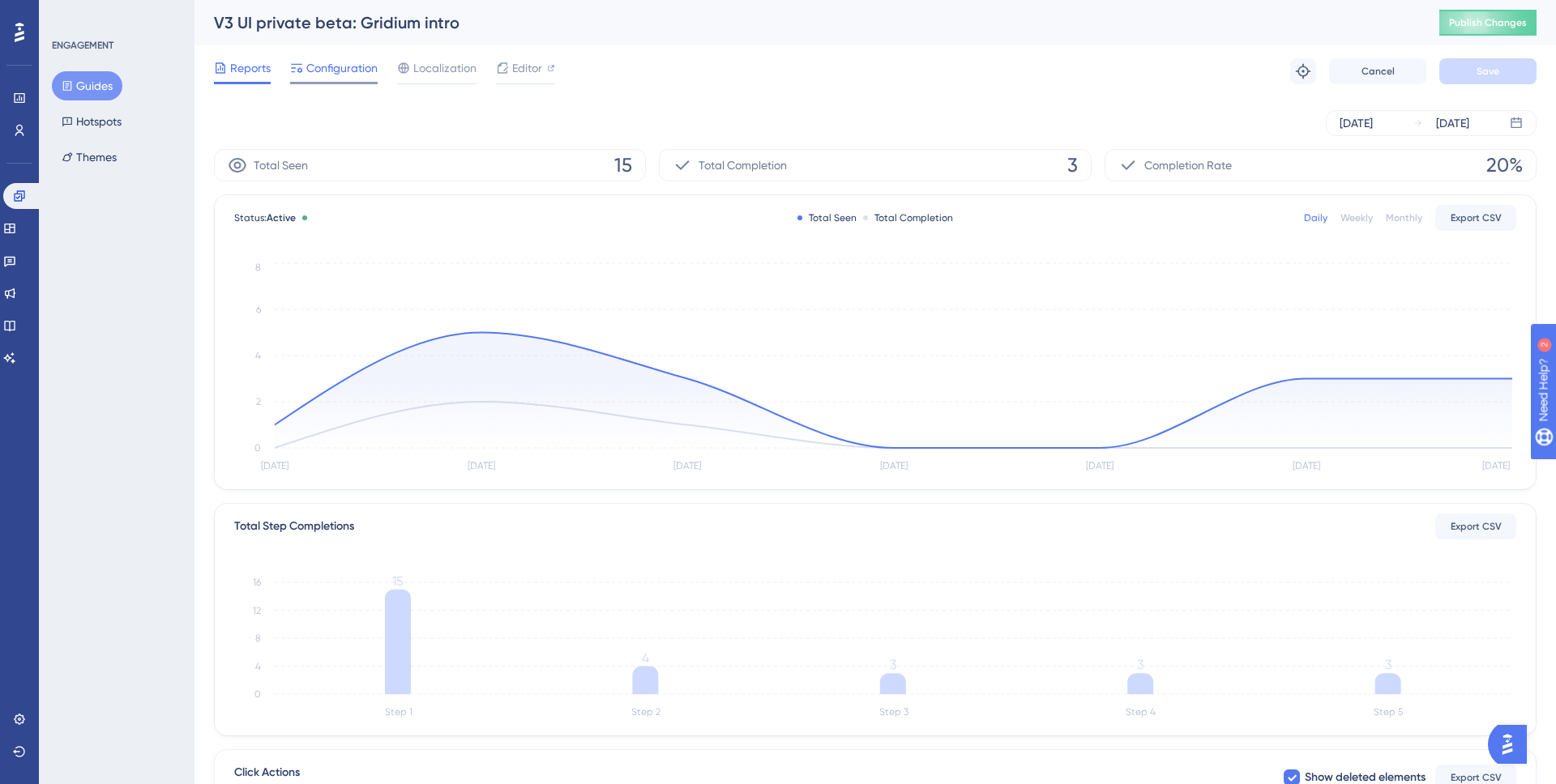
click at [343, 61] on span "Configuration" at bounding box center [342, 68] width 71 height 19
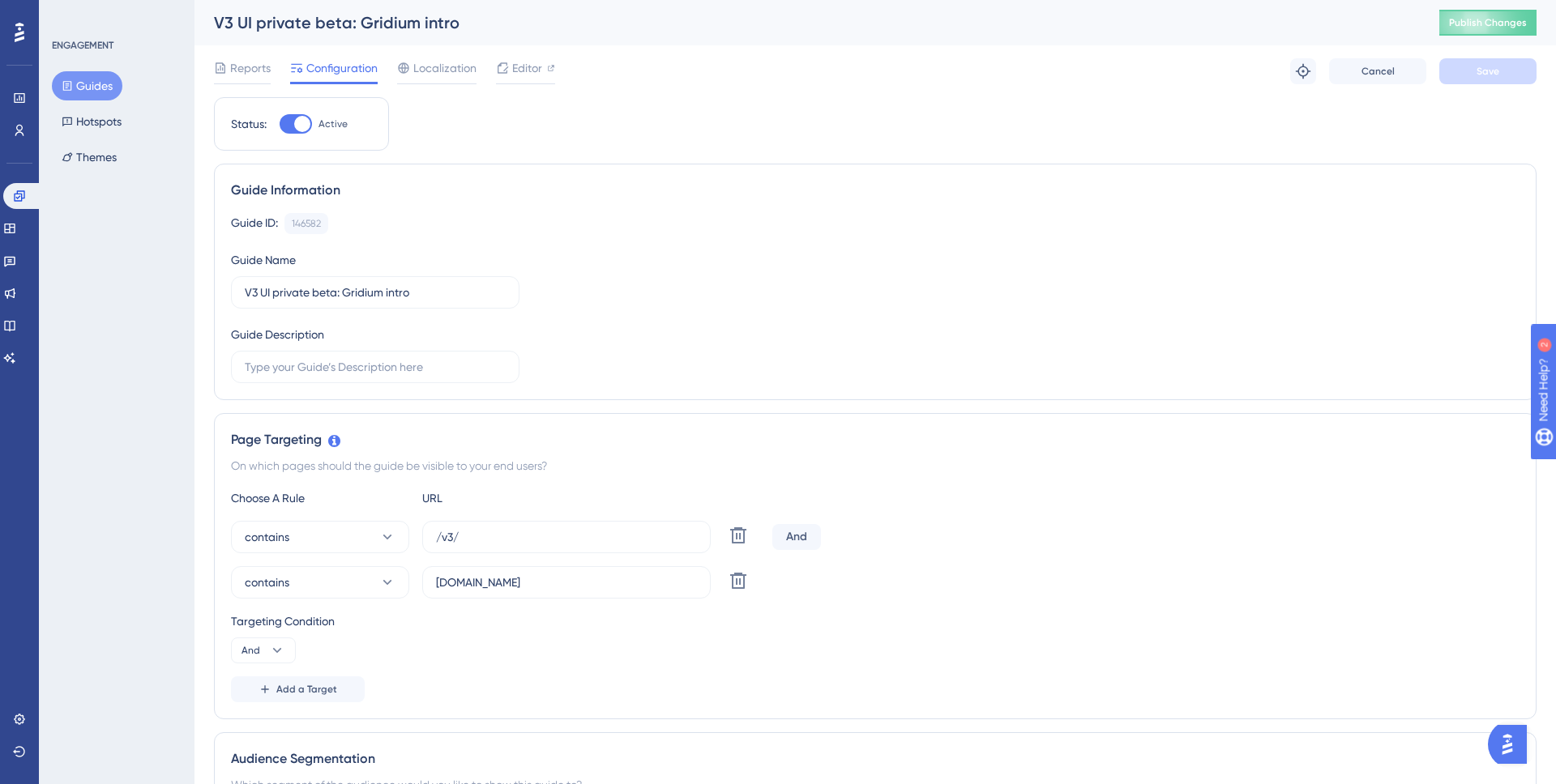
click at [296, 127] on div at bounding box center [302, 124] width 16 height 16
click at [279, 125] on input "Active" at bounding box center [279, 124] width 1 height 1
checkbox input "false"
click at [1487, 65] on span "Save" at bounding box center [1488, 71] width 23 height 13
click at [89, 88] on button "Guides" at bounding box center [87, 86] width 70 height 29
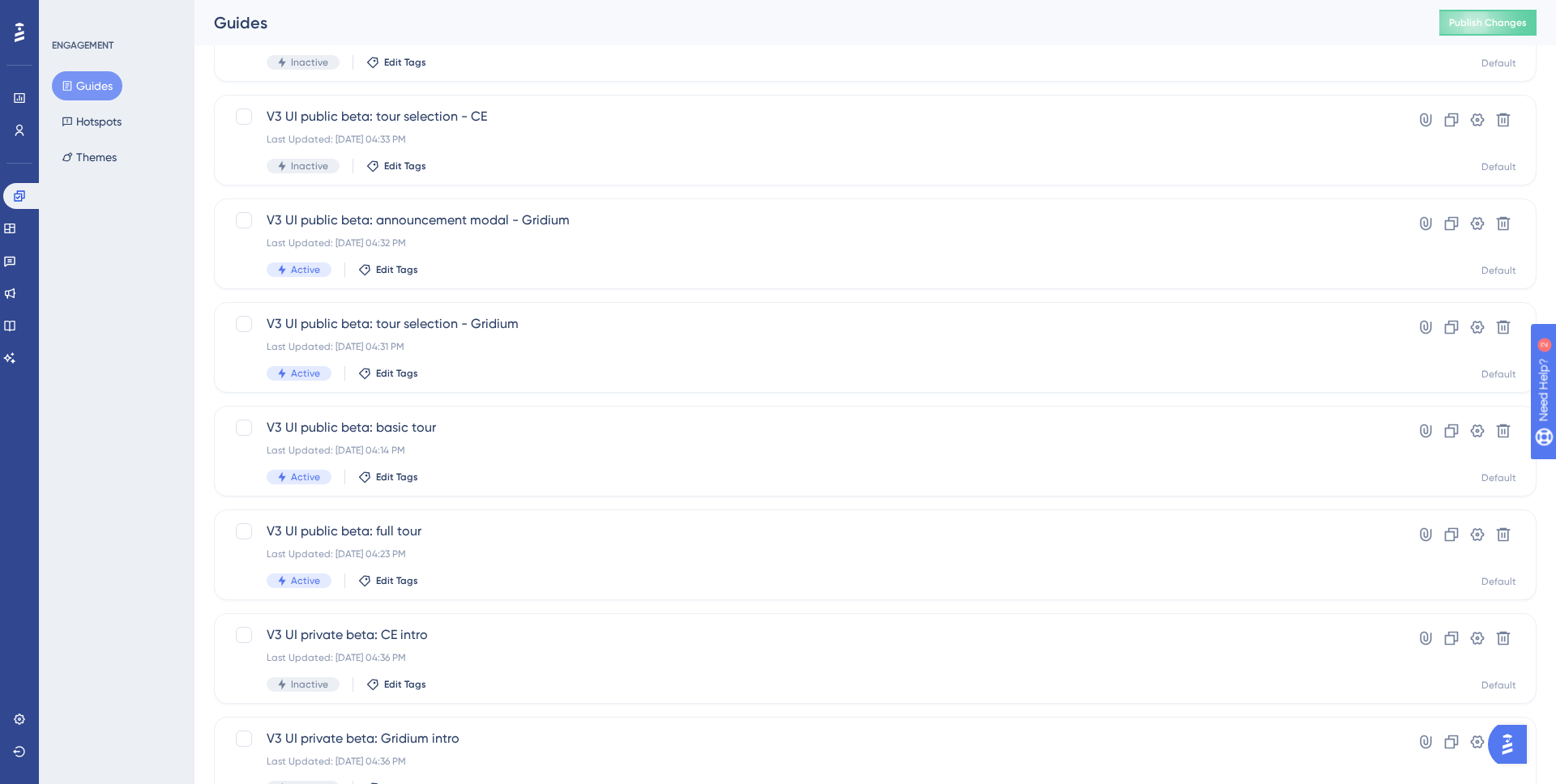
scroll to position [155, 0]
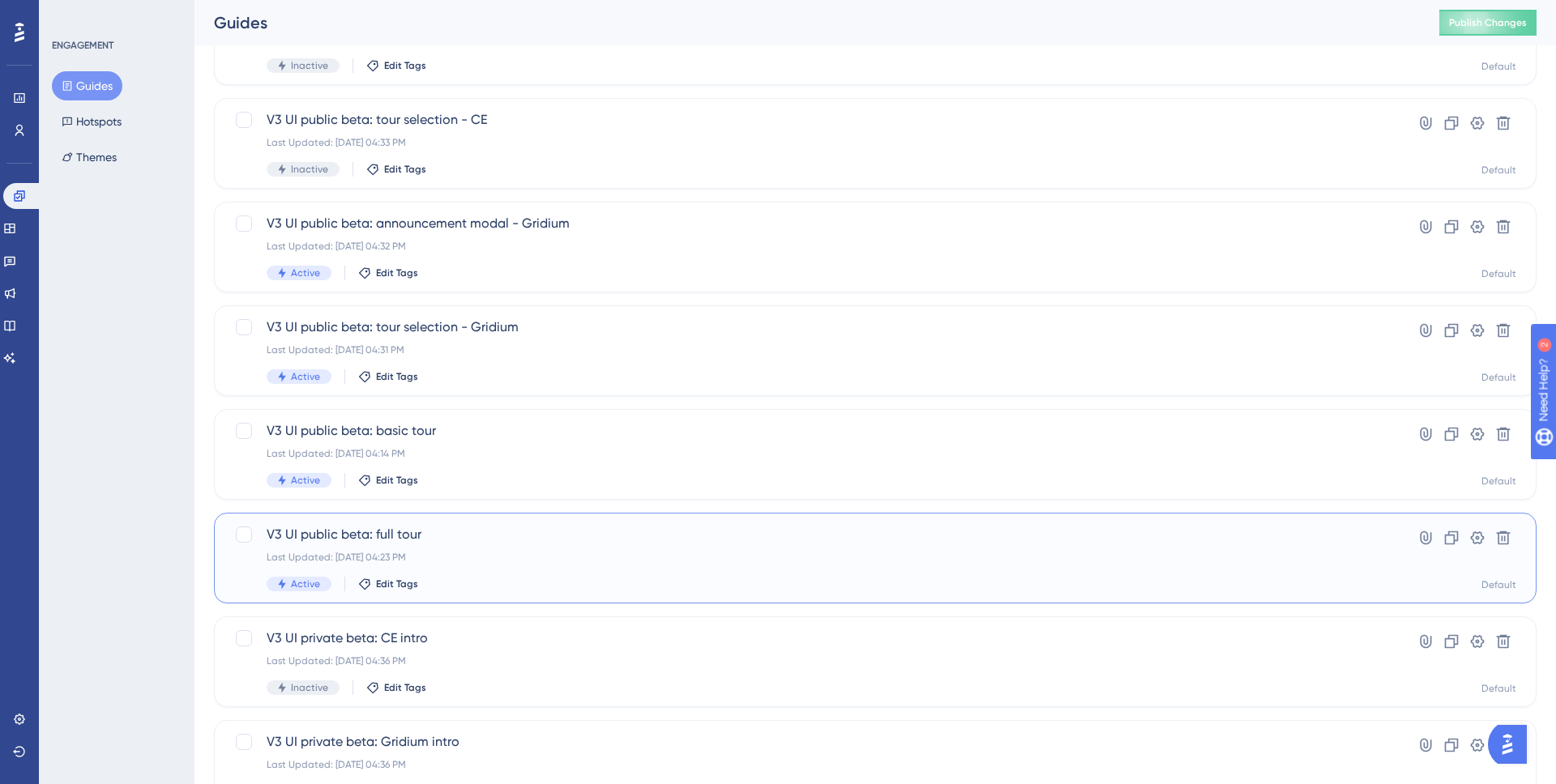
click at [446, 531] on span "V3 UI public beta: full tour" at bounding box center [810, 534] width 1088 height 19
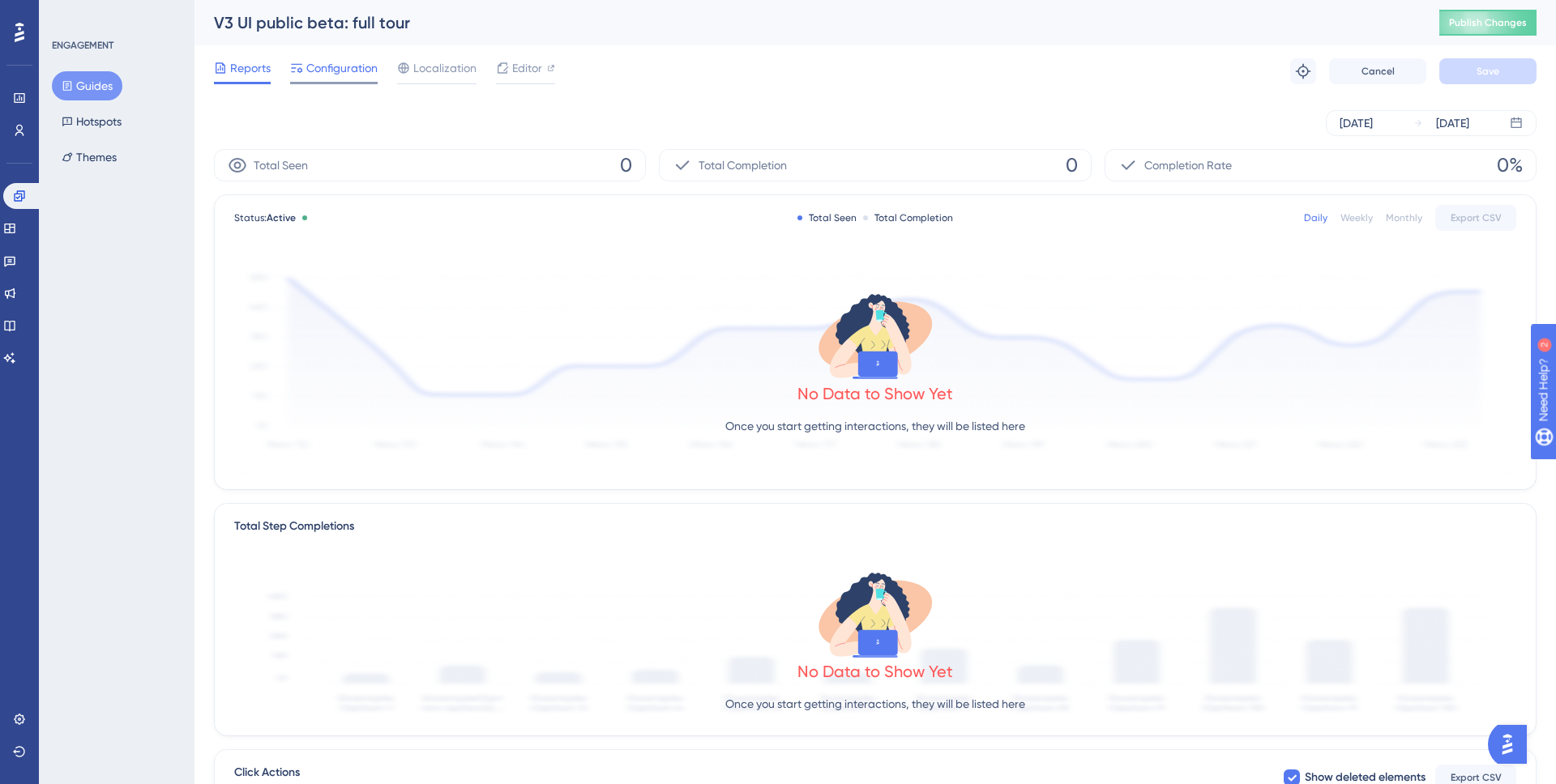
click at [329, 72] on span "Configuration" at bounding box center [342, 68] width 71 height 19
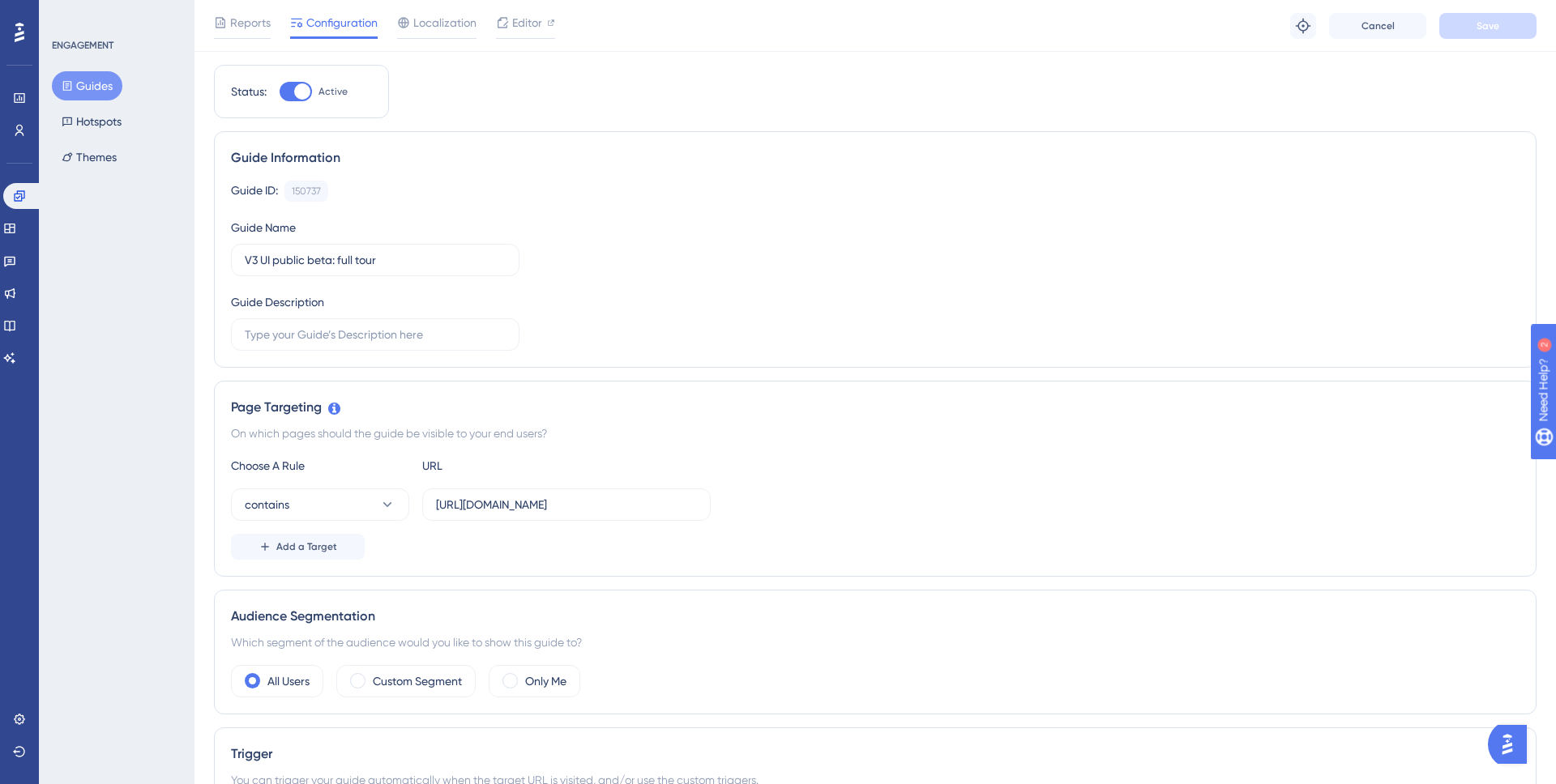
scroll to position [34, 0]
click at [391, 676] on label "Custom Segment" at bounding box center [417, 679] width 89 height 19
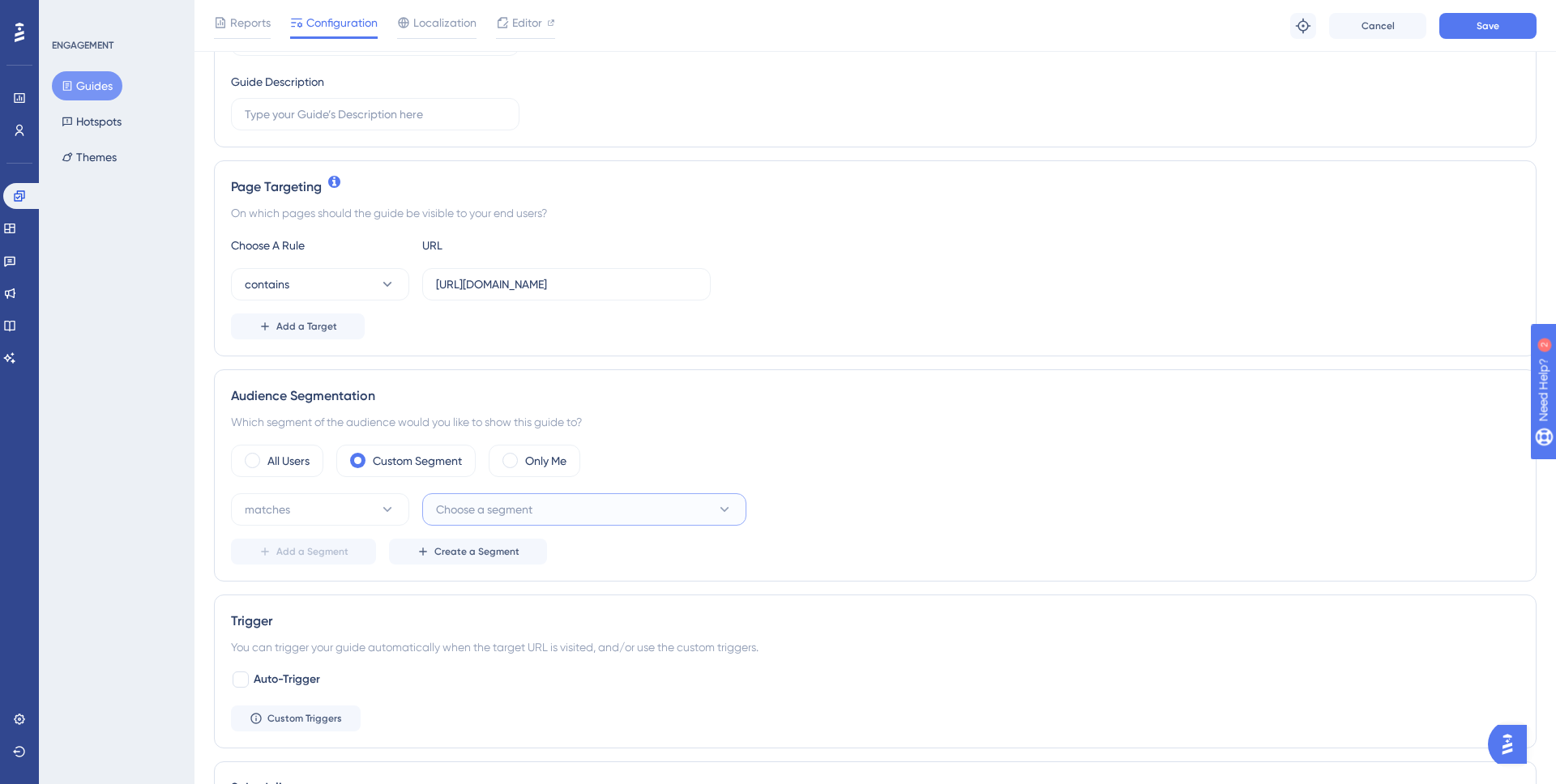
click at [718, 517] on button "Choose a segment" at bounding box center [584, 510] width 324 height 33
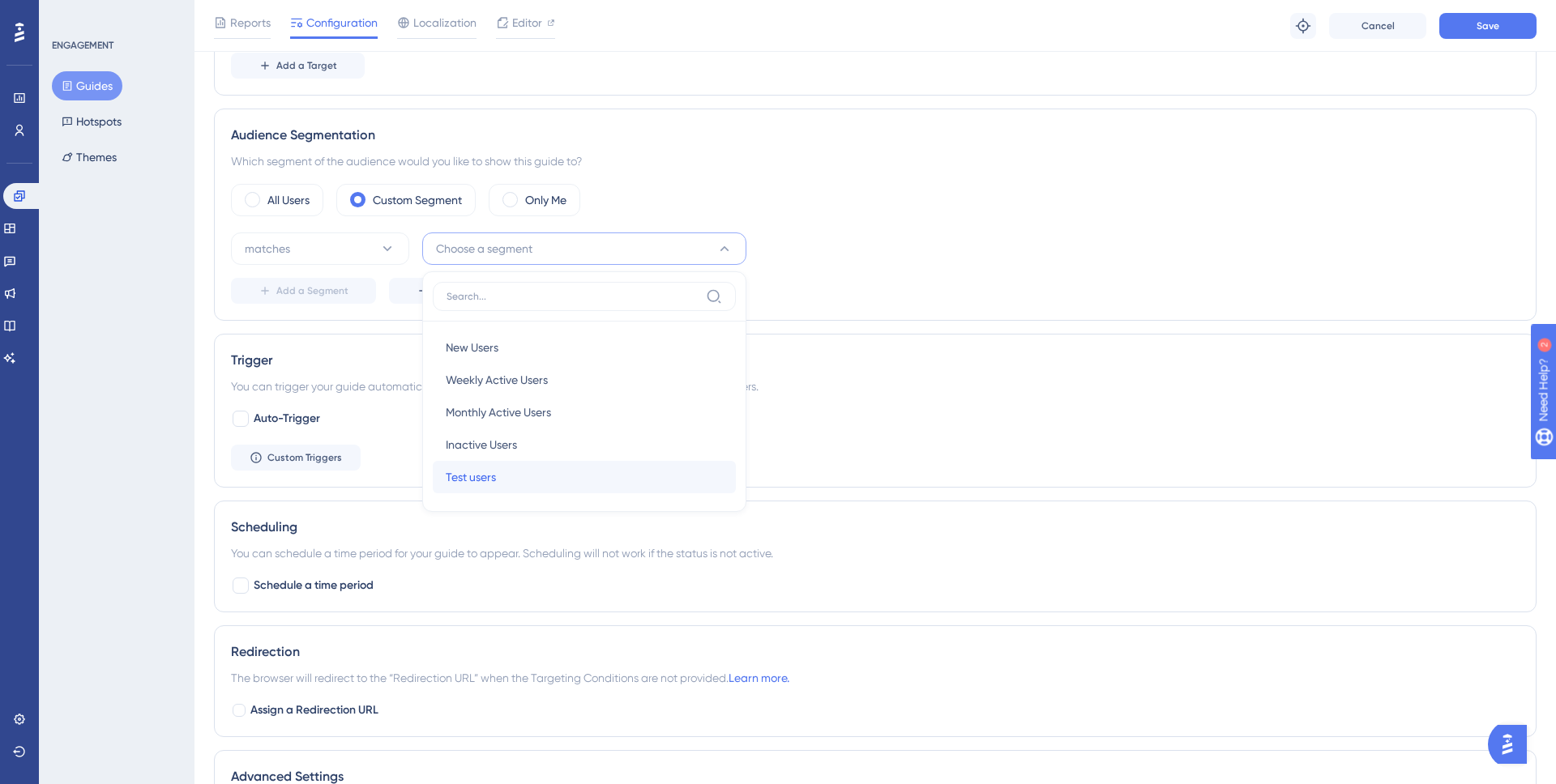
click at [508, 480] on div "Test users Test users" at bounding box center [584, 477] width 278 height 33
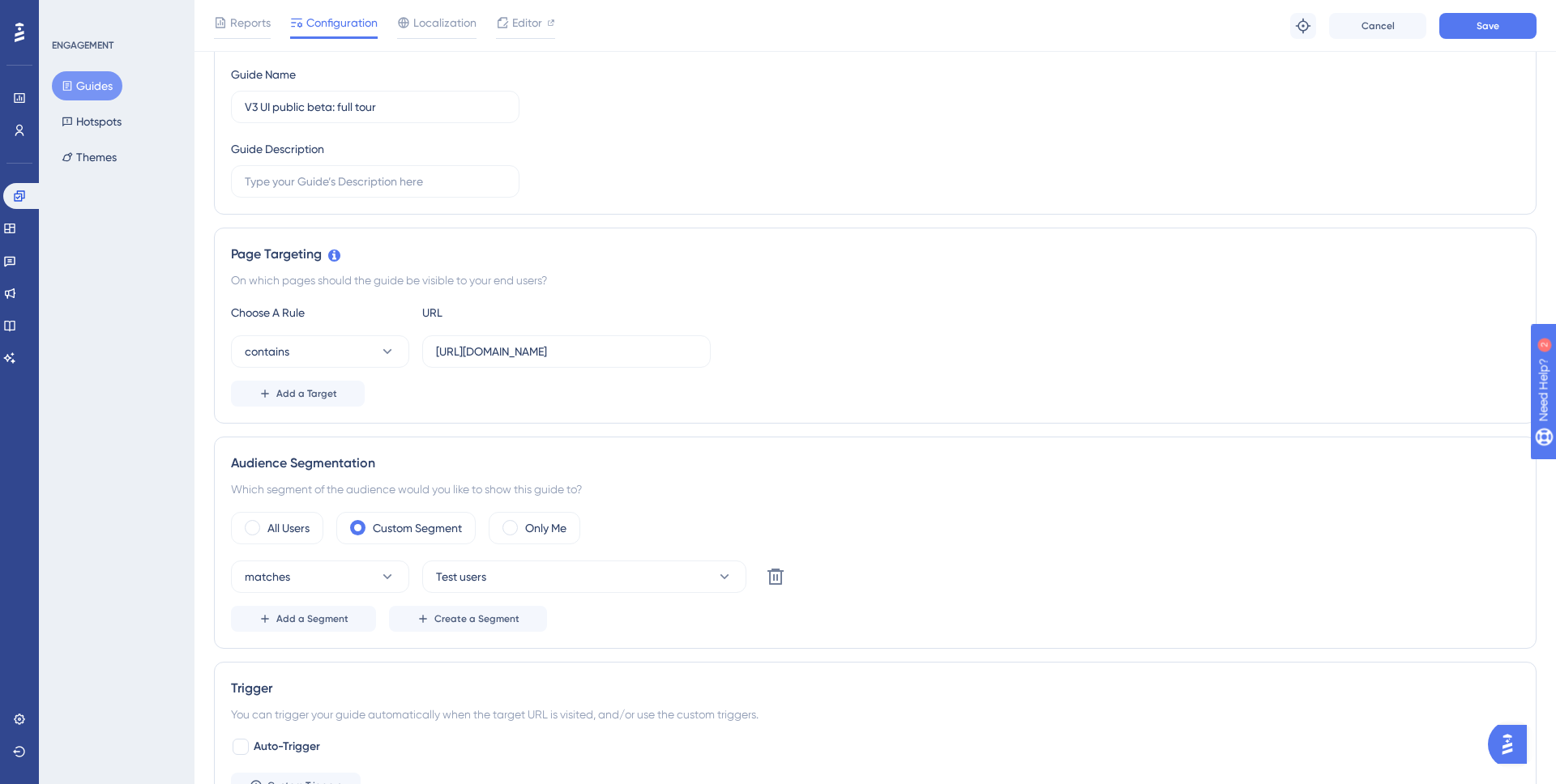
scroll to position [176, 0]
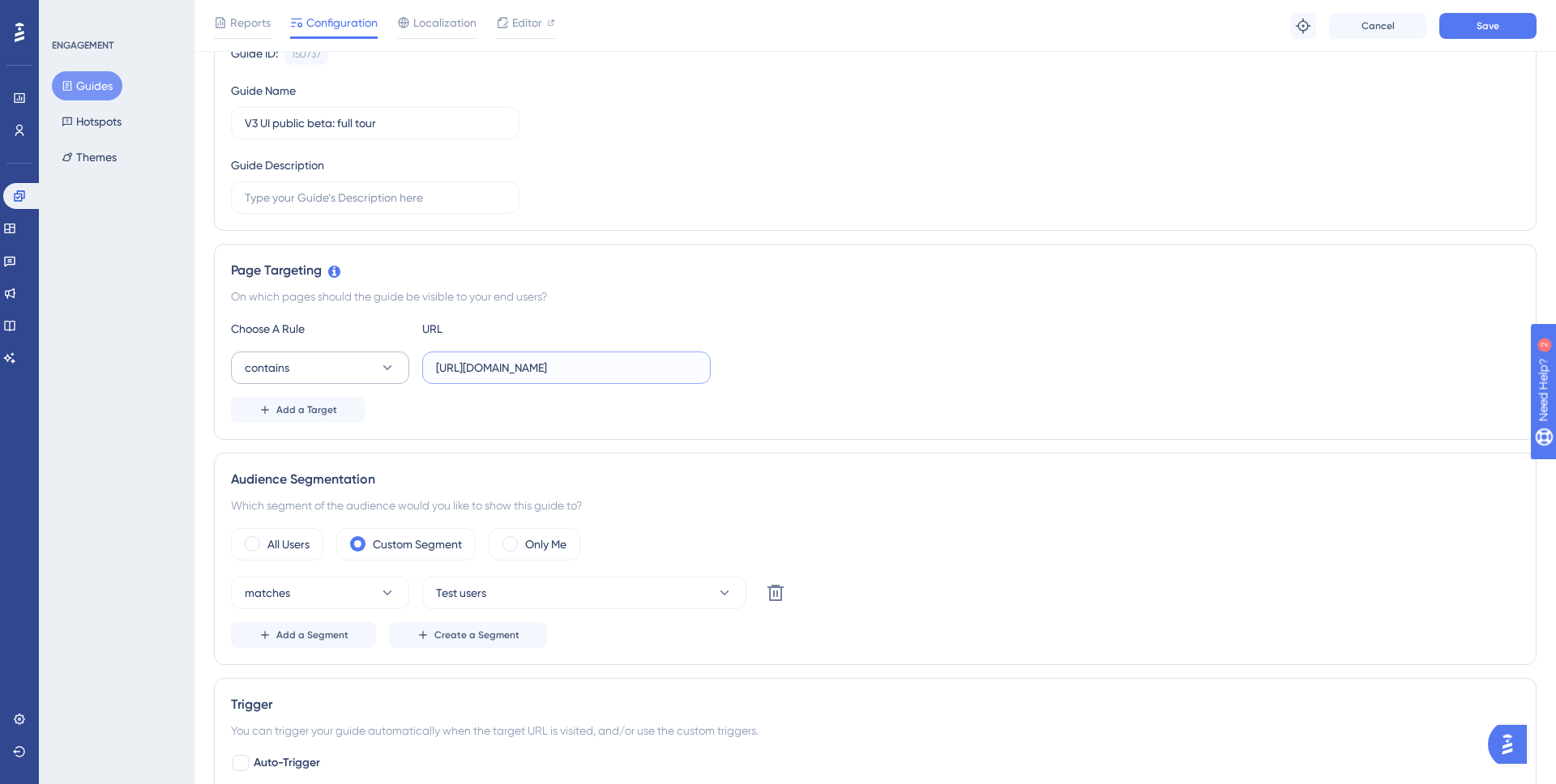
drag, startPoint x: 560, startPoint y: 368, endPoint x: 384, endPoint y: 357, distance: 176.3
click at [384, 357] on div "contains https://snapmeter.com/v3/account/26bbd17df429a08fd965c010" at bounding box center [471, 368] width 480 height 33
drag, startPoint x: 458, startPoint y: 371, endPoint x: 747, endPoint y: 385, distance: 289.3
click at [747, 385] on div "Choose A Rule URL contains /v3/account/26bbd17df429a08fd965c010 Add a Target" at bounding box center [875, 371] width 1288 height 104
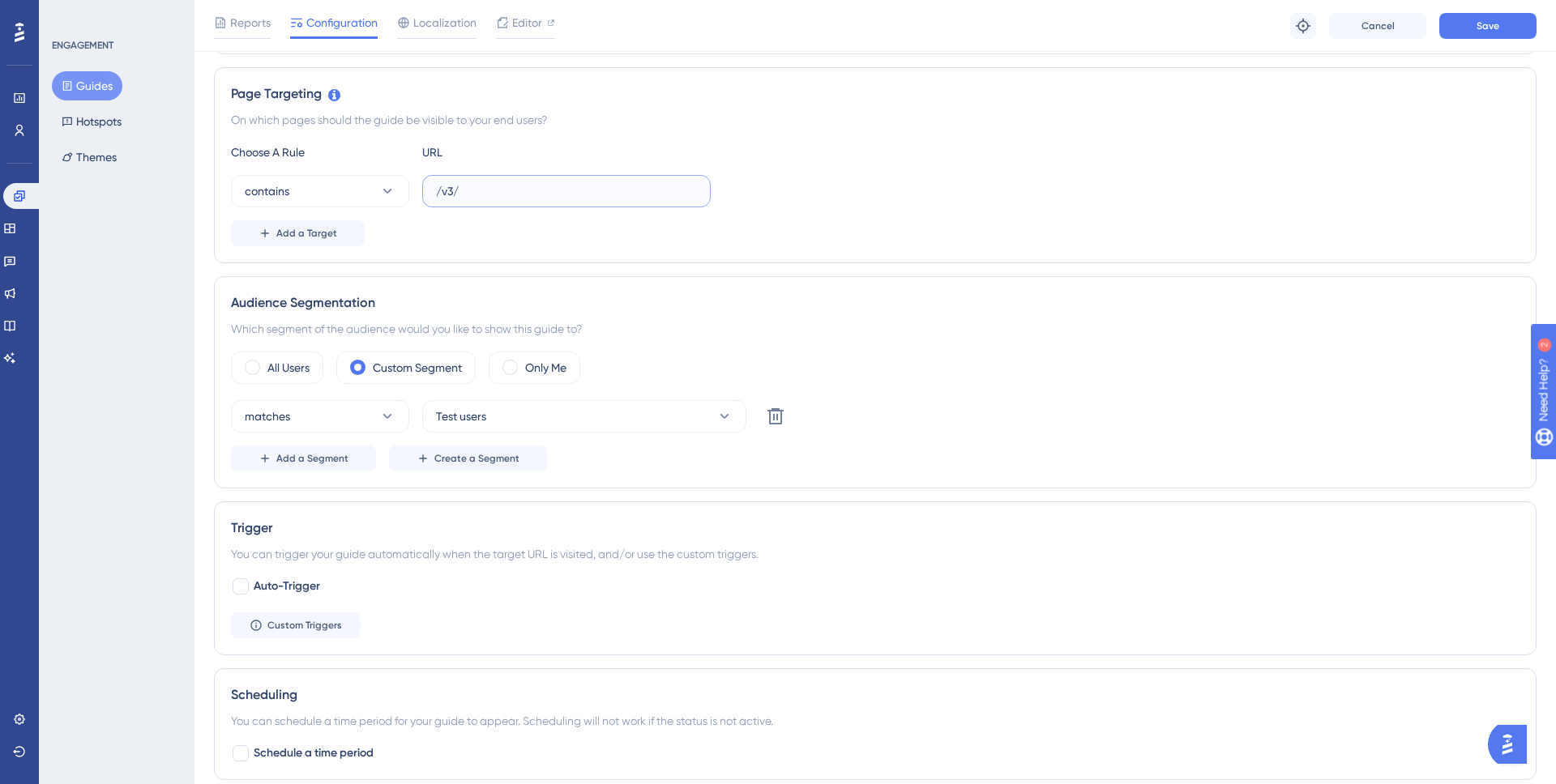
scroll to position [382, 0]
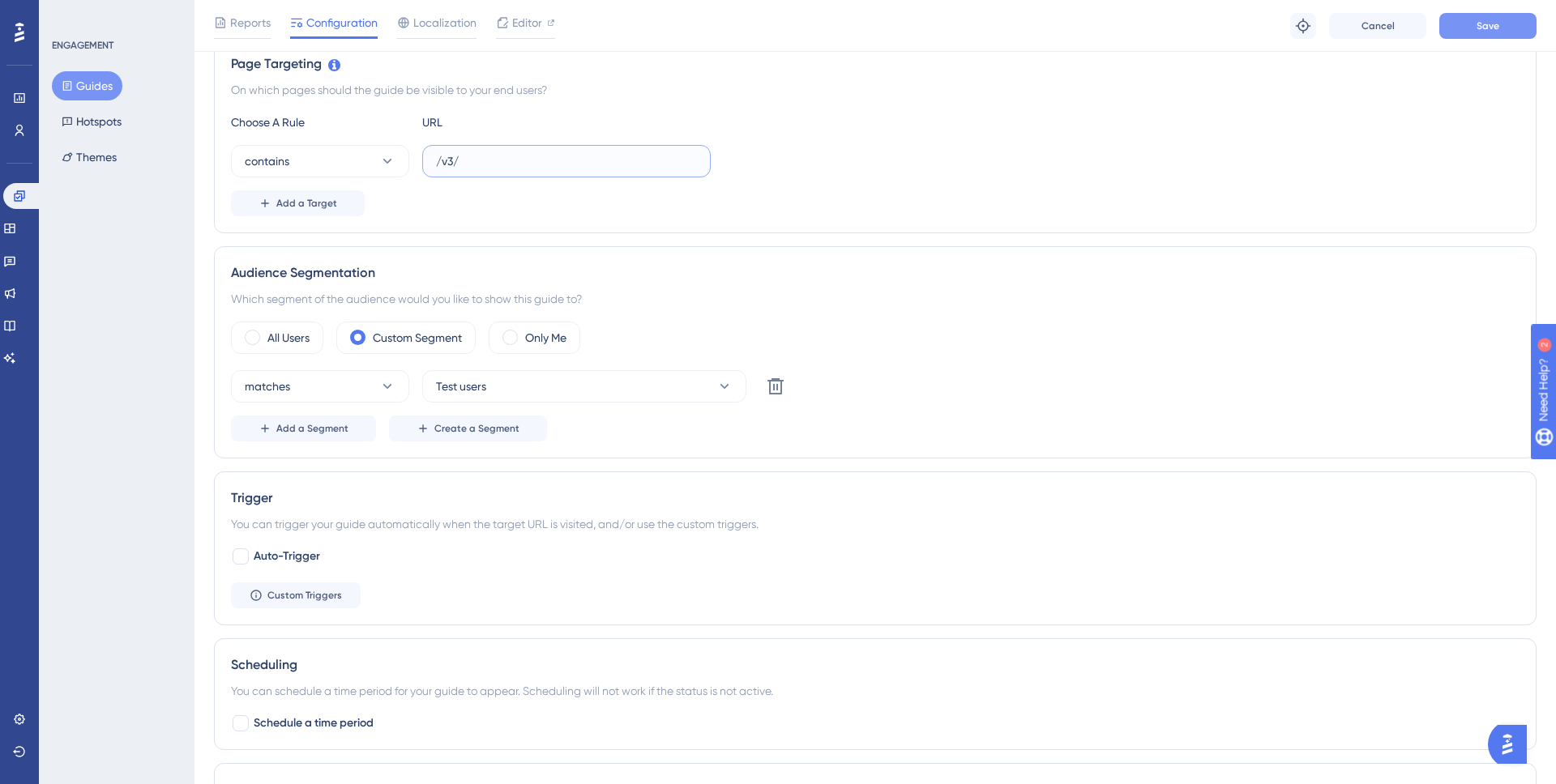
type input "/v3/"
click at [1467, 35] on button "Save" at bounding box center [1488, 26] width 98 height 26
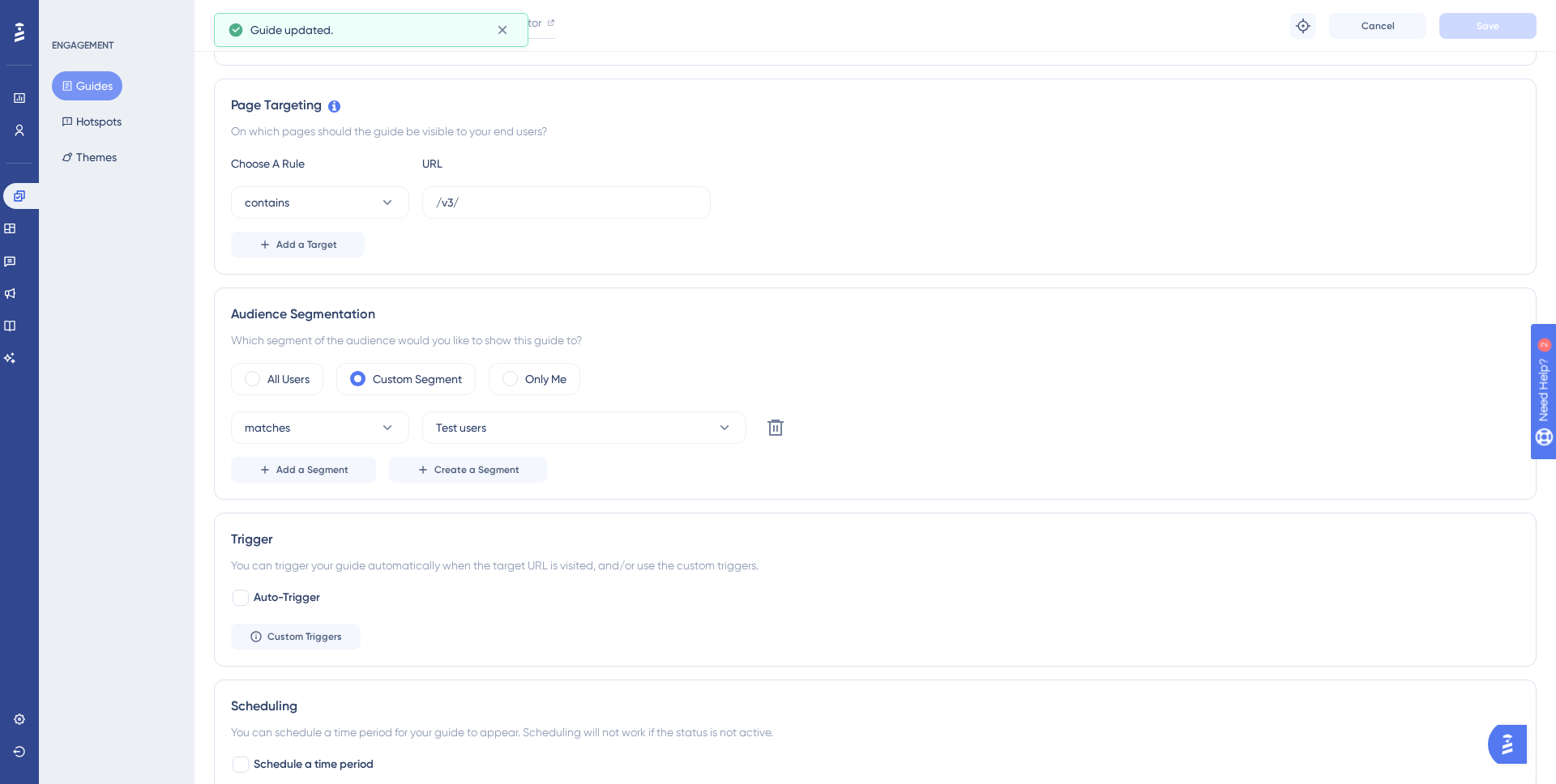
scroll to position [0, 0]
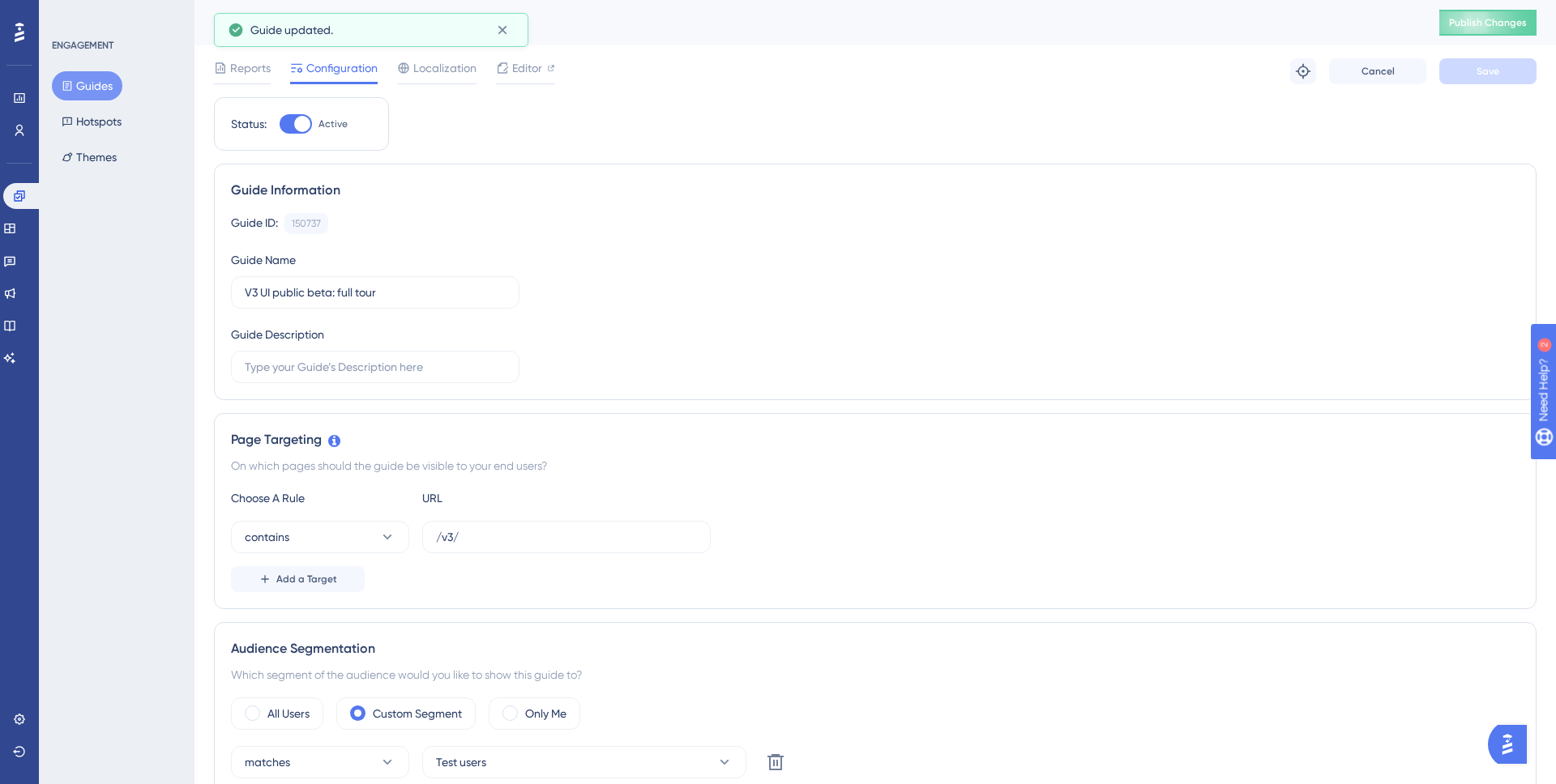
click at [113, 84] on button "Guides" at bounding box center [87, 86] width 70 height 29
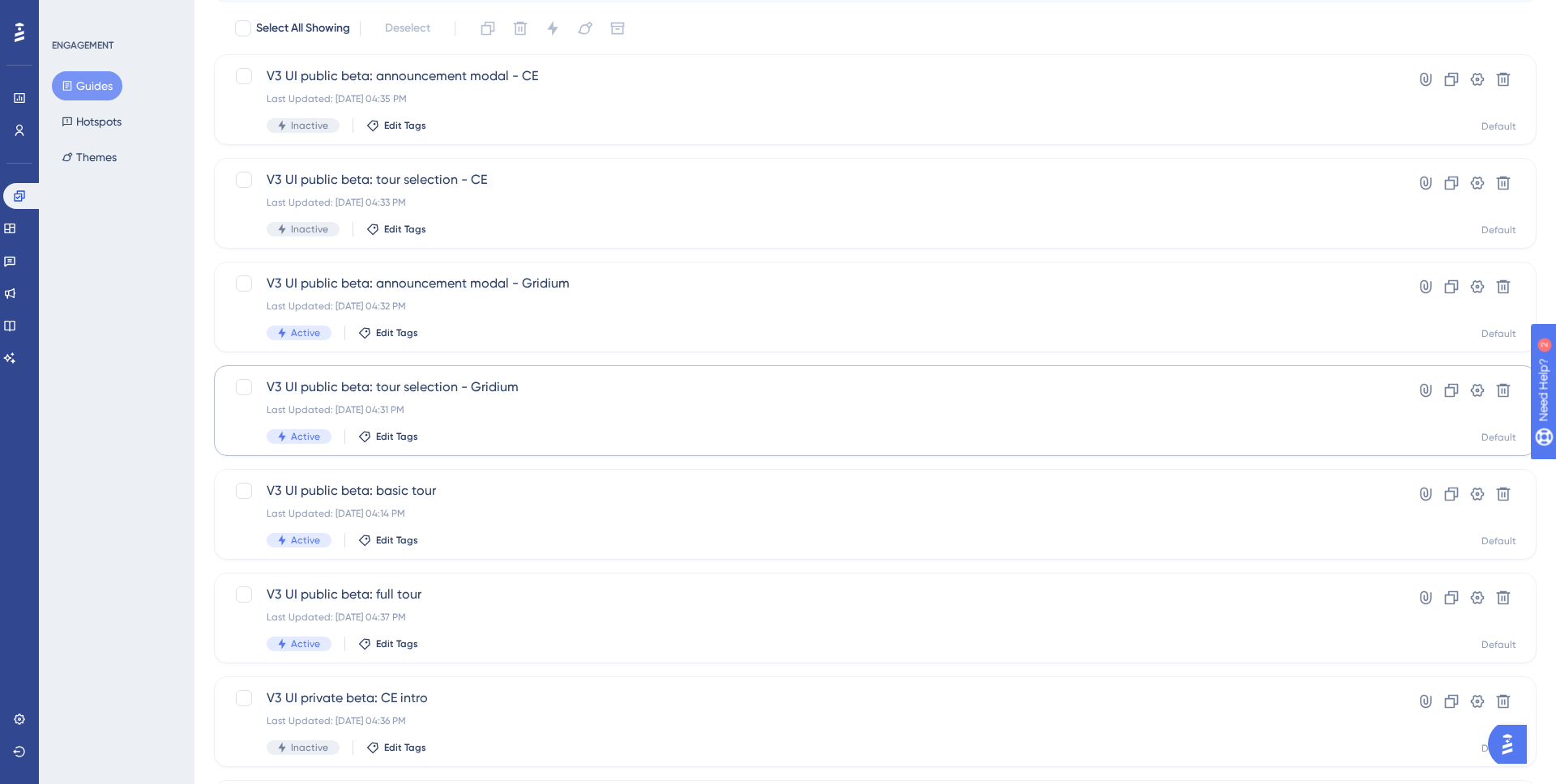
scroll to position [234, 0]
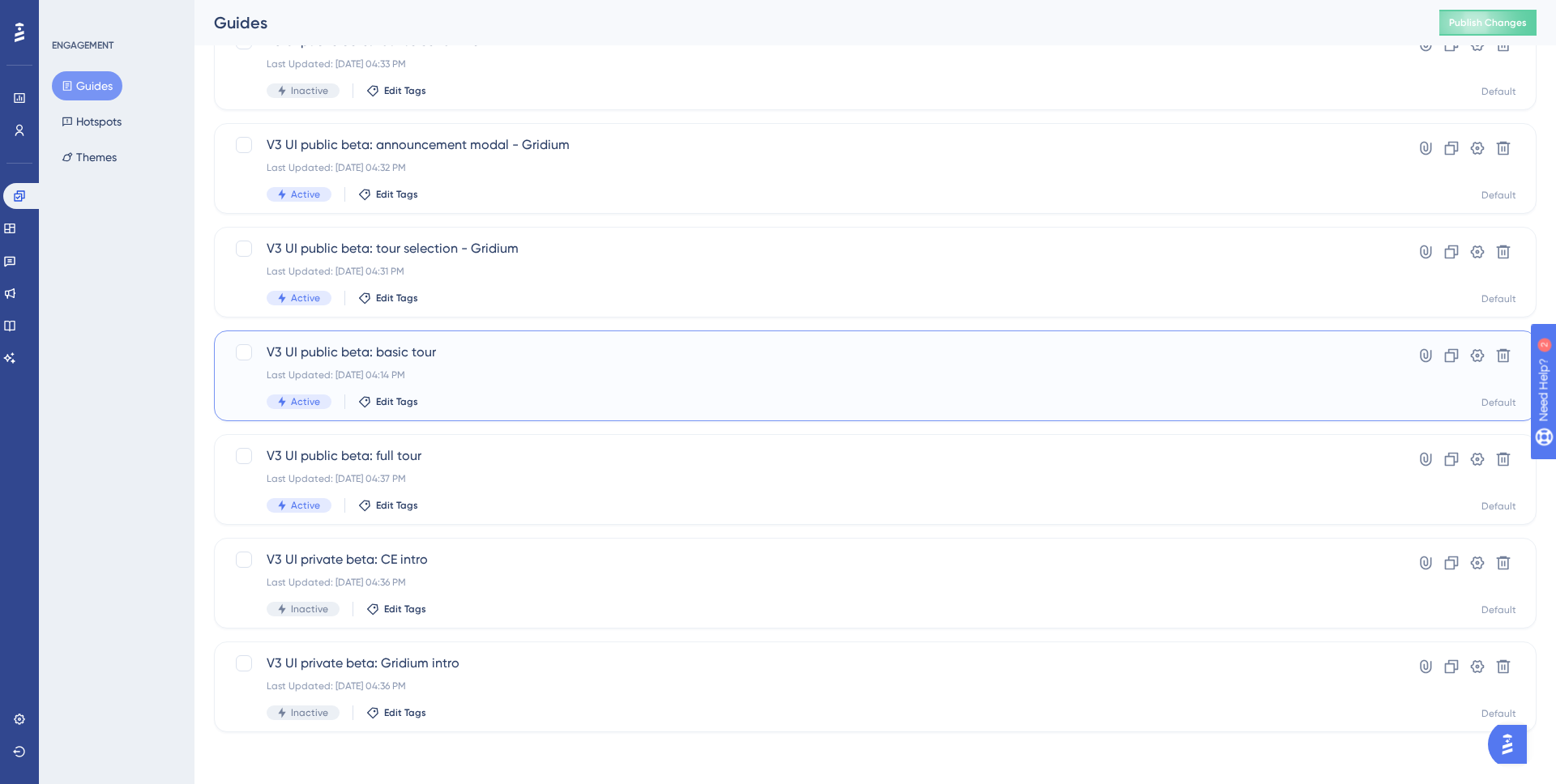
click at [460, 365] on div "V3 UI public beta: basic tour Last Updated: Aug 26 2025, 04:14 PM Active Edit T…" at bounding box center [810, 376] width 1088 height 67
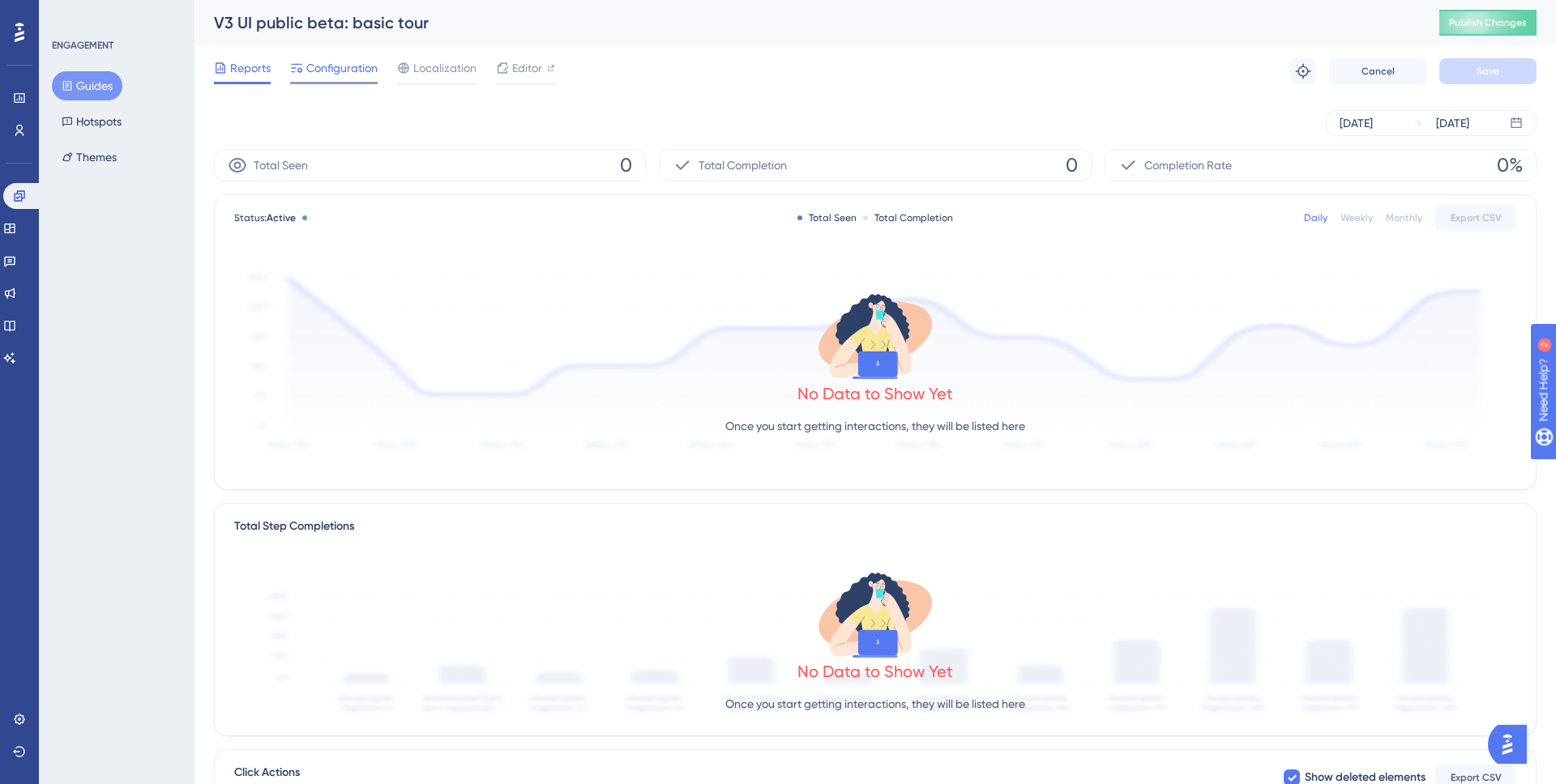
click at [345, 75] on span "Configuration" at bounding box center [342, 68] width 71 height 19
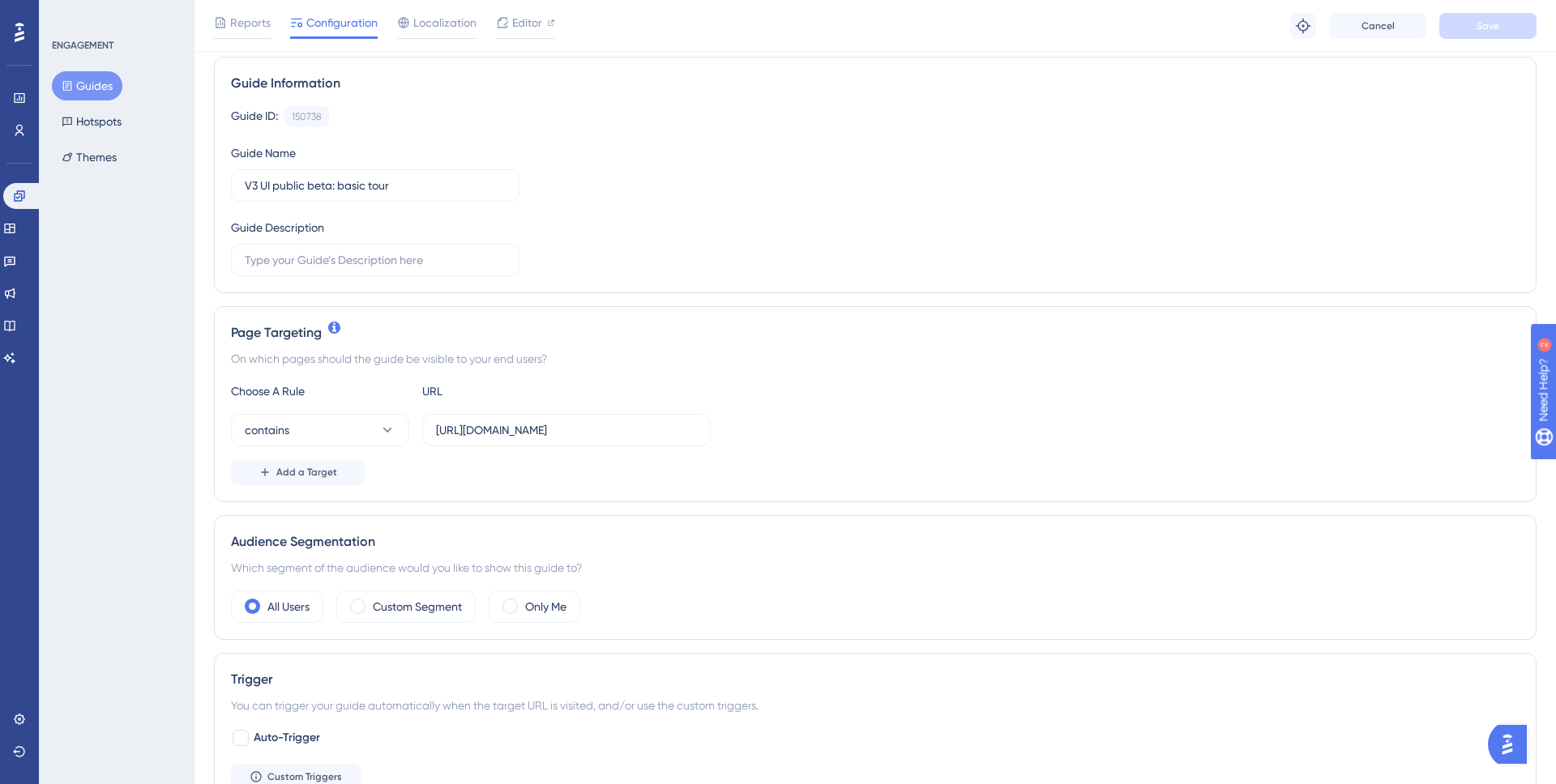
scroll to position [119, 0]
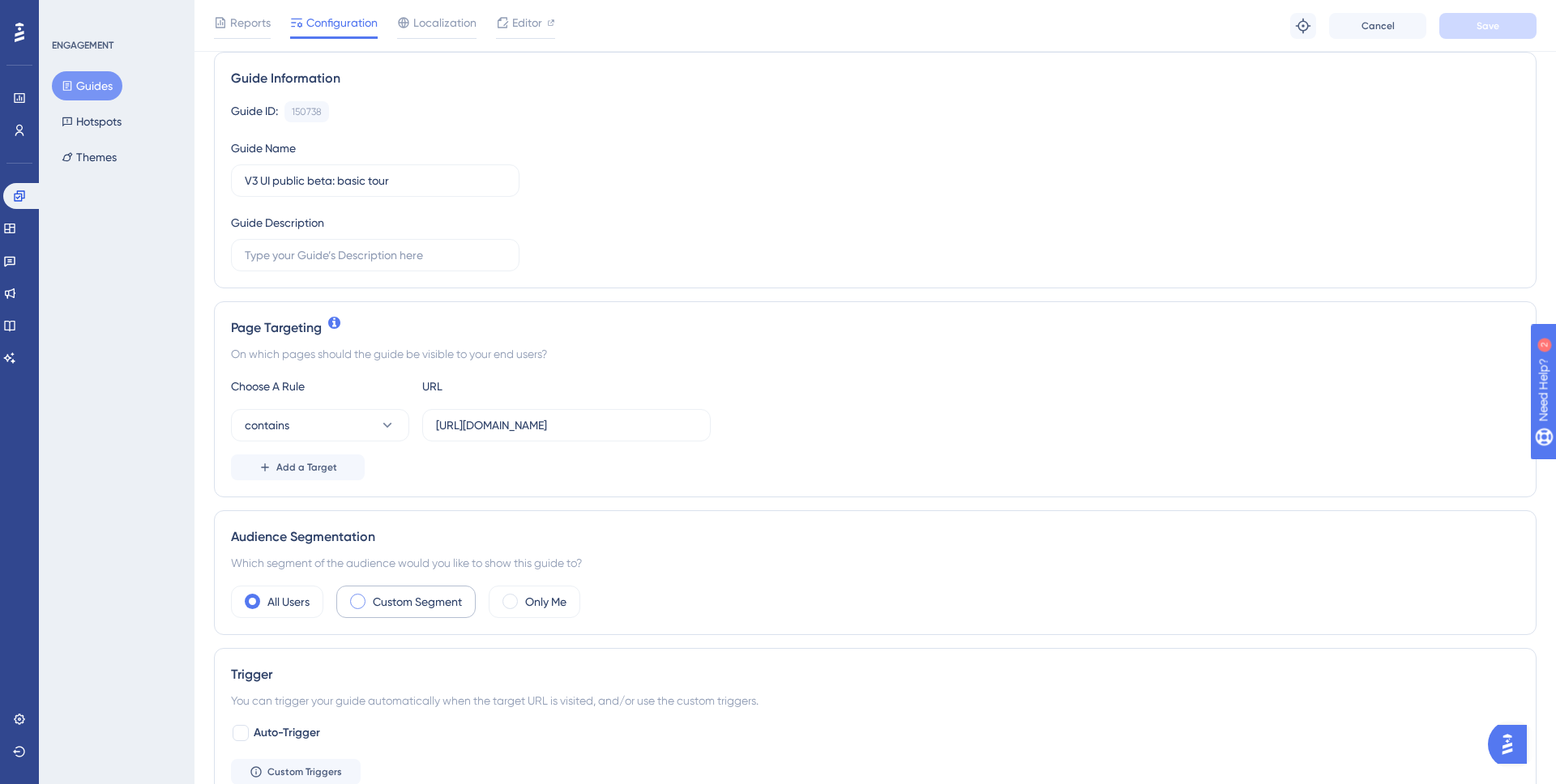
click at [405, 608] on label "Custom Segment" at bounding box center [417, 601] width 89 height 19
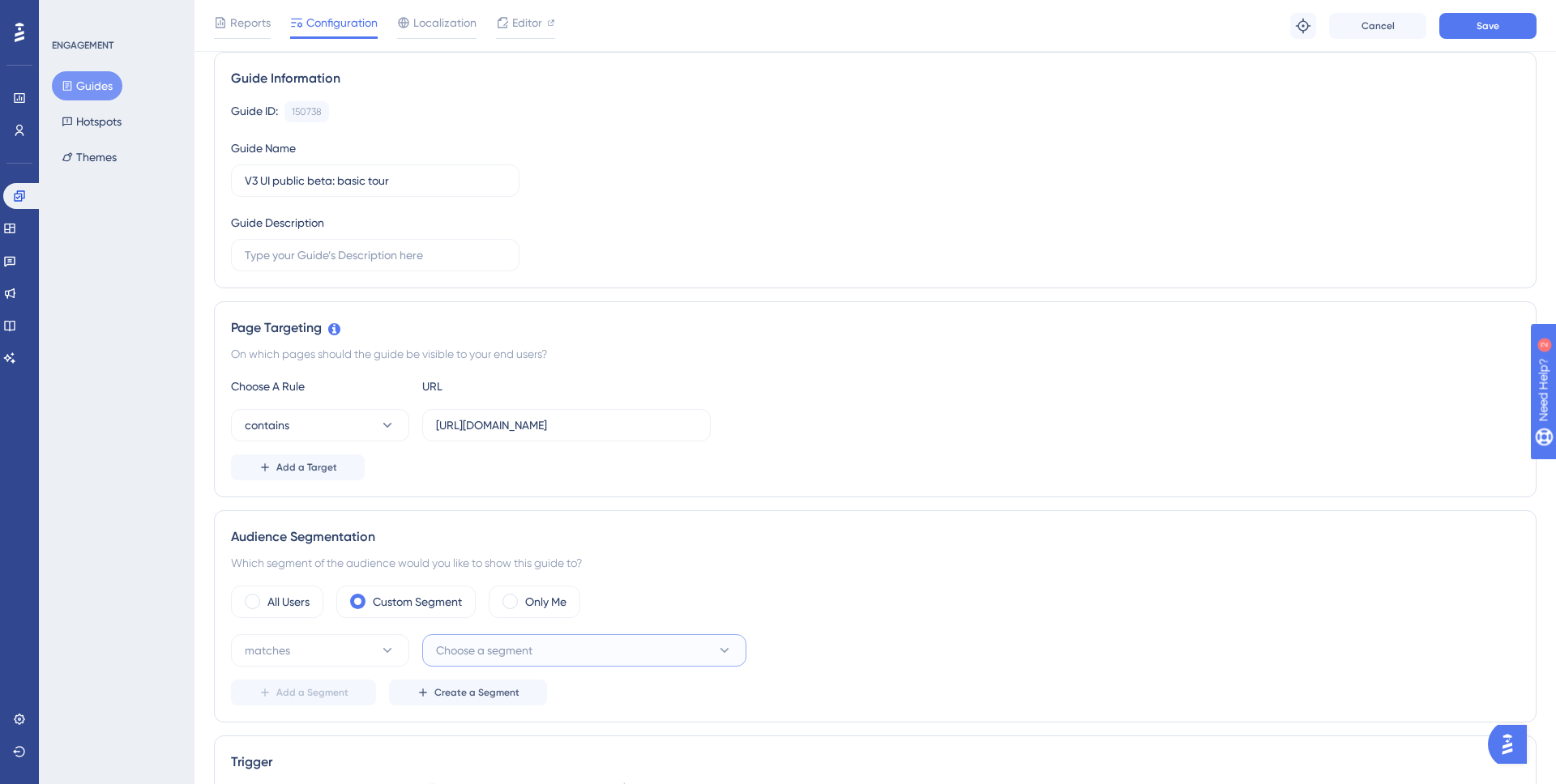
click at [578, 654] on button "Choose a segment" at bounding box center [584, 651] width 324 height 33
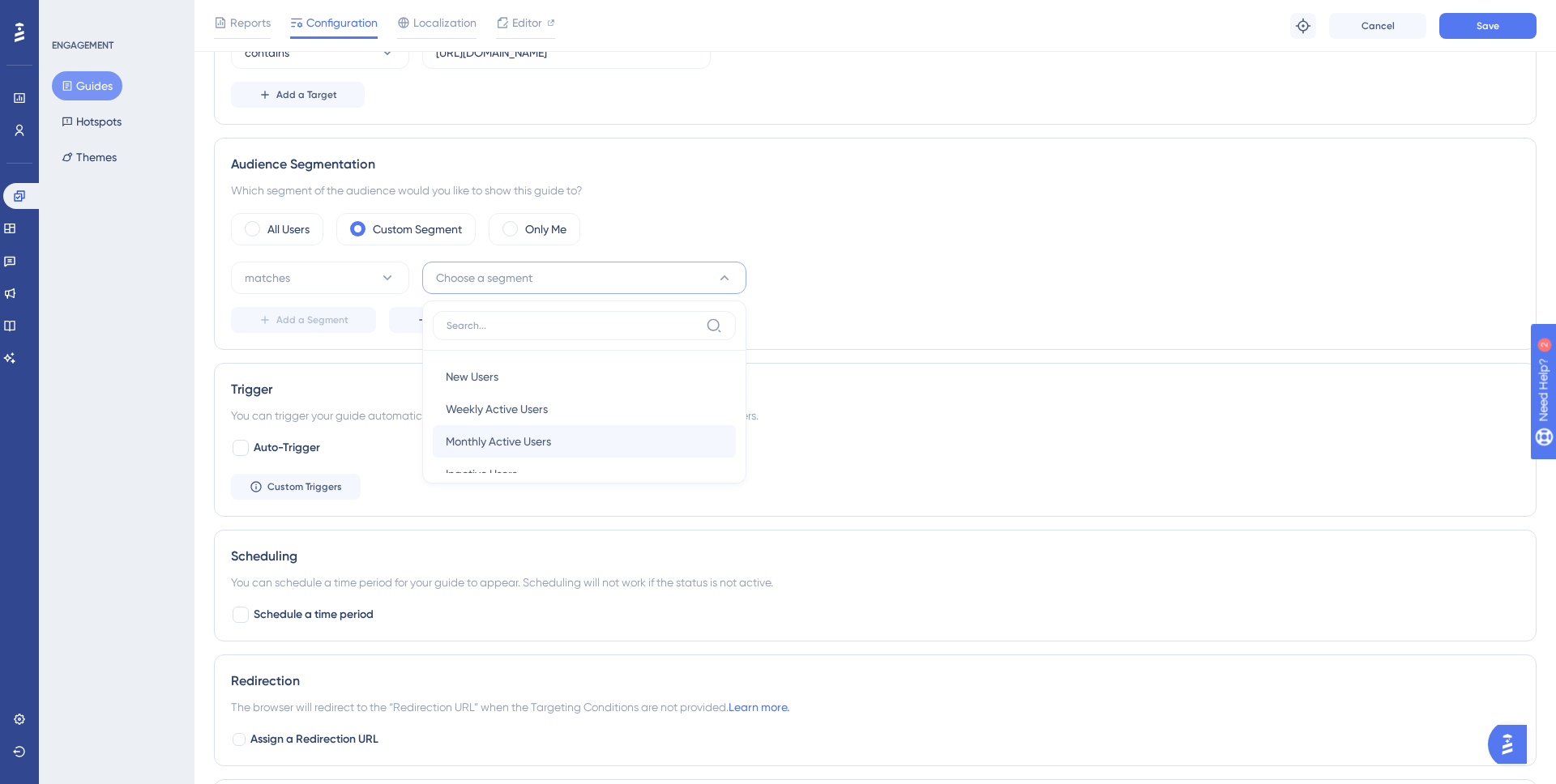
scroll to position [59, 0]
click at [511, 448] on div "Test users Test users" at bounding box center [584, 447] width 278 height 33
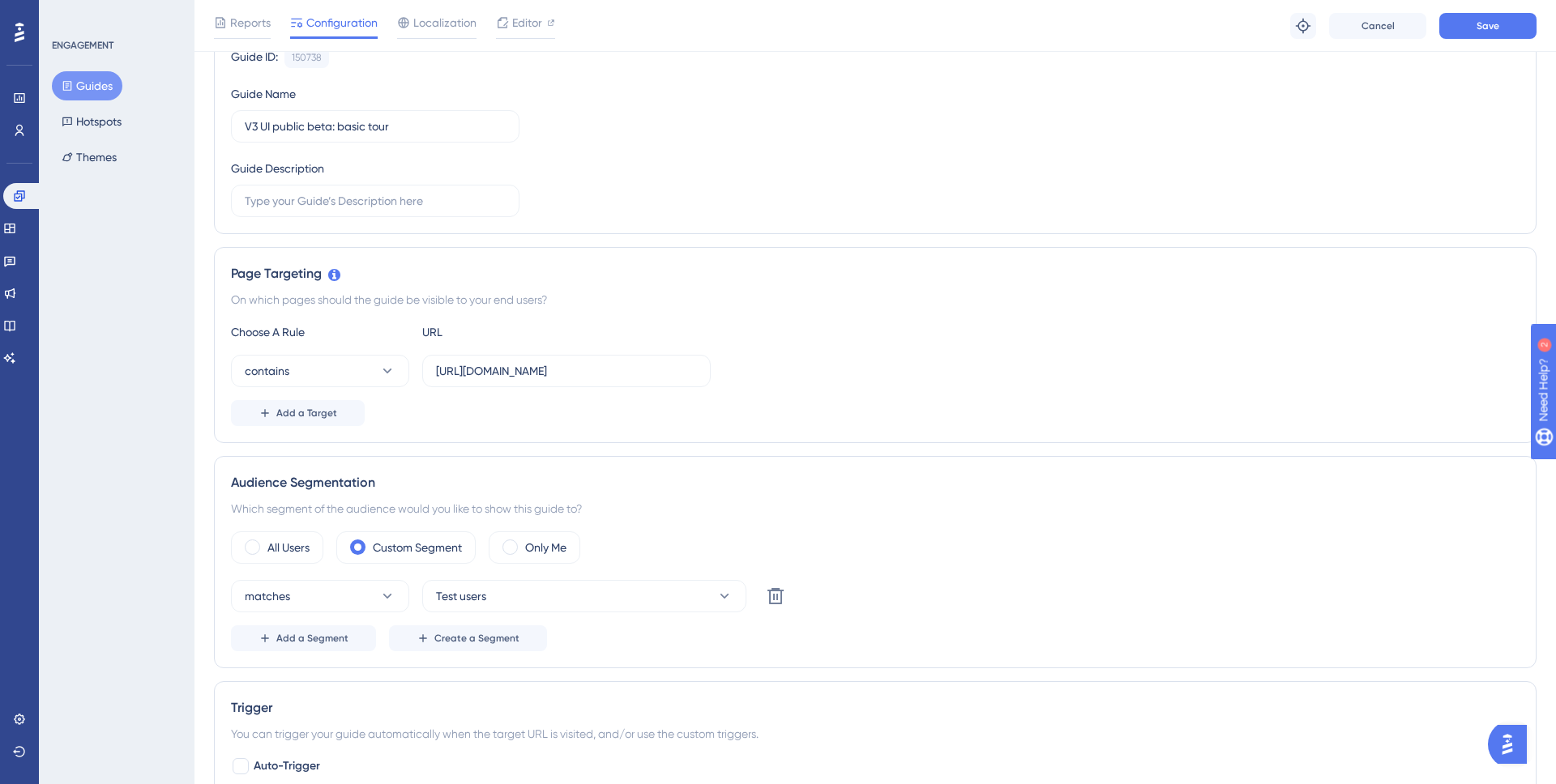
scroll to position [173, 0]
drag, startPoint x: 559, startPoint y: 373, endPoint x: 426, endPoint y: 364, distance: 133.3
click at [426, 364] on label "https://snapmeter.com/v3/account/26bbd17df429a08fd965c010" at bounding box center [567, 371] width 289 height 33
drag, startPoint x: 460, startPoint y: 370, endPoint x: 658, endPoint y: 384, distance: 198.5
click at [658, 384] on label "/v3/account/26bbd17df429a08fd965c010" at bounding box center [567, 371] width 289 height 33
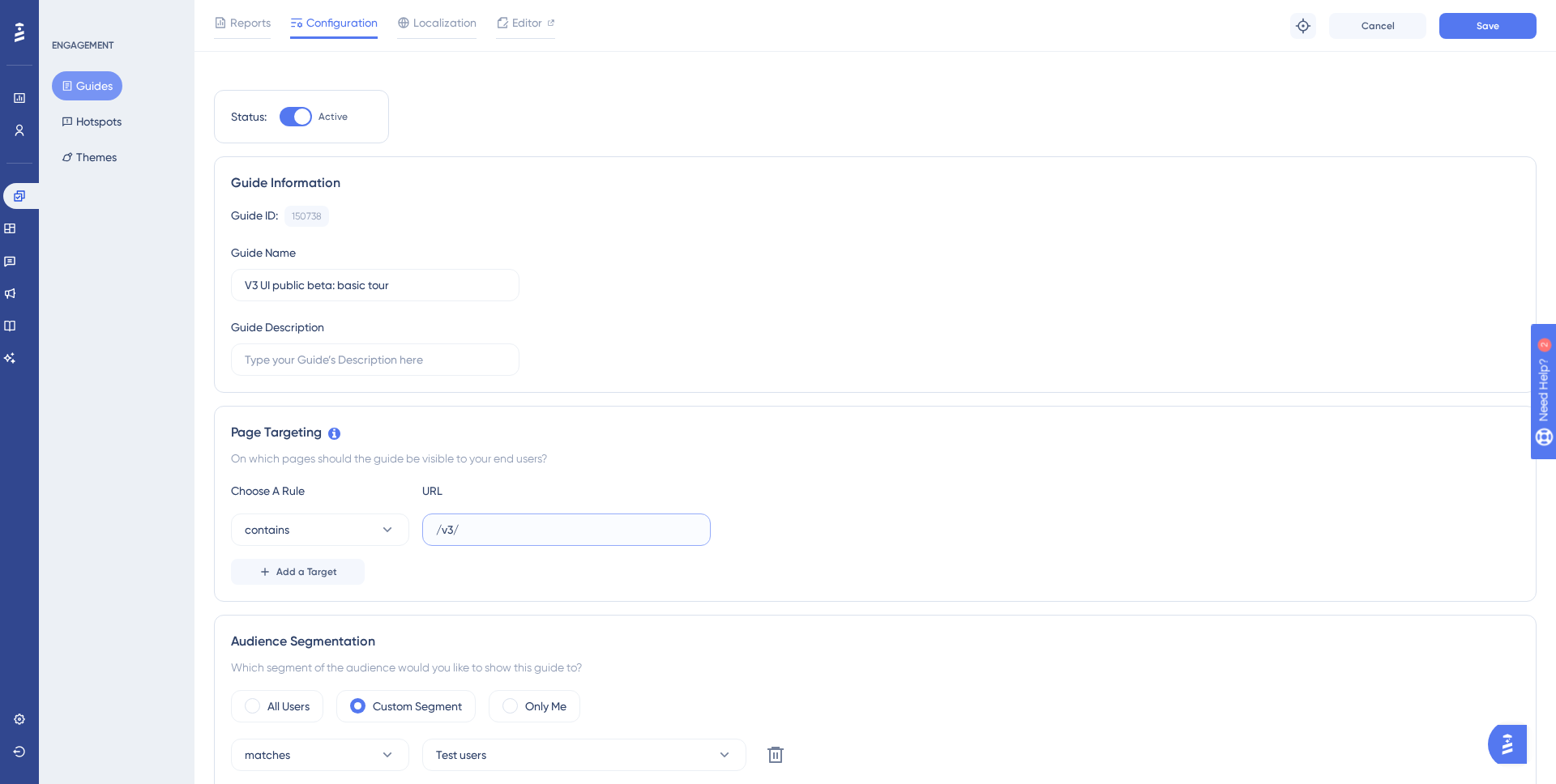
scroll to position [0, 0]
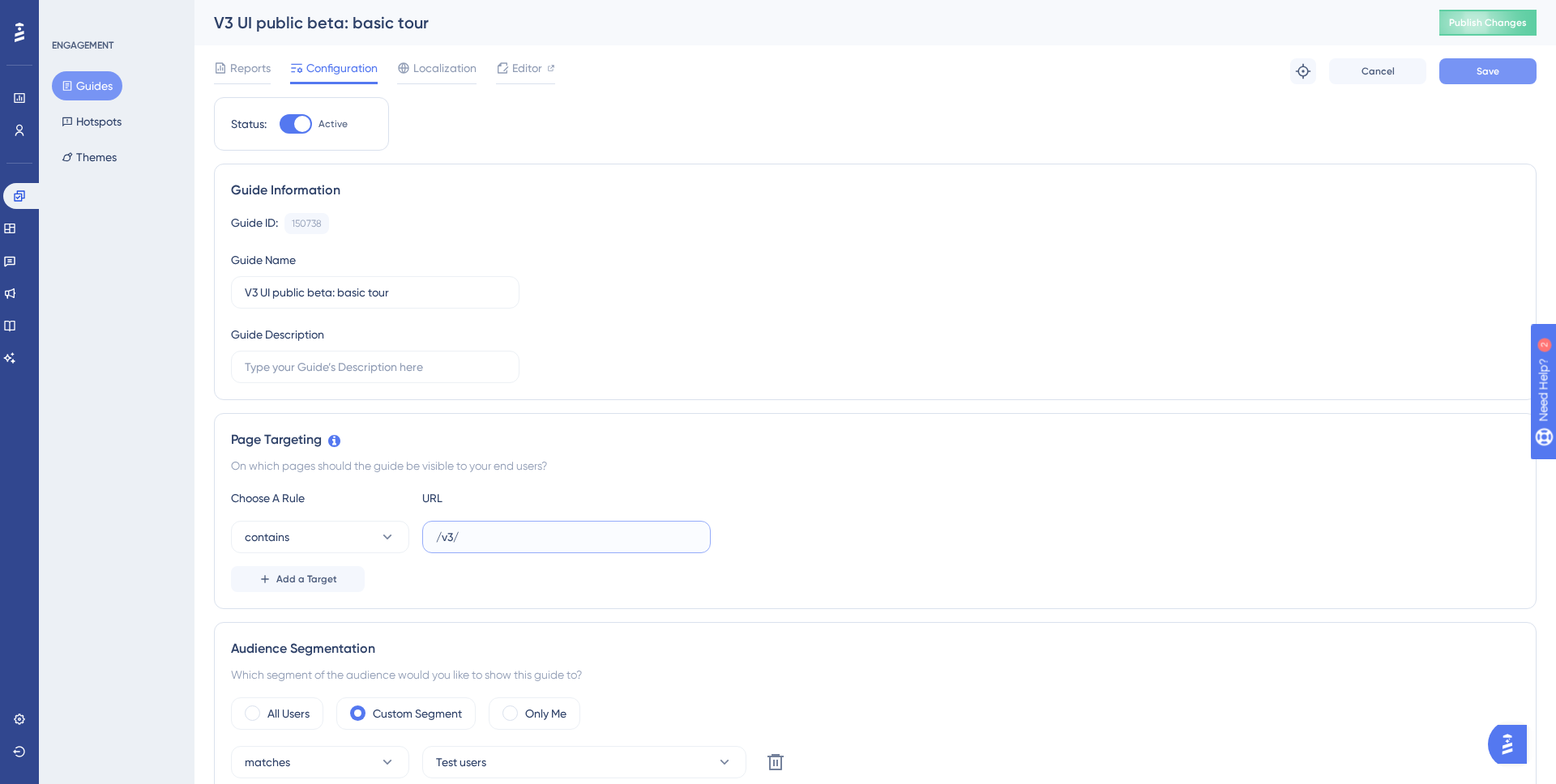
type input "/v3/"
click at [1477, 78] on button "Save" at bounding box center [1488, 71] width 98 height 26
click at [109, 85] on button "Guides" at bounding box center [87, 86] width 70 height 29
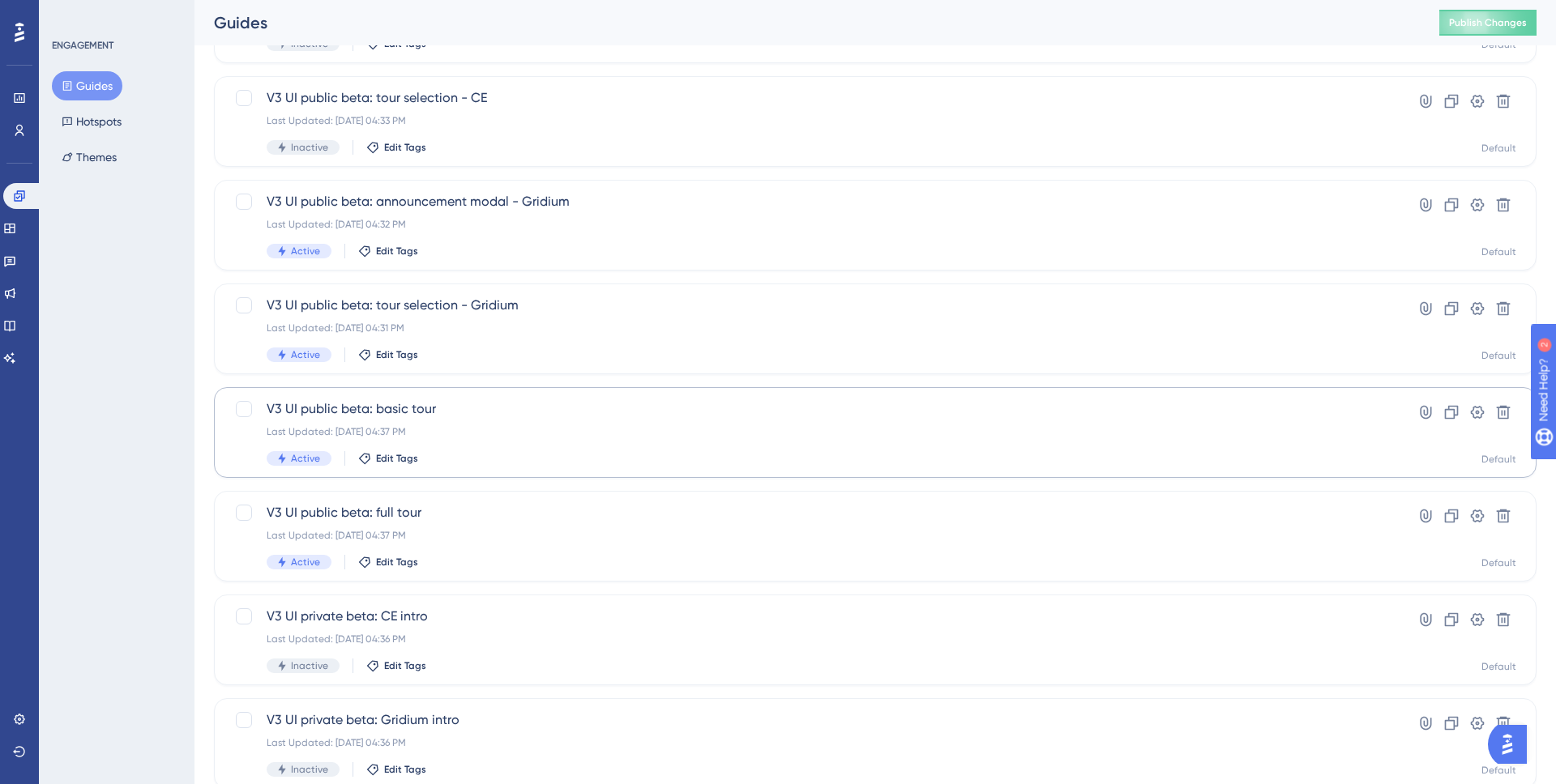
scroll to position [116, 0]
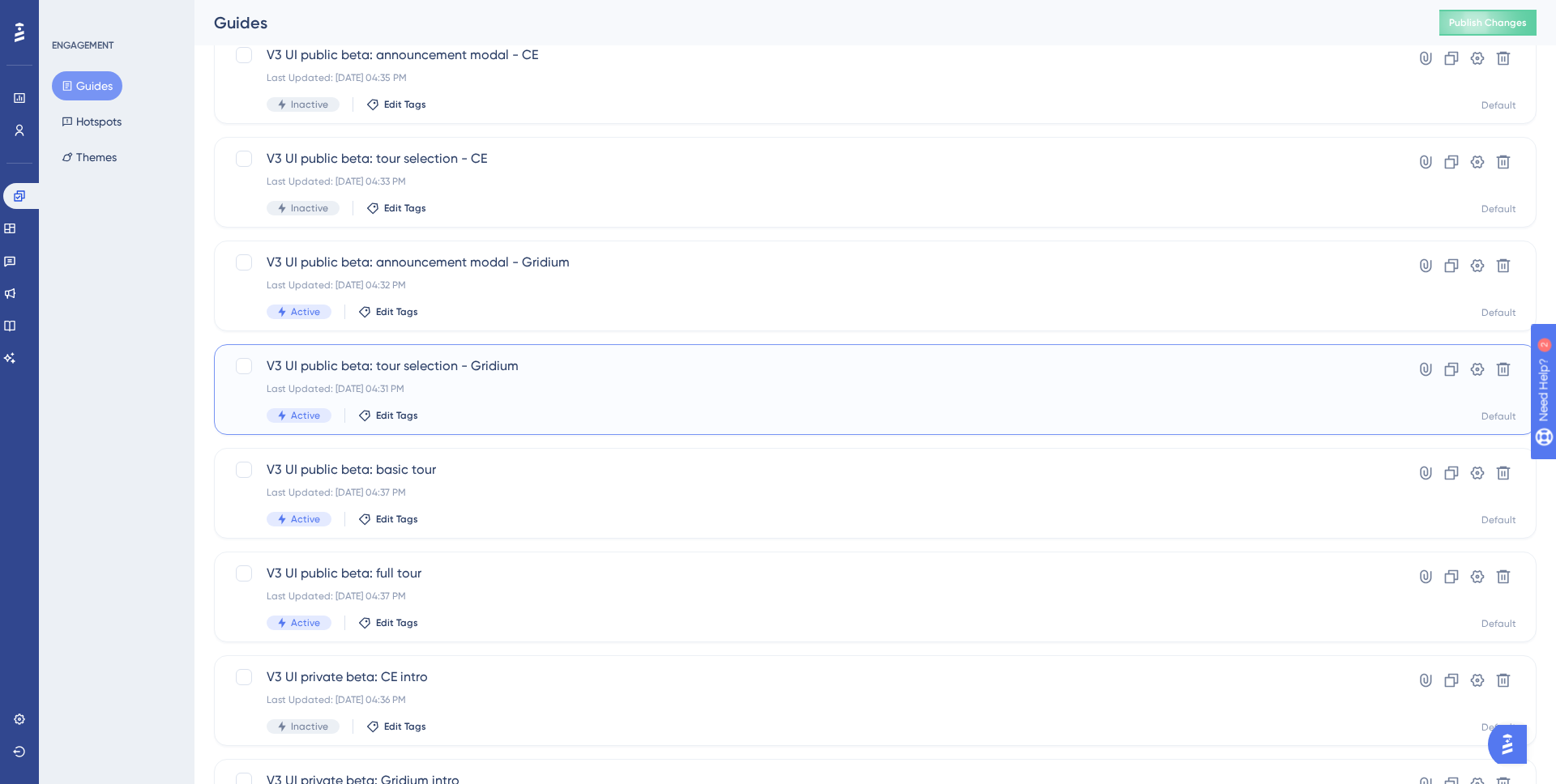
click at [555, 392] on div "Last Updated: Aug 26 2025, 04:31 PM" at bounding box center [810, 389] width 1088 height 13
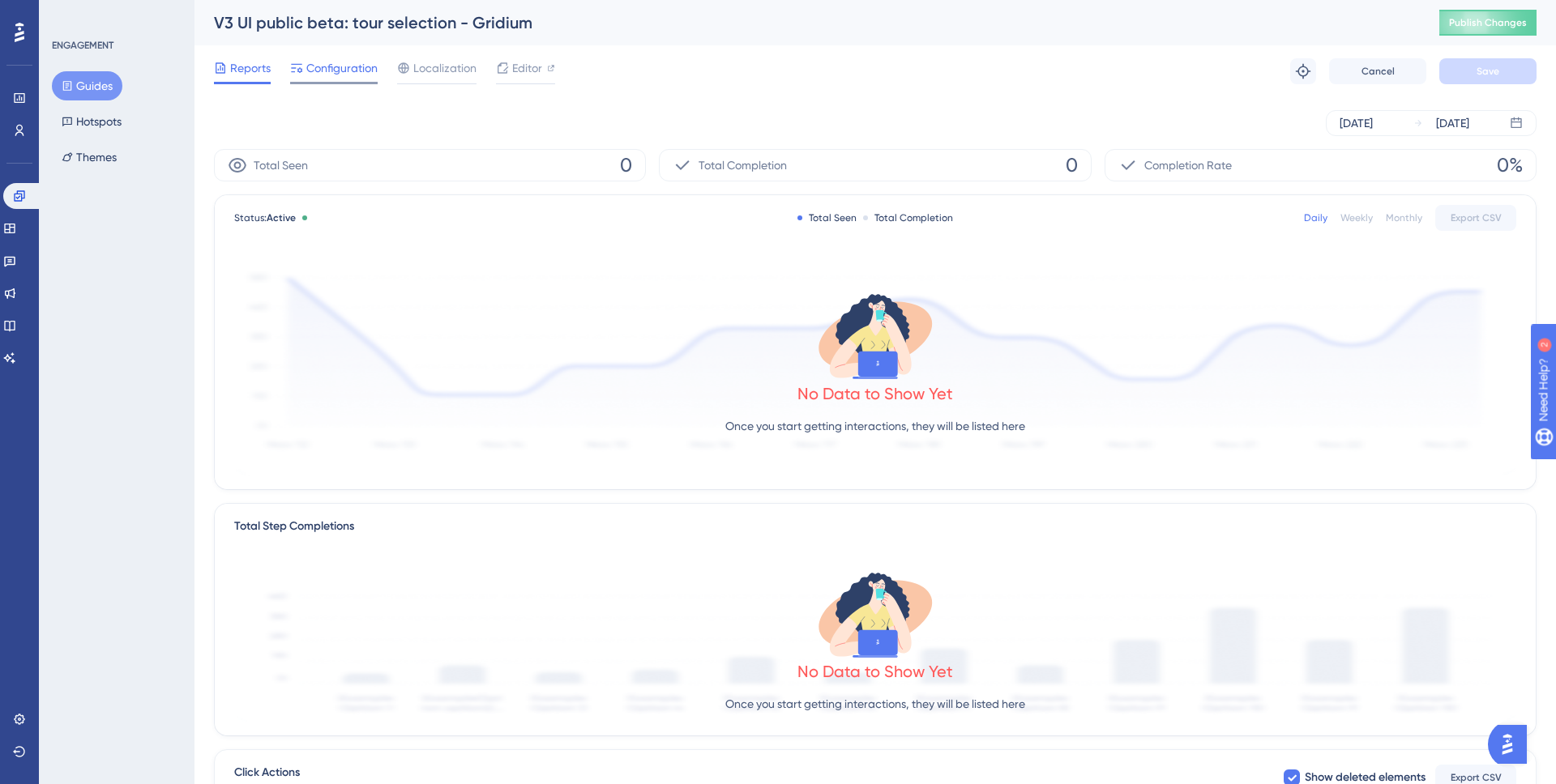
click at [328, 78] on div "Configuration" at bounding box center [334, 71] width 88 height 26
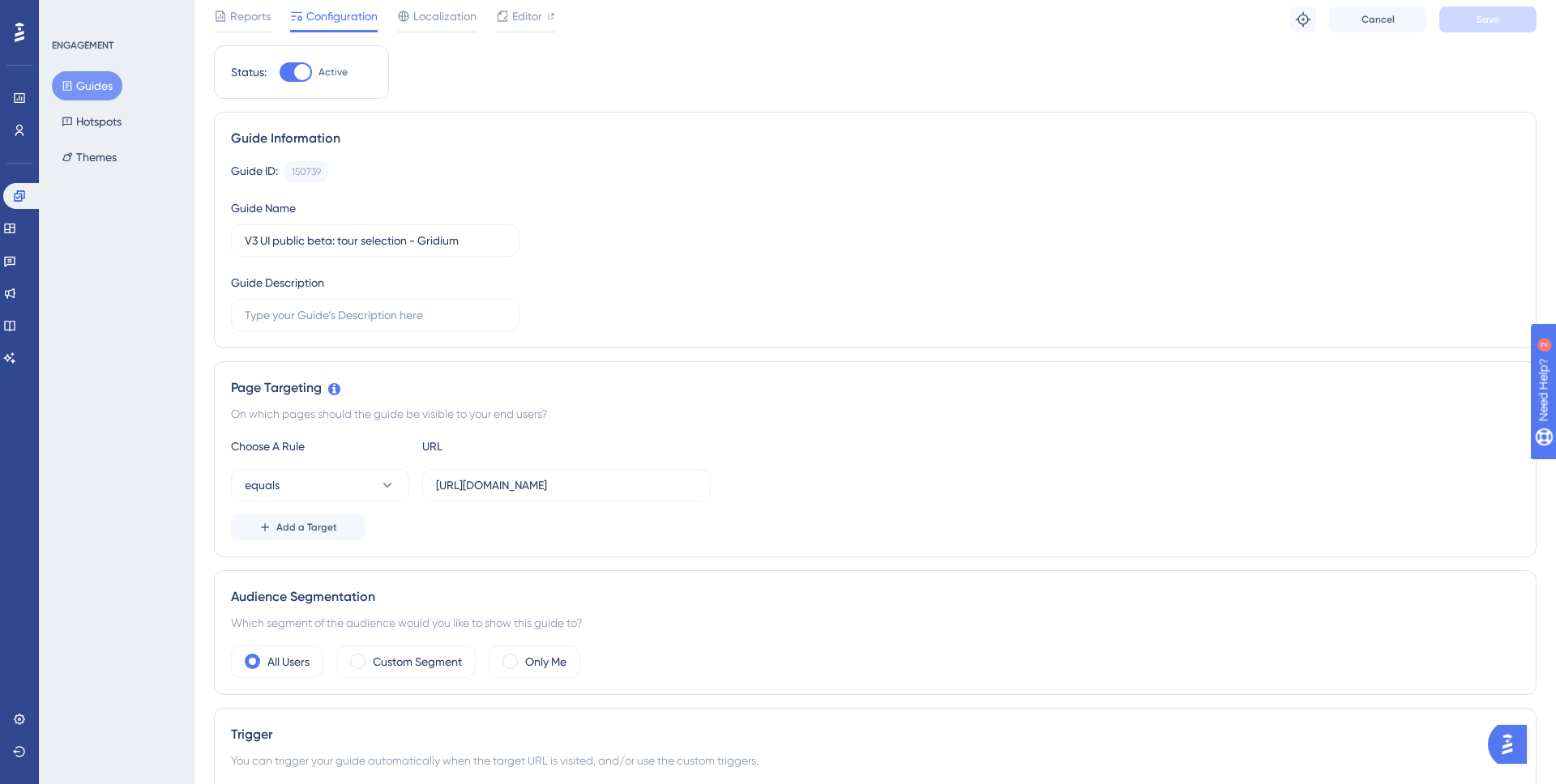
scroll to position [139, 0]
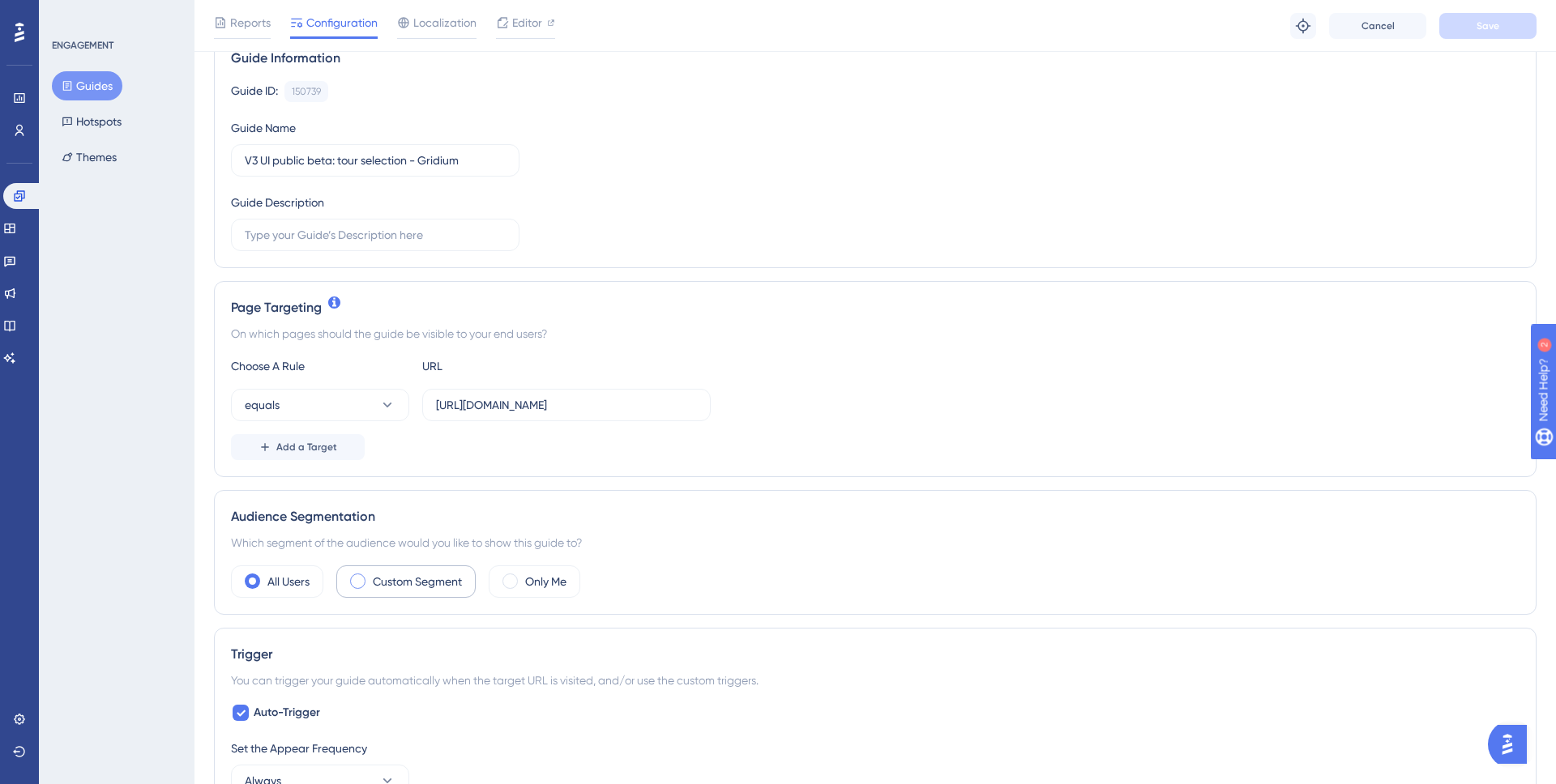
click at [426, 580] on label "Custom Segment" at bounding box center [417, 581] width 89 height 19
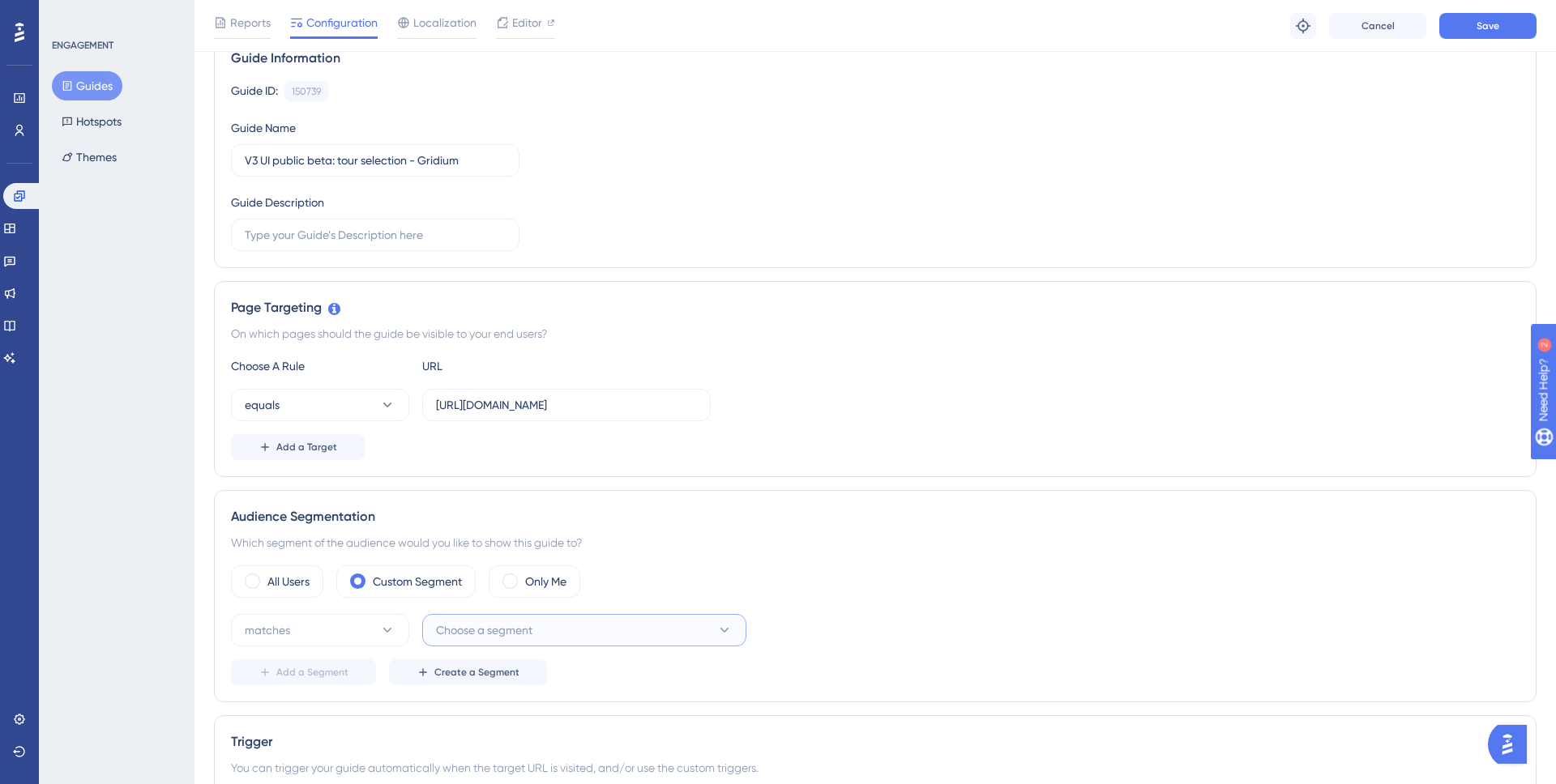
click at [566, 632] on button "Choose a segment" at bounding box center [584, 631] width 324 height 33
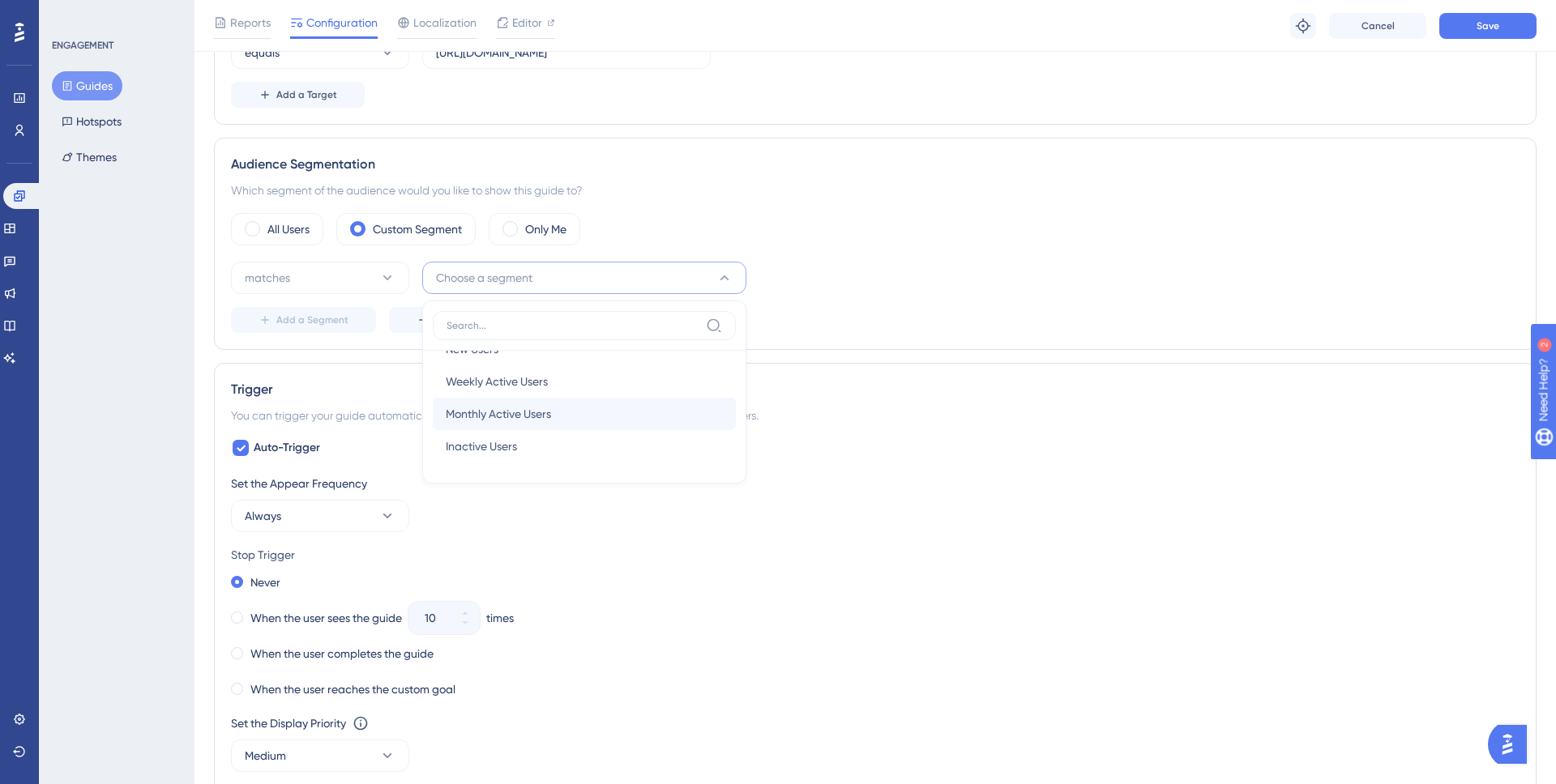
scroll to position [59, 0]
click at [531, 437] on div "Test users Test users" at bounding box center [584, 447] width 278 height 33
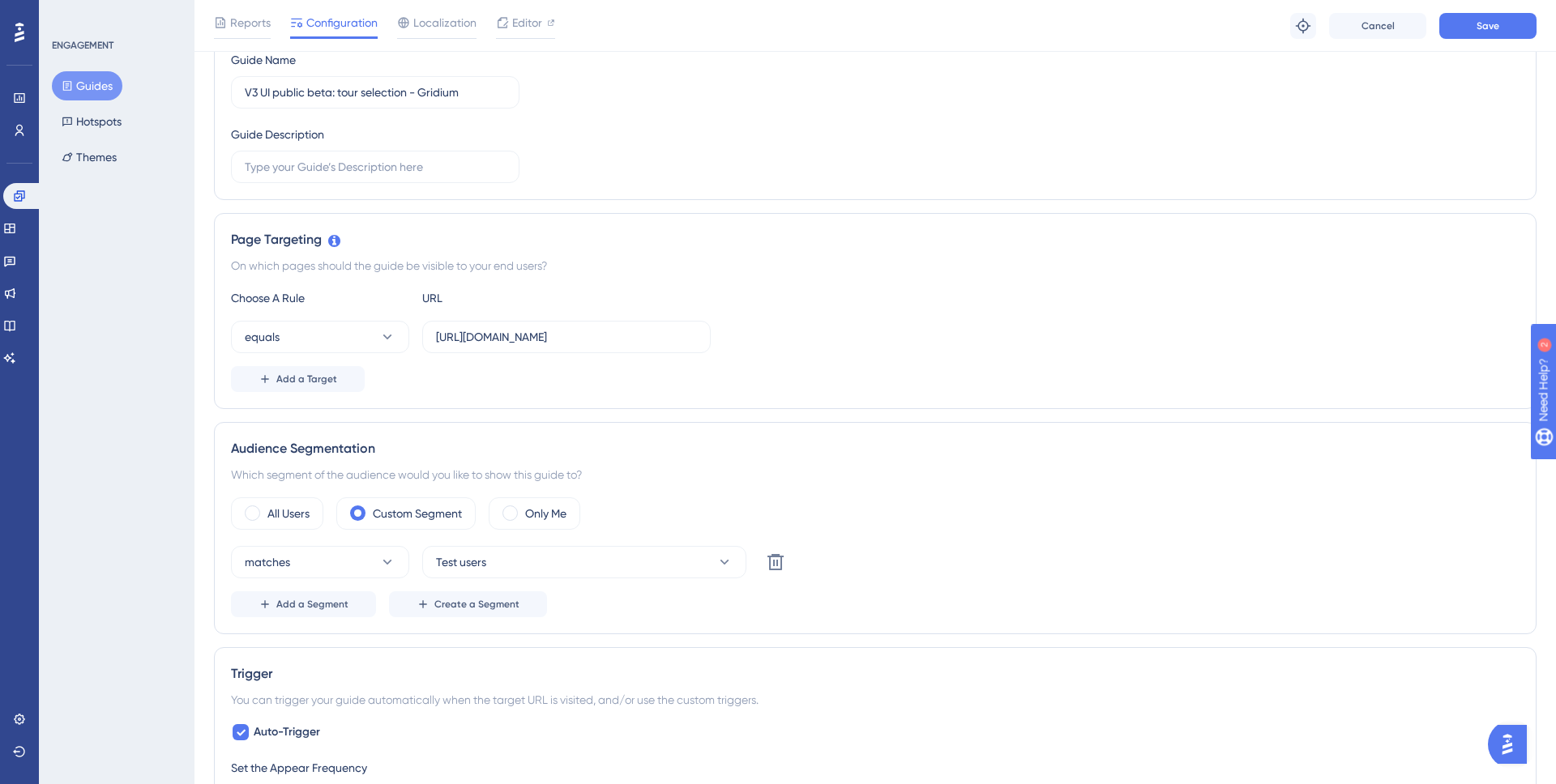
scroll to position [211, 0]
drag, startPoint x: 560, startPoint y: 335, endPoint x: 407, endPoint y: 319, distance: 153.8
click at [407, 319] on div "equals https://snapmeter.com/v3/account/26bbd17df429a08fd965c010" at bounding box center [471, 333] width 480 height 33
drag, startPoint x: 460, startPoint y: 336, endPoint x: 786, endPoint y: 414, distance: 335.2
click at [786, 414] on div "Status: Active Guide Information Guide ID: 150739 Copy Guide Name V3 UI public …" at bounding box center [875, 751] width 1323 height 1716
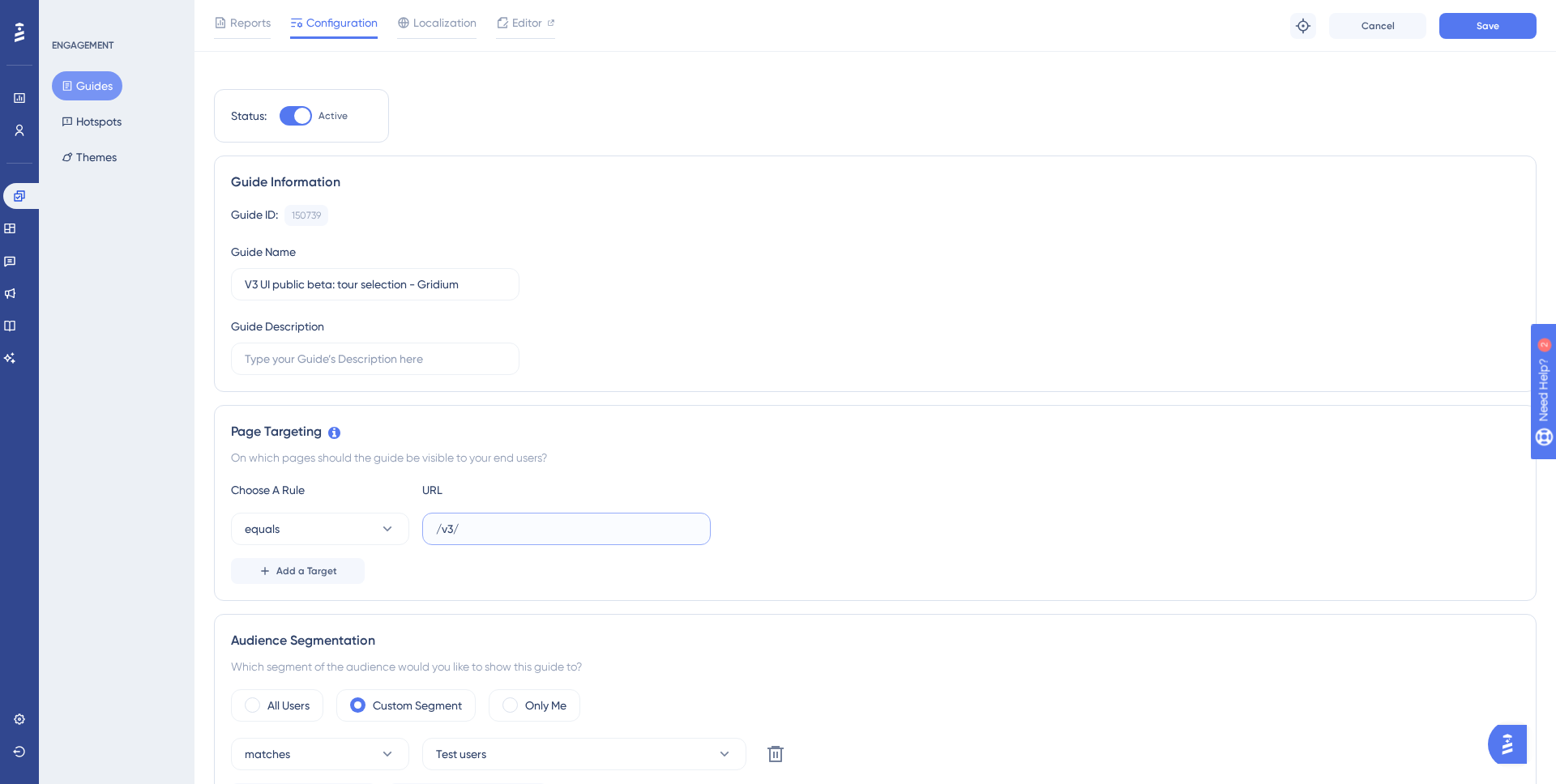
scroll to position [0, 0]
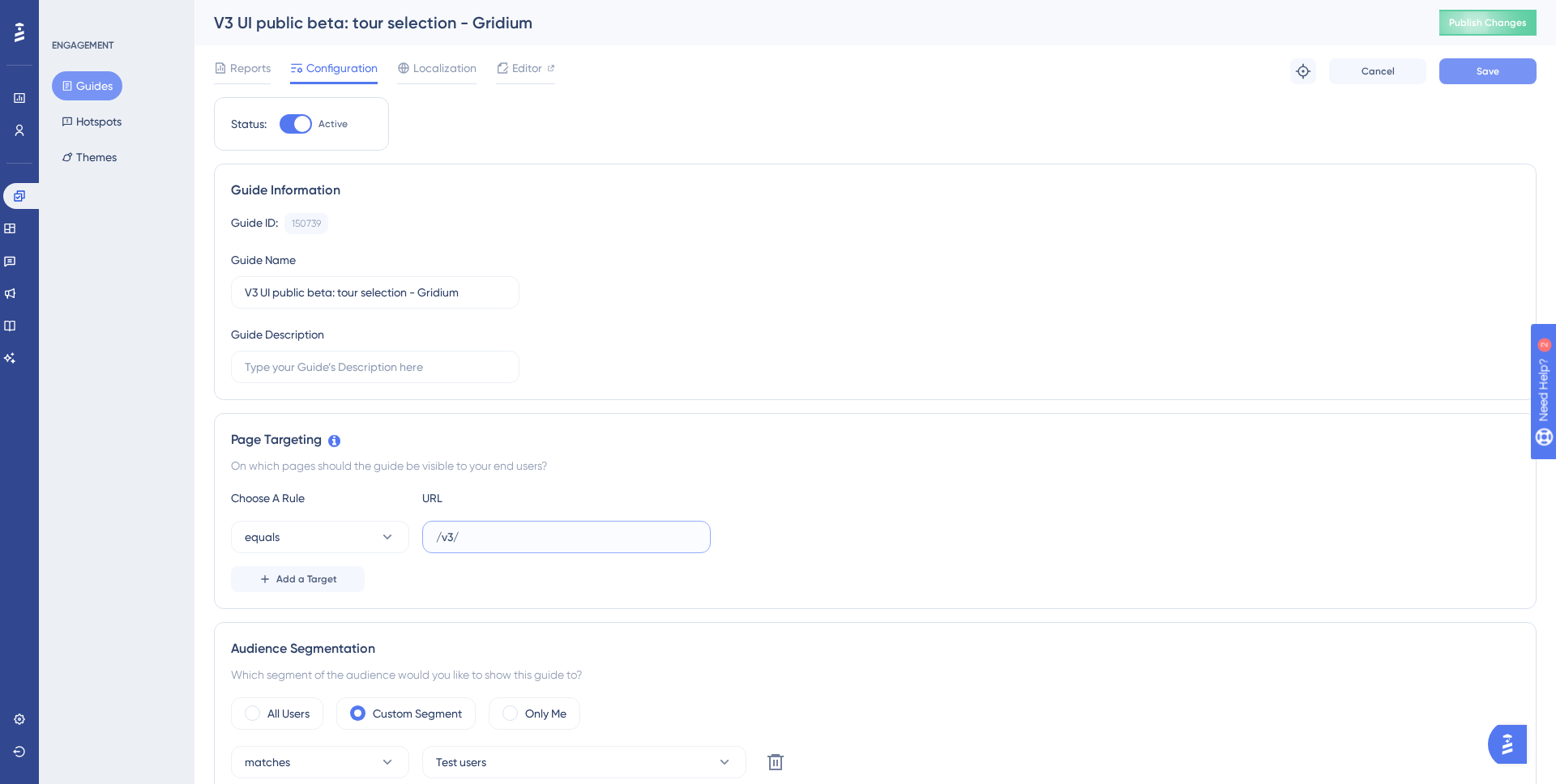
type input "/v3/"
click at [1491, 68] on span "Save" at bounding box center [1488, 71] width 23 height 13
click at [90, 90] on button "Guides" at bounding box center [87, 86] width 70 height 29
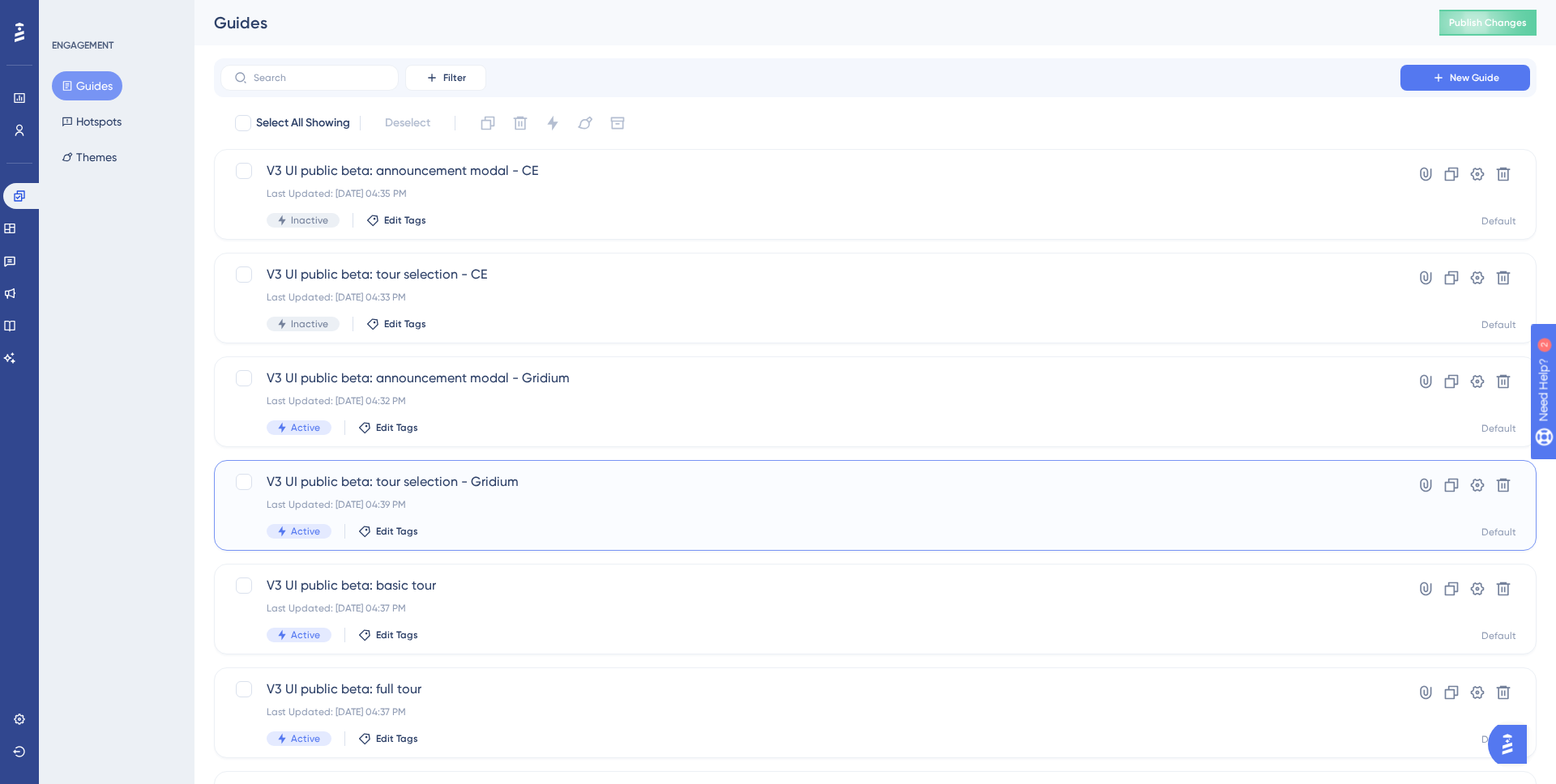
click at [619, 510] on div "Last Updated: Aug 26 2025, 04:39 PM" at bounding box center [810, 505] width 1088 height 13
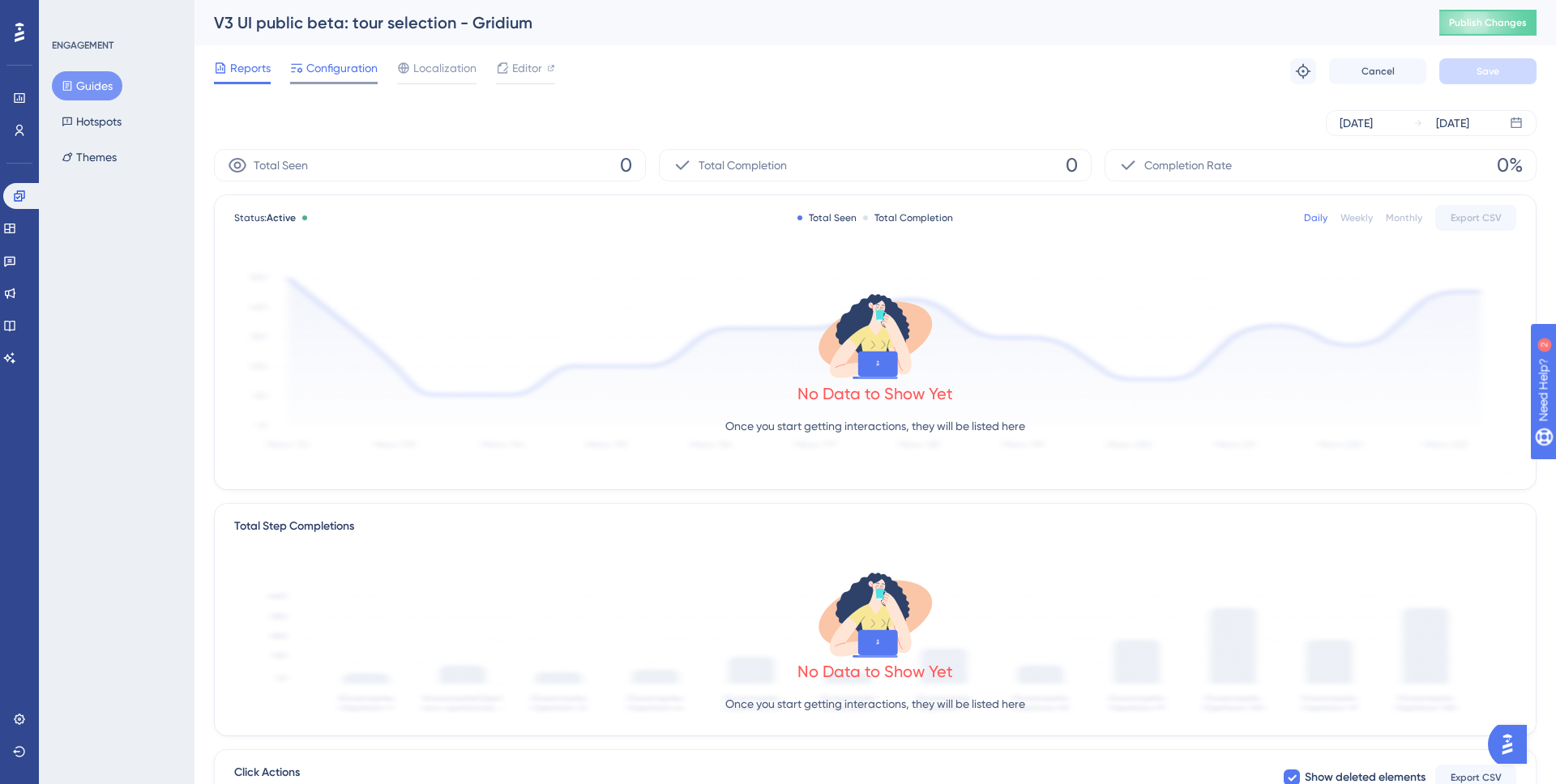
click at [336, 65] on span "Configuration" at bounding box center [342, 68] width 71 height 19
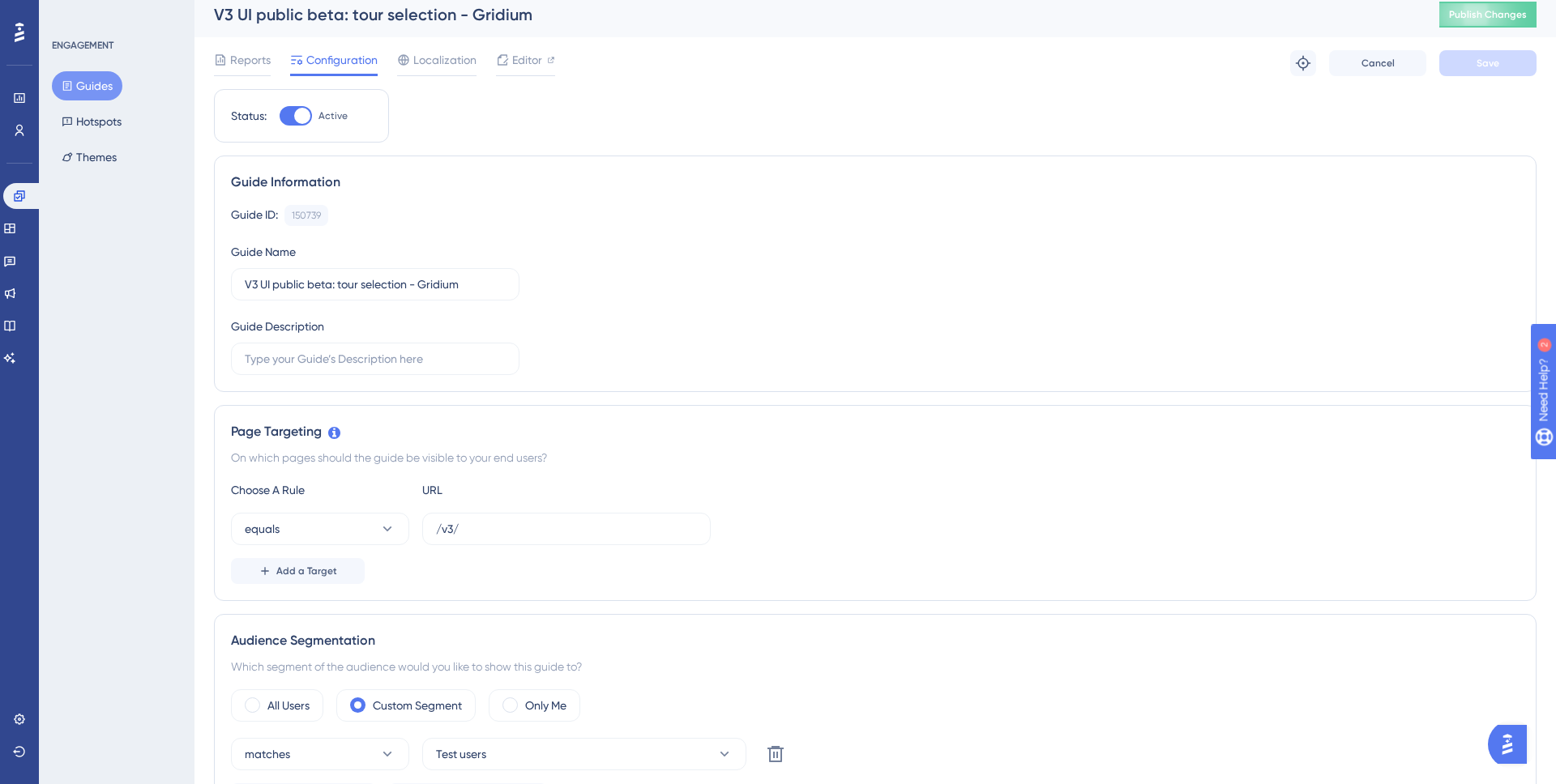
scroll to position [21, 0]
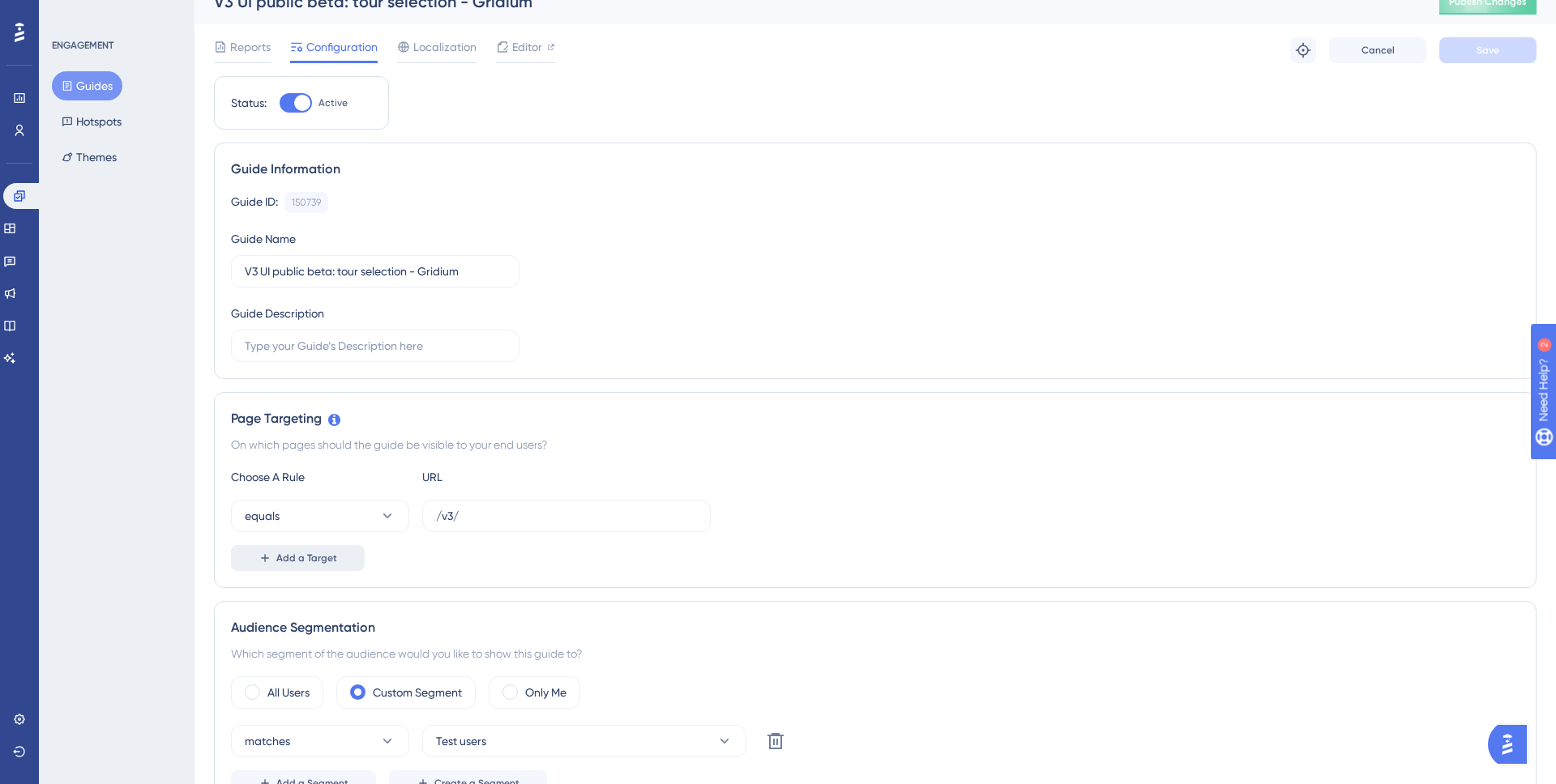
click at [292, 559] on span "Add a Target" at bounding box center [307, 559] width 61 height 13
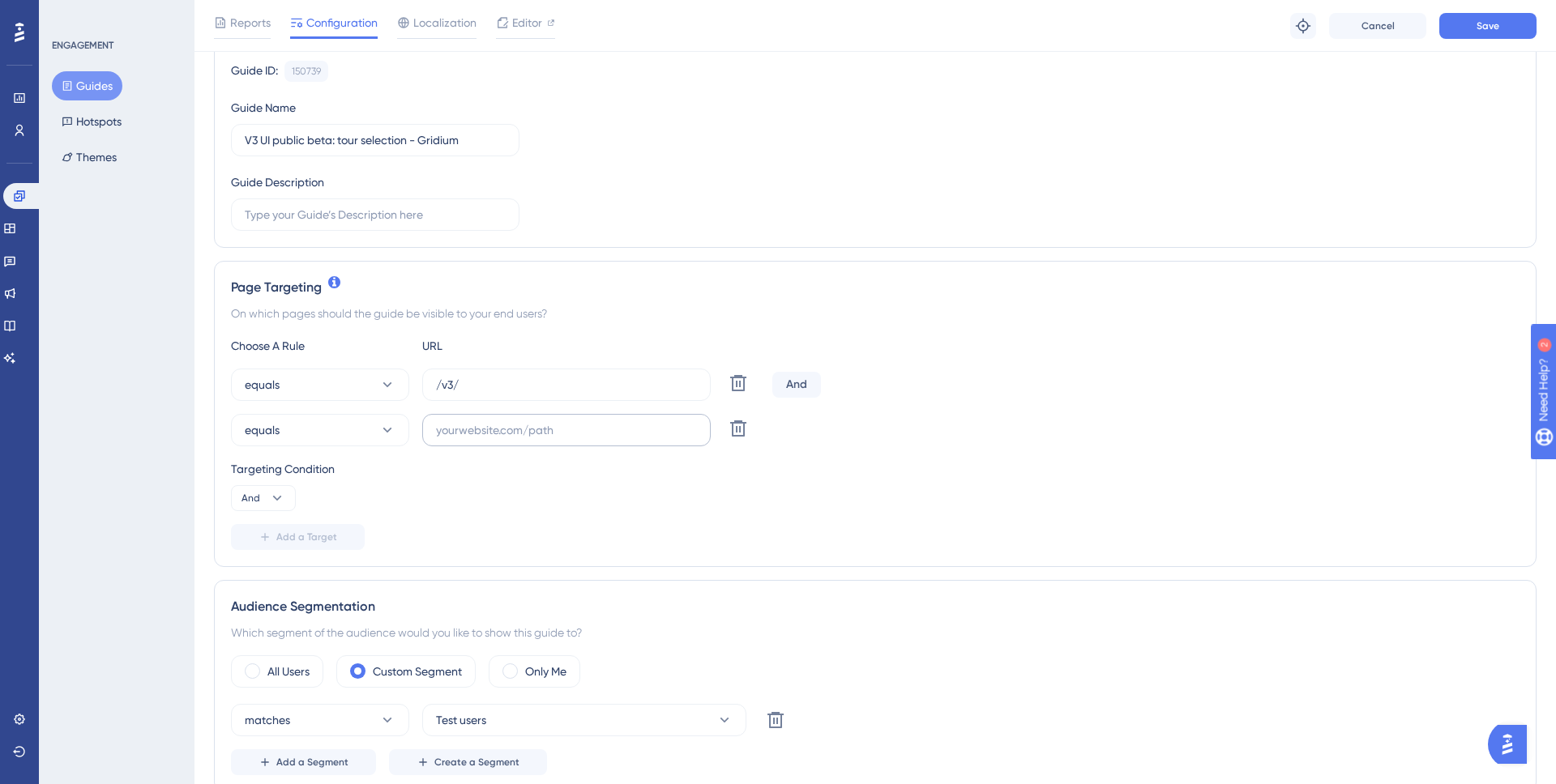
scroll to position [160, 0]
click at [359, 387] on button "equals" at bounding box center [320, 384] width 178 height 33
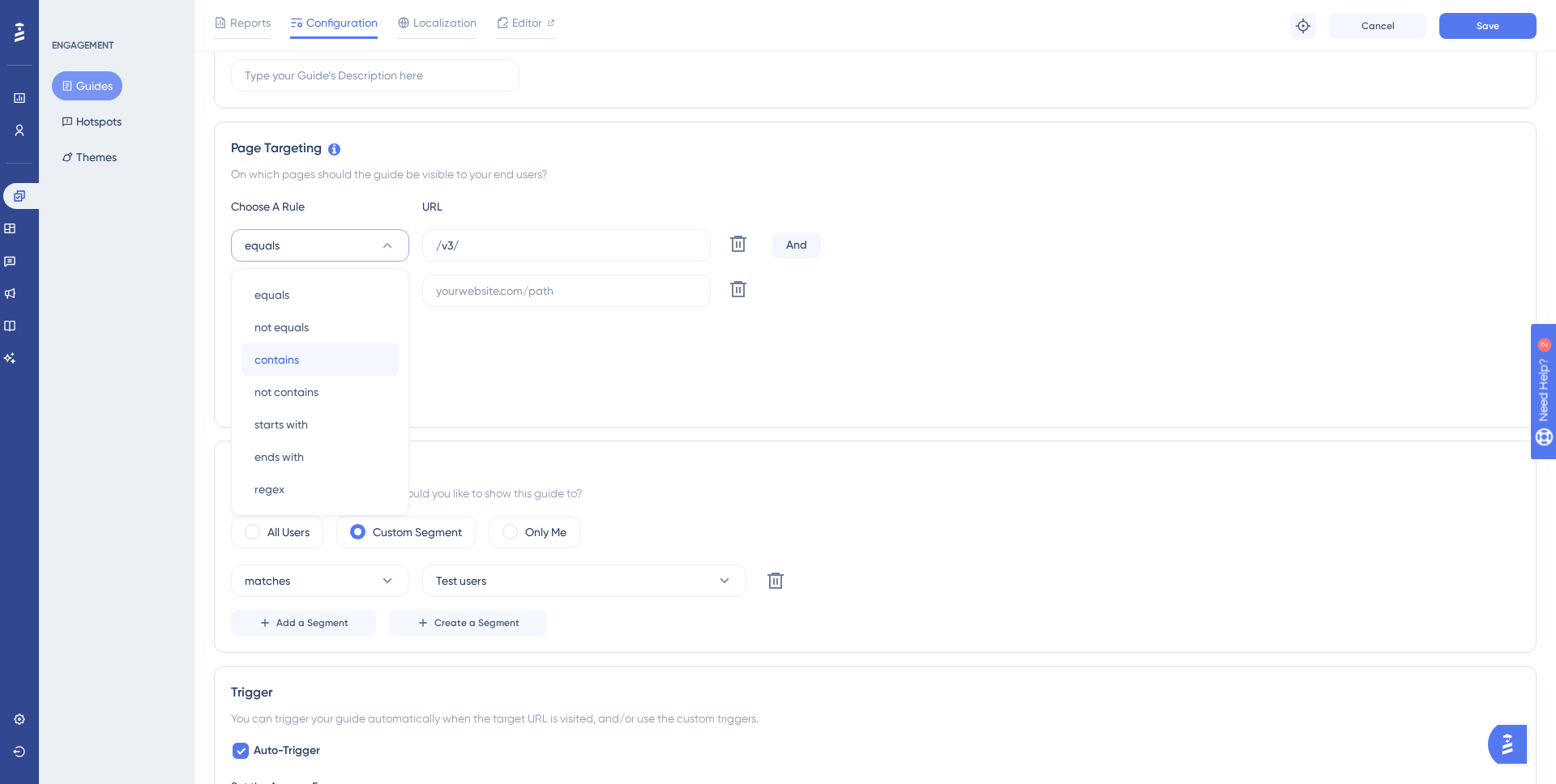
click at [312, 361] on div "contains contains" at bounding box center [321, 360] width 131 height 33
click at [393, 292] on icon at bounding box center [387, 291] width 16 height 16
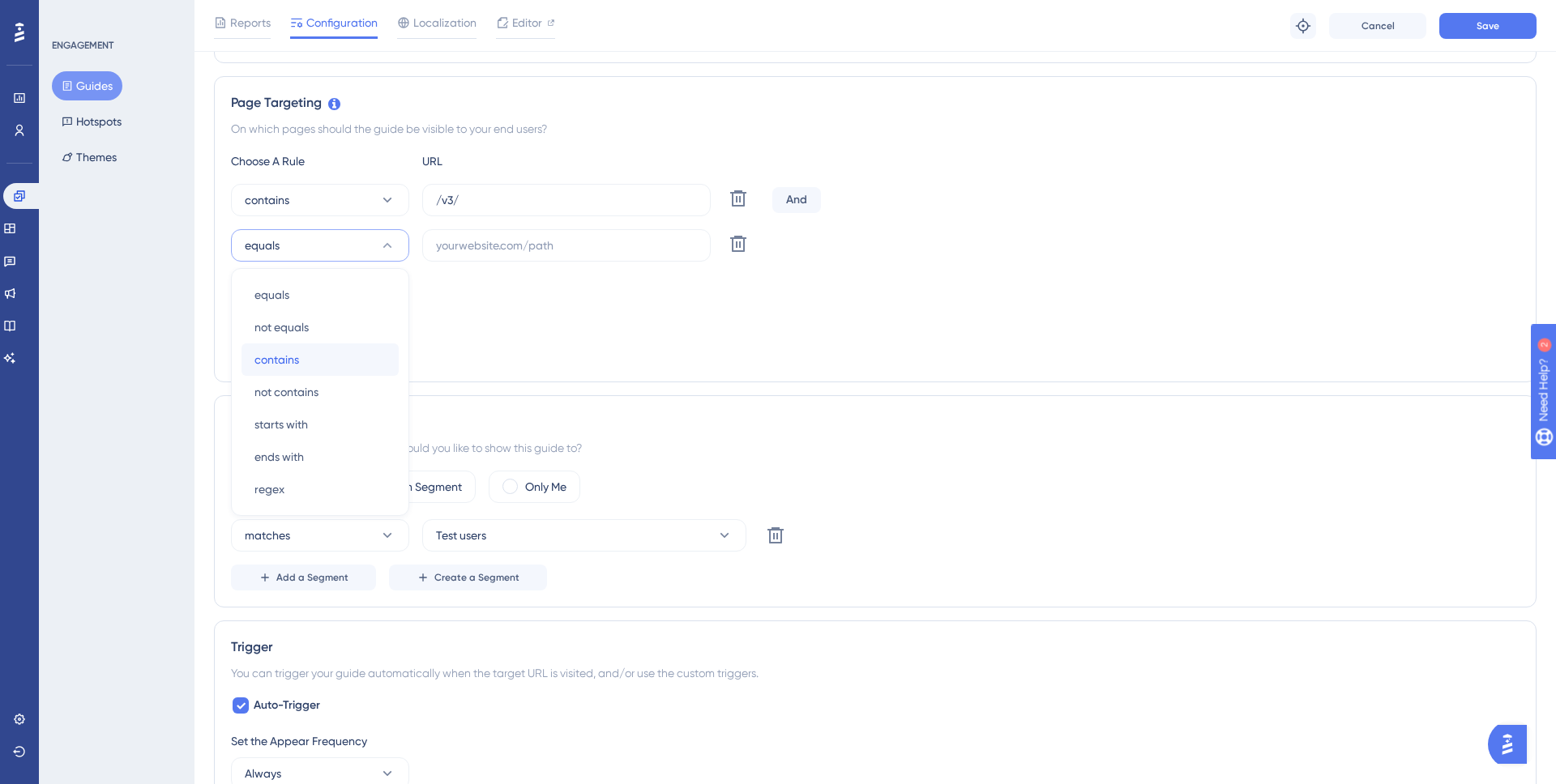
click at [314, 357] on div "contains contains" at bounding box center [321, 360] width 131 height 33
click at [483, 256] on label at bounding box center [567, 246] width 289 height 33
click at [483, 255] on input "text" at bounding box center [567, 246] width 261 height 18
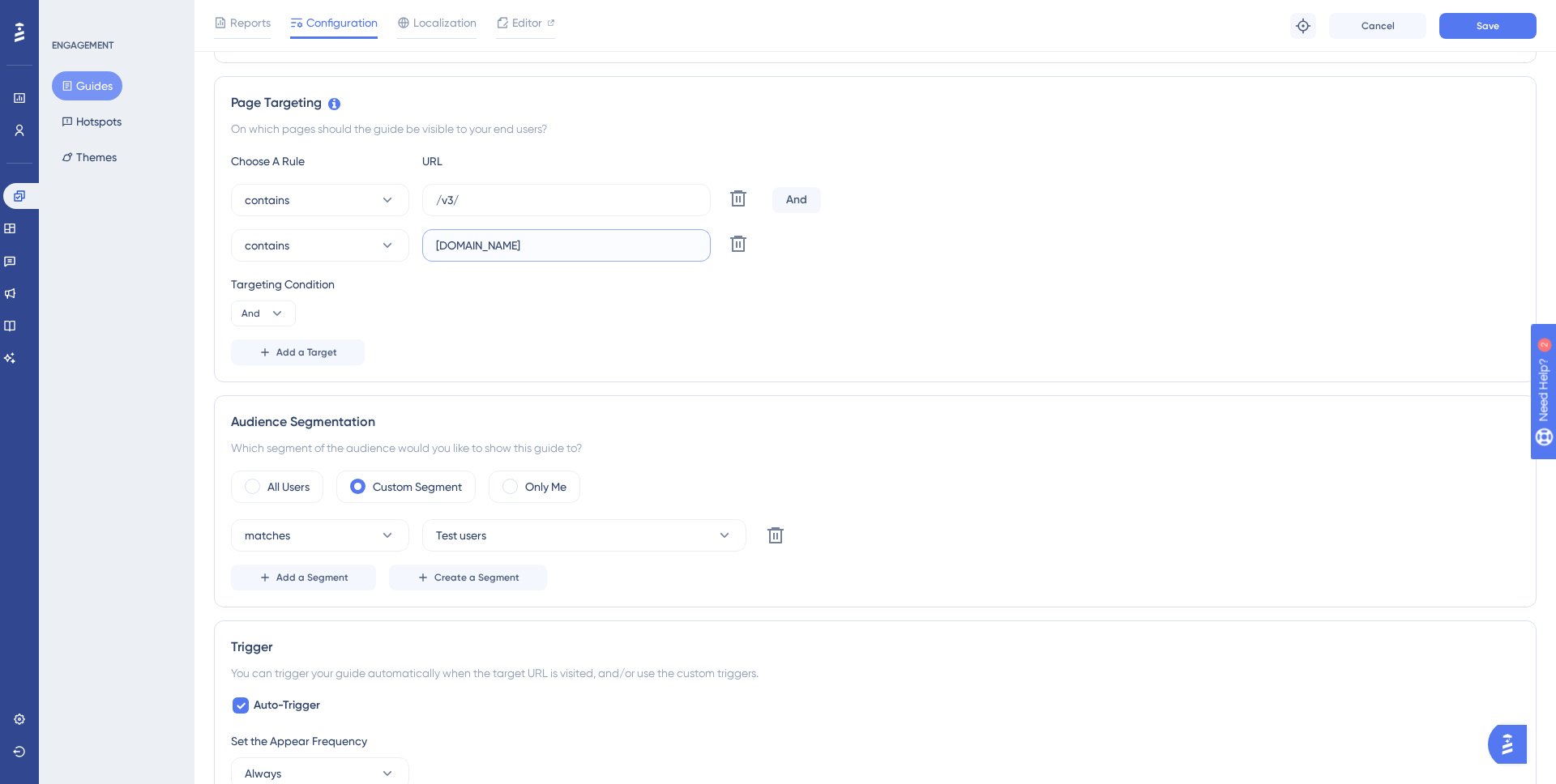
type input "snapmeter.com"
click at [483, 321] on div "Targeting Condition And" at bounding box center [875, 300] width 1288 height 52
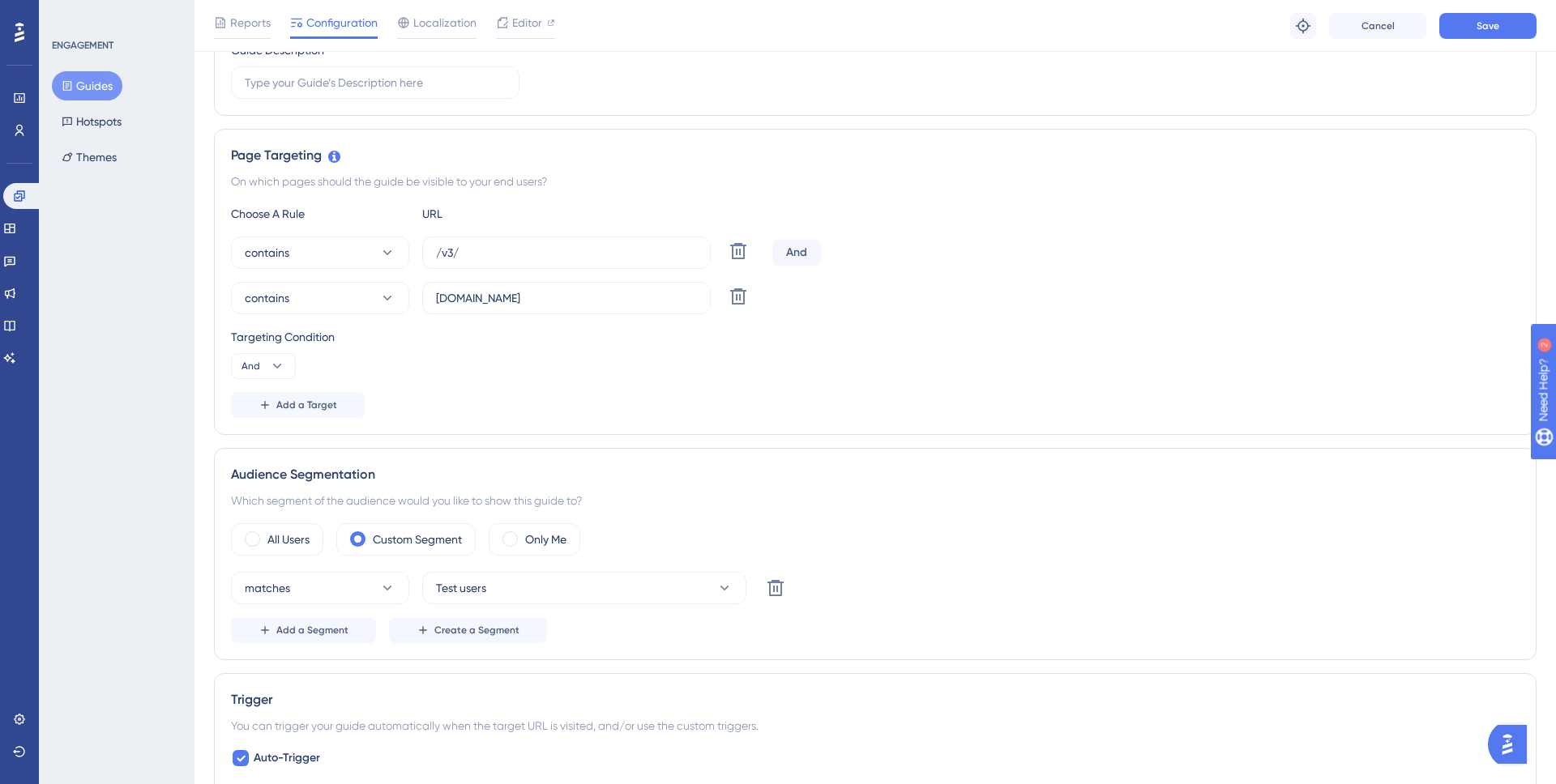
scroll to position [256, 0]
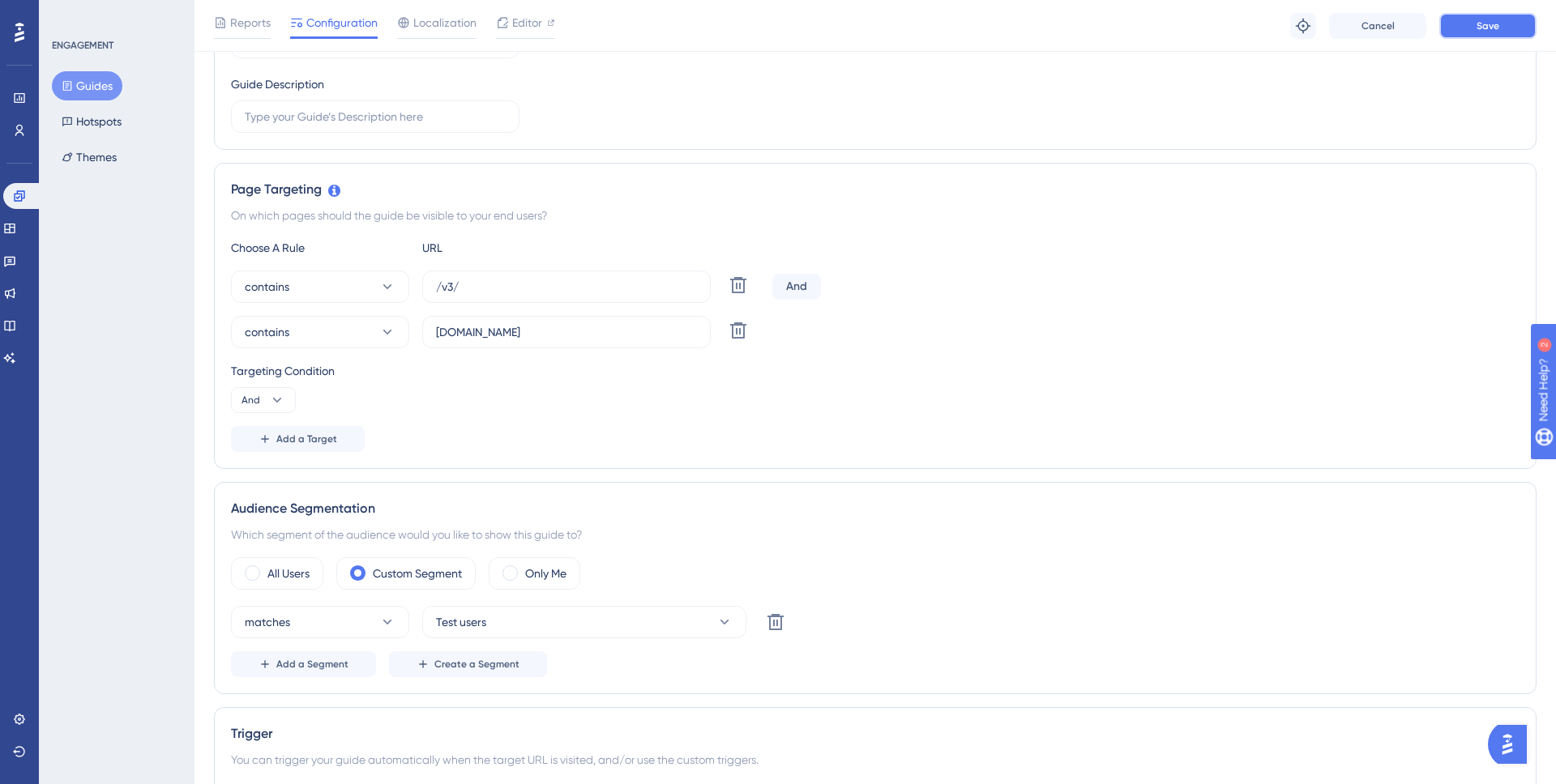
click at [1503, 20] on button "Save" at bounding box center [1488, 26] width 98 height 26
click at [499, 33] on icon at bounding box center [502, 30] width 9 height 9
click at [100, 76] on button "Guides" at bounding box center [87, 86] width 70 height 29
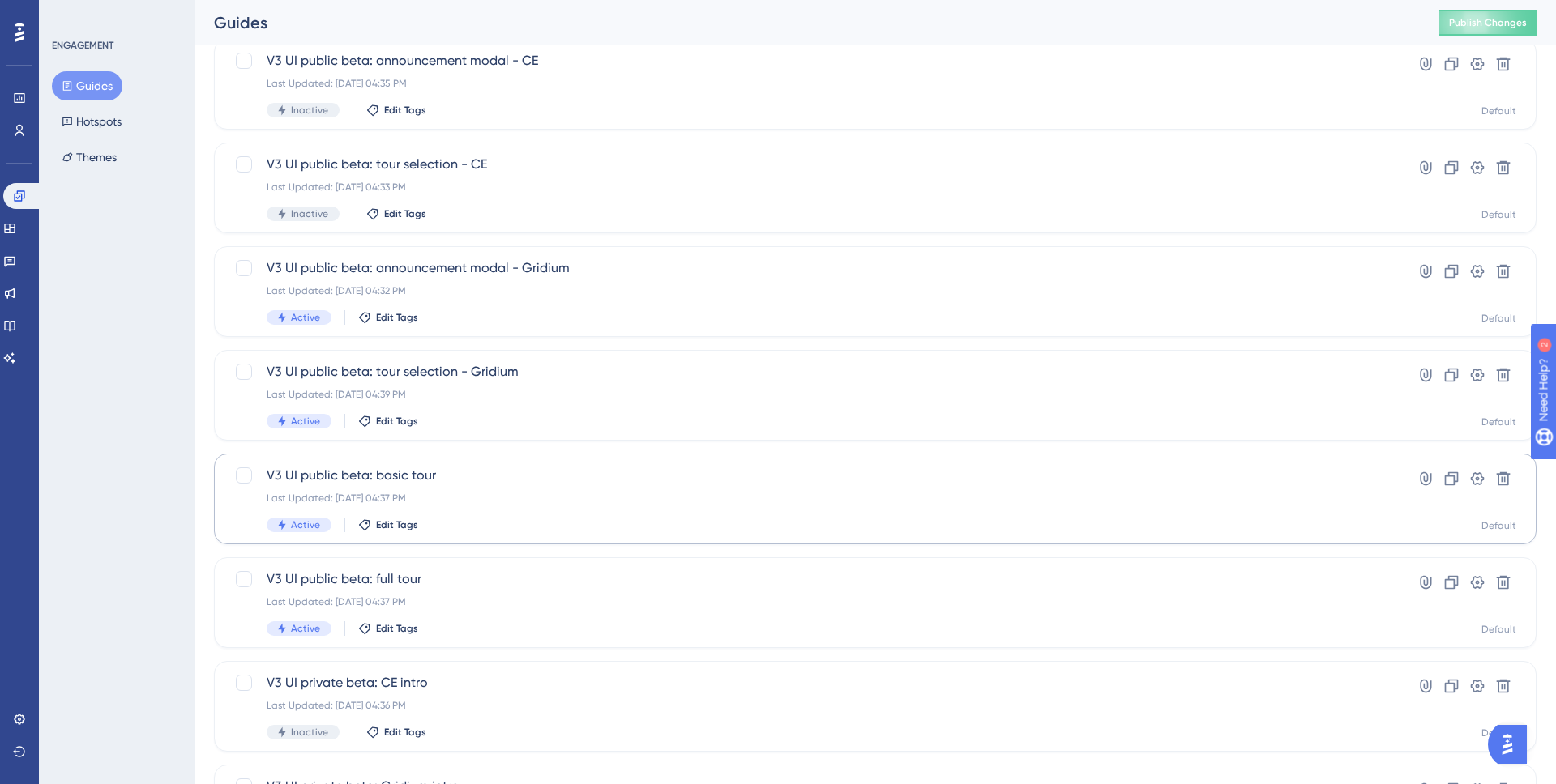
scroll to position [117, 0]
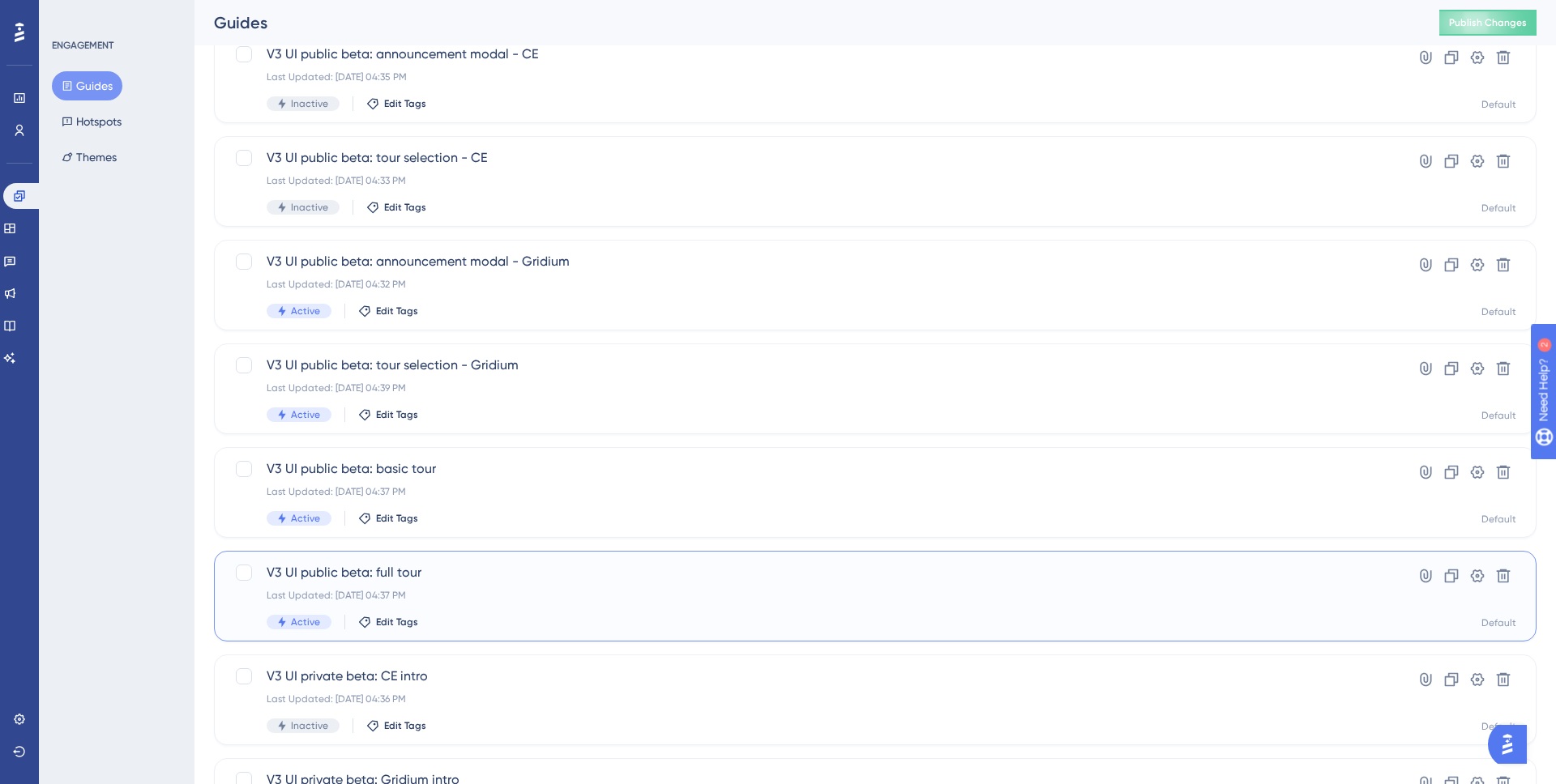
click at [492, 600] on div "Last Updated: Aug 26 2025, 04:37 PM" at bounding box center [810, 595] width 1088 height 13
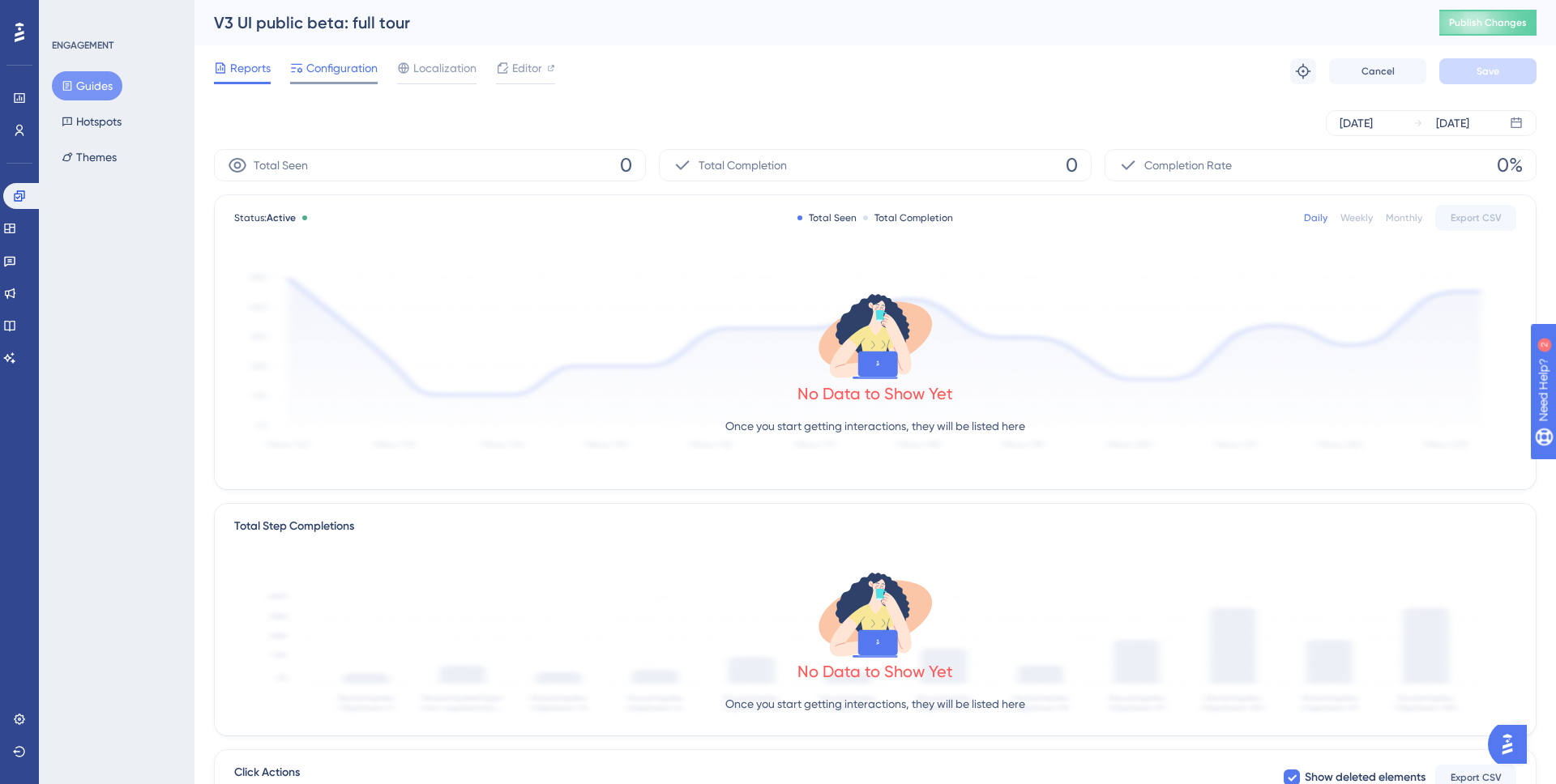
click at [352, 76] on span "Configuration" at bounding box center [342, 68] width 71 height 19
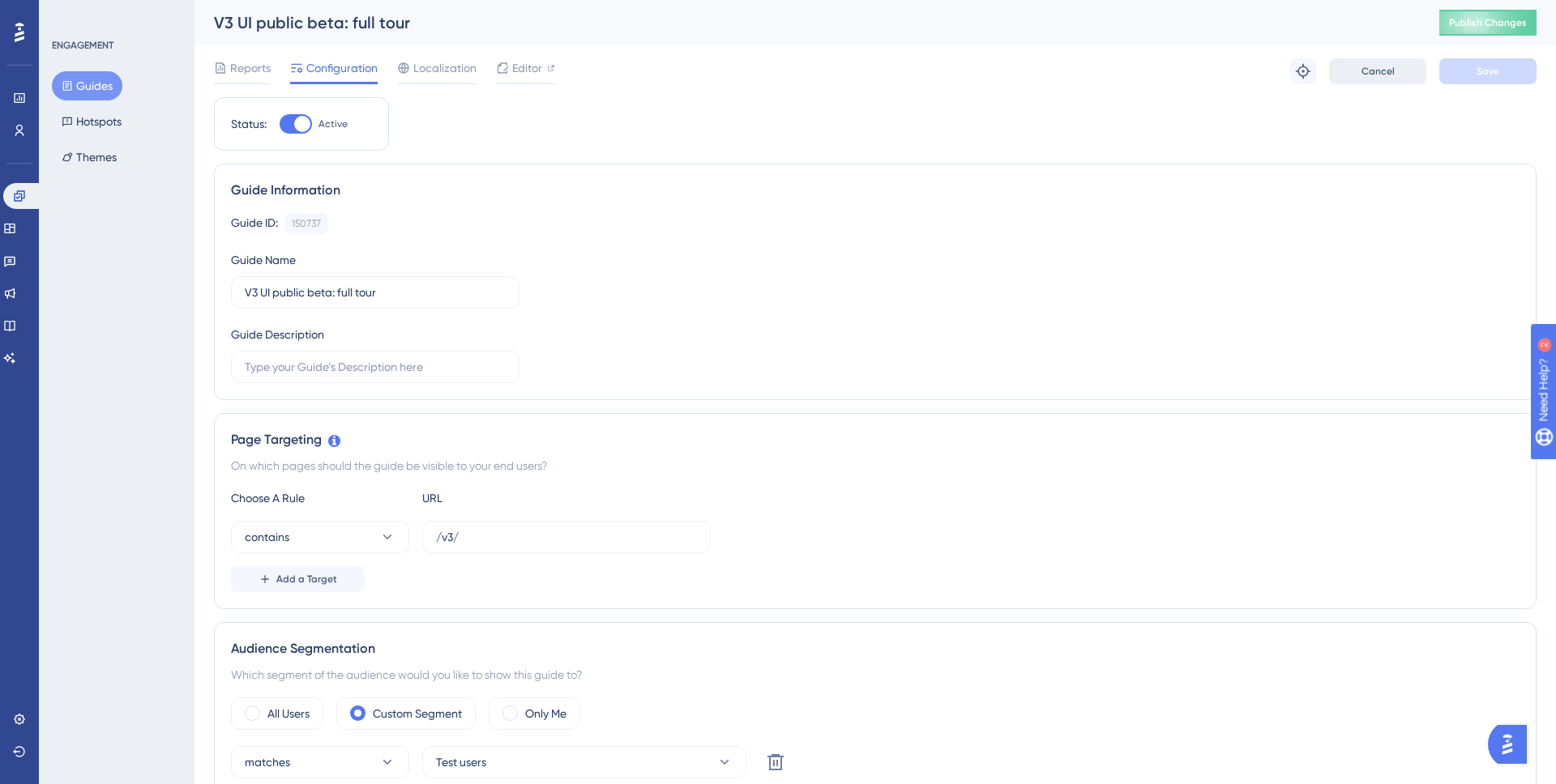
click at [1369, 75] on span "Cancel" at bounding box center [1378, 71] width 33 height 13
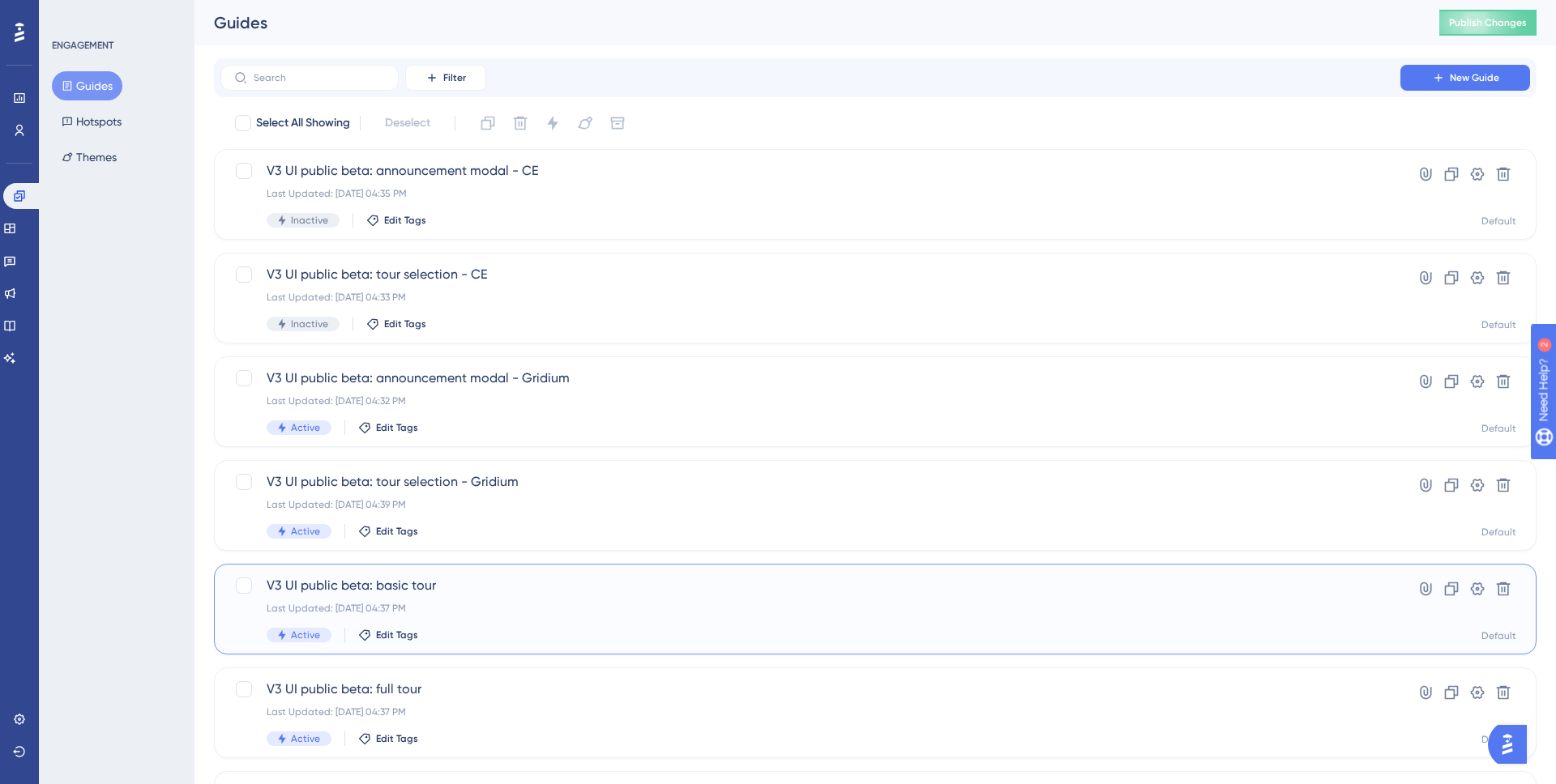
click at [445, 601] on div "V3 UI public beta: basic tour Last Updated: Aug 26 2025, 04:37 PM Active Edit T…" at bounding box center [810, 609] width 1088 height 67
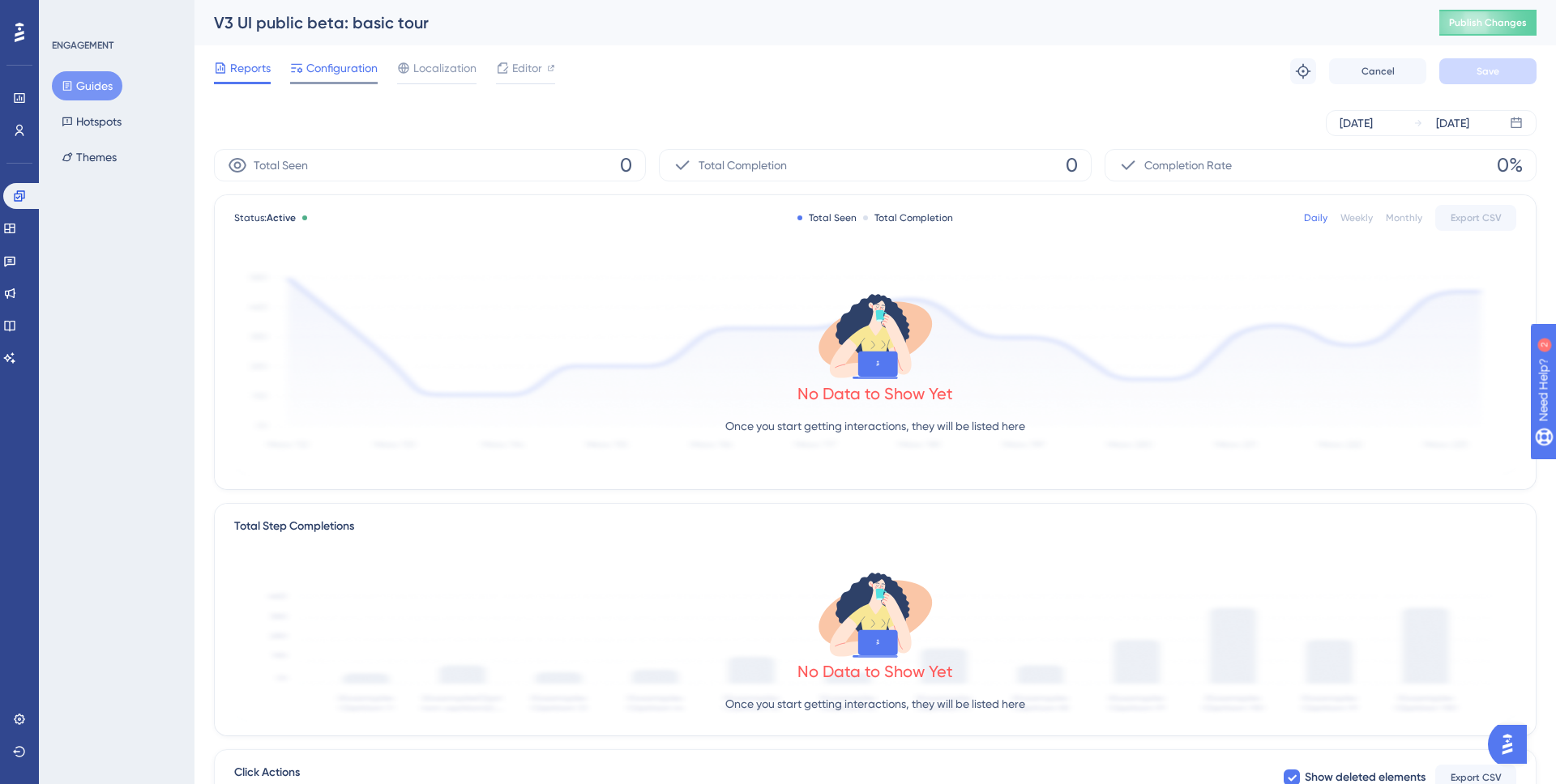
click at [351, 67] on span "Configuration" at bounding box center [342, 68] width 71 height 19
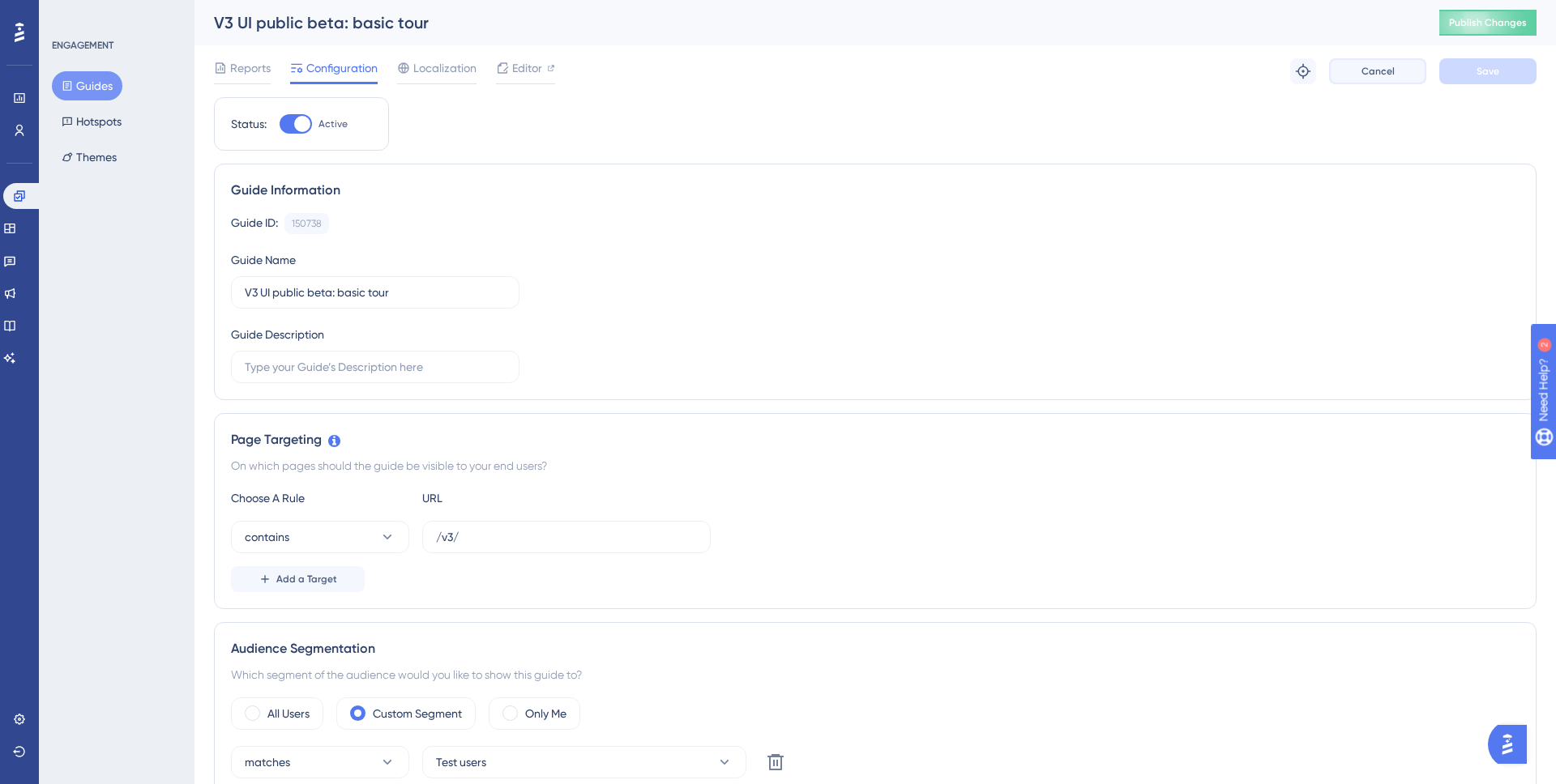
click at [1380, 82] on button "Cancel" at bounding box center [1378, 71] width 98 height 26
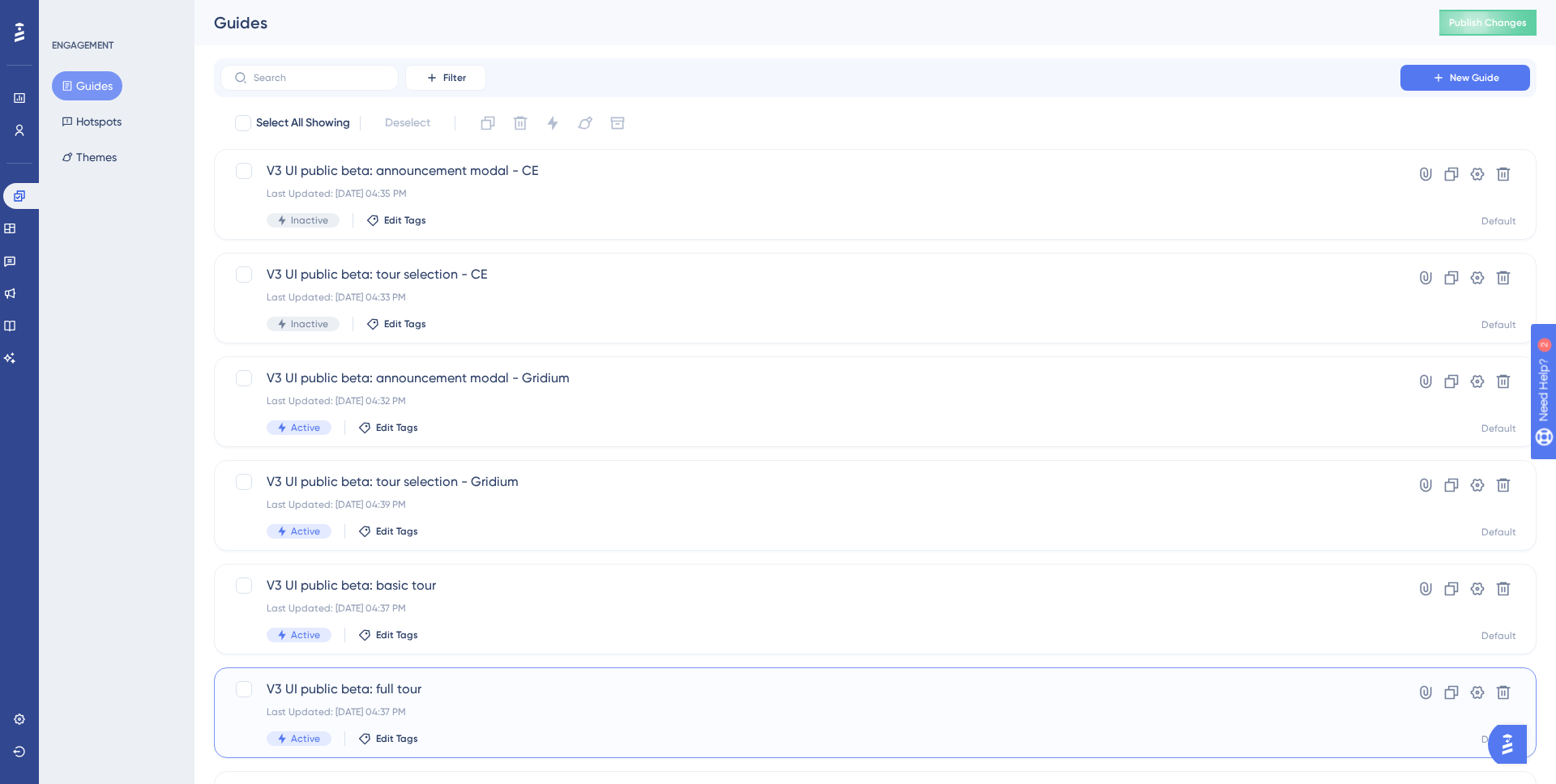
click at [460, 697] on span "V3 UI public beta: full tour" at bounding box center [810, 689] width 1088 height 19
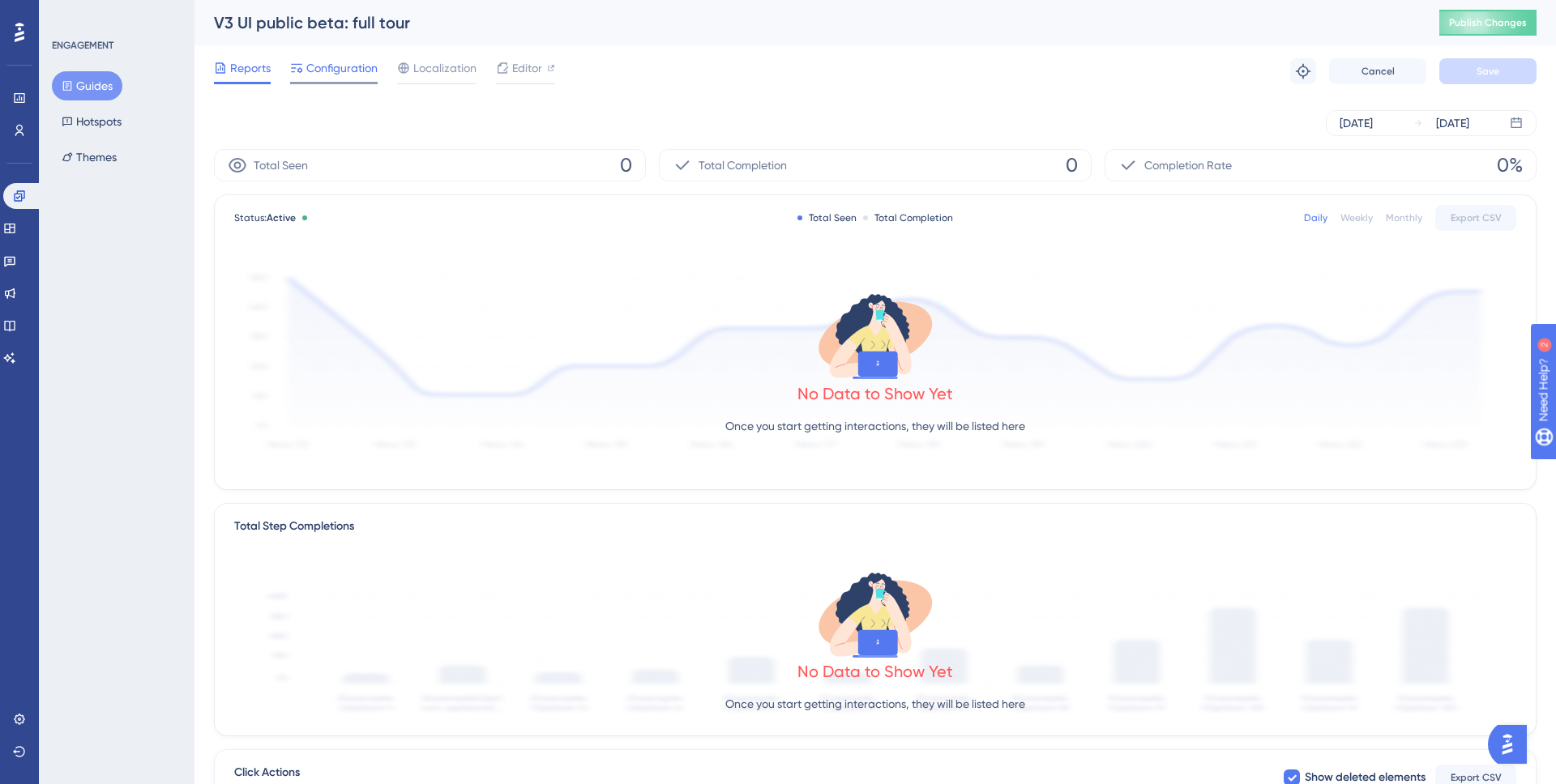
click at [357, 59] on span "Configuration" at bounding box center [342, 68] width 71 height 19
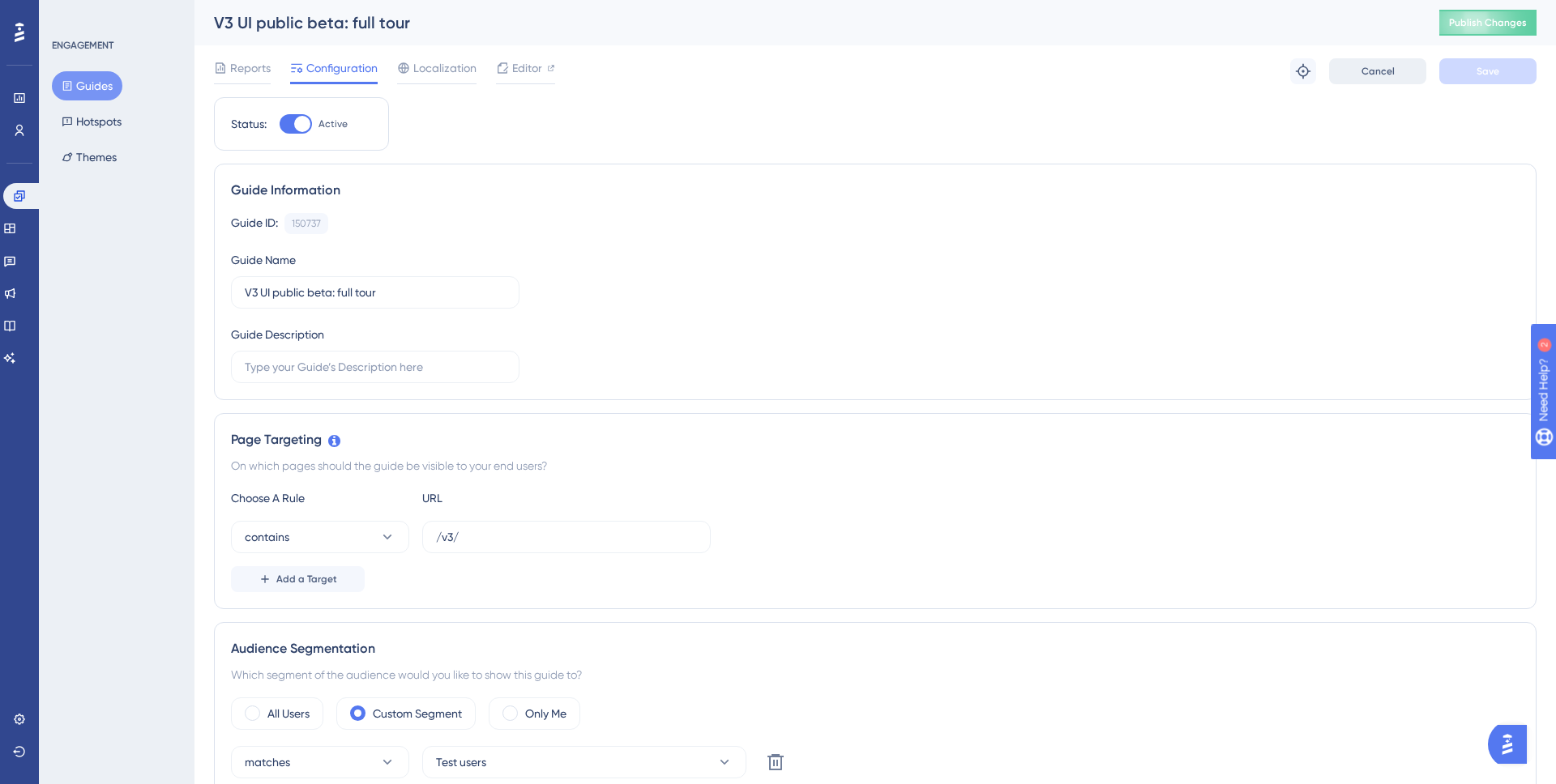
click at [1383, 52] on div "Reports Configuration Localization Editor Troubleshoot Cancel Save" at bounding box center [875, 71] width 1323 height 52
click at [1387, 69] on span "Cancel" at bounding box center [1378, 71] width 33 height 13
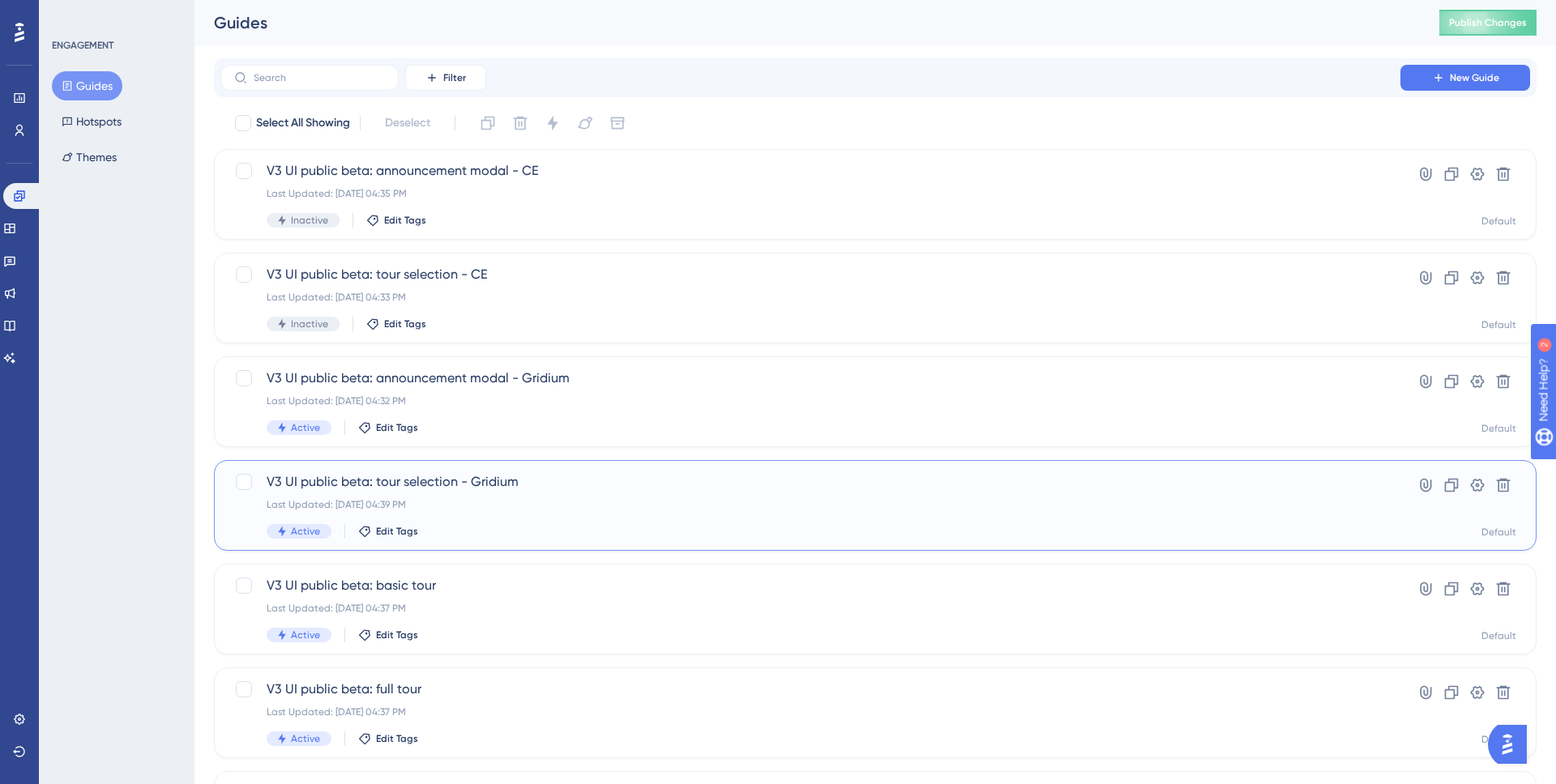
click at [539, 501] on div "Last Updated: Aug 26 2025, 04:39 PM" at bounding box center [810, 505] width 1088 height 13
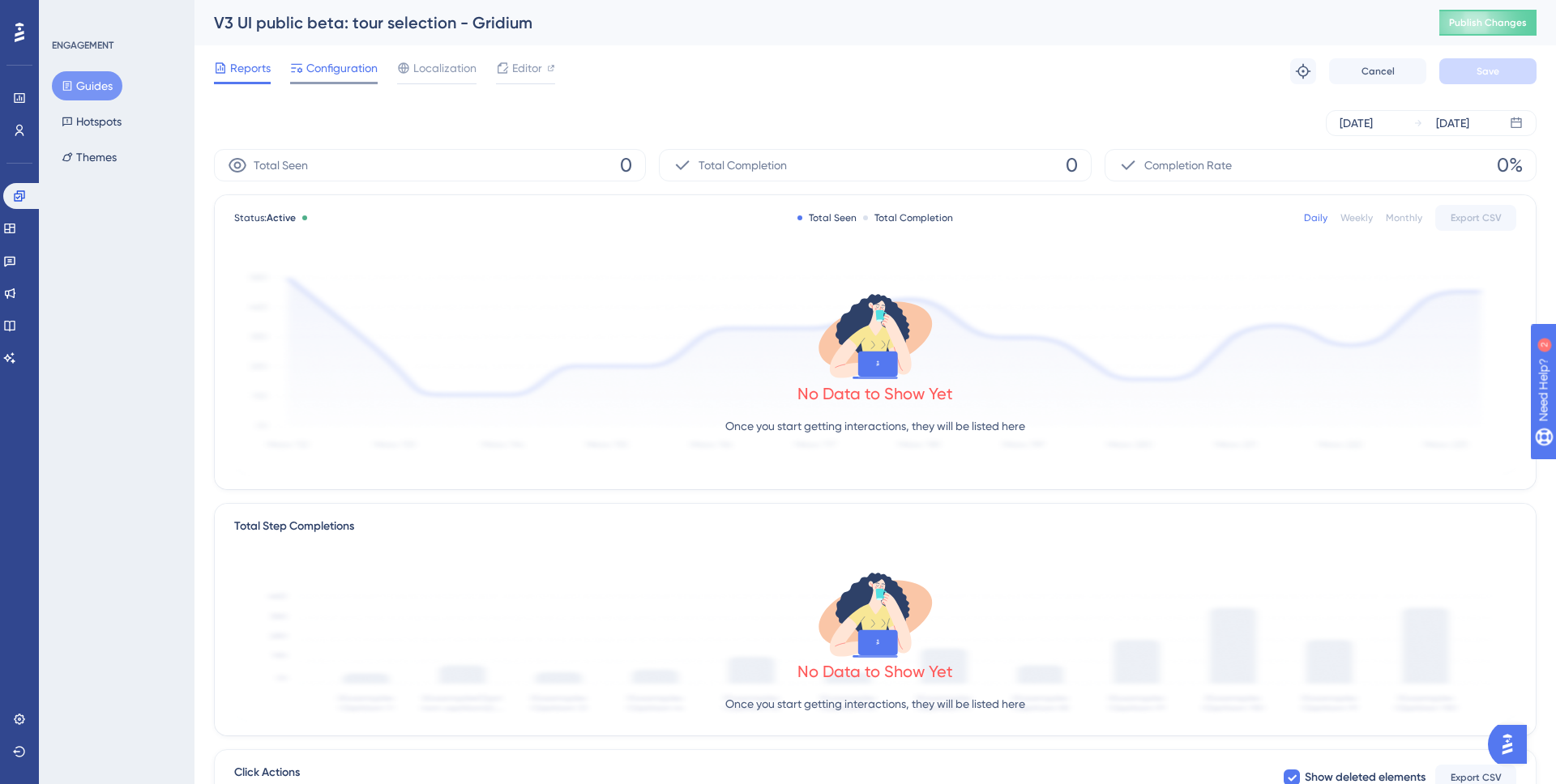
click at [343, 79] on div "Configuration" at bounding box center [334, 71] width 88 height 26
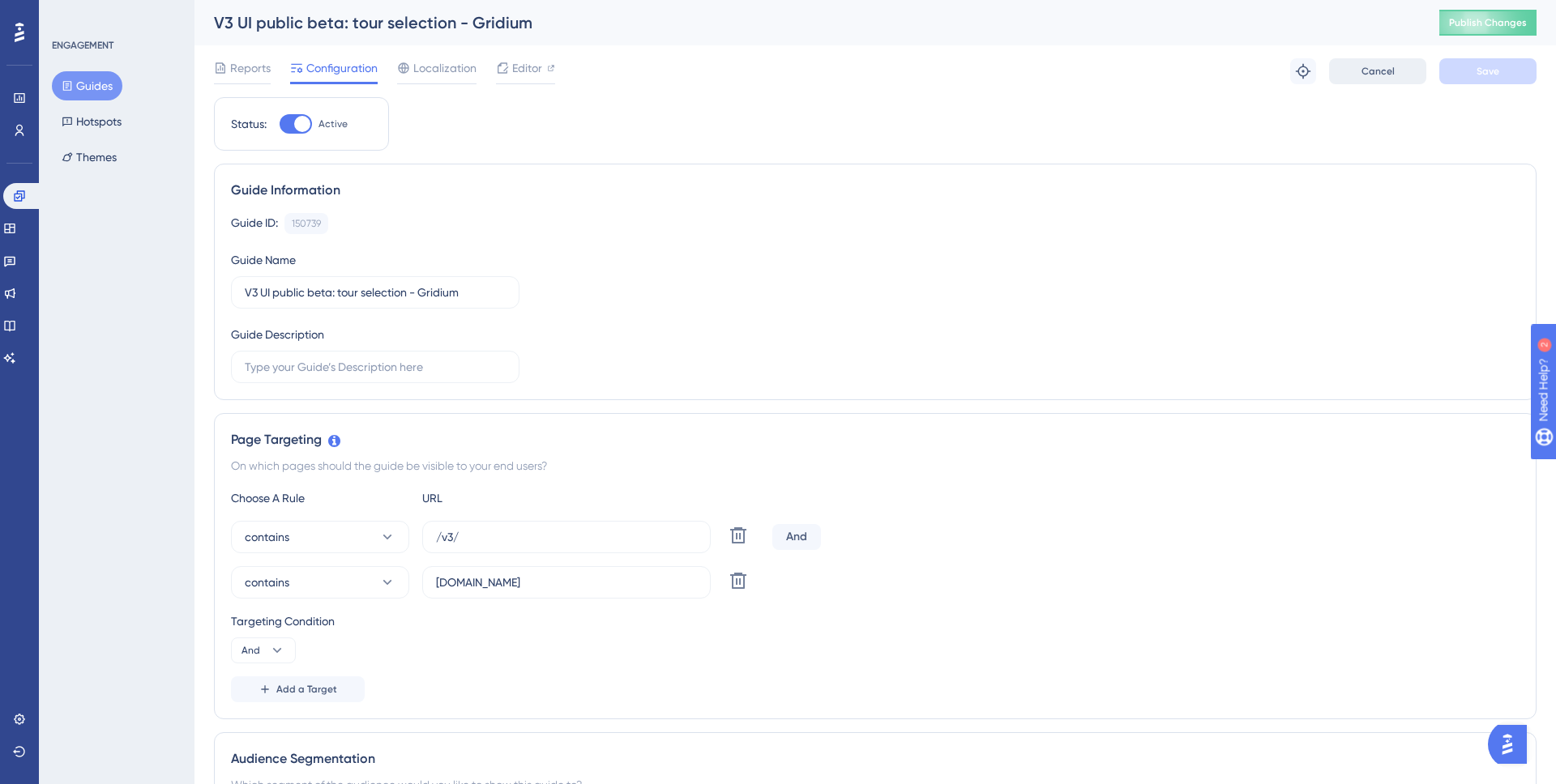
click at [1373, 74] on span "Cancel" at bounding box center [1378, 71] width 33 height 13
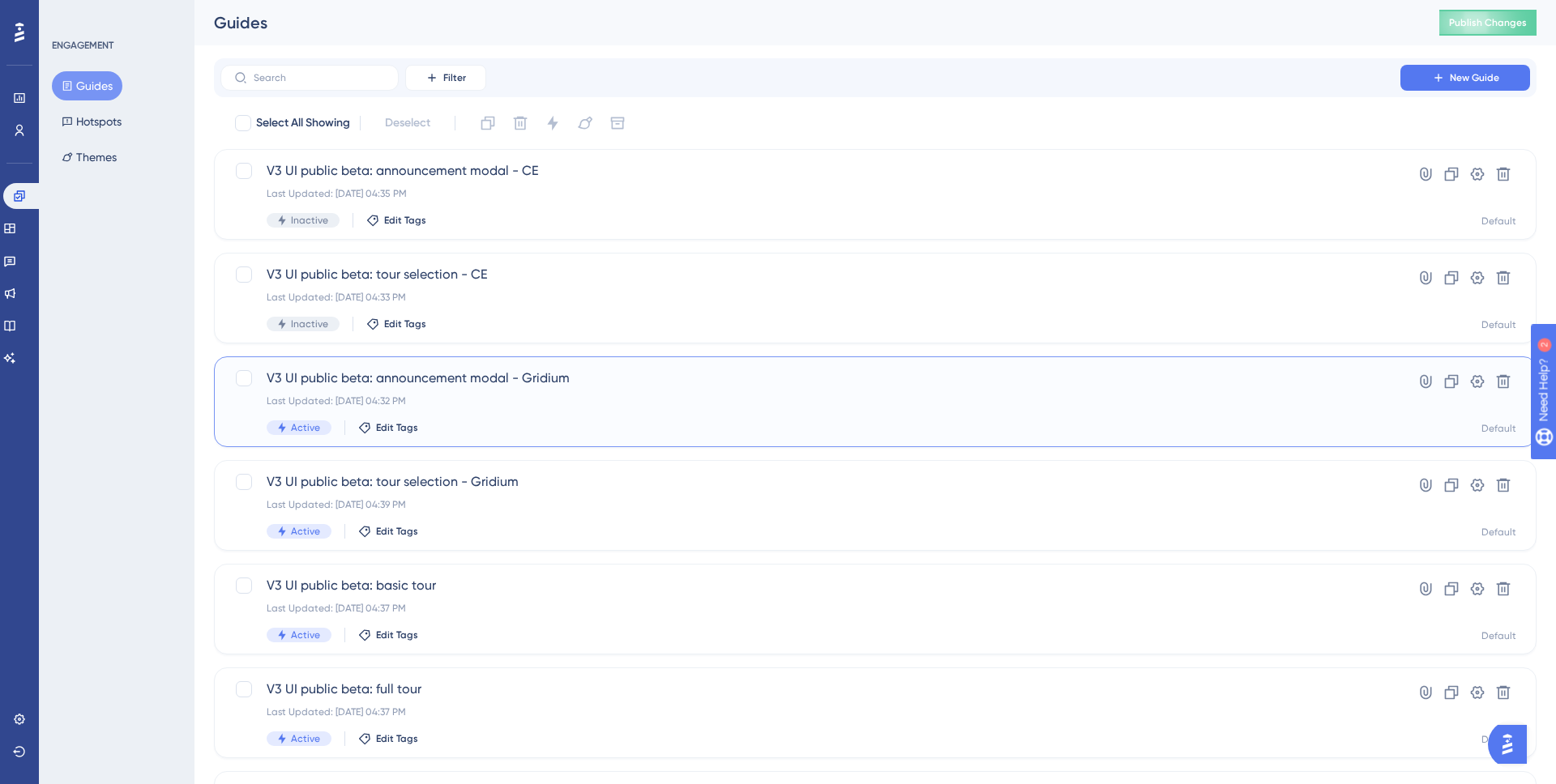
click at [573, 394] on div "Last Updated: Aug 26 2025, 04:32 PM" at bounding box center [810, 401] width 1088 height 13
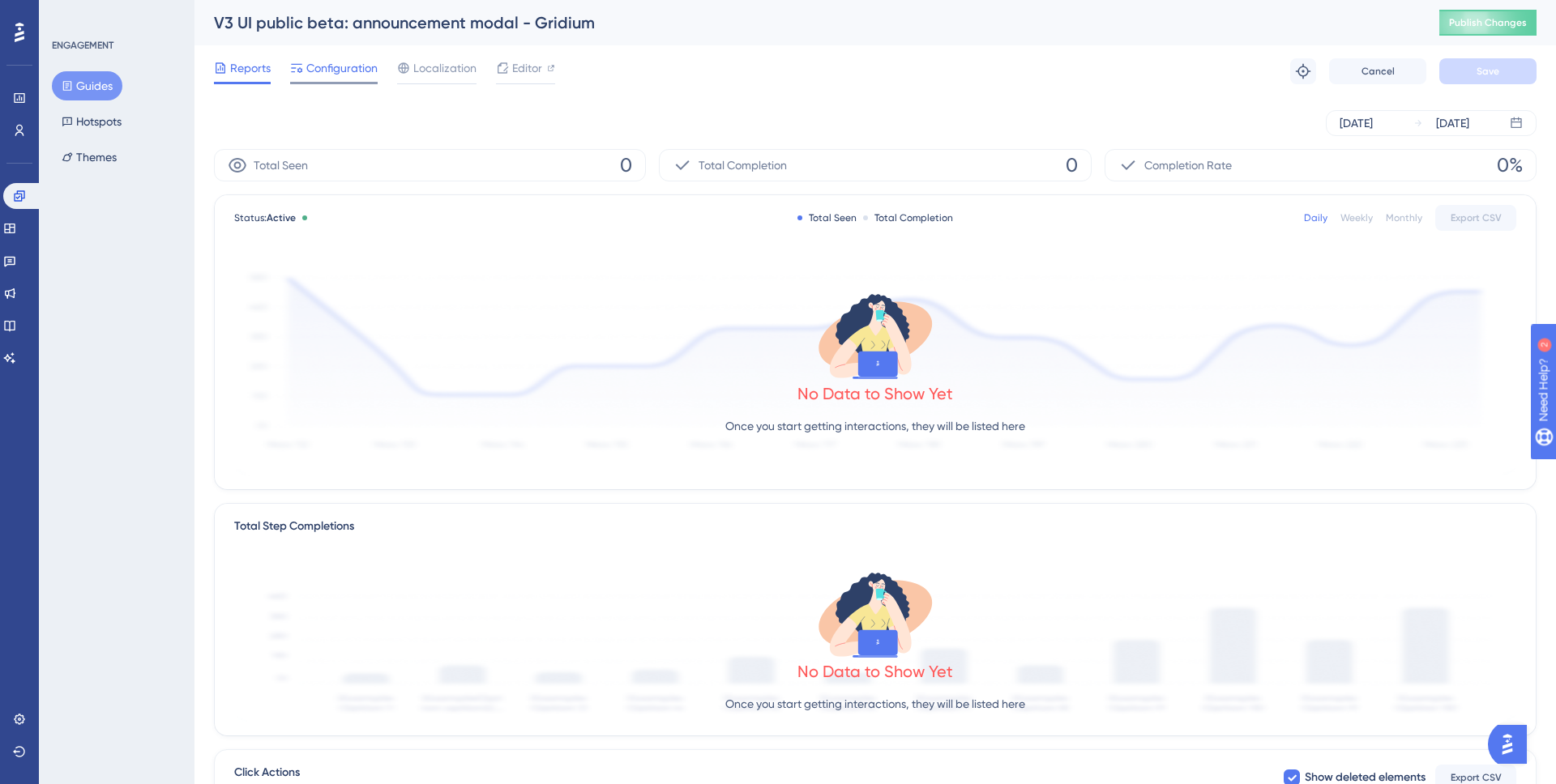
click at [337, 67] on span "Configuration" at bounding box center [342, 68] width 71 height 19
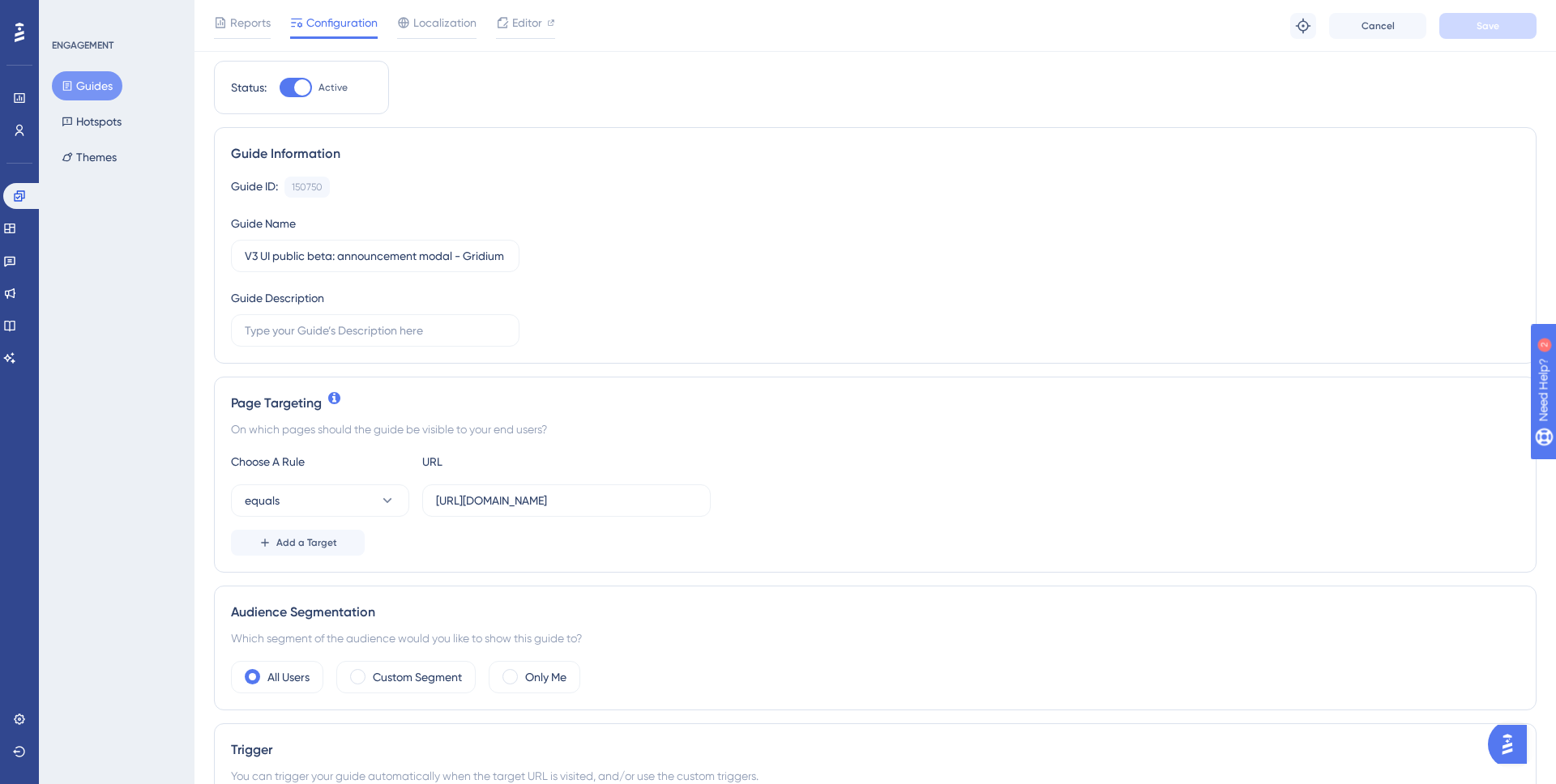
scroll to position [256, 0]
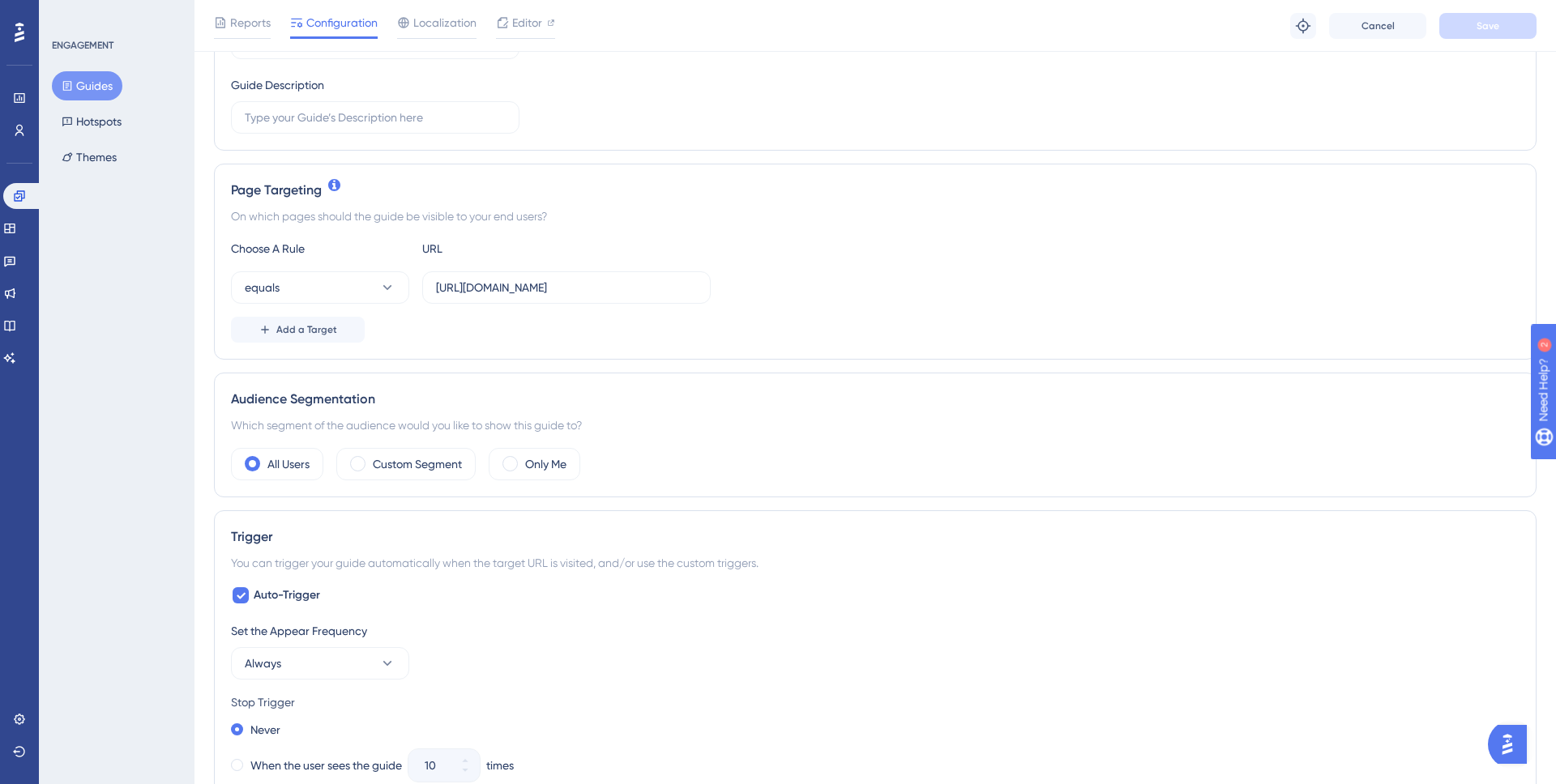
click at [436, 471] on div "Audience Segmentation Which segment of the audience would you like to show this…" at bounding box center [875, 434] width 1323 height 125
click at [433, 465] on label "Custom Segment" at bounding box center [417, 464] width 89 height 19
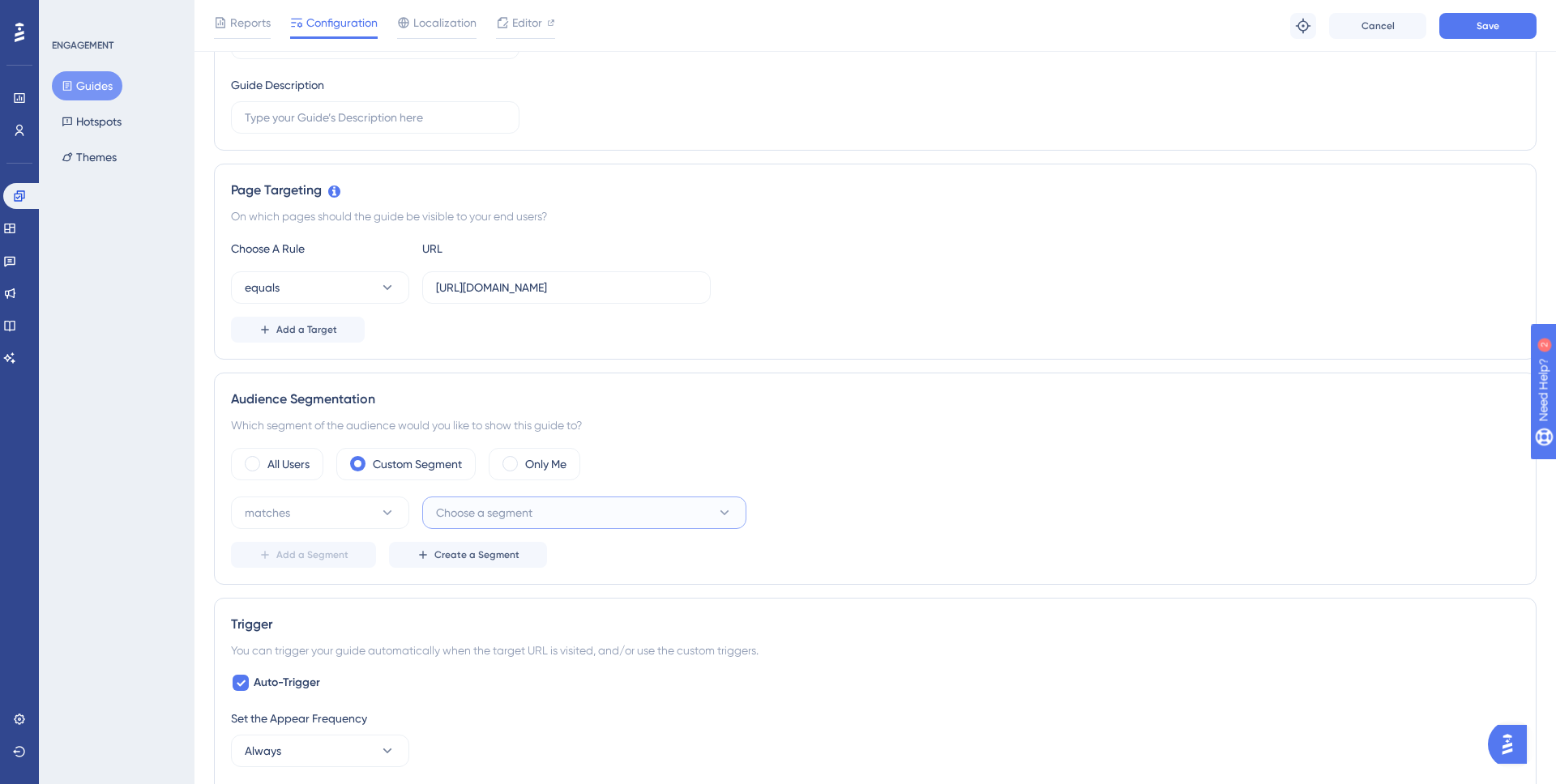
click at [496, 507] on span "Choose a segment" at bounding box center [485, 512] width 97 height 19
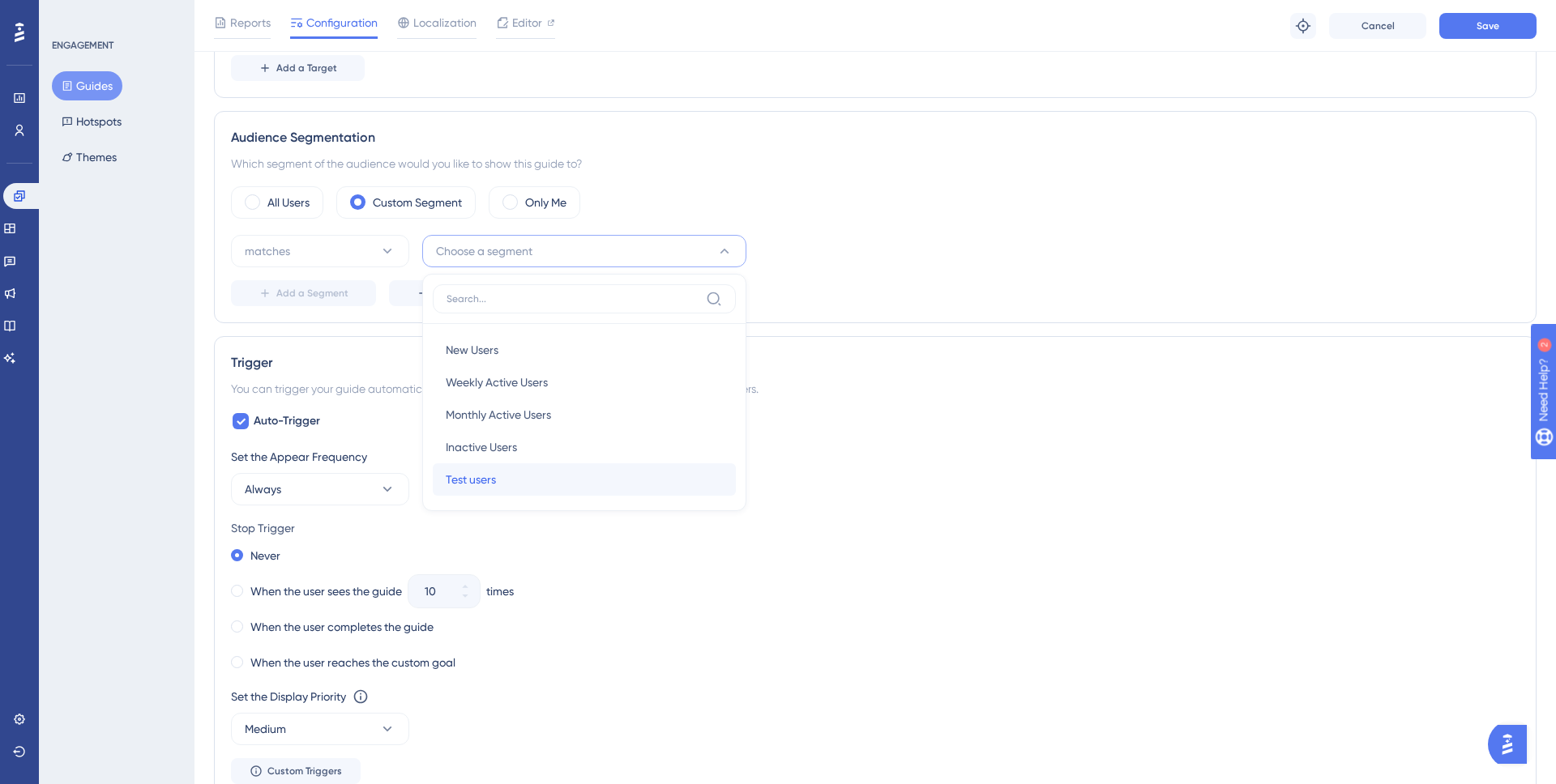
click at [500, 467] on div "Test users Test users" at bounding box center [584, 480] width 278 height 33
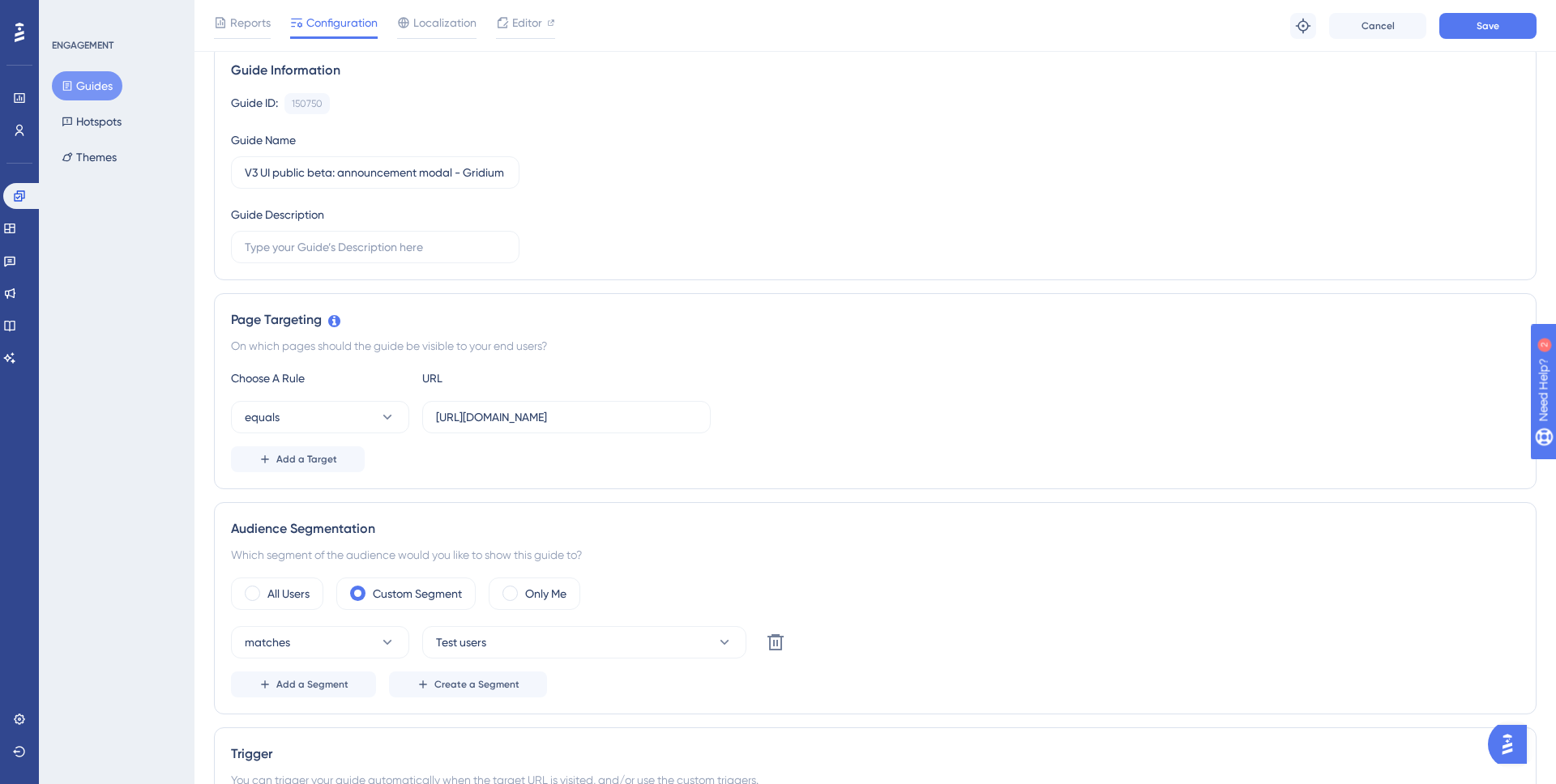
scroll to position [119, 0]
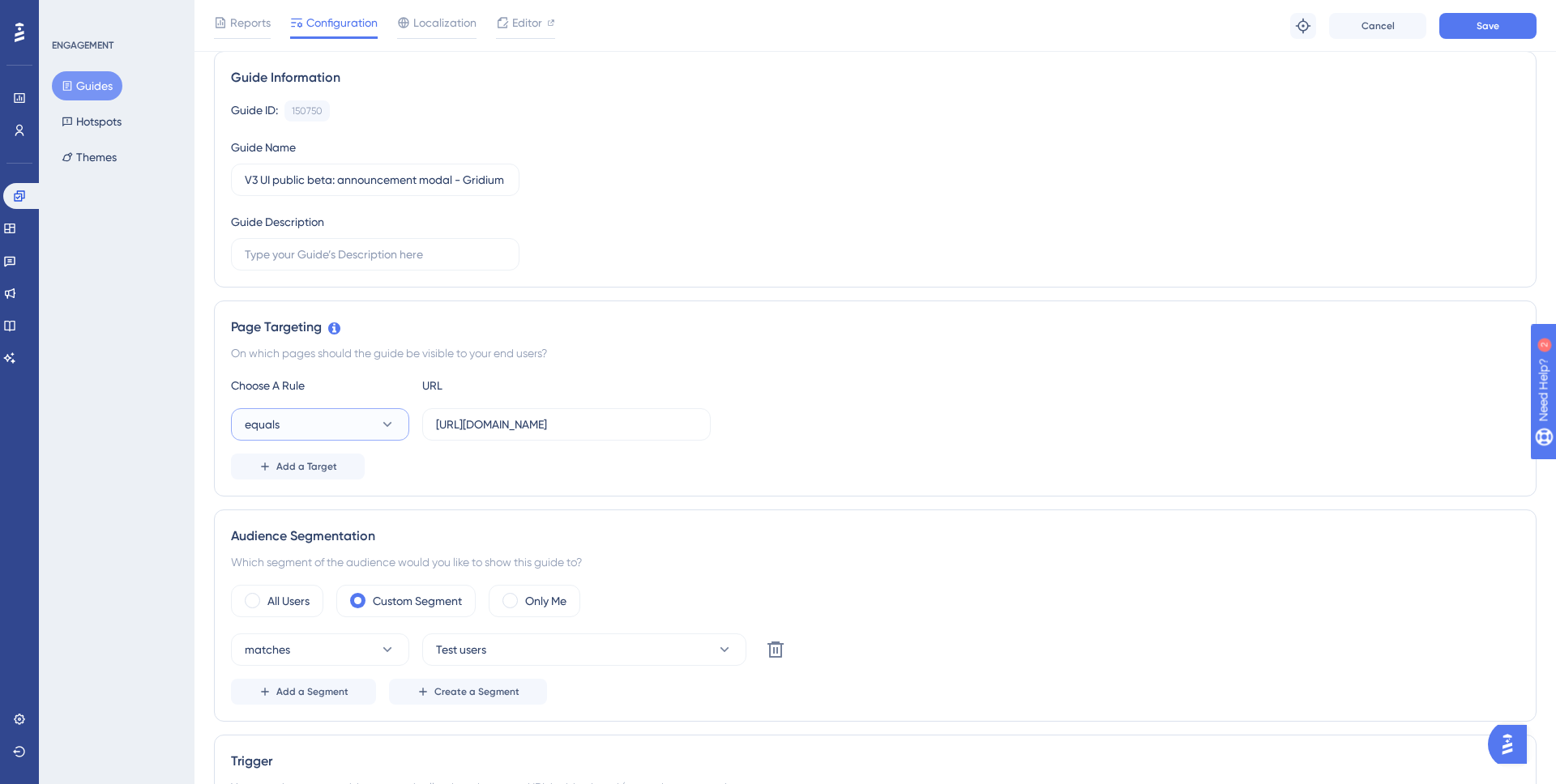
click at [372, 427] on button "equals" at bounding box center [320, 424] width 178 height 33
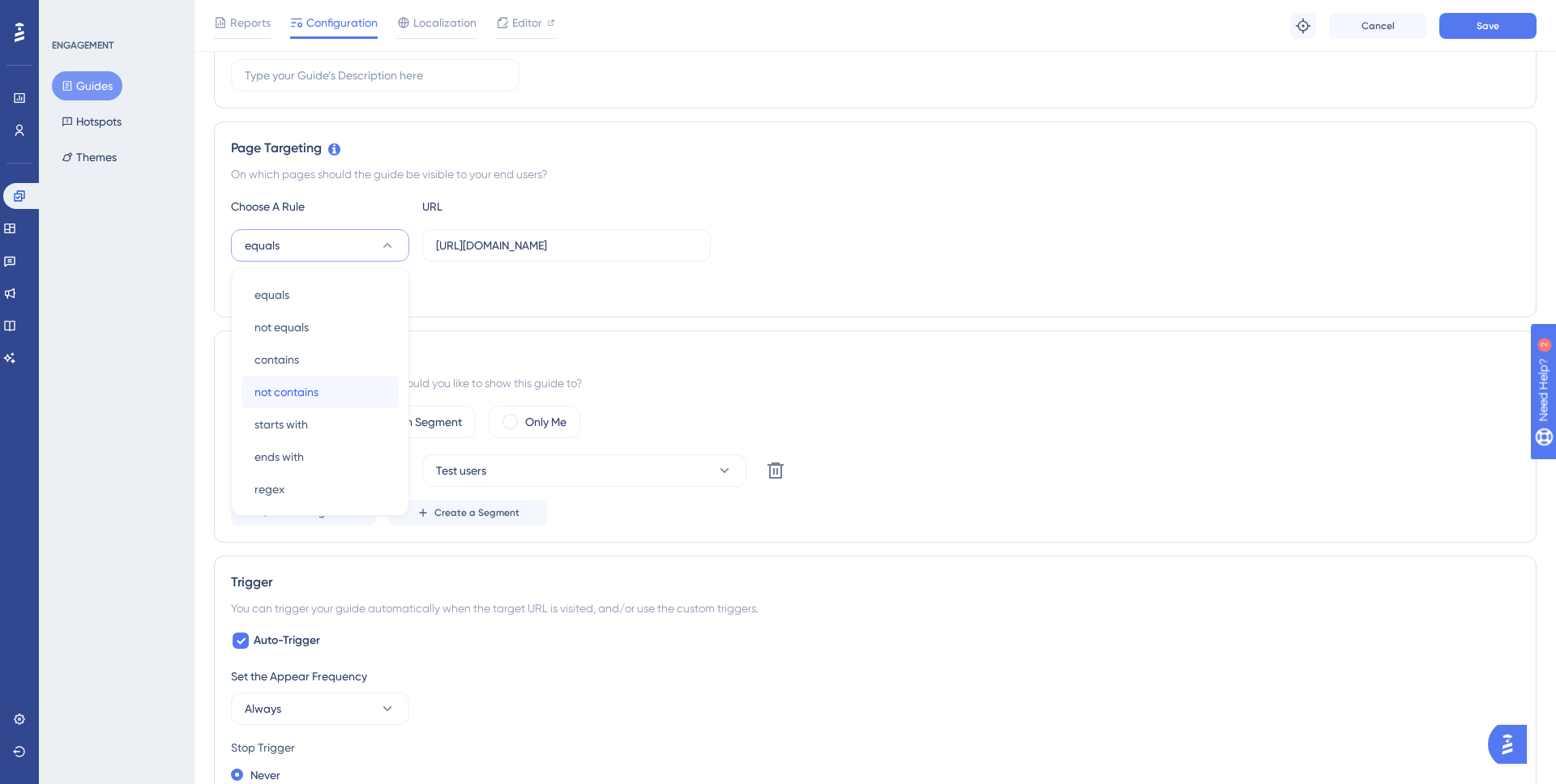
click at [340, 379] on div "not contains not contains" at bounding box center [321, 392] width 131 height 33
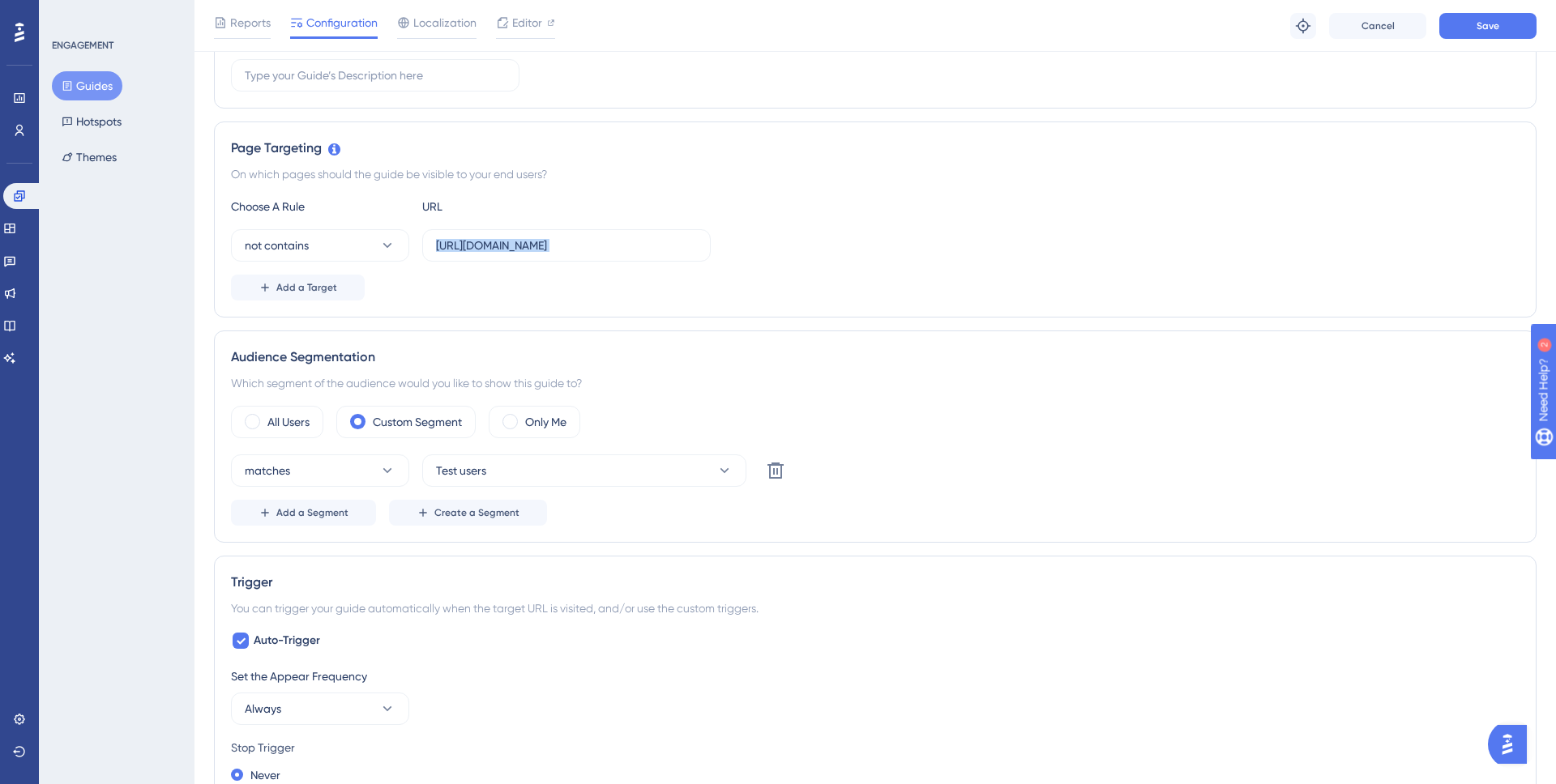
drag, startPoint x: 435, startPoint y: 244, endPoint x: 763, endPoint y: 269, distance: 329.0
click at [763, 269] on div "Choose A Rule URL not contains https://snapmeter.com/account/26bbd17df429a08fd9…" at bounding box center [875, 249] width 1288 height 104
click at [670, 253] on input "https://snapmeter.com/account/26bbd17df429a08fd965c010" at bounding box center [567, 246] width 261 height 18
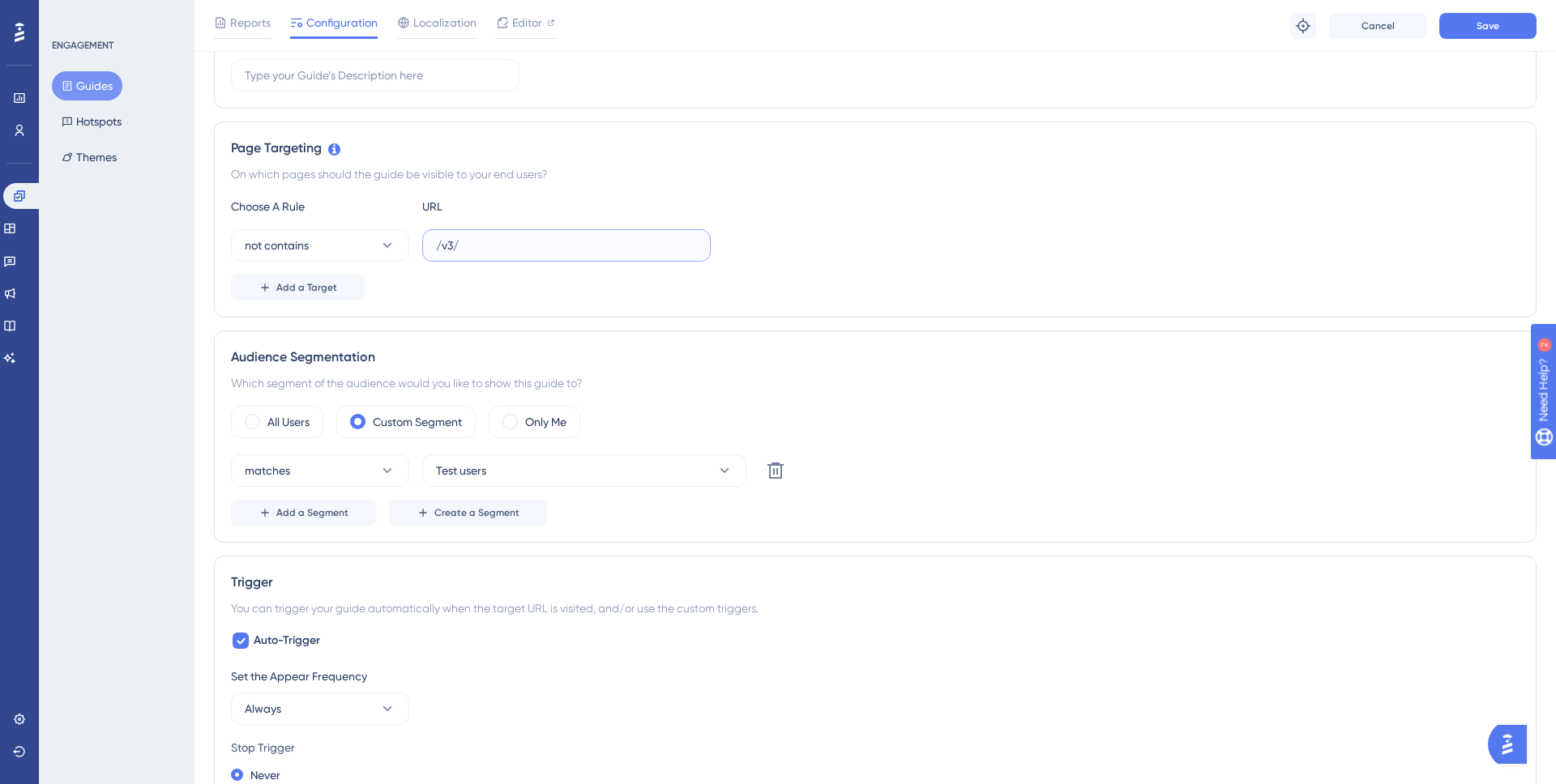
type input "/v3/"
click at [812, 281] on div "Add a Target" at bounding box center [875, 287] width 1288 height 26
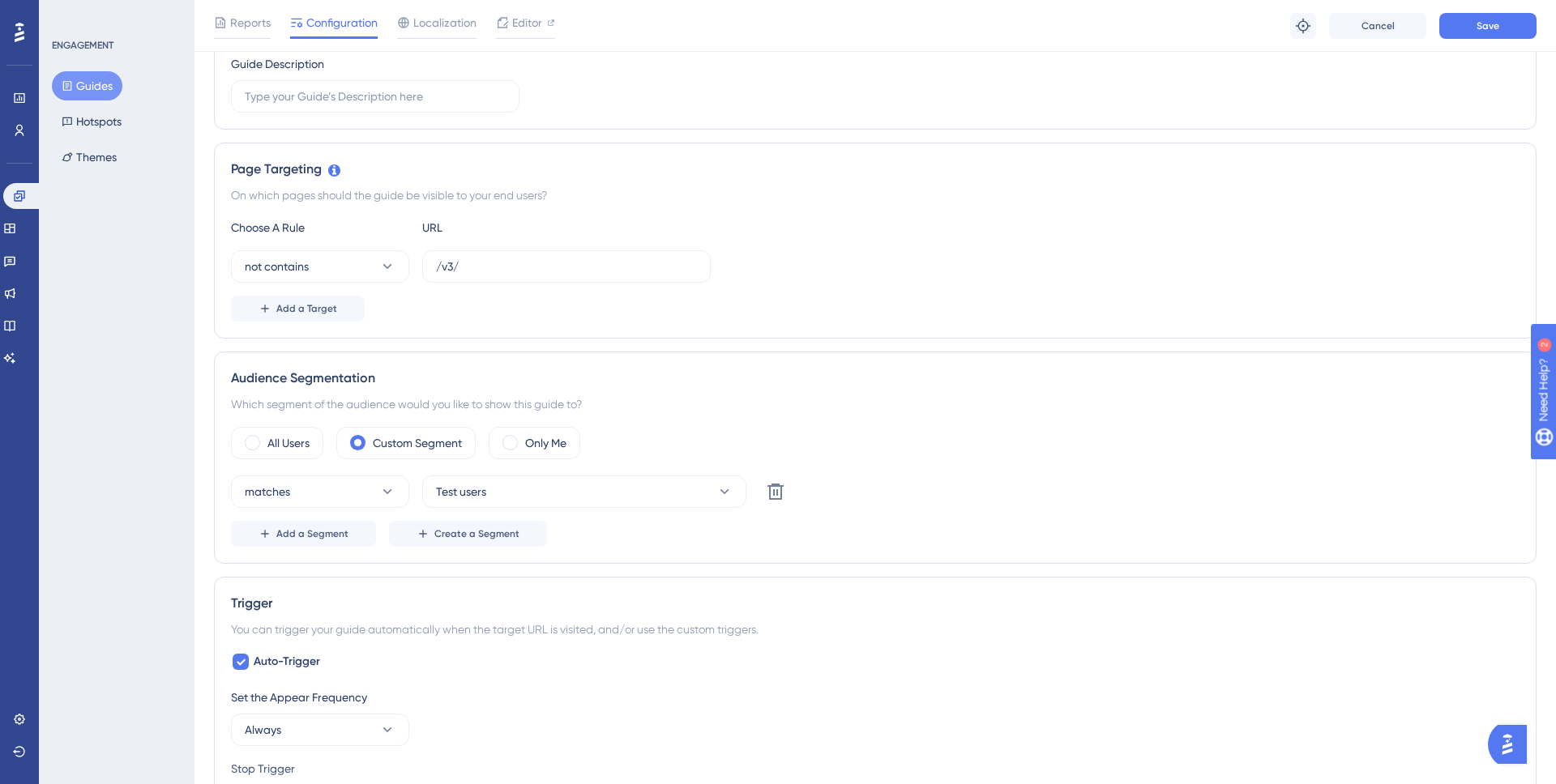
scroll to position [288, 0]
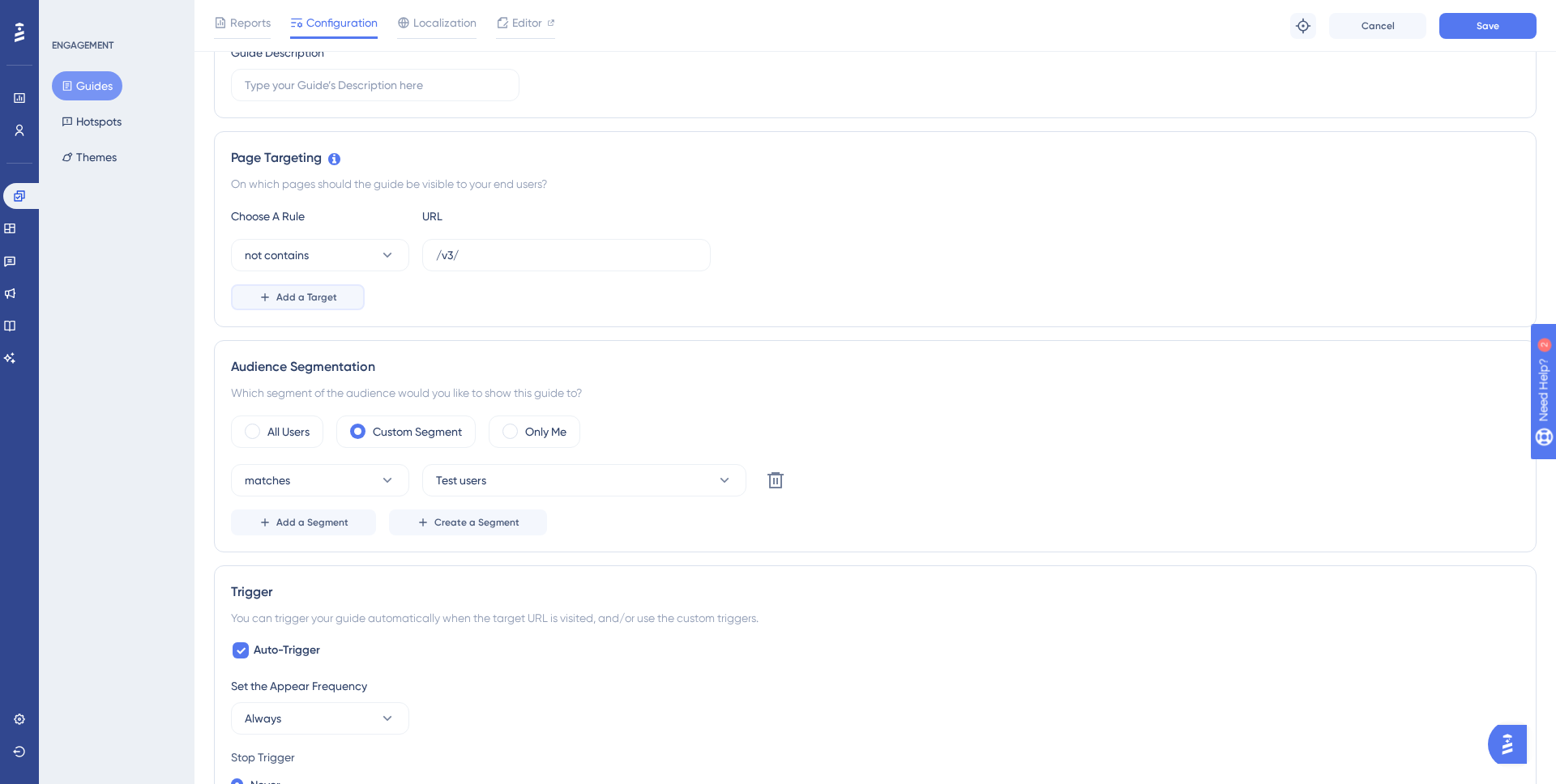
click at [331, 294] on span "Add a Target" at bounding box center [307, 298] width 61 height 13
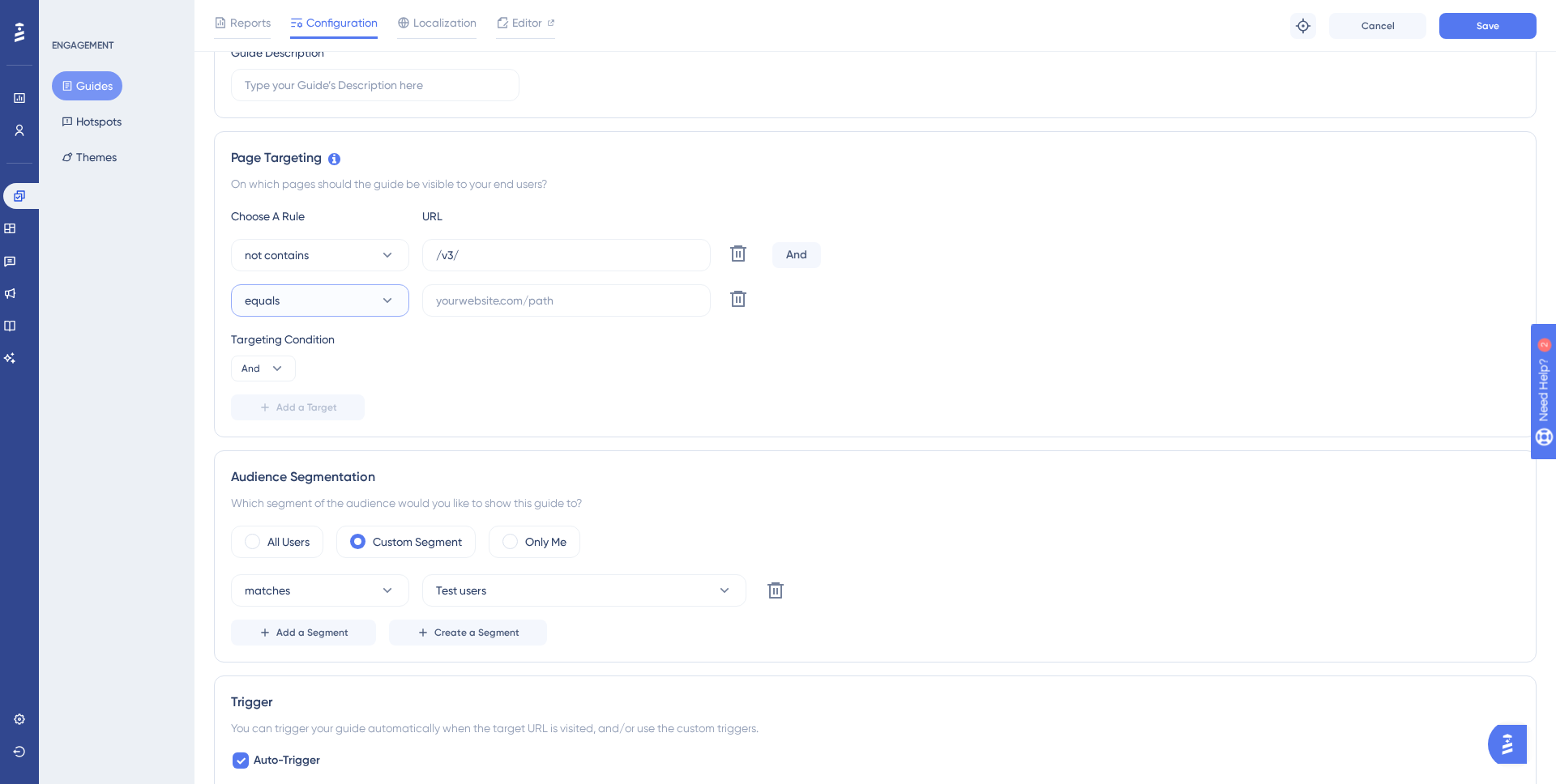
click at [343, 303] on button "equals" at bounding box center [320, 301] width 178 height 33
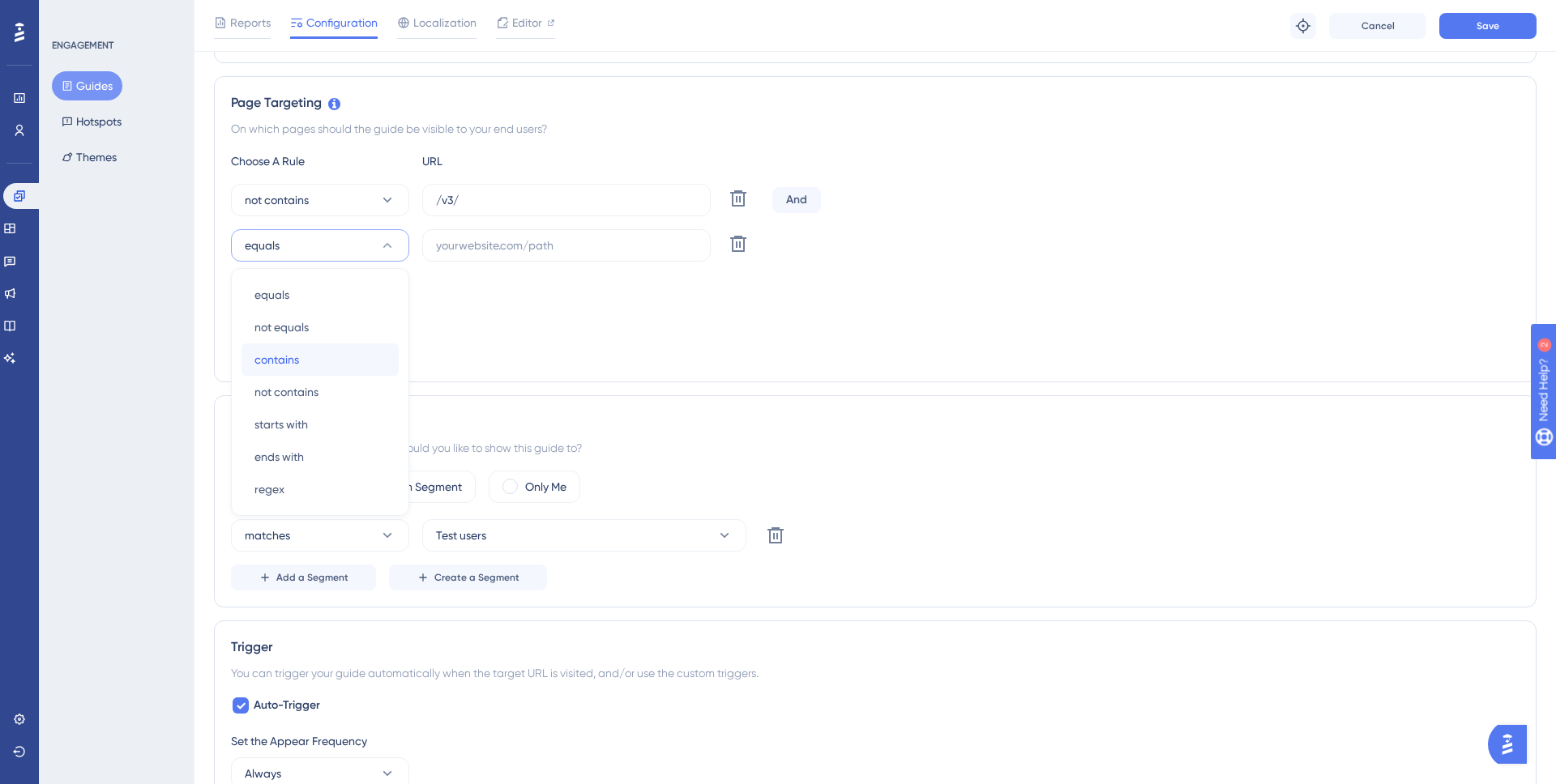
click at [320, 354] on div "contains contains" at bounding box center [321, 360] width 131 height 33
click at [509, 246] on input "text" at bounding box center [567, 246] width 261 height 18
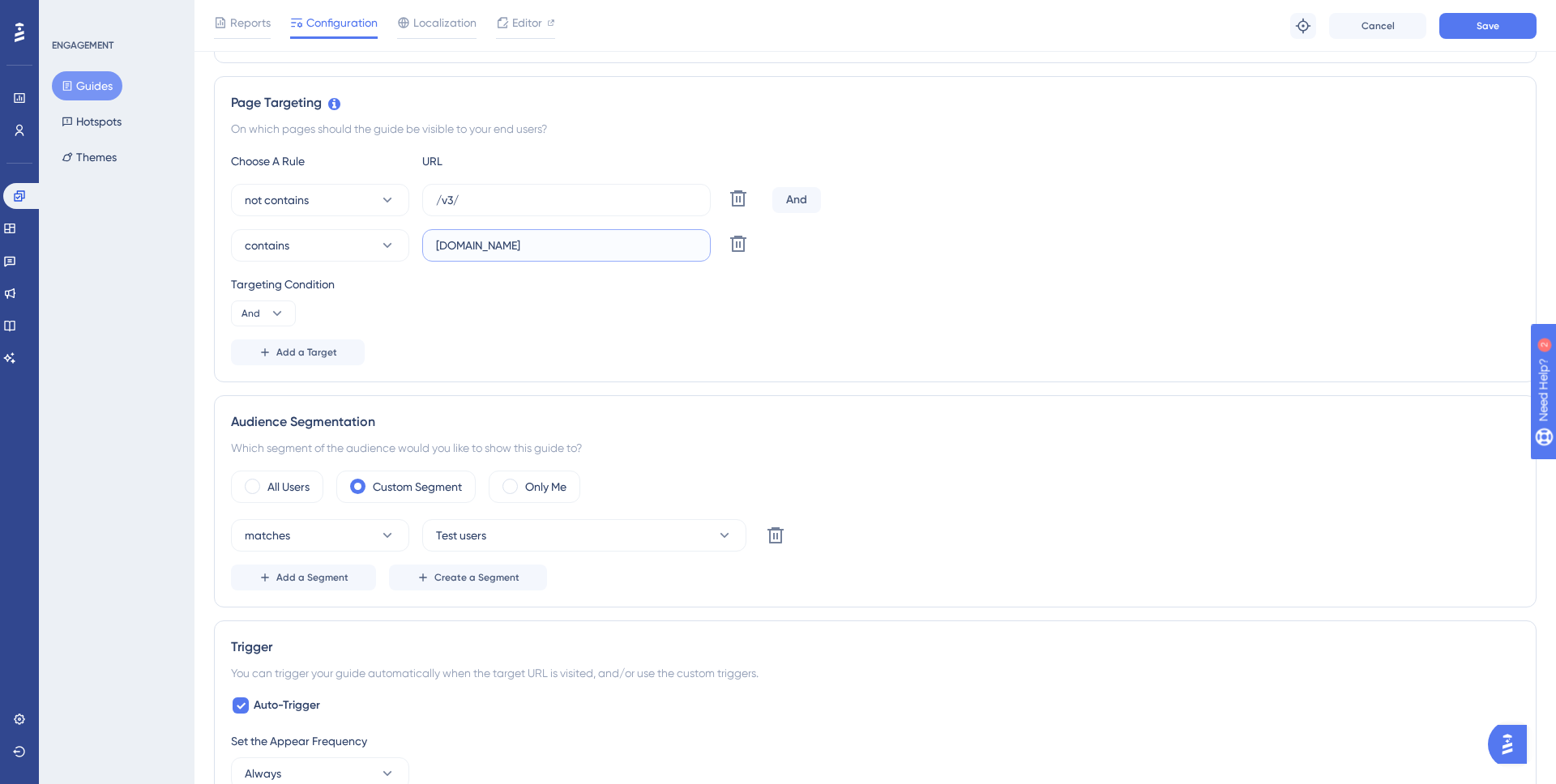
type input "snapmeter.com"
click at [908, 320] on div "Targeting Condition And" at bounding box center [875, 300] width 1288 height 52
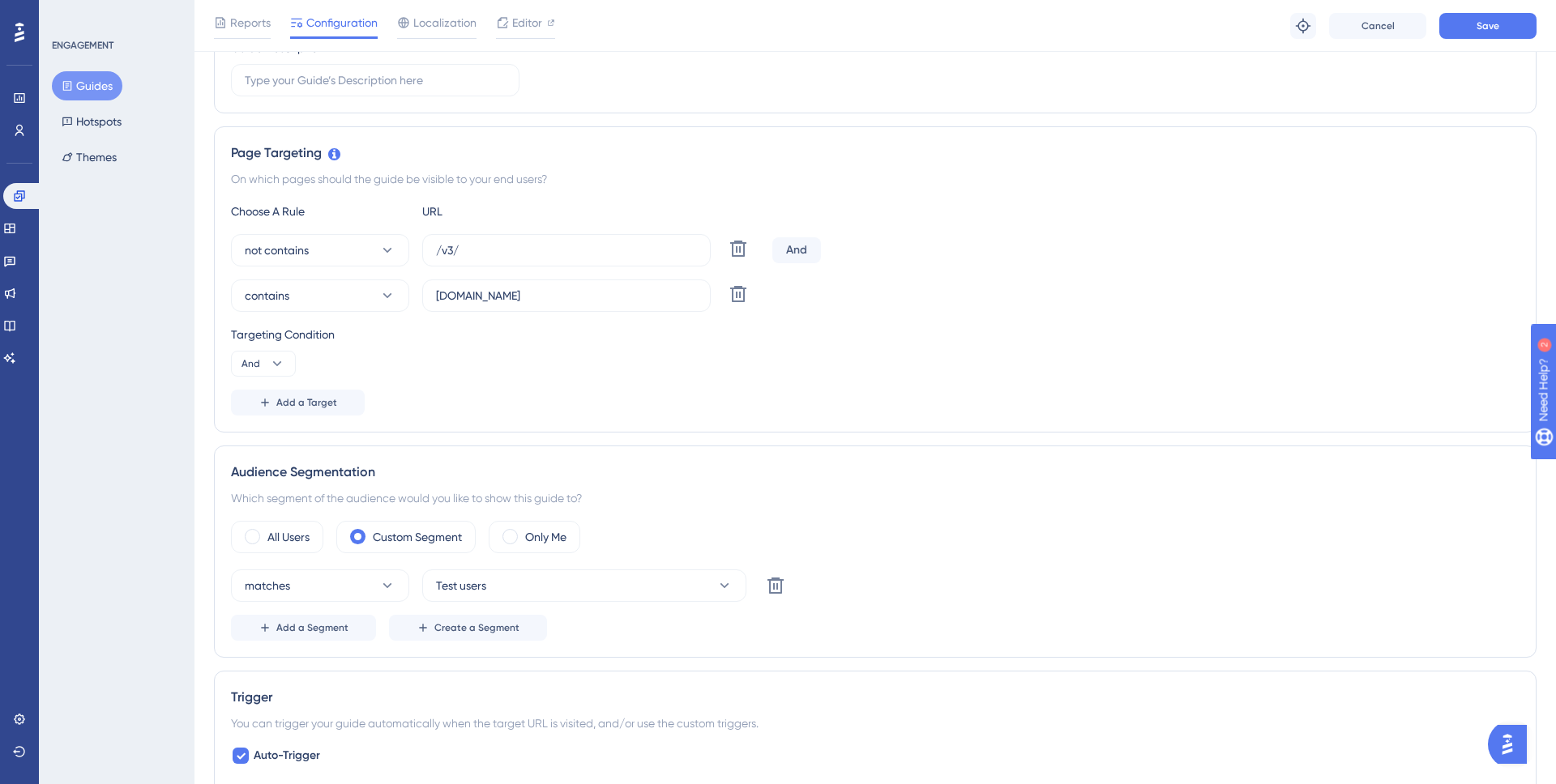
scroll to position [271, 0]
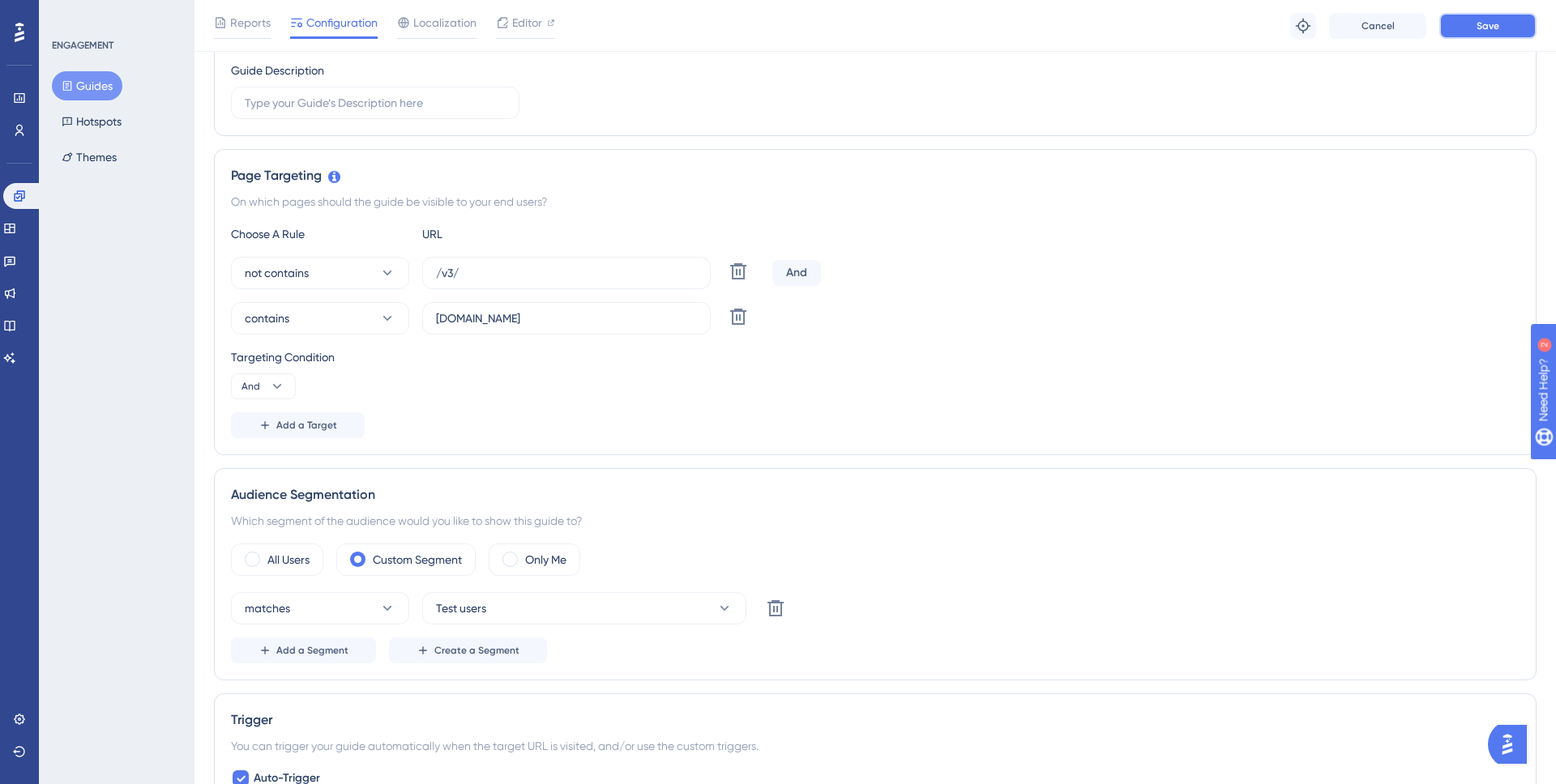
click at [1480, 29] on span "Save" at bounding box center [1488, 26] width 23 height 13
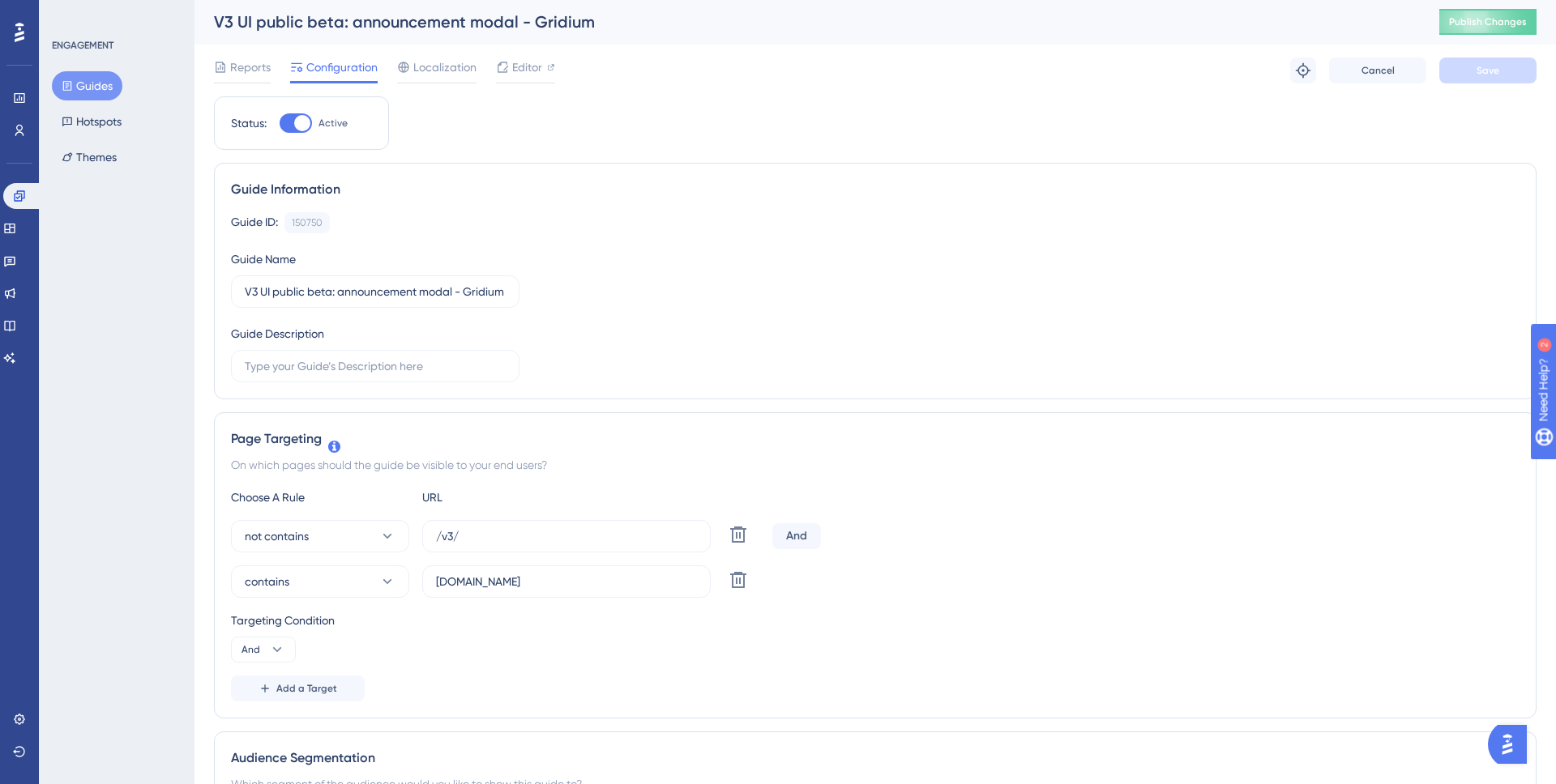
scroll to position [0, 0]
click at [115, 83] on button "Guides" at bounding box center [87, 86] width 70 height 29
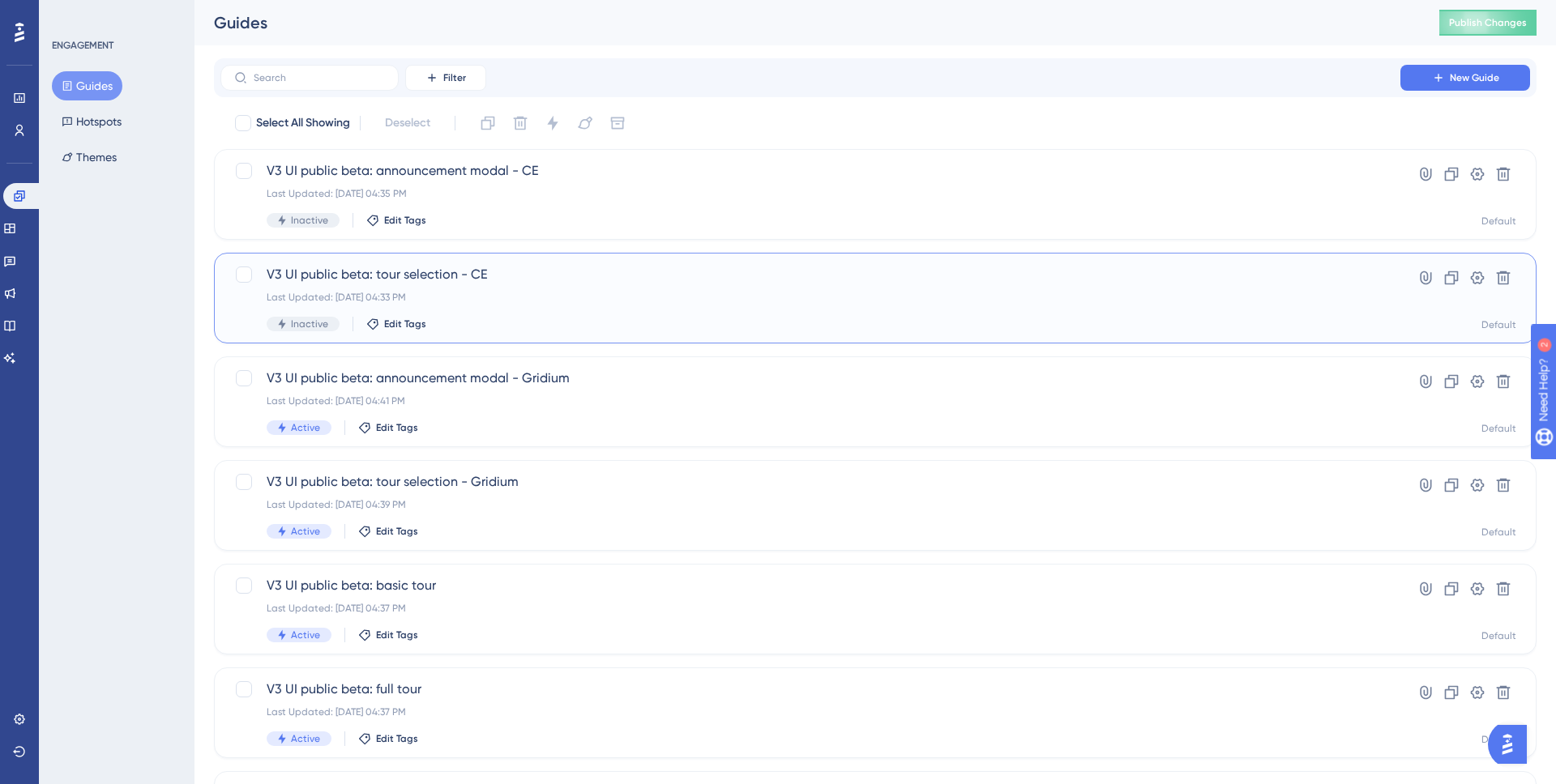
click at [581, 307] on div "V3 UI public beta: tour selection - CE Last Updated: Aug 26 2025, 04:33 PM Inac…" at bounding box center [810, 298] width 1088 height 67
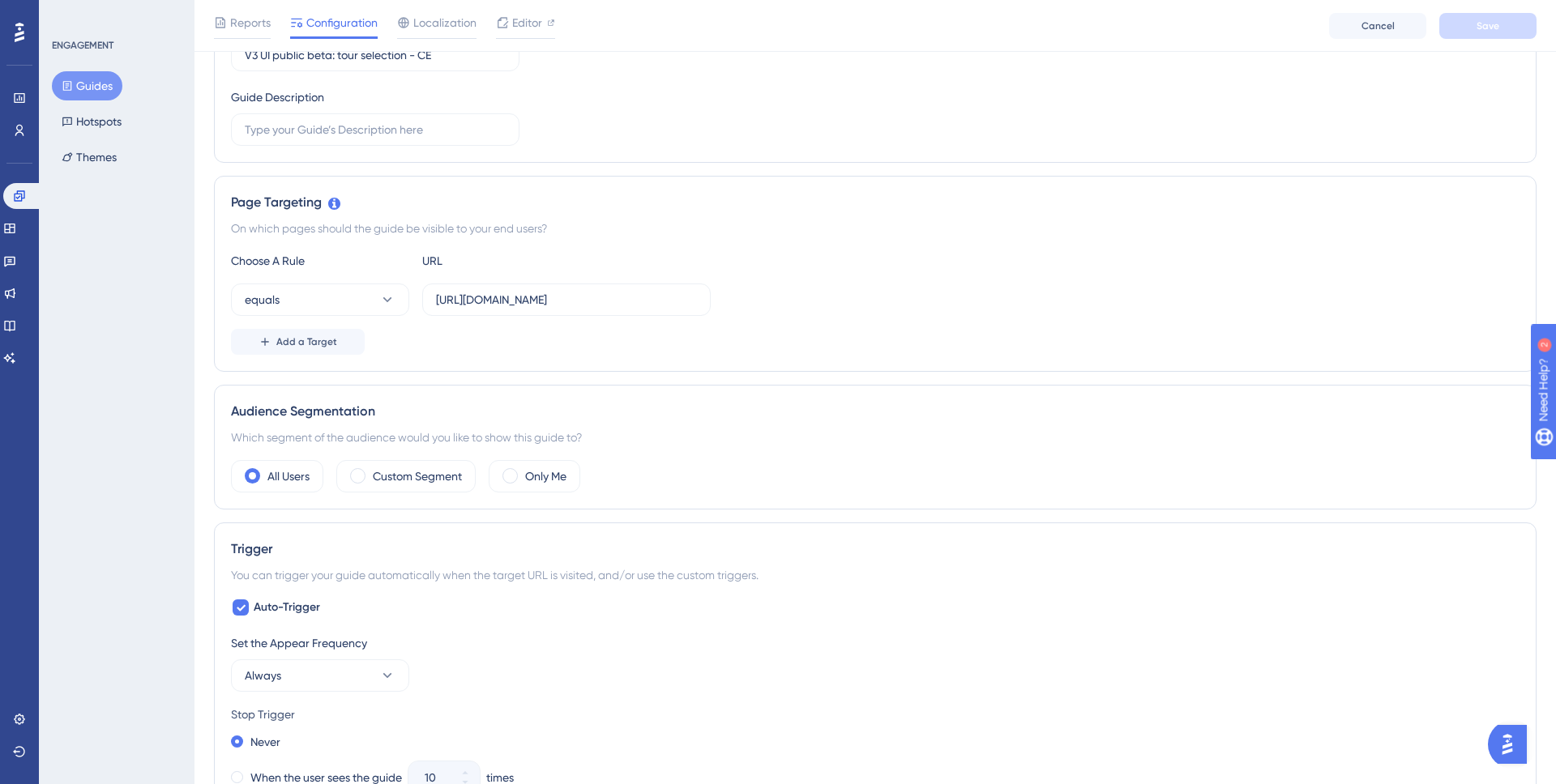
scroll to position [247, 0]
click at [394, 483] on div "Custom Segment" at bounding box center [405, 474] width 140 height 33
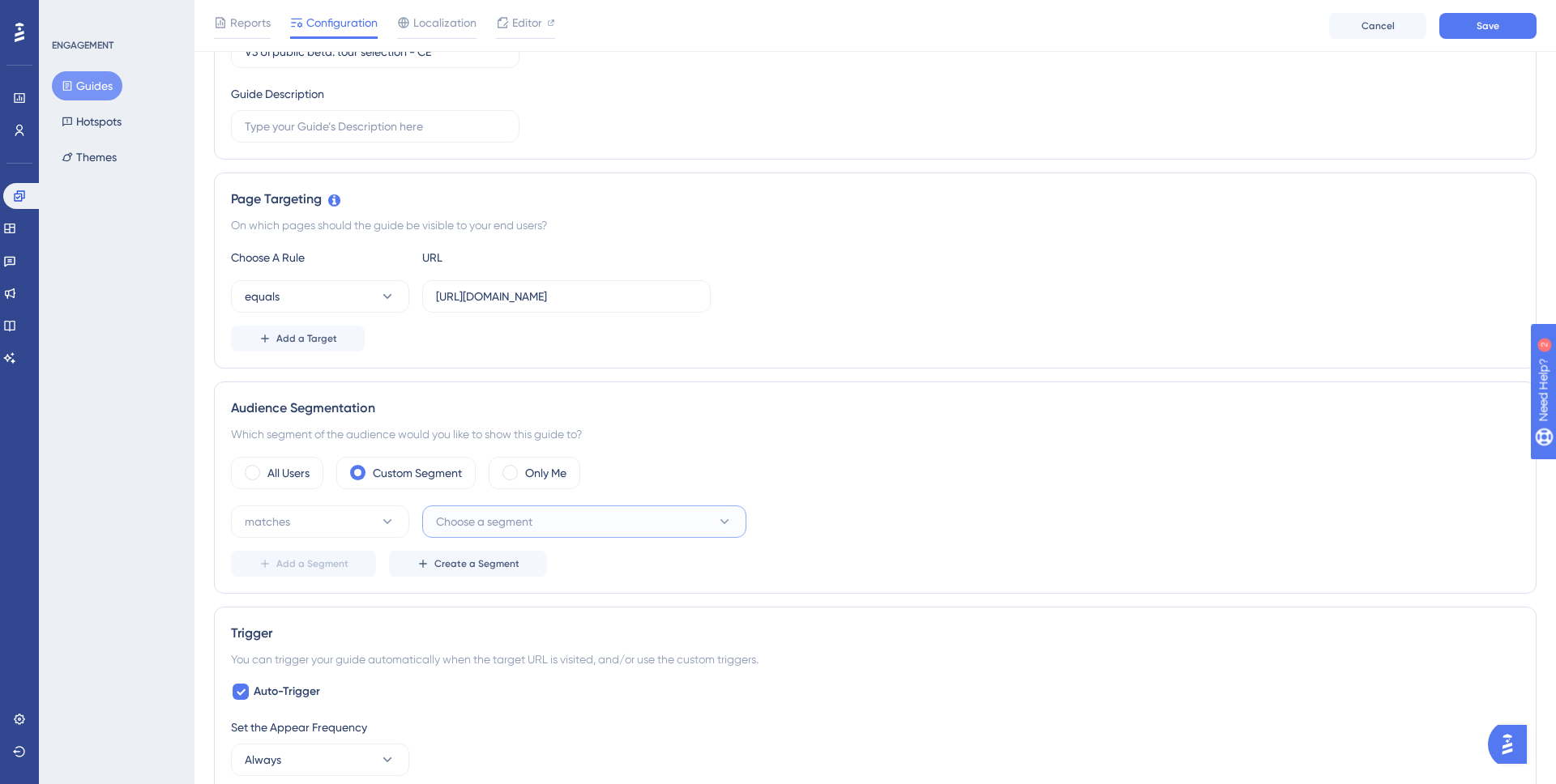
click at [536, 530] on button "Choose a segment" at bounding box center [584, 522] width 324 height 33
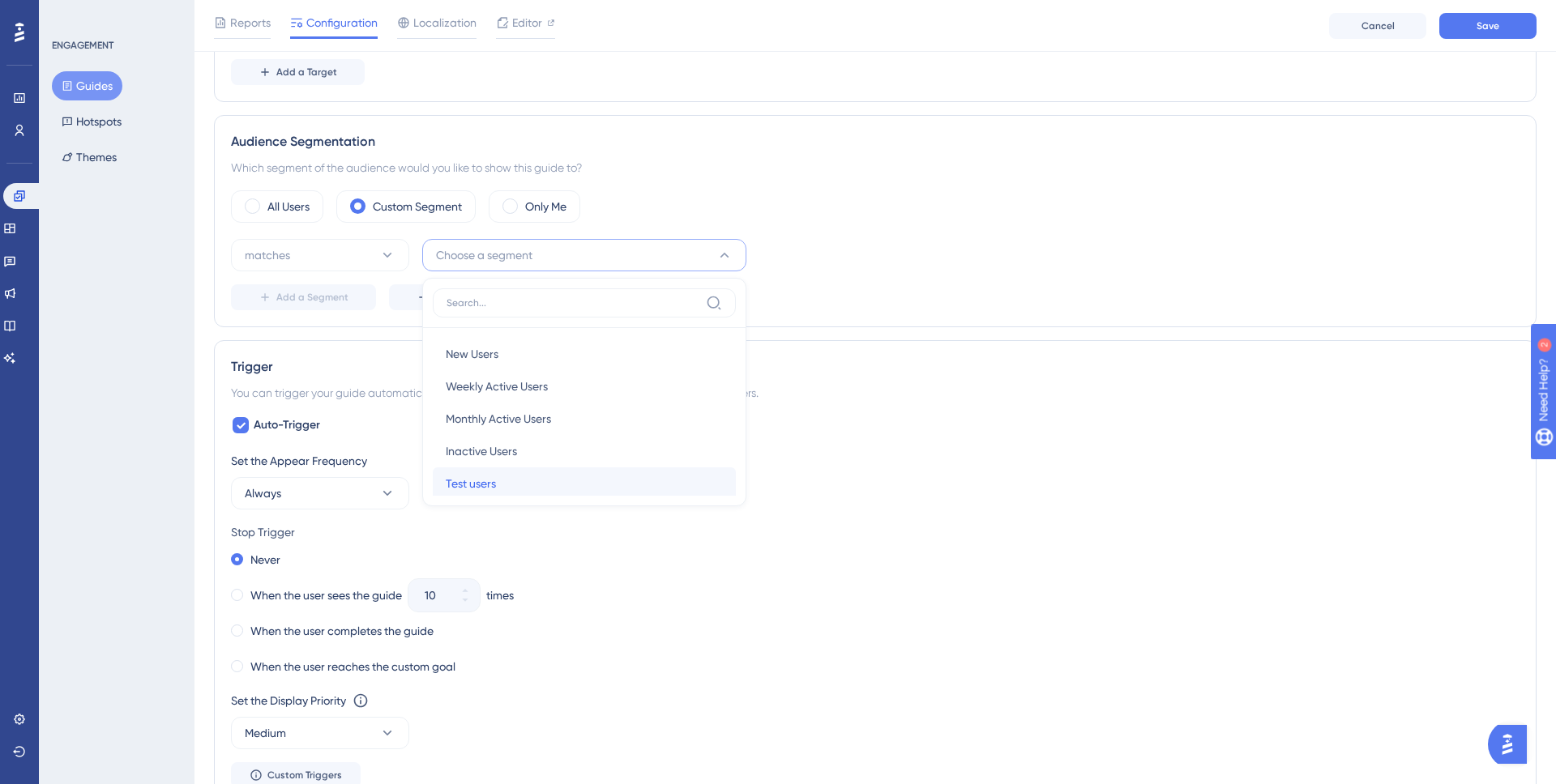
click at [510, 469] on div "Test users Test users" at bounding box center [584, 484] width 278 height 33
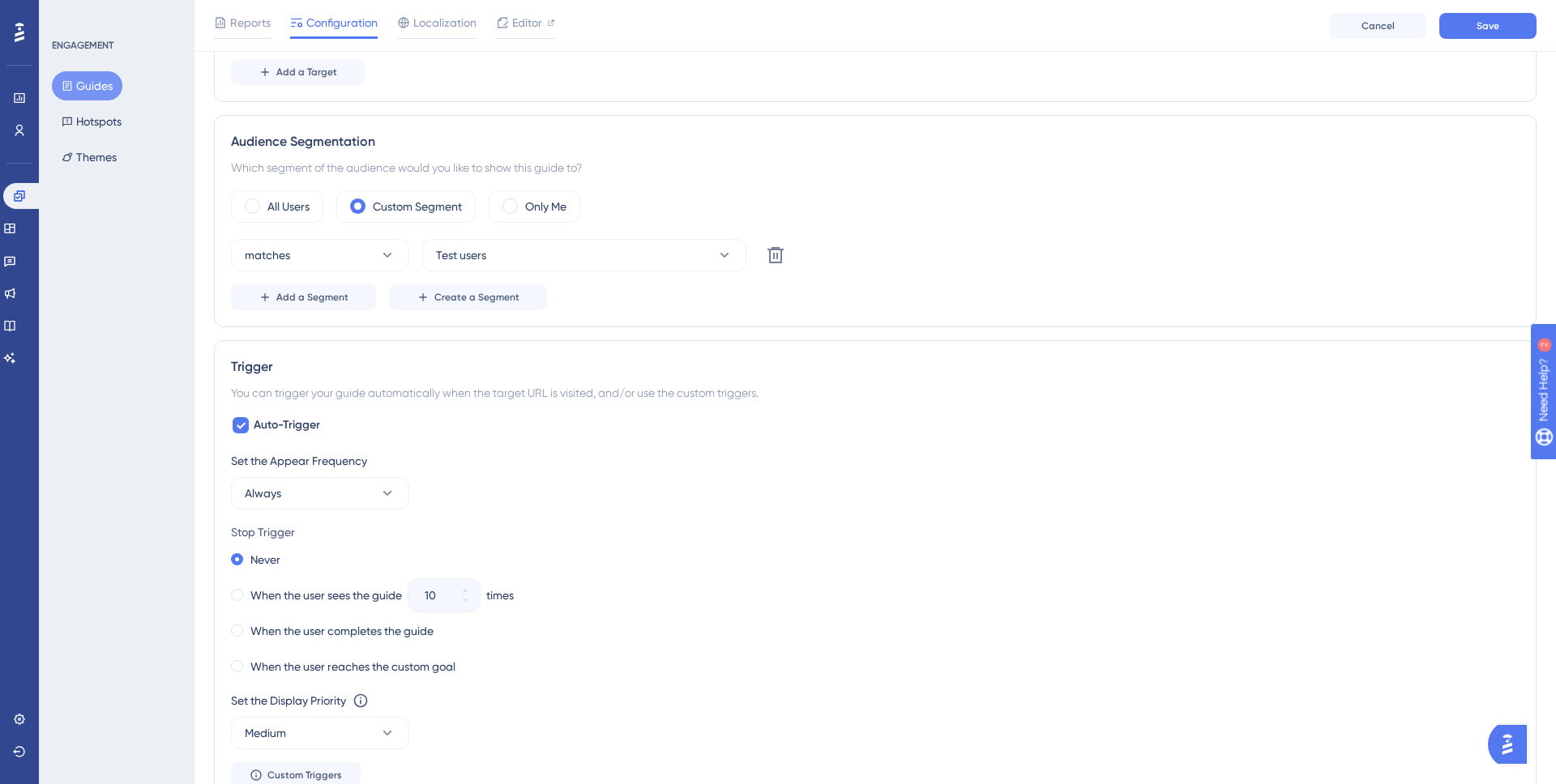
click at [857, 465] on div "Set the Appear Frequency" at bounding box center [875, 460] width 1288 height 19
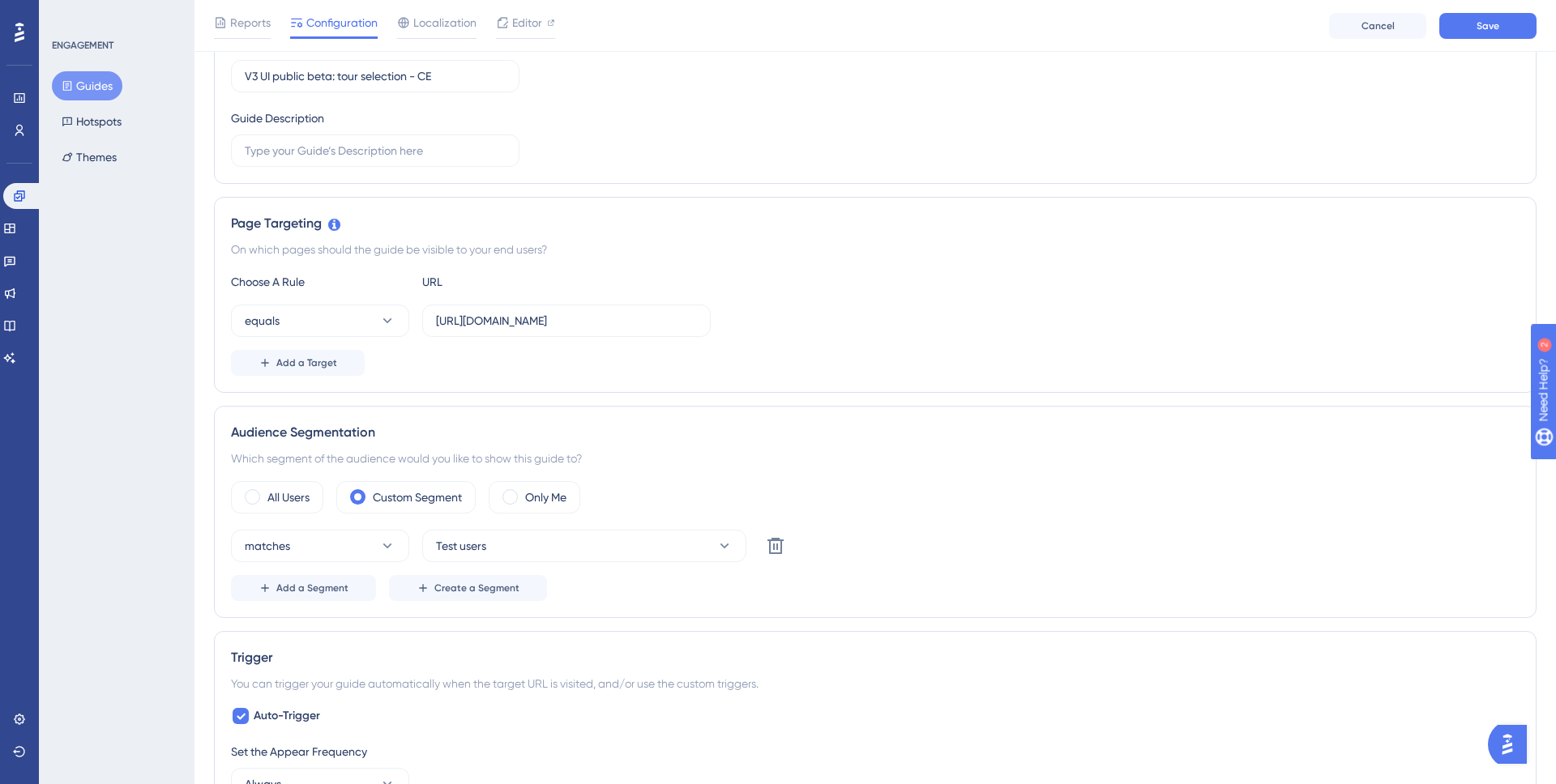
scroll to position [213, 0]
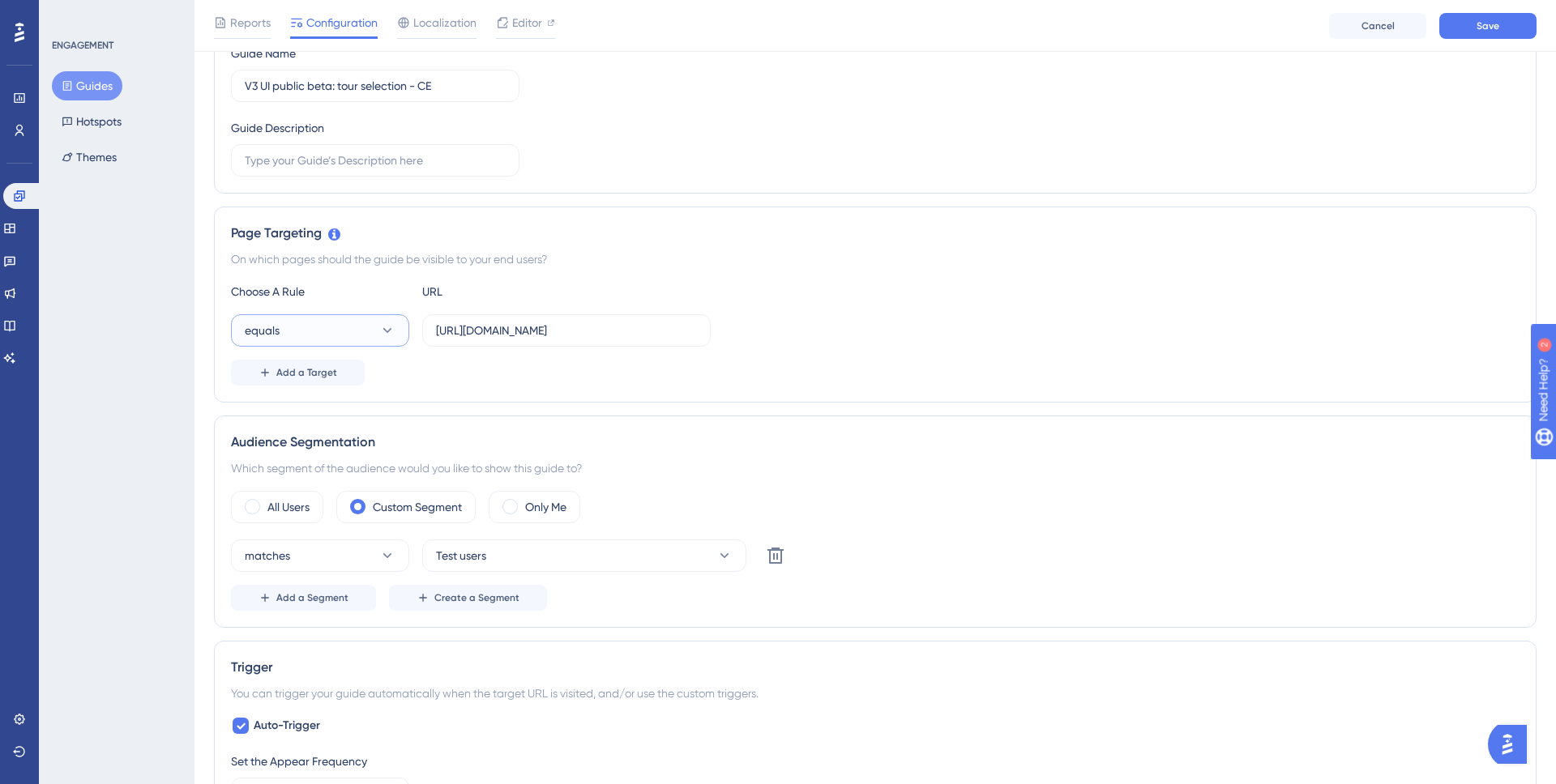
click at [368, 336] on button "equals" at bounding box center [320, 330] width 178 height 33
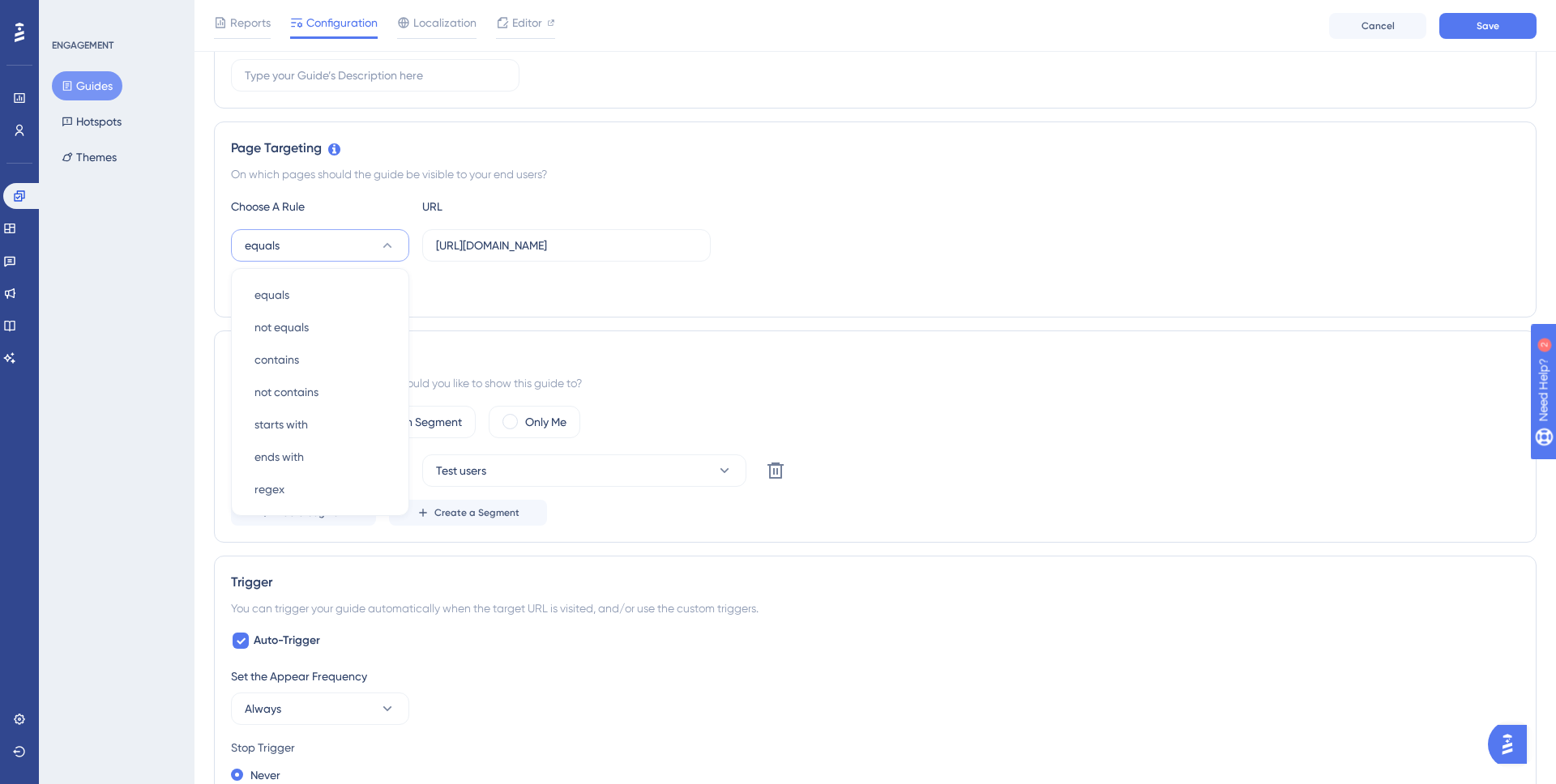
click at [866, 315] on div "Page Targeting On which pages should the guide be visible to your end users? Ch…" at bounding box center [875, 219] width 1323 height 196
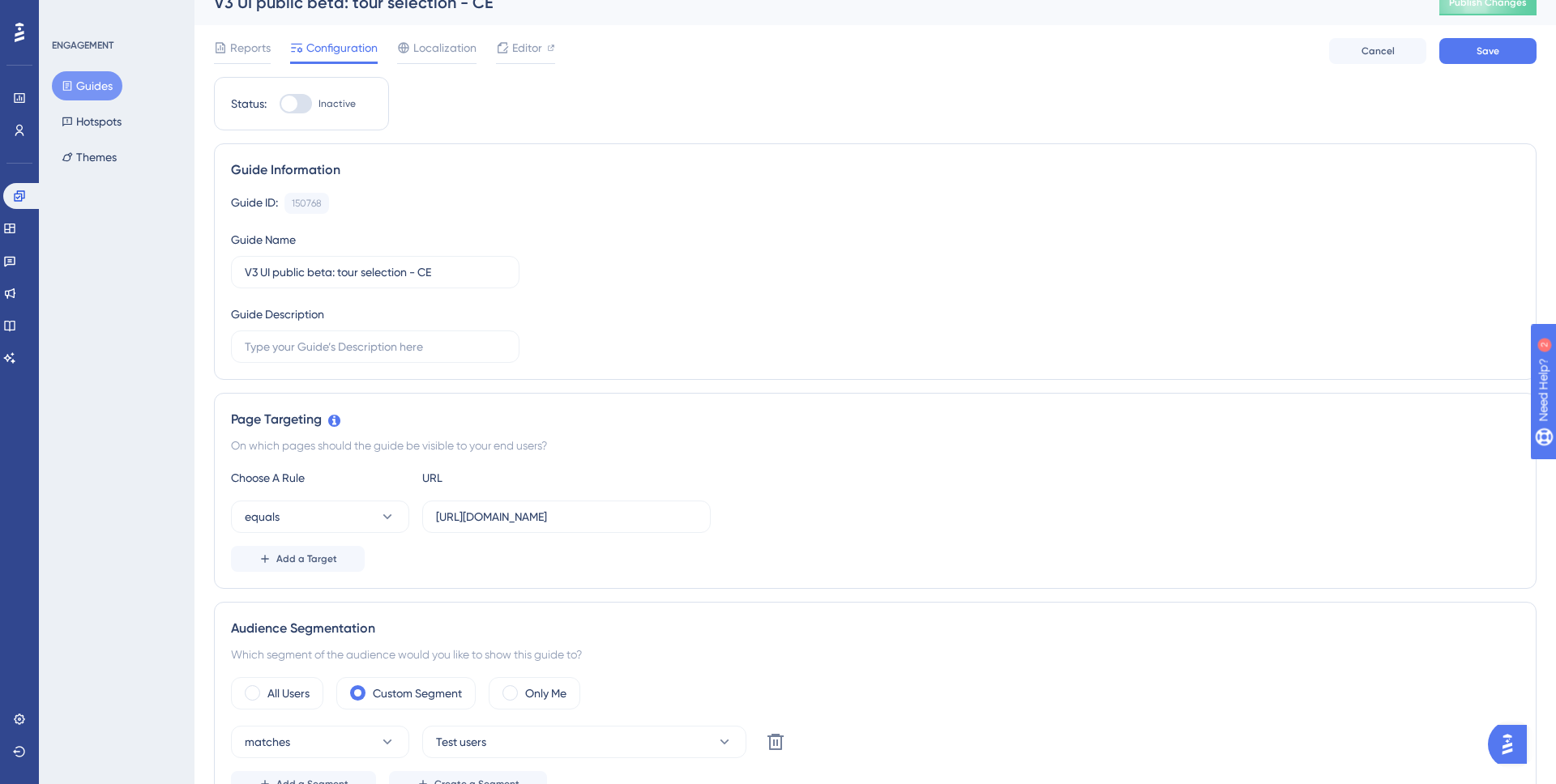
scroll to position [21, 0]
click at [379, 523] on icon at bounding box center [387, 517] width 16 height 16
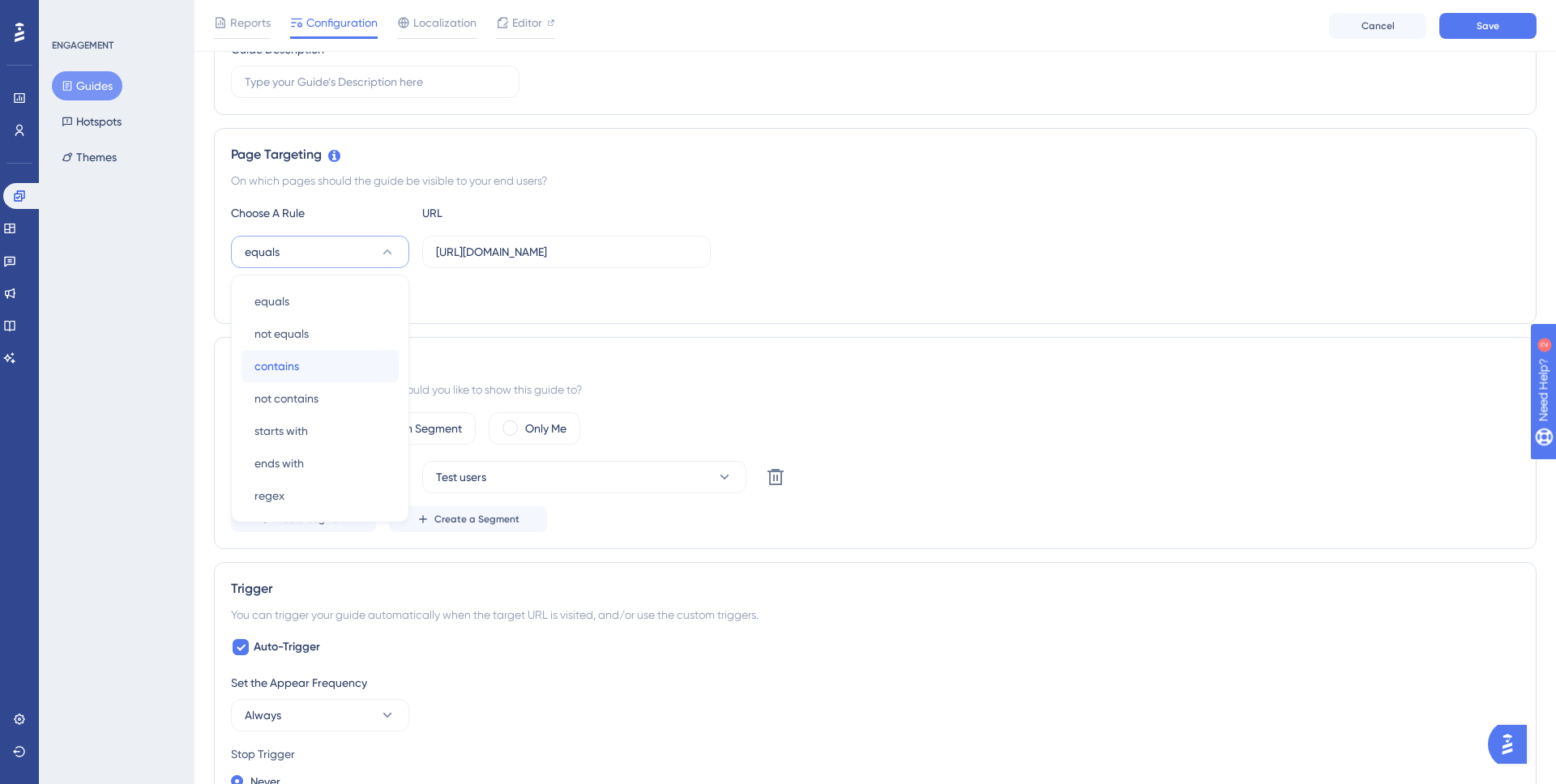
click at [301, 364] on div "contains contains" at bounding box center [321, 366] width 131 height 33
drag, startPoint x: 558, startPoint y: 255, endPoint x: 389, endPoint y: 228, distance: 171.1
click at [389, 228] on div "Choose A Rule URL contains https://snapmeter.com/v3/account/26bbd17df429a08fd96…" at bounding box center [875, 256] width 1288 height 104
drag, startPoint x: 458, startPoint y: 254, endPoint x: 738, endPoint y: 267, distance: 280.3
click at [738, 267] on div "contains /v3/account/26bbd17df429a08fd965c010" at bounding box center [875, 252] width 1288 height 33
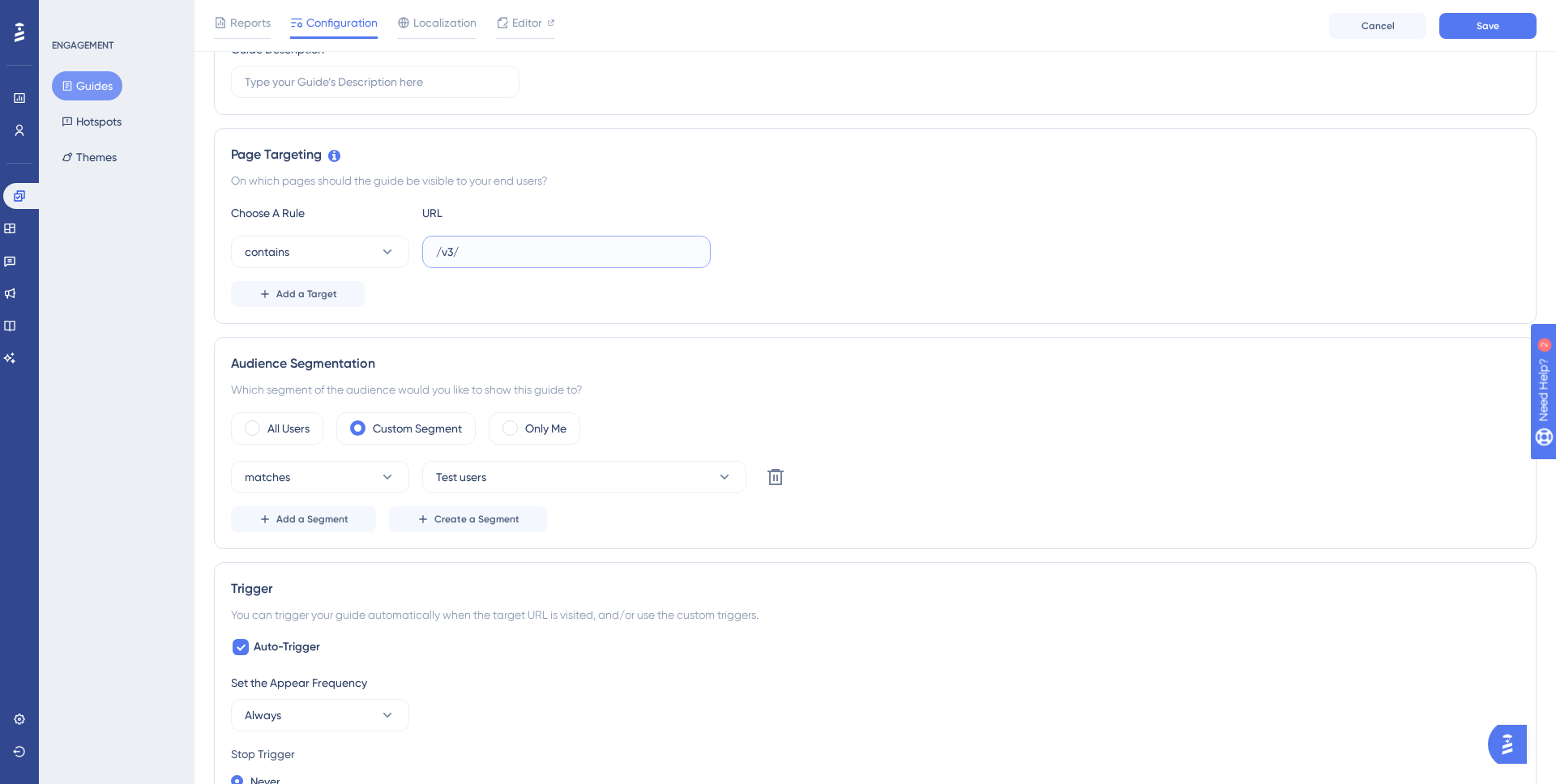
type input "/v3/"
click at [791, 306] on div "Add a Target" at bounding box center [875, 294] width 1288 height 26
click at [311, 292] on span "Add a Target" at bounding box center [307, 294] width 61 height 13
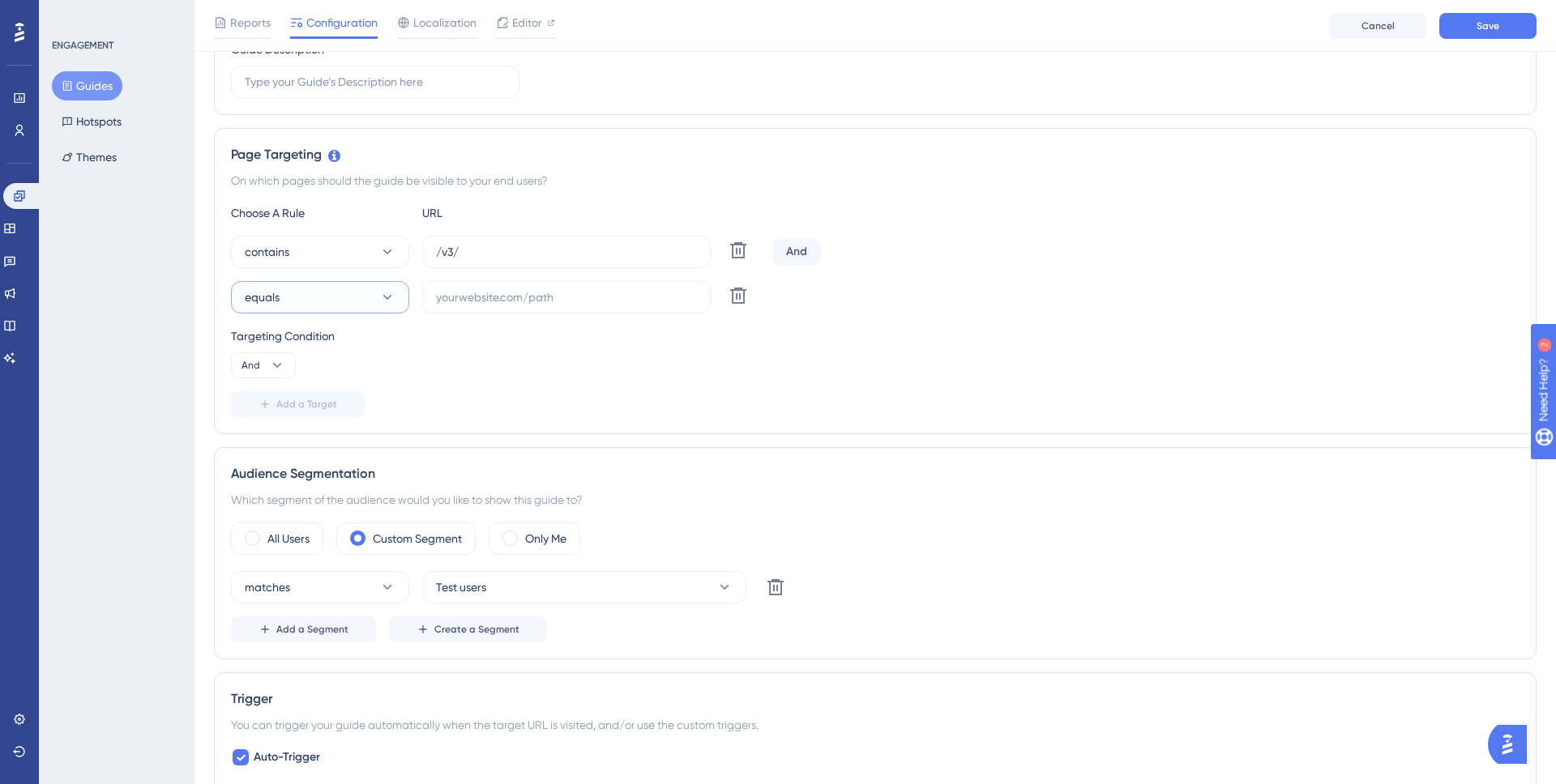
click at [312, 292] on button "equals" at bounding box center [320, 298] width 178 height 33
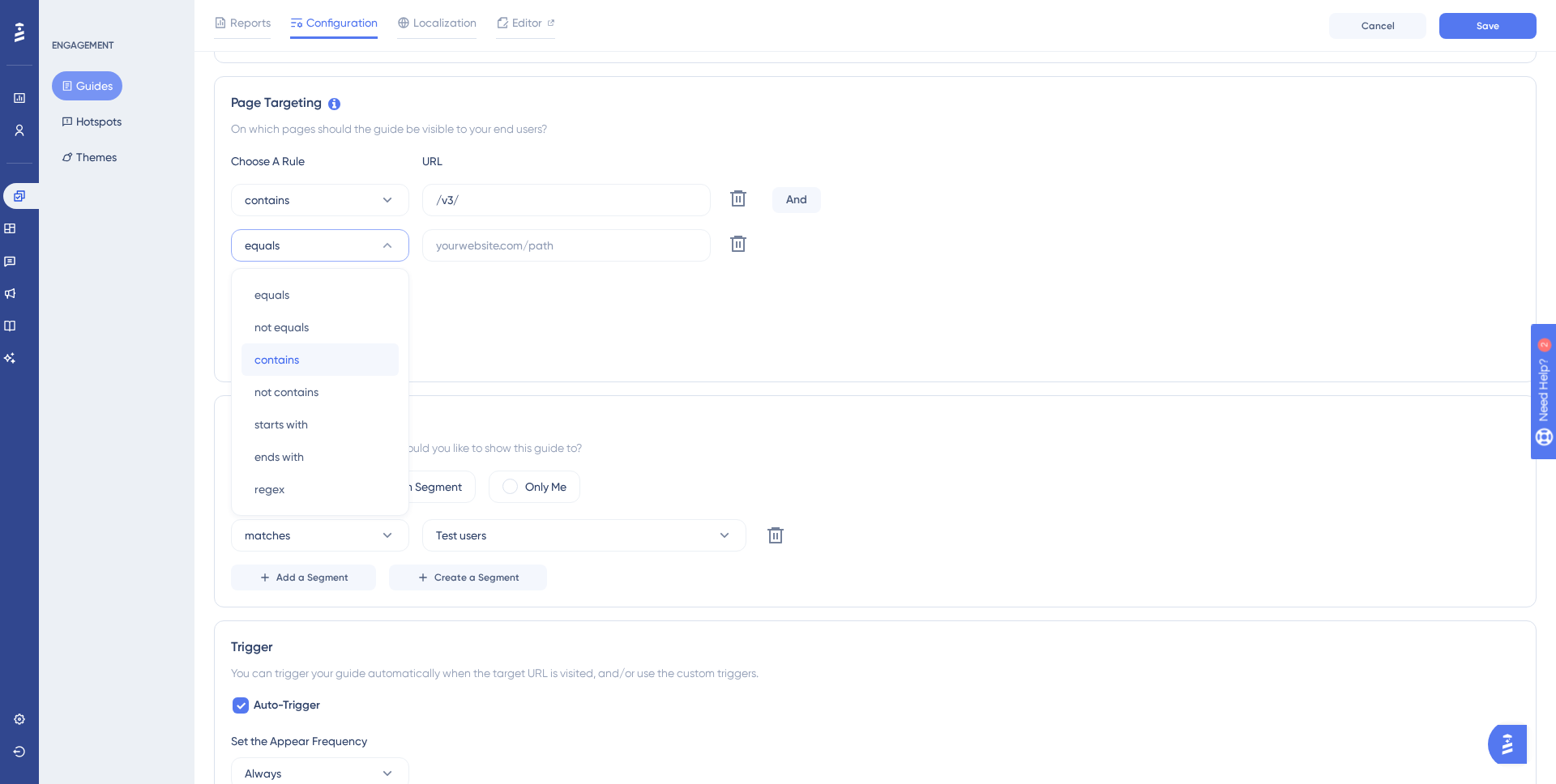
click at [291, 371] on div "contains contains" at bounding box center [321, 360] width 131 height 33
click at [508, 246] on input "text" at bounding box center [567, 246] width 261 height 18
paste input "ce360insite.commercialenergy.net"
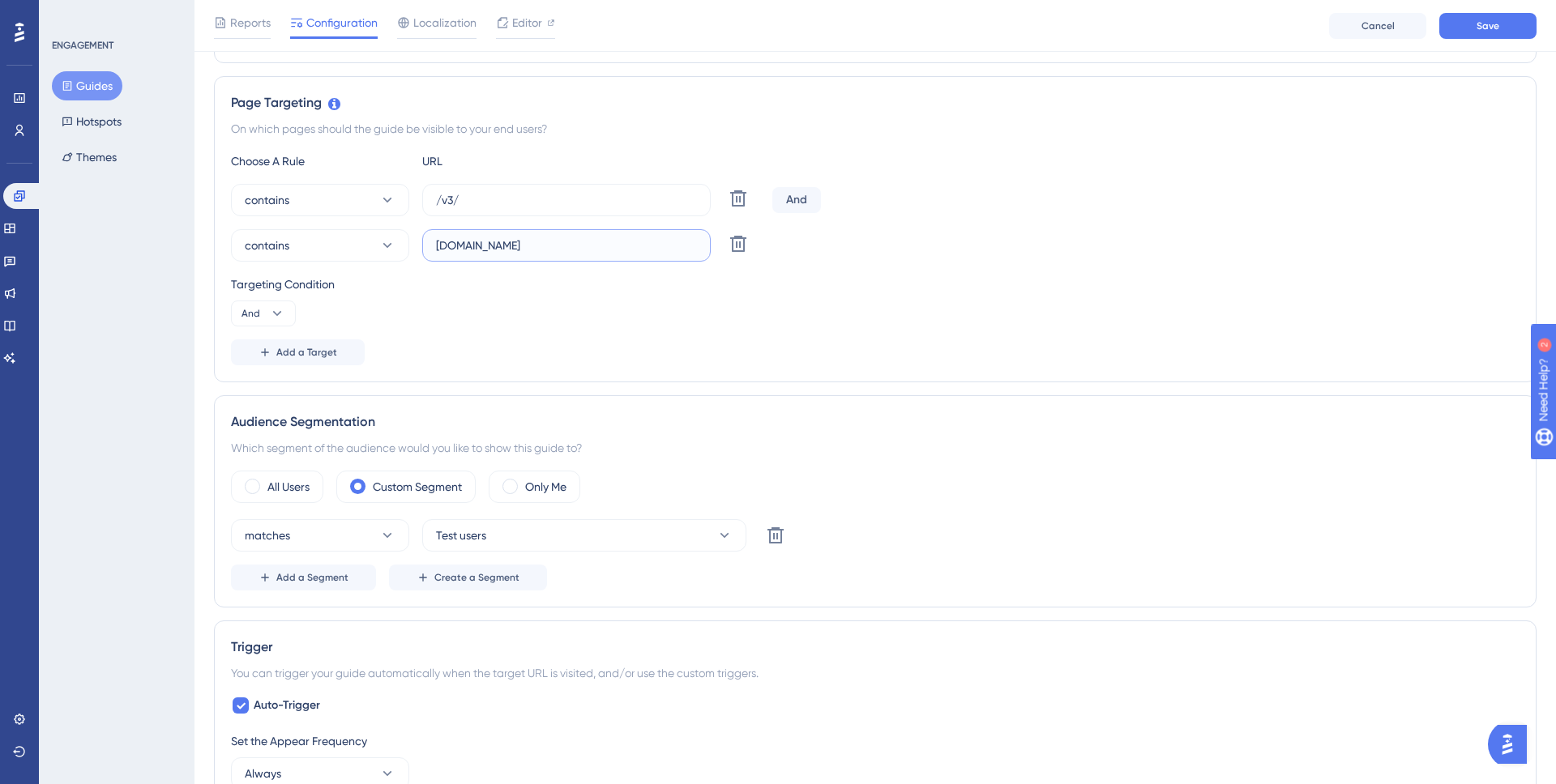
type input "ce360insite.commercialenergy.net"
click at [588, 349] on div "Add a Target" at bounding box center [875, 352] width 1288 height 26
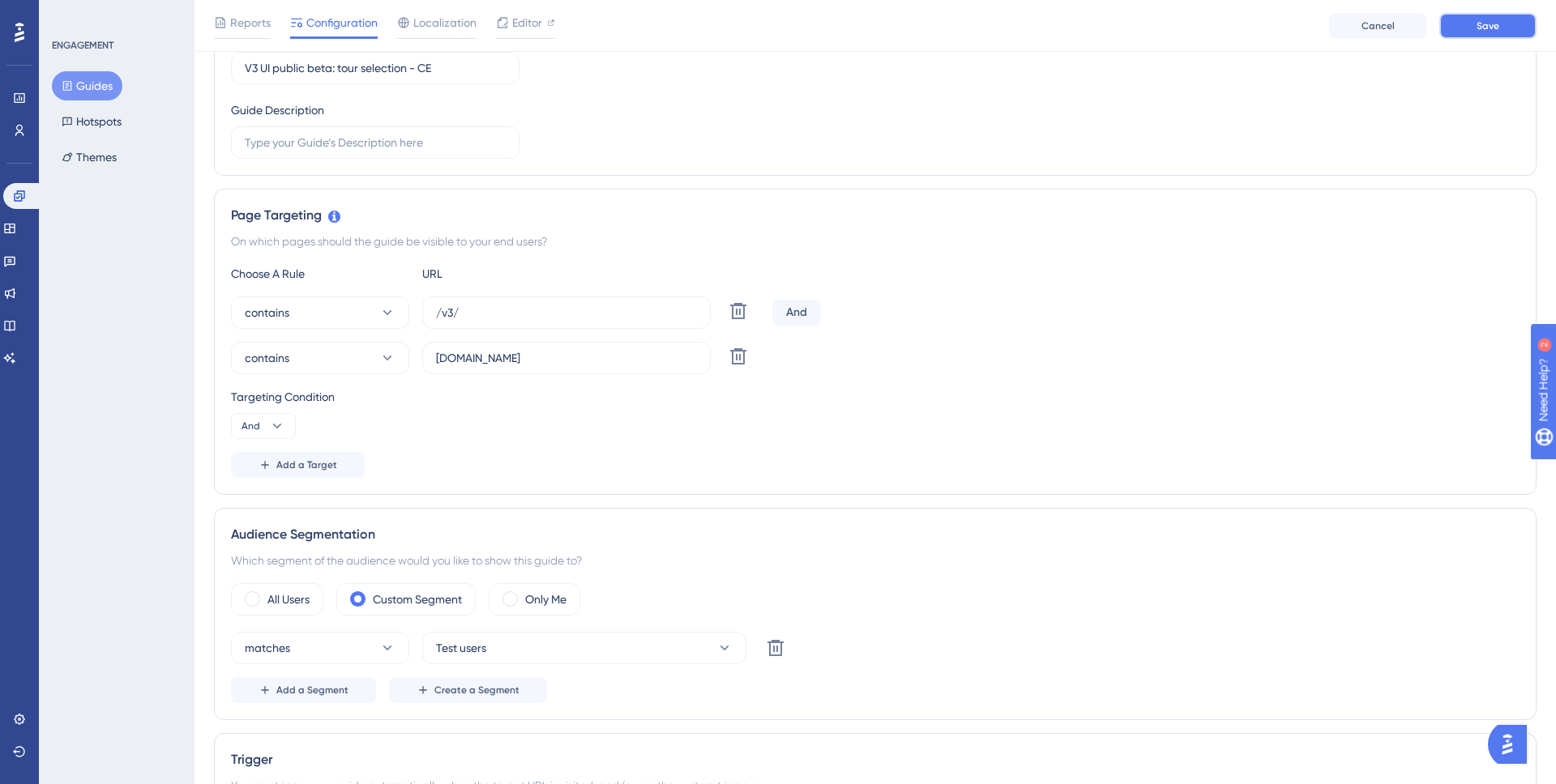
click at [1455, 35] on button "Save" at bounding box center [1488, 26] width 98 height 26
click at [112, 78] on button "Guides" at bounding box center [87, 86] width 70 height 29
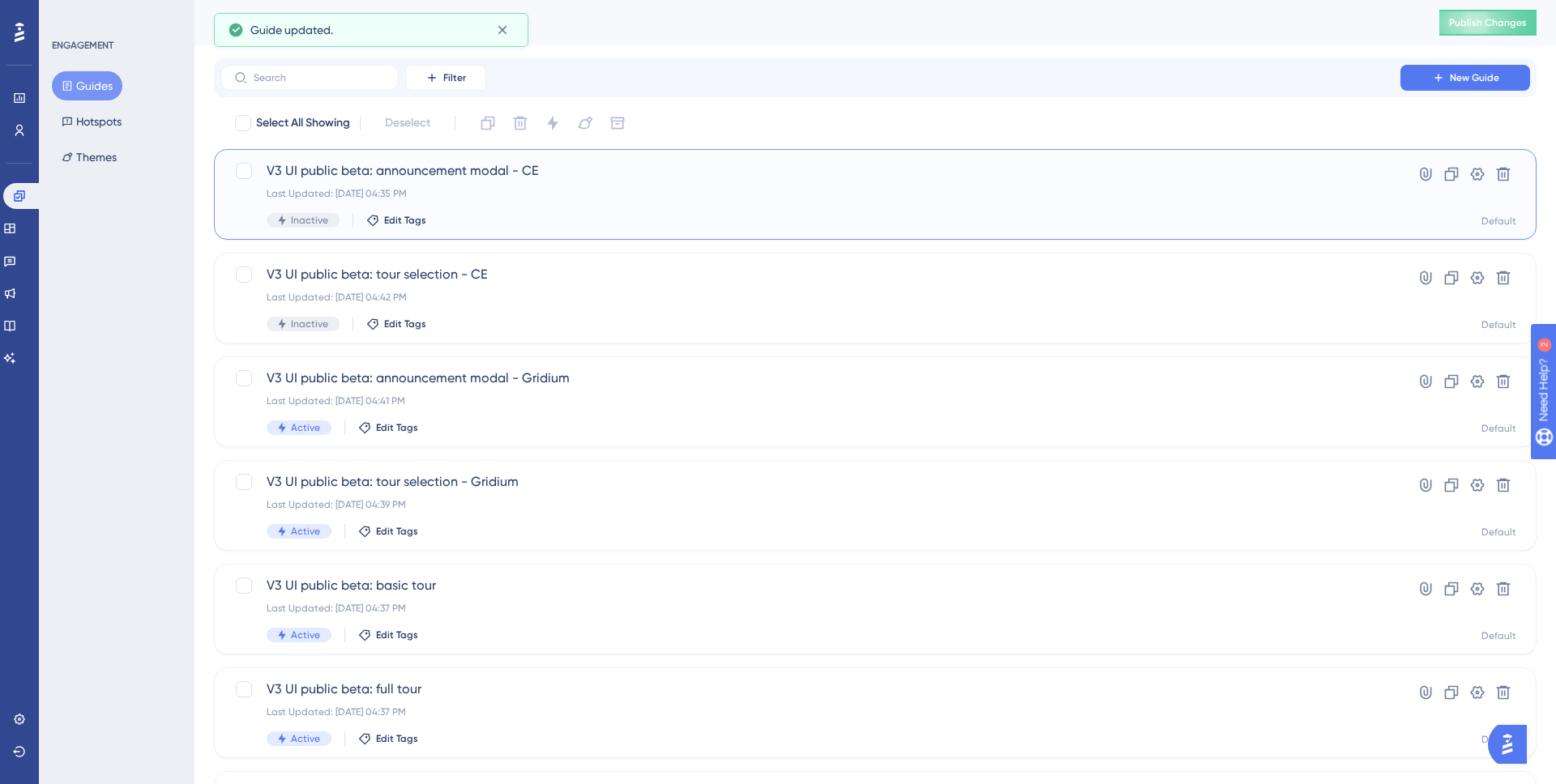
click at [552, 204] on div "V3 UI public beta: announcement modal - CE Last Updated: Aug 26 2025, 04:35 PM …" at bounding box center [810, 194] width 1088 height 67
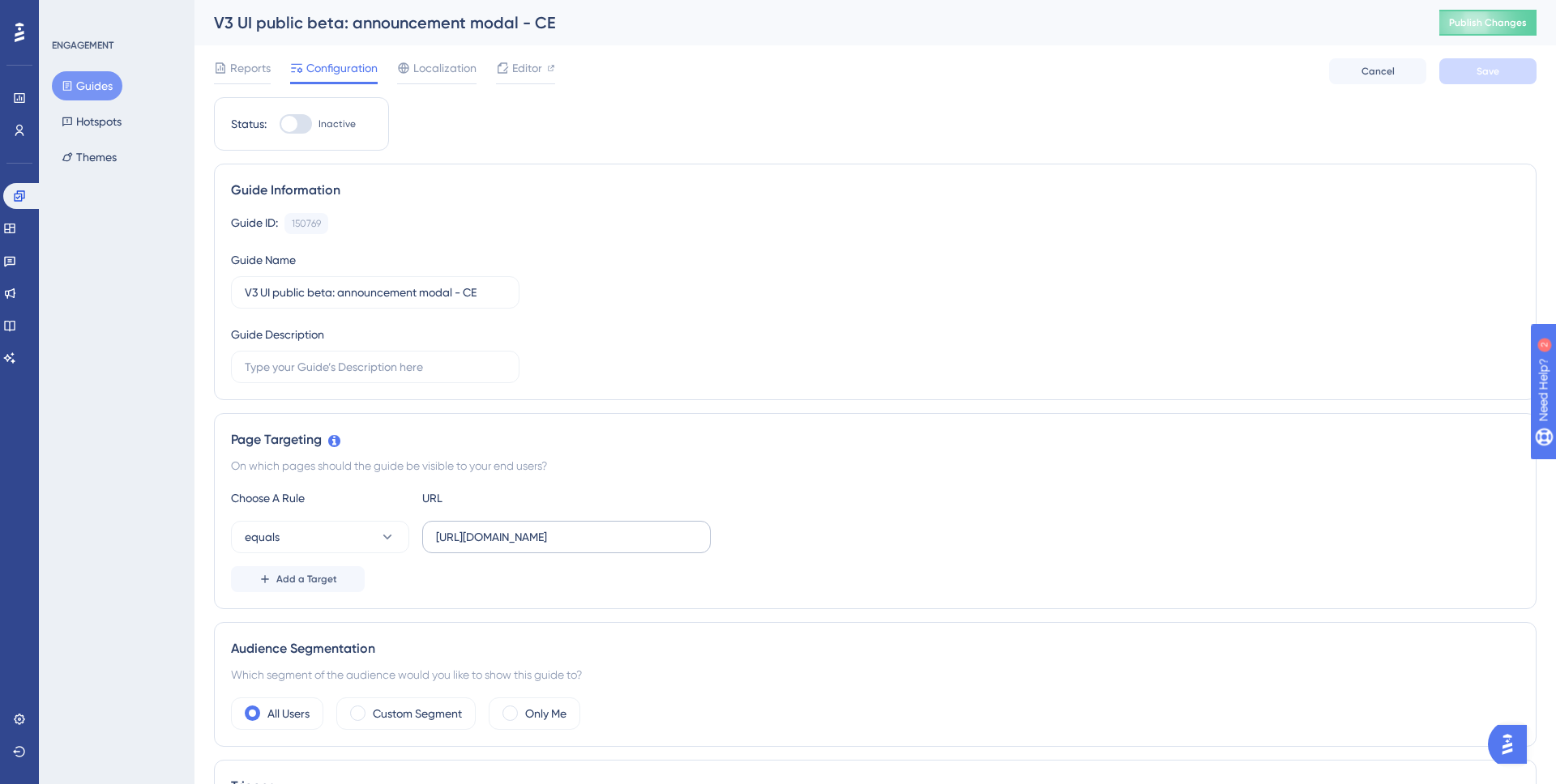
scroll to position [141, 0]
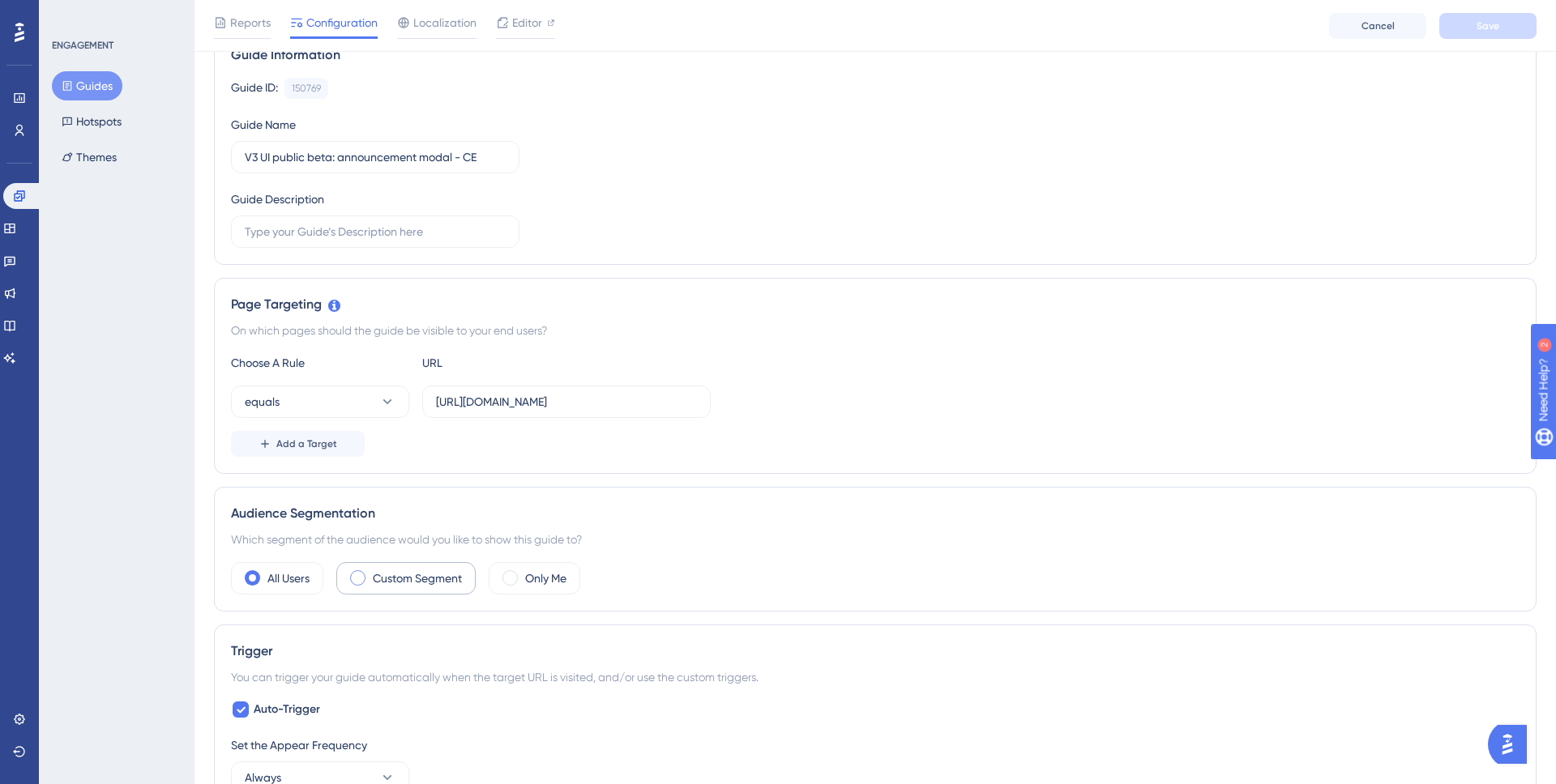
click at [380, 569] on label "Custom Segment" at bounding box center [417, 578] width 89 height 19
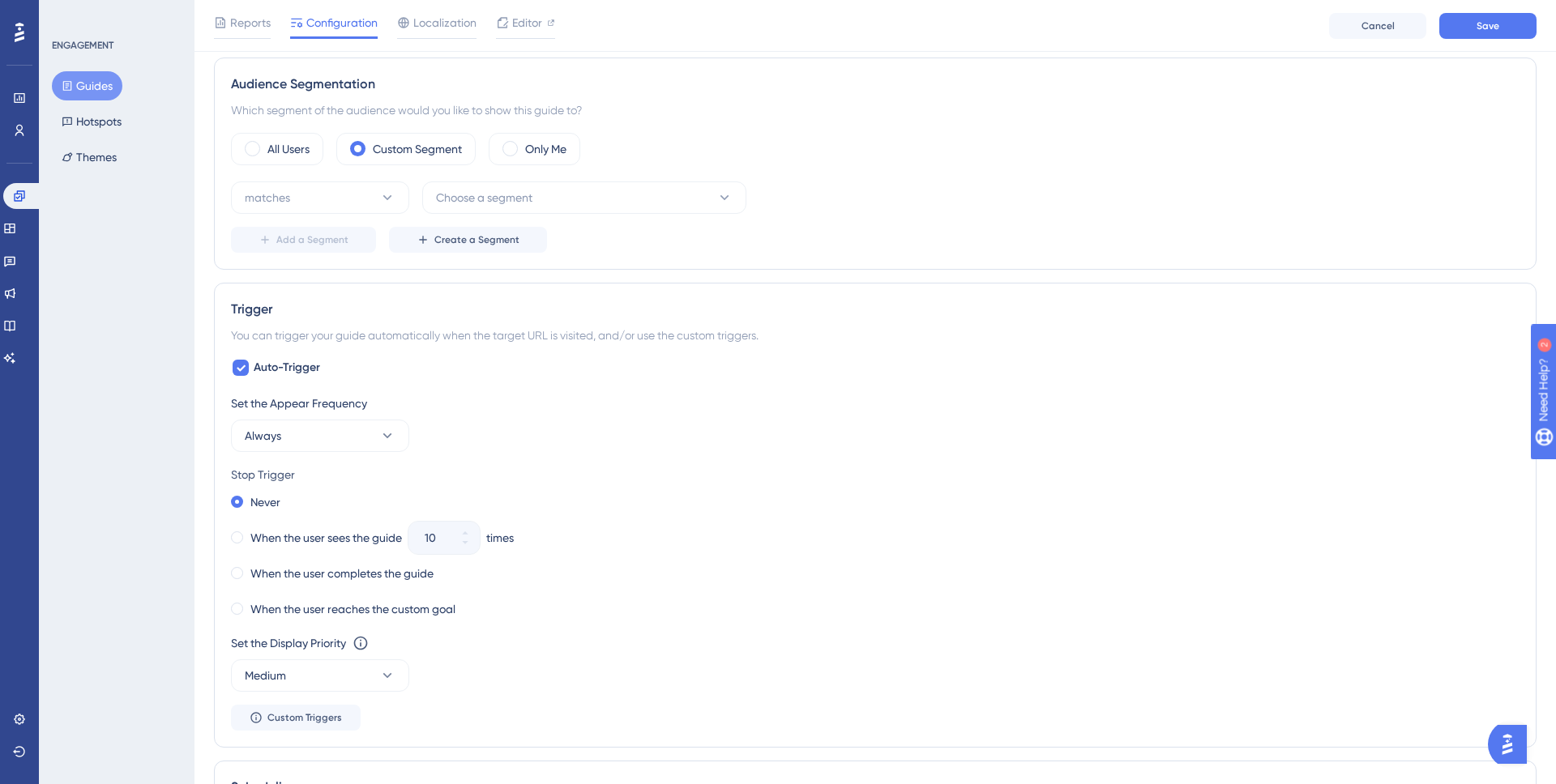
scroll to position [564, 0]
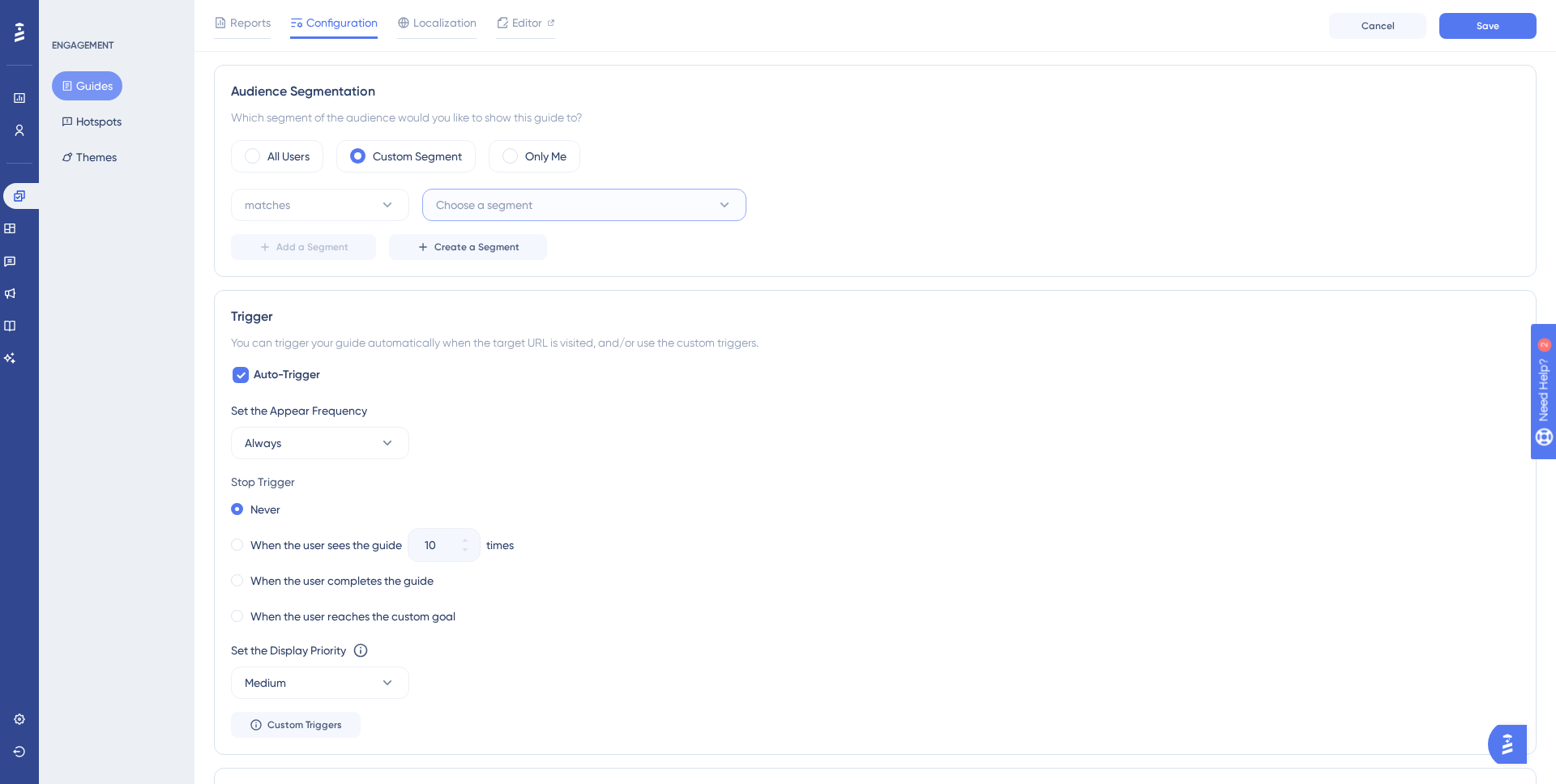
click at [636, 212] on button "Choose a segment" at bounding box center [584, 205] width 324 height 33
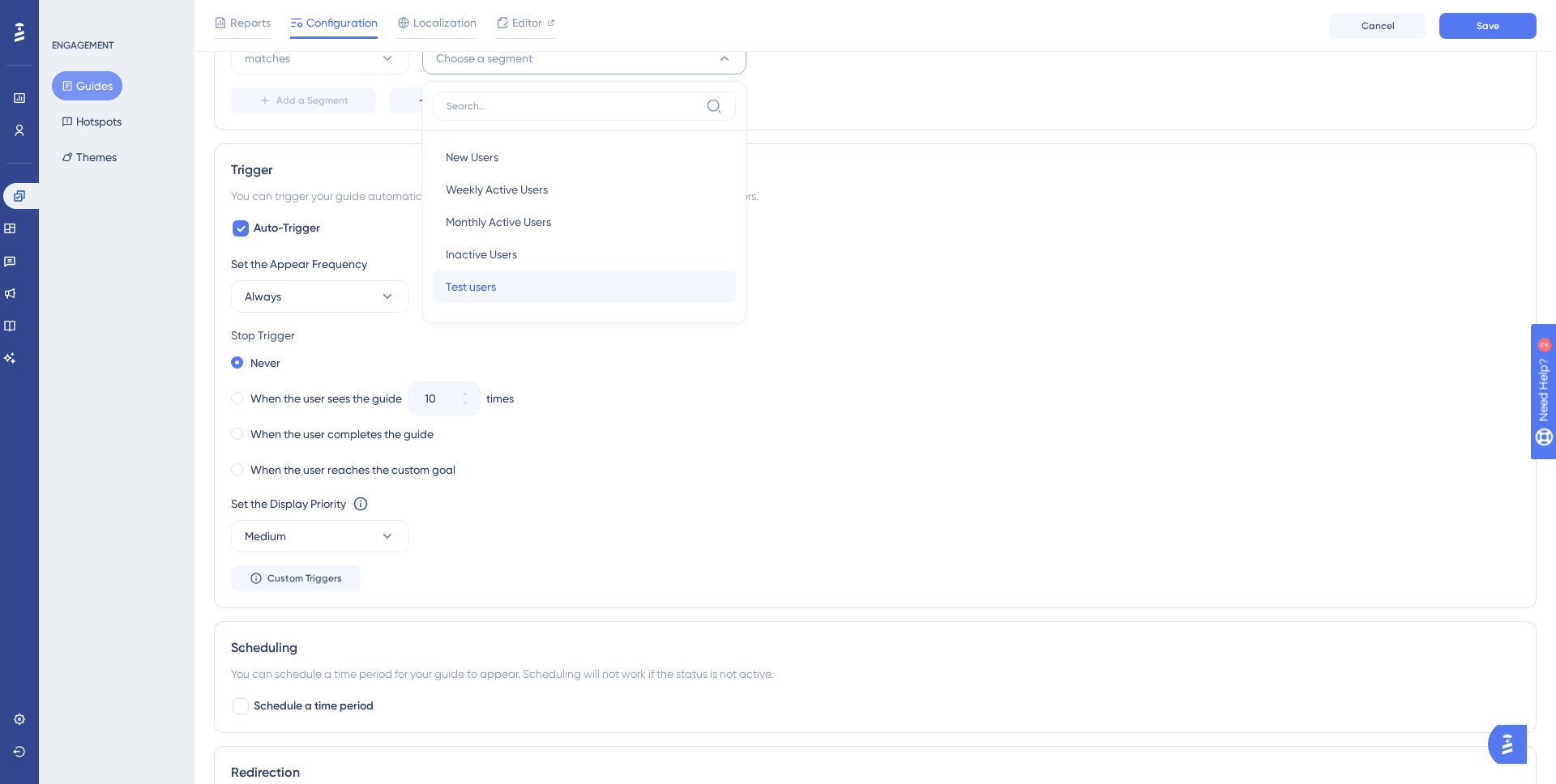
click at [490, 282] on span "Test users" at bounding box center [470, 287] width 50 height 19
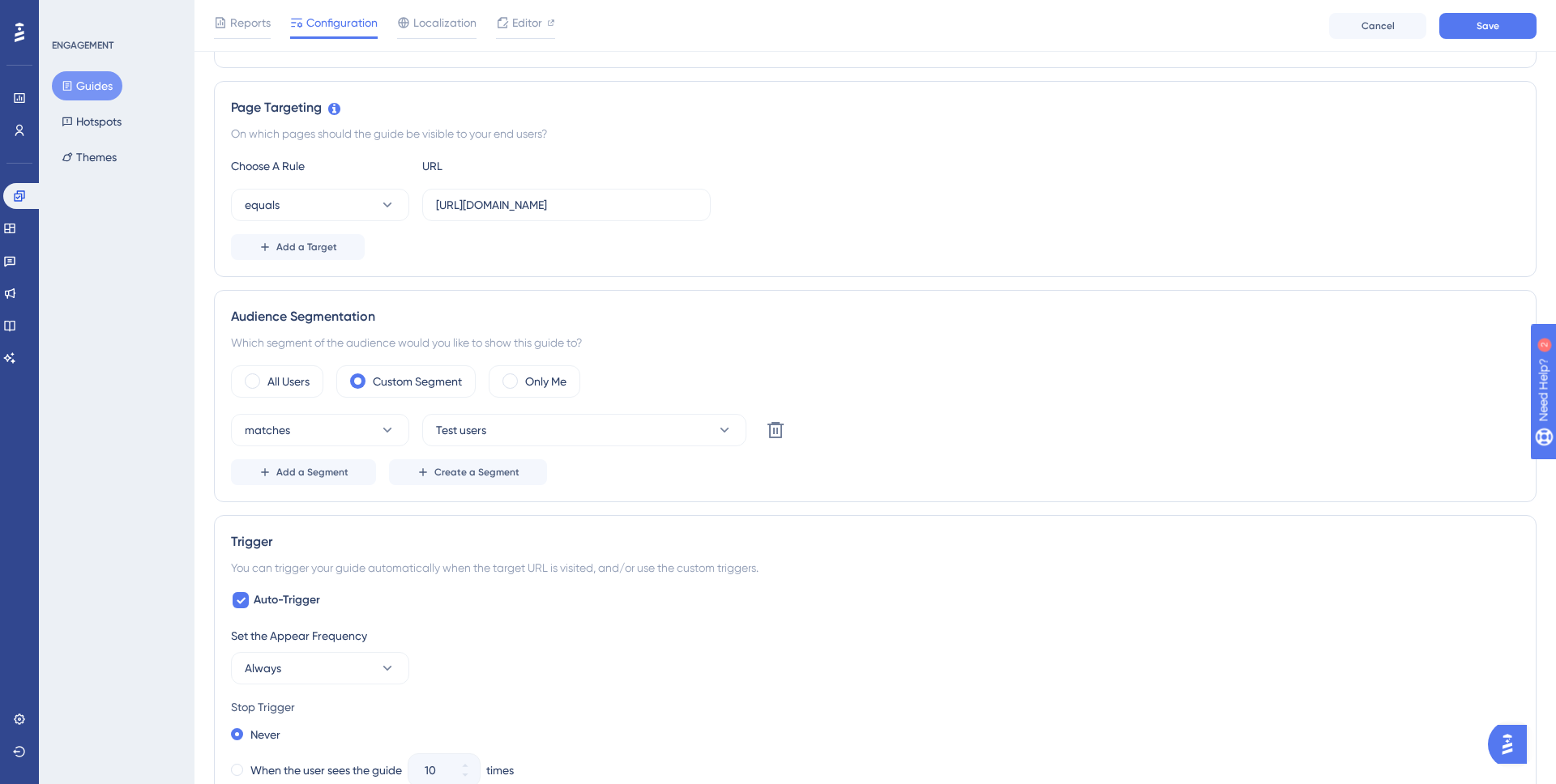
scroll to position [108, 0]
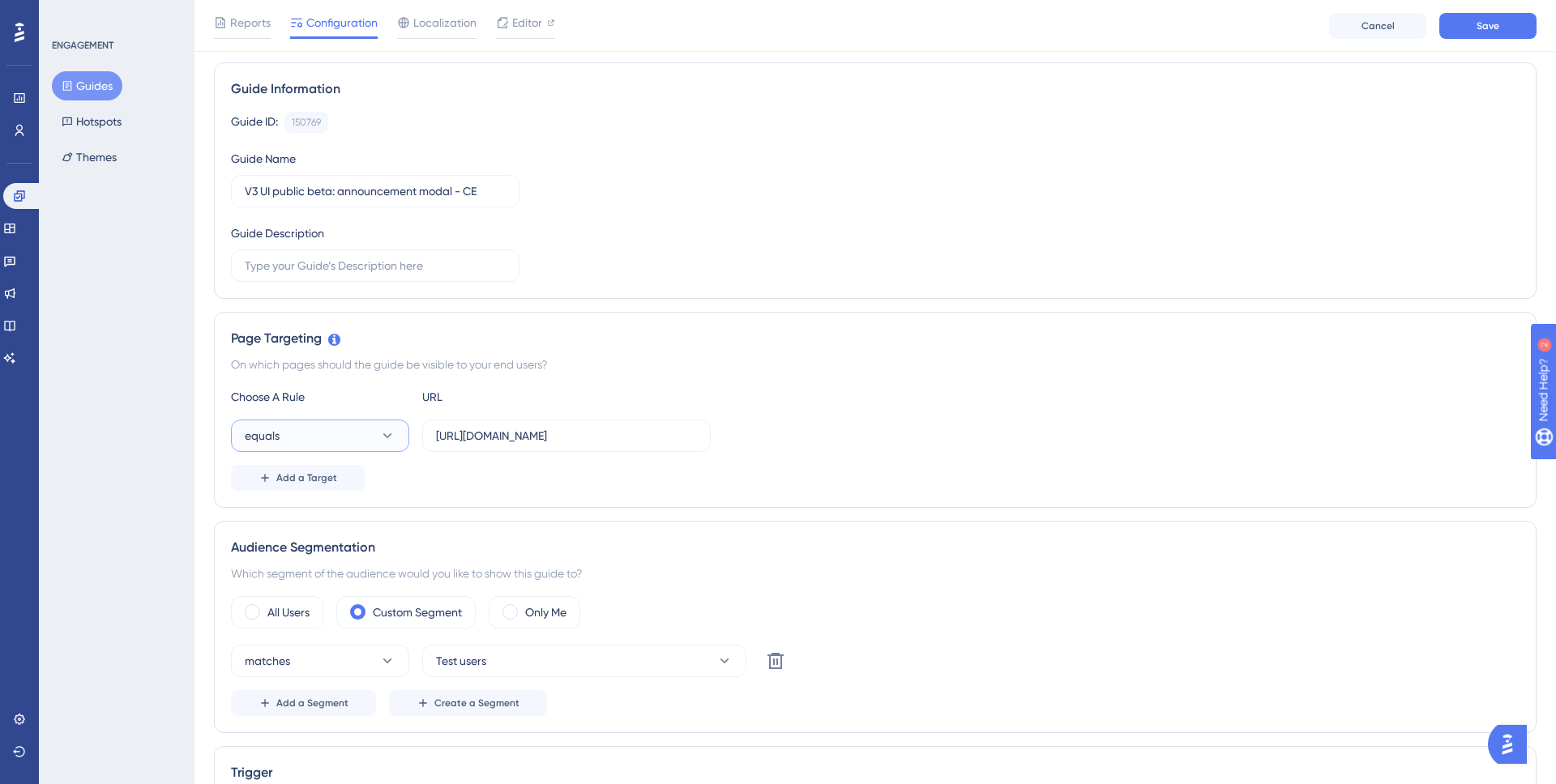
click at [390, 444] on button "equals" at bounding box center [320, 436] width 178 height 33
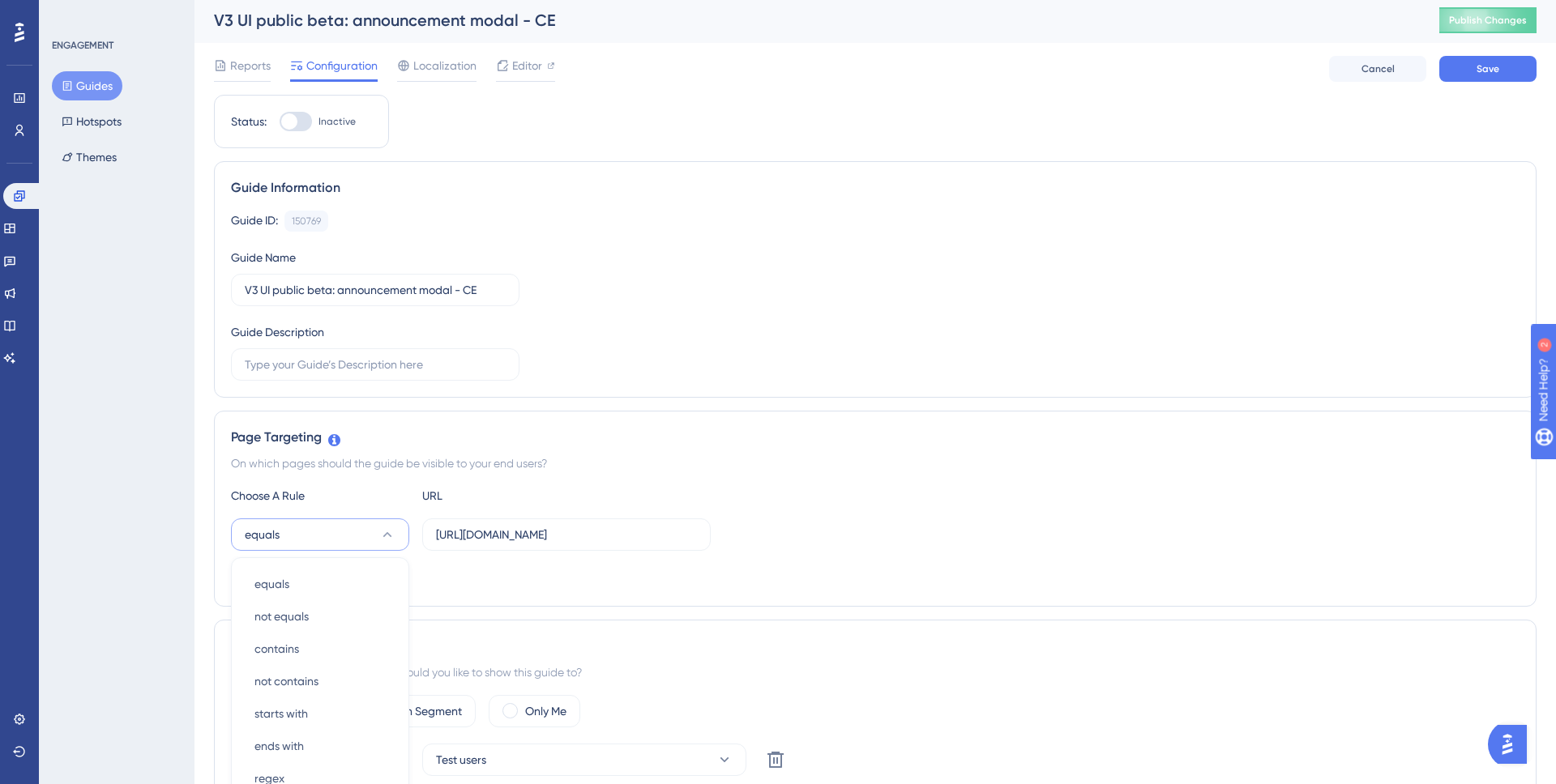
scroll to position [4, 0]
click at [321, 668] on div "not contains not contains" at bounding box center [321, 681] width 131 height 33
click at [445, 530] on input "https://snapmeter.com/account/26bbd17df429a08fd965c010" at bounding box center [567, 534] width 261 height 18
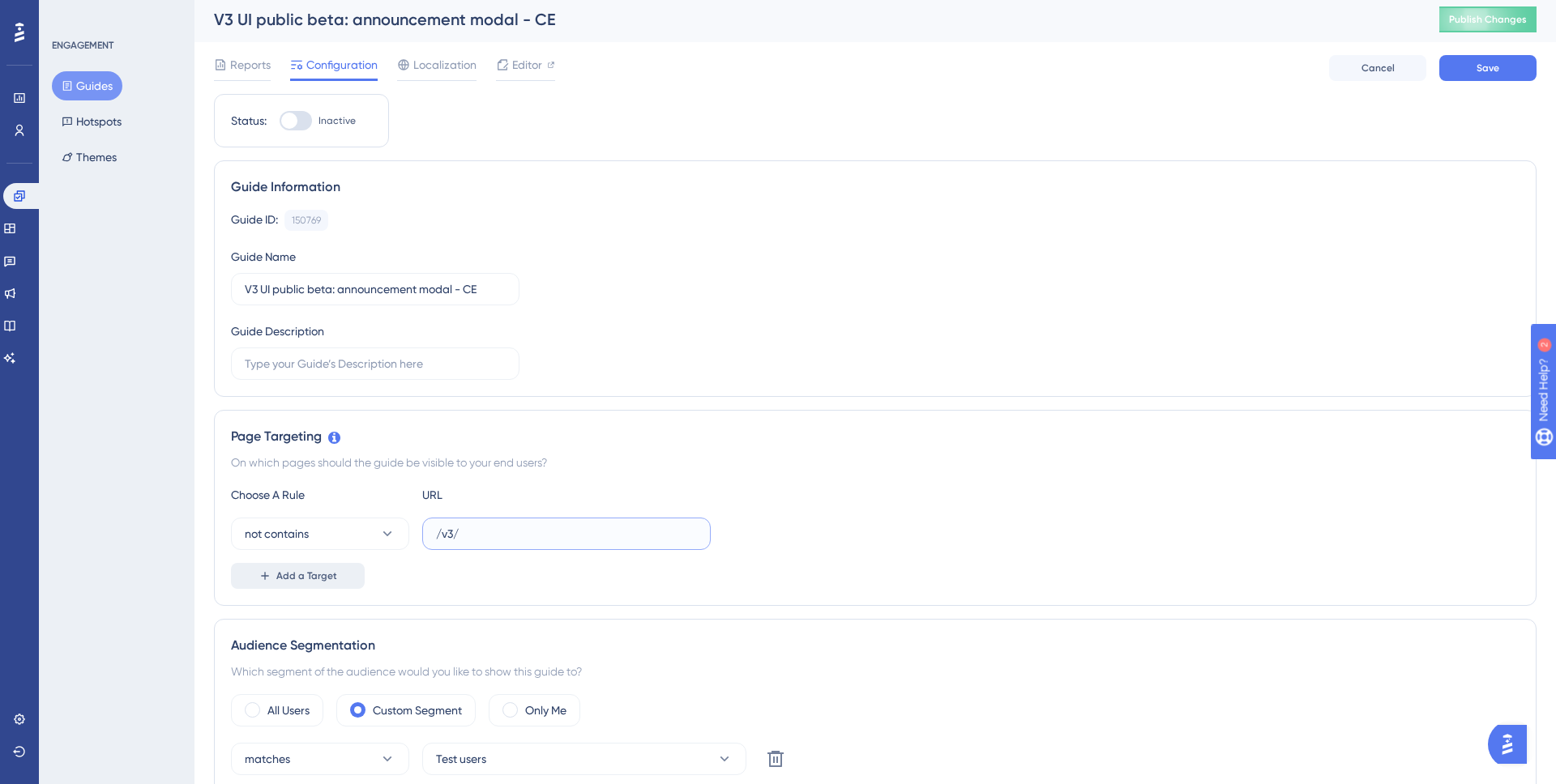
type input "/v3/"
click at [348, 572] on button "Add a Target" at bounding box center [298, 576] width 133 height 26
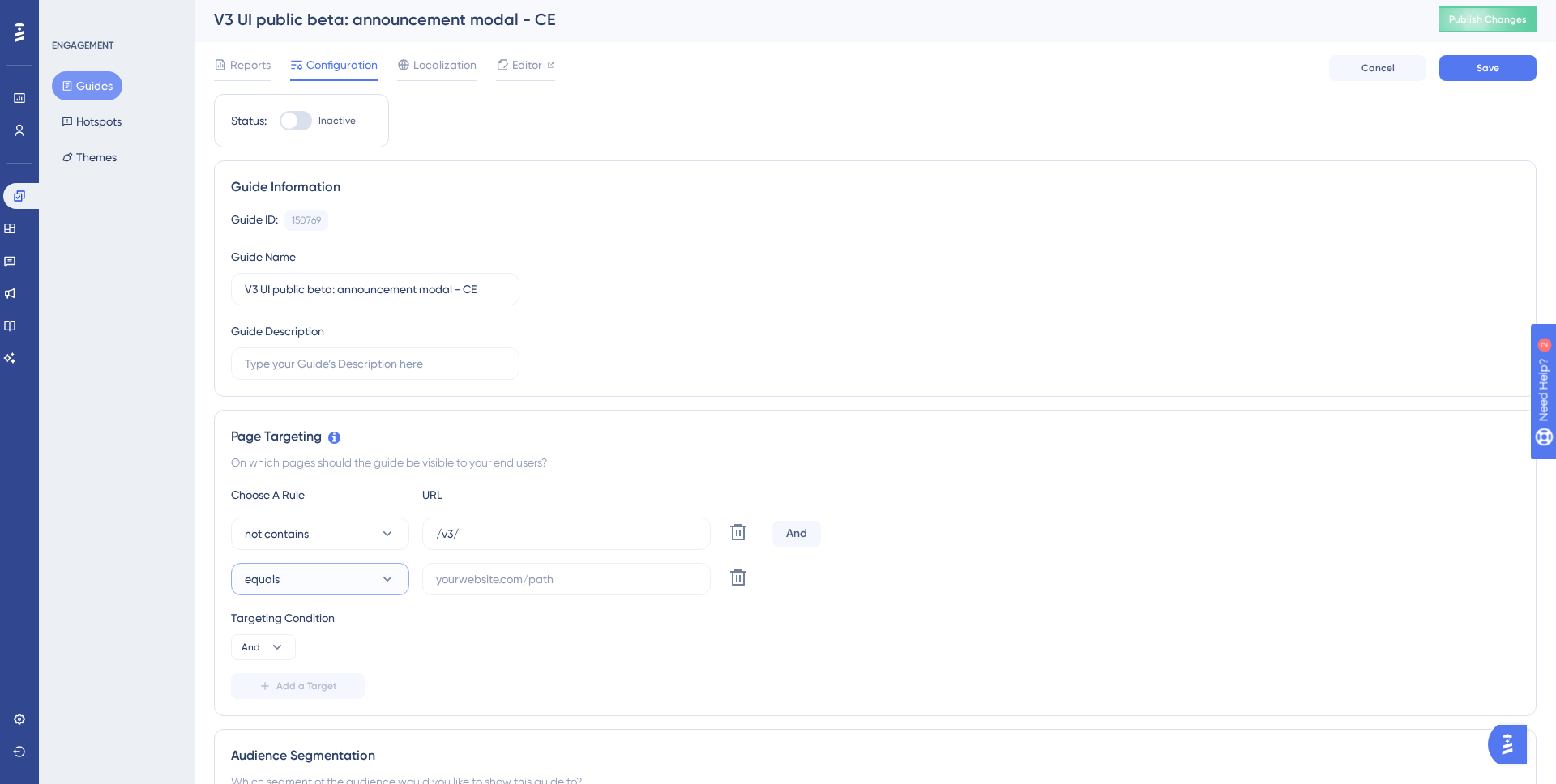
click at [384, 580] on icon at bounding box center [387, 580] width 16 height 16
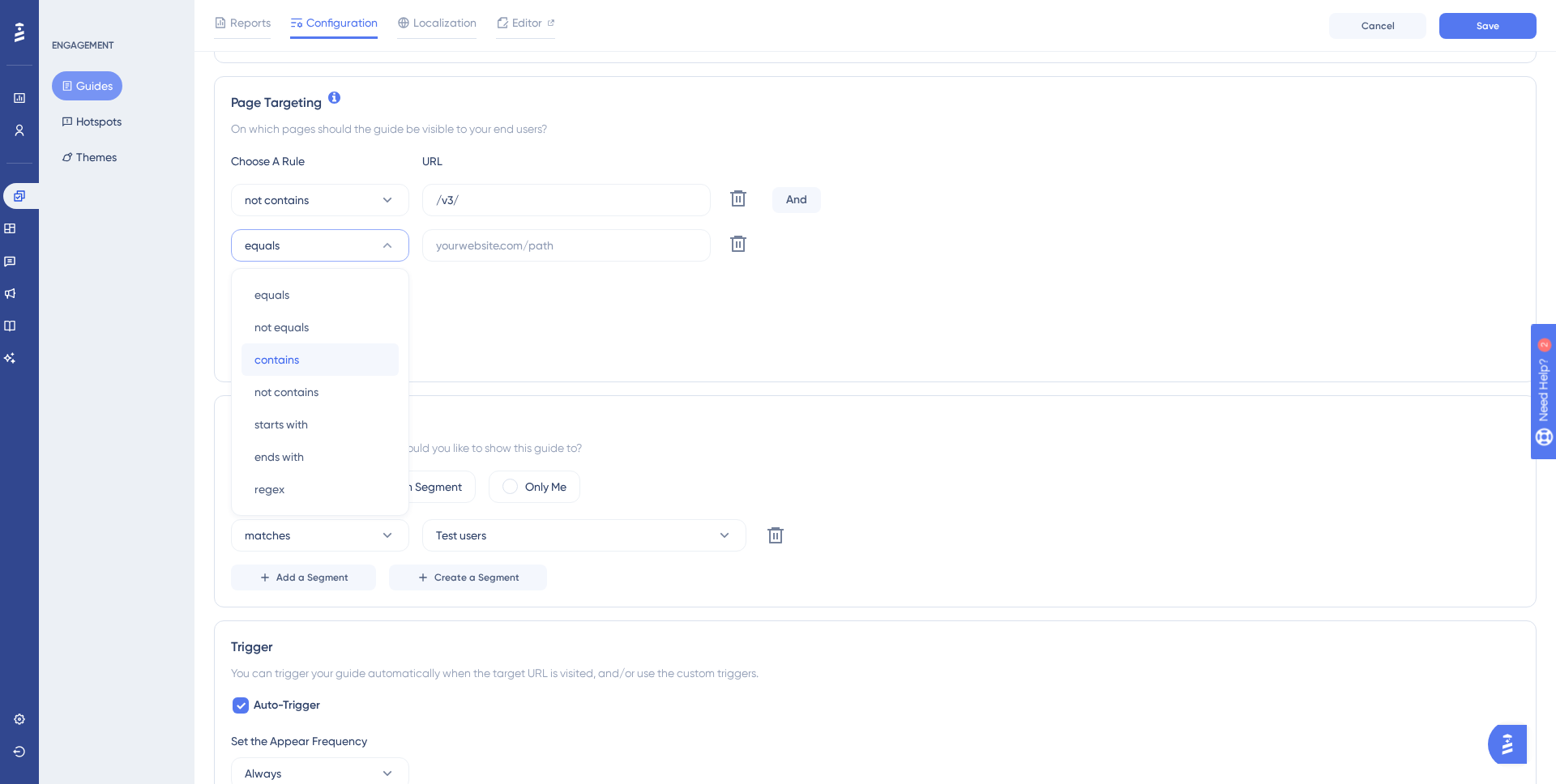
click at [321, 350] on div "contains contains" at bounding box center [321, 360] width 131 height 33
click at [491, 253] on input "text" at bounding box center [567, 246] width 261 height 18
paste input "ce360insite.commercialenergy.net"
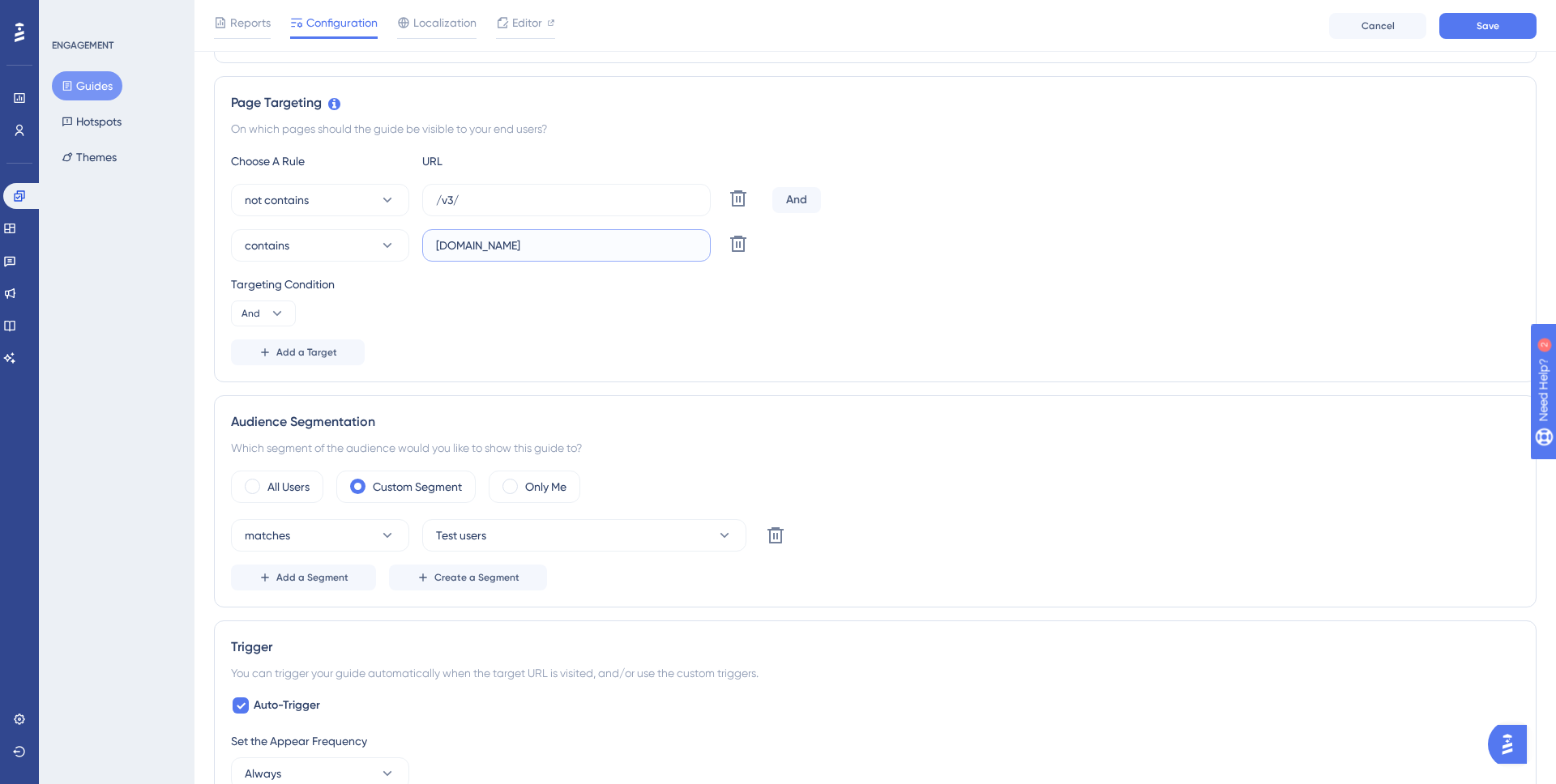
type input "ce360insite.commercialenergy.net"
click at [913, 314] on div "Targeting Condition And" at bounding box center [875, 300] width 1288 height 52
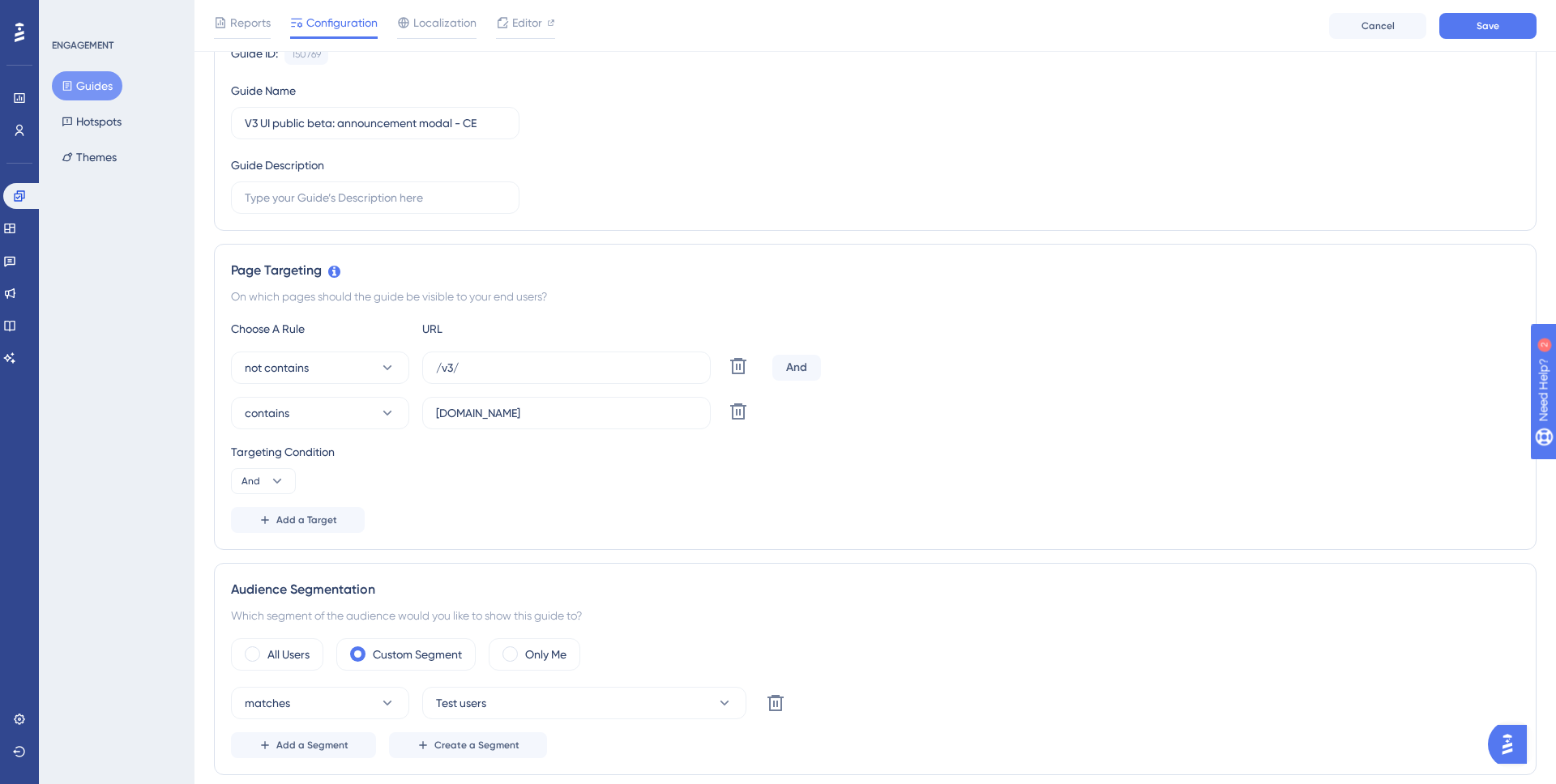
scroll to position [163, 0]
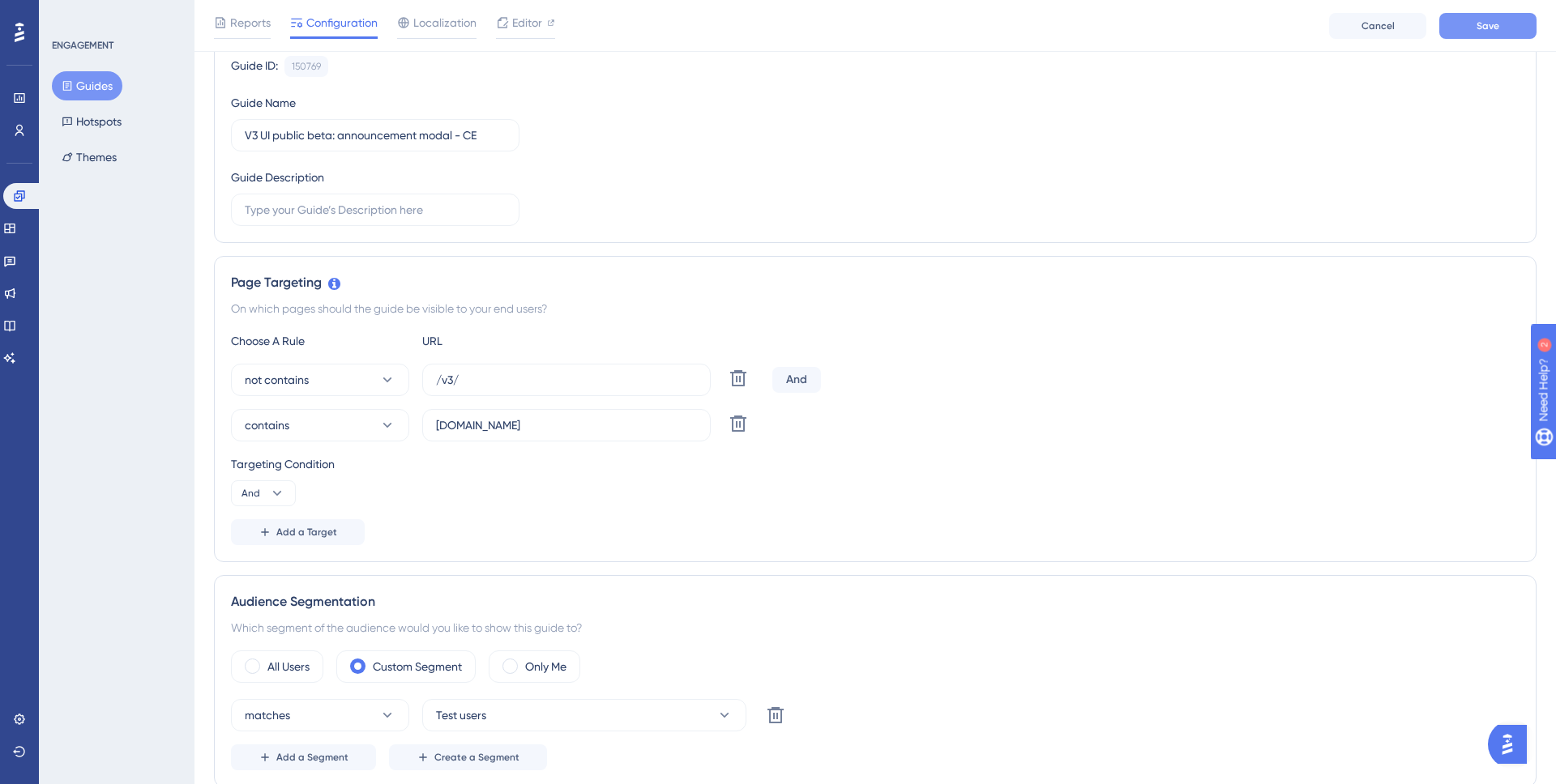
click at [1501, 28] on button "Save" at bounding box center [1488, 26] width 98 height 26
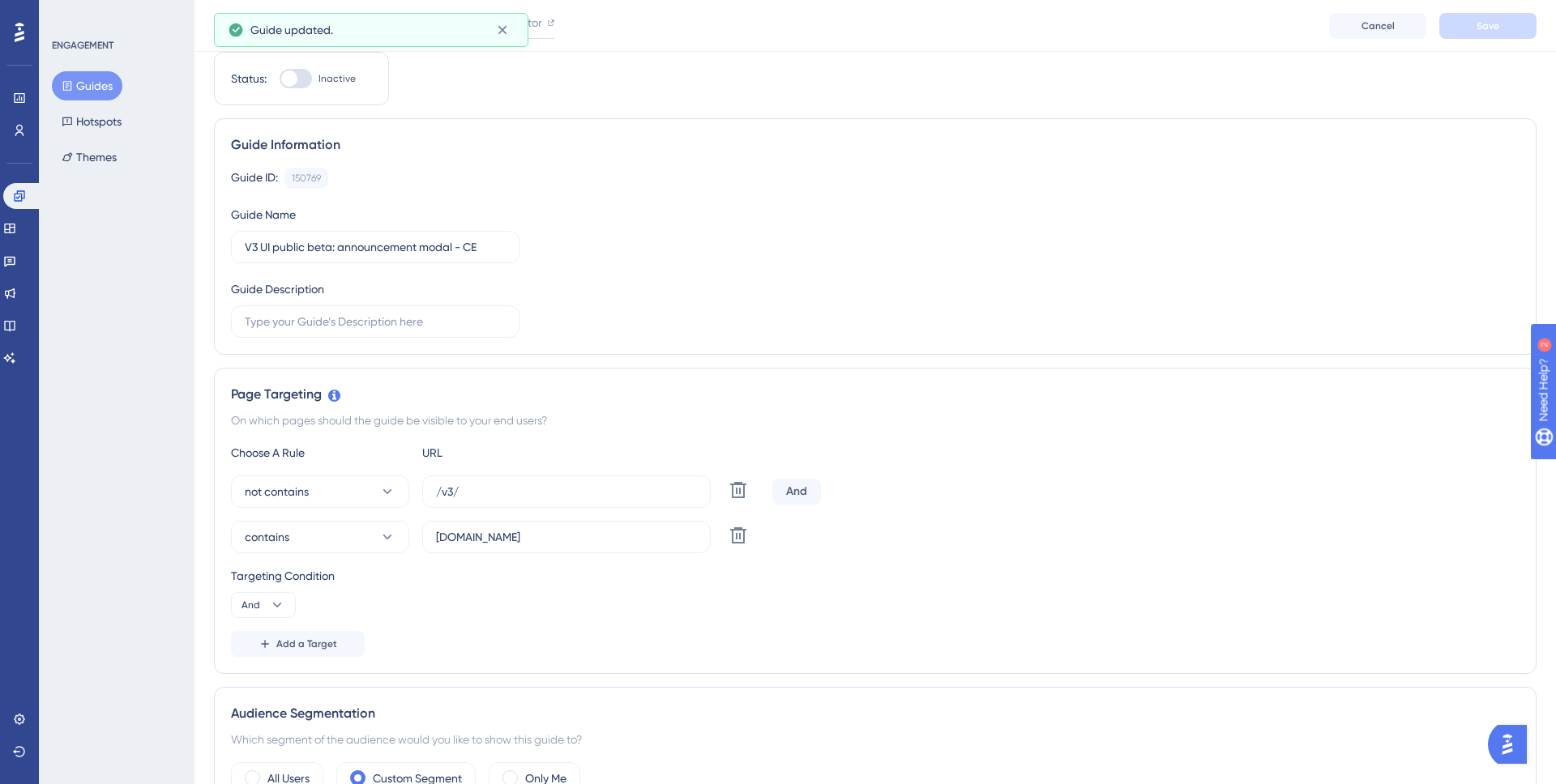
scroll to position [0, 0]
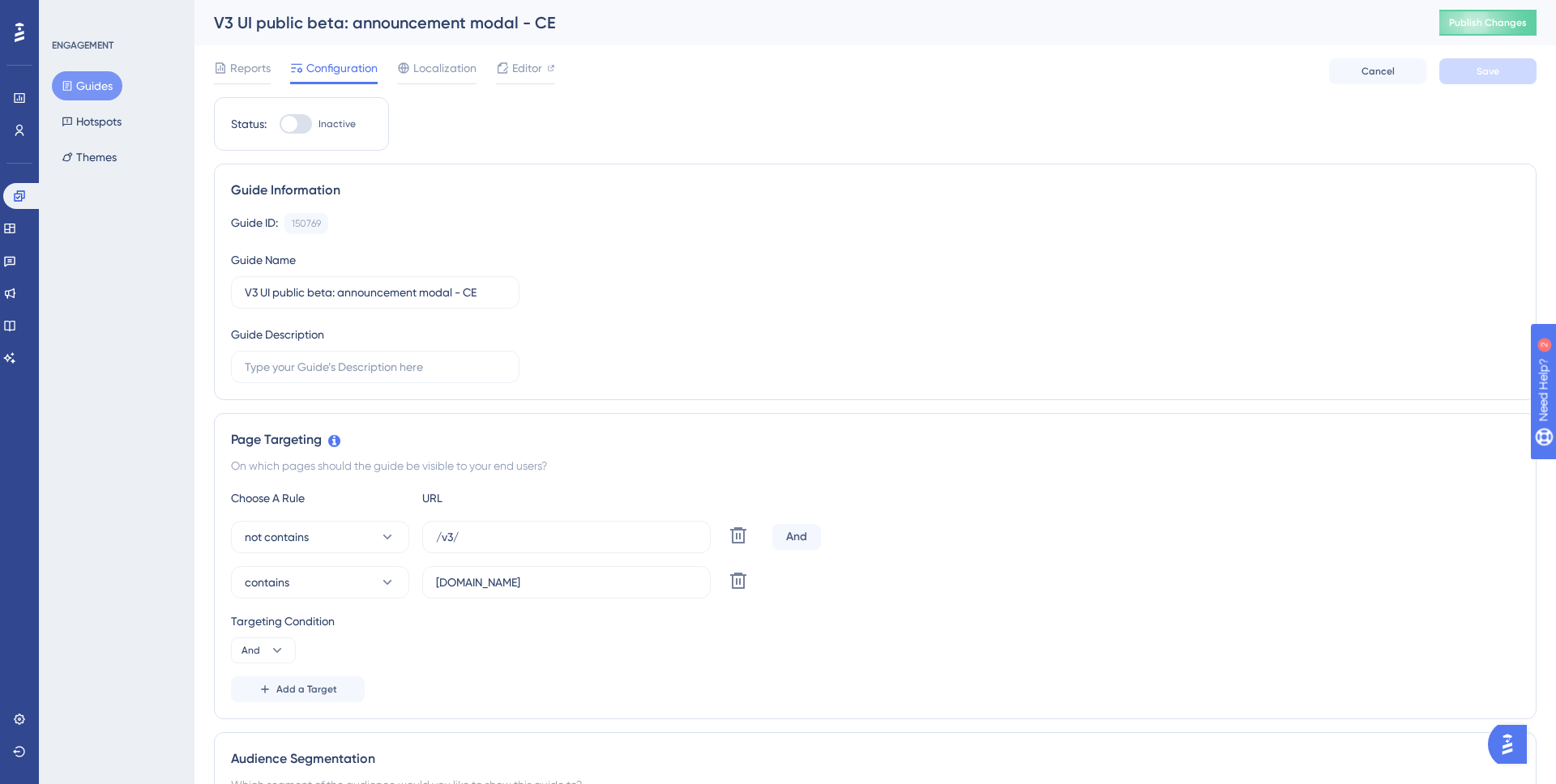
click at [302, 130] on div at bounding box center [296, 123] width 33 height 19
click at [279, 125] on input "Inactive" at bounding box center [279, 124] width 1 height 1
checkbox input "true"
click at [1464, 69] on button "Save" at bounding box center [1488, 71] width 98 height 26
click at [121, 85] on button "Guides" at bounding box center [87, 86] width 70 height 29
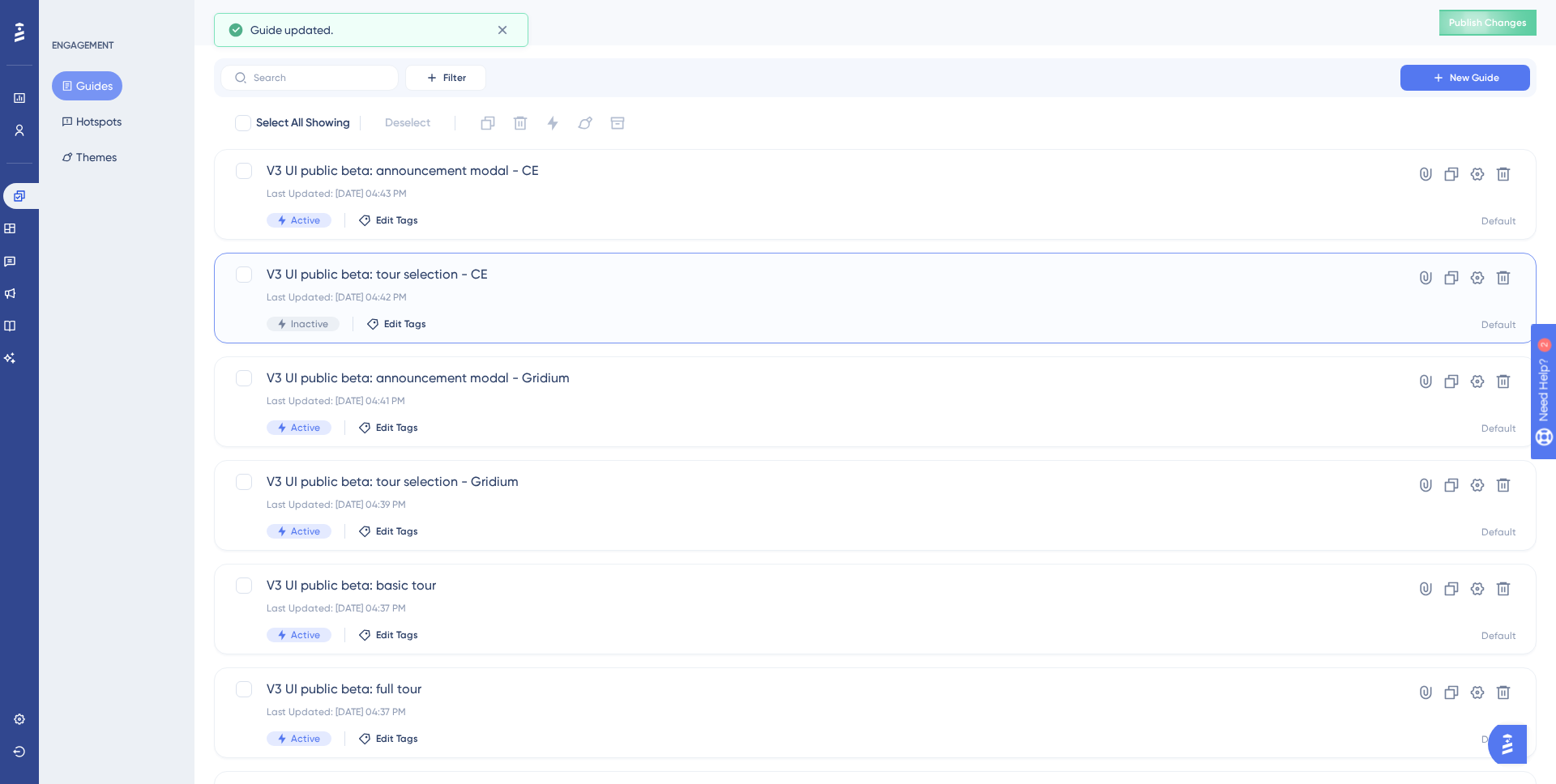
click at [532, 281] on span "V3 UI public beta: tour selection - CE" at bounding box center [810, 274] width 1088 height 19
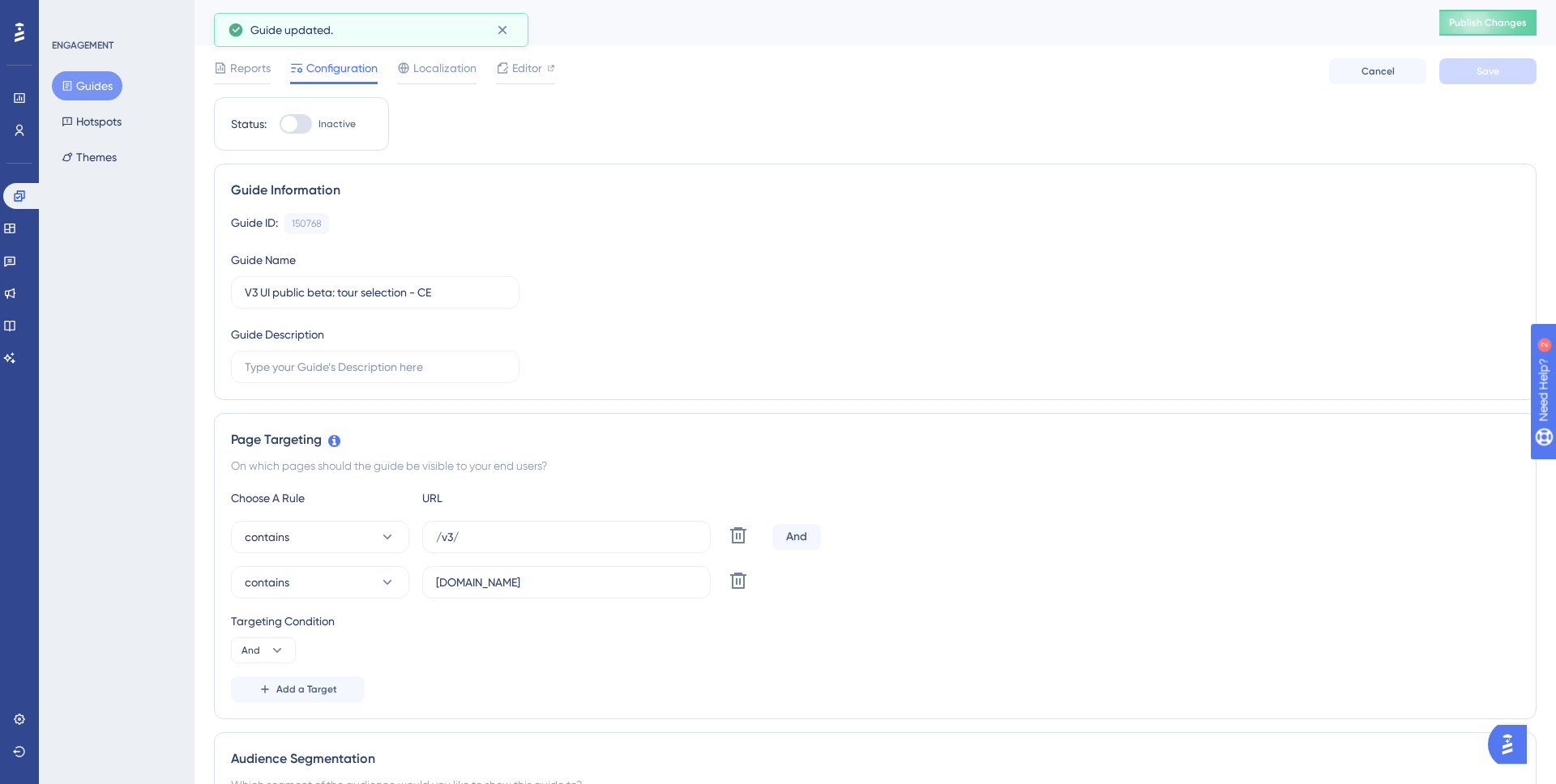
click at [305, 123] on div at bounding box center [296, 123] width 33 height 19
click at [279, 124] on input "Inactive" at bounding box center [279, 124] width 1 height 1
checkbox input "true"
click at [1476, 68] on button "Save" at bounding box center [1488, 71] width 98 height 26
click at [1470, 15] on button "Publish Changes" at bounding box center [1488, 23] width 98 height 26
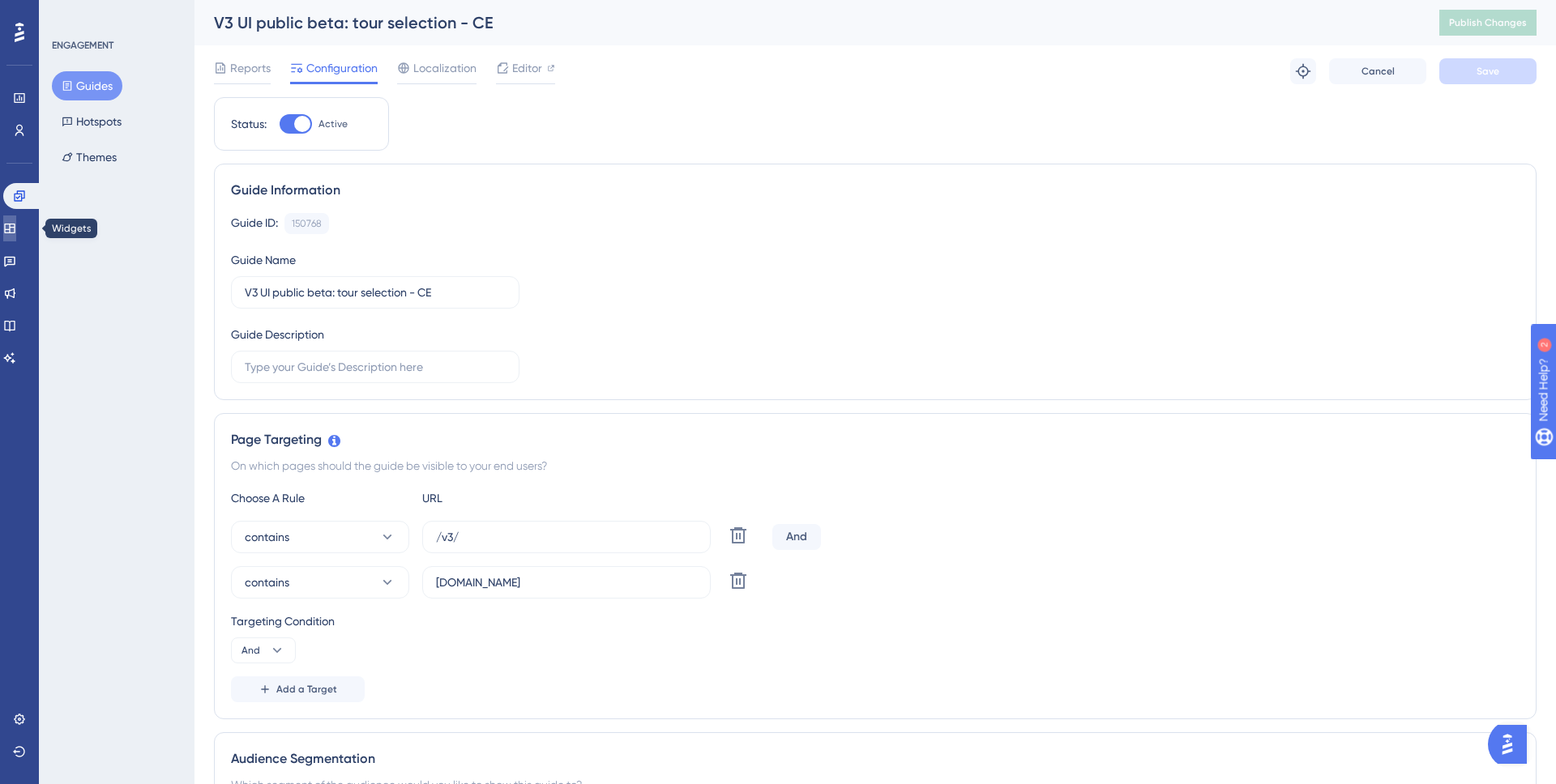
click at [15, 230] on icon at bounding box center [9, 228] width 11 height 10
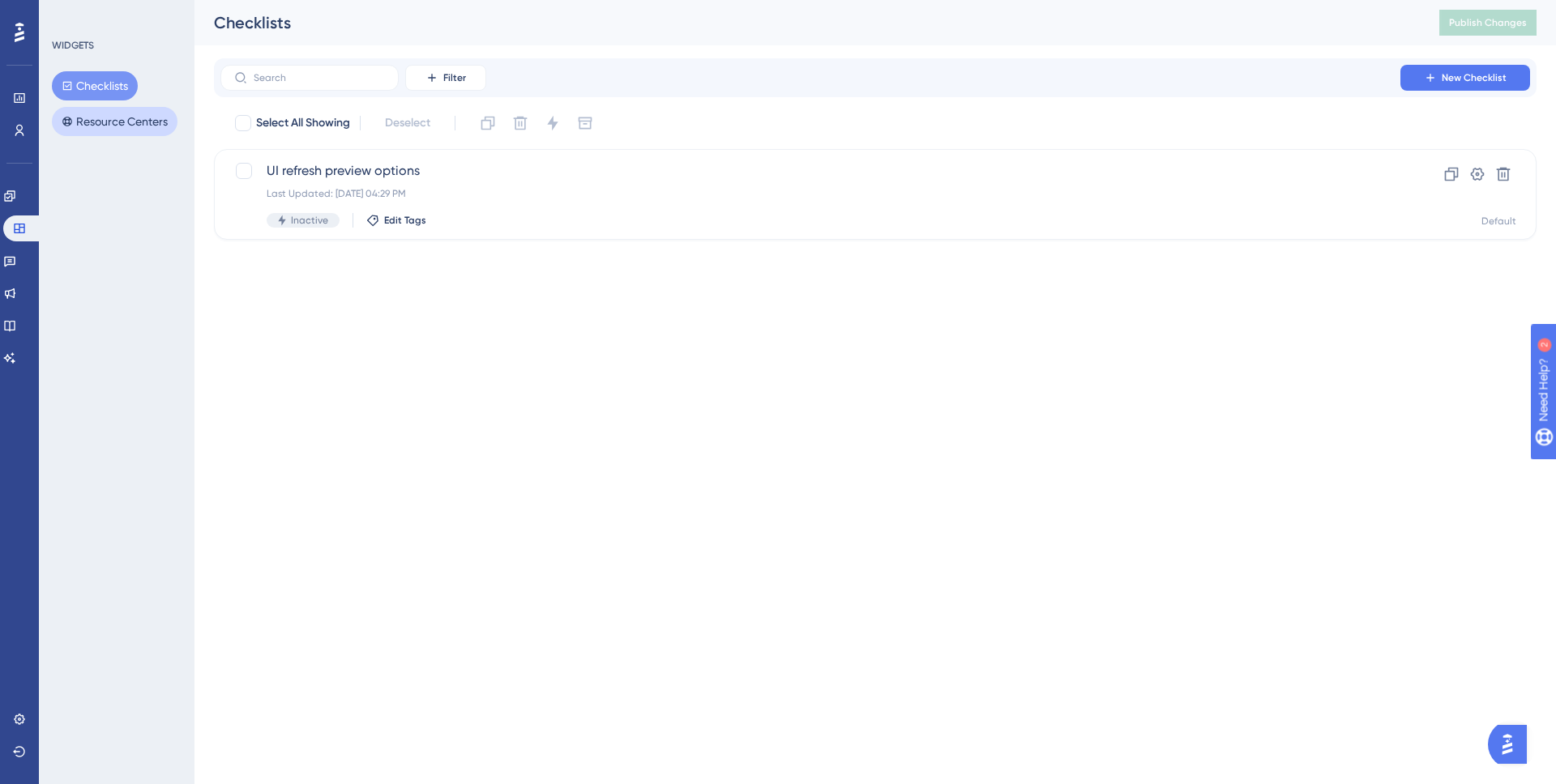
click at [128, 119] on button "Resource Centers" at bounding box center [115, 121] width 126 height 29
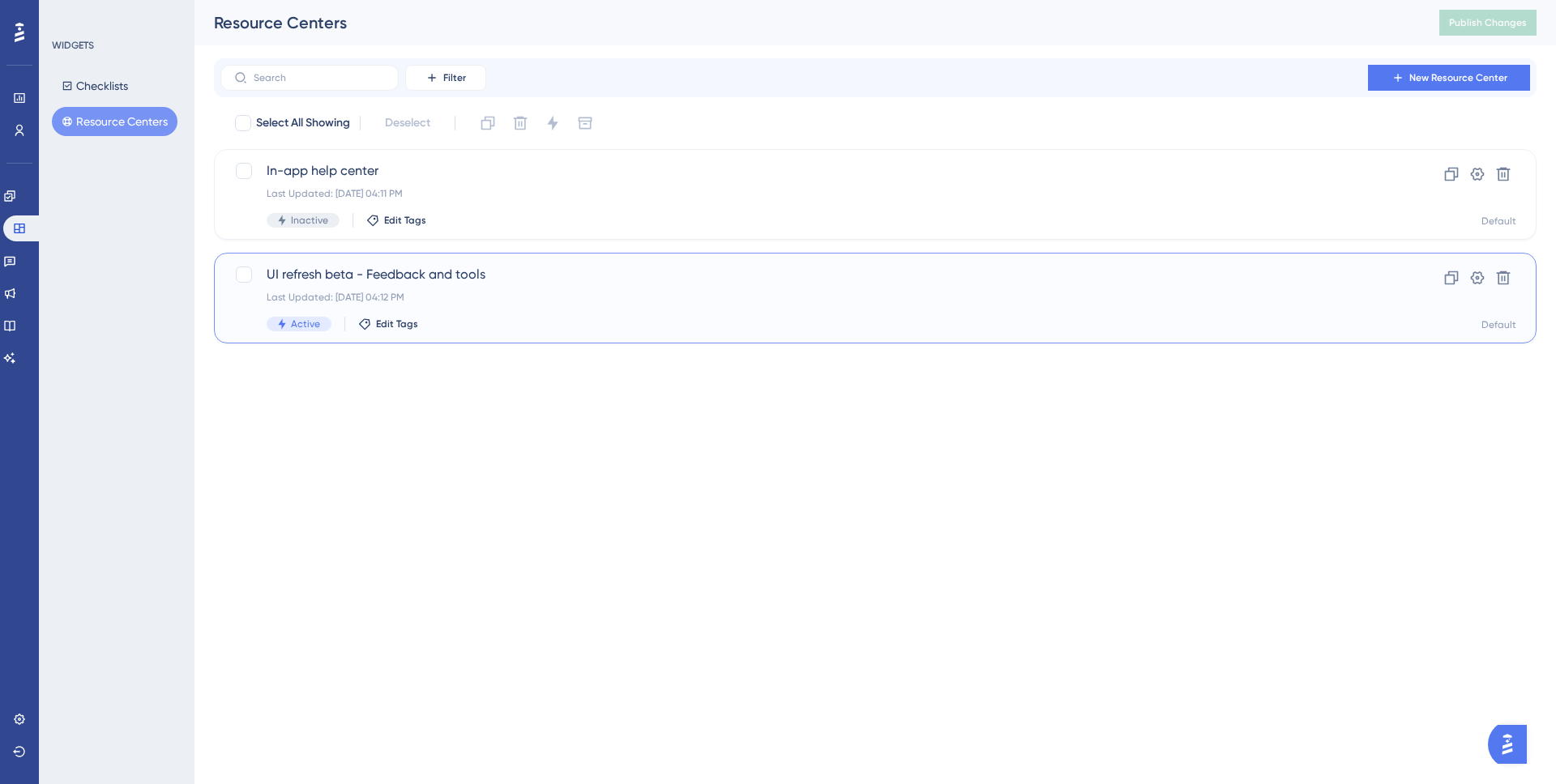
click at [577, 283] on span "UI refresh beta - Feedback and tools" at bounding box center [810, 274] width 1088 height 19
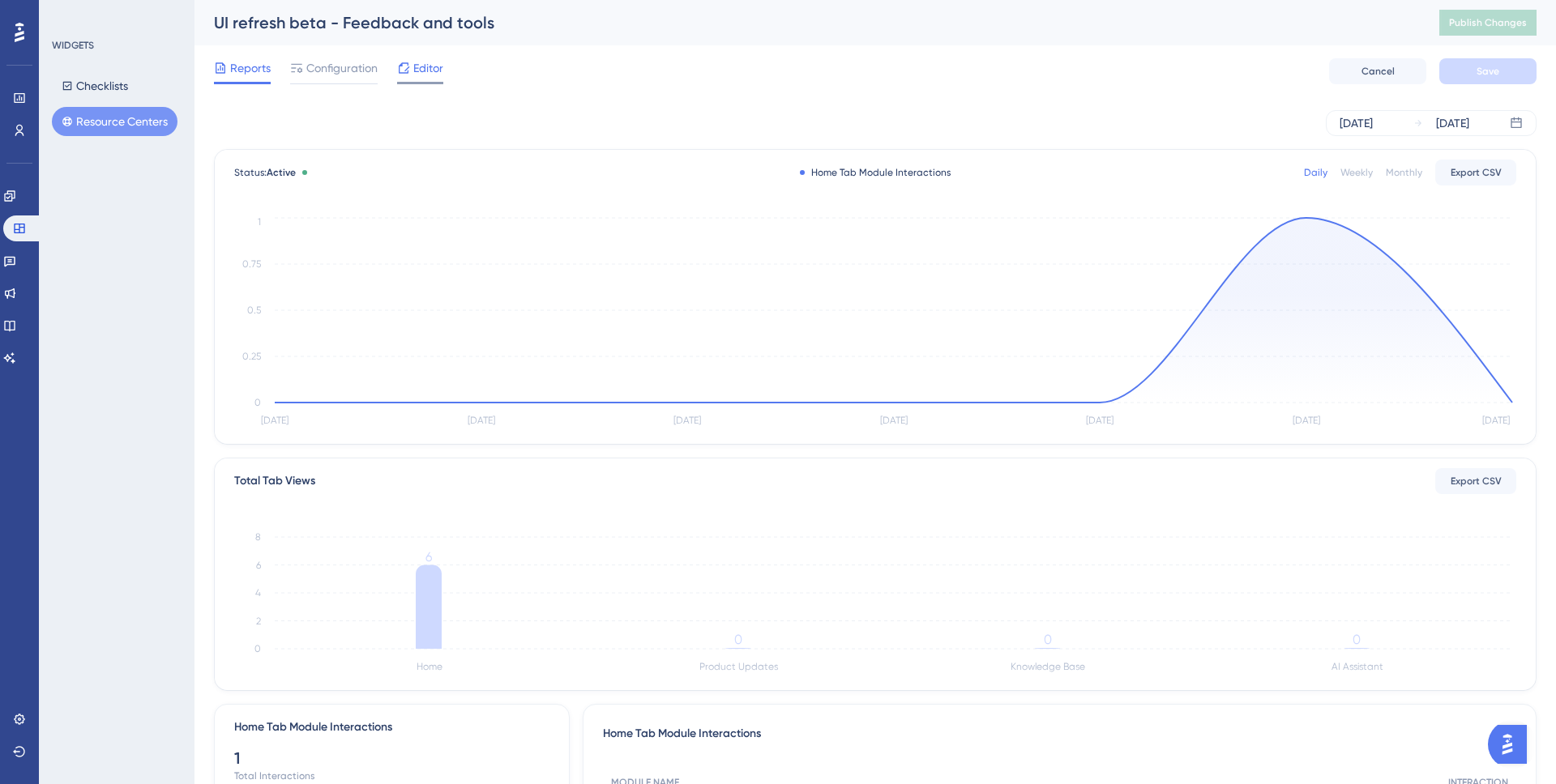
click at [429, 65] on span "Editor" at bounding box center [428, 68] width 30 height 19
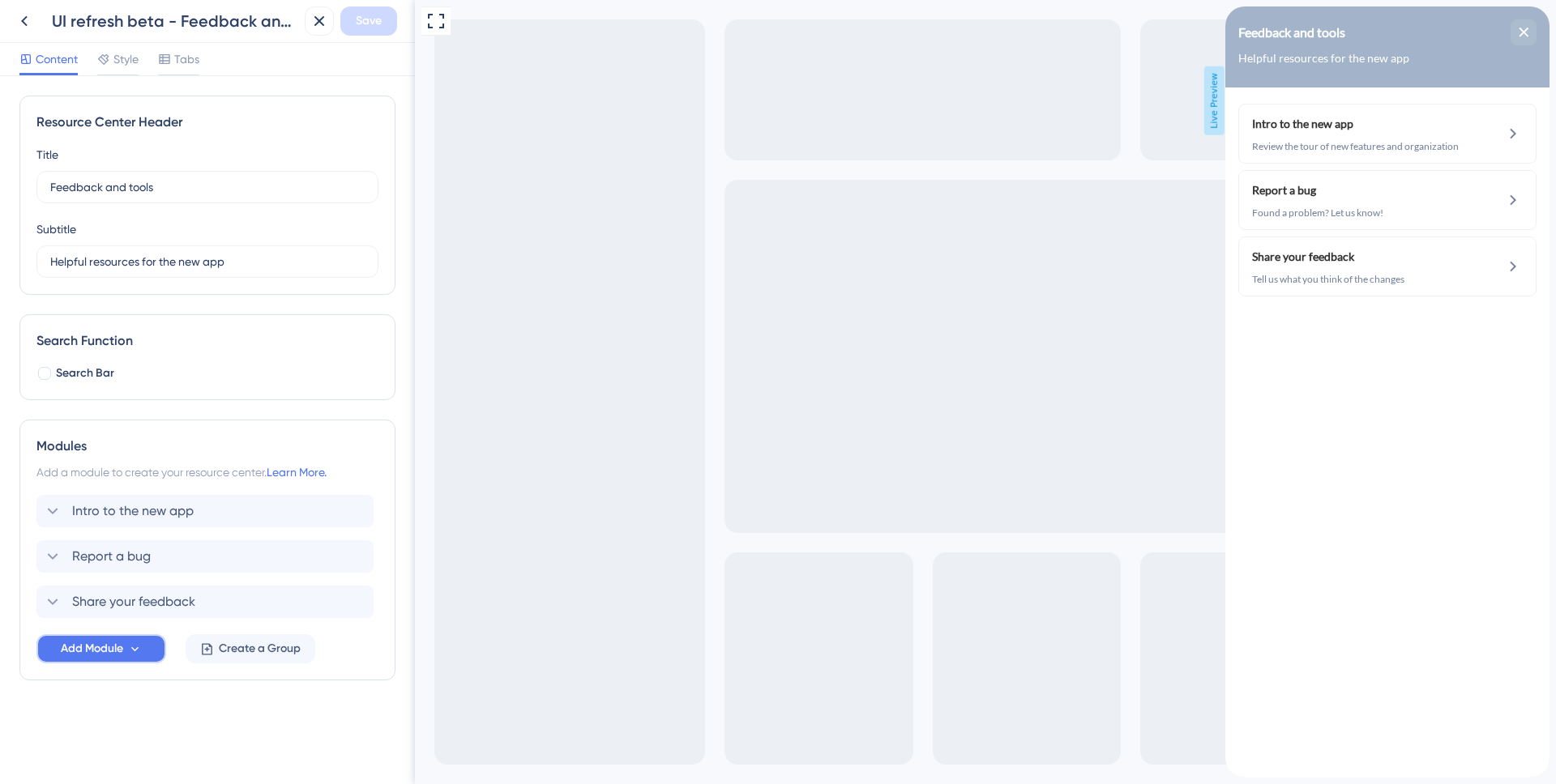
click at [142, 654] on button "Add Module" at bounding box center [101, 649] width 130 height 29
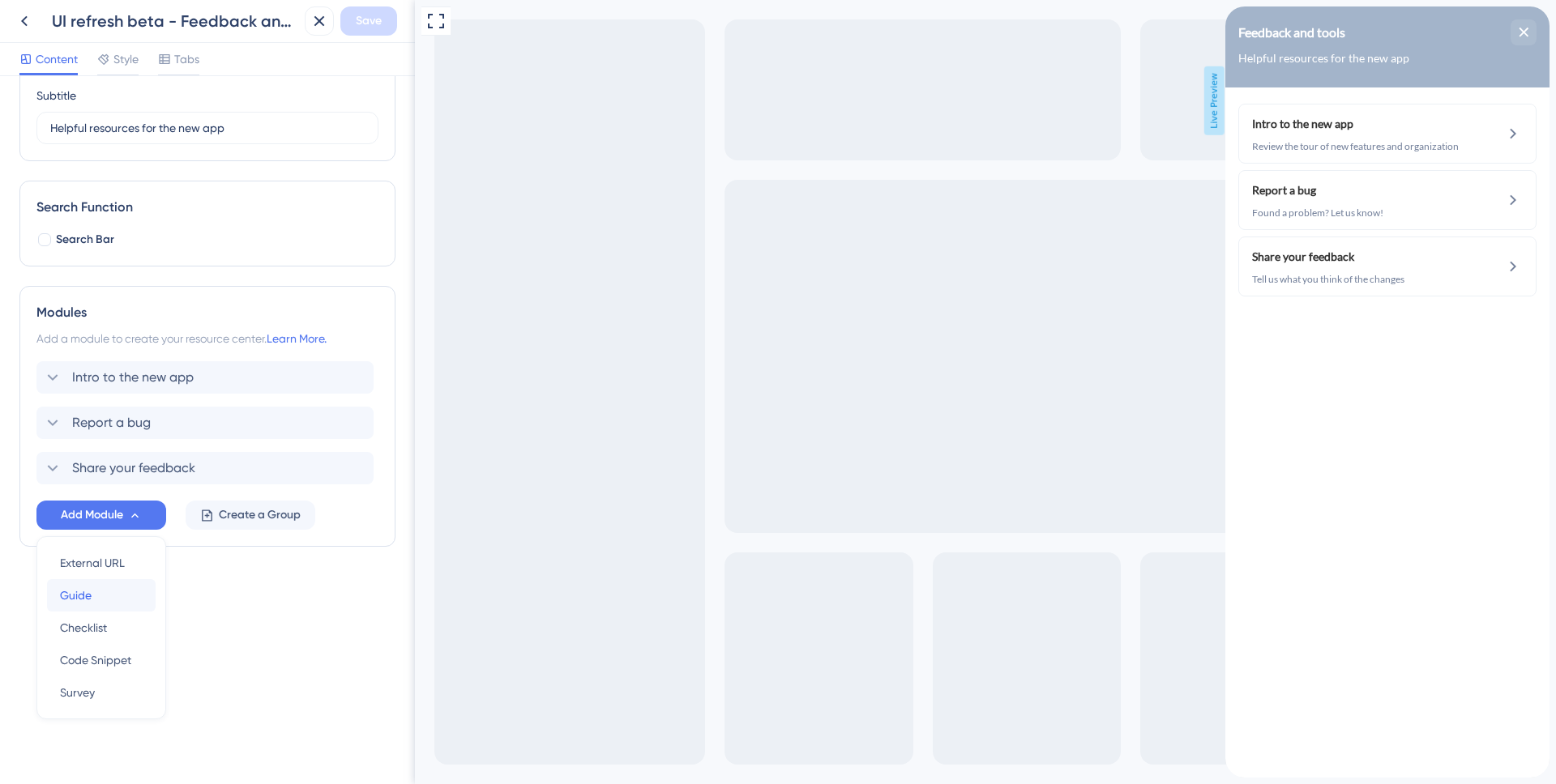
click at [118, 598] on div "Guide Guide" at bounding box center [101, 596] width 83 height 33
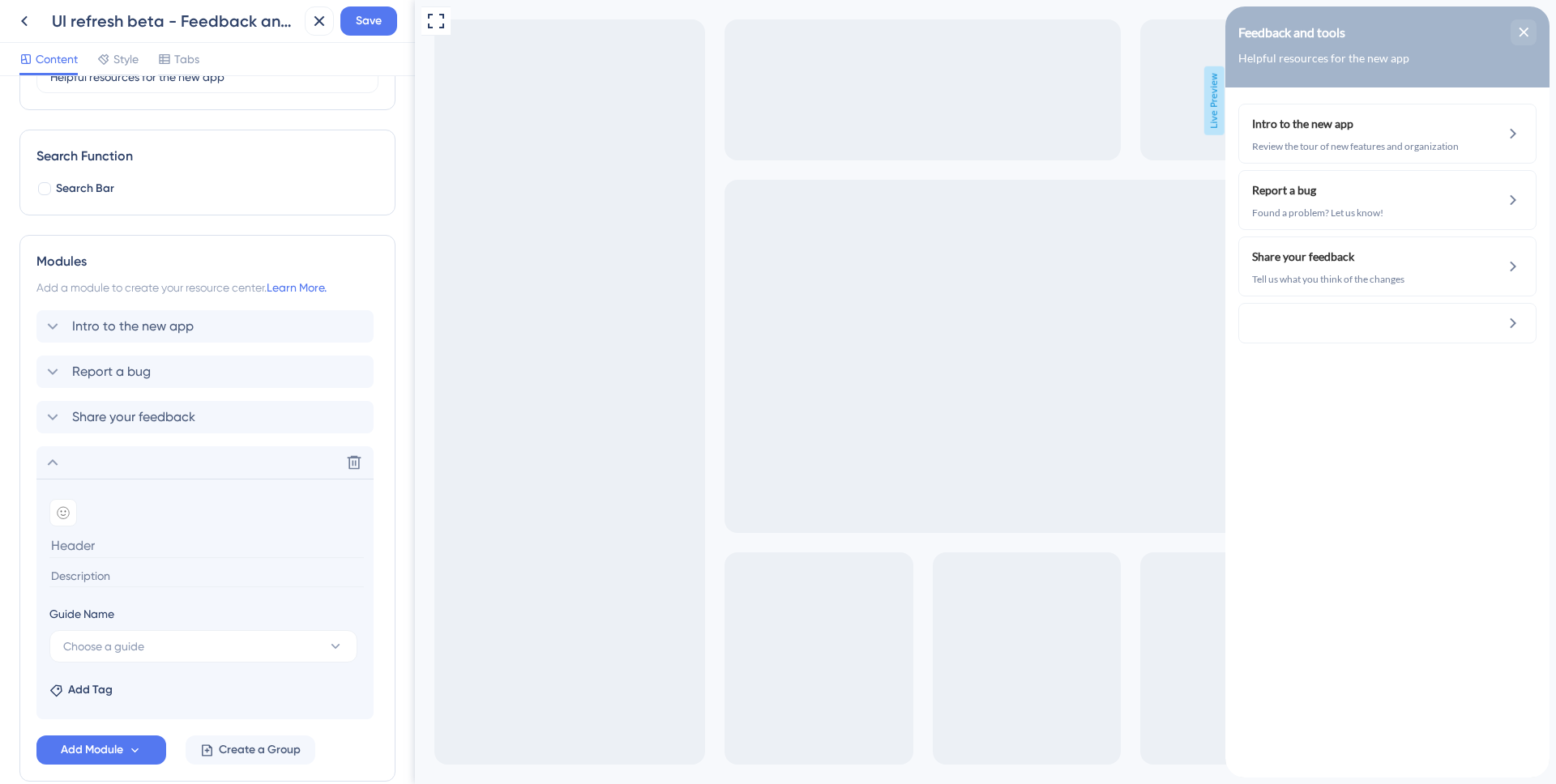
scroll to position [208, 0]
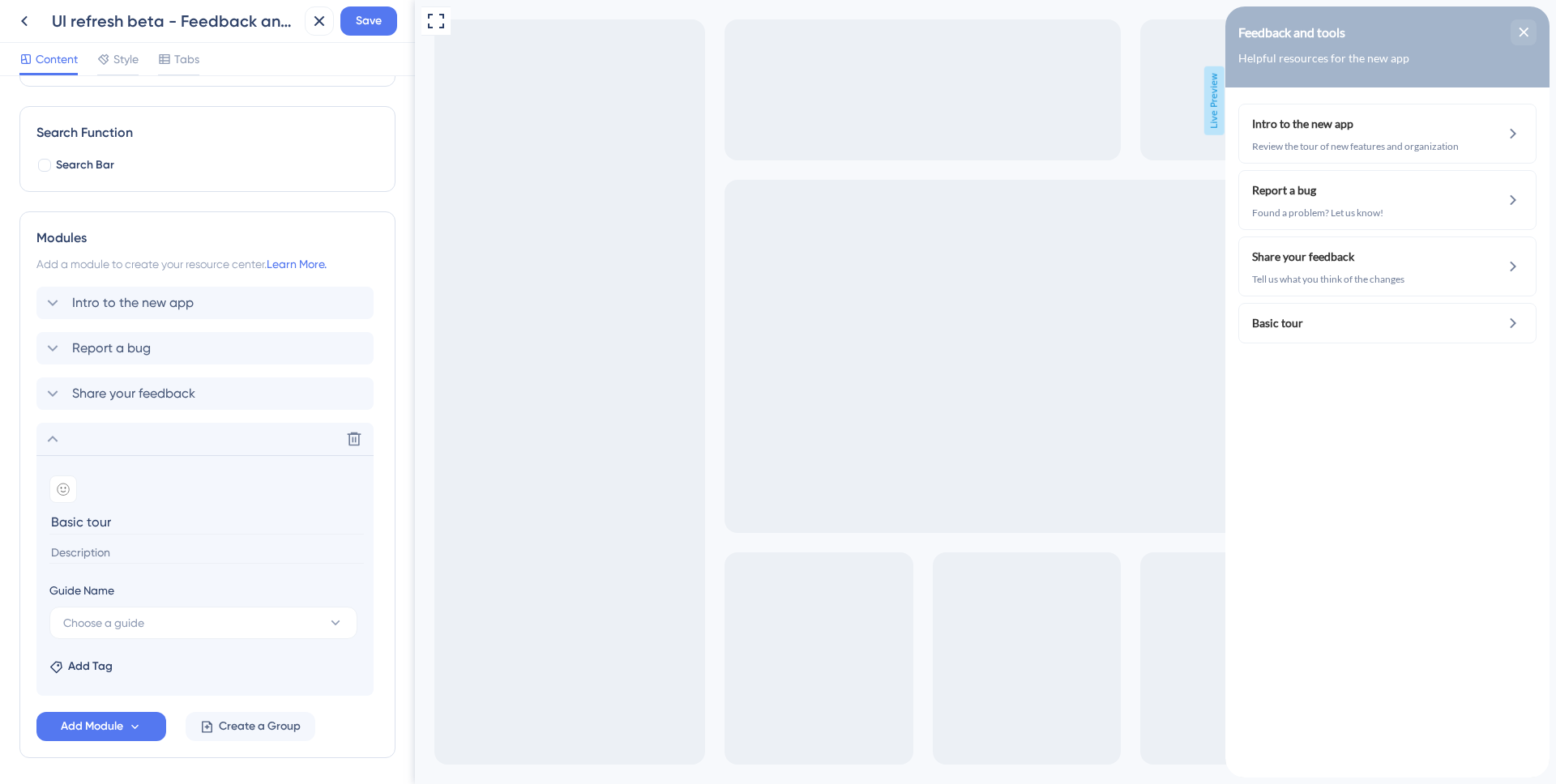
type input "Basic tour"
type input "Review the quick tour of new features and organization"
click at [313, 619] on button "Choose a guide" at bounding box center [203, 623] width 308 height 33
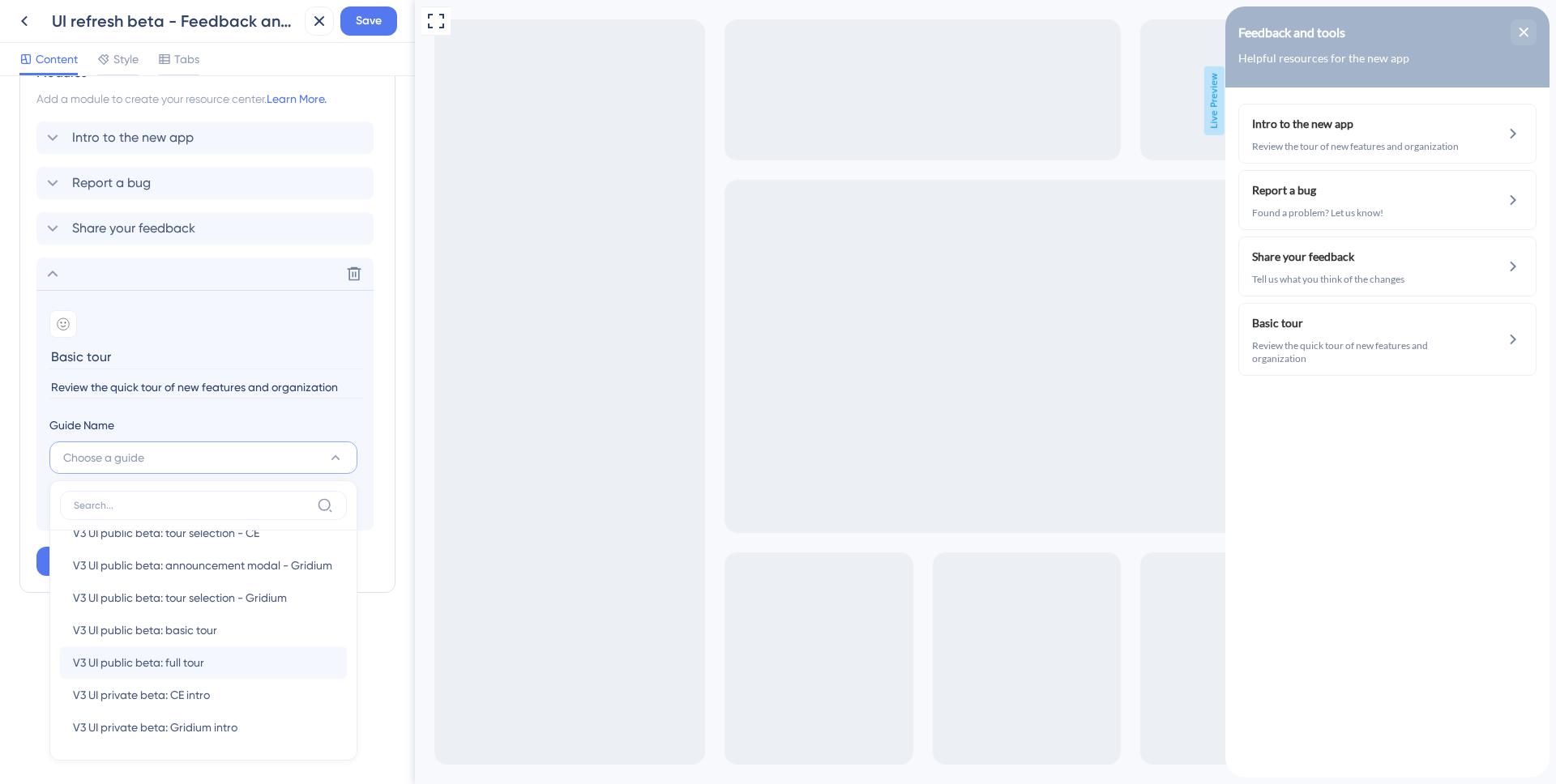
scroll to position [59, 0]
click at [226, 630] on div "V3 UI public beta: basic tour V3 UI public beta: basic tour" at bounding box center [204, 627] width 261 height 33
type input "V3 UI public beta: basic tour"
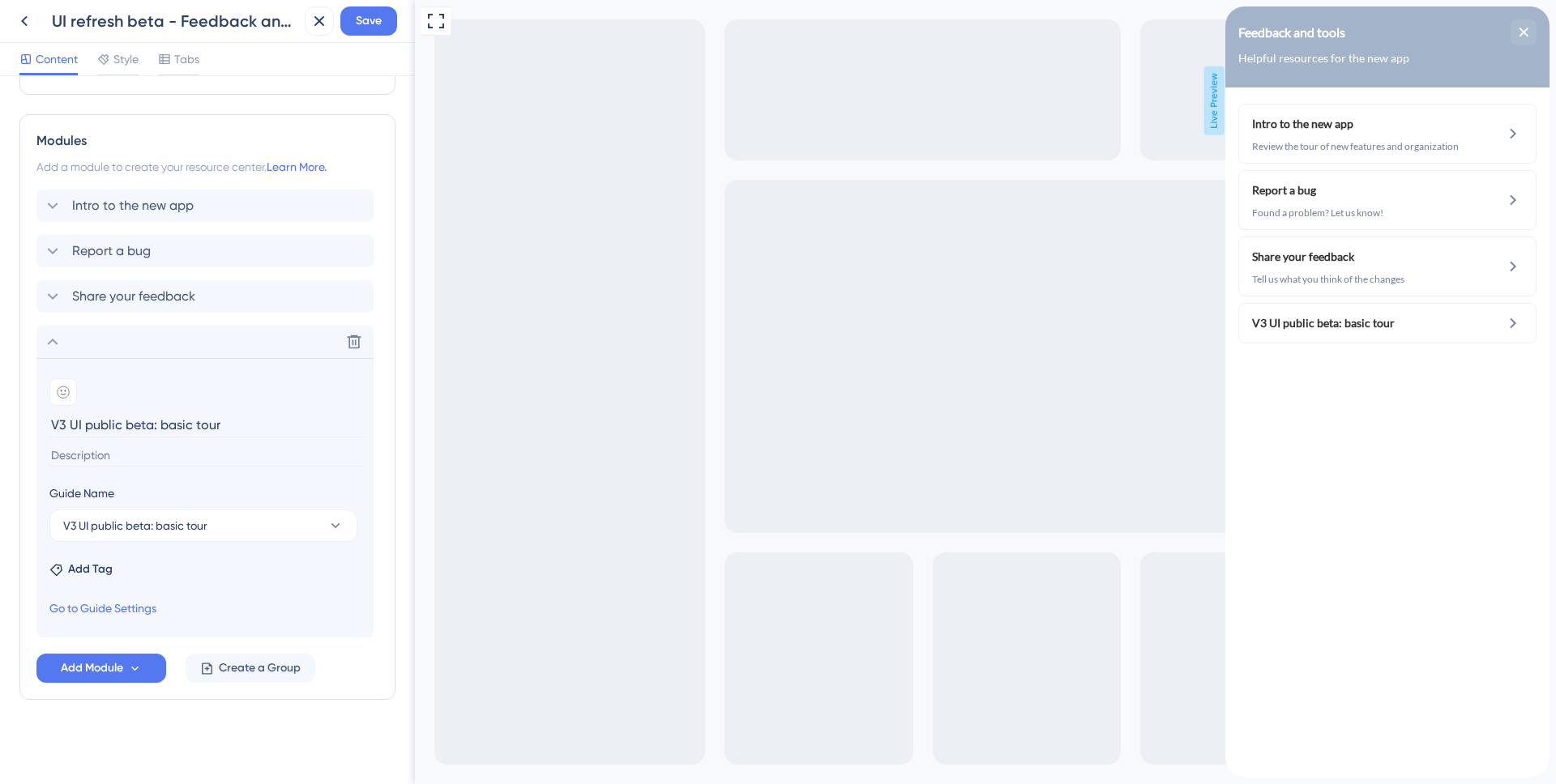
click at [247, 426] on input "V3 UI public beta: basic tour" at bounding box center [206, 425] width 314 height 26
drag, startPoint x: 166, startPoint y: 426, endPoint x: 17, endPoint y: 417, distance: 149.3
click at [17, 417] on div "Resource Center Header Title Feedback and tools 10 Feedback and tools Subtitle …" at bounding box center [207, 430] width 415 height 708
type input "Basic tour"
click at [98, 455] on input at bounding box center [206, 455] width 314 height 22
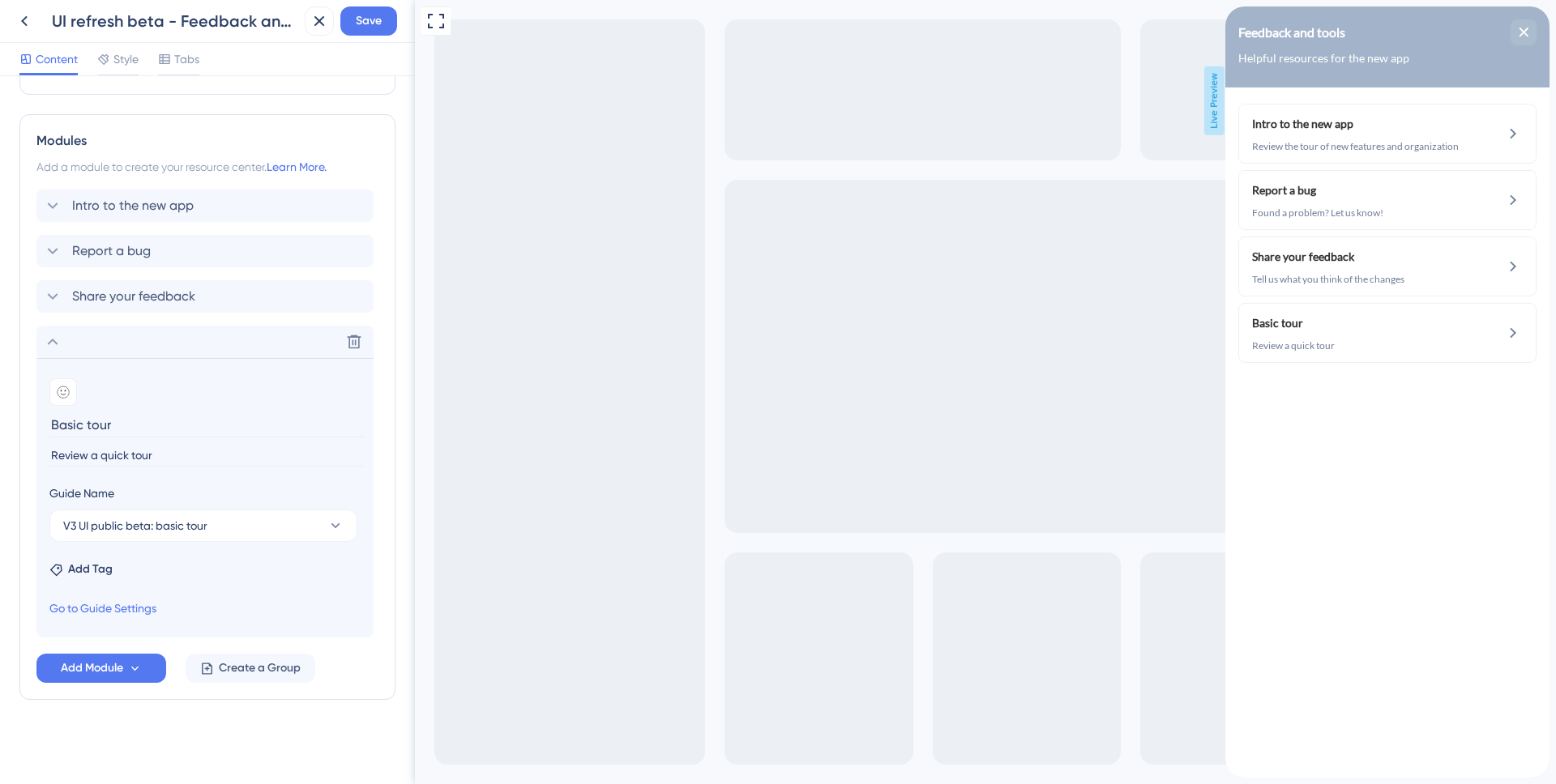
type input "A"
type input "Review the quick intro to our new features and organization"
click at [134, 668] on icon at bounding box center [135, 668] width 7 height 5
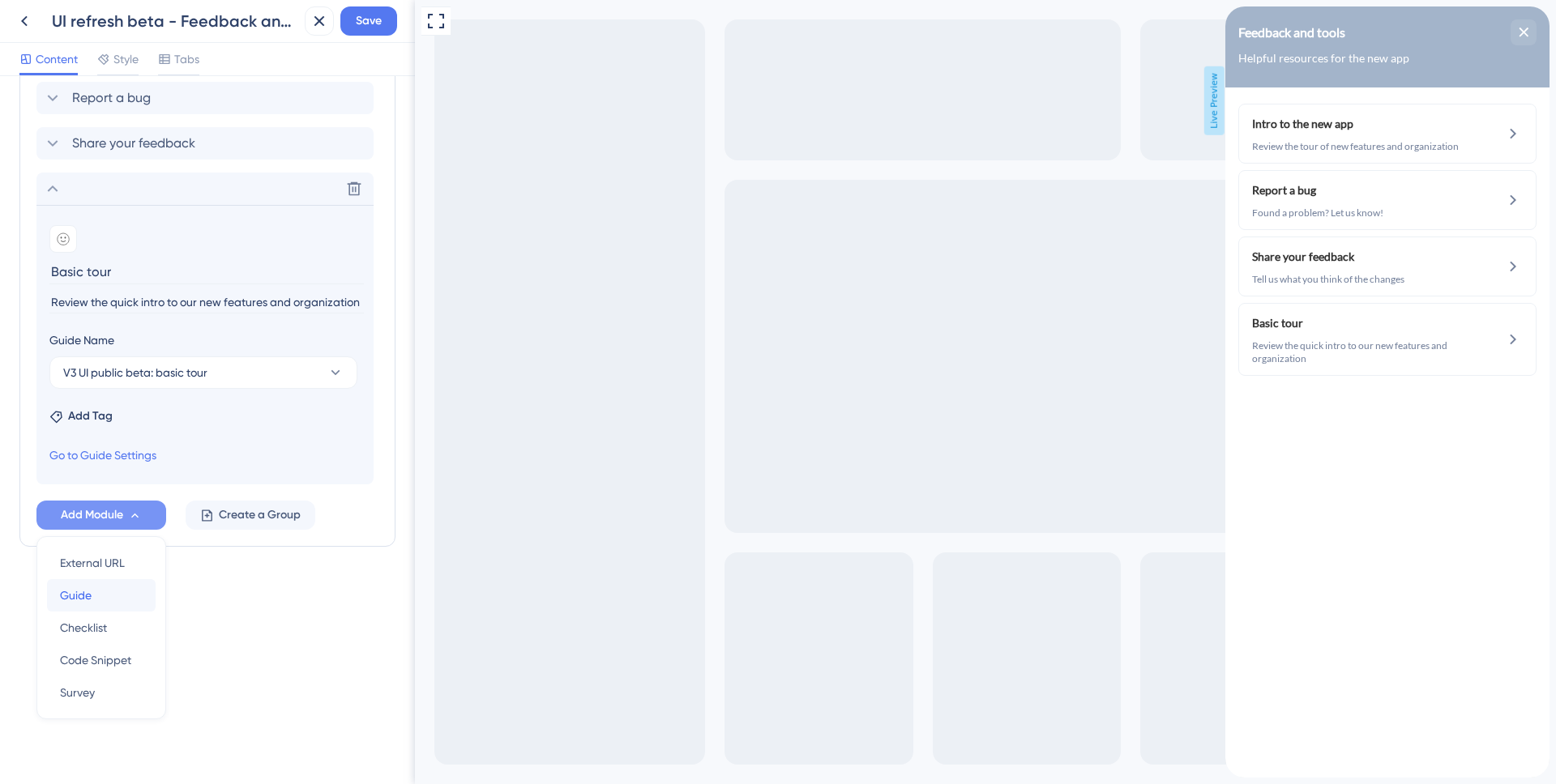
click at [108, 599] on div "Guide Guide" at bounding box center [101, 596] width 83 height 33
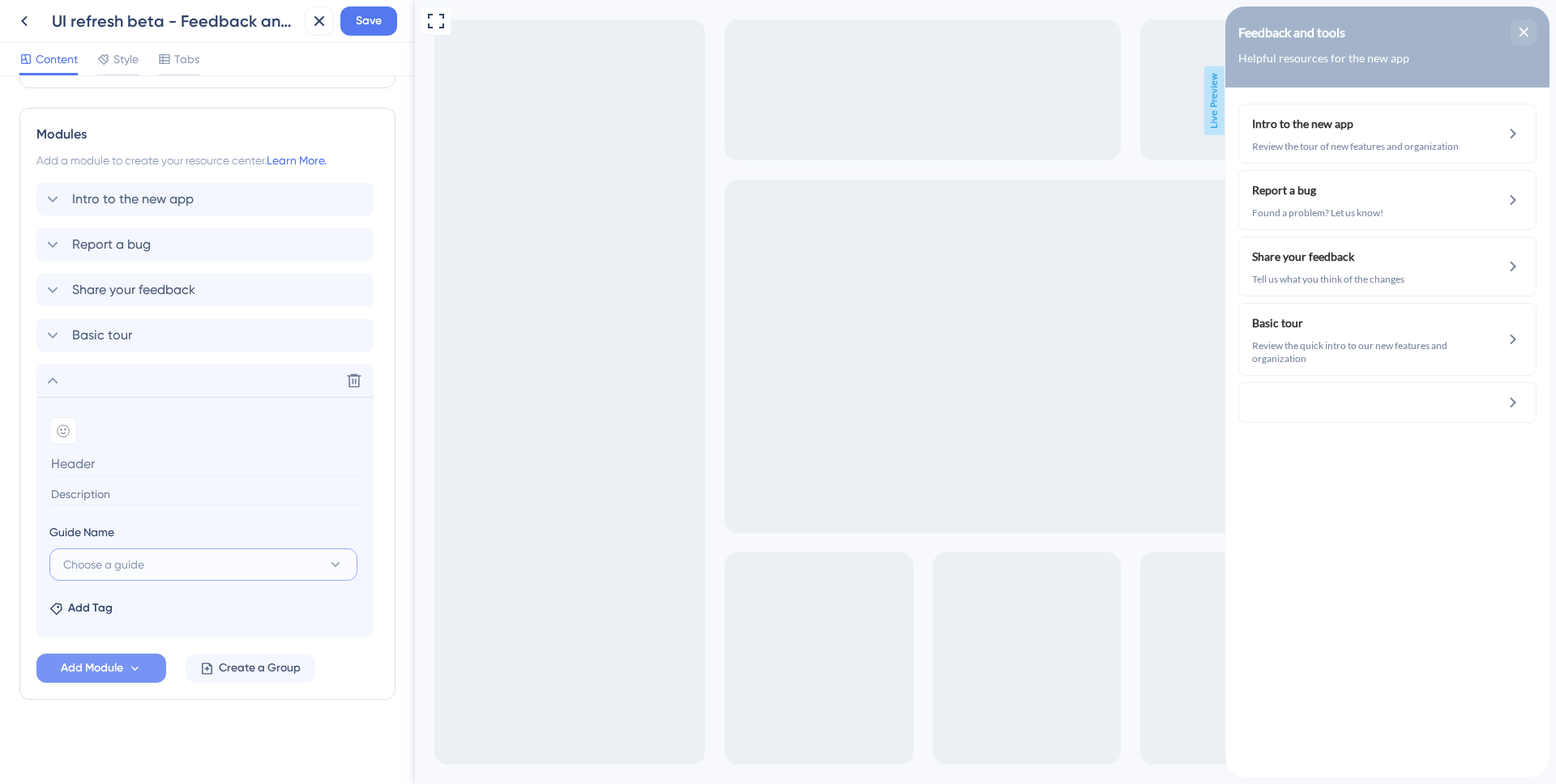
click at [185, 565] on button "Choose a guide" at bounding box center [203, 565] width 308 height 33
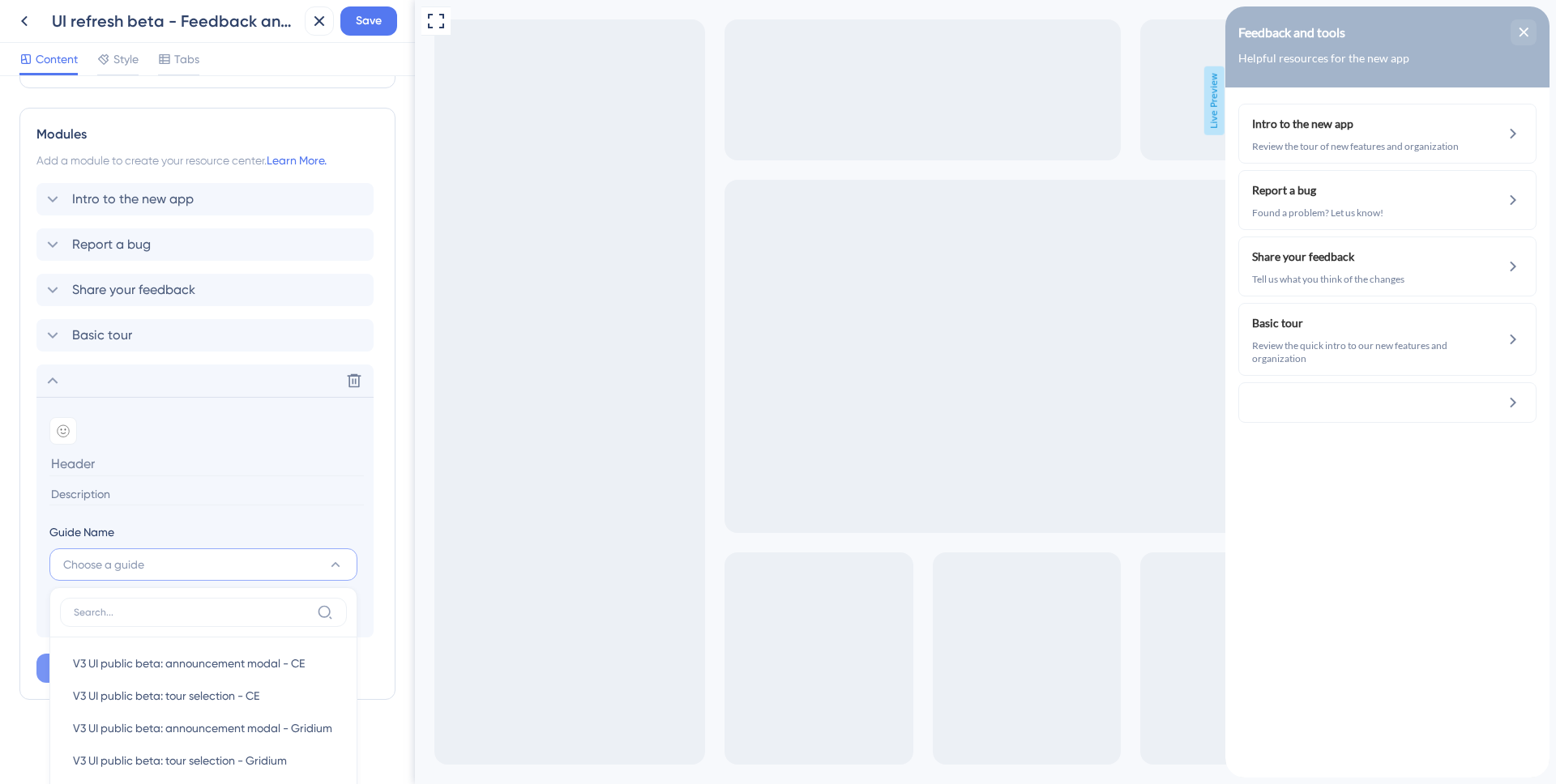
scroll to position [419, 0]
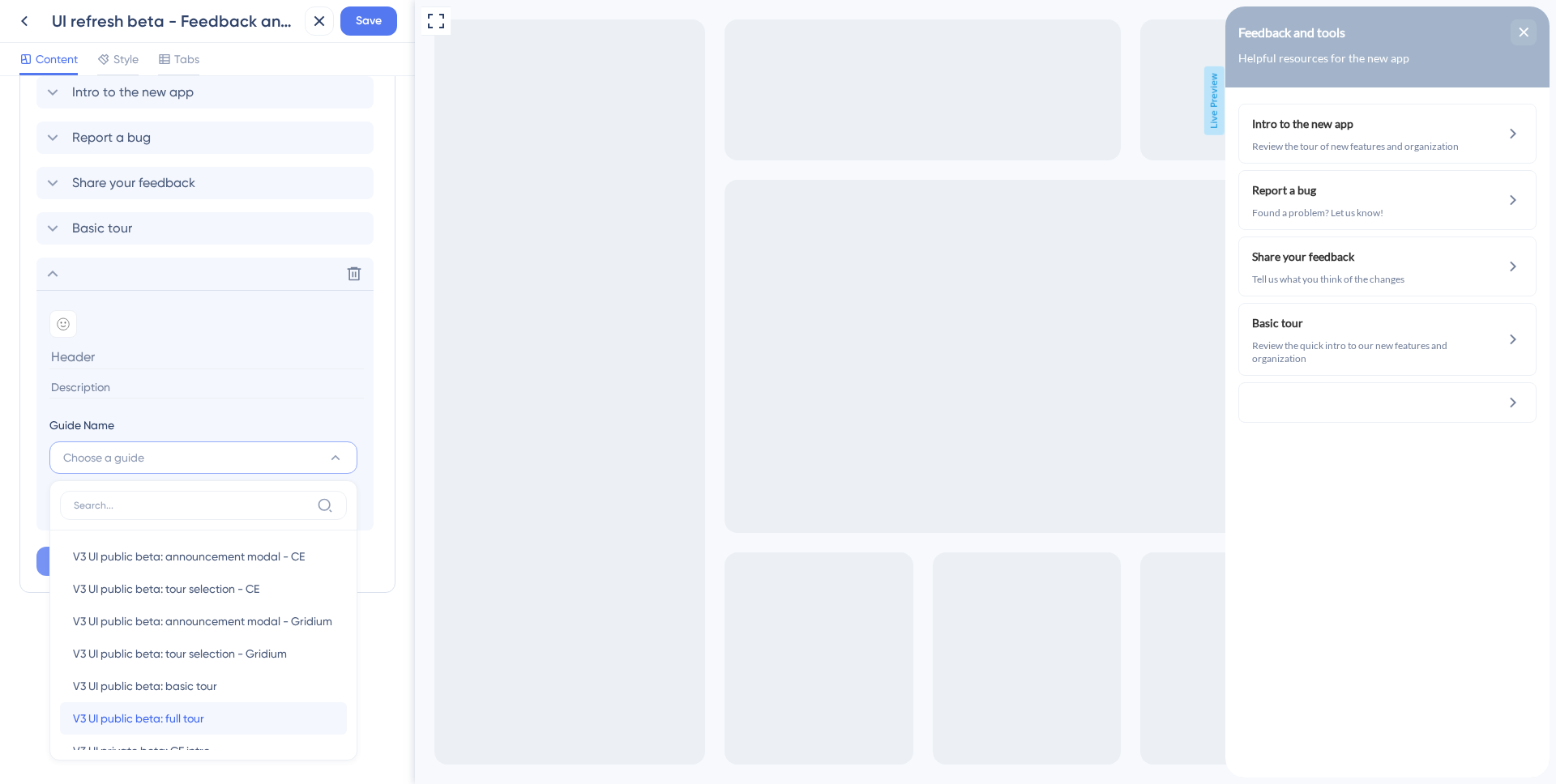
click at [194, 710] on span "V3 UI public beta: full tour" at bounding box center [139, 718] width 131 height 19
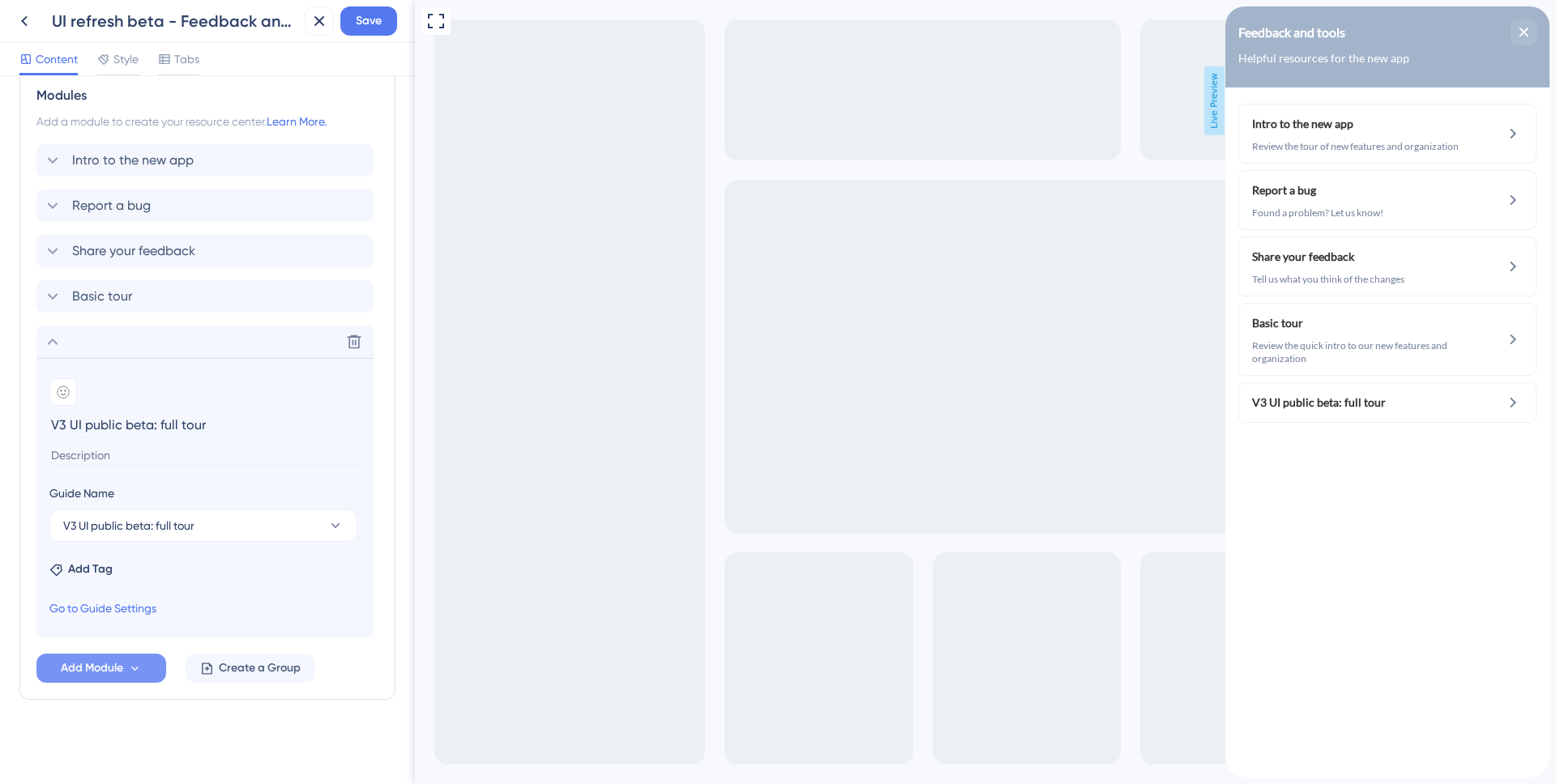
drag, startPoint x: 163, startPoint y: 426, endPoint x: 2, endPoint y: 426, distance: 161.0
click at [2, 426] on div "Resource Center Header Title Feedback and tools 10 Feedback and tools Subtitle …" at bounding box center [207, 430] width 415 height 708
type input "Full tour"
click at [103, 455] on input at bounding box center [206, 455] width 314 height 22
type input "Review the full intro of each new section of the app"
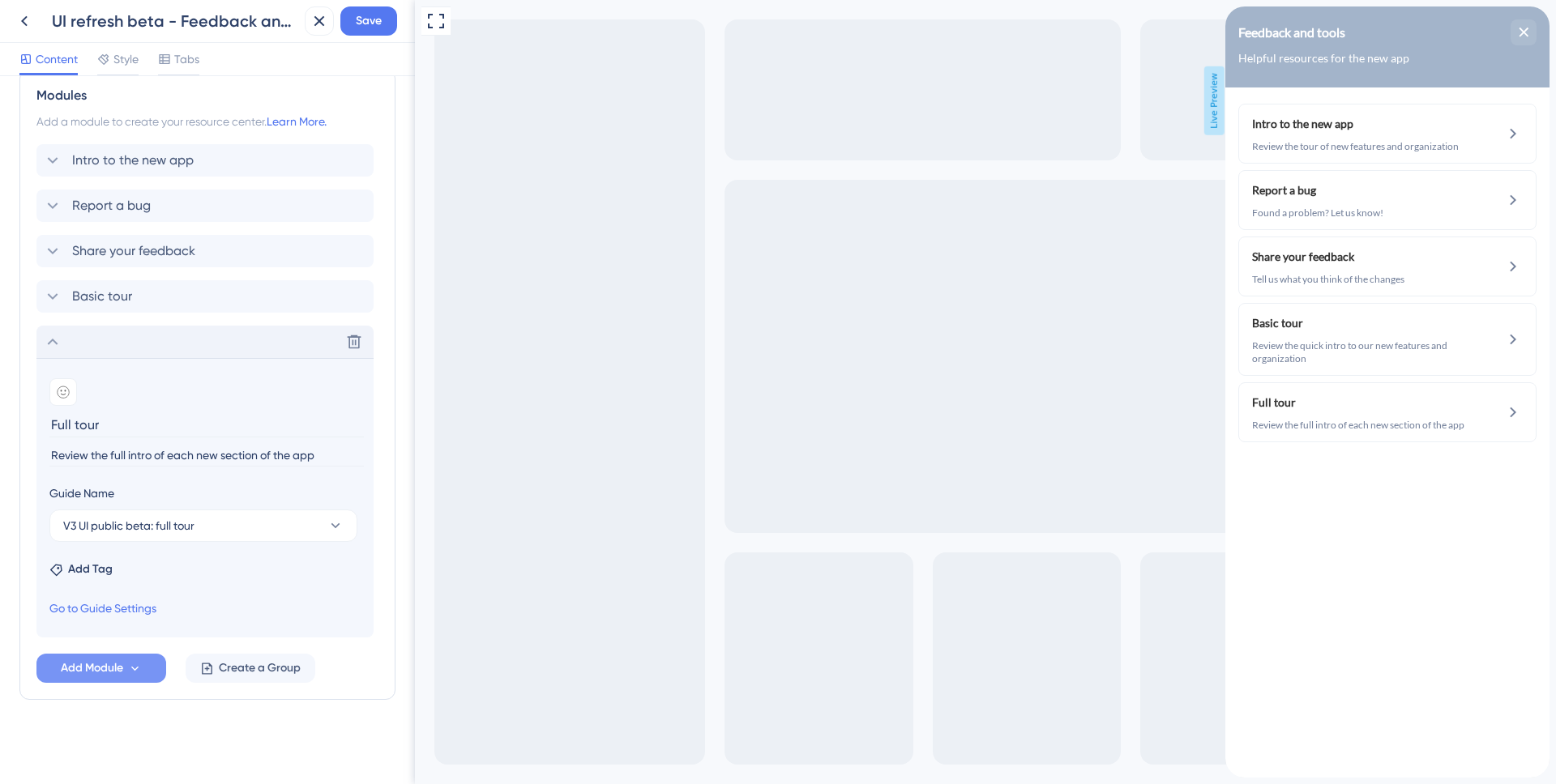
click at [112, 338] on div "Delete" at bounding box center [205, 342] width 337 height 33
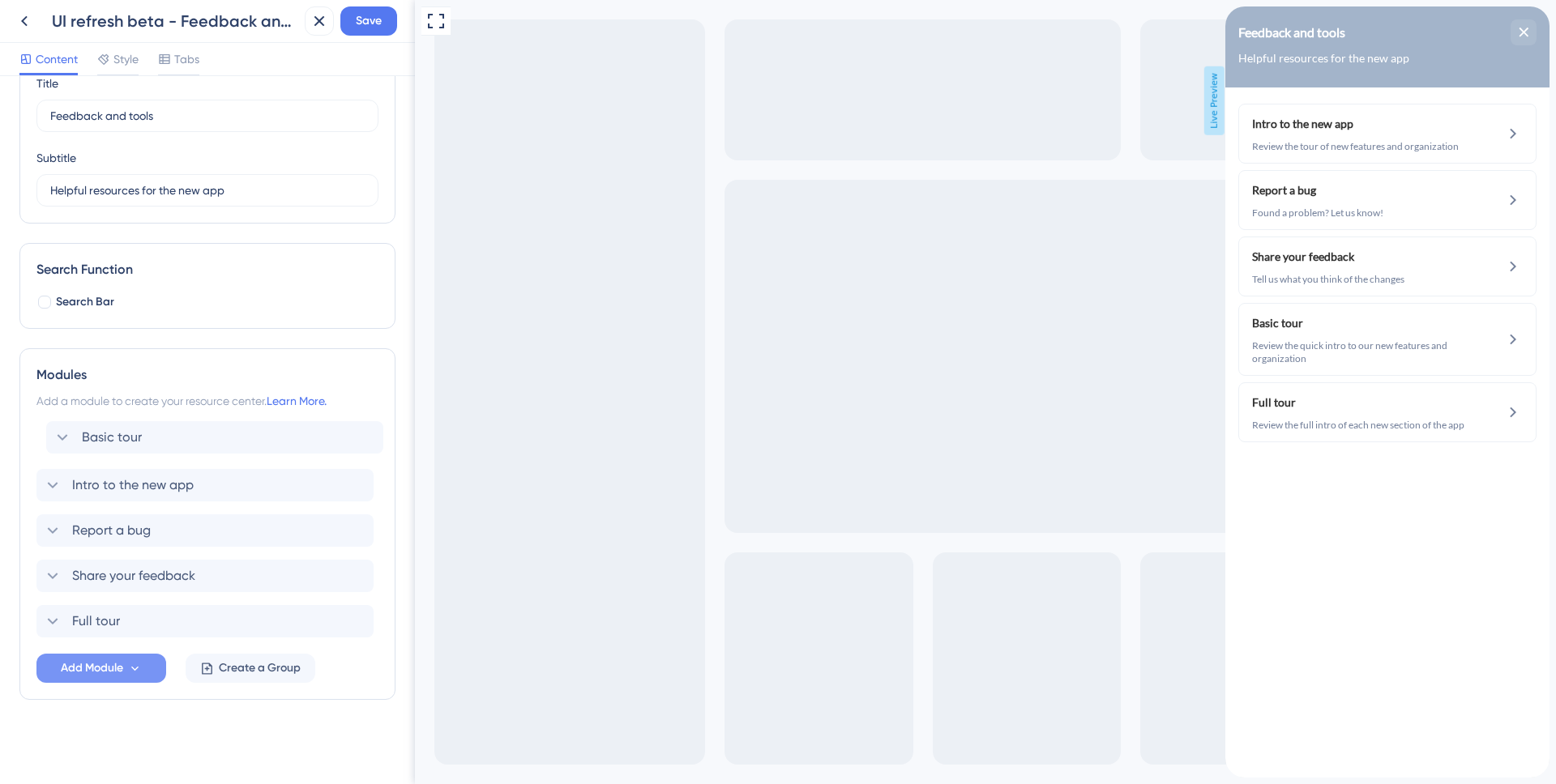
drag, startPoint x: 98, startPoint y: 574, endPoint x: 110, endPoint y: 418, distance: 156.5
click at [110, 418] on div "Modules Add a module to create your resource center. Learn More. Intro to the n…" at bounding box center [207, 524] width 376 height 351
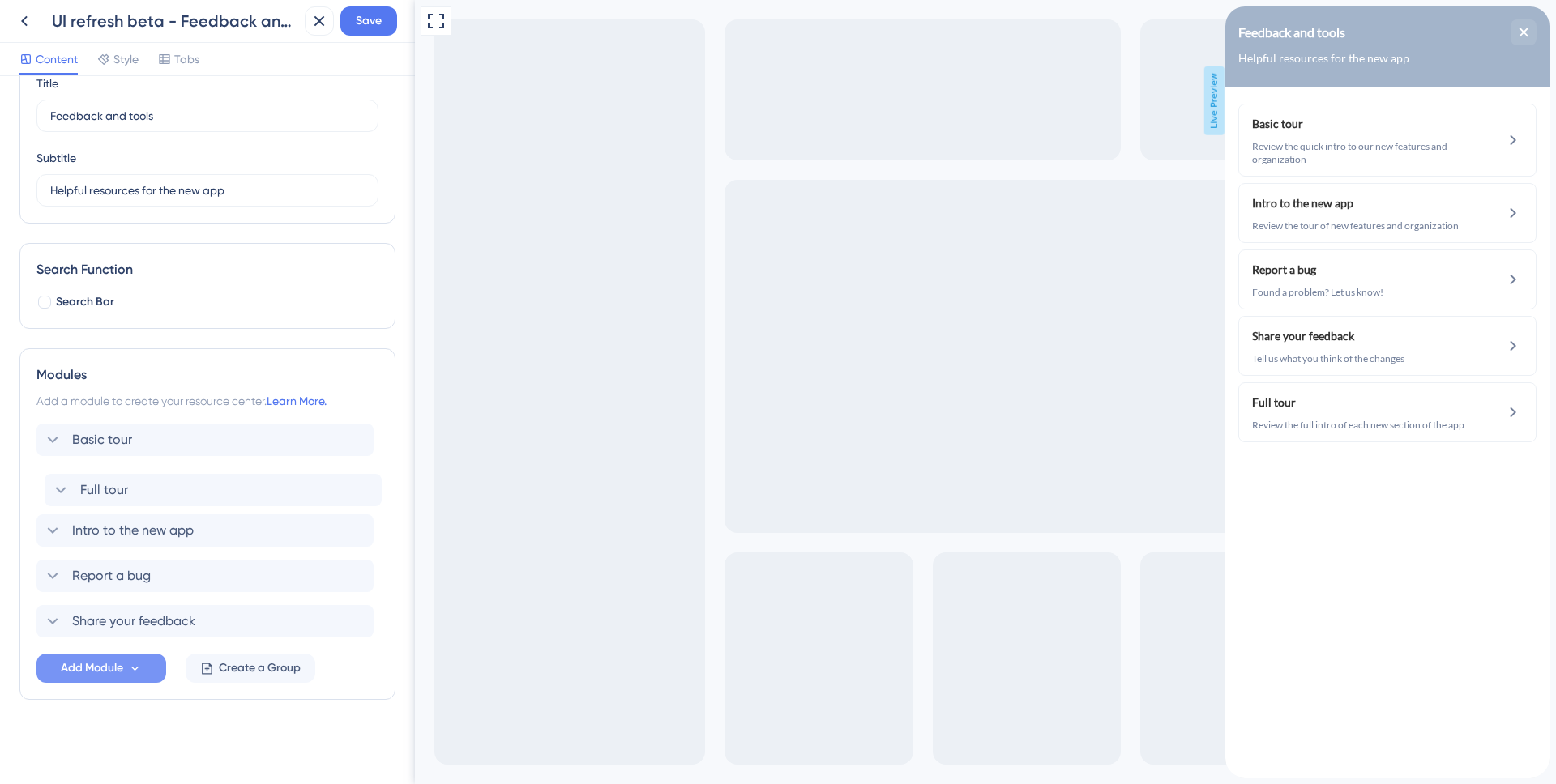
drag, startPoint x: 101, startPoint y: 612, endPoint x: 110, endPoint y: 470, distance: 142.3
click at [110, 470] on div "Basic tour Intro to the new app Report a bug Share your feedback Full tour" at bounding box center [207, 530] width 342 height 214
click at [281, 531] on div "Intro to the new app" at bounding box center [205, 531] width 337 height 33
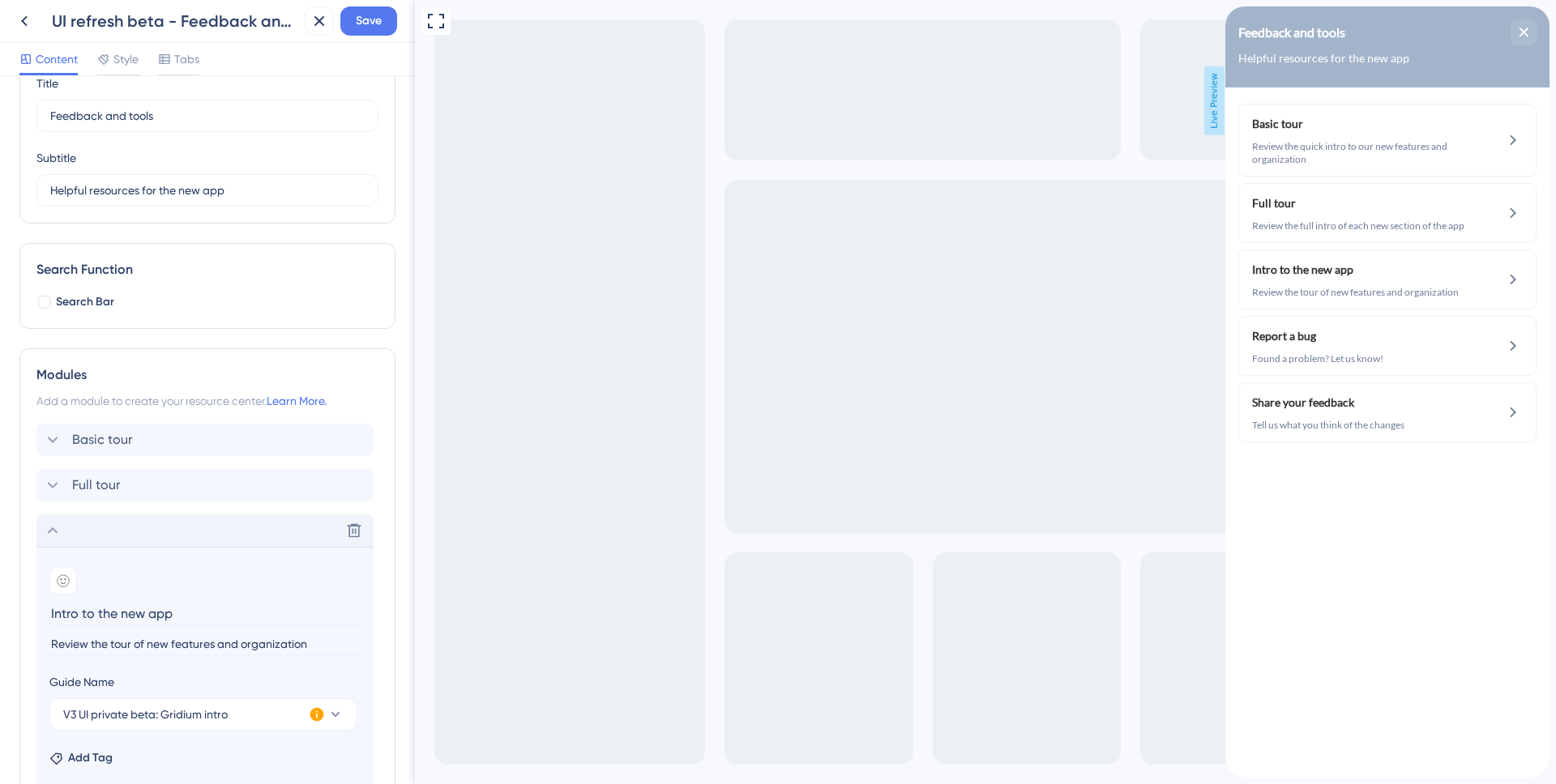
click at [281, 531] on div "Delete" at bounding box center [205, 531] width 337 height 33
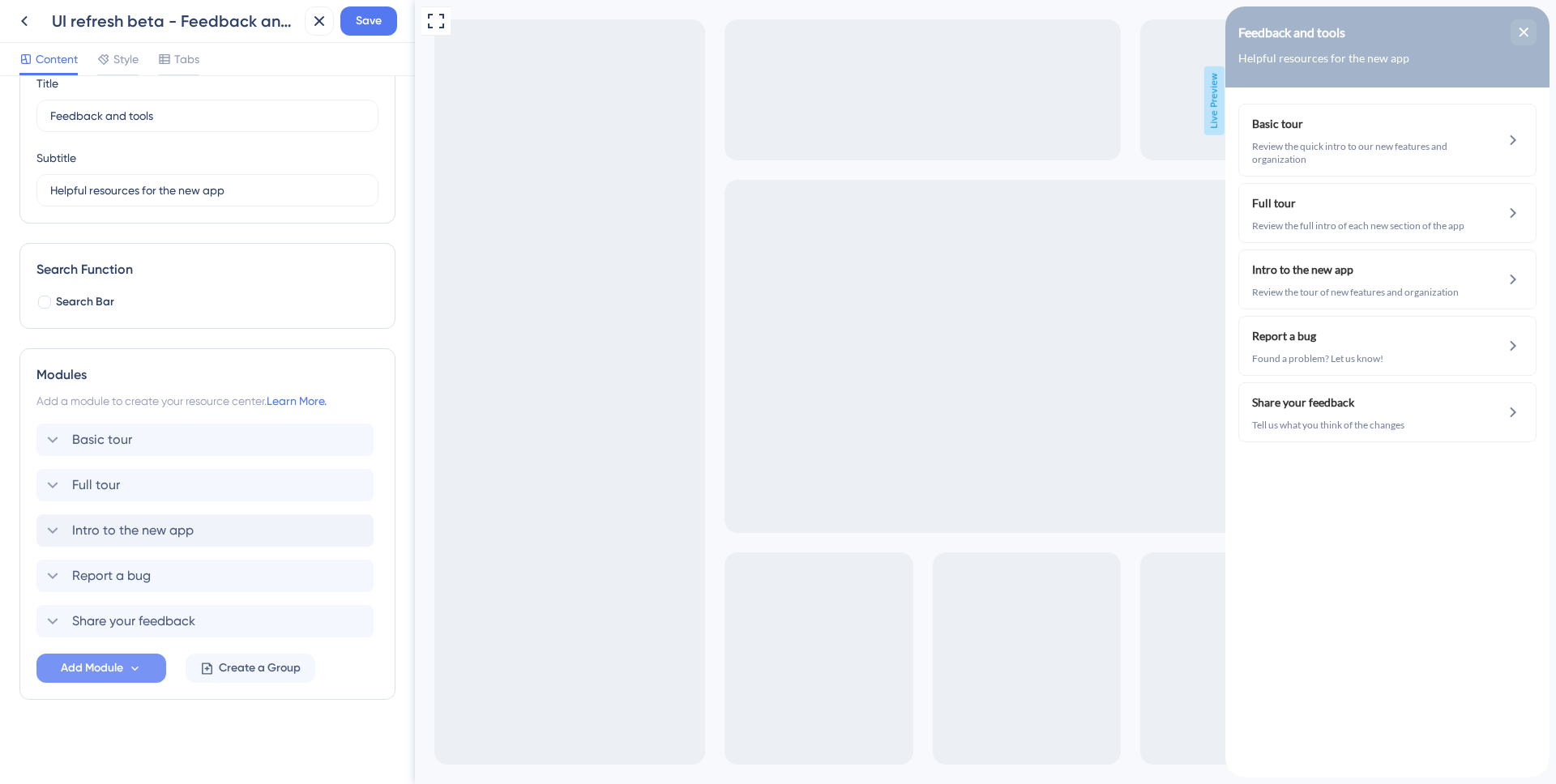
click at [268, 542] on div "Intro to the new app" at bounding box center [205, 531] width 337 height 33
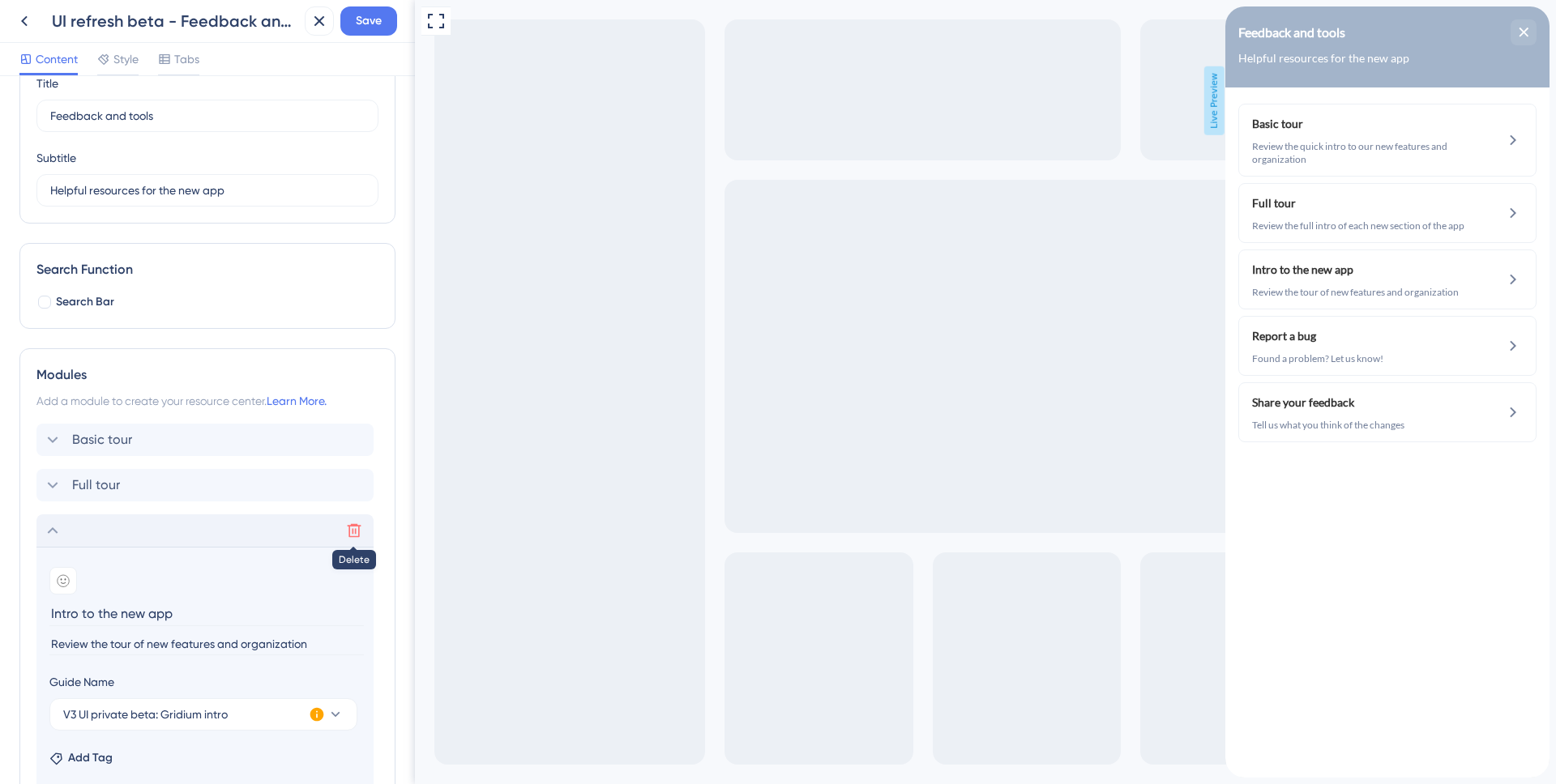
click at [353, 530] on icon at bounding box center [354, 531] width 16 height 16
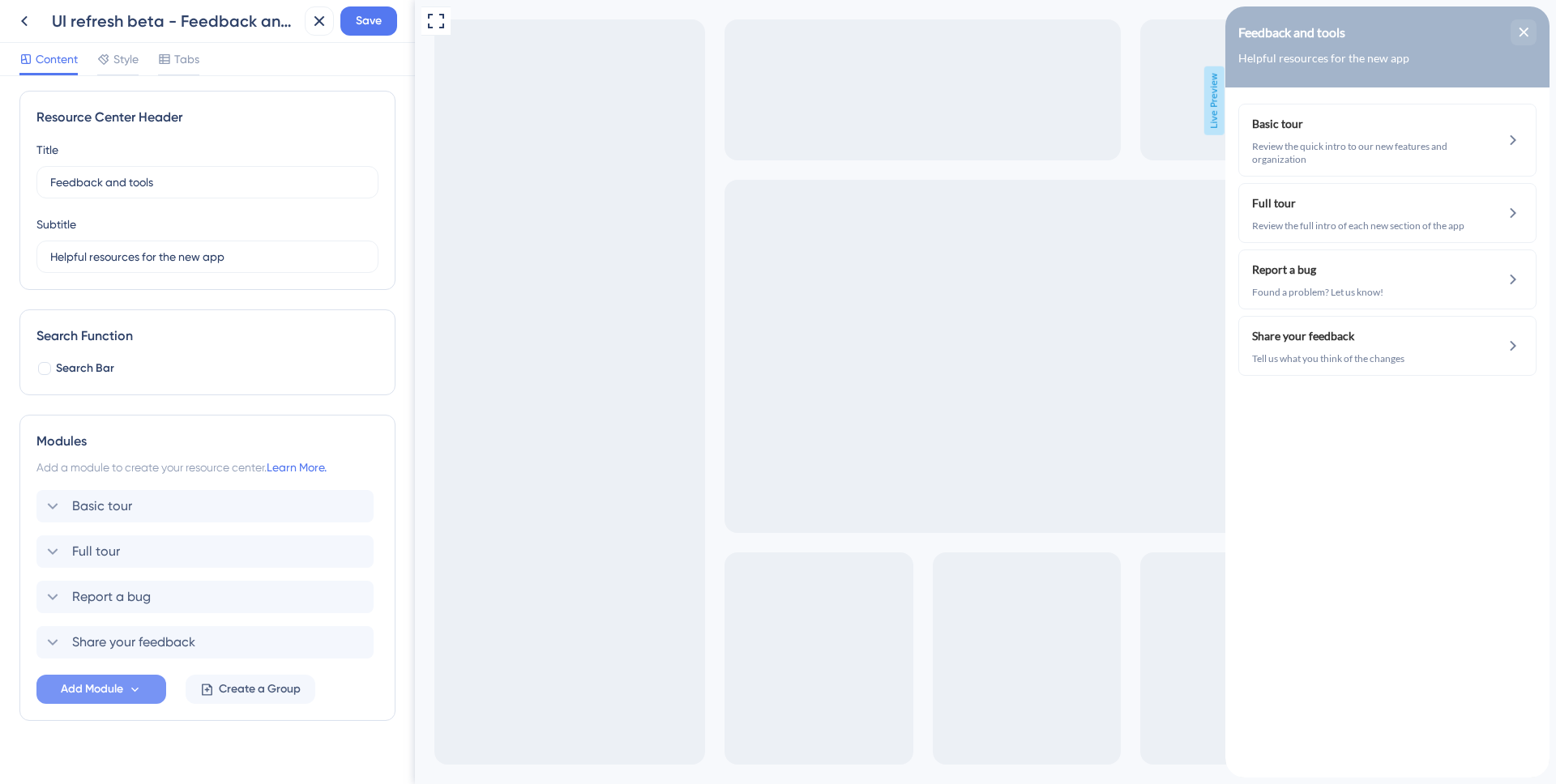
scroll to position [0, 0]
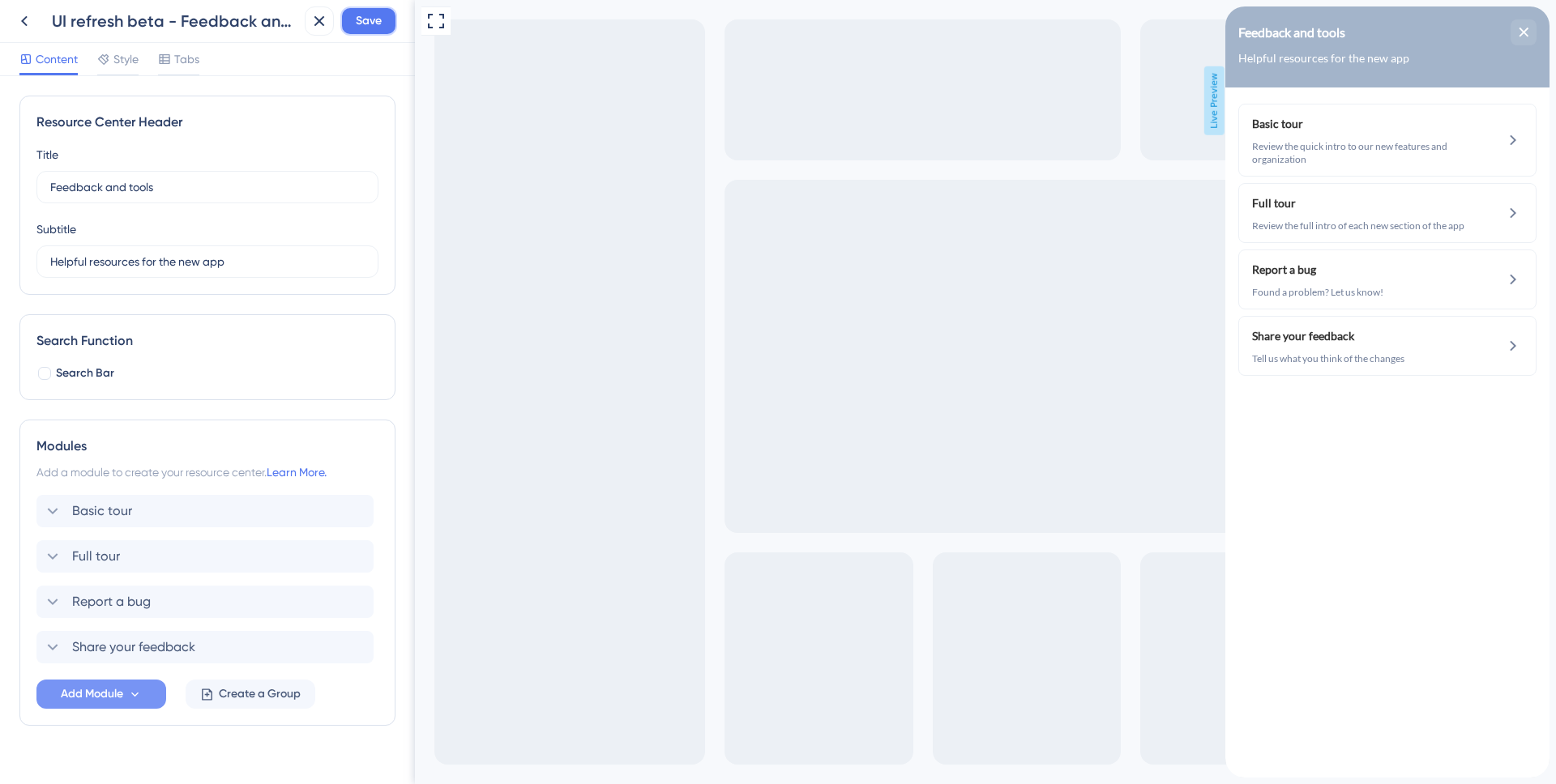
click at [372, 16] on span "Save" at bounding box center [369, 20] width 26 height 19
click at [321, 20] on icon at bounding box center [319, 20] width 19 height 19
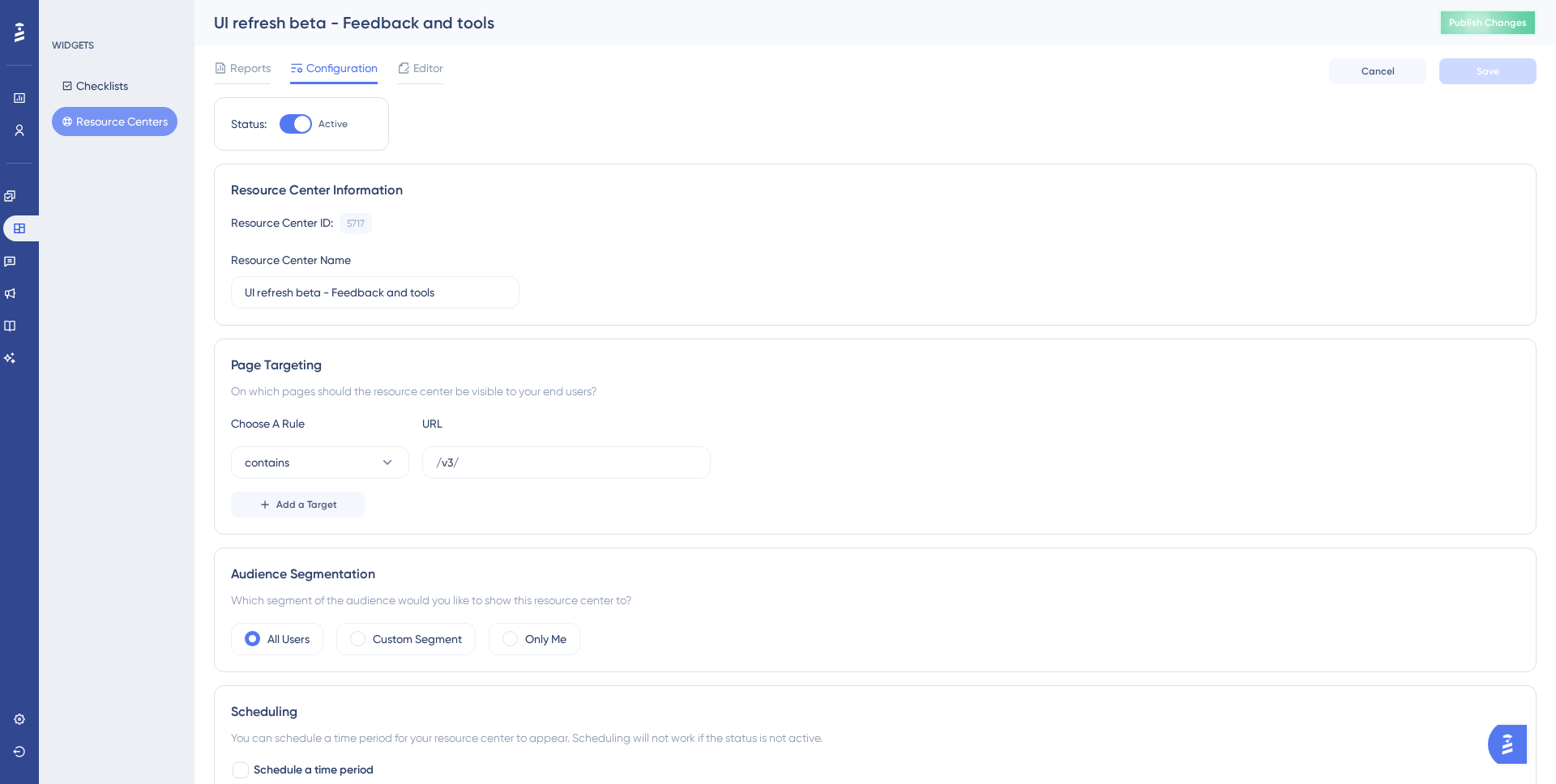
click at [1471, 25] on span "Publish Changes" at bounding box center [1488, 23] width 78 height 13
click at [417, 69] on span "Editor" at bounding box center [428, 68] width 30 height 19
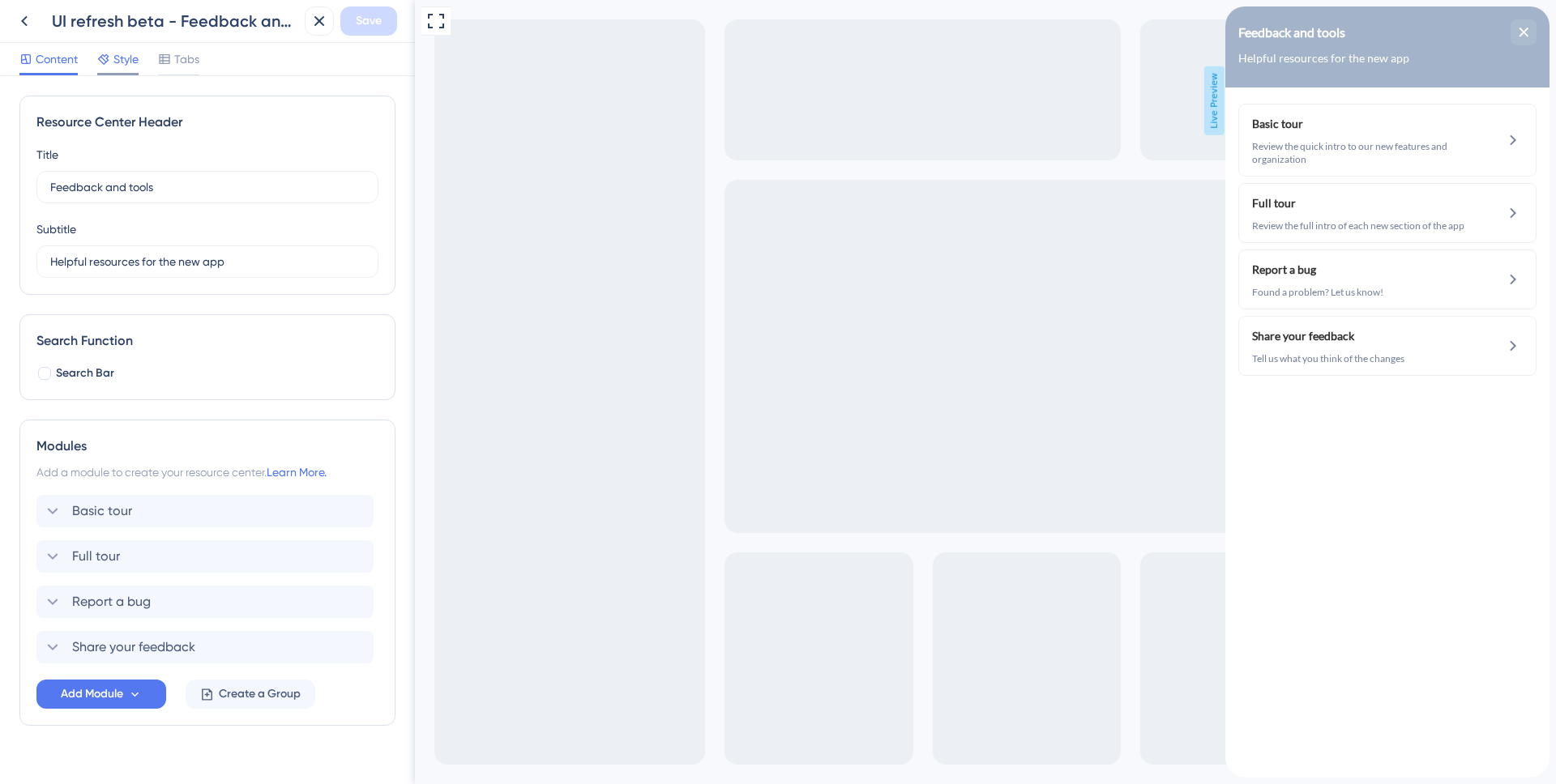
click at [139, 63] on span "Style" at bounding box center [126, 58] width 26 height 19
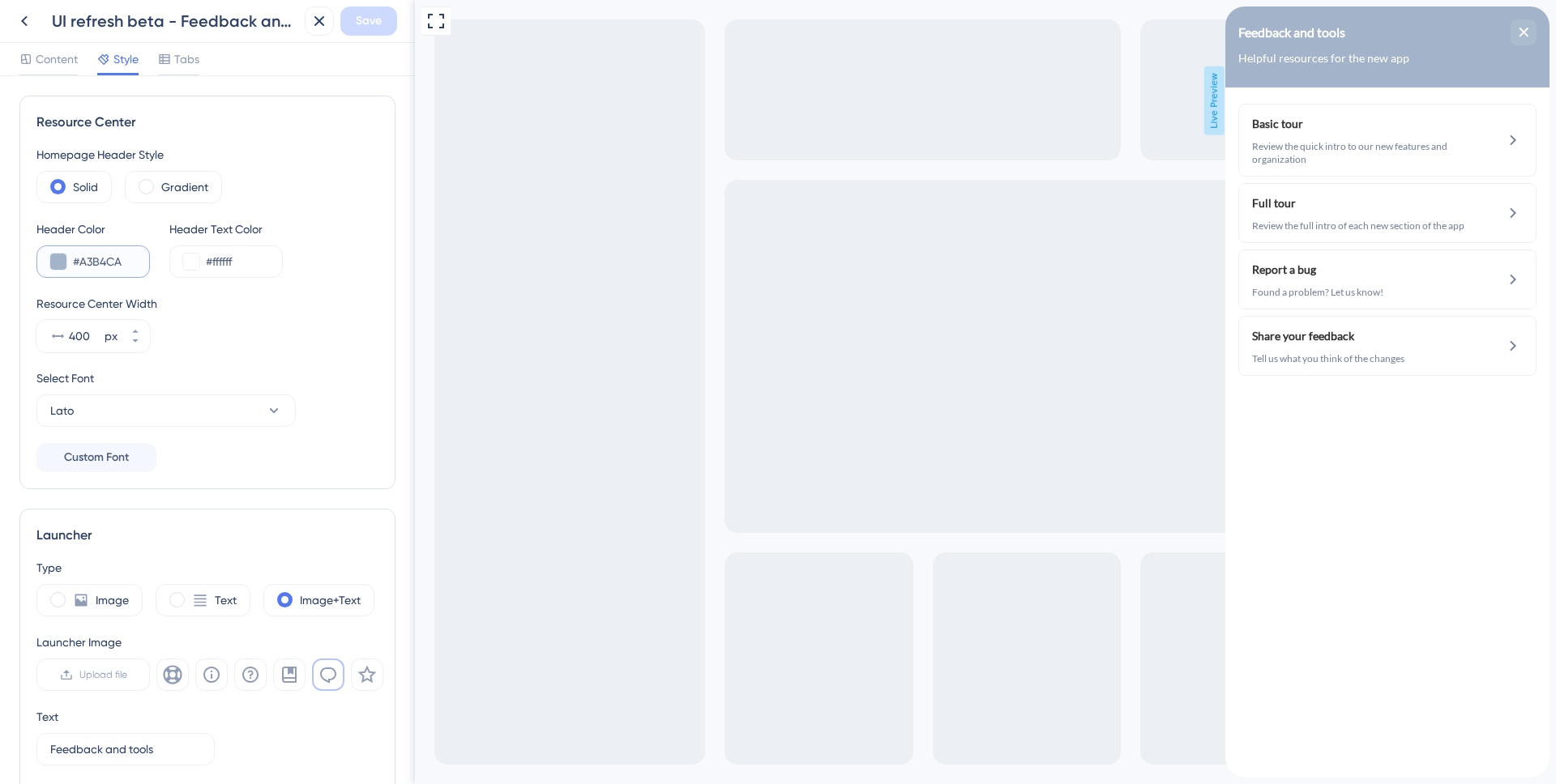
click at [95, 253] on input "#A3B4CA" at bounding box center [104, 261] width 63 height 19
paste input "183F73"
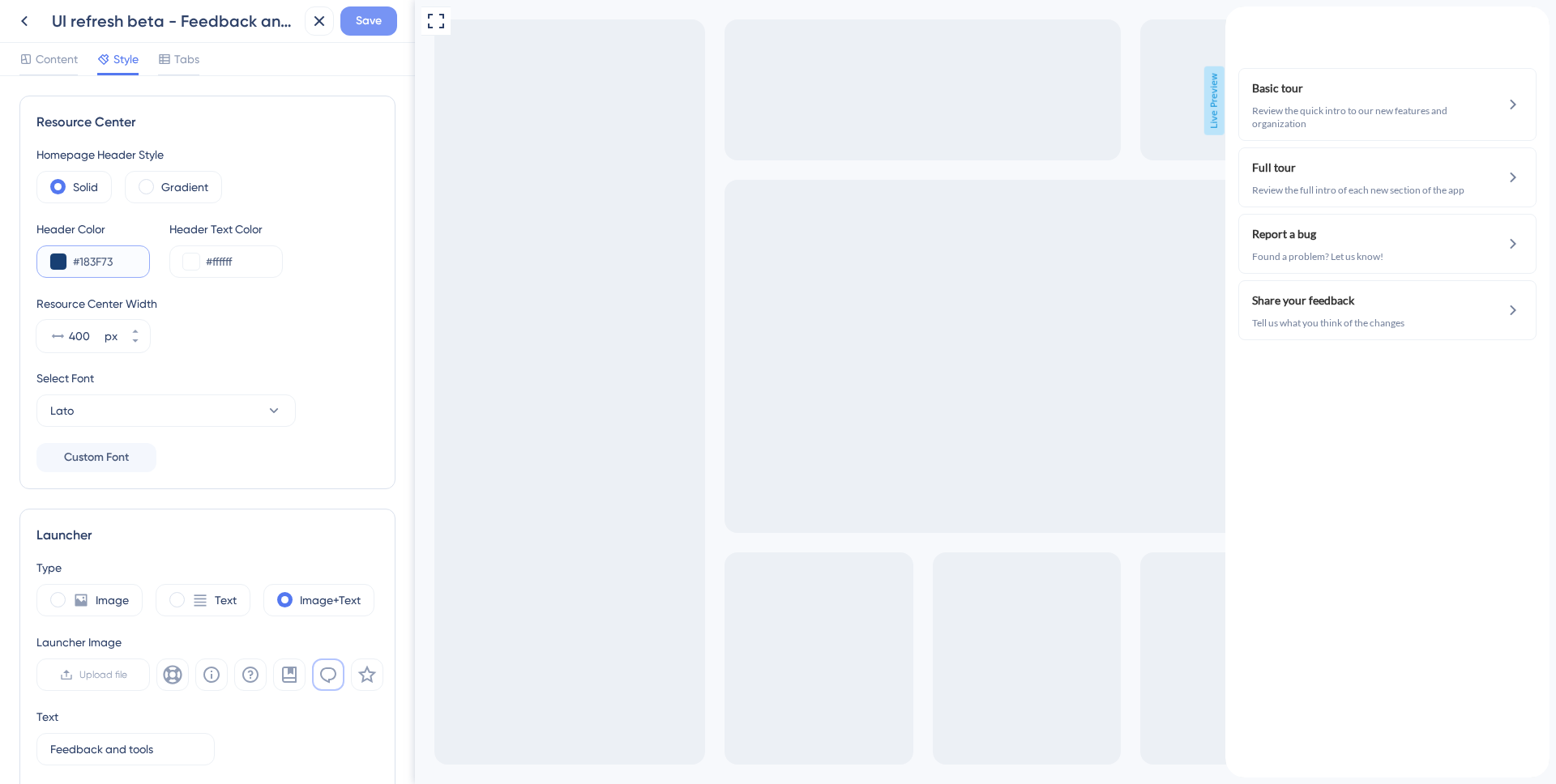
type input "#183F73"
click at [386, 30] on button "Save" at bounding box center [369, 21] width 57 height 29
click at [28, 18] on icon at bounding box center [24, 20] width 19 height 19
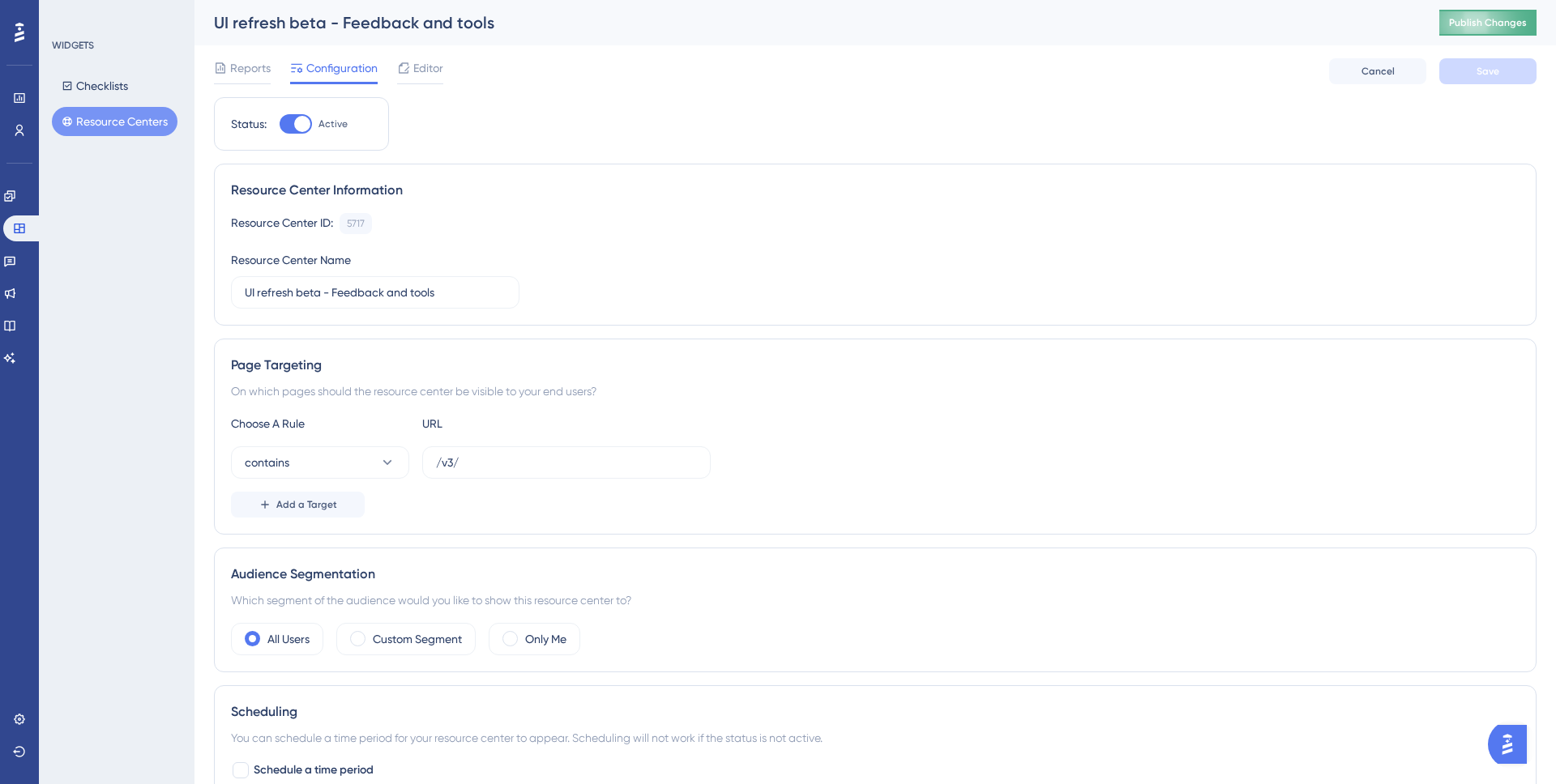
click at [1456, 23] on span "Publish Changes" at bounding box center [1488, 23] width 78 height 13
click at [739, 256] on div "Resource Center ID: 5717 Copy Resource Center Name UI refresh beta - Feedback a…" at bounding box center [875, 260] width 1288 height 96
click at [15, 198] on icon at bounding box center [9, 196] width 11 height 11
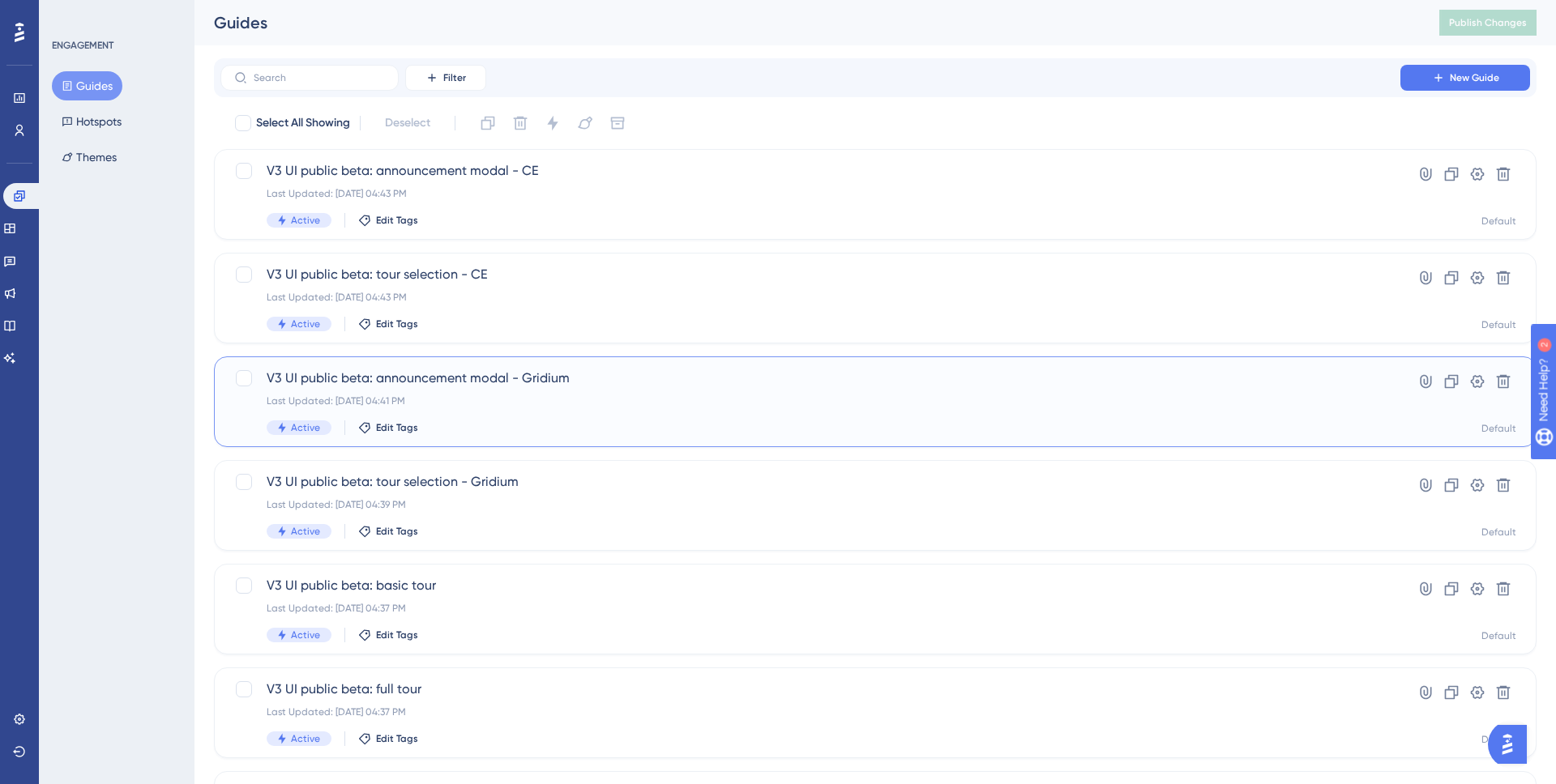
click at [583, 362] on div "V3 UI public beta: announcement modal - Gridium Last Updated: Aug 26 2025, 04:4…" at bounding box center [875, 402] width 1323 height 90
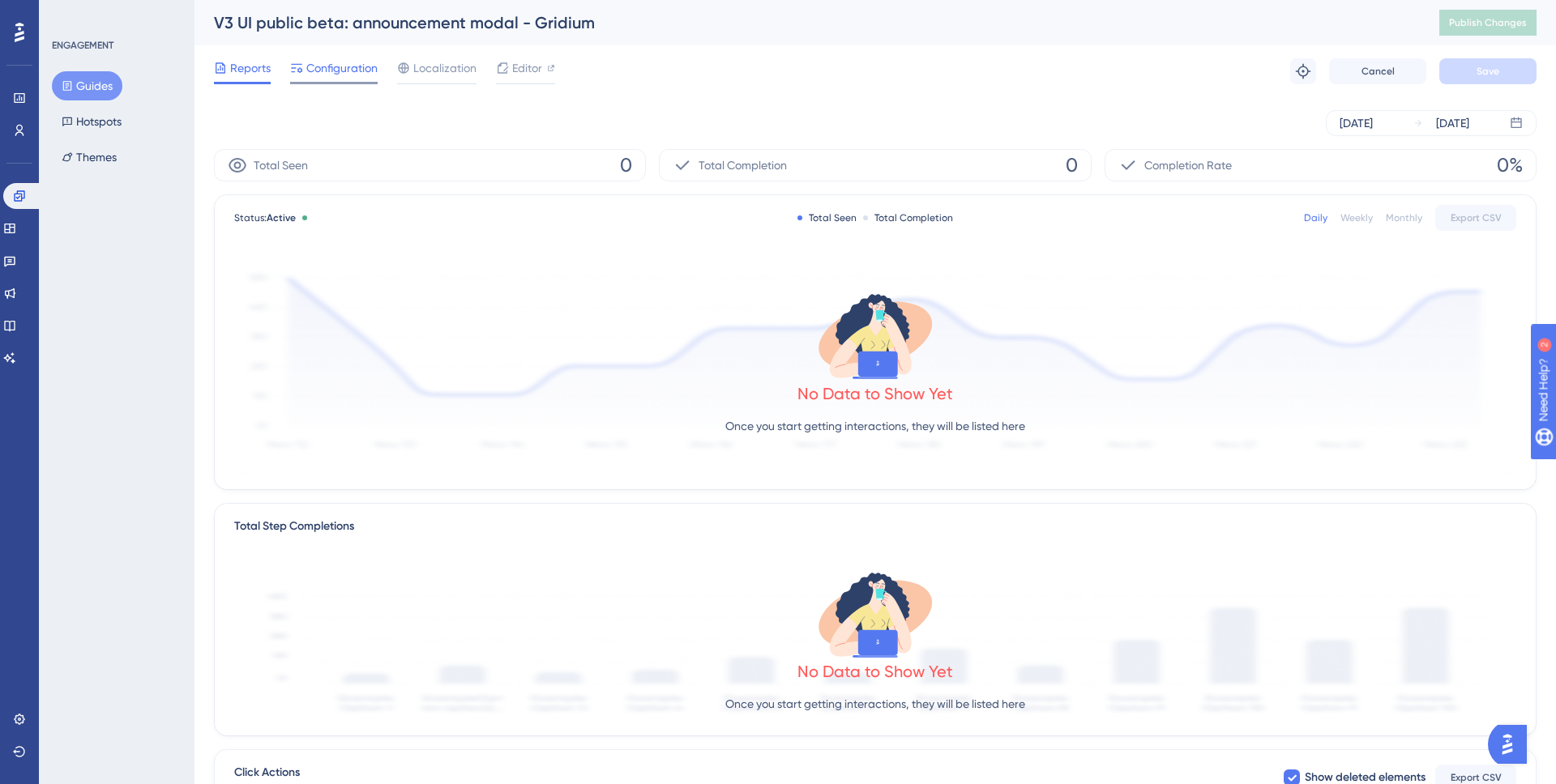
click at [346, 77] on span "Configuration" at bounding box center [342, 68] width 71 height 19
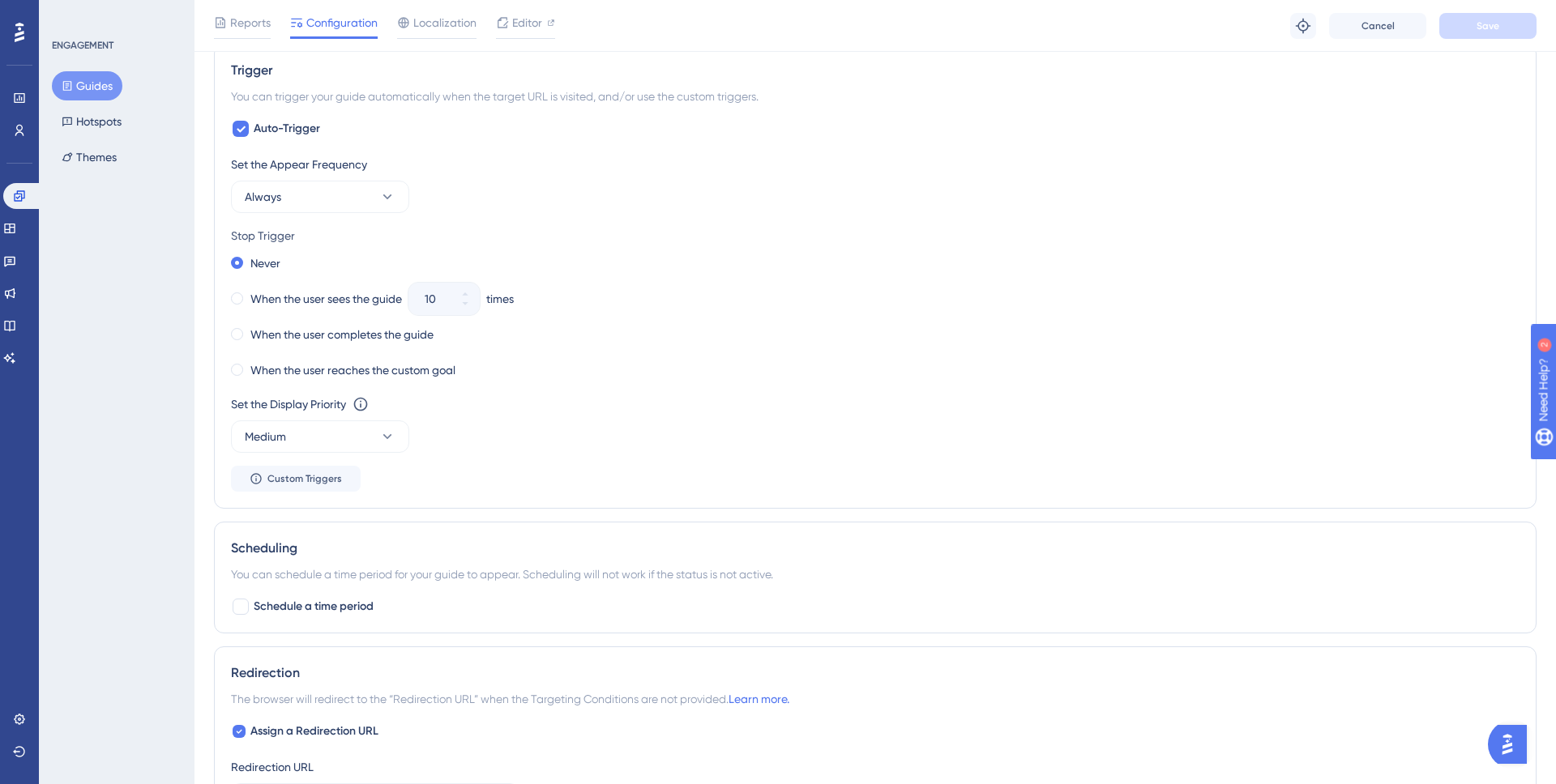
scroll to position [965, 0]
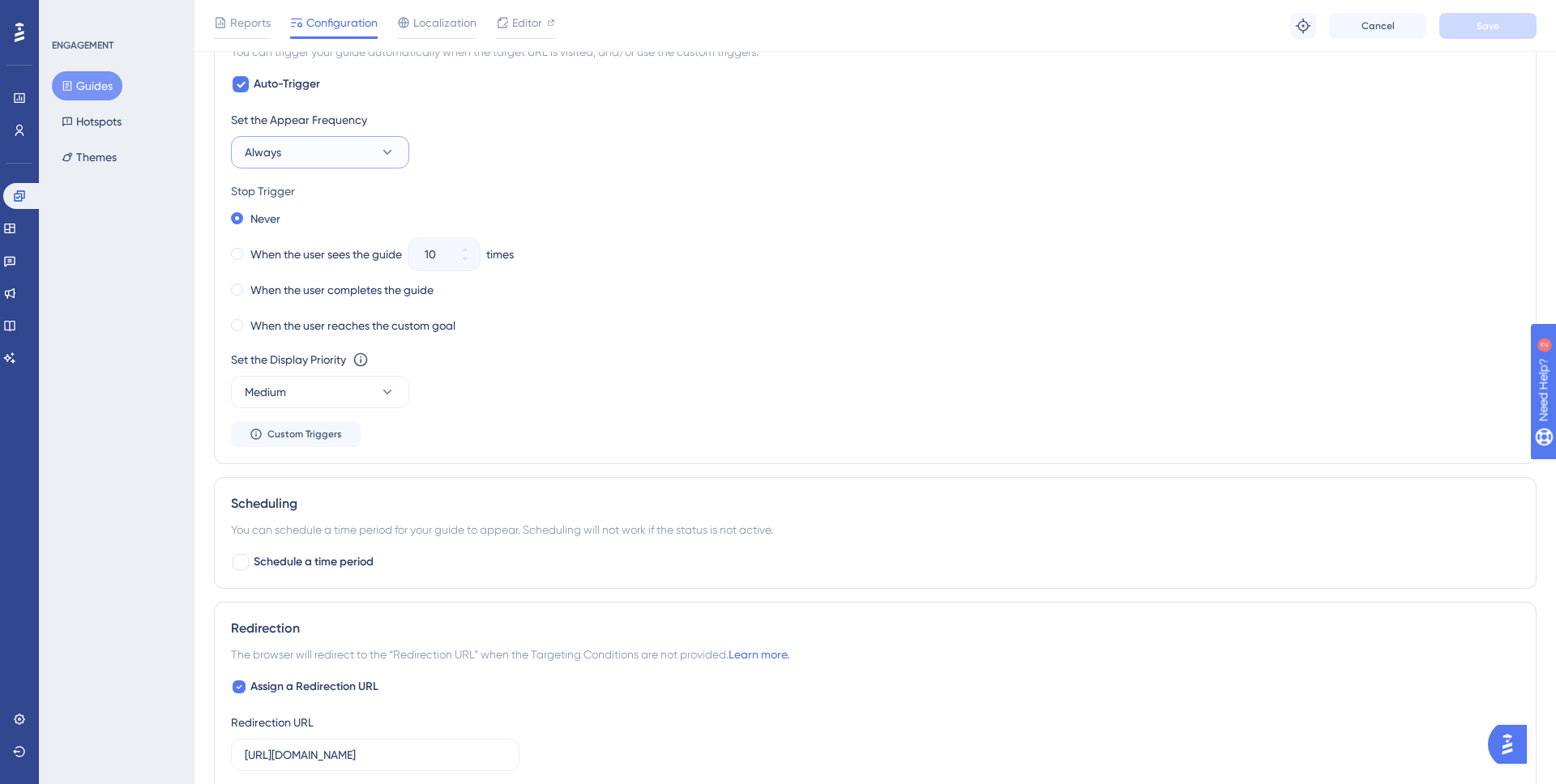
click at [379, 149] on icon at bounding box center [387, 152] width 16 height 16
click at [747, 158] on div "Set the Appear Frequency Always Only Once Only Once Once in a Session Once in a…" at bounding box center [875, 140] width 1288 height 58
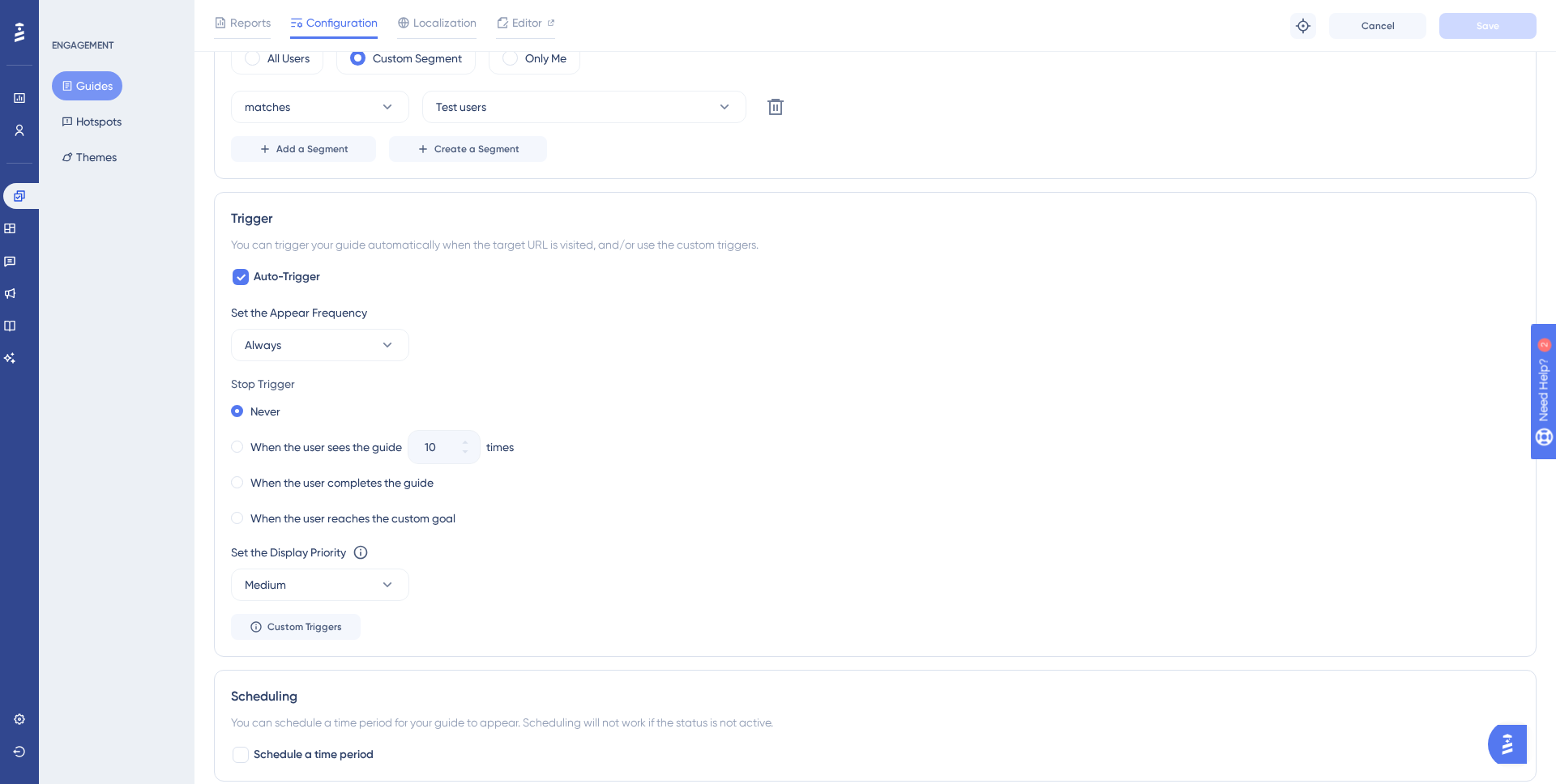
scroll to position [768, 0]
click at [1362, 33] on button "Cancel" at bounding box center [1378, 26] width 98 height 26
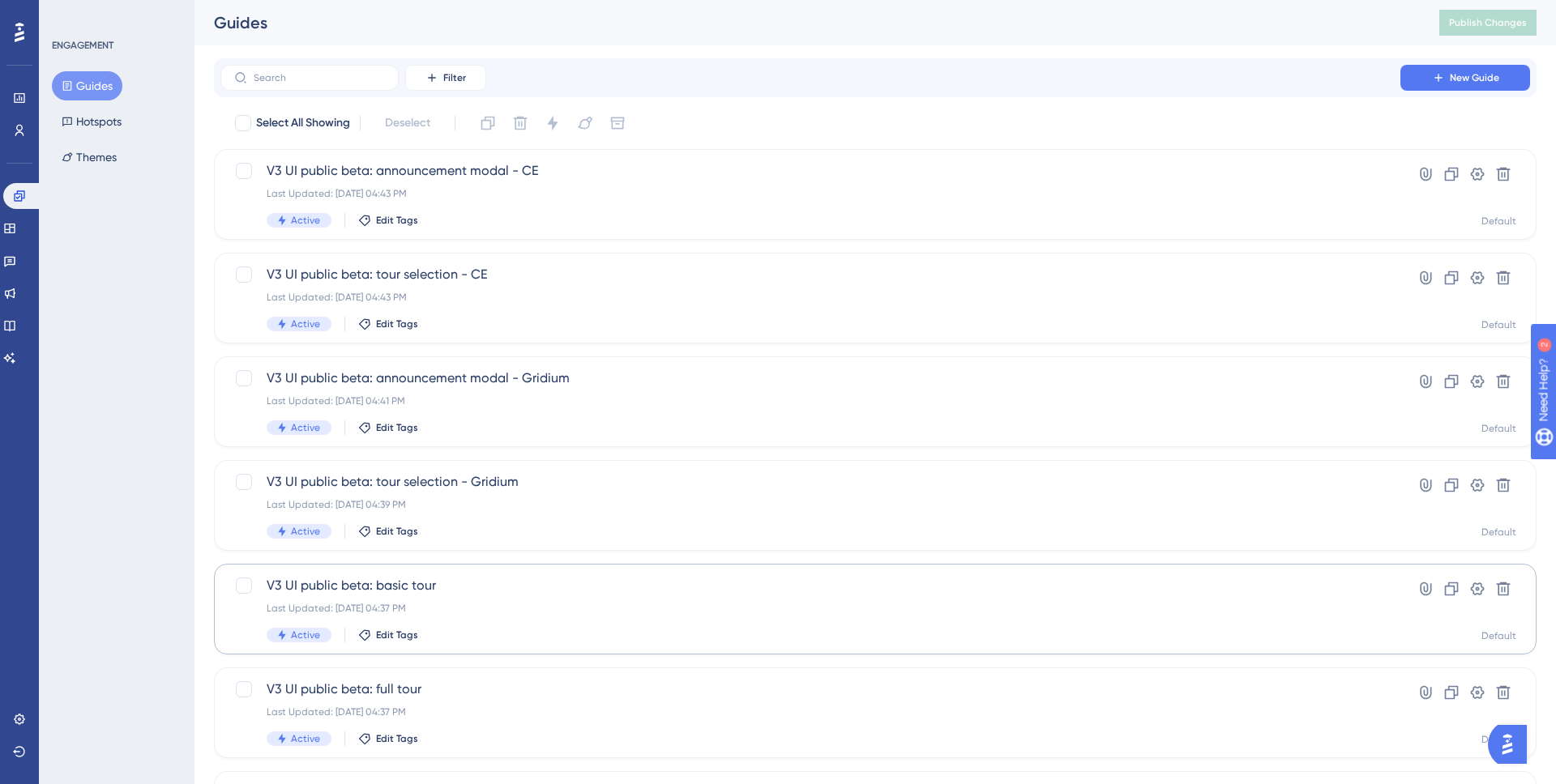
scroll to position [105, 0]
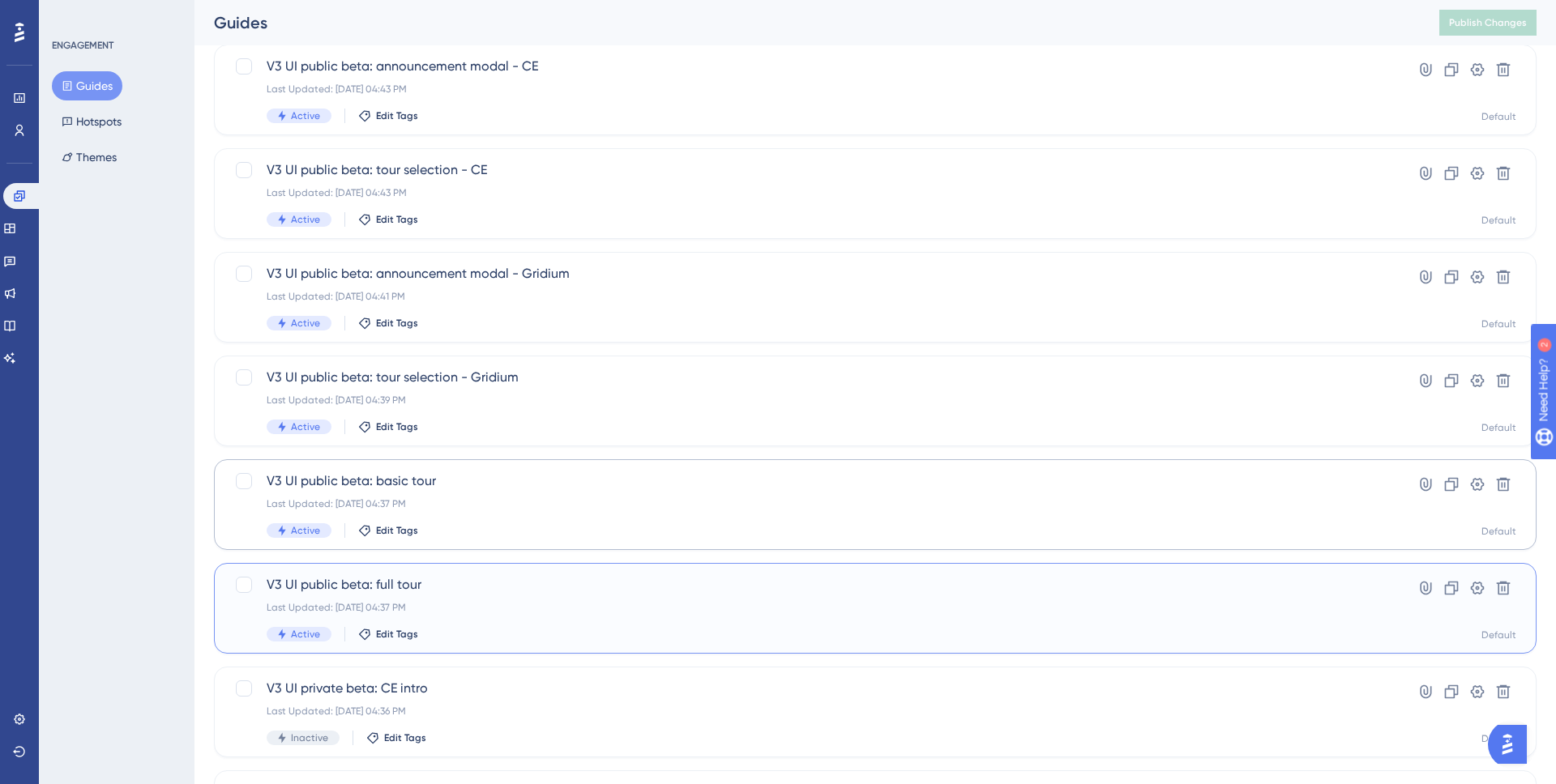
click at [460, 604] on div "Last Updated: Aug 26 2025, 04:37 PM" at bounding box center [810, 608] width 1088 height 13
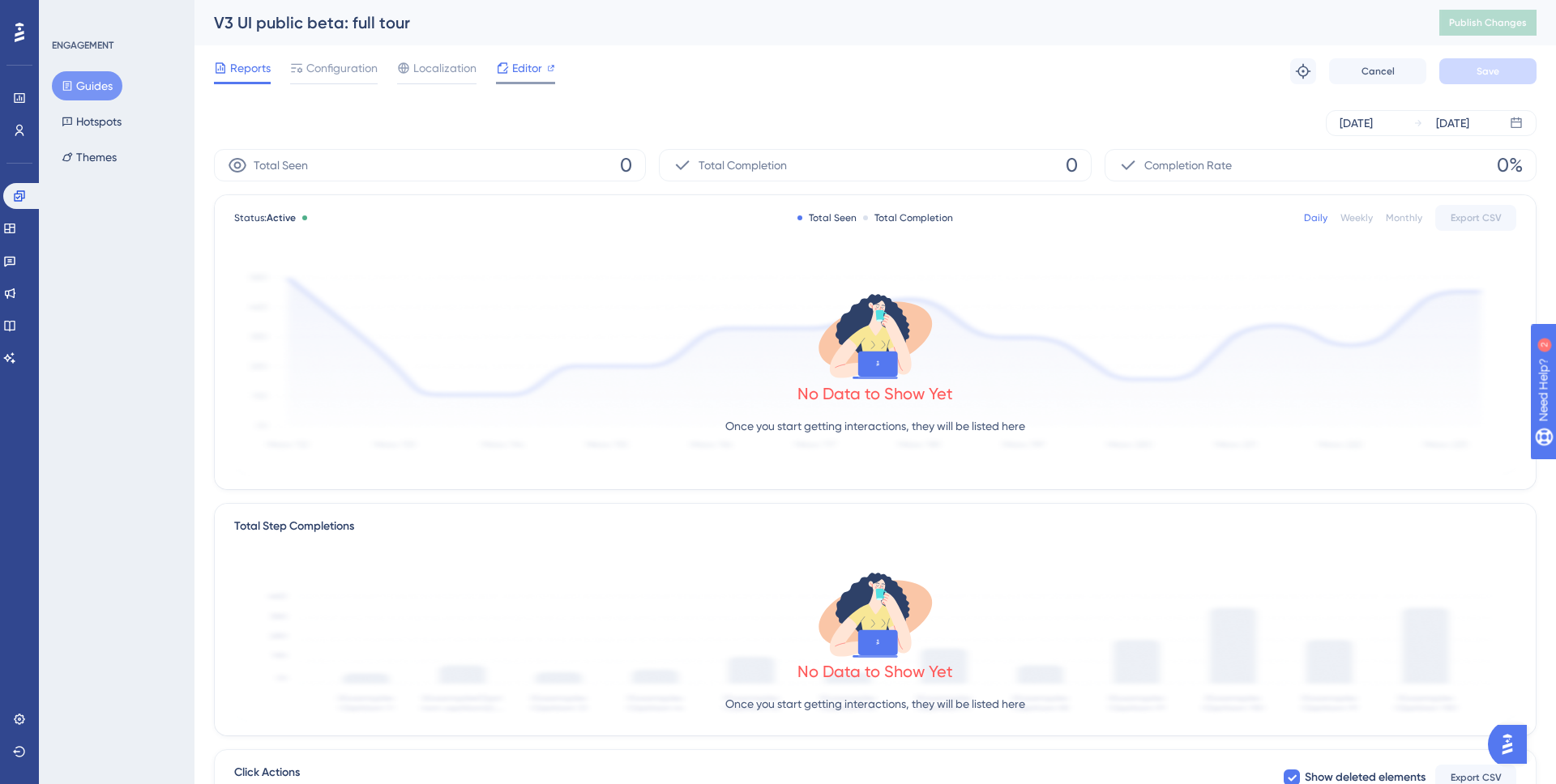
click at [526, 70] on span "Editor" at bounding box center [527, 68] width 30 height 19
click at [18, 204] on link at bounding box center [23, 196] width 39 height 26
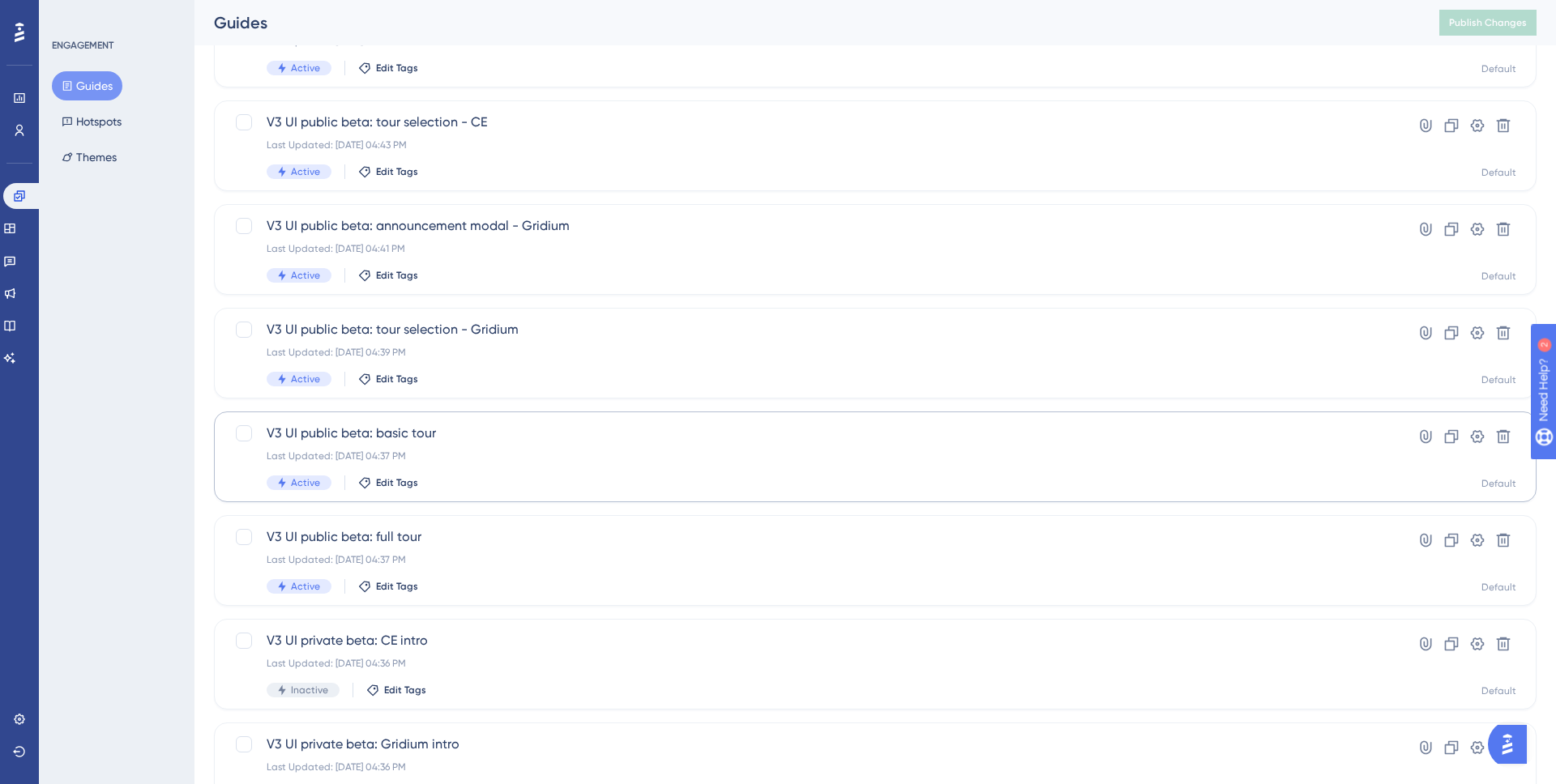
scroll to position [234, 0]
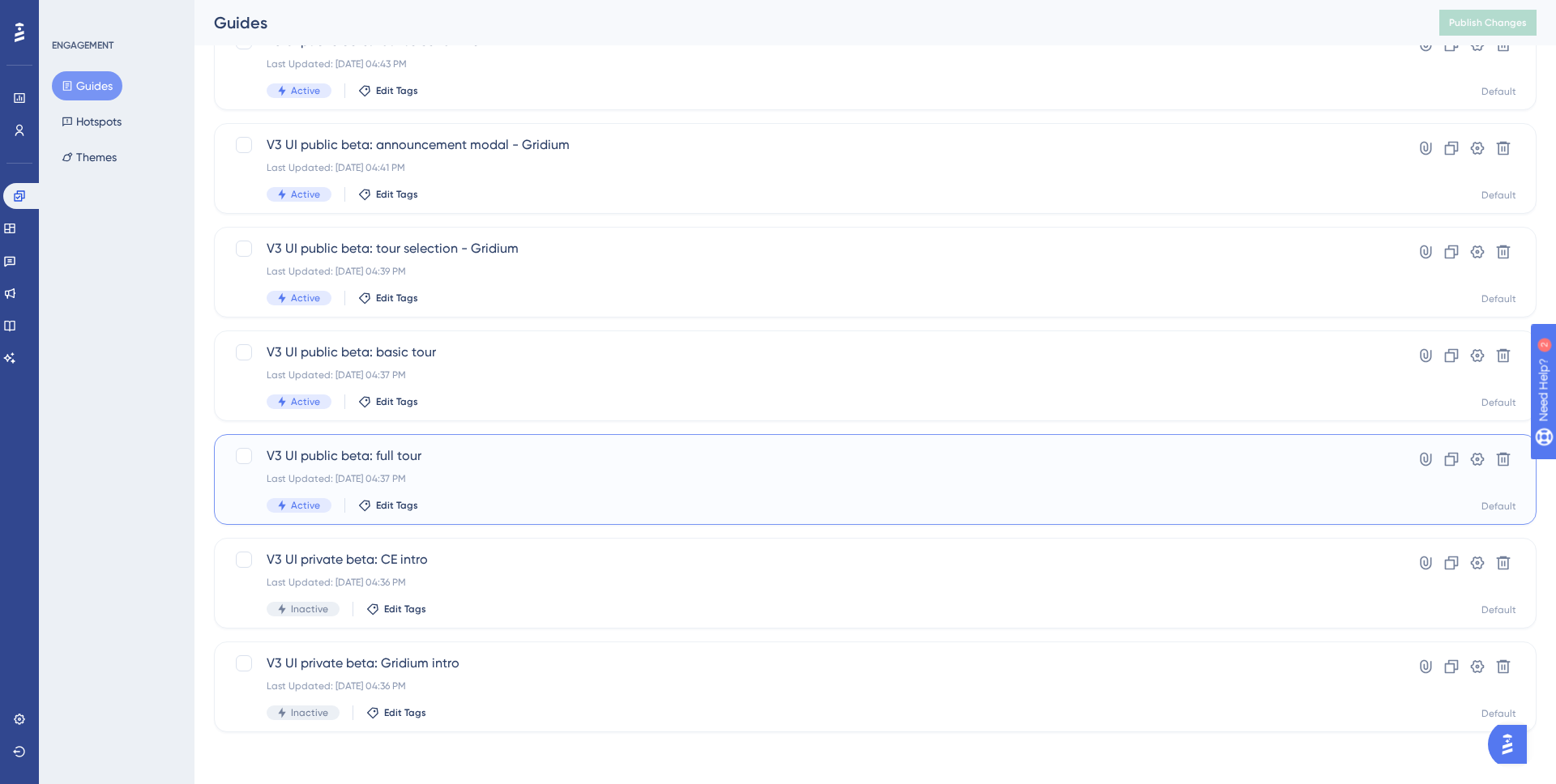
click at [488, 473] on div "Last Updated: Aug 26 2025, 04:37 PM" at bounding box center [810, 479] width 1088 height 13
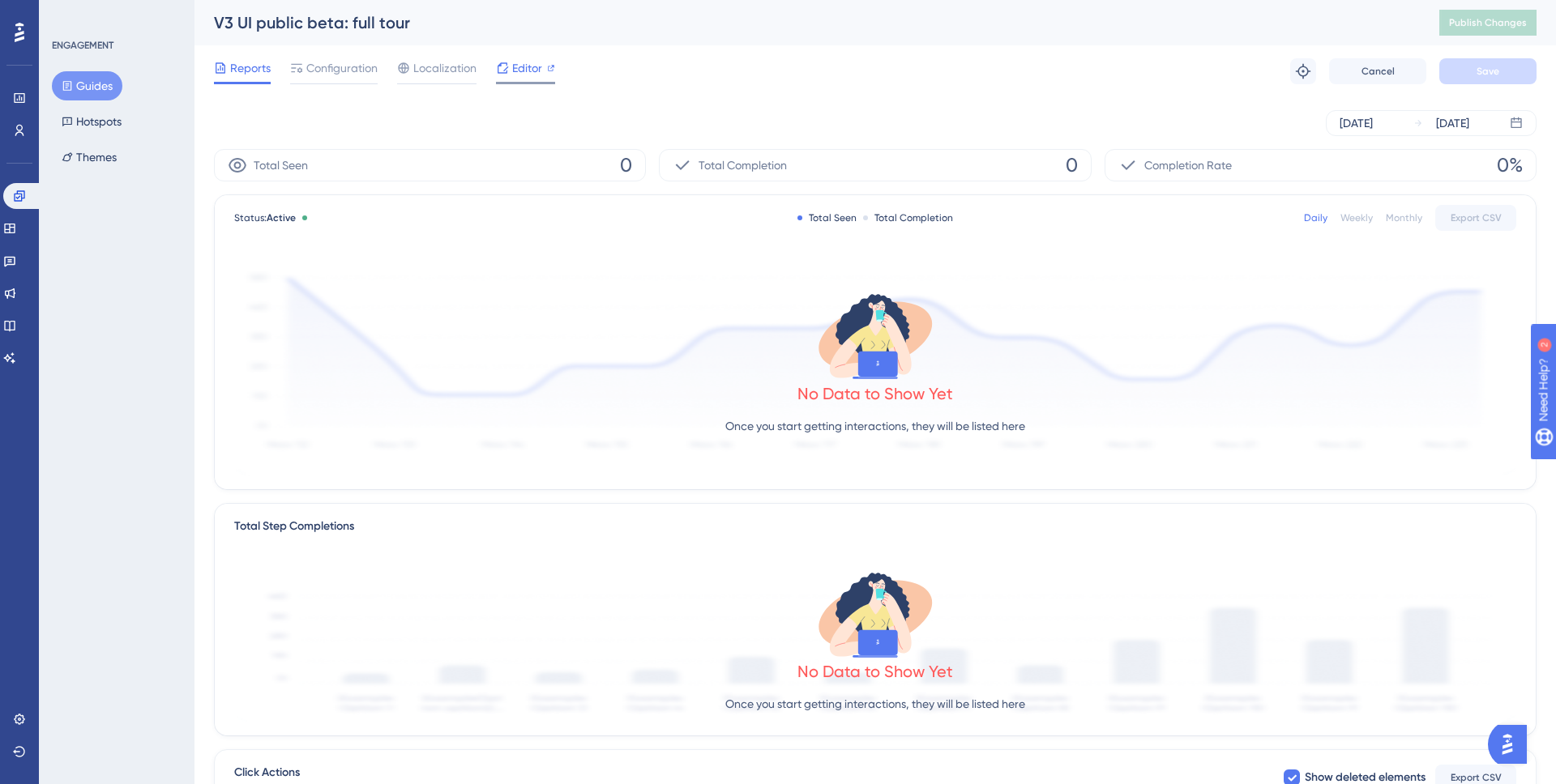
click at [509, 61] on div "Editor" at bounding box center [525, 68] width 59 height 19
click at [1468, 28] on span "Publish Changes" at bounding box center [1488, 23] width 78 height 13
click at [1487, 17] on button "Publish Changes" at bounding box center [1488, 23] width 98 height 26
click at [1488, 21] on span "Publish Changes" at bounding box center [1488, 23] width 78 height 13
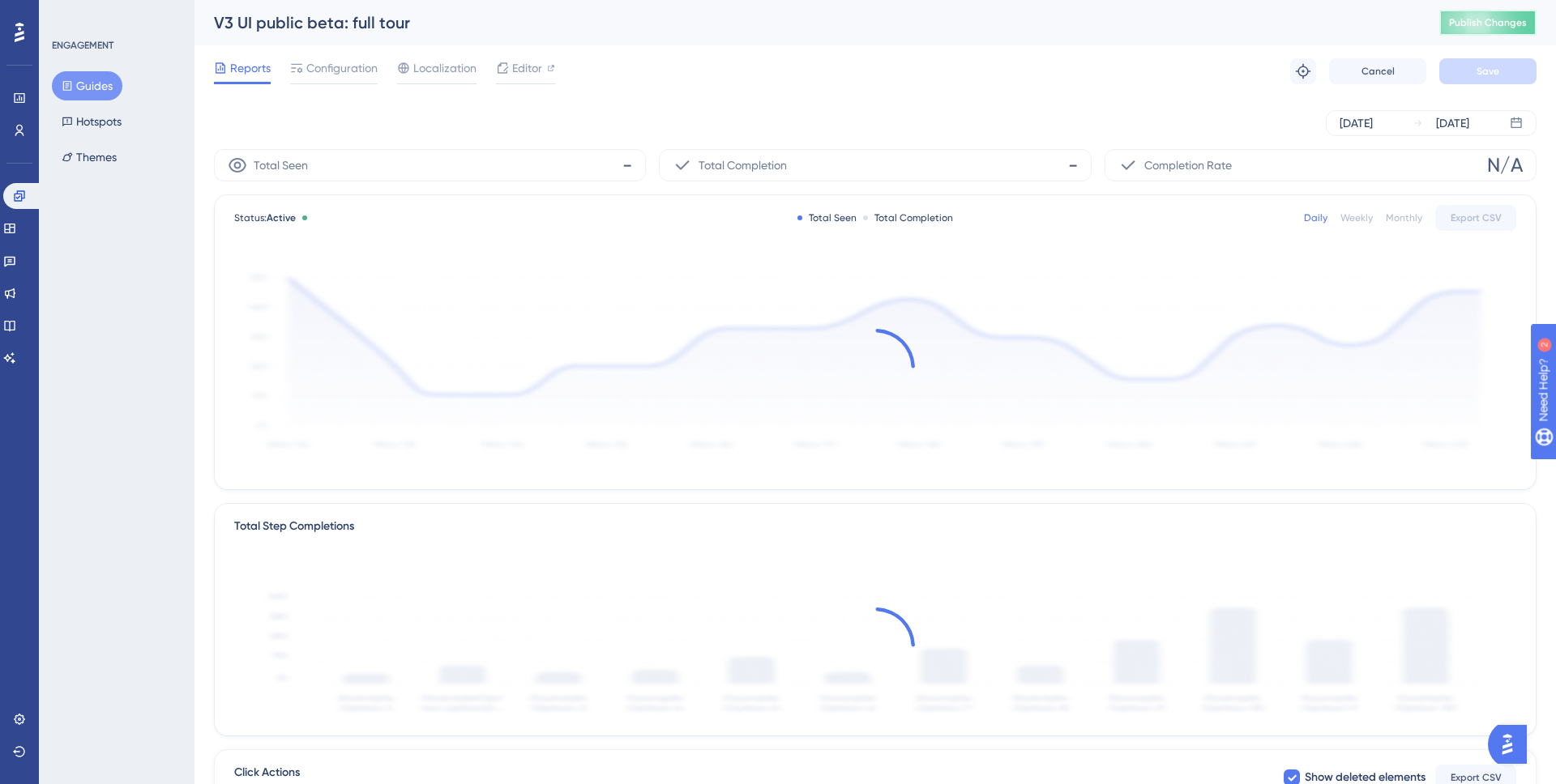
click at [1467, 32] on button "Publish Changes" at bounding box center [1488, 23] width 98 height 26
click at [1487, 30] on button "Publish Changes" at bounding box center [1488, 23] width 98 height 26
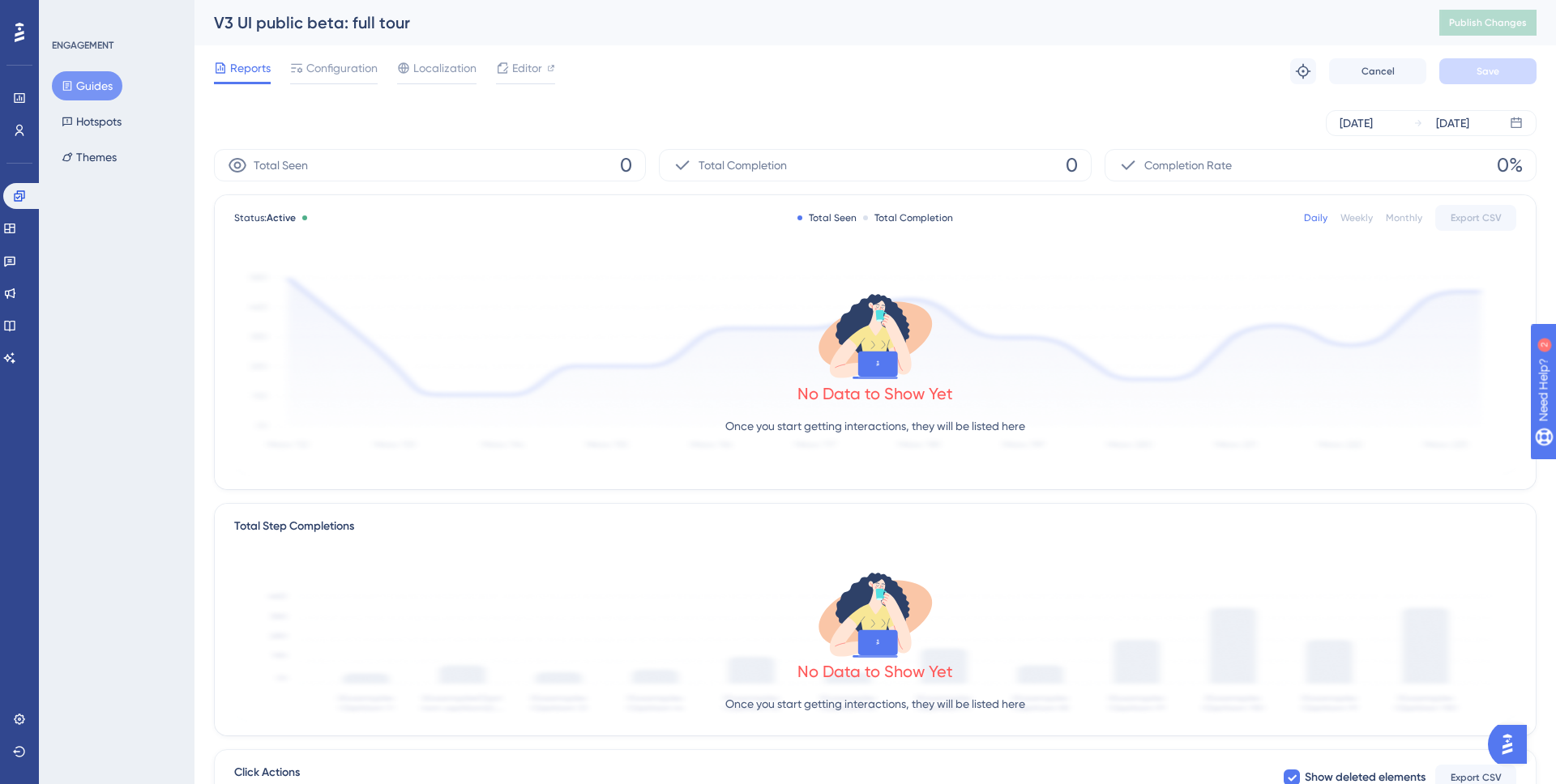
click at [636, 84] on div "Reports Configuration Localization Editor Troubleshoot Cancel Save" at bounding box center [875, 71] width 1323 height 52
